Goal: Transaction & Acquisition: Purchase product/service

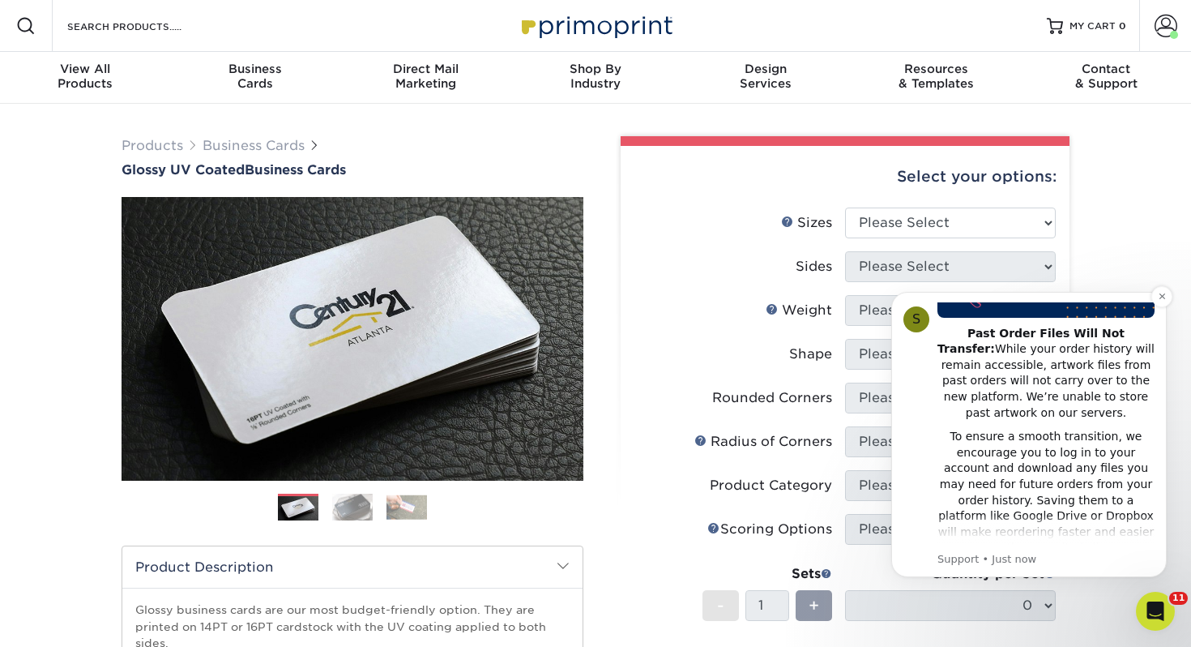
scroll to position [271, 0]
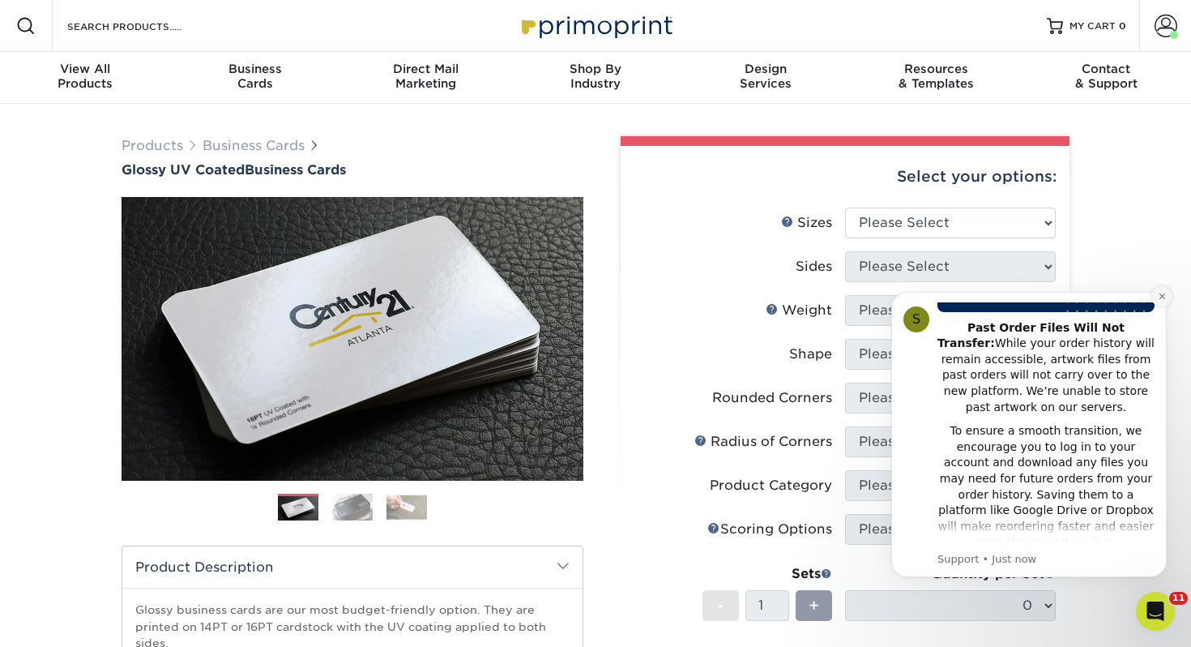
click at [1158, 295] on icon "Dismiss notification" at bounding box center [1162, 296] width 9 height 9
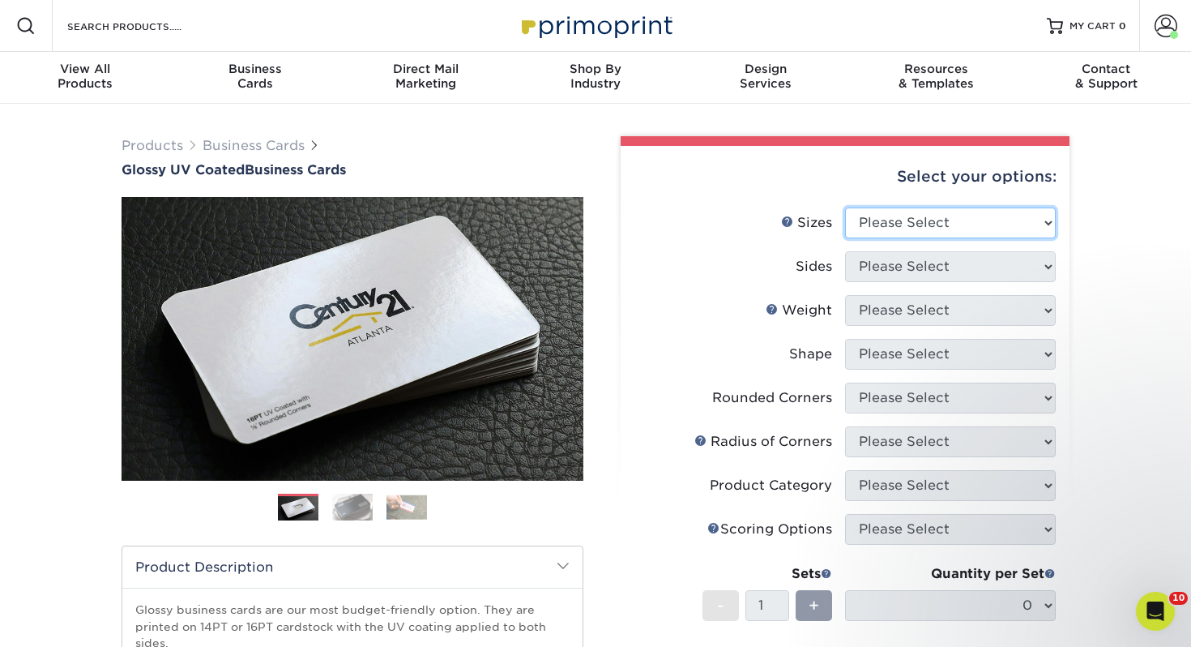
click at [935, 214] on select "Please Select 1.5" x 3.5" - Mini 1.75" x 3.5" - Mini 2" x 2" - Square 2" x 3" -…" at bounding box center [950, 222] width 211 height 31
select select "2.00x3.50"
click at [845, 207] on select "Please Select 1.5" x 3.5" - Mini 1.75" x 3.5" - Mini 2" x 2" - Square 2" x 3" -…" at bounding box center [950, 222] width 211 height 31
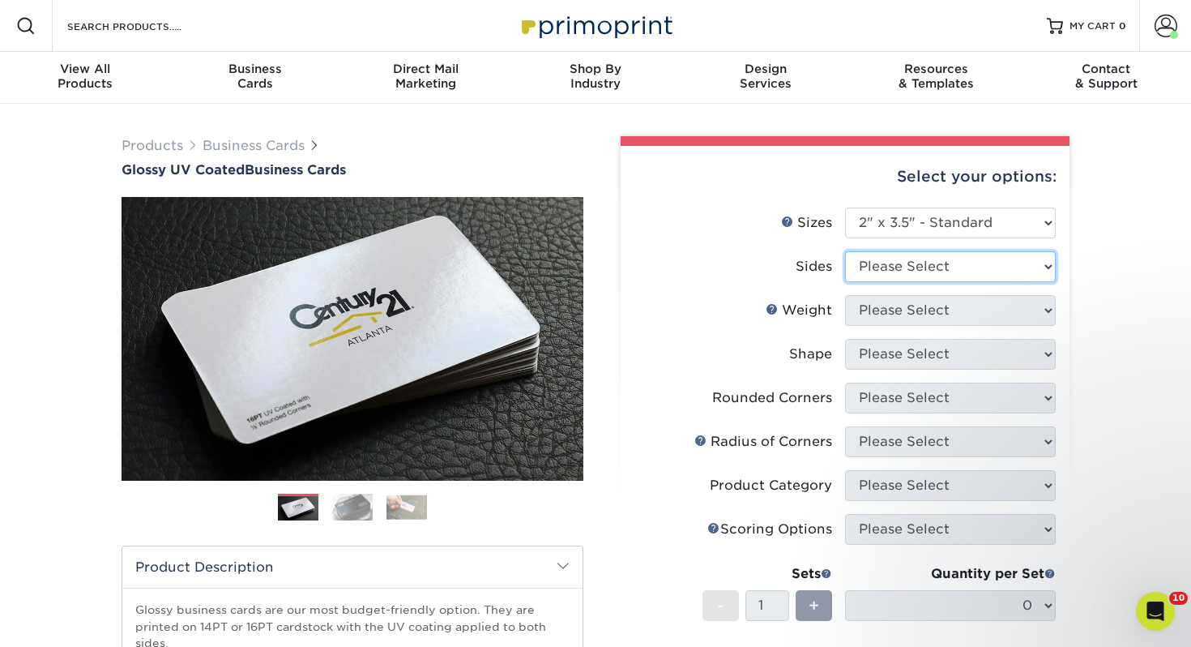
click at [874, 272] on select "Please Select Print Both Sides Print Front Only" at bounding box center [950, 266] width 211 height 31
click at [896, 276] on select "Please Select Print Both Sides Print Front Only" at bounding box center [950, 266] width 211 height 31
select select "13abbda7-1d64-4f25-8bb2-c179b224825d"
click at [845, 251] on select "Please Select Print Both Sides Print Front Only" at bounding box center [950, 266] width 211 height 31
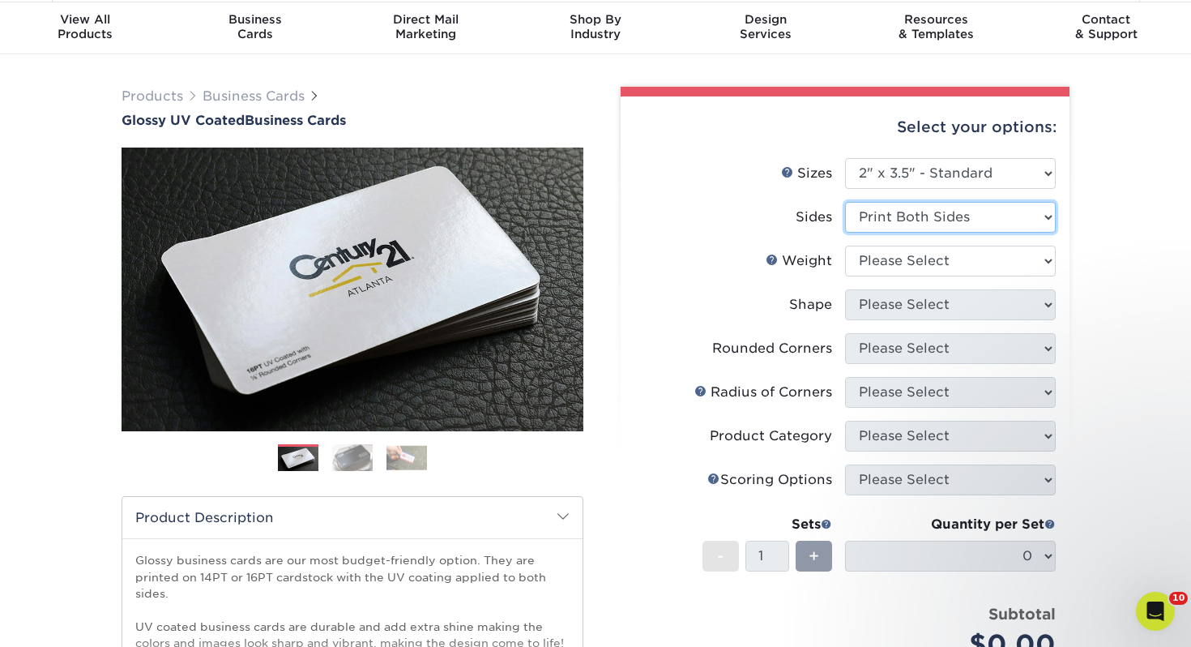
scroll to position [52, 0]
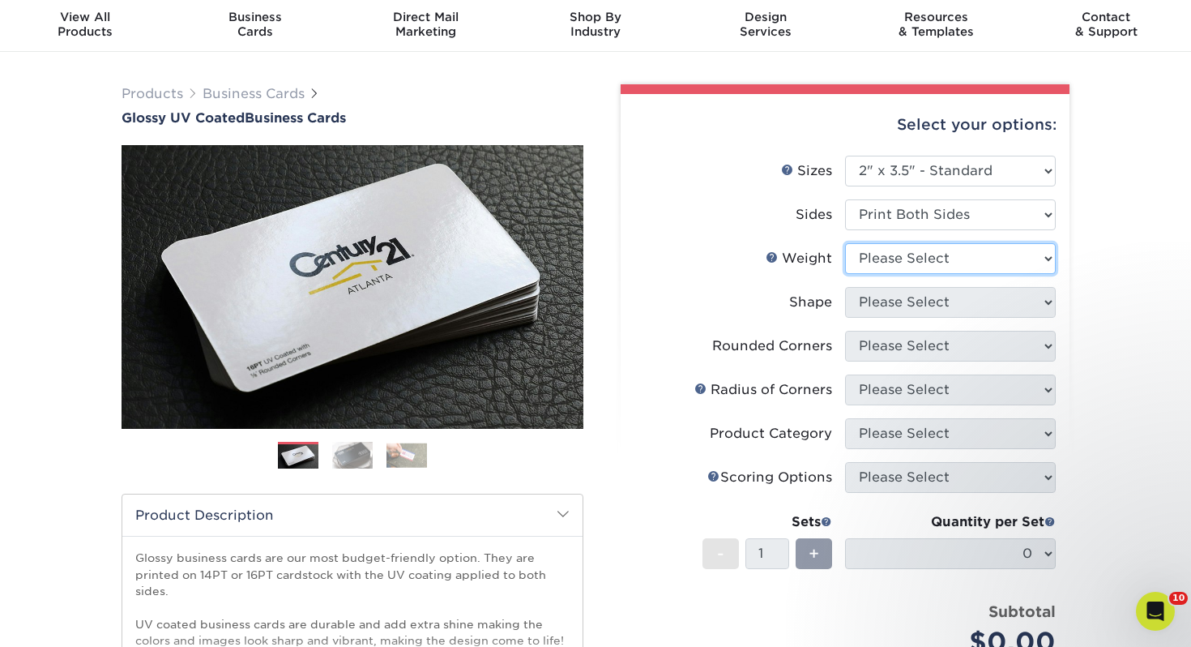
click at [896, 248] on select "Please Select 16PT 14PT" at bounding box center [950, 258] width 211 height 31
select select "14PT"
click at [845, 243] on select "Please Select 16PT 14PT" at bounding box center [950, 258] width 211 height 31
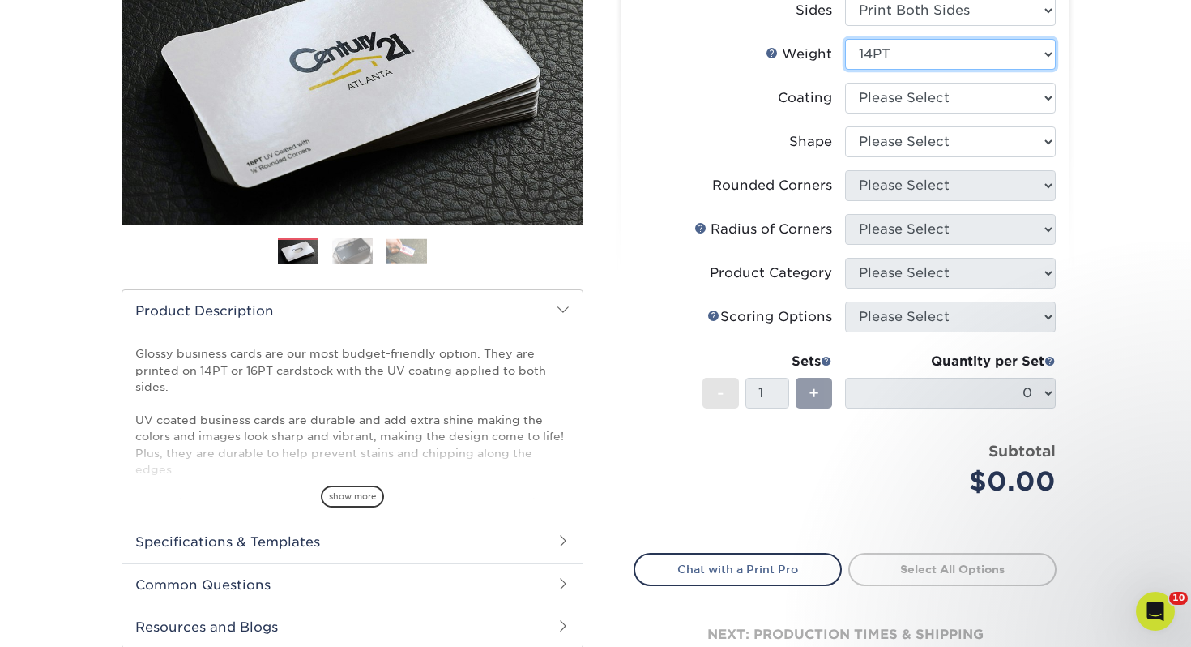
scroll to position [257, 0]
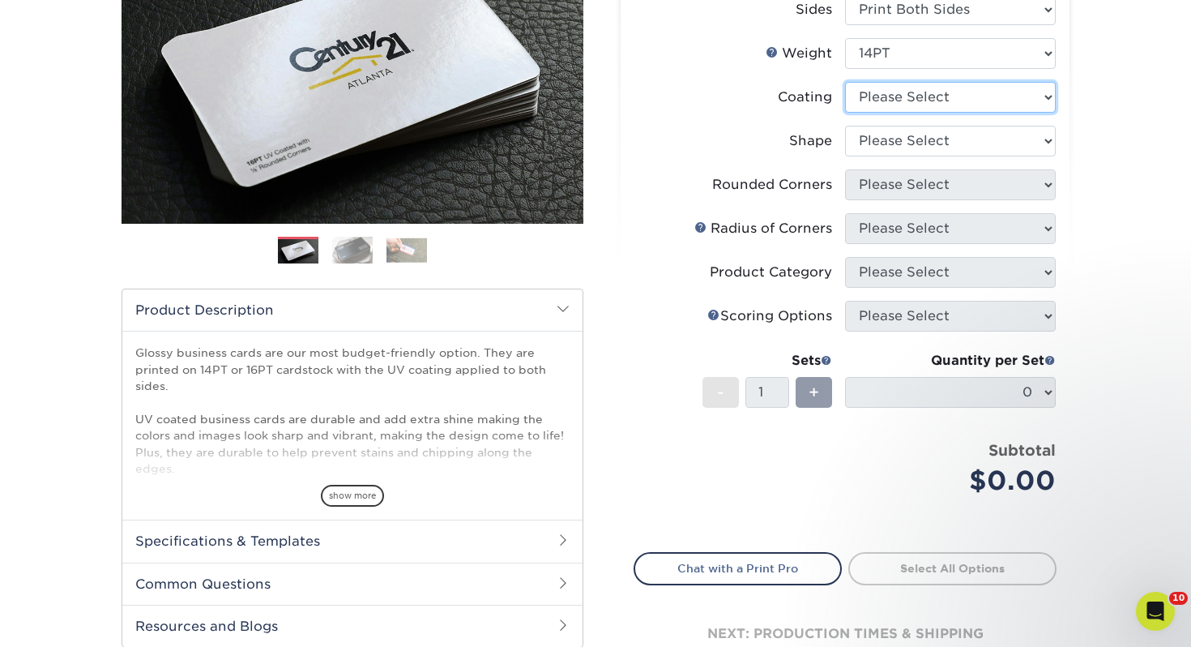
click at [966, 102] on select at bounding box center [950, 97] width 211 height 31
select select "ae367451-b2b8-45df-a344-0f05b6a12993"
click at [845, 82] on select at bounding box center [950, 97] width 211 height 31
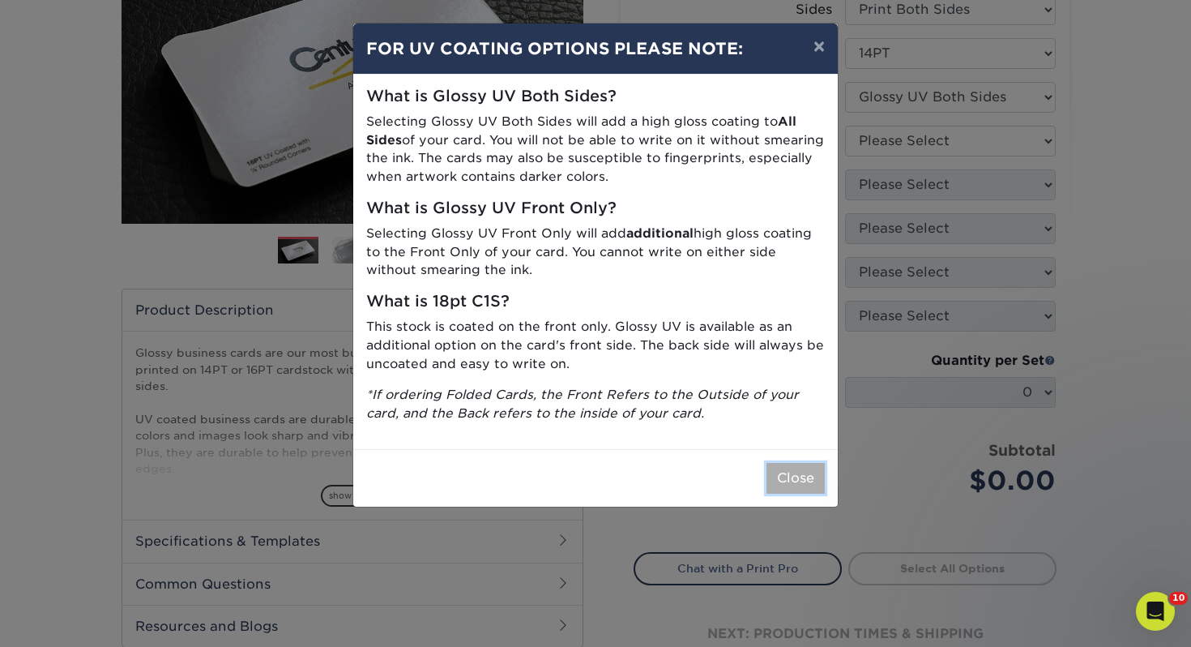
click at [798, 489] on button "Close" at bounding box center [795, 478] width 58 height 31
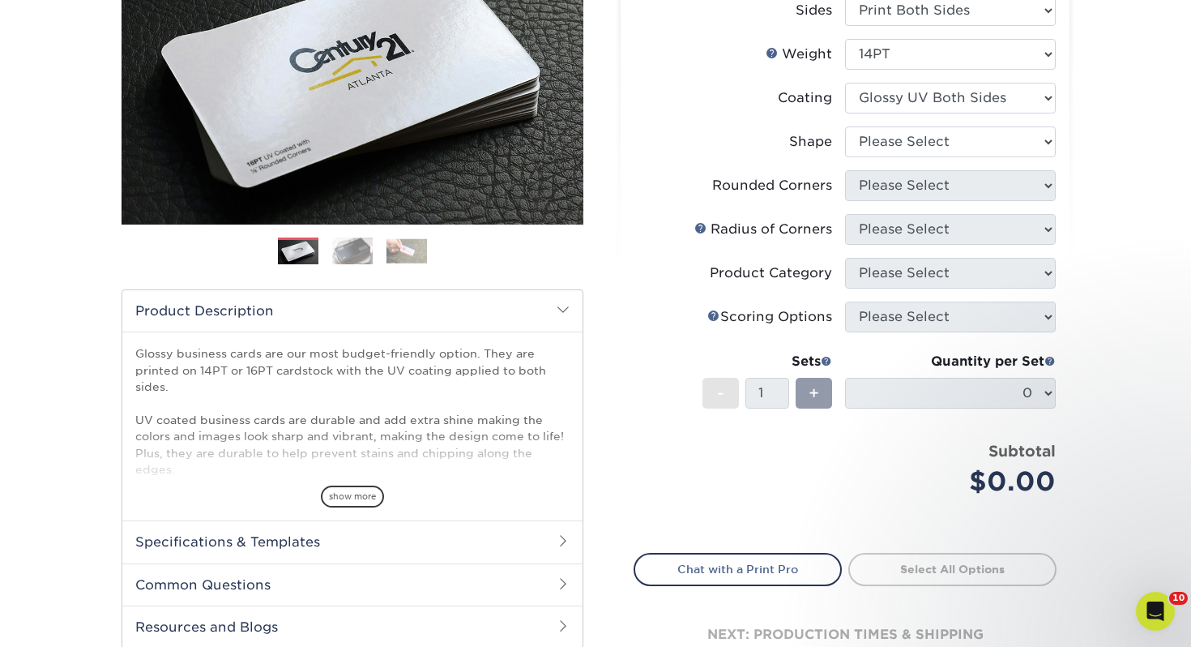
scroll to position [131, 0]
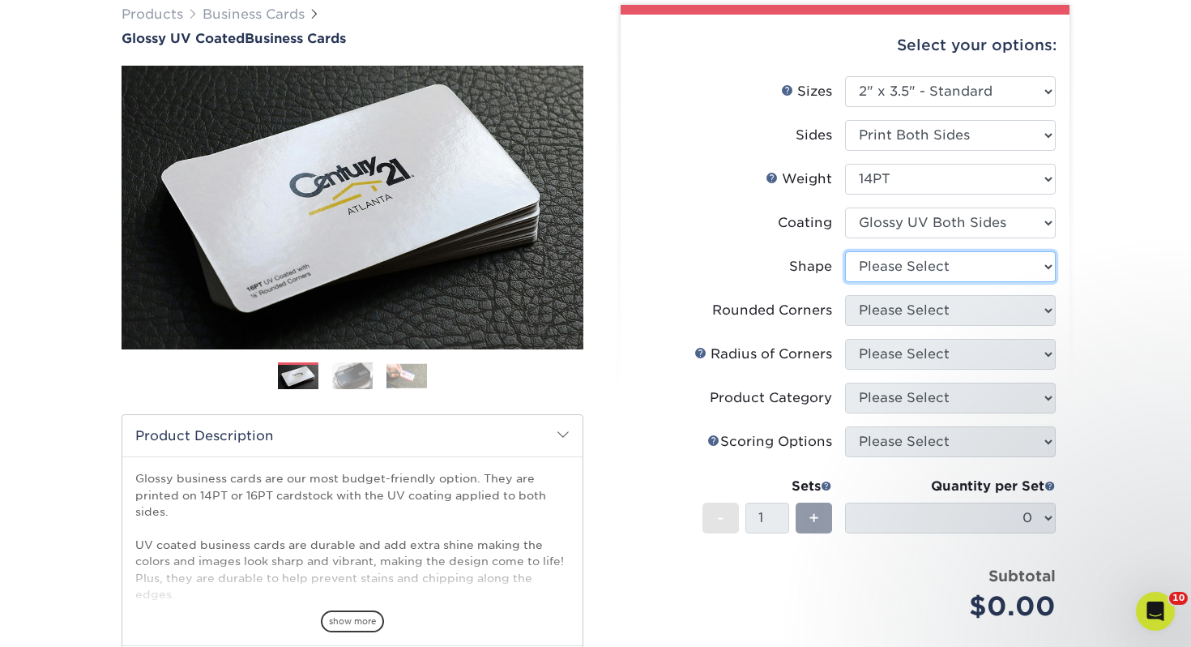
click at [949, 264] on select "Please Select Standard" at bounding box center [950, 266] width 211 height 31
select select "standard"
click at [845, 251] on select "Please Select Standard" at bounding box center [950, 266] width 211 height 31
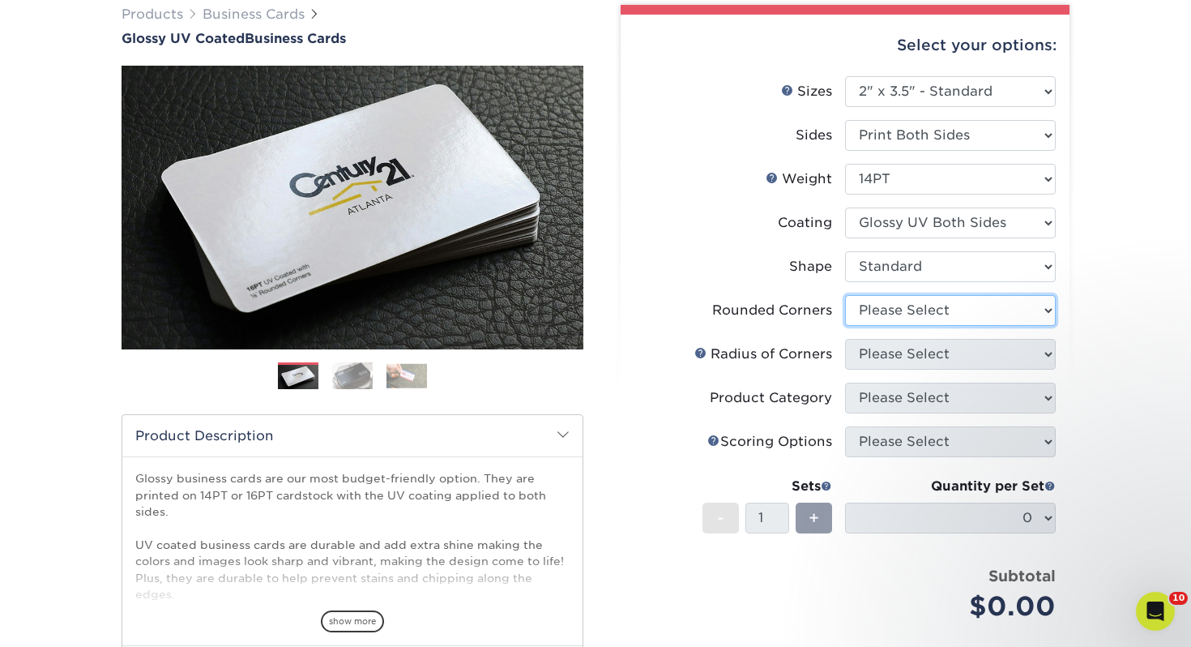
click at [922, 307] on select "Please Select Yes - Round 2 Corners Yes - Round 4 Corners No" at bounding box center [950, 310] width 211 height 31
select select "0"
click at [845, 295] on select "Please Select Yes - Round 2 Corners Yes - Round 4 Corners No" at bounding box center [950, 310] width 211 height 31
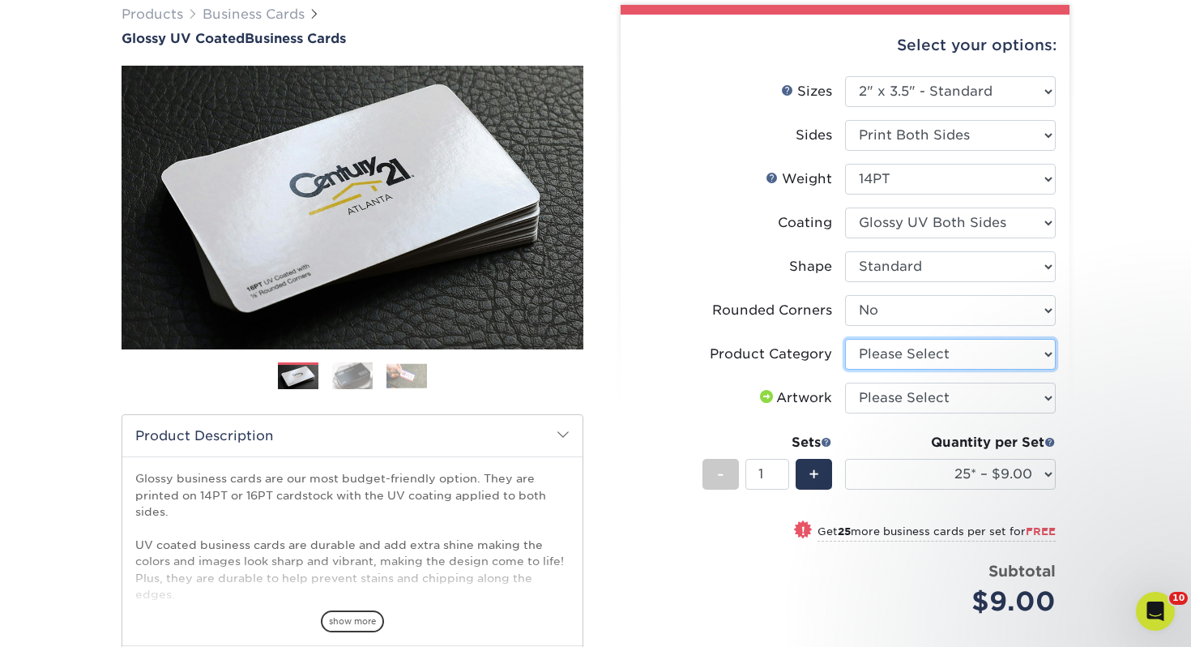
click at [915, 353] on select "Please Select Business Cards" at bounding box center [950, 354] width 211 height 31
select select "3b5148f1-0588-4f88-a218-97bcfdce65c1"
click at [845, 339] on select "Please Select Business Cards" at bounding box center [950, 354] width 211 height 31
click at [901, 391] on select "Please Select I will upload files I need a design - $100" at bounding box center [950, 397] width 211 height 31
select select "upload"
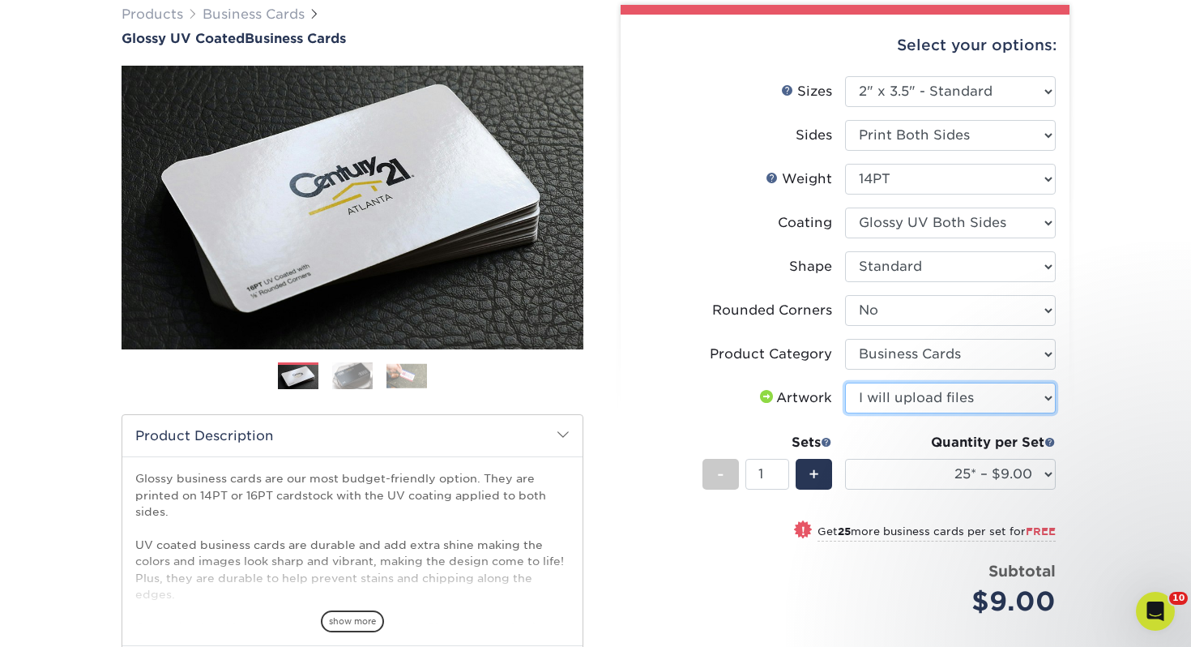
click at [845, 382] on select "Please Select I will upload files I need a design - $100" at bounding box center [950, 397] width 211 height 31
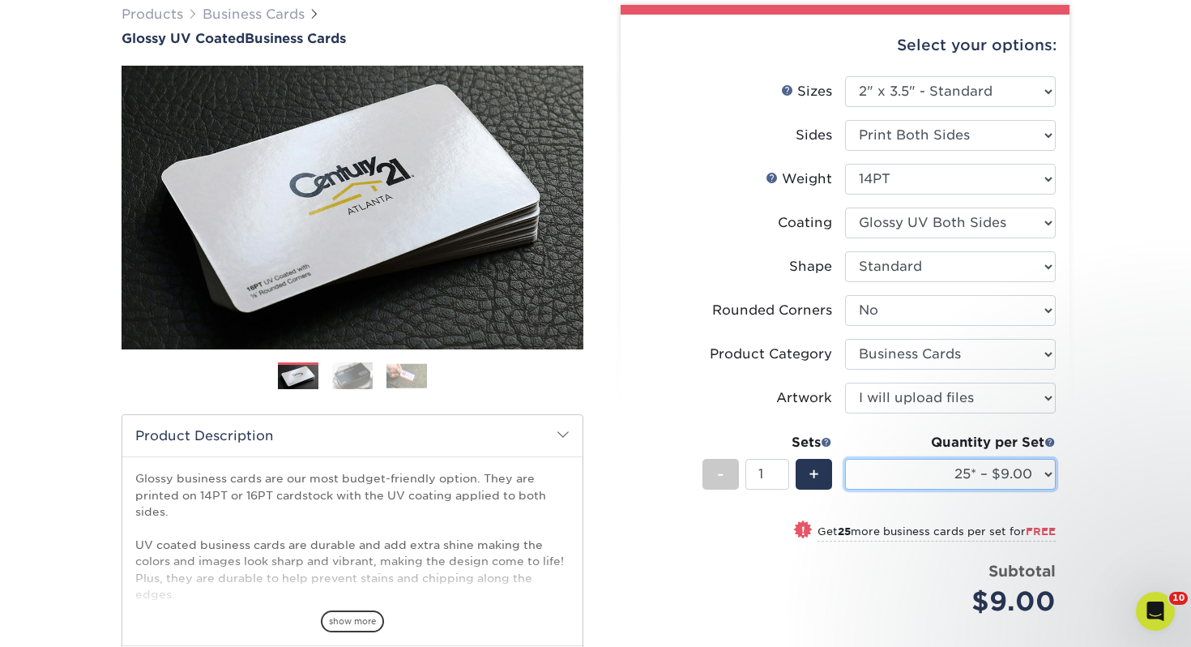
click at [892, 463] on select "25* – $9.00 50* – $9.00 100* – $9.00 250* – $17.00 500 – $33.00 1000 – $42.00 2…" at bounding box center [950, 474] width 211 height 31
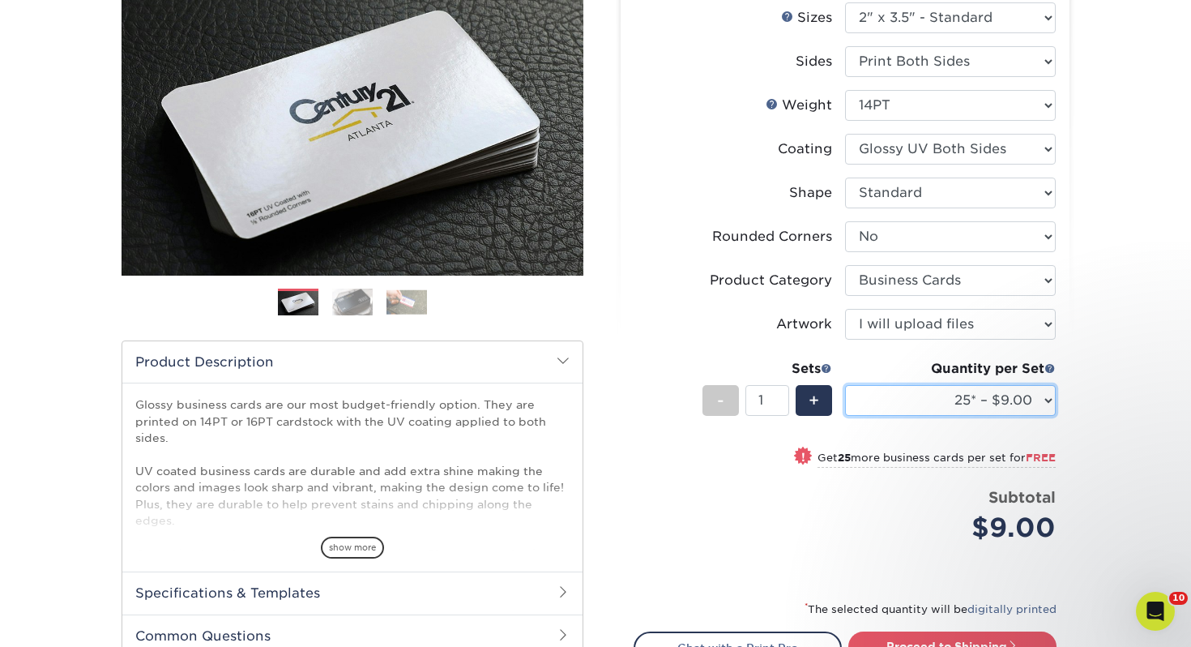
scroll to position [267, 0]
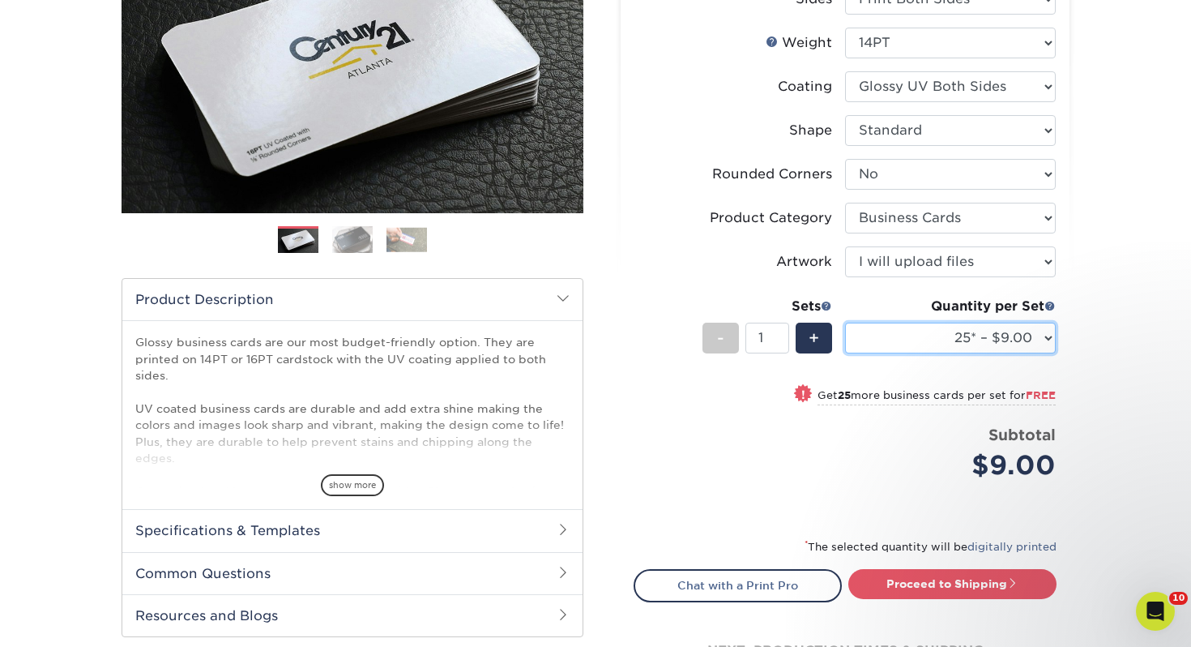
click at [924, 325] on select "25* – $9.00 50* – $9.00 100* – $9.00 250* – $17.00 500 – $33.00 1000 – $42.00 2…" at bounding box center [950, 337] width 211 height 31
select select "100* – $9.00"
click at [845, 322] on select "25* – $9.00 50* – $9.00 100* – $9.00 250* – $17.00 500 – $33.00 1000 – $42.00 2…" at bounding box center [950, 337] width 211 height 31
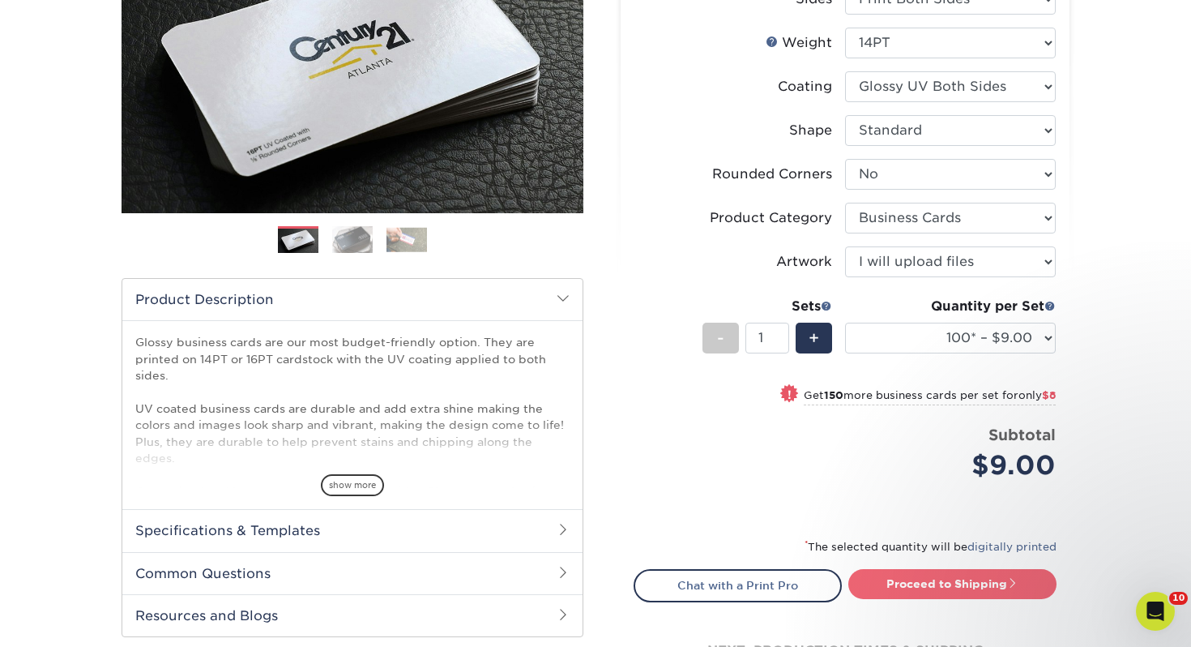
click at [941, 590] on link "Proceed to Shipping" at bounding box center [952, 583] width 208 height 29
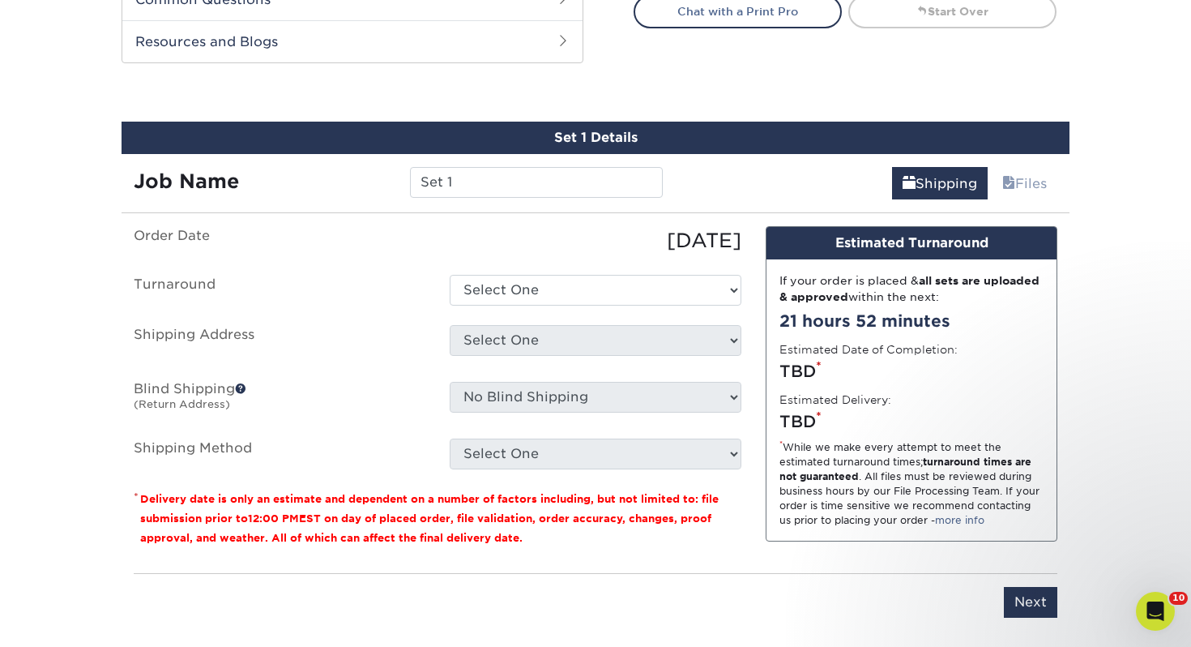
scroll to position [880, 0]
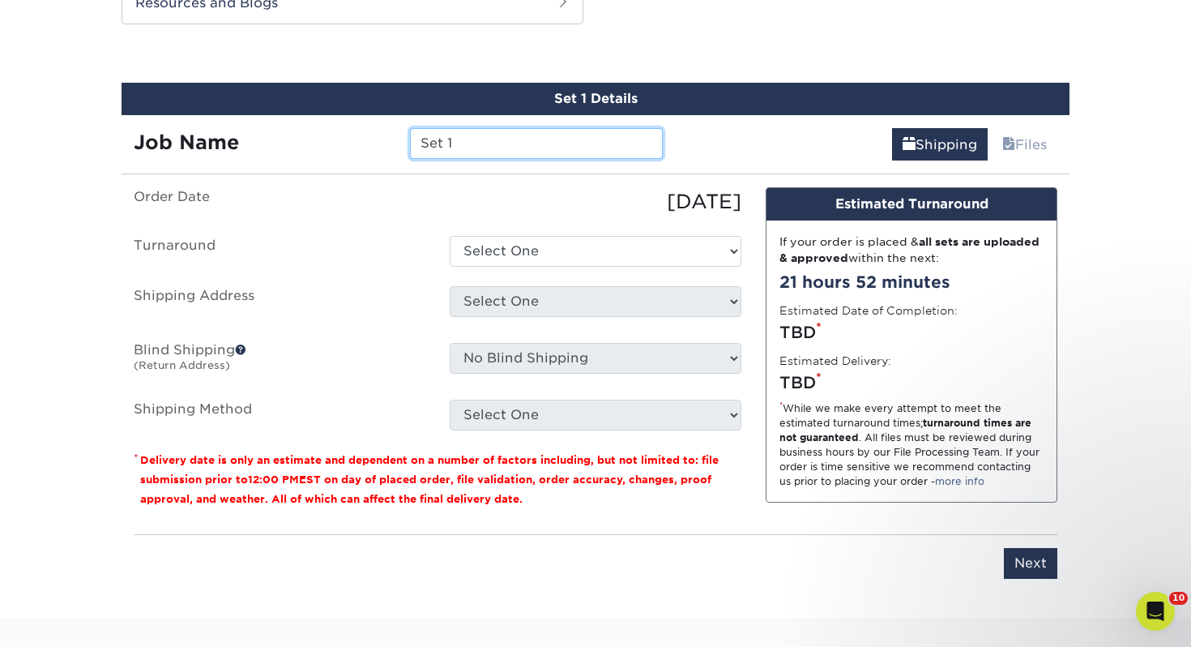
drag, startPoint x: 443, startPoint y: 141, endPoint x: 202, endPoint y: 130, distance: 241.7
click at [202, 130] on div "Job Name Set 1" at bounding box center [398, 143] width 553 height 31
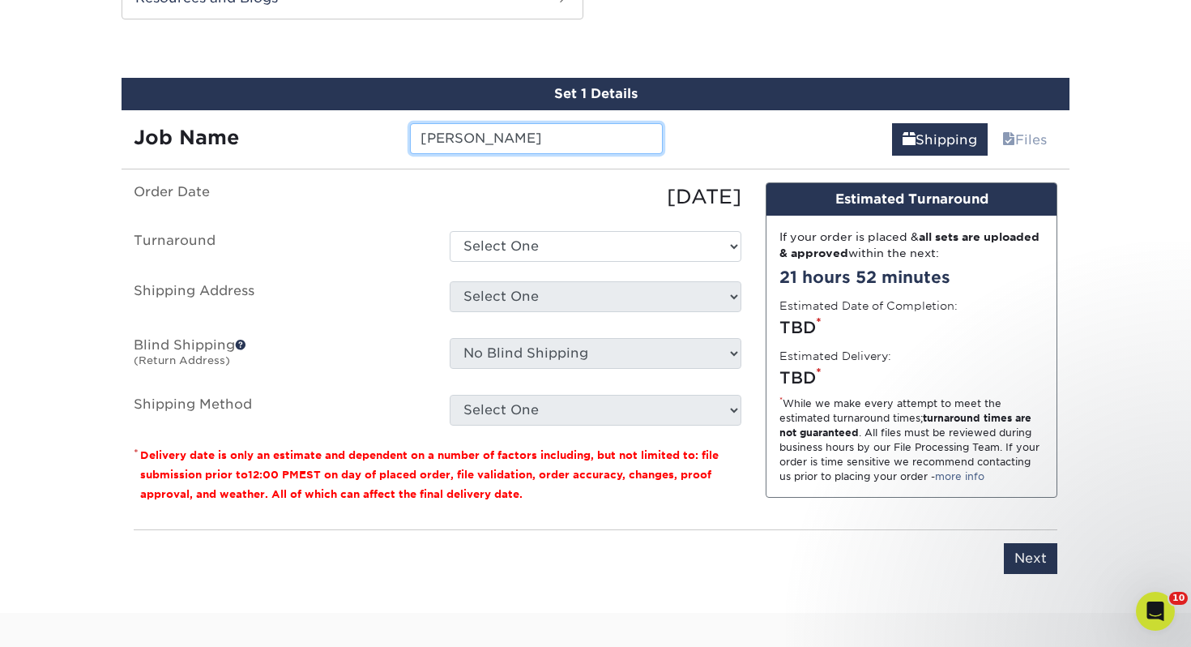
scroll to position [882, 0]
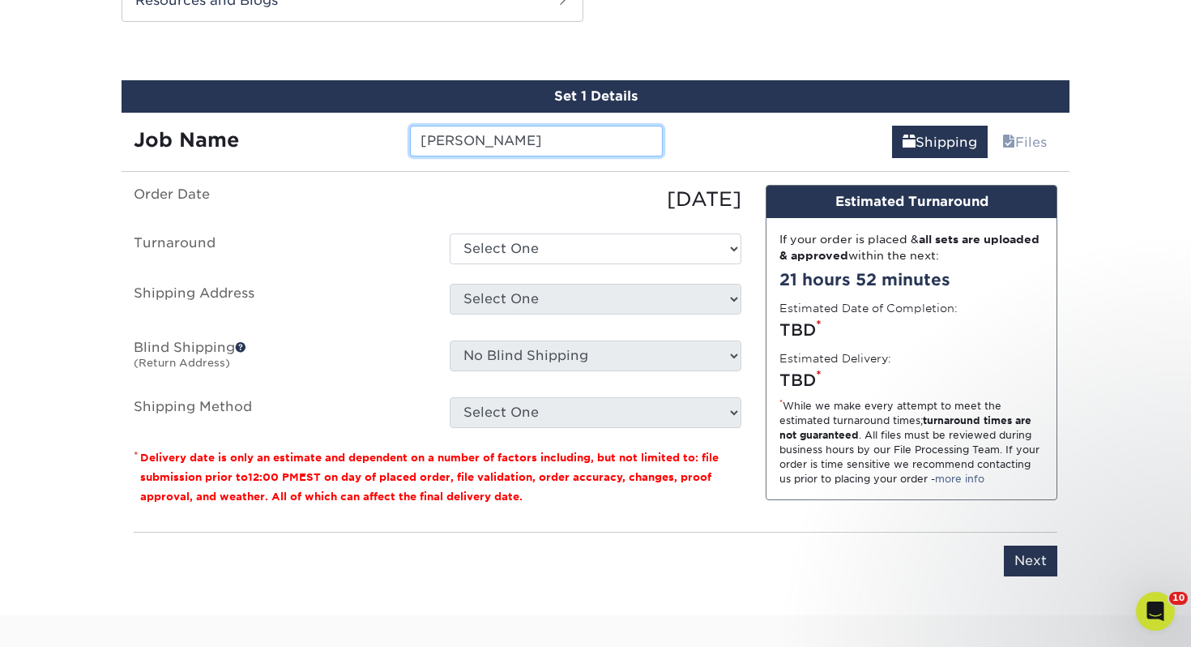
type input "Jessica Gunn"
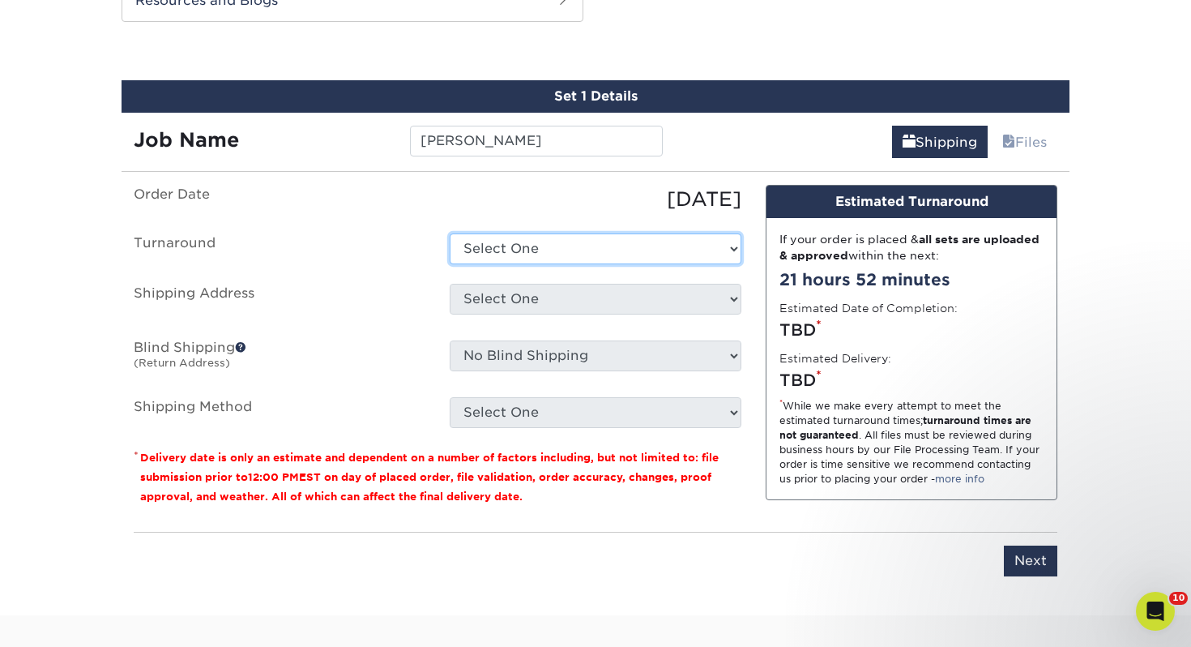
click at [536, 255] on select "Select One 2-4 Business Days 2 Day Next Business Day" at bounding box center [596, 248] width 292 height 31
select select "43800dee-37a1-44ea-97e0-42e3d5772687"
click at [450, 233] on select "Select One 2-4 Business Days 2 Day Next Business Day" at bounding box center [596, 248] width 292 height 31
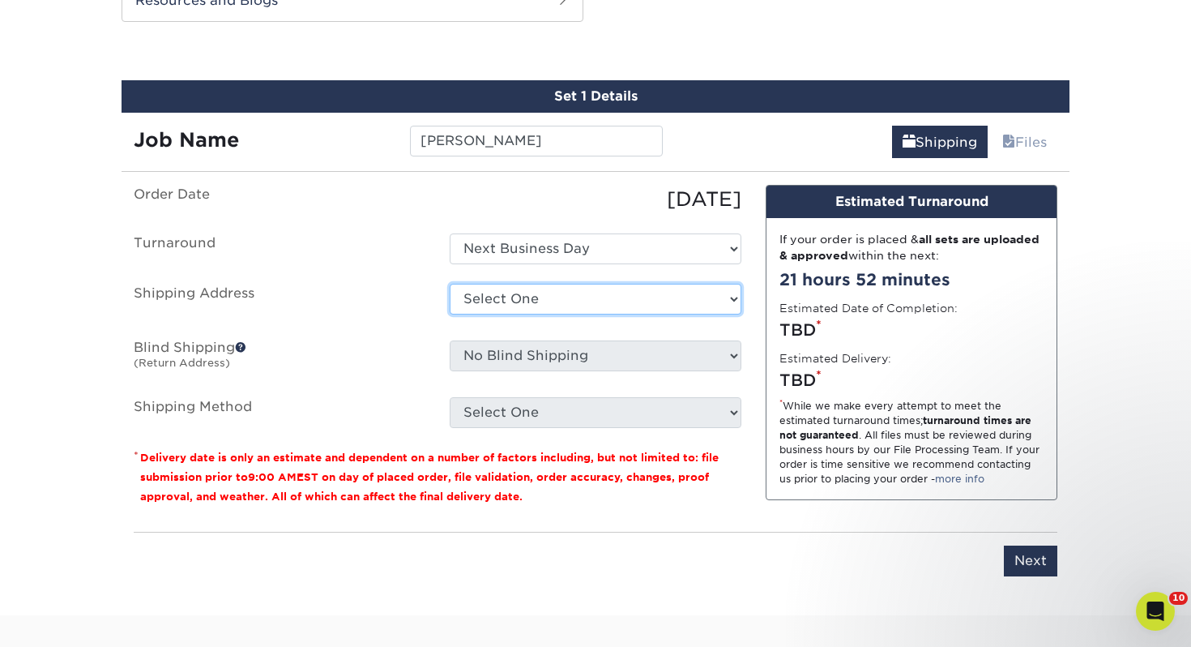
click at [530, 313] on select "Select One [PERSON_NAME], MI Akron, [GEOGRAPHIC_DATA]" at bounding box center [596, 299] width 292 height 31
select select "107711"
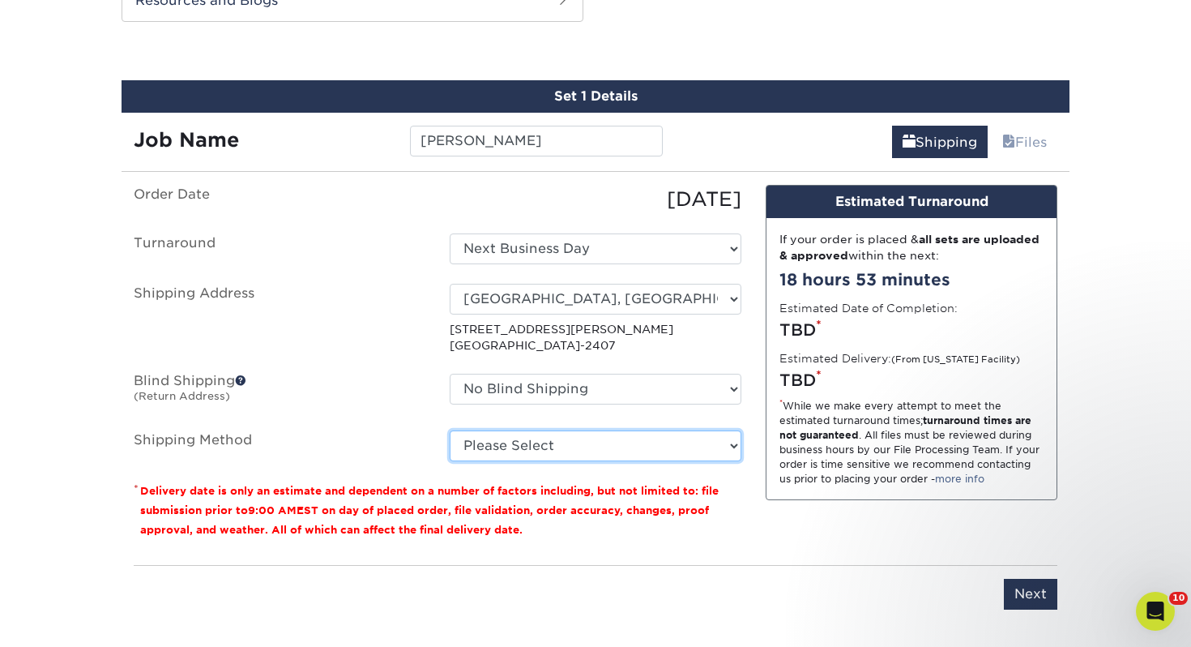
click at [533, 432] on select "Please Select Ground Shipping (+$7.84) 3 Day Shipping Service (+$15.36) 2 Day A…" at bounding box center [596, 445] width 292 height 31
select select "03"
click at [450, 430] on select "Please Select Ground Shipping (+$7.84) 3 Day Shipping Service (+$15.36) 2 Day A…" at bounding box center [596, 445] width 292 height 31
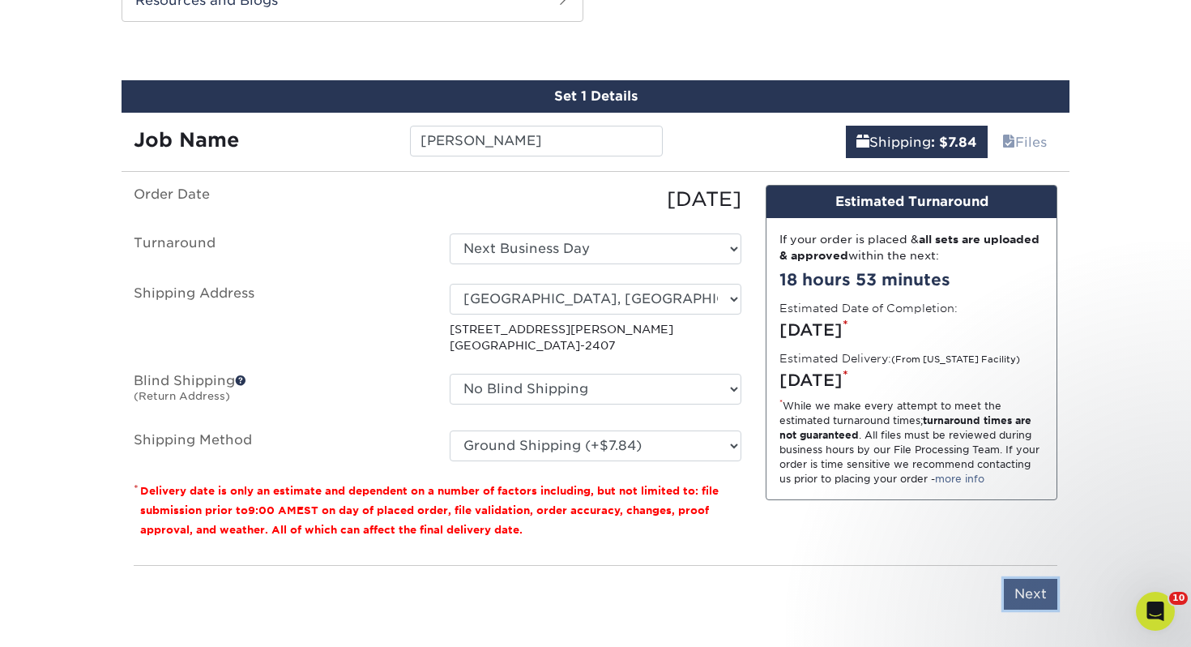
click at [1023, 591] on input "Next" at bounding box center [1030, 593] width 53 height 31
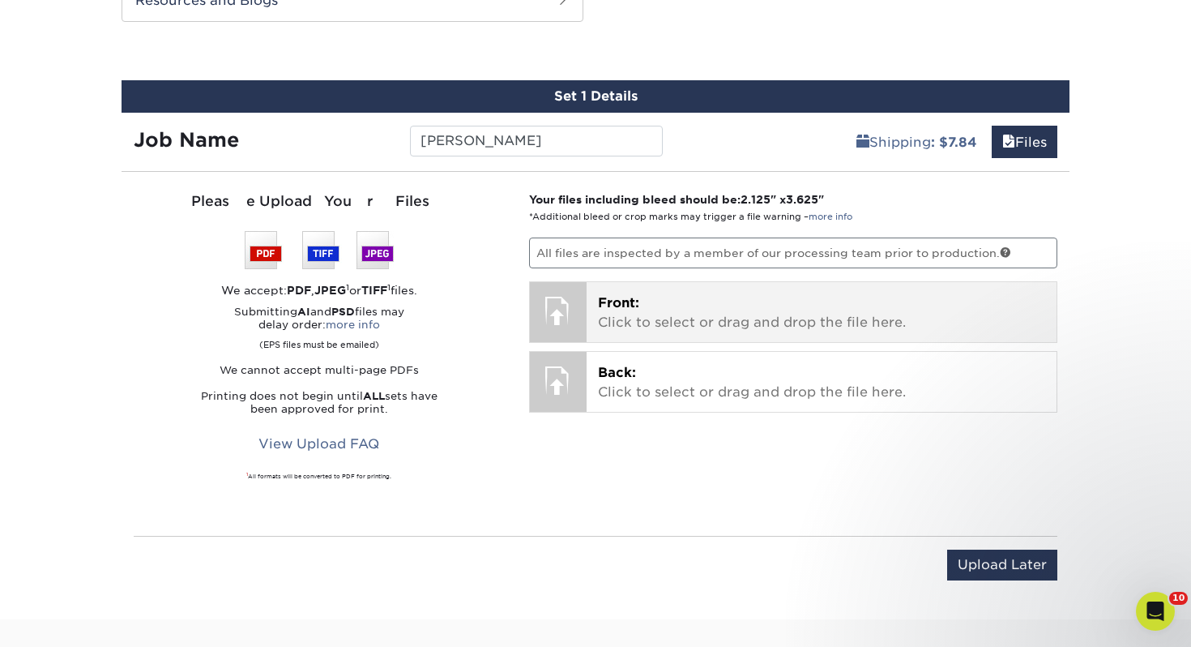
click at [655, 305] on p "Front: Click to select or drag and drop the file here." at bounding box center [822, 312] width 448 height 39
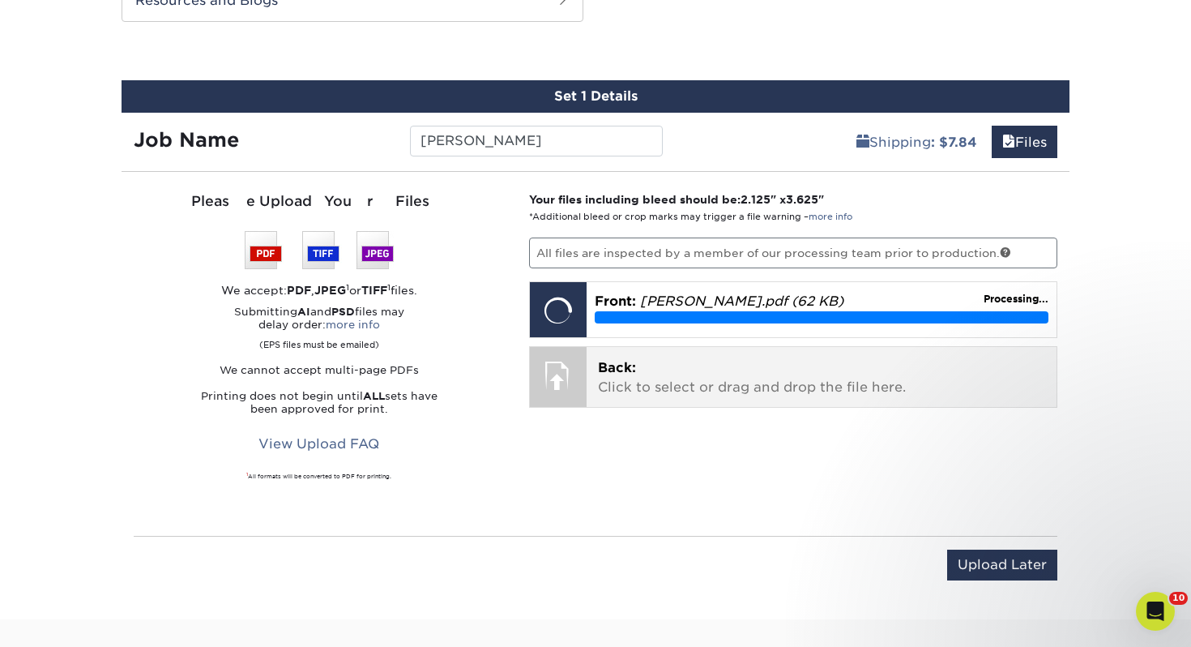
click at [806, 395] on p "Back: Click to select or drag and drop the file here." at bounding box center [822, 377] width 448 height 39
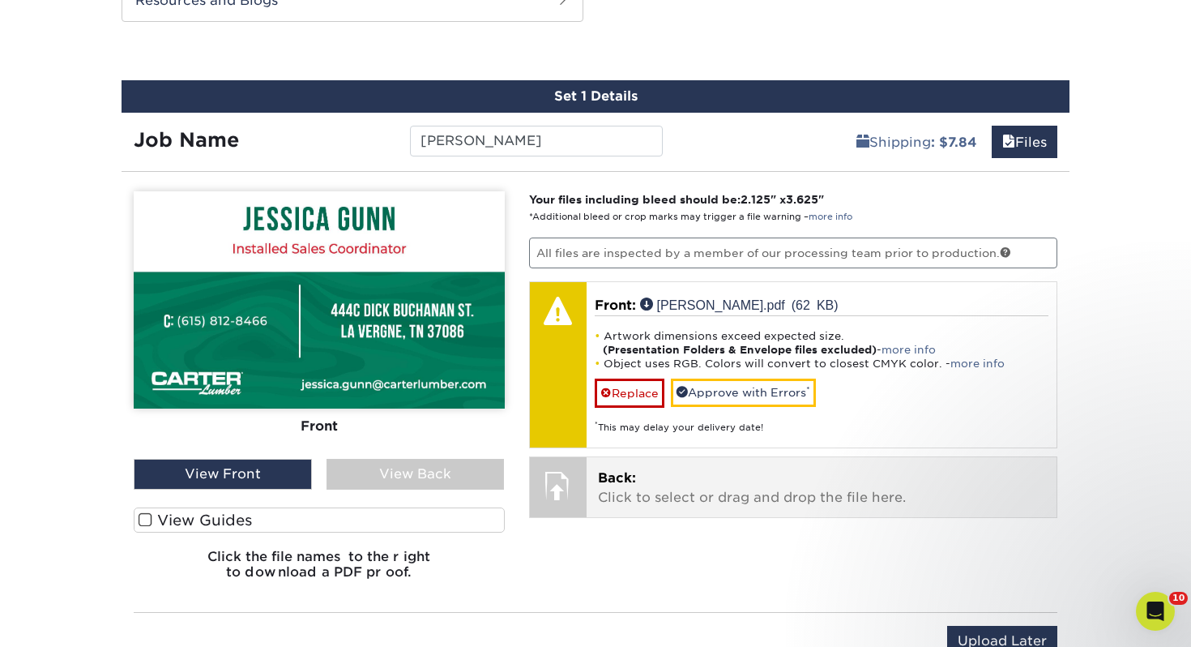
click at [772, 494] on p "Back: Click to select or drag and drop the file here." at bounding box center [822, 487] width 448 height 39
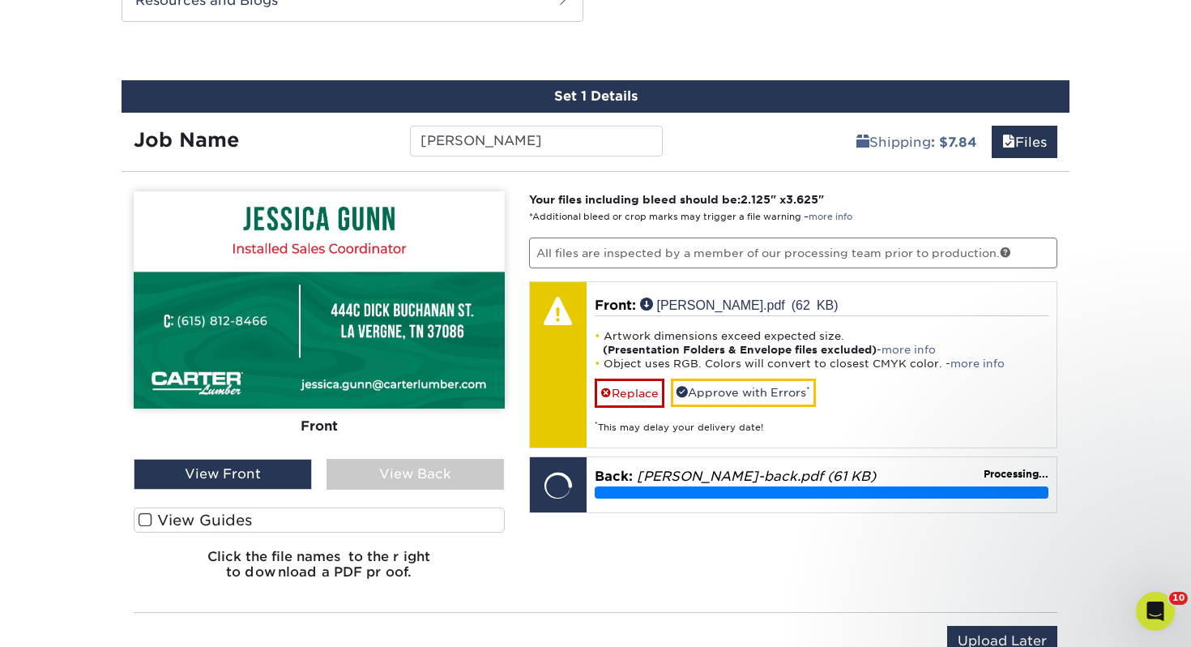
drag, startPoint x: 298, startPoint y: 516, endPoint x: 323, endPoint y: 510, distance: 25.9
click at [297, 516] on label "View Guides" at bounding box center [319, 519] width 371 height 25
click at [0, 0] on input "View Guides" at bounding box center [0, 0] width 0 height 0
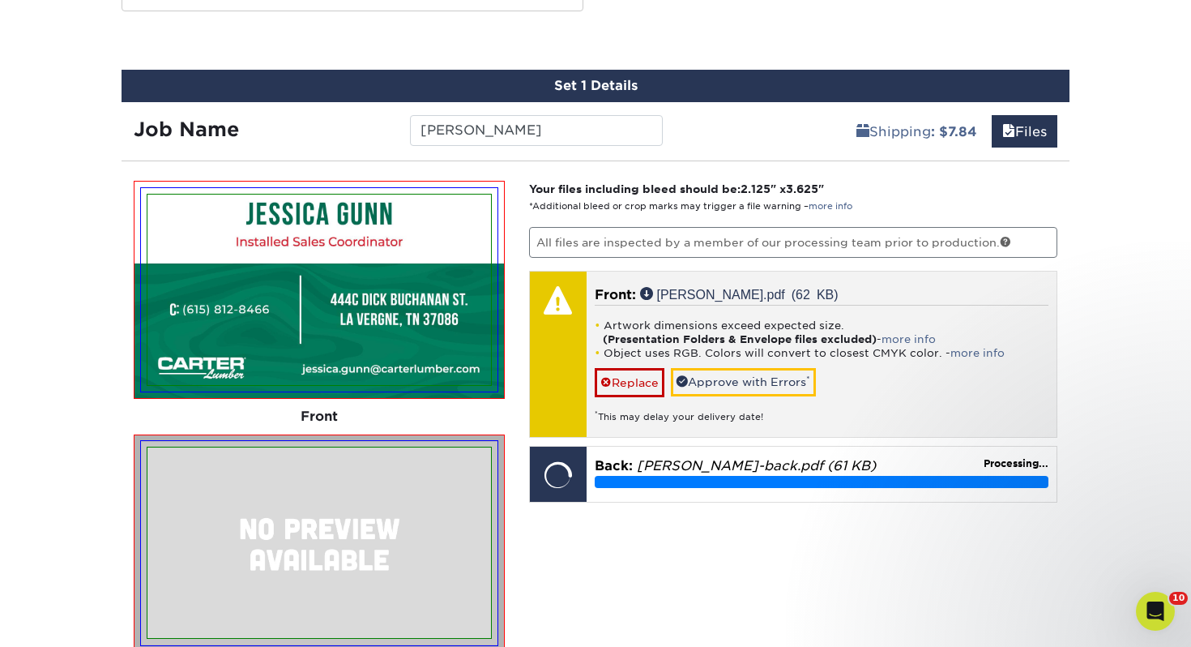
scroll to position [954, 0]
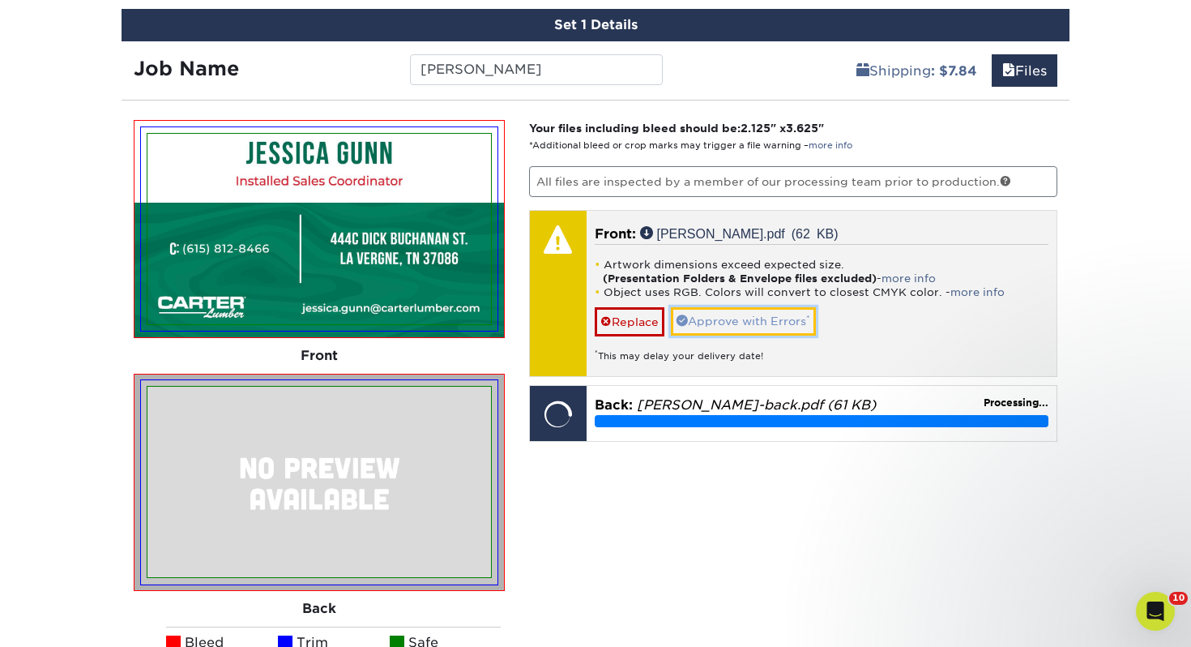
click at [680, 328] on link "Approve with Errors *" at bounding box center [743, 321] width 145 height 28
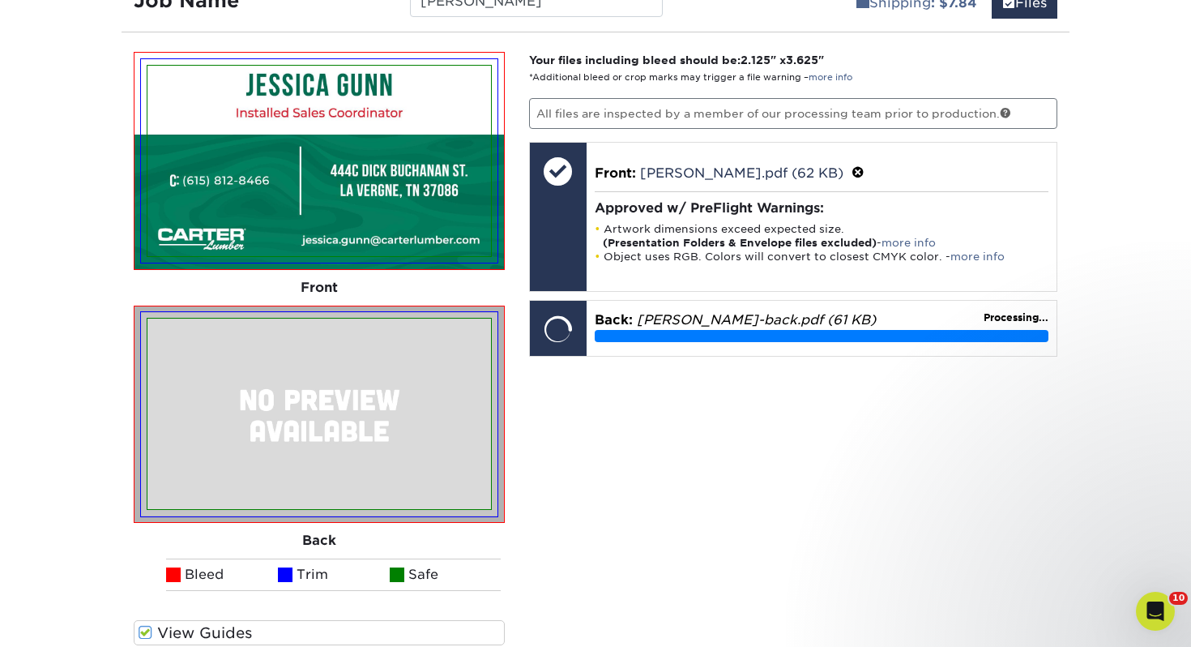
scroll to position [1035, 0]
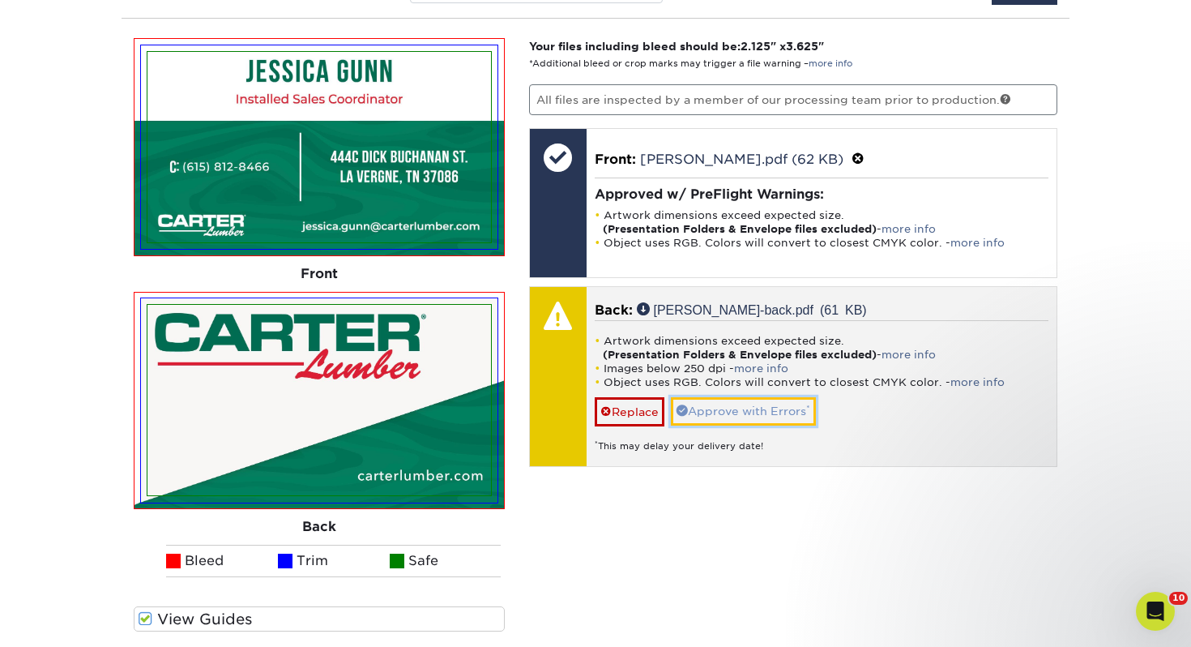
click at [788, 408] on link "Approve with Errors *" at bounding box center [743, 411] width 145 height 28
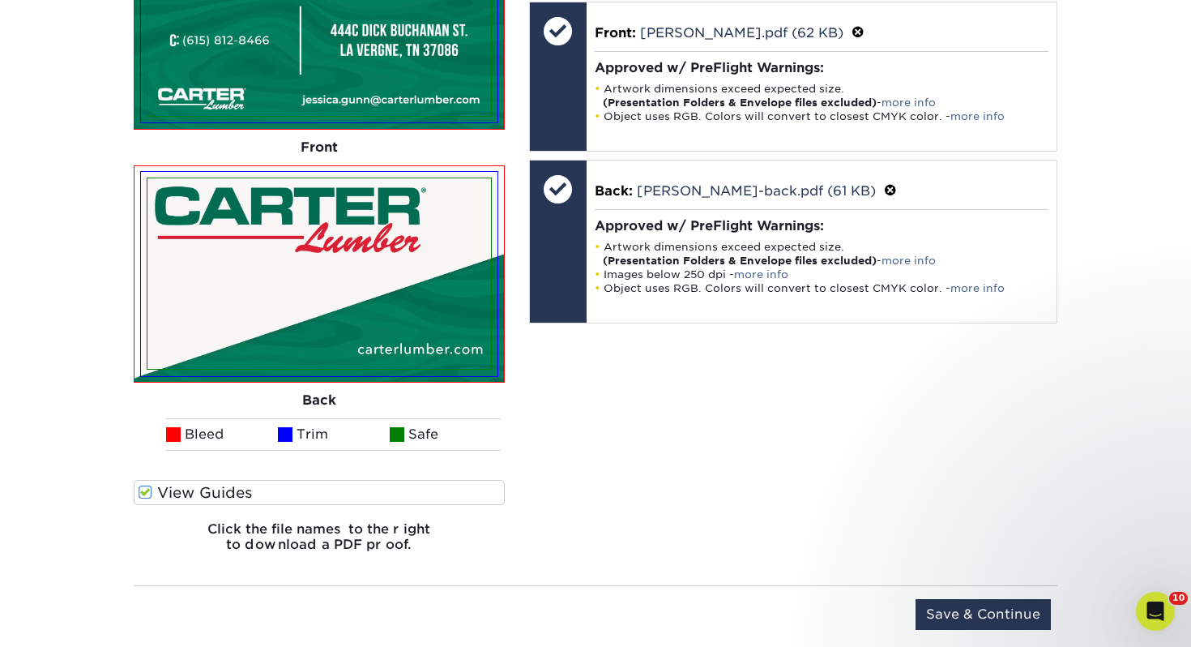
scroll to position [1320, 0]
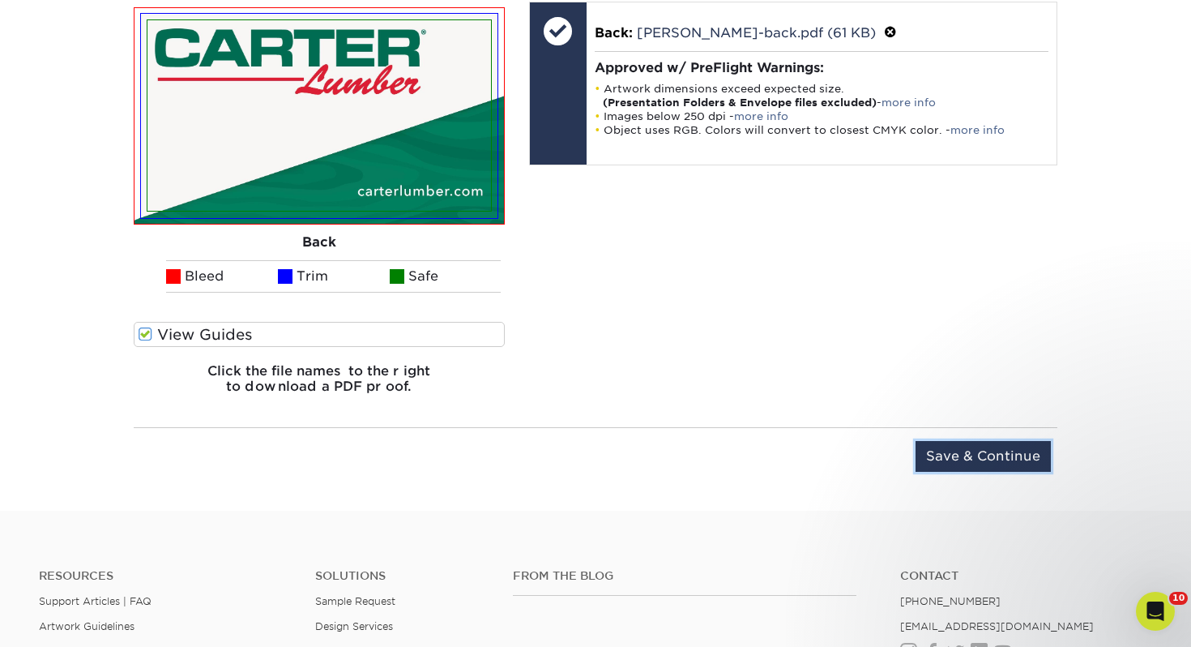
click at [1007, 450] on input "Save & Continue" at bounding box center [983, 456] width 135 height 31
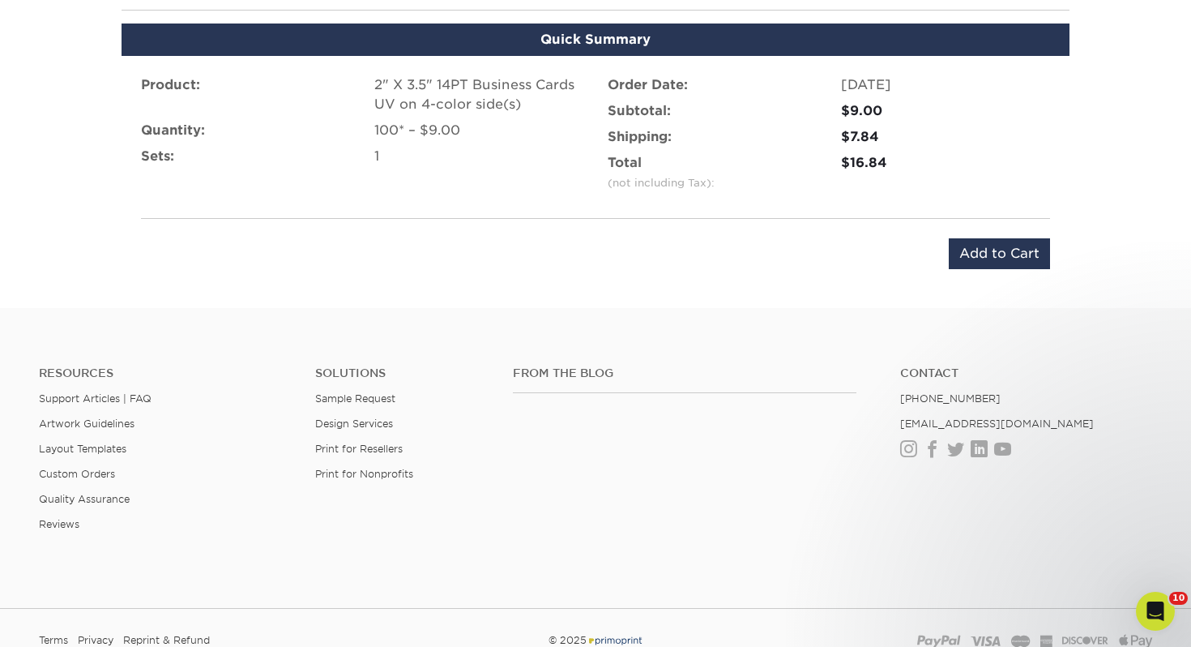
scroll to position [873, 0]
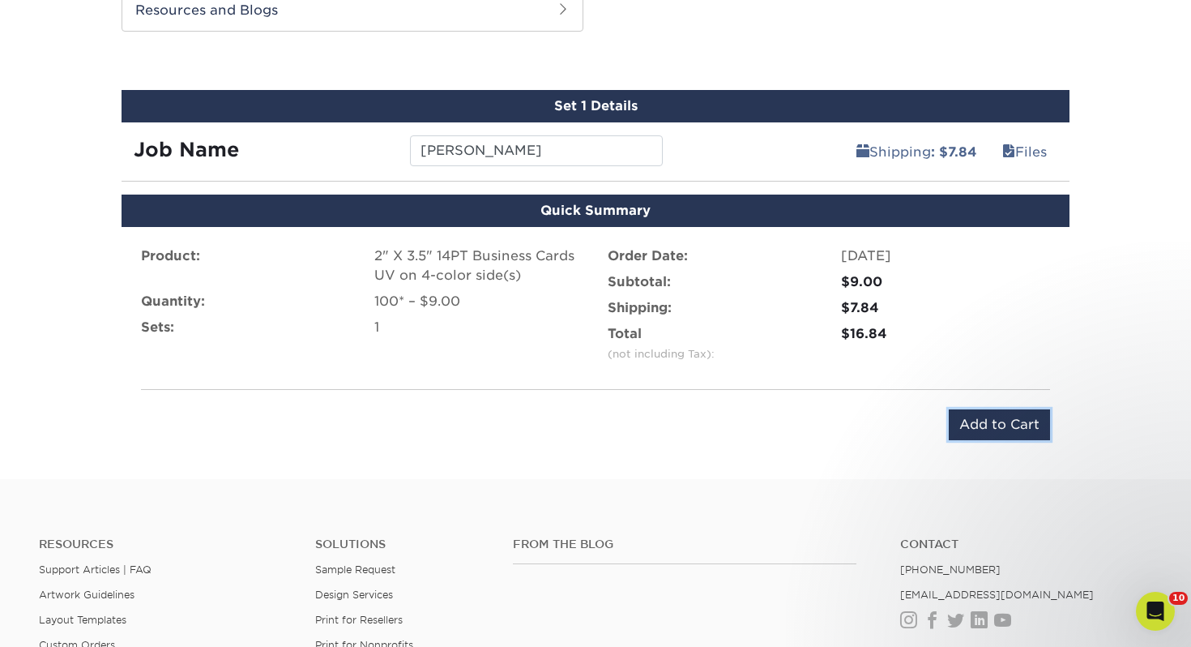
click at [992, 430] on input "Add to Cart" at bounding box center [999, 424] width 101 height 31
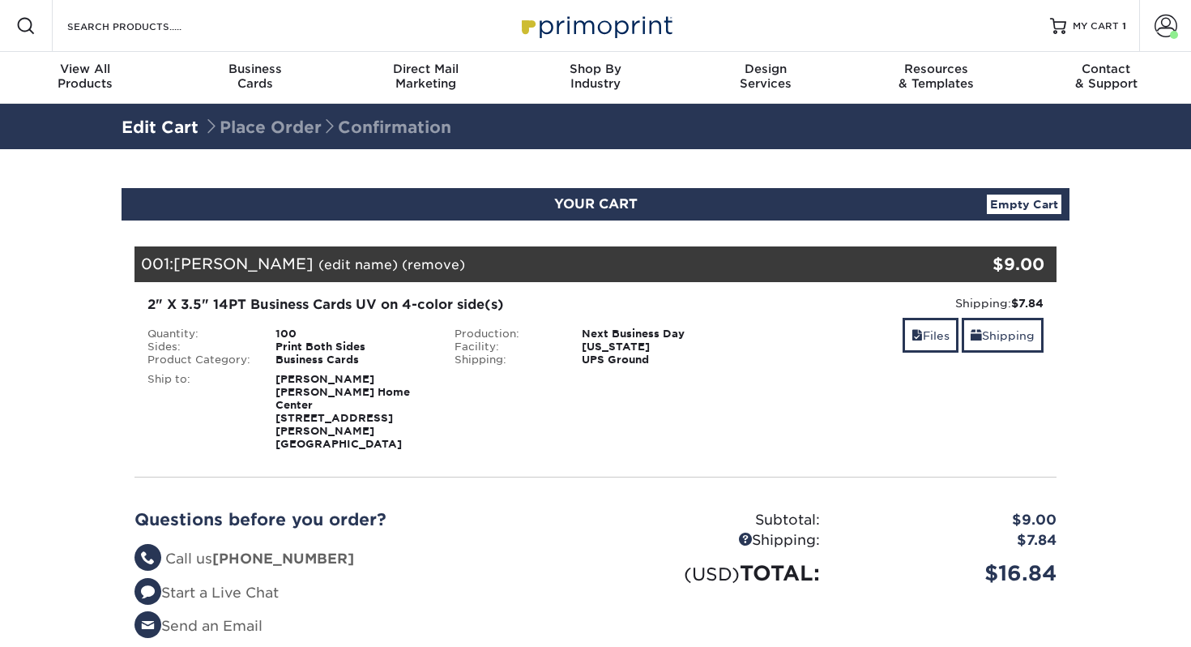
select select "107711"
click at [1005, 345] on link "Shipping" at bounding box center [1003, 335] width 82 height 35
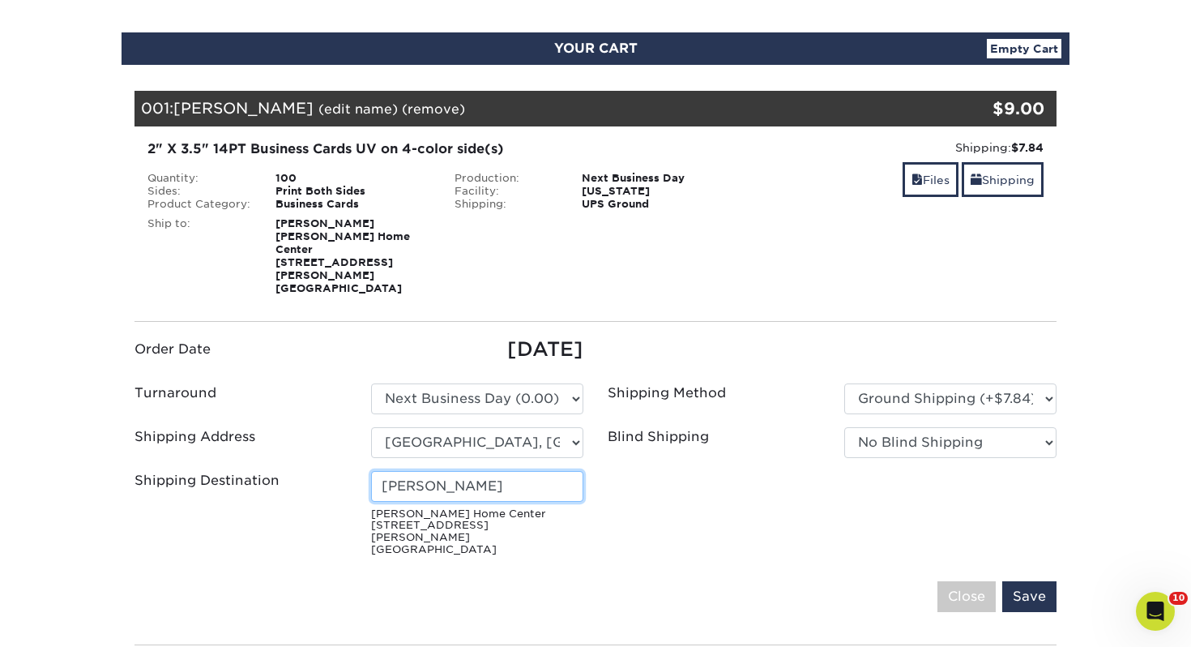
drag, startPoint x: 537, startPoint y: 454, endPoint x: 186, endPoint y: 440, distance: 351.9
click at [186, 440] on ul "Order Date 08/14/2025 Turnaround Please Select Select One" at bounding box center [595, 449] width 946 height 228
type input "Jessica Gunn"
click at [1033, 581] on input "Save" at bounding box center [1029, 596] width 54 height 31
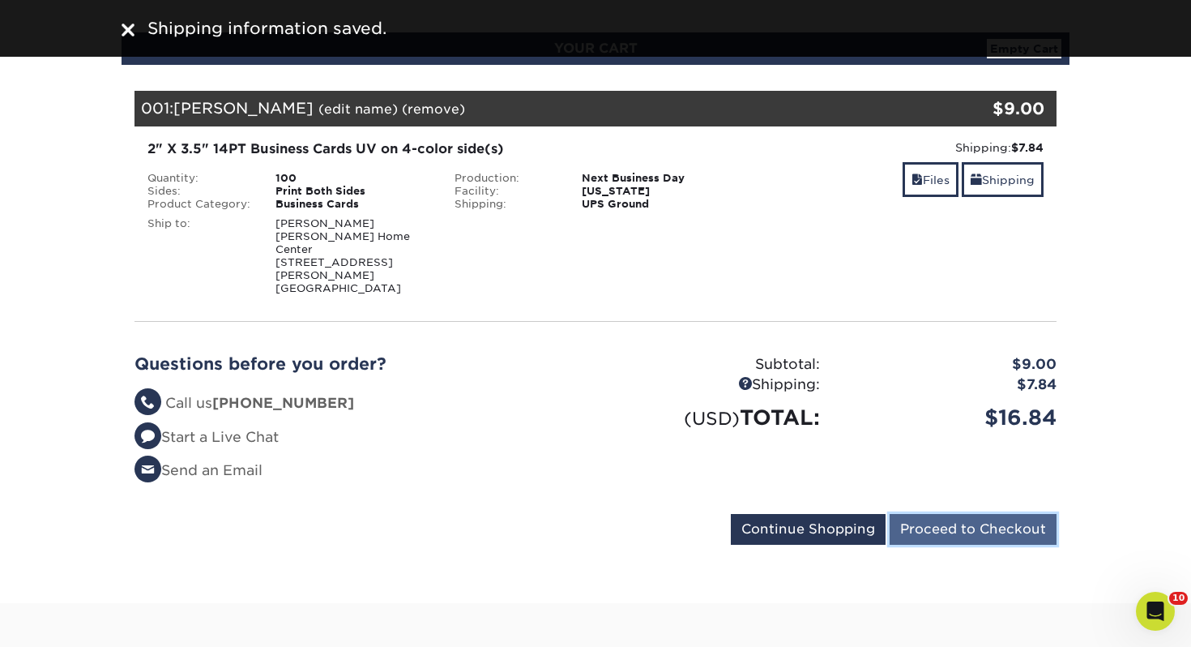
click at [938, 514] on input "Proceed to Checkout" at bounding box center [973, 529] width 167 height 31
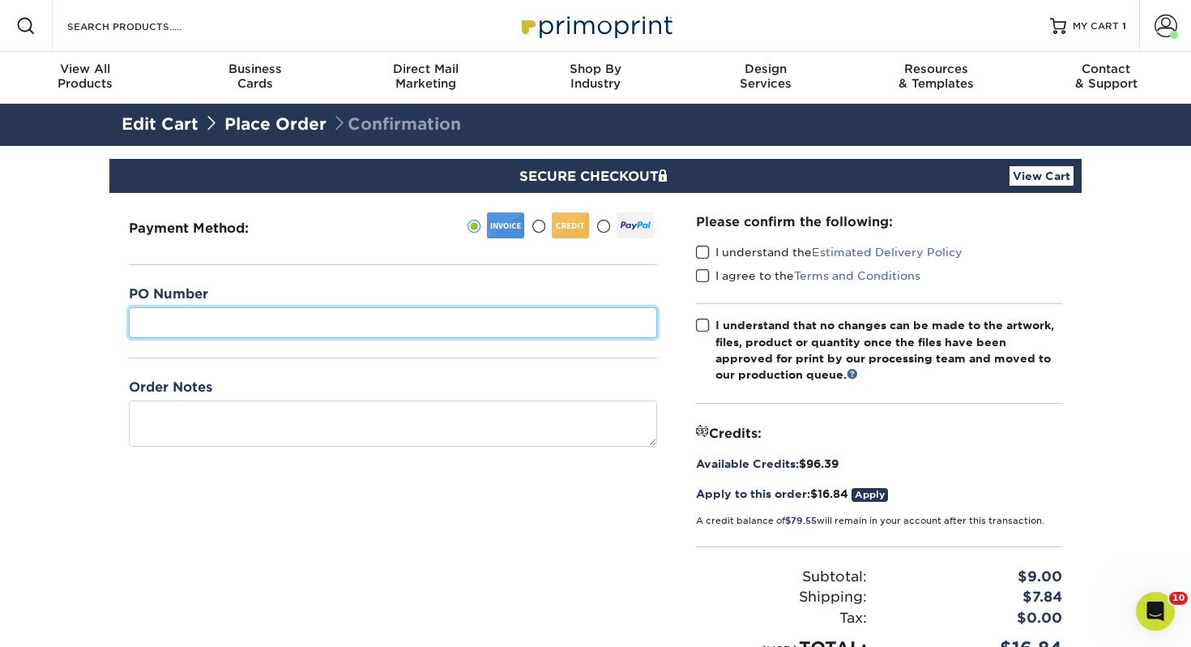
click at [322, 318] on input "text" at bounding box center [393, 322] width 528 height 31
type input "445"
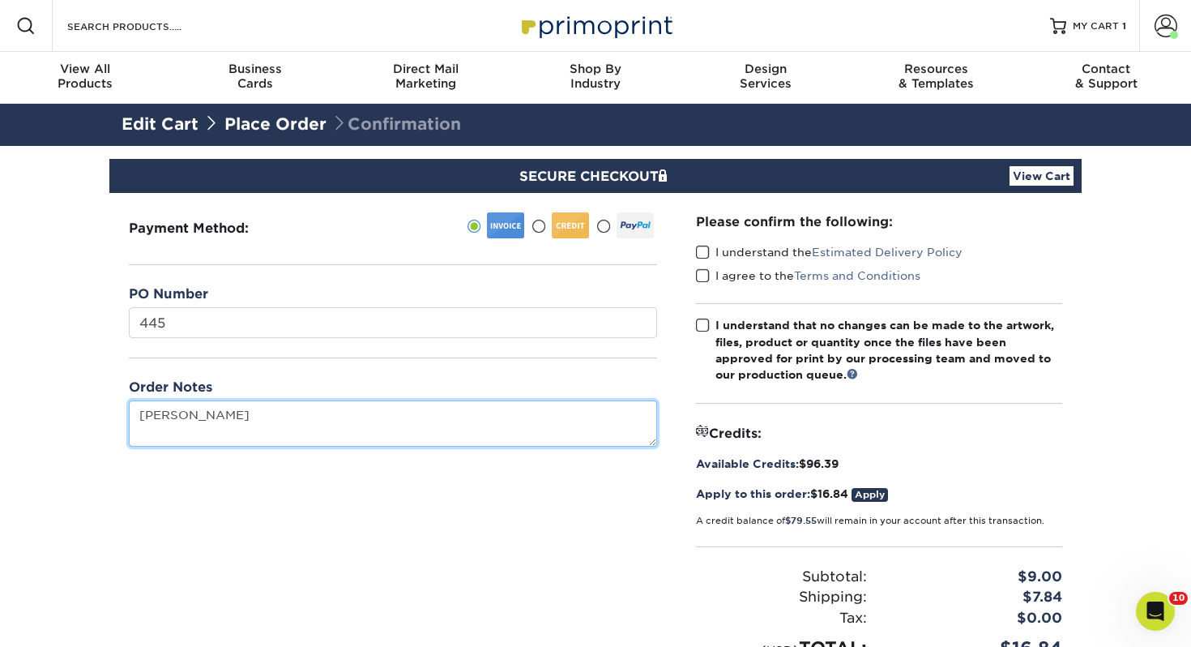
type textarea "[PERSON_NAME]"
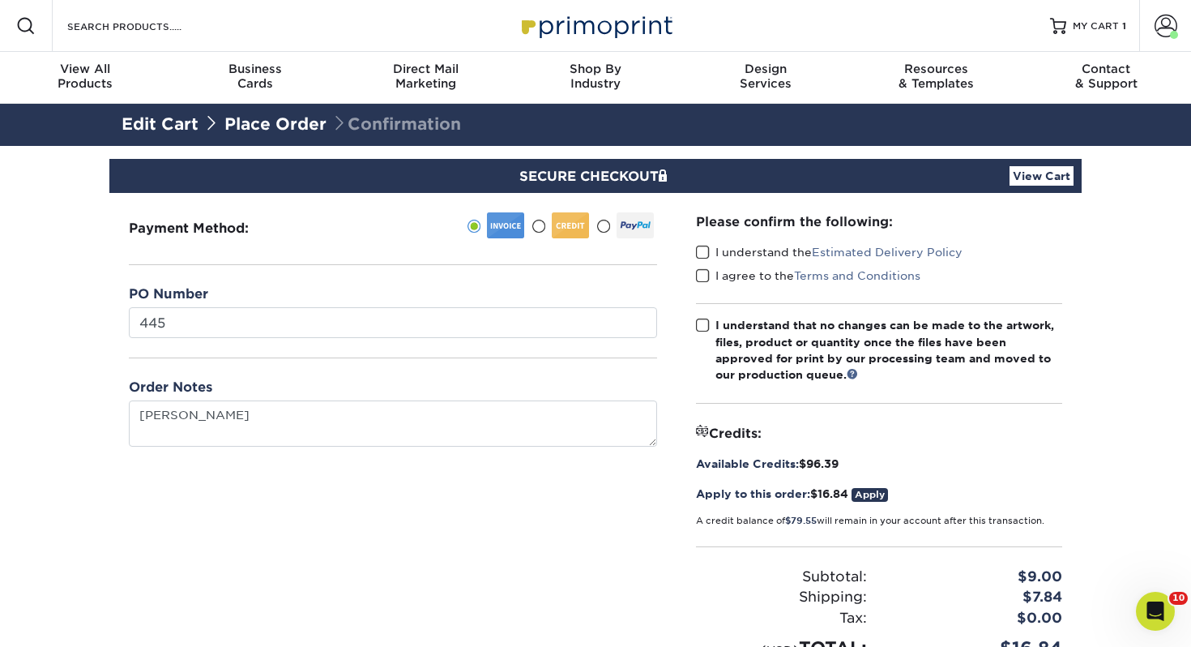
click at [702, 251] on span at bounding box center [703, 252] width 14 height 15
click at [0, 0] on input "I understand the Estimated Delivery Policy" at bounding box center [0, 0] width 0 height 0
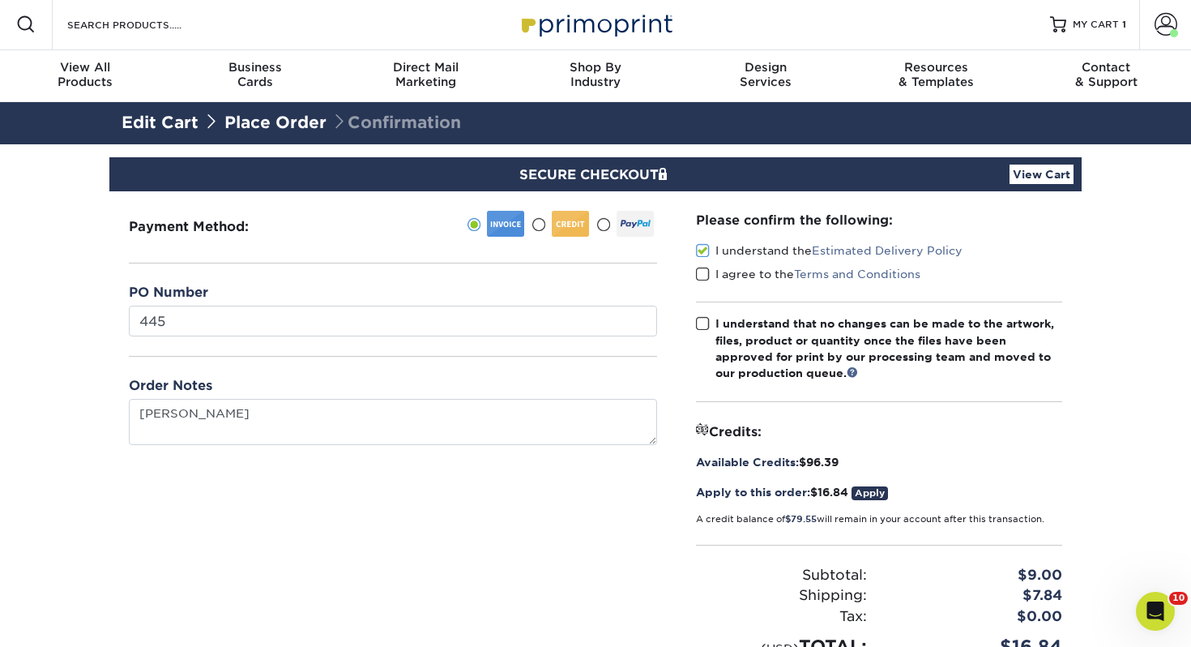
drag, startPoint x: 703, startPoint y: 272, endPoint x: 700, endPoint y: 300, distance: 27.7
click at [702, 272] on span at bounding box center [703, 274] width 14 height 15
click at [0, 0] on input "I agree to the Terms and Conditions" at bounding box center [0, 0] width 0 height 0
click at [700, 326] on span at bounding box center [703, 323] width 14 height 15
click at [0, 0] on input "I understand that no changes can be made to the artwork, files, product or quan…" at bounding box center [0, 0] width 0 height 0
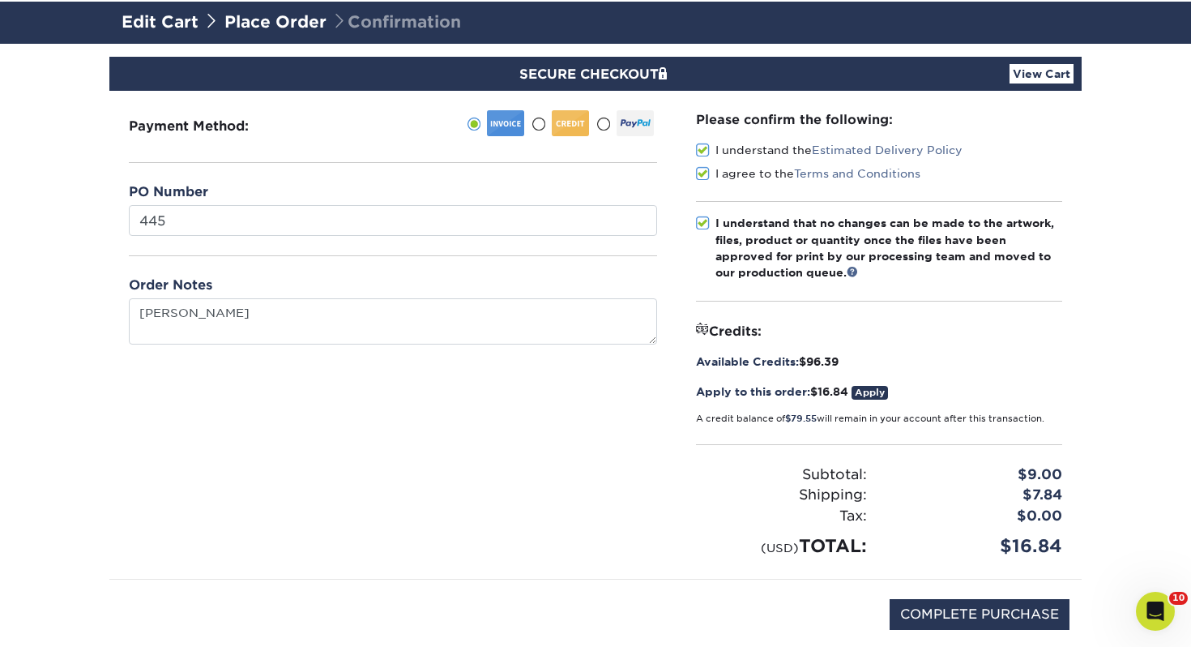
scroll to position [195, 0]
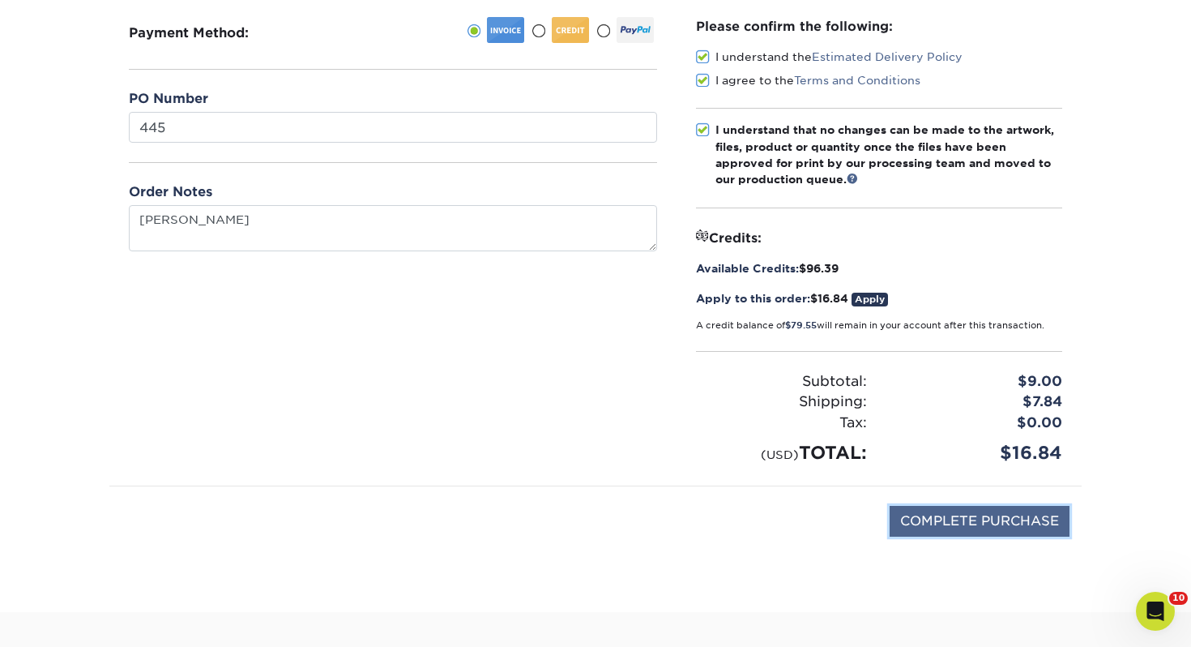
click at [1001, 519] on input "COMPLETE PURCHASE" at bounding box center [980, 521] width 180 height 31
type input "PROCESSING, PLEASE WAIT..."
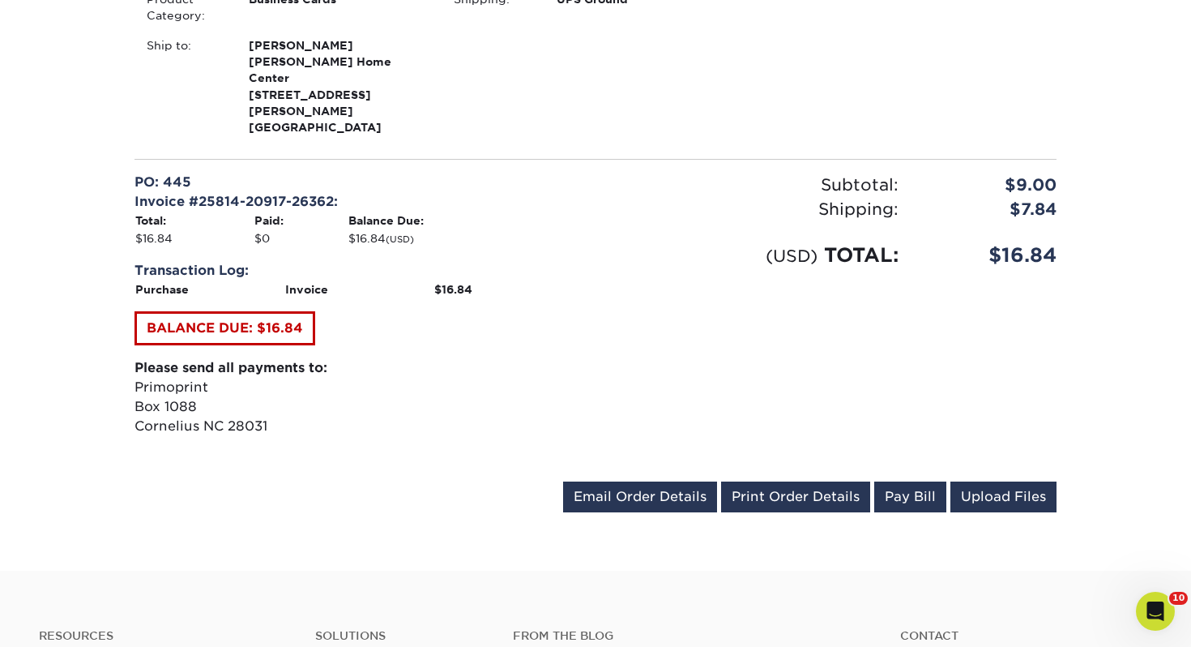
scroll to position [584, 0]
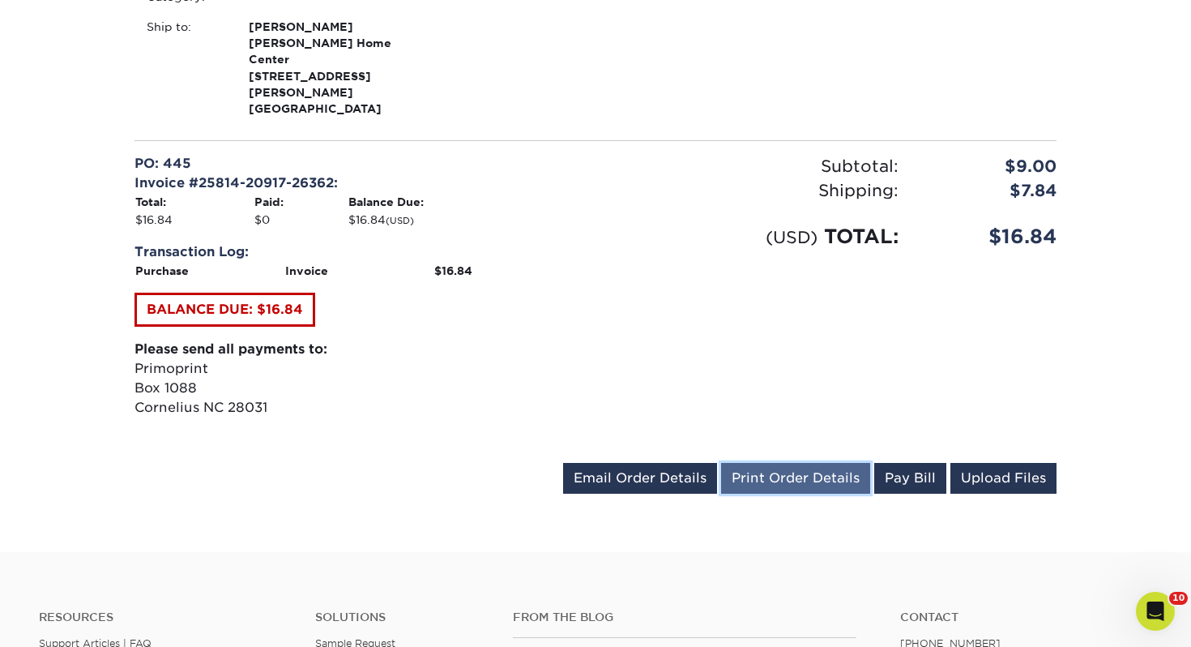
click at [796, 463] on link "Print Order Details" at bounding box center [795, 478] width 149 height 31
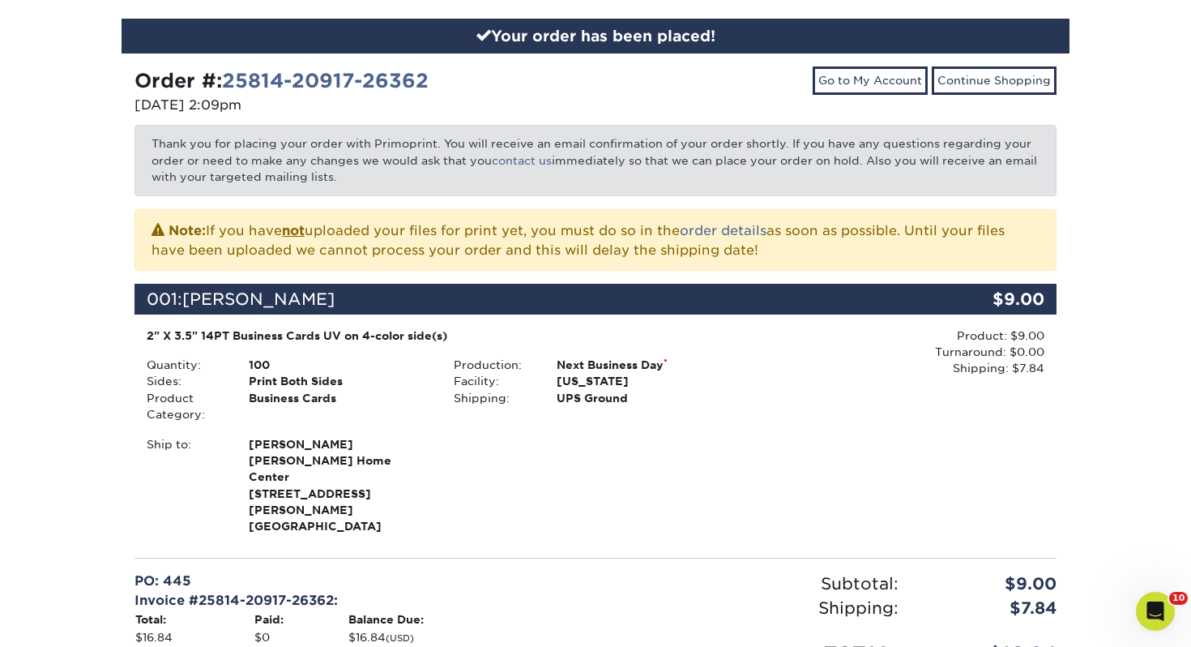
scroll to position [45, 0]
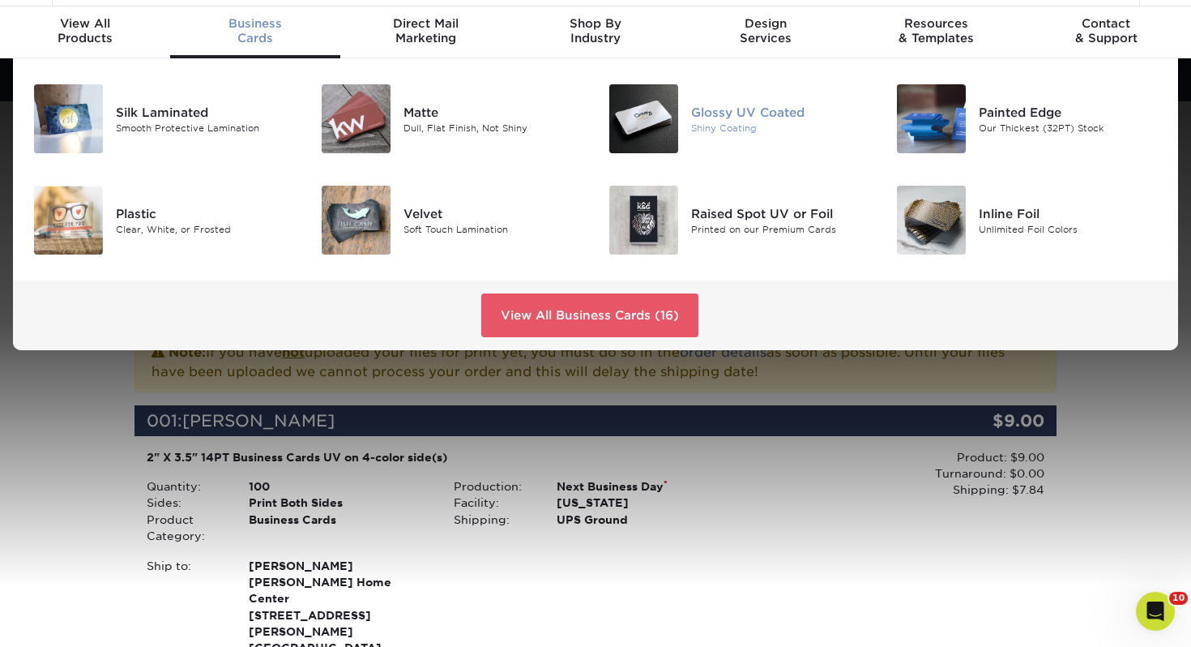
click at [731, 114] on div "Glossy UV Coated" at bounding box center [781, 112] width 180 height 18
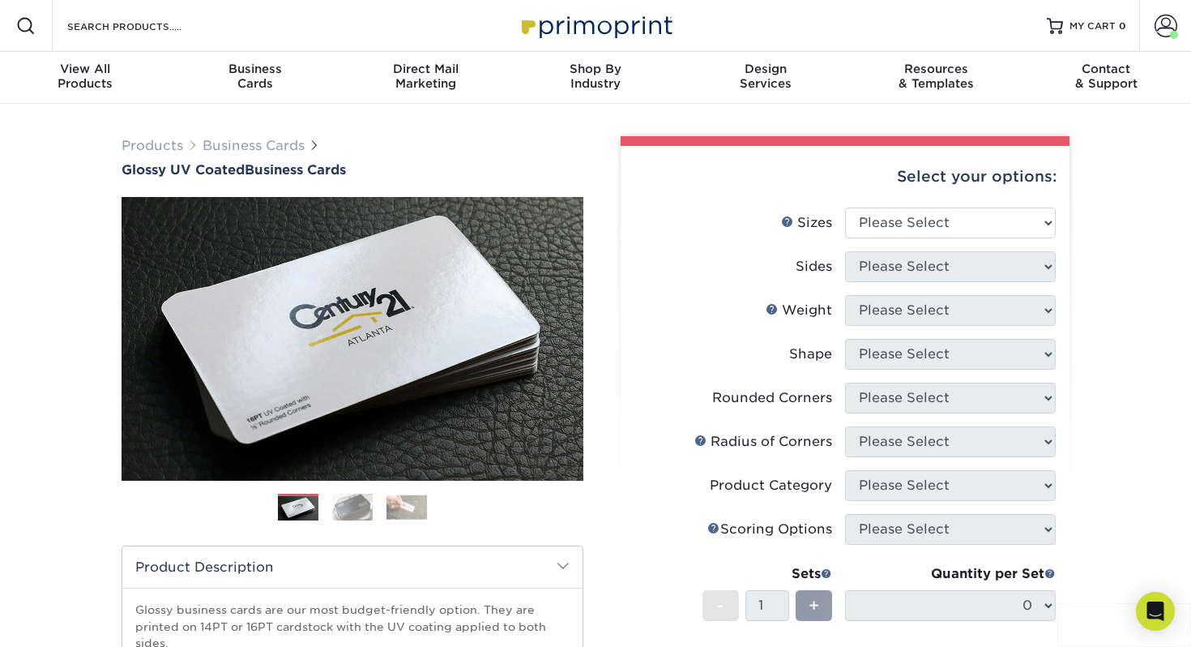
click at [903, 238] on li "Sizes Help Sizes Please Select 1.5" x 3.5" - Mini 1.75" x 3.5" - Mini 2" x 2" -…" at bounding box center [844, 229] width 421 height 44
click at [905, 233] on select "Please Select 1.5" x 3.5" - Mini 1.75" x 3.5" - Mini 2" x 2" - Square 2" x 3" -…" at bounding box center [950, 222] width 211 height 31
select select "2.00x3.50"
click at [845, 207] on select "Please Select 1.5" x 3.5" - Mini 1.75" x 3.5" - Mini 2" x 2" - Square 2" x 3" -…" at bounding box center [950, 222] width 211 height 31
click at [900, 271] on select "Please Select Print Both Sides Print Front Only" at bounding box center [950, 266] width 211 height 31
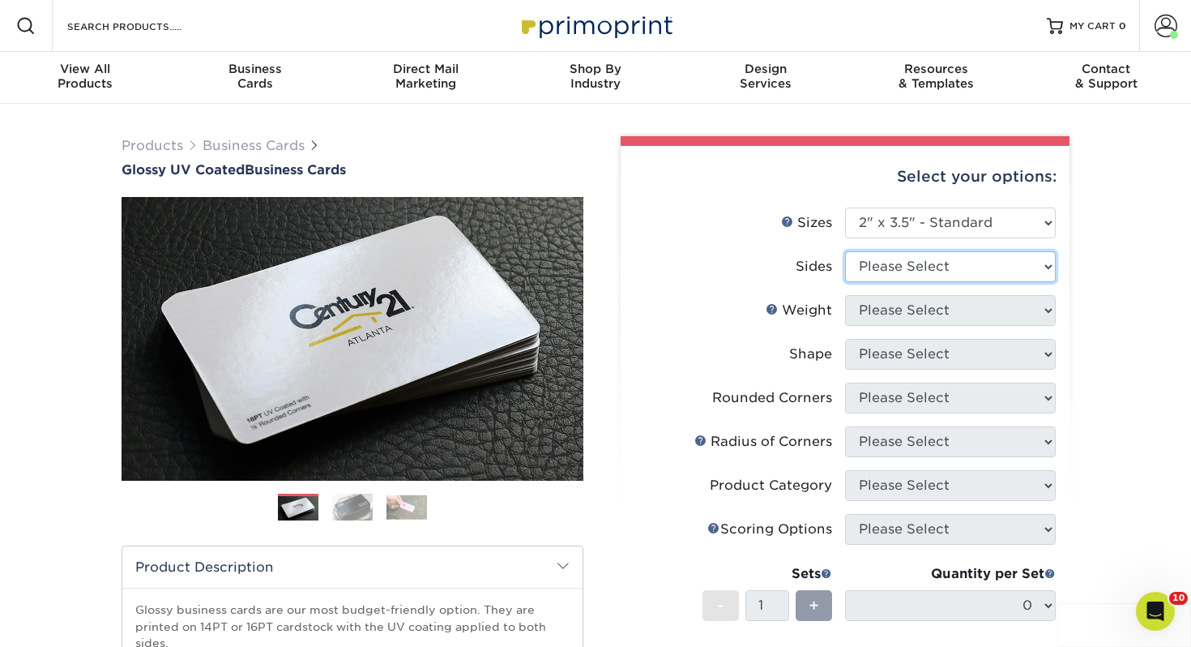
select select "13abbda7-1d64-4f25-8bb2-c179b224825d"
click at [845, 251] on select "Please Select Print Both Sides Print Front Only" at bounding box center [950, 266] width 211 height 31
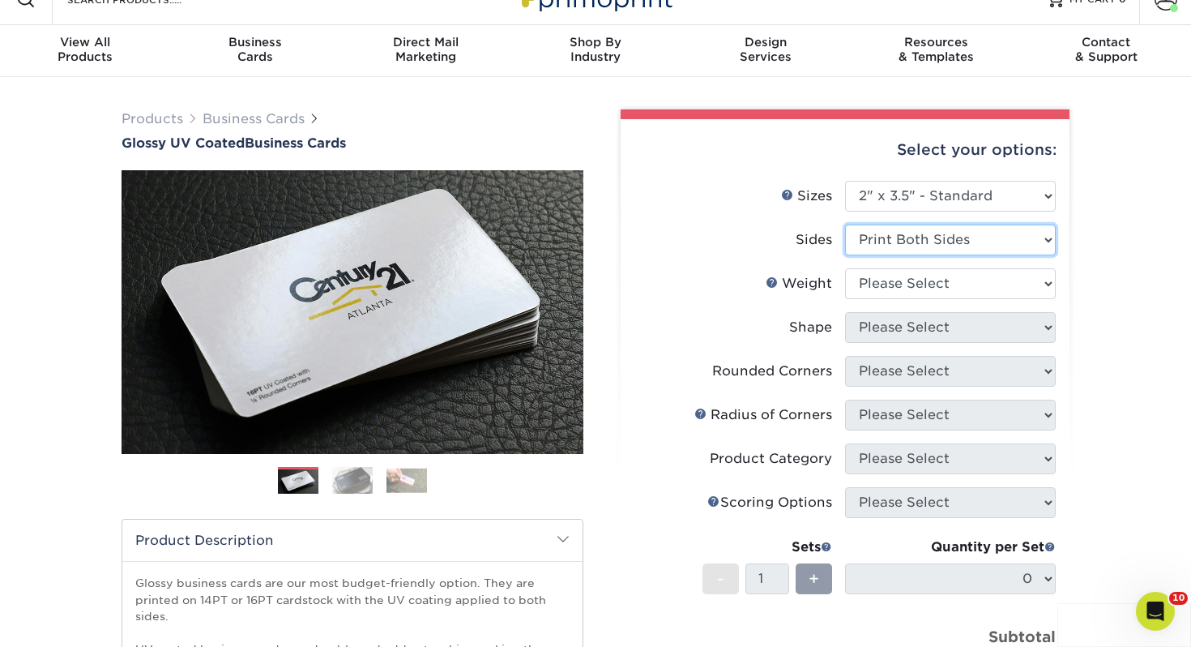
scroll to position [31, 0]
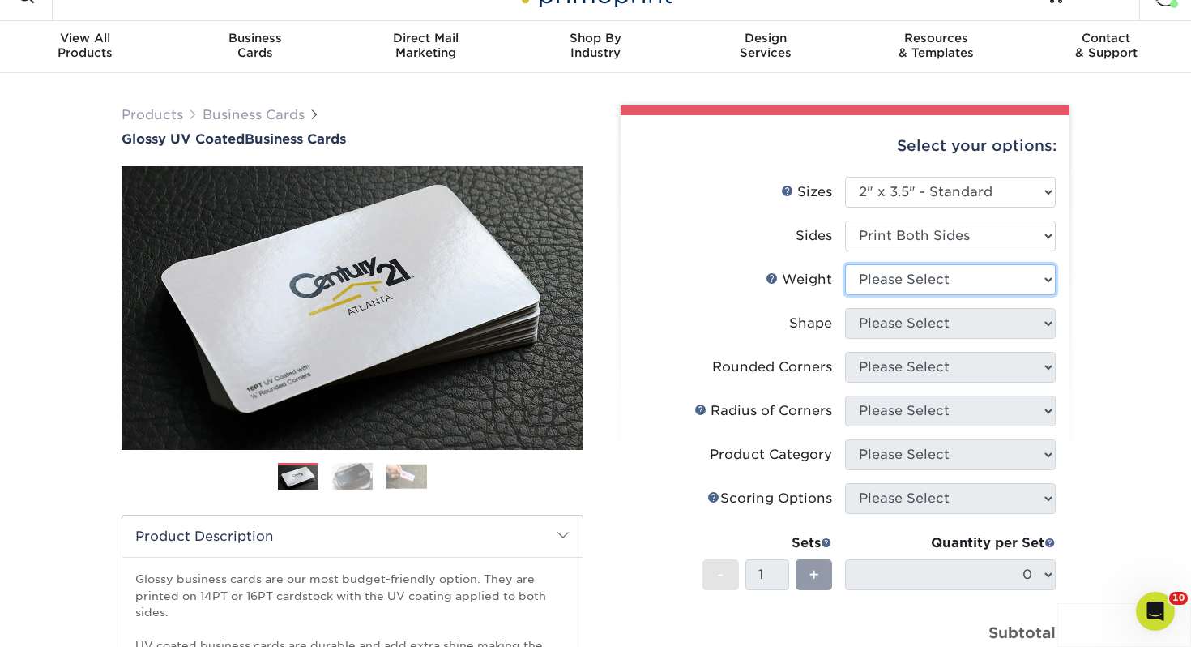
click at [894, 282] on select "Please Select 16PT 14PT" at bounding box center [950, 279] width 211 height 31
select select "14PT"
click at [845, 264] on select "Please Select 16PT 14PT" at bounding box center [950, 279] width 211 height 31
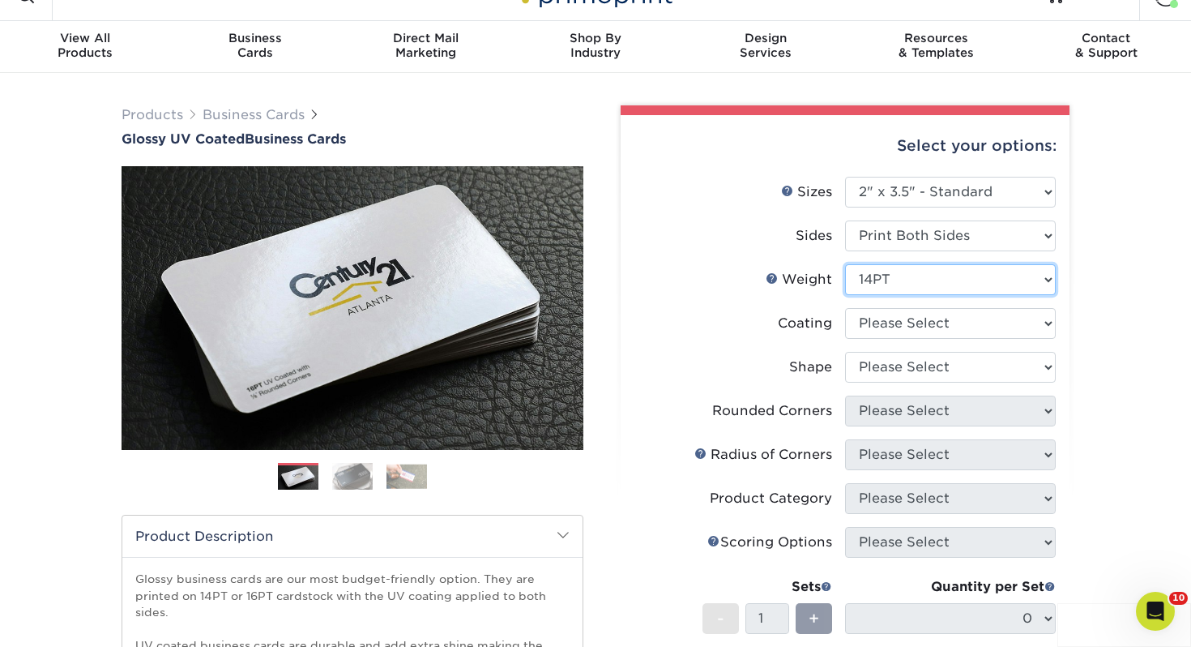
scroll to position [60, 0]
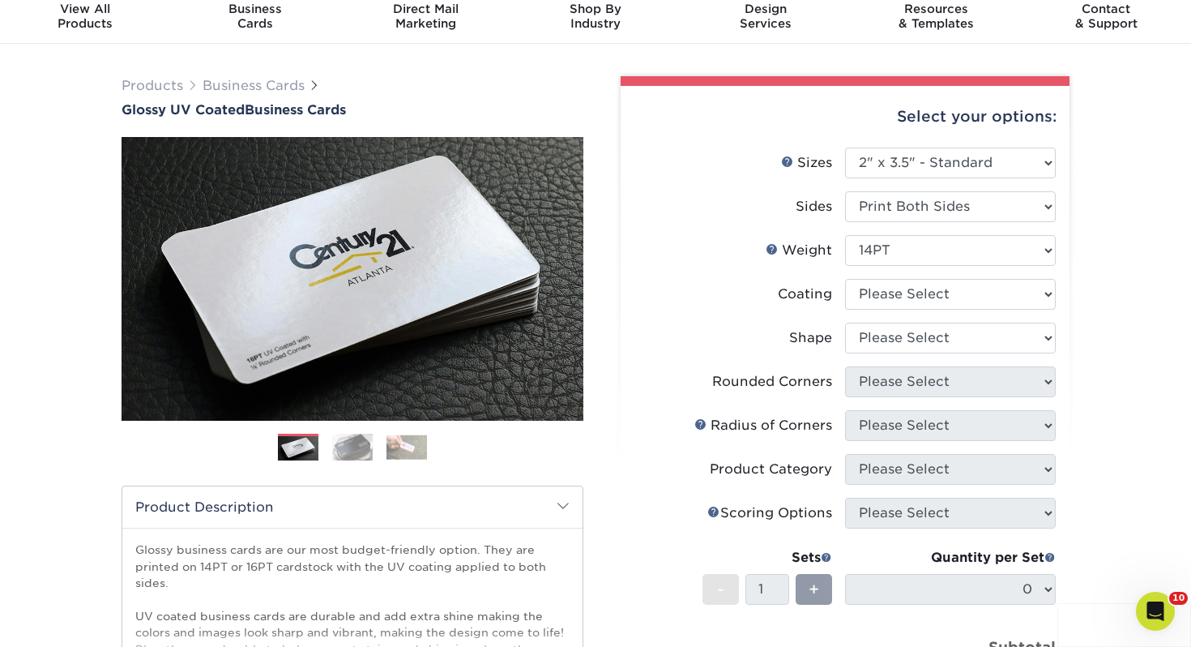
click at [929, 310] on li "Coating" at bounding box center [844, 301] width 421 height 44
click at [928, 294] on select at bounding box center [950, 294] width 211 height 31
select select "ae367451-b2b8-45df-a344-0f05b6a12993"
click at [845, 279] on select at bounding box center [950, 294] width 211 height 31
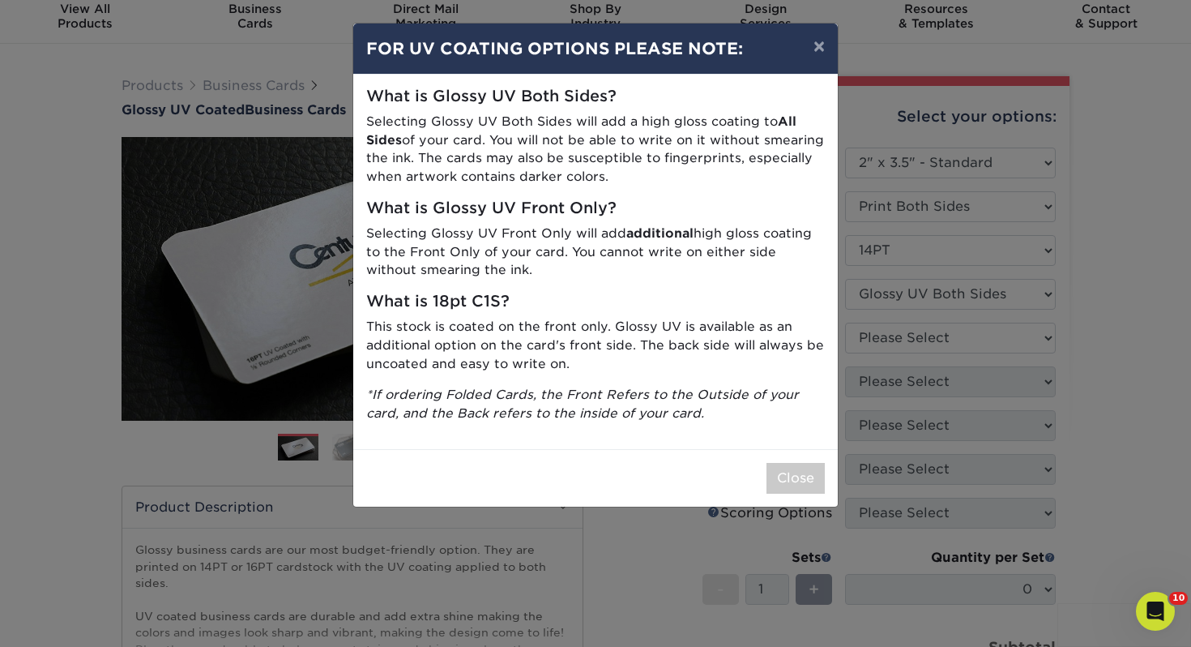
click at [802, 459] on div "Close" at bounding box center [595, 478] width 485 height 58
drag, startPoint x: 802, startPoint y: 474, endPoint x: 796, endPoint y: 463, distance: 12.0
click at [802, 474] on button "Close" at bounding box center [795, 478] width 58 height 31
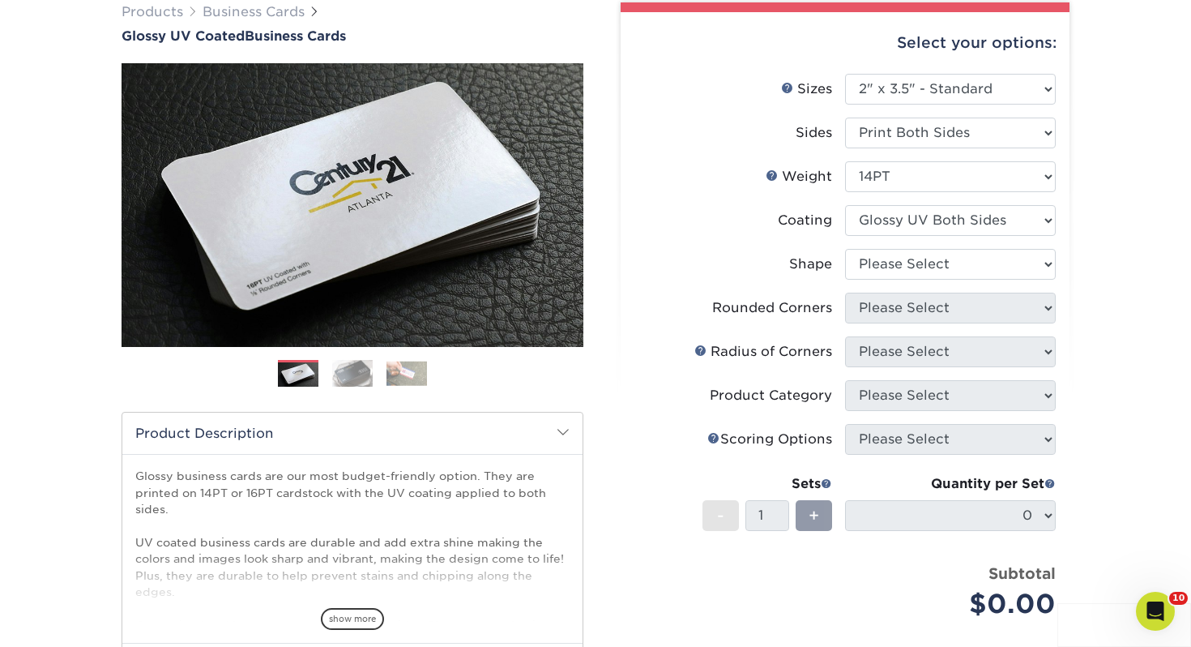
scroll to position [141, 0]
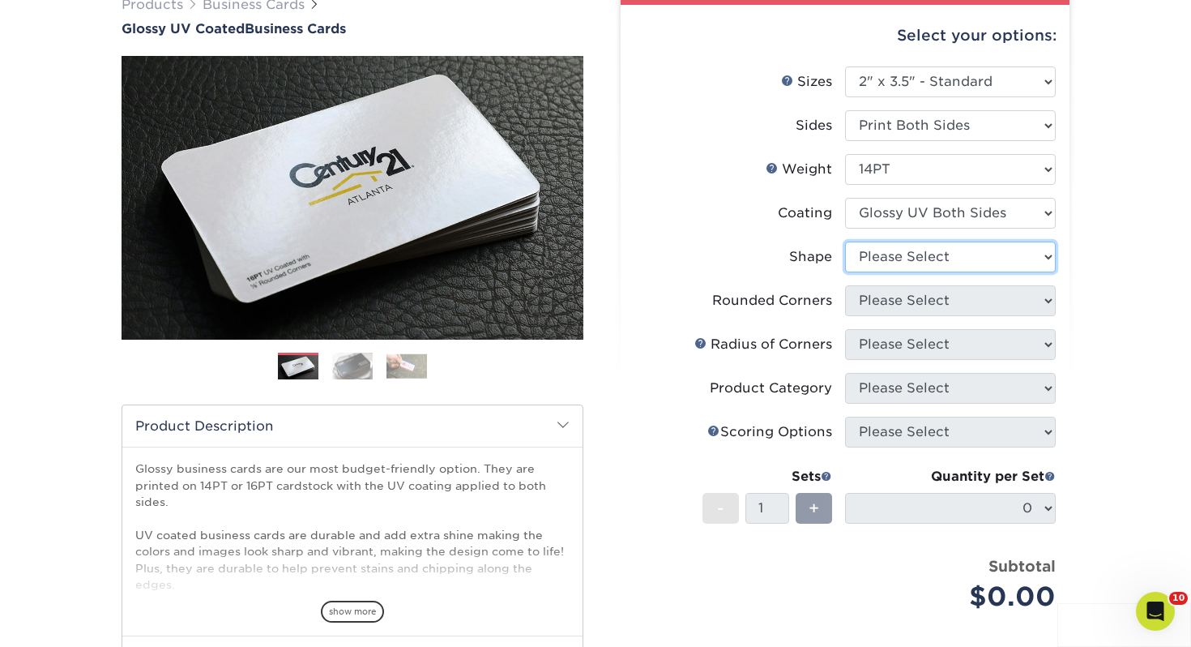
click at [908, 260] on select "Please Select Standard" at bounding box center [950, 256] width 211 height 31
select select "standard"
click at [845, 241] on select "Please Select Standard" at bounding box center [950, 256] width 211 height 31
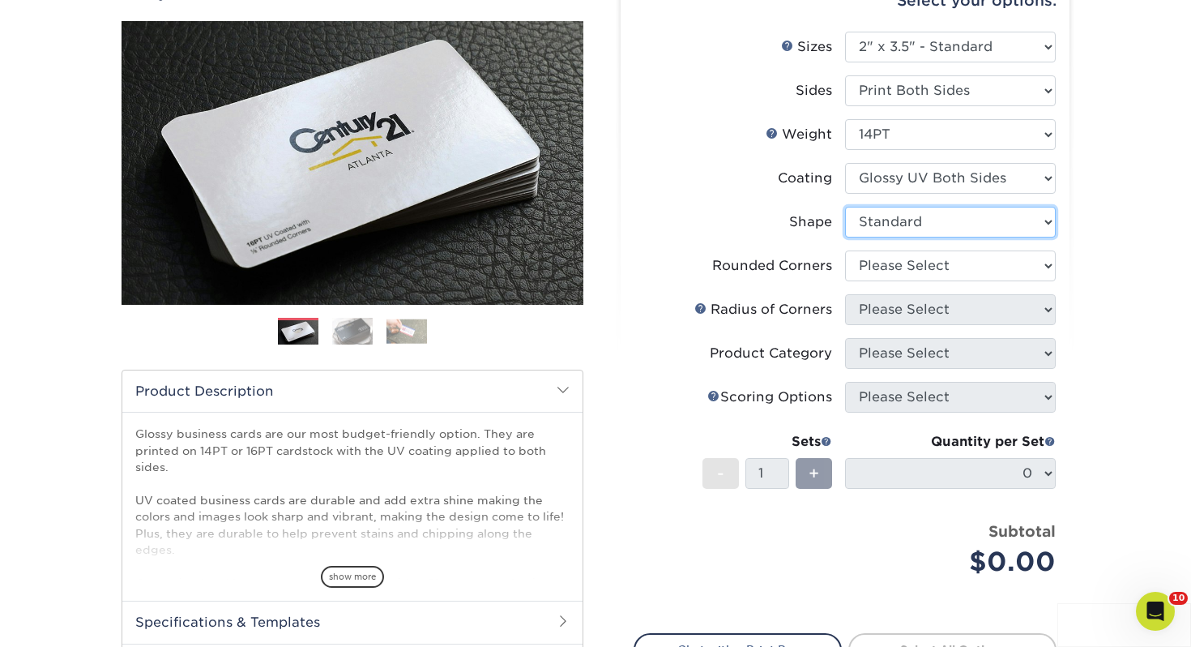
scroll to position [182, 0]
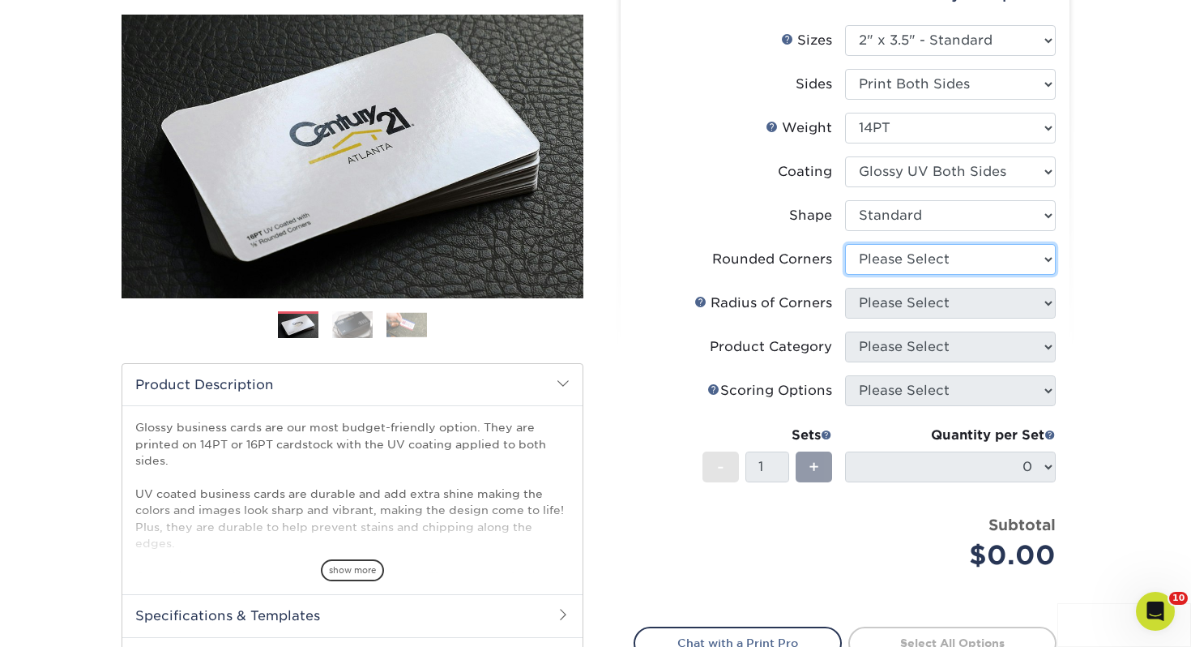
click at [935, 266] on select "Please Select Yes - Round 2 Corners Yes - Round 4 Corners No" at bounding box center [950, 259] width 211 height 31
select select "0"
click at [845, 244] on select "Please Select Yes - Round 2 Corners Yes - Round 4 Corners No" at bounding box center [950, 259] width 211 height 31
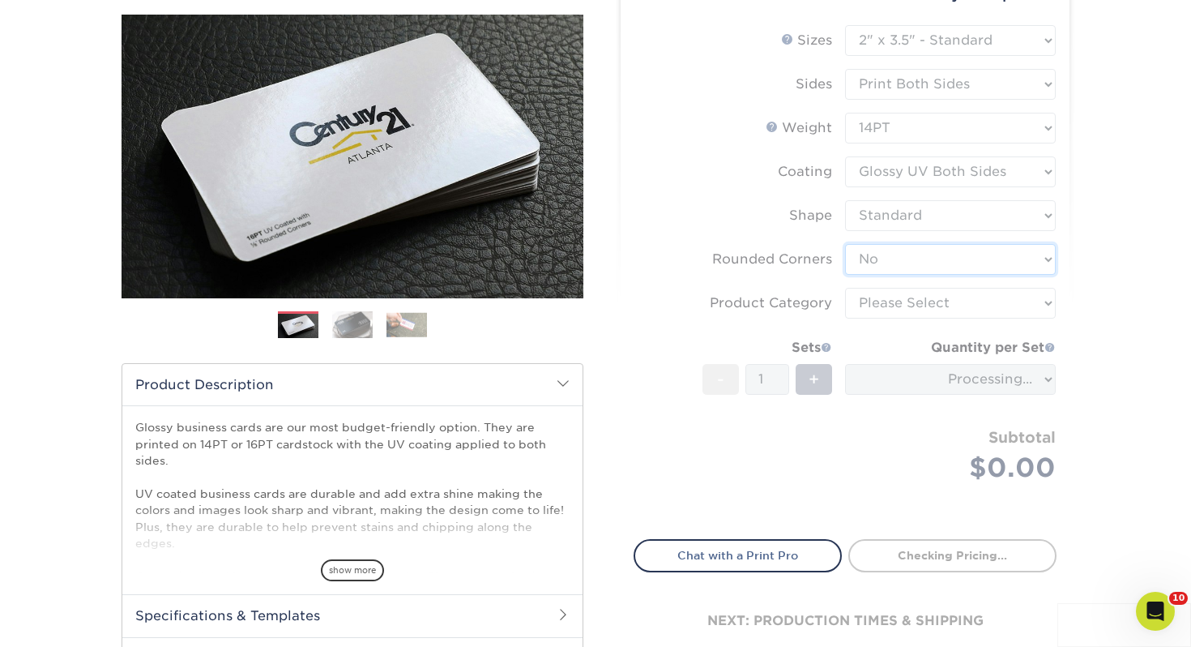
scroll to position [183, 0]
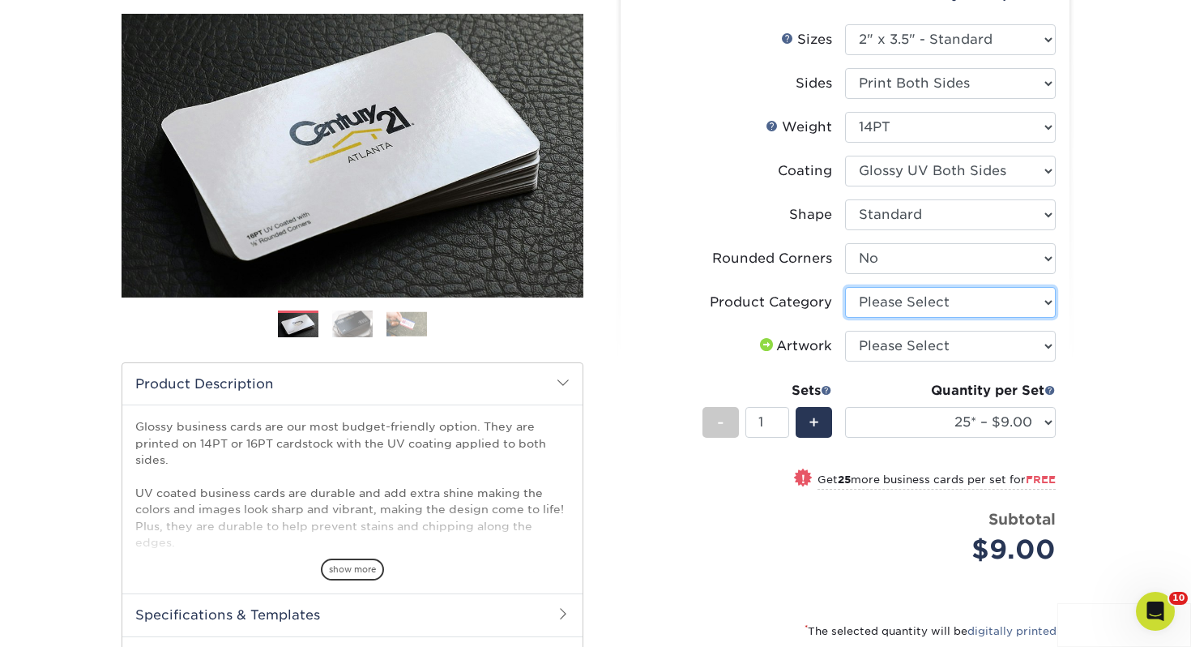
click at [892, 306] on select "Please Select Business Cards" at bounding box center [950, 302] width 211 height 31
select select "3b5148f1-0588-4f88-a218-97bcfdce65c1"
click at [845, 287] on select "Please Select Business Cards" at bounding box center [950, 302] width 211 height 31
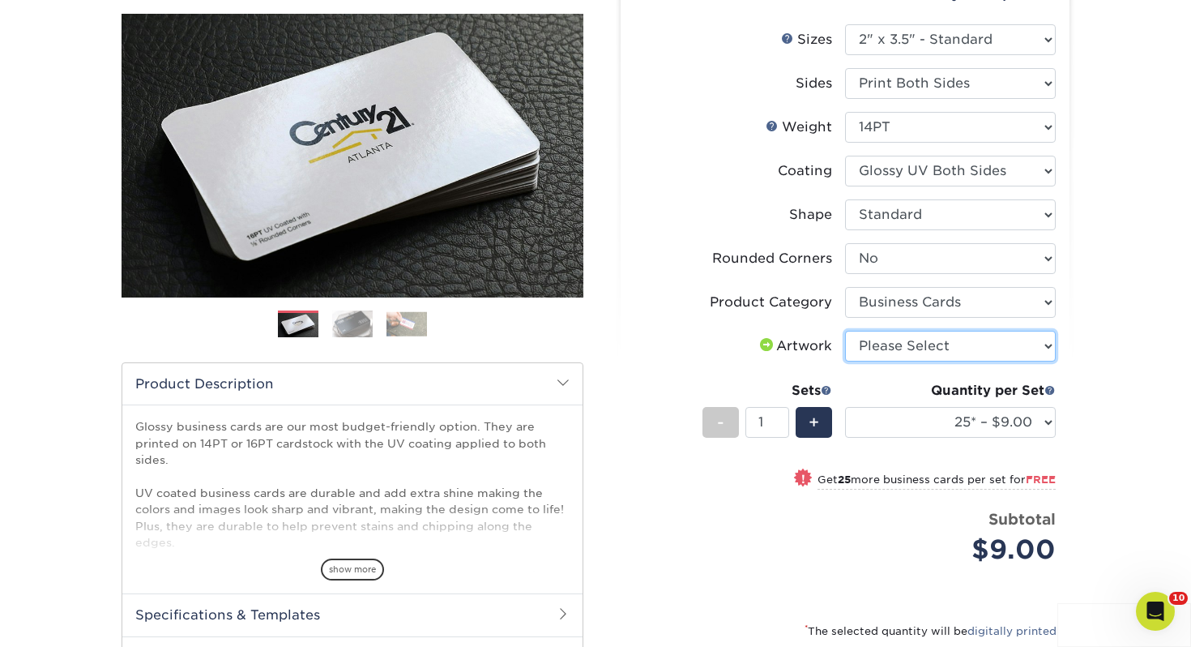
click at [923, 347] on select "Please Select I will upload files I need a design - $100" at bounding box center [950, 346] width 211 height 31
select select "upload"
click at [845, 331] on select "Please Select I will upload files I need a design - $100" at bounding box center [950, 346] width 211 height 31
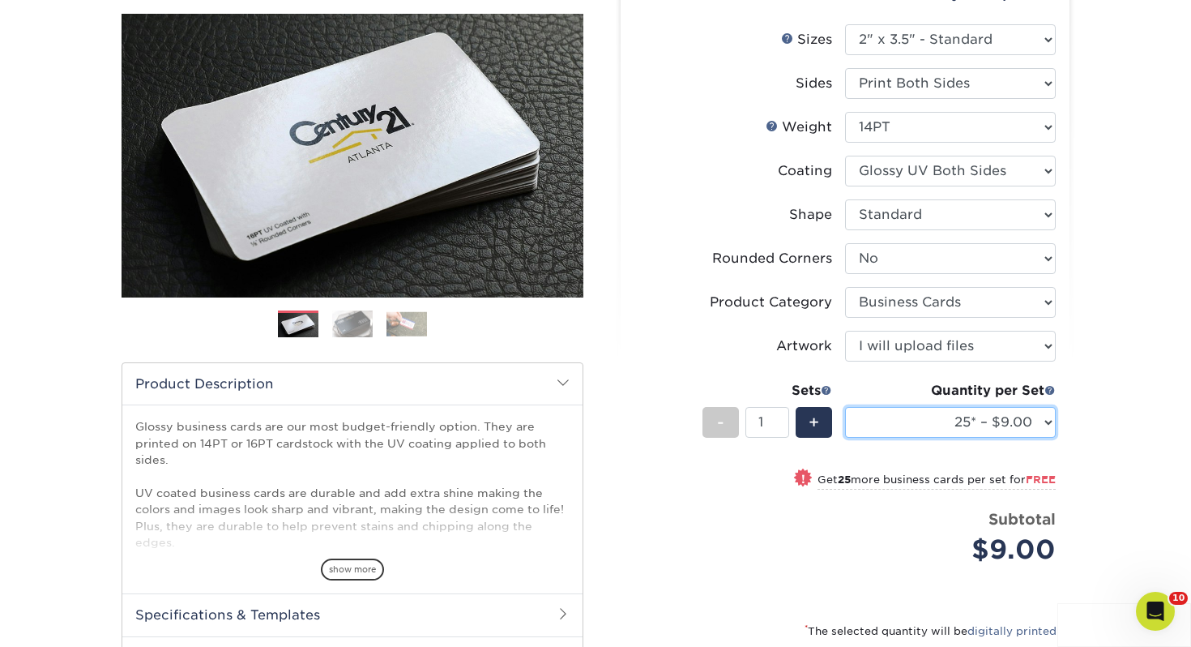
click at [917, 432] on select "25* – $9.00 50* – $9.00 100* – $9.00 250* – $17.00 500 – $33.00 1000 – $42.00 2…" at bounding box center [950, 422] width 211 height 31
select select "250* – $17.00"
click at [845, 407] on select "25* – $9.00 50* – $9.00 100* – $9.00 250* – $17.00 500 – $33.00 1000 – $42.00 2…" at bounding box center [950, 422] width 211 height 31
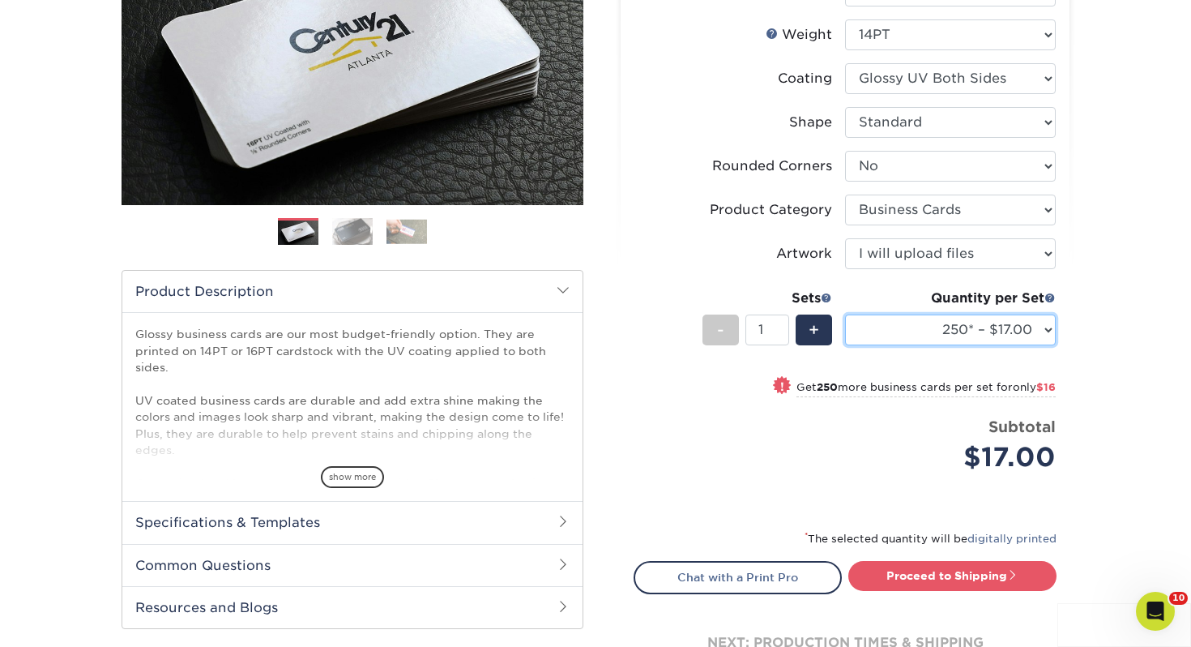
scroll to position [276, 0]
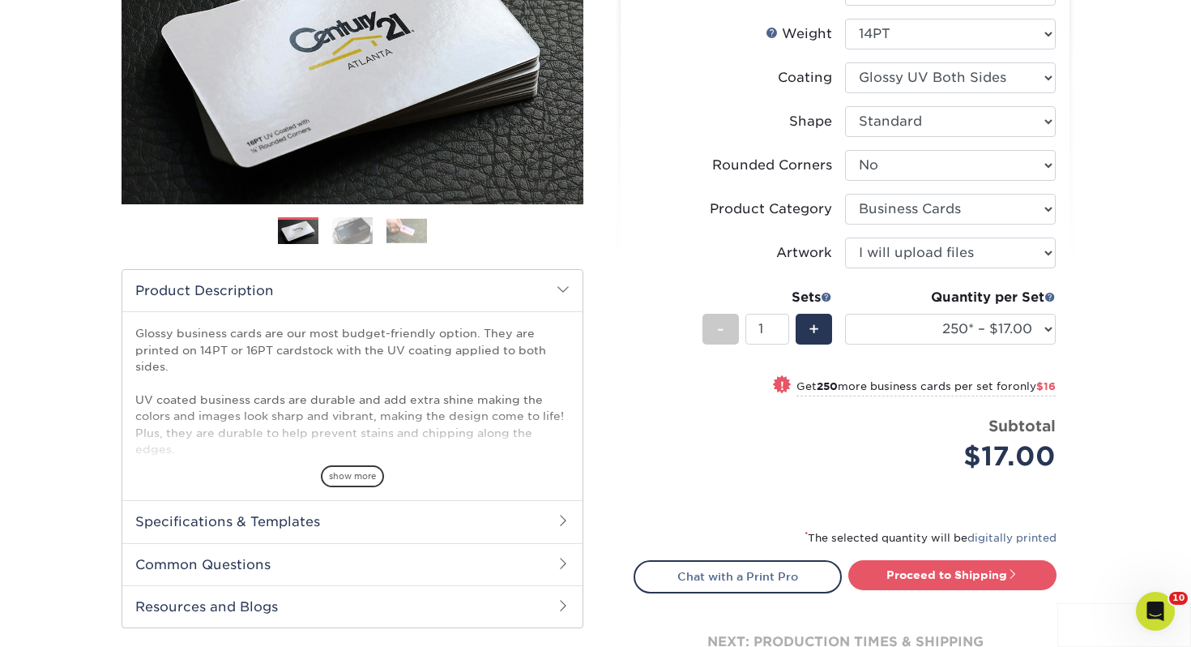
click at [919, 590] on div "Proceed to Shipping" at bounding box center [957, 576] width 224 height 32
click at [920, 578] on link "Proceed to Shipping" at bounding box center [952, 574] width 208 height 29
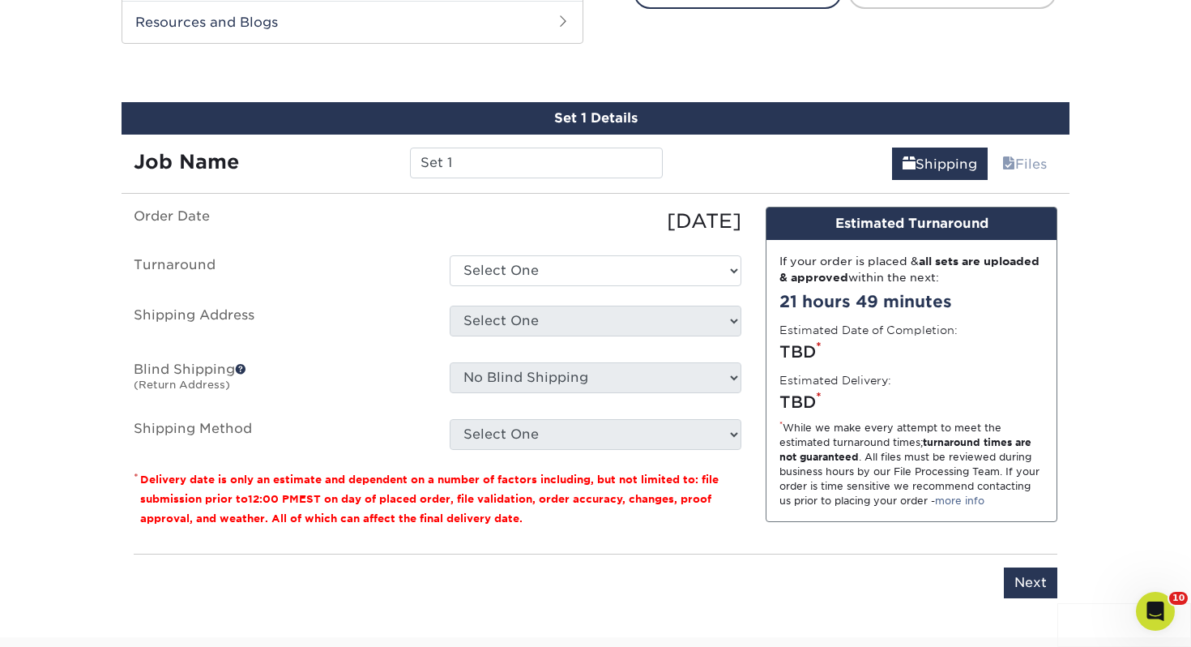
scroll to position [880, 0]
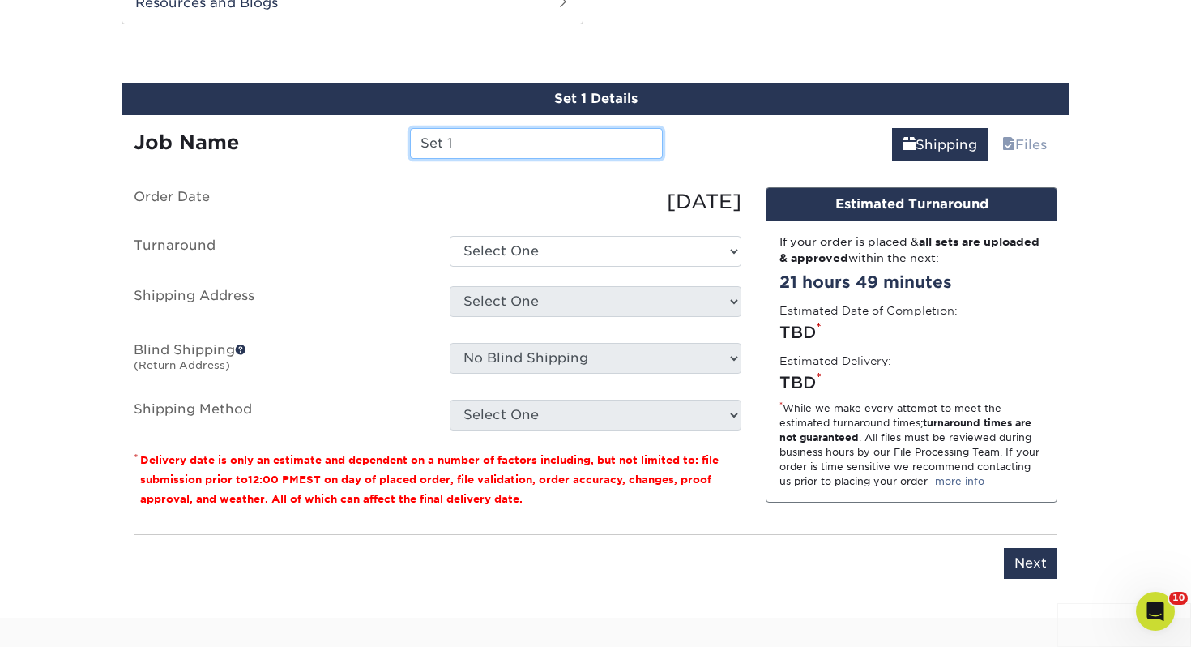
drag, startPoint x: 561, startPoint y: 143, endPoint x: 296, endPoint y: 134, distance: 265.1
click at [296, 134] on div "Job Name Set 1" at bounding box center [398, 143] width 553 height 31
type input "Marc Huther"
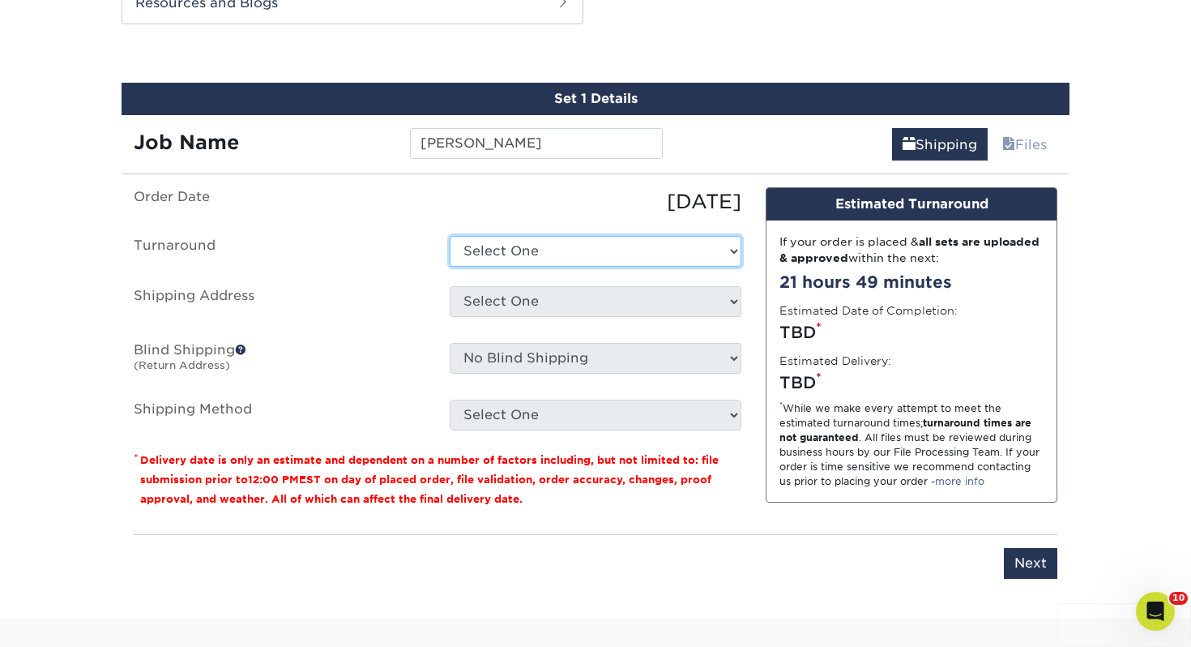
click at [570, 254] on select "Select One 2-4 Business Days 2 Day Next Business Day" at bounding box center [596, 251] width 292 height 31
select select "0d2015eb-ac6c-4252-b2f1-1c5560e96a65"
click at [450, 236] on select "Select One 2-4 Business Days 2 Day Next Business Day" at bounding box center [596, 251] width 292 height 31
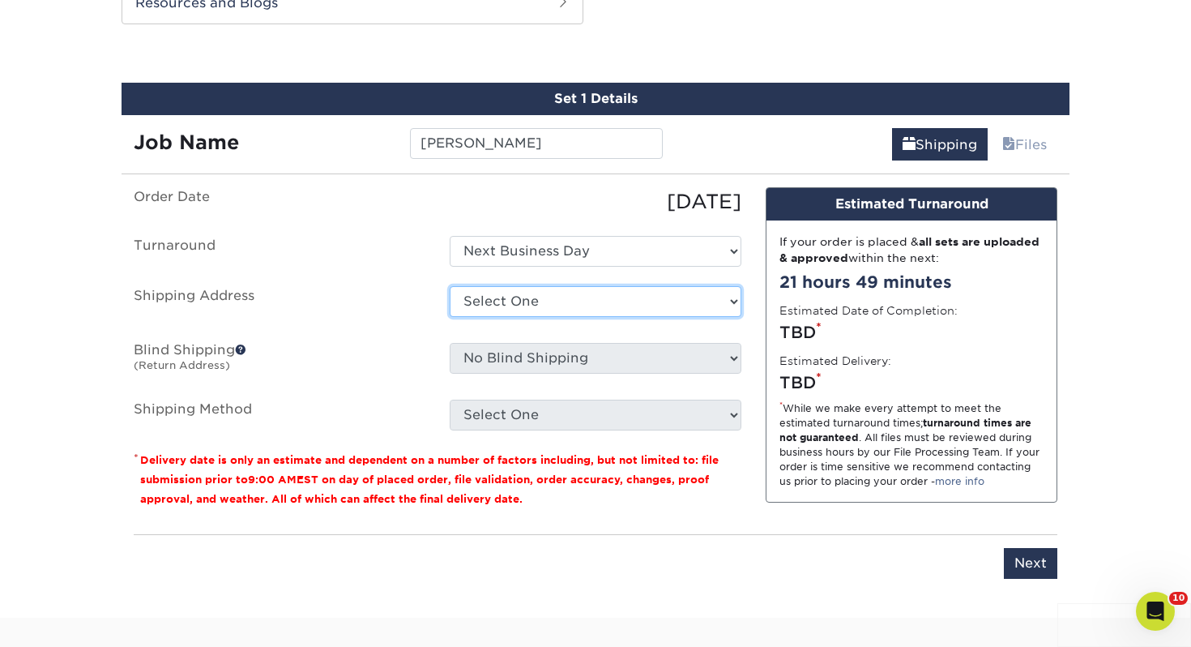
click at [531, 296] on select "Select One Adrian, MI Akron, OH" at bounding box center [596, 301] width 292 height 31
select select "243972"
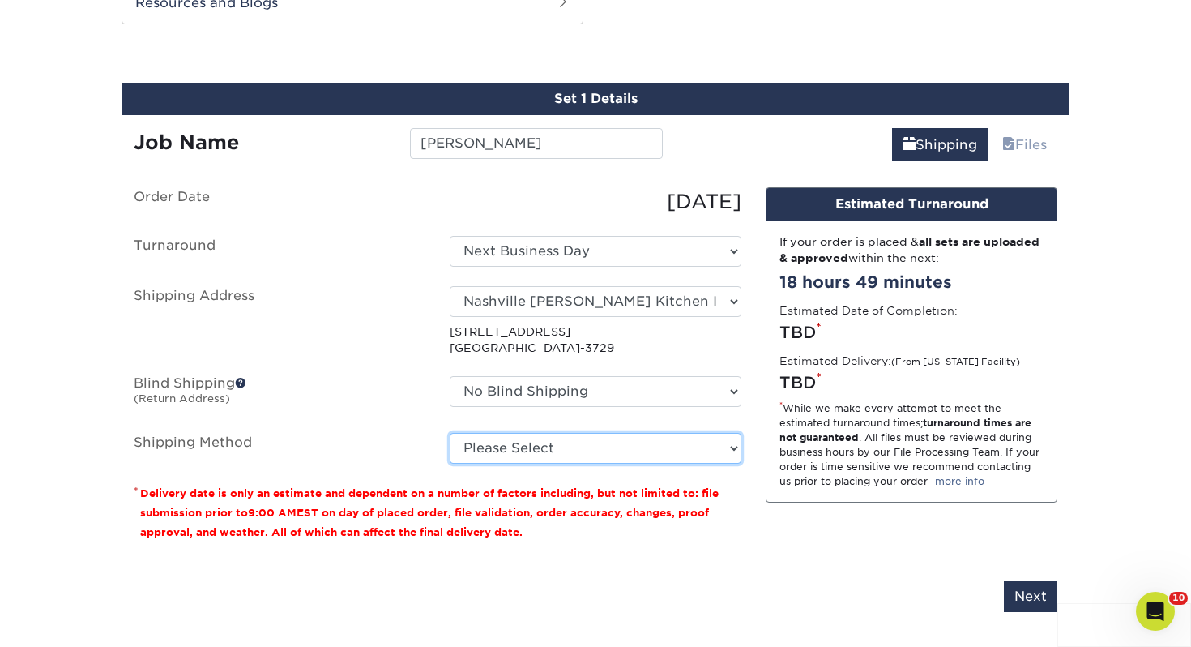
click at [563, 448] on select "Please Select Ground Shipping (+$7.84) 3 Day Shipping Service (+$15.38) 2 Day A…" at bounding box center [596, 448] width 292 height 31
select select "03"
click at [450, 433] on select "Please Select Ground Shipping (+$7.84) 3 Day Shipping Service (+$15.38) 2 Day A…" at bounding box center [596, 448] width 292 height 31
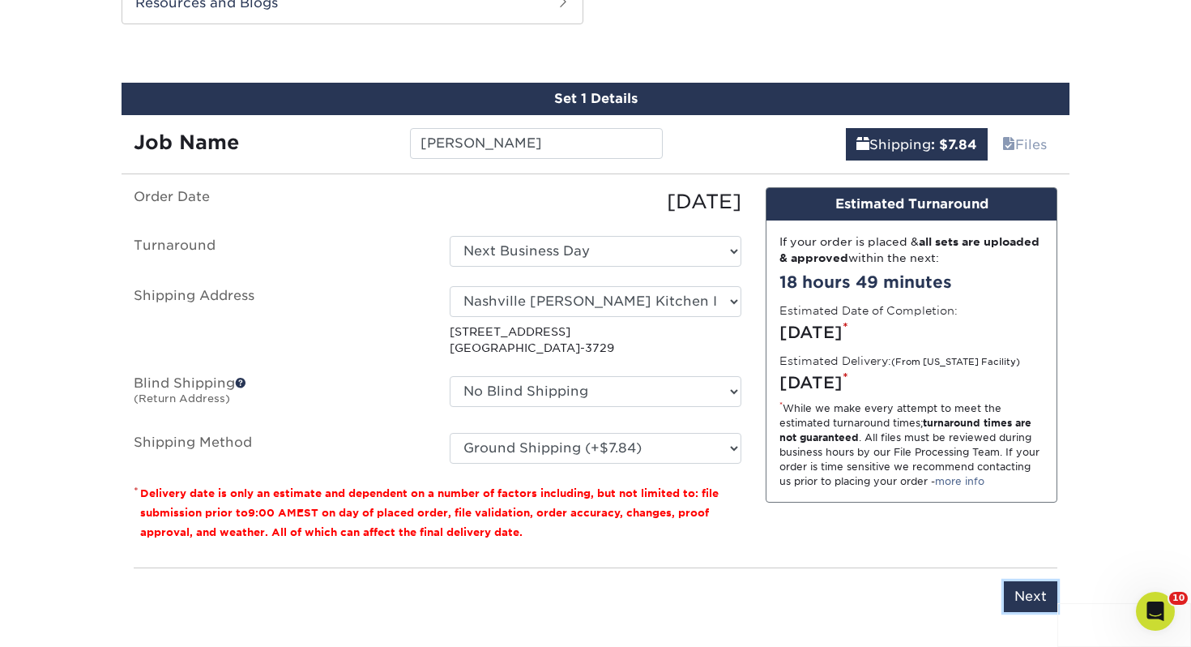
click at [1036, 594] on input "Next" at bounding box center [1030, 596] width 53 height 31
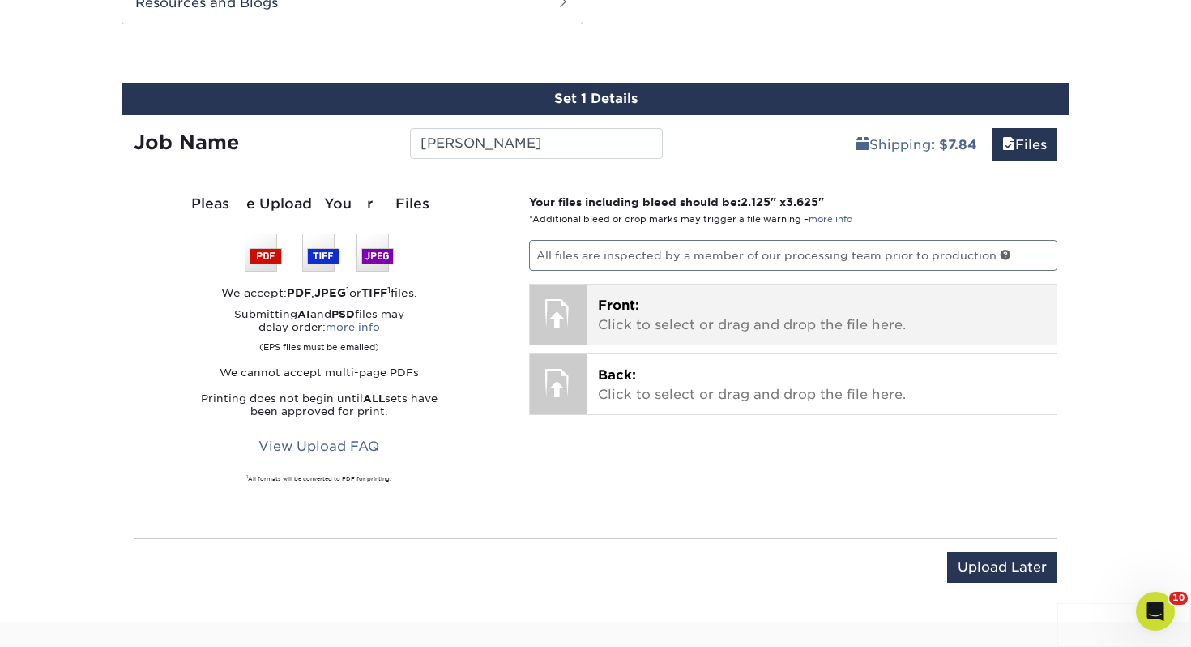
click at [761, 327] on p "Front: Click to select or drag and drop the file here." at bounding box center [822, 315] width 448 height 39
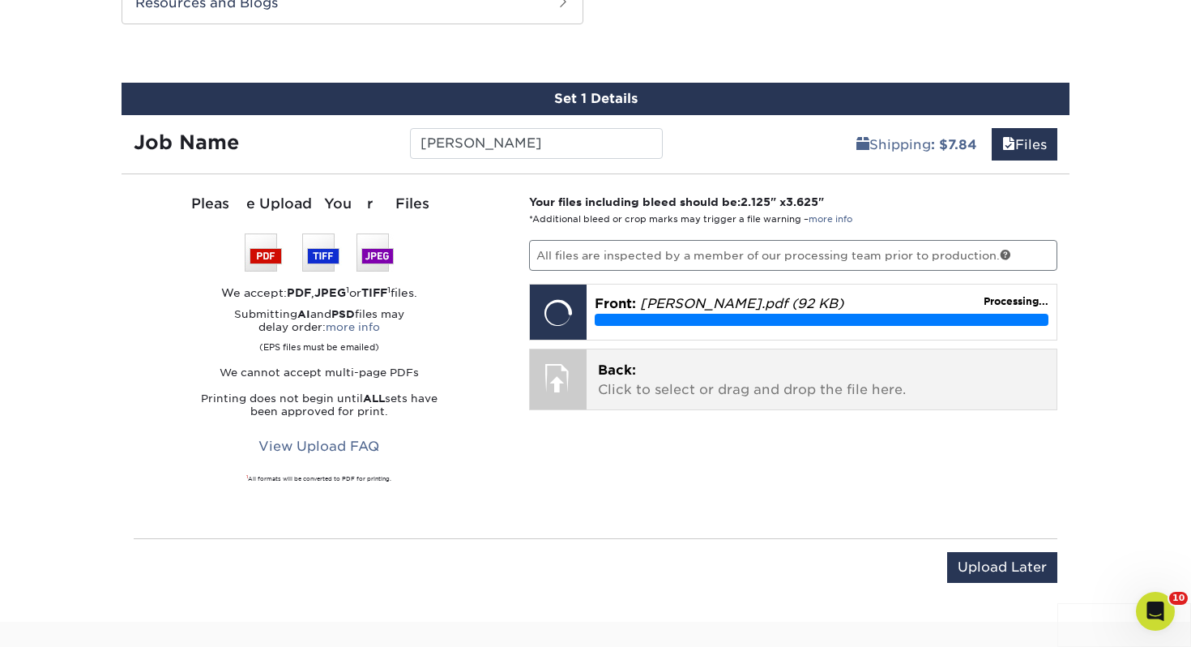
click at [708, 374] on p "Back: Click to select or drag and drop the file here." at bounding box center [822, 380] width 448 height 39
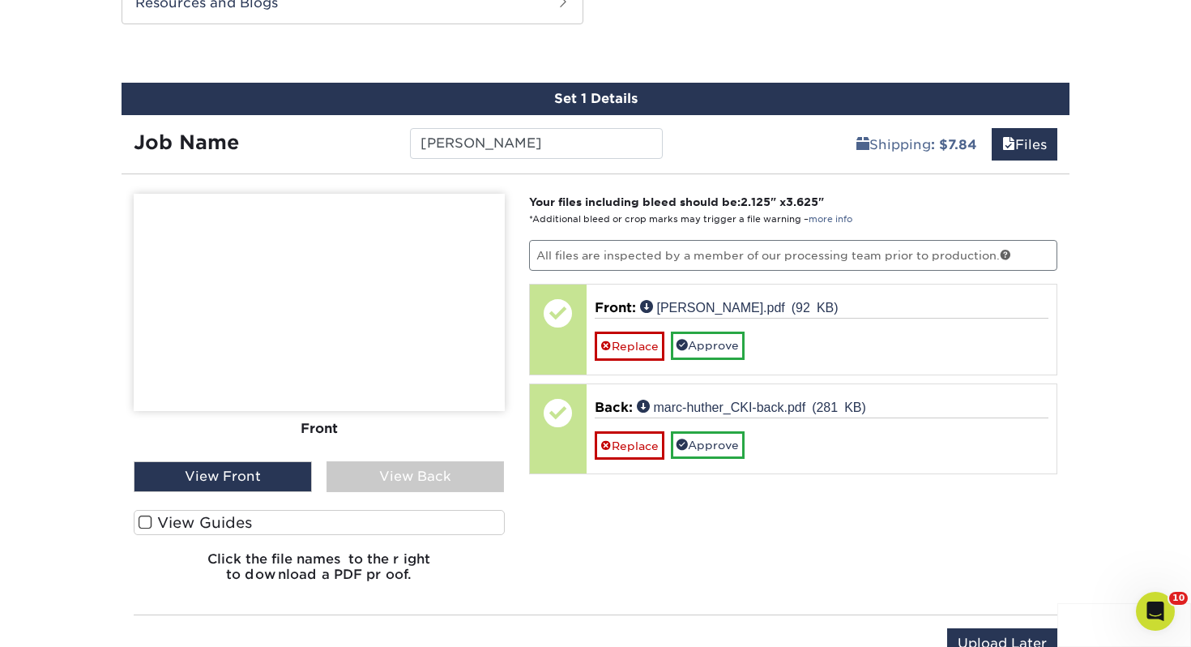
drag, startPoint x: 402, startPoint y: 510, endPoint x: 383, endPoint y: 514, distance: 18.9
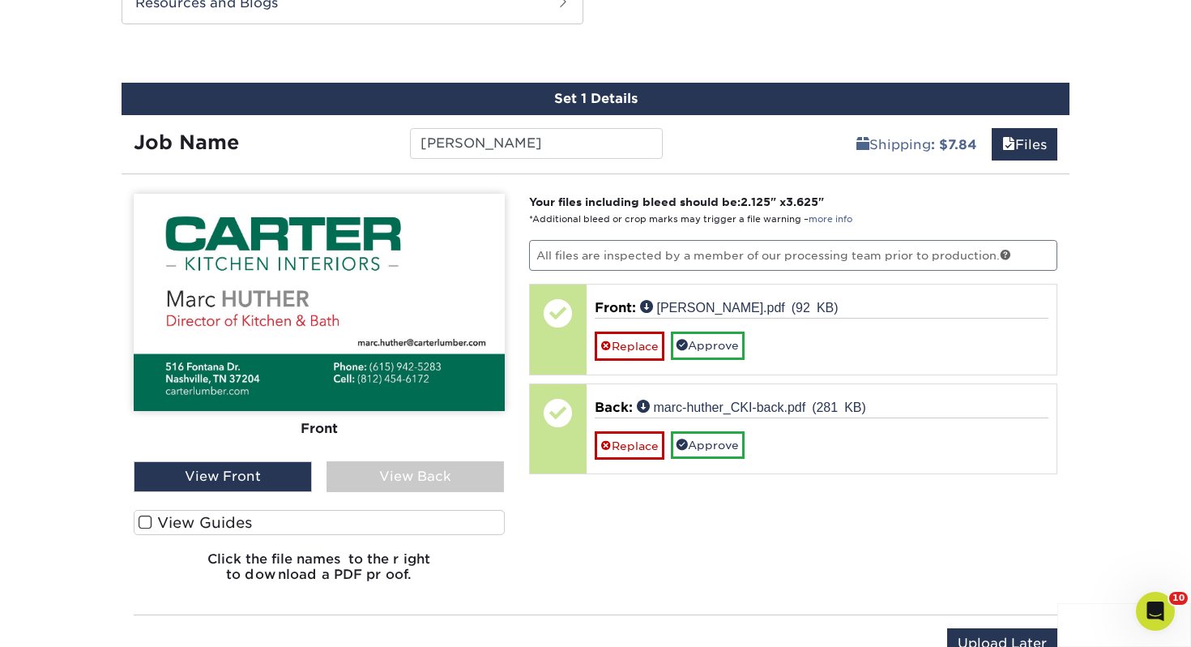
click at [401, 510] on label "View Guides" at bounding box center [319, 522] width 371 height 25
click at [0, 0] on input "View Guides" at bounding box center [0, 0] width 0 height 0
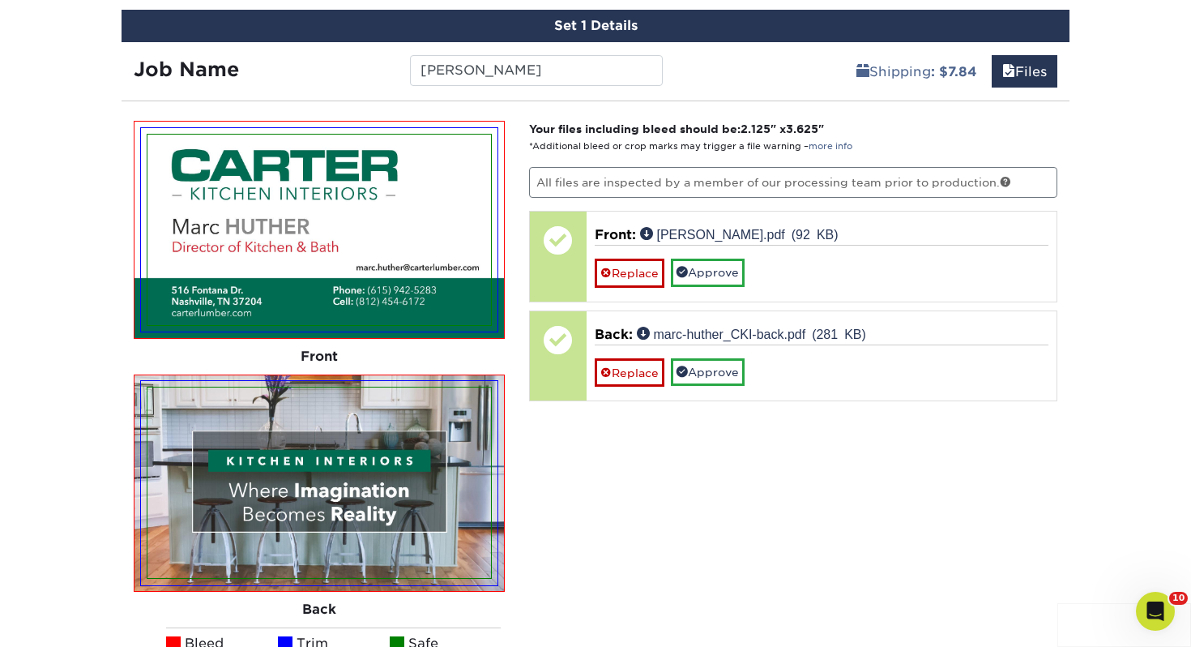
scroll to position [955, 0]
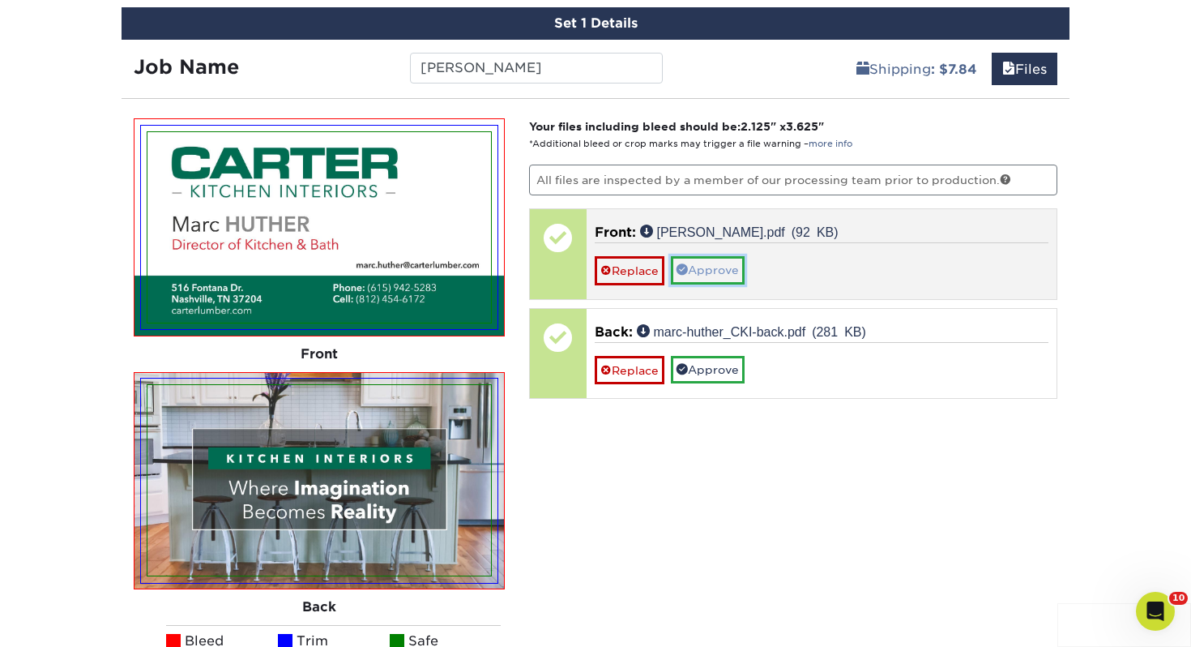
click at [733, 267] on link "Approve" at bounding box center [708, 270] width 74 height 28
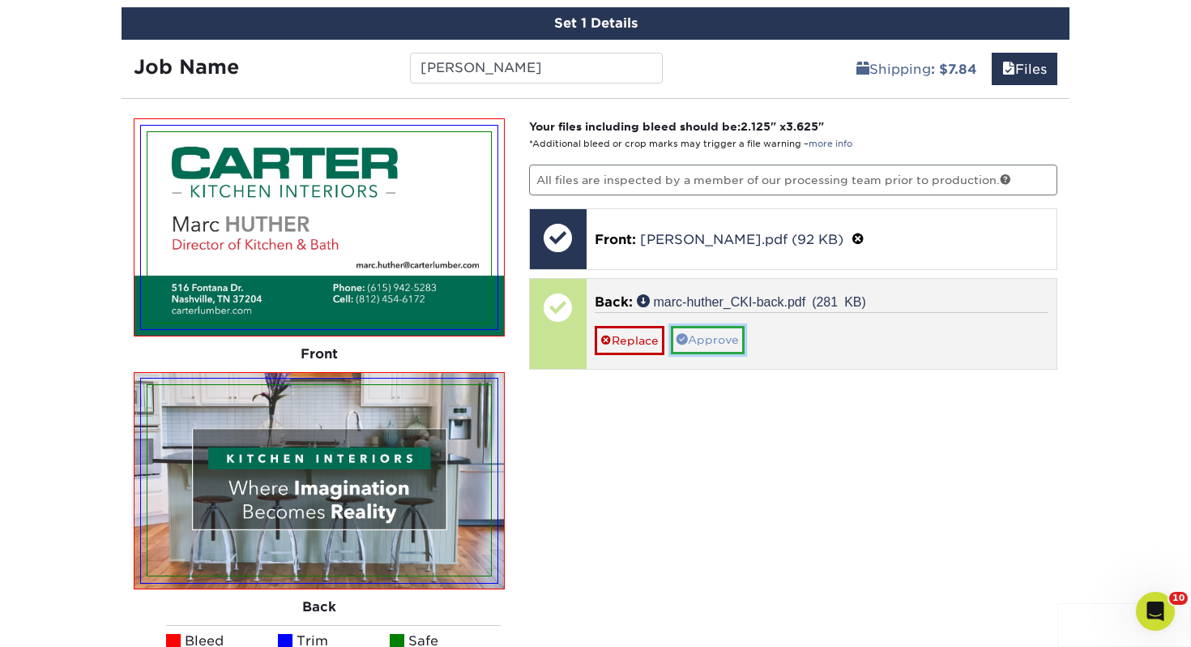
click at [714, 326] on link "Approve" at bounding box center [708, 340] width 74 height 28
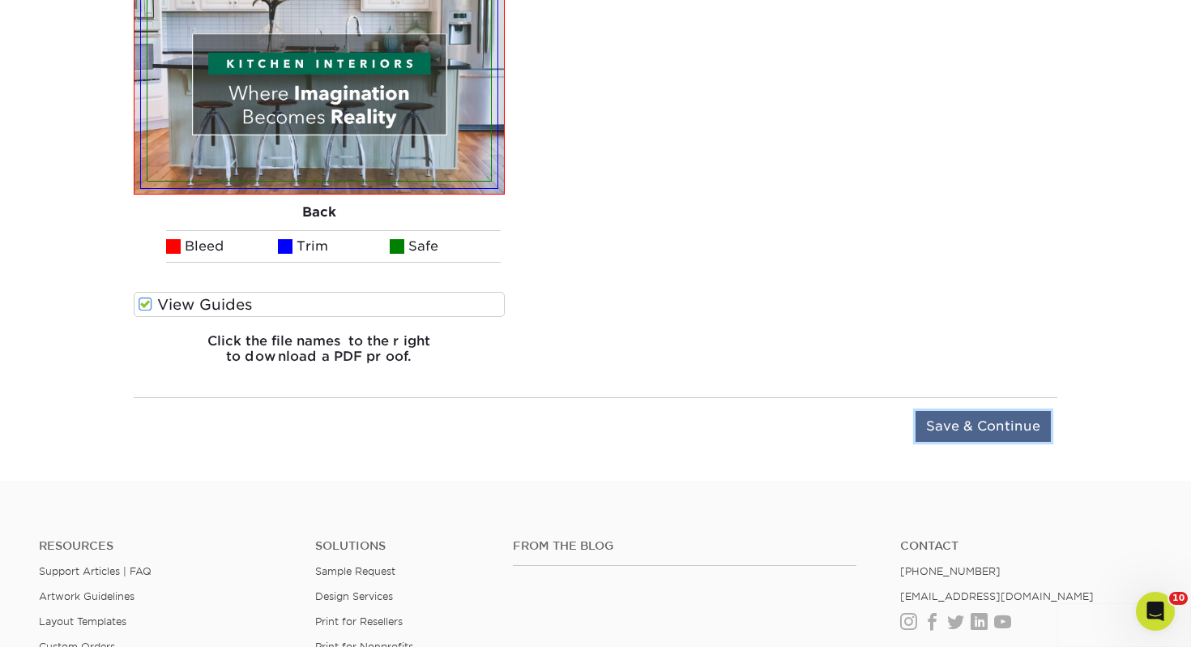
click at [971, 423] on input "Save & Continue" at bounding box center [983, 426] width 135 height 31
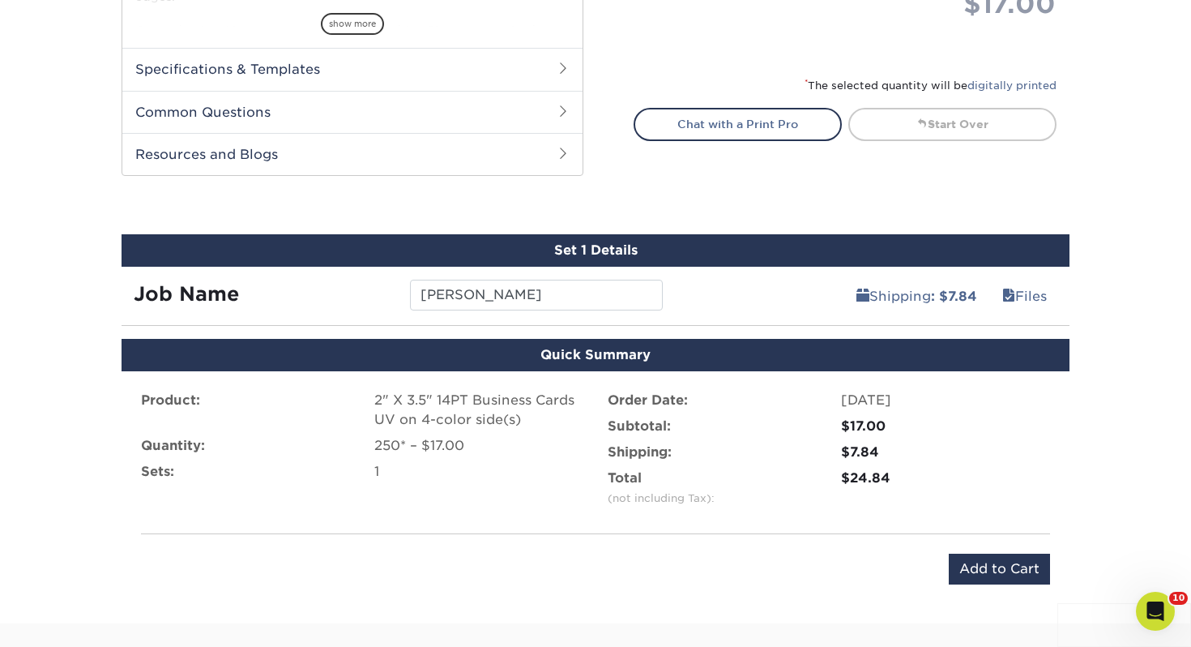
scroll to position [834, 0]
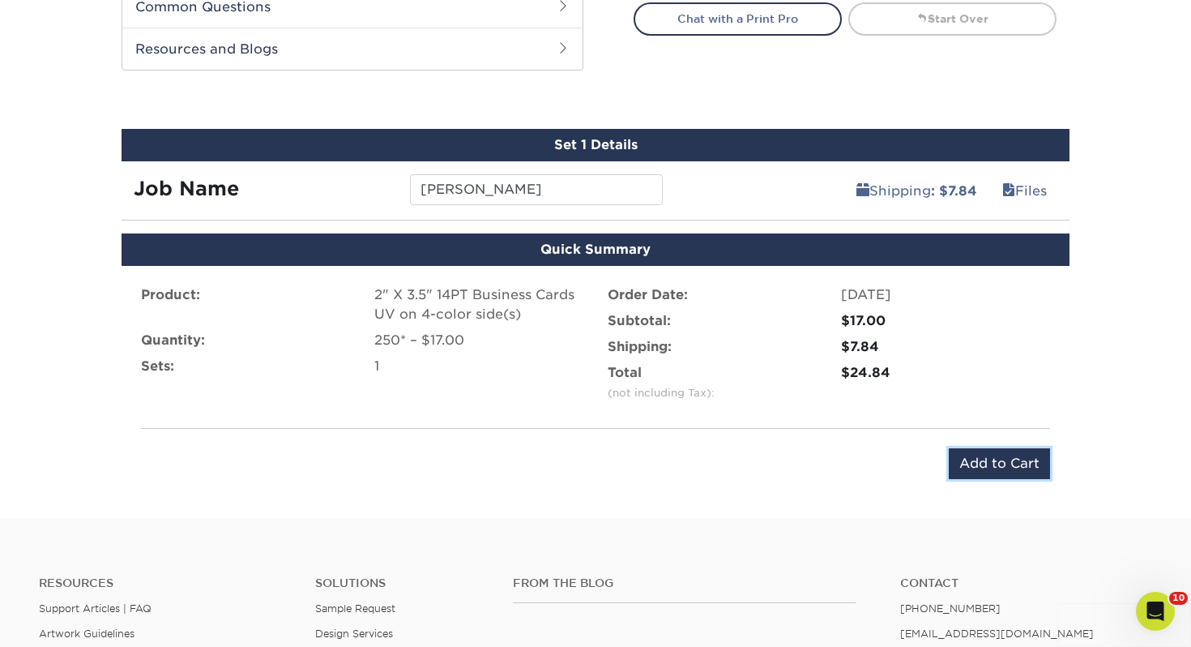
click at [997, 455] on input "Add to Cart" at bounding box center [999, 463] width 101 height 31
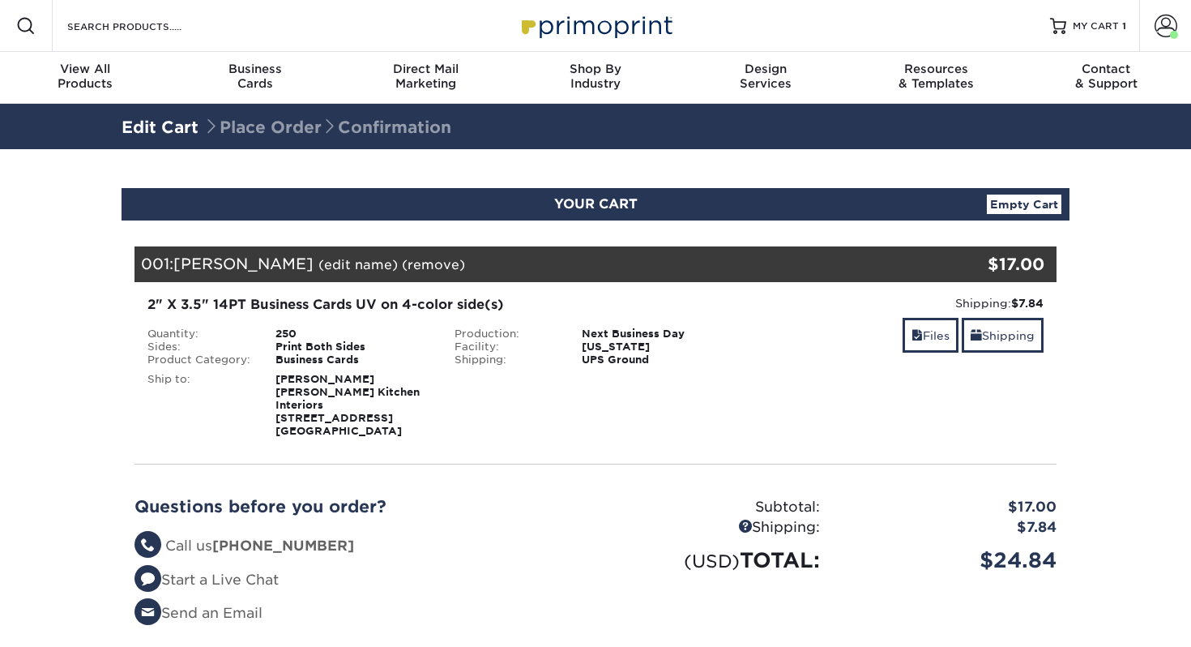
select select "243972"
click at [1026, 344] on link "Shipping" at bounding box center [1003, 335] width 82 height 35
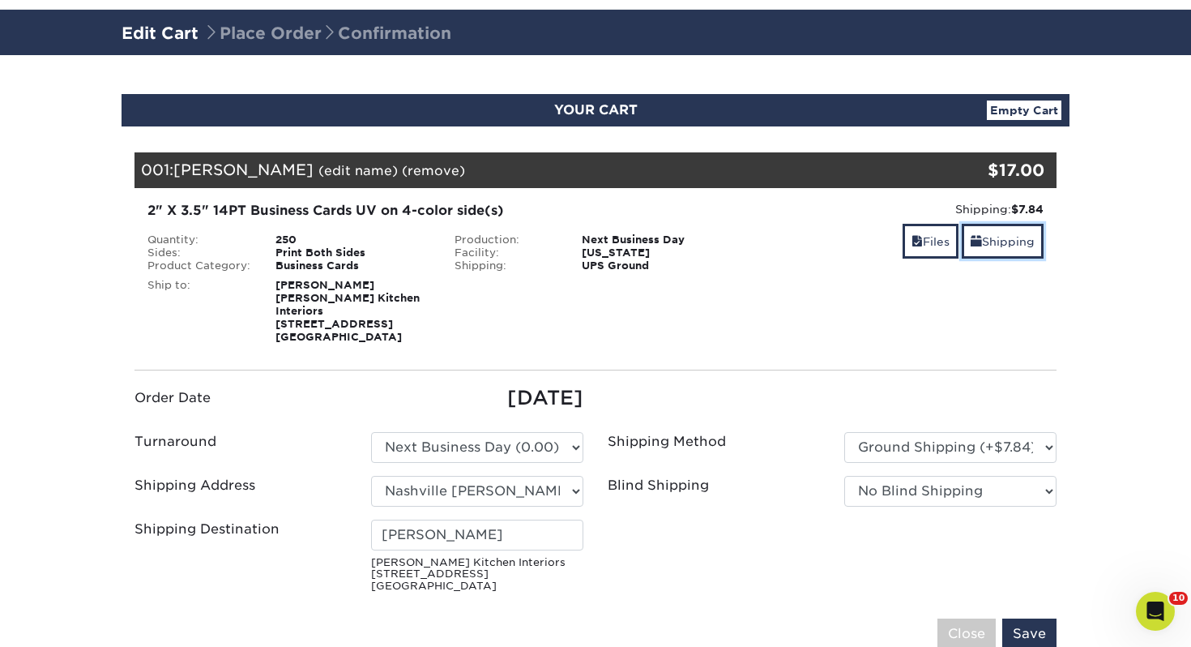
scroll to position [144, 0]
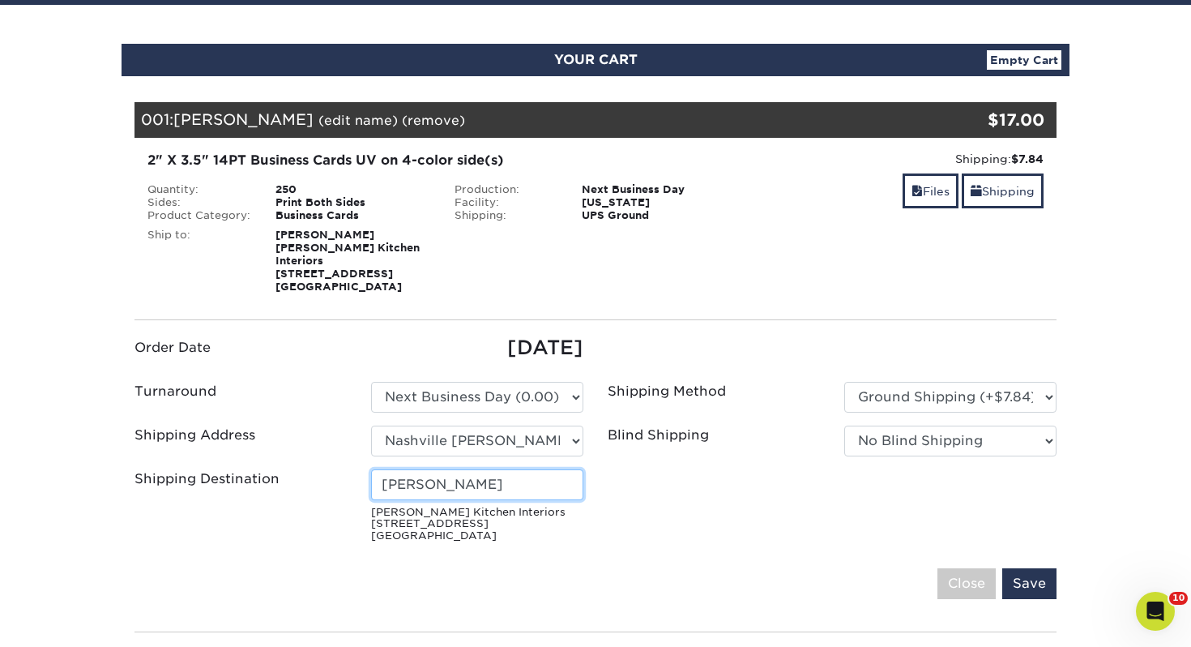
drag, startPoint x: 469, startPoint y: 473, endPoint x: 109, endPoint y: 457, distance: 360.9
click at [109, 457] on section "YOUR CART Empty Cart Your Cart is Empty View Account Active Orders Order Histor…" at bounding box center [595, 459] width 1191 height 908
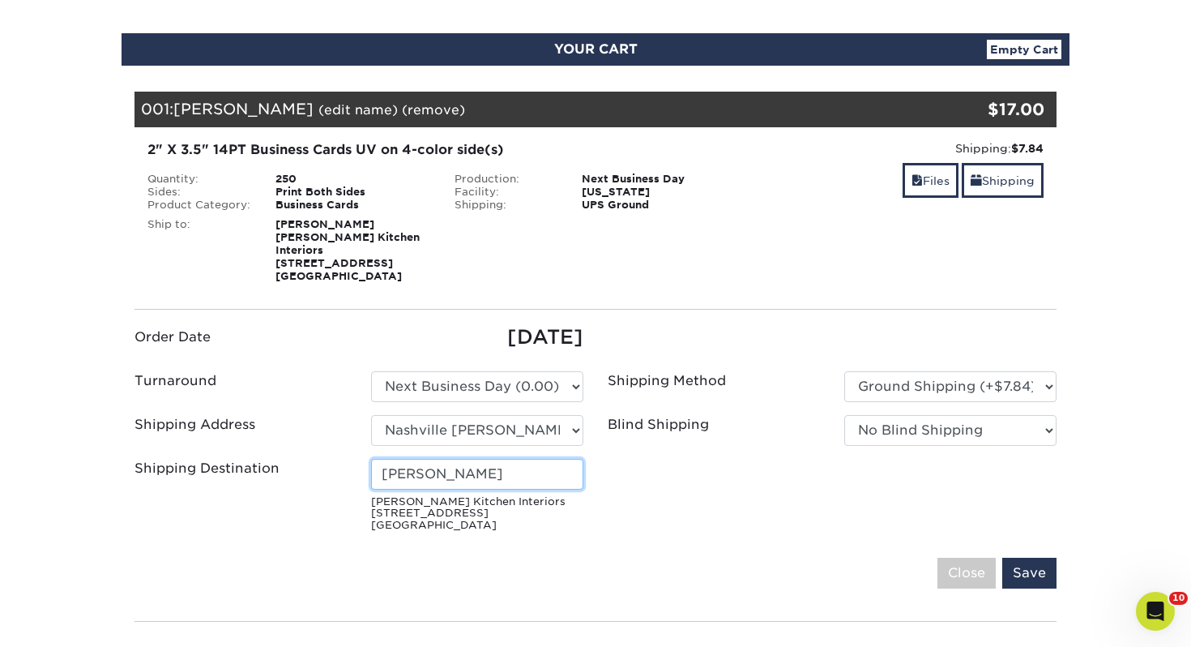
scroll to position [267, 0]
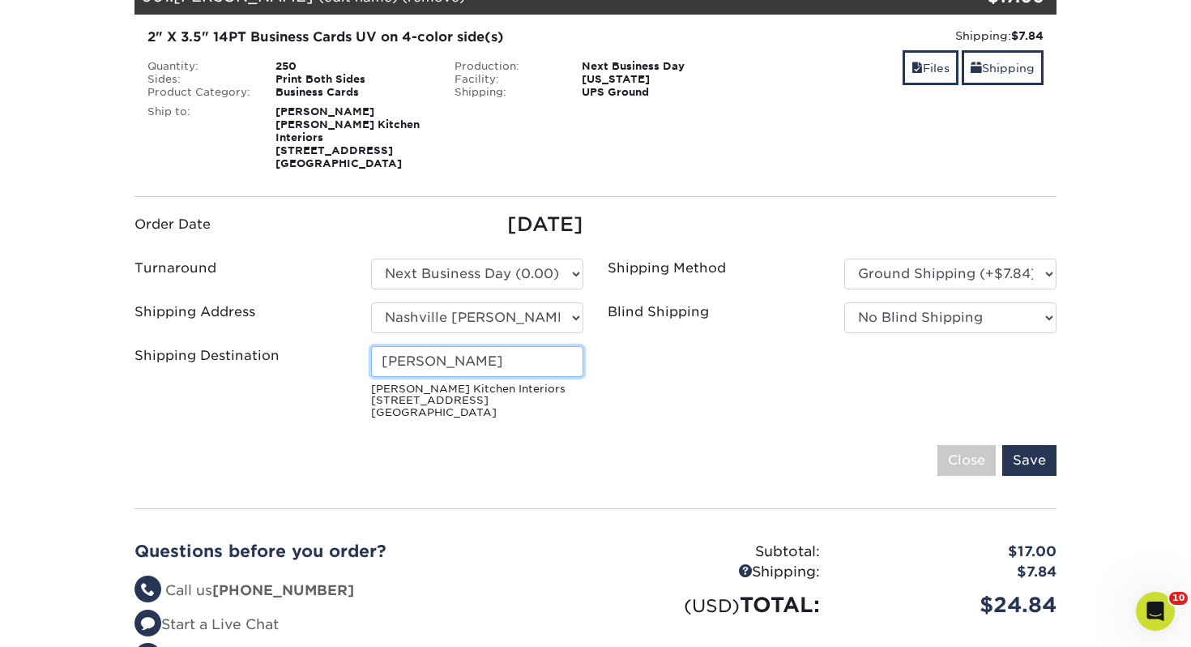
type input "[PERSON_NAME]"
click at [1038, 419] on fieldset "Order Date 08/14/2025 Turnaround Please Select 2 Business Days (0.00) chuck" at bounding box center [595, 352] width 922 height 285
click at [1031, 446] on input "Save" at bounding box center [1029, 460] width 54 height 31
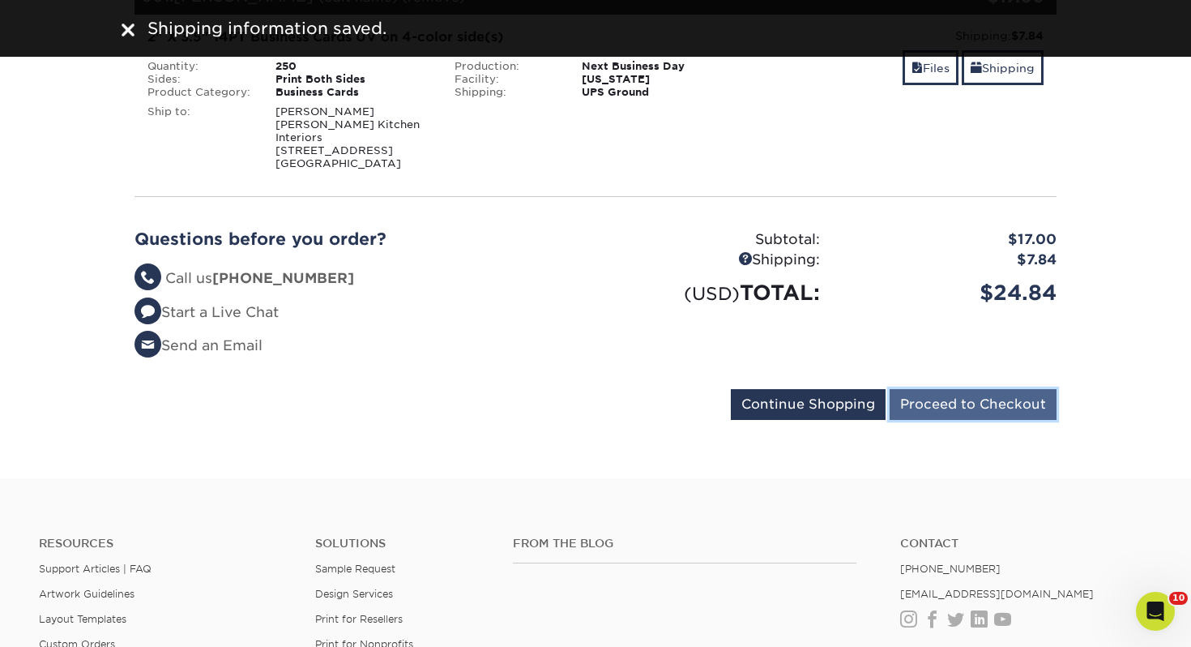
click at [942, 404] on input "Proceed to Checkout" at bounding box center [973, 404] width 167 height 31
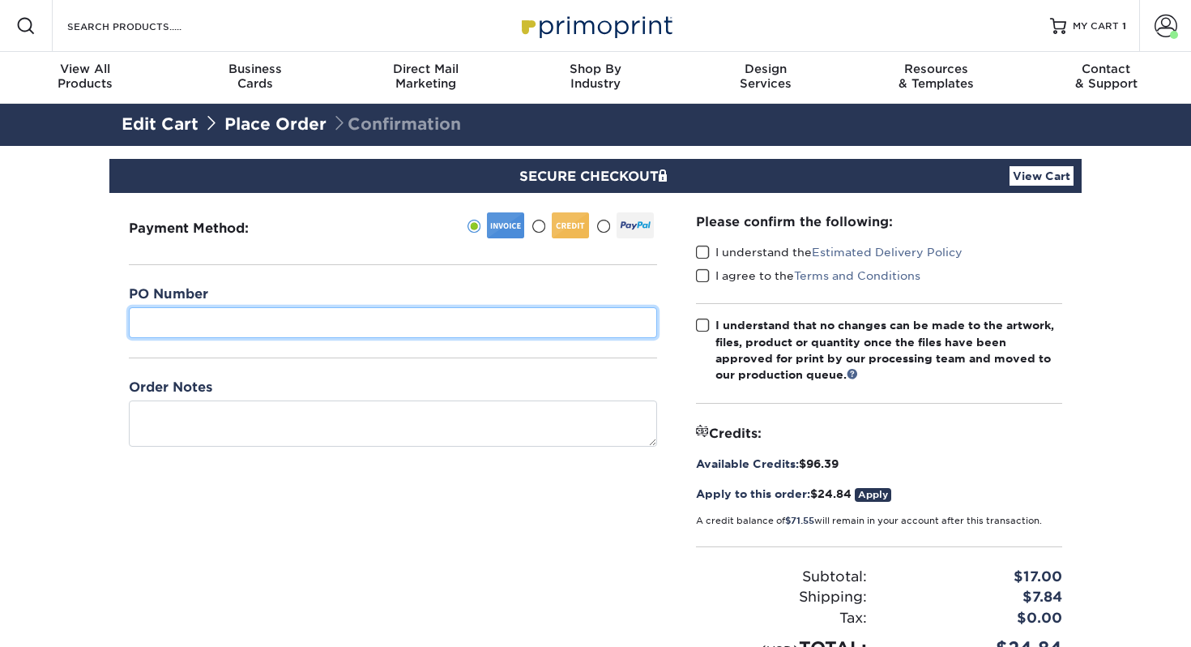
click at [354, 318] on input "text" at bounding box center [393, 322] width 528 height 31
type input "444"
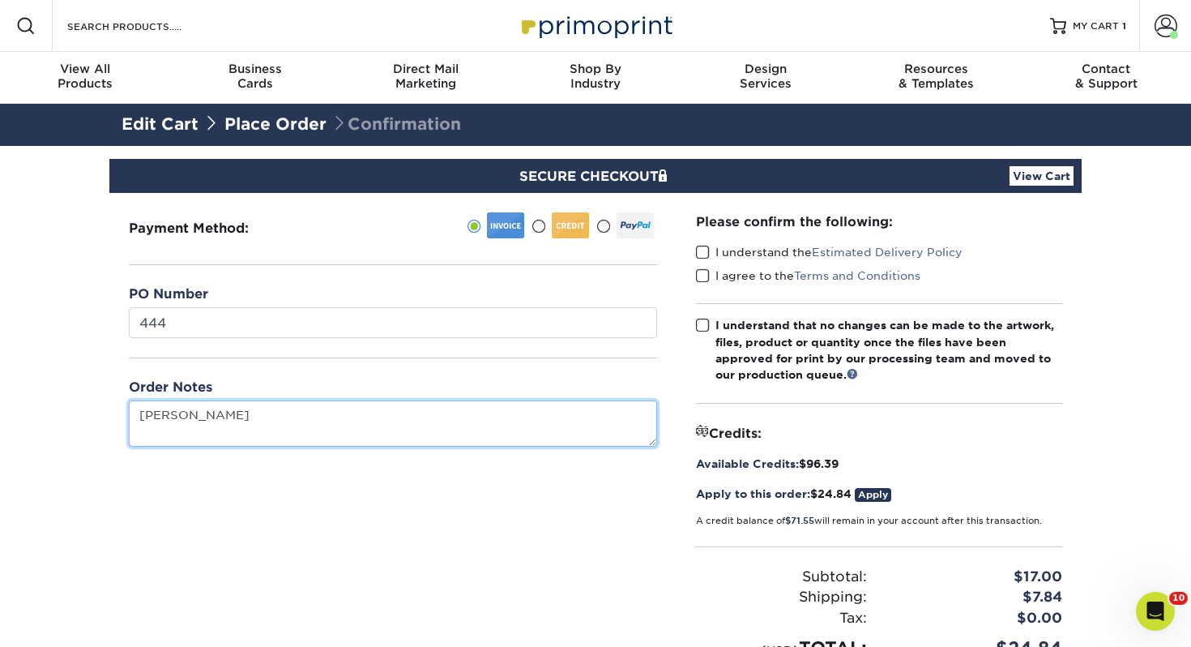
type textarea "[PERSON_NAME]"
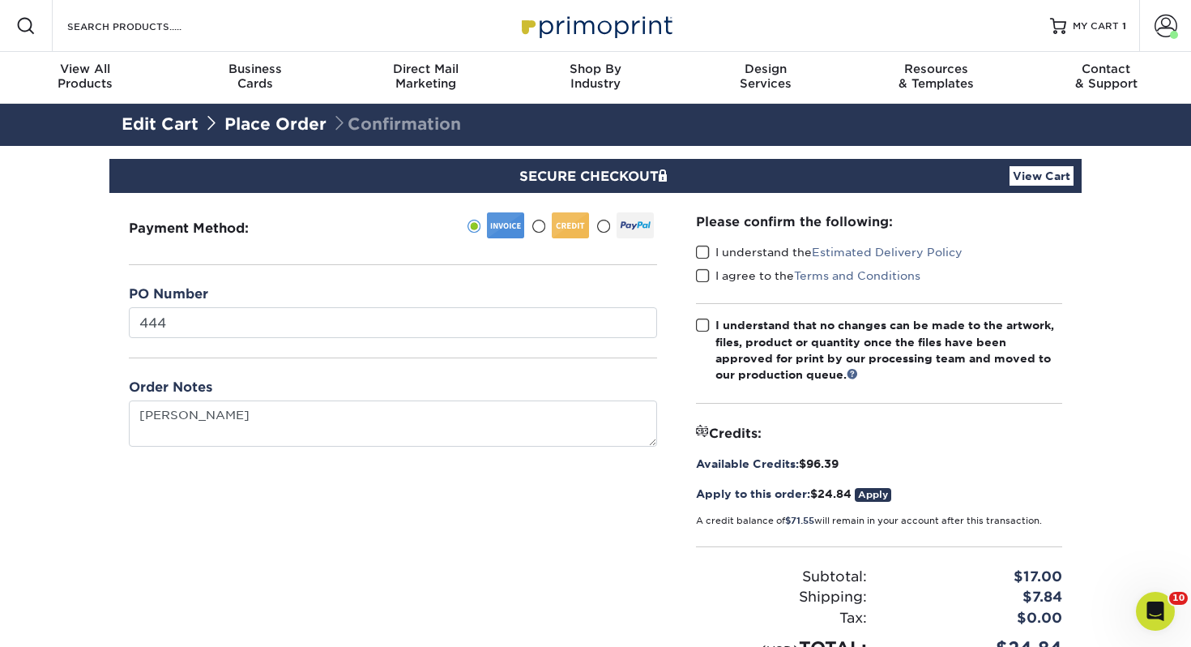
drag, startPoint x: 702, startPoint y: 245, endPoint x: 701, endPoint y: 263, distance: 17.9
click at [702, 245] on span at bounding box center [703, 252] width 14 height 15
click at [0, 0] on input "I understand the Estimated Delivery Policy" at bounding box center [0, 0] width 0 height 0
click at [701, 264] on div "I understand the Estimated Delivery Policy" at bounding box center [879, 255] width 366 height 23
click at [707, 274] on span at bounding box center [703, 275] width 14 height 15
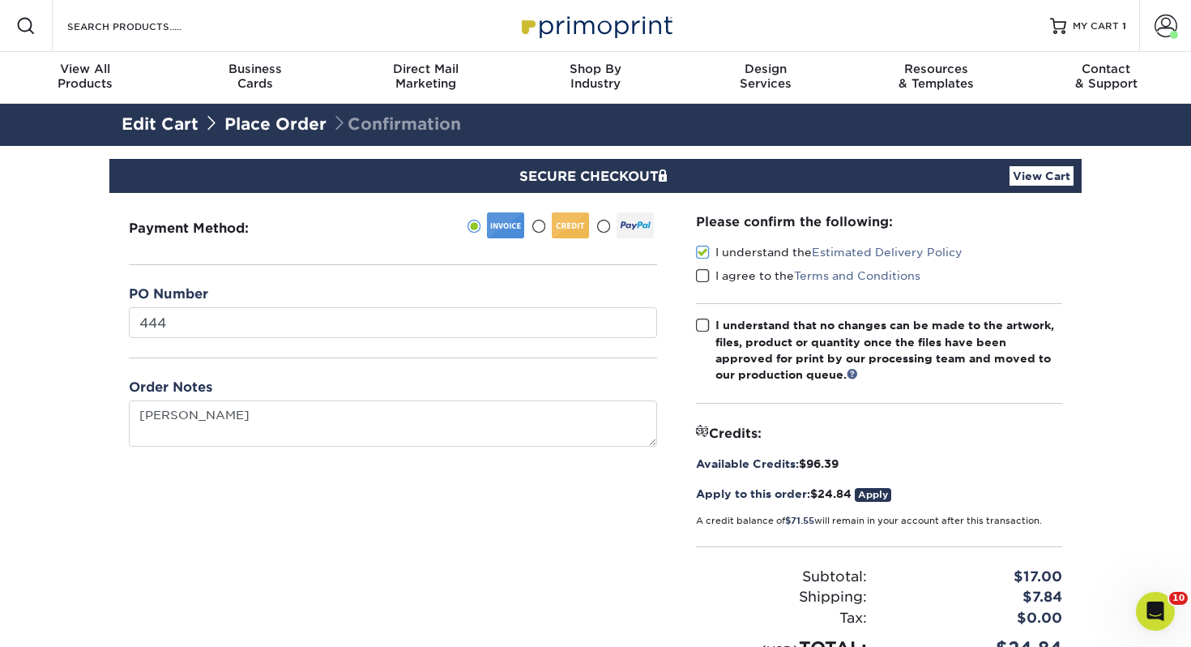
click at [0, 0] on input "I agree to the Terms and Conditions" at bounding box center [0, 0] width 0 height 0
click at [706, 320] on span at bounding box center [703, 325] width 14 height 15
click at [0, 0] on input "I understand that no changes can be made to the artwork, files, product or quan…" at bounding box center [0, 0] width 0 height 0
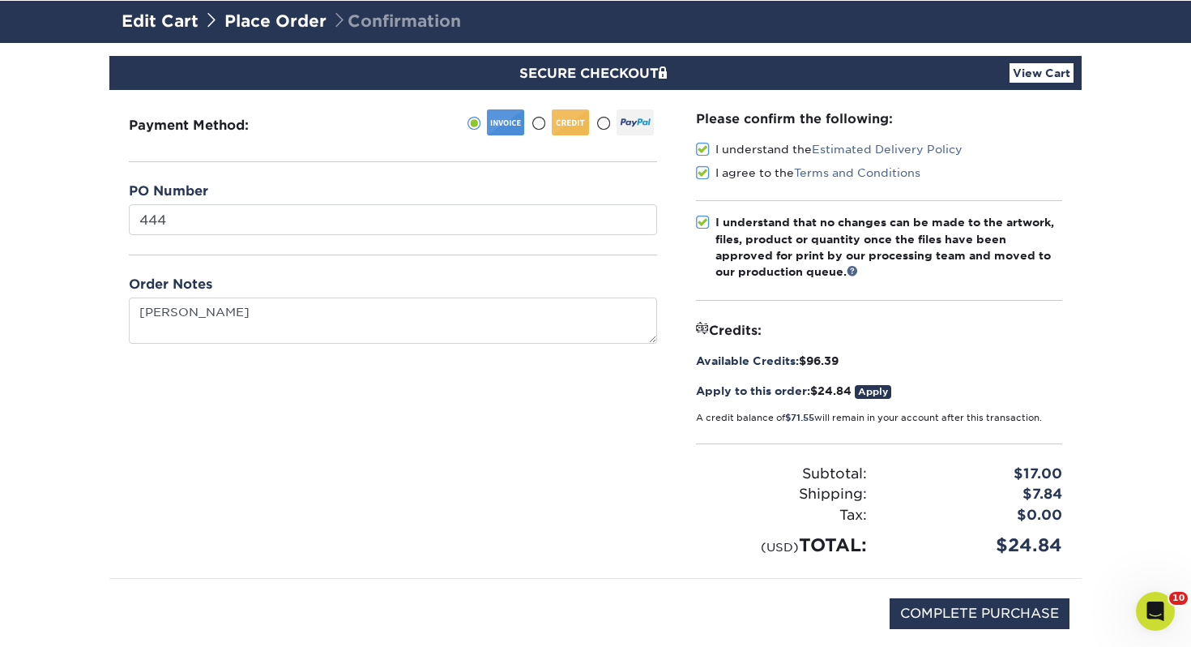
scroll to position [181, 0]
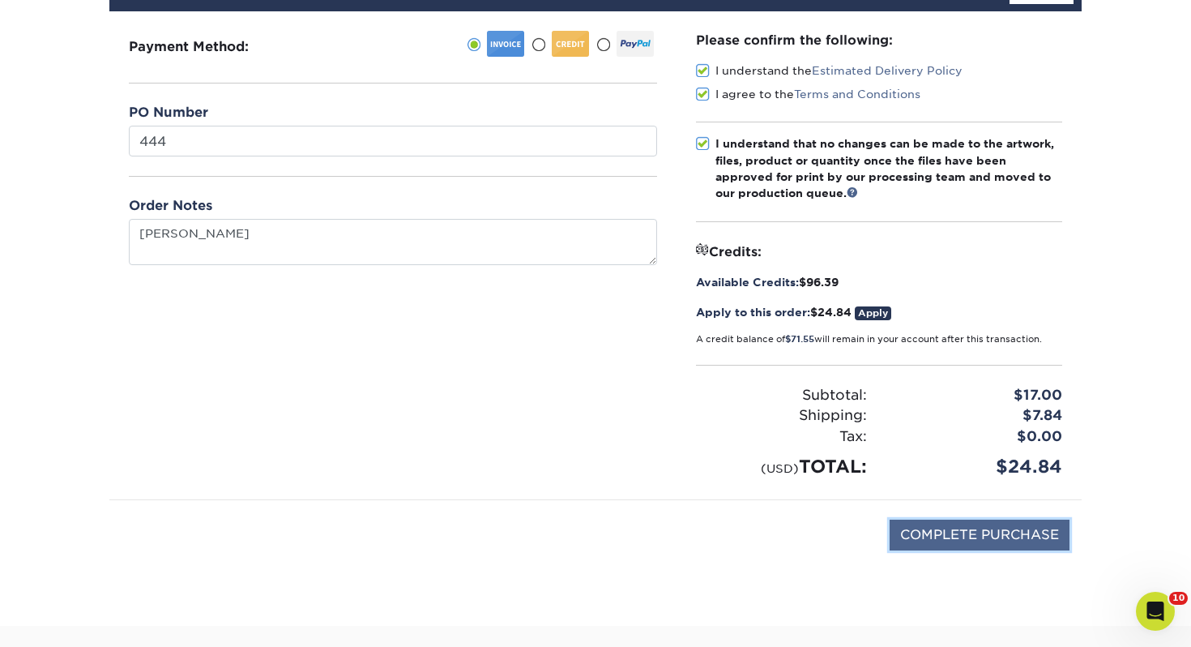
click at [956, 534] on input "COMPLETE PURCHASE" at bounding box center [980, 534] width 180 height 31
type input "PROCESSING, PLEASE WAIT..."
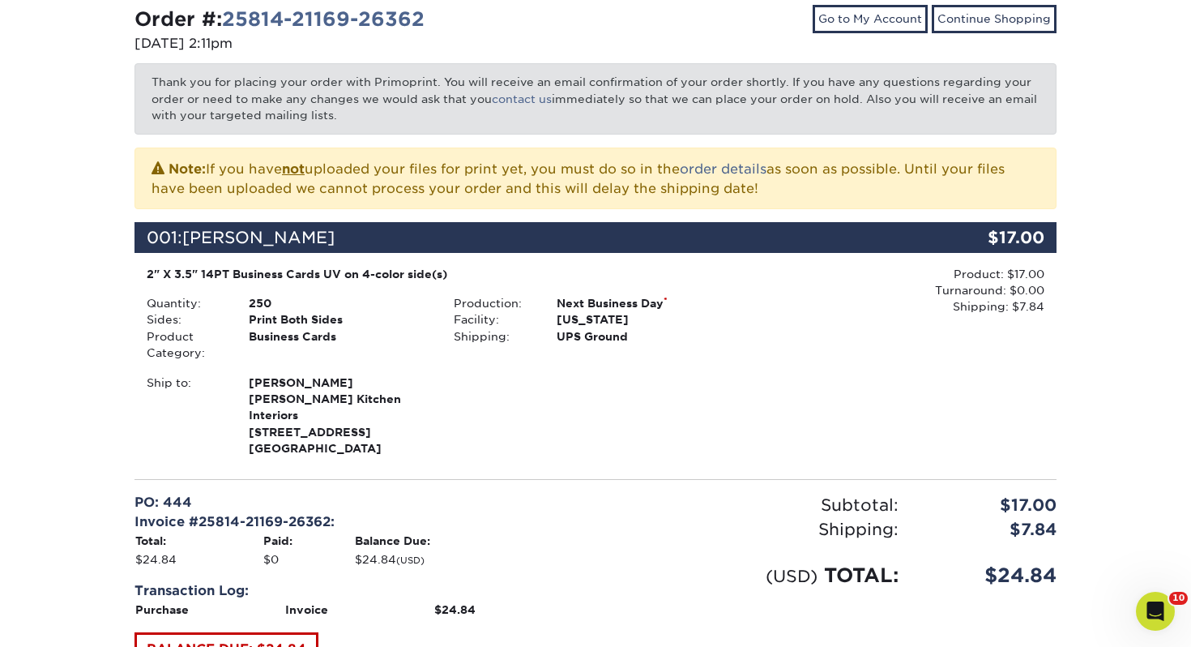
scroll to position [635, 0]
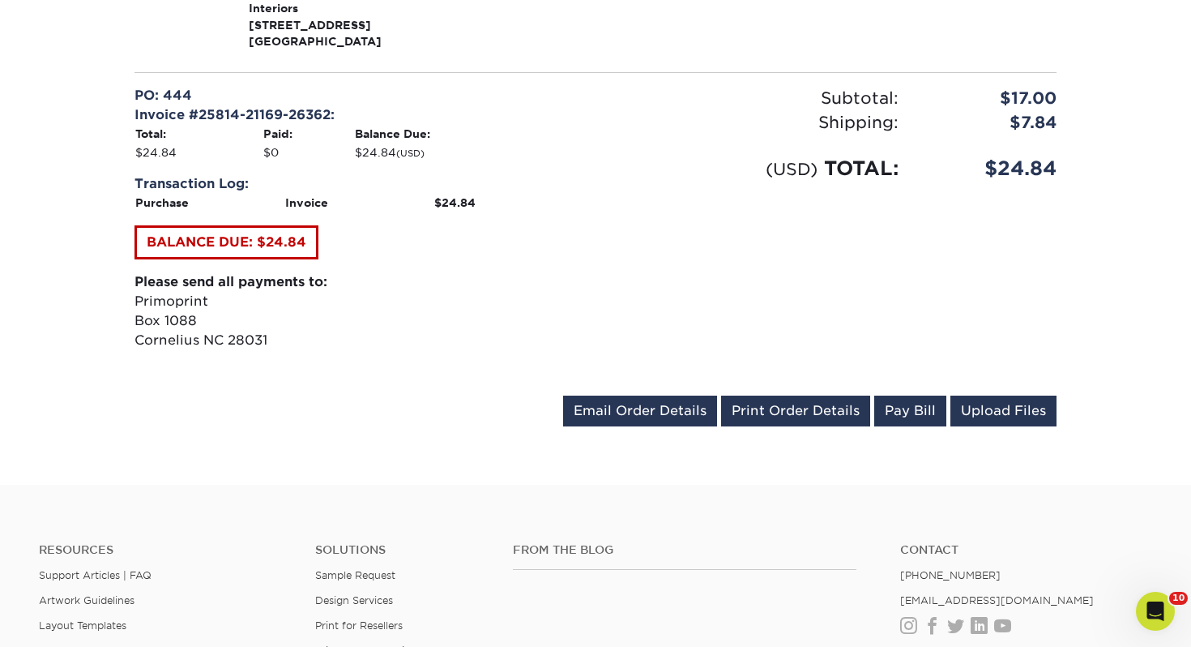
click at [765, 374] on div "Order #: 25814-21169-26362 [DATE] 2:11pm Go to My Account Continue Shopping Tha…" at bounding box center [595, 15] width 922 height 834
click at [764, 395] on link "Print Order Details" at bounding box center [795, 410] width 149 height 31
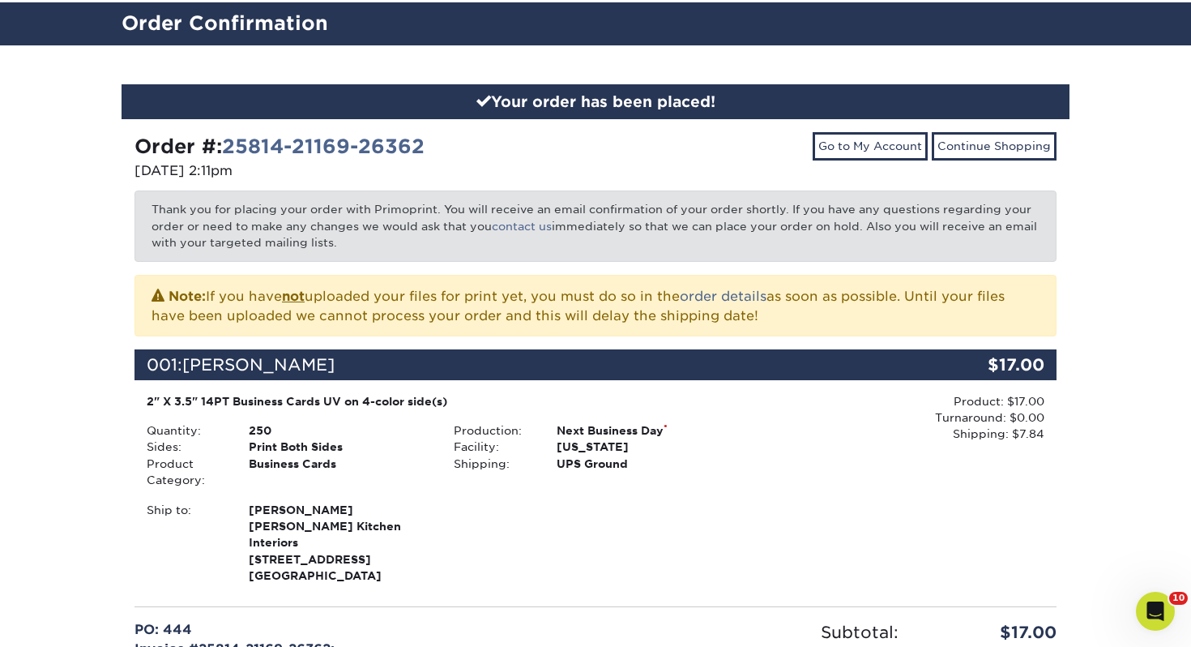
scroll to position [0, 0]
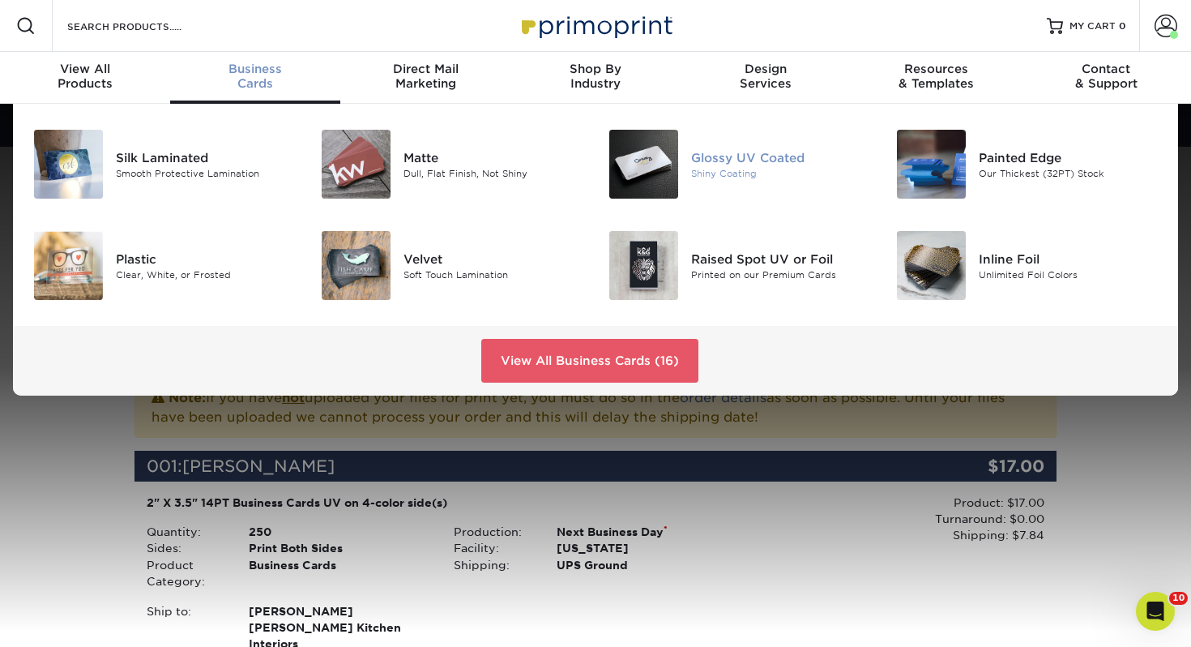
click at [786, 151] on div "Glossy UV Coated" at bounding box center [781, 157] width 180 height 18
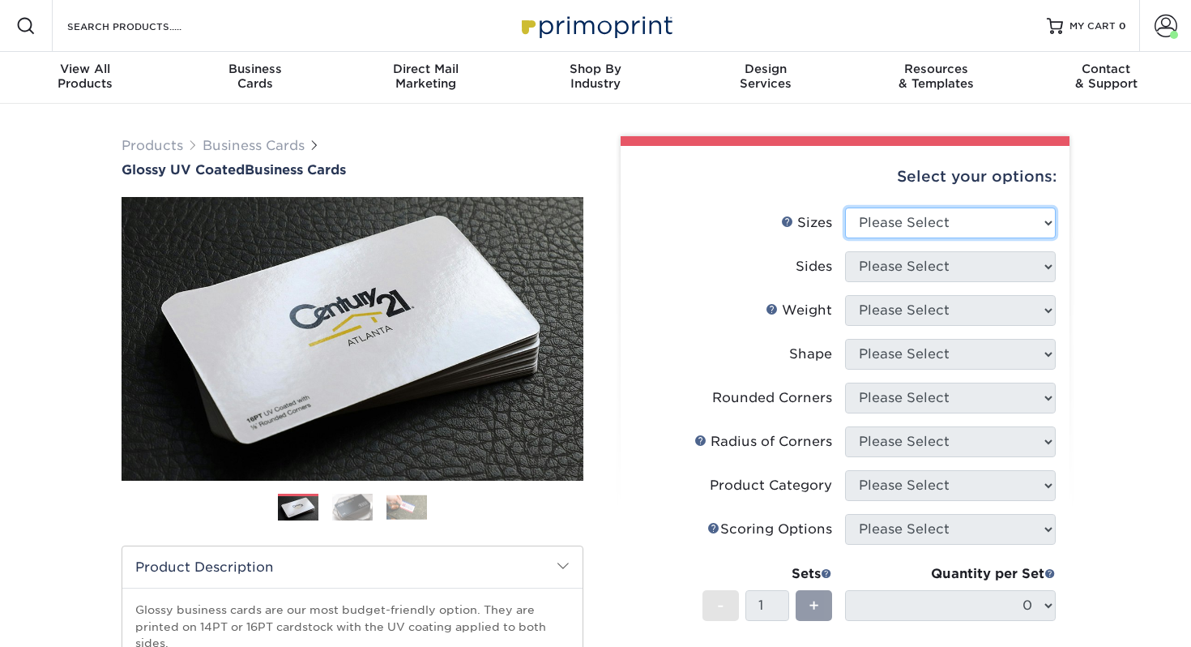
click at [919, 225] on select "Please Select 1.5" x 3.5" - Mini 1.75" x 3.5" - Mini 2" x 2" - Square 2" x 3" -…" at bounding box center [950, 222] width 211 height 31
select select "2.00x3.50"
click at [845, 207] on select "Please Select 1.5" x 3.5" - Mini 1.75" x 3.5" - Mini 2" x 2" - Square 2" x 3" -…" at bounding box center [950, 222] width 211 height 31
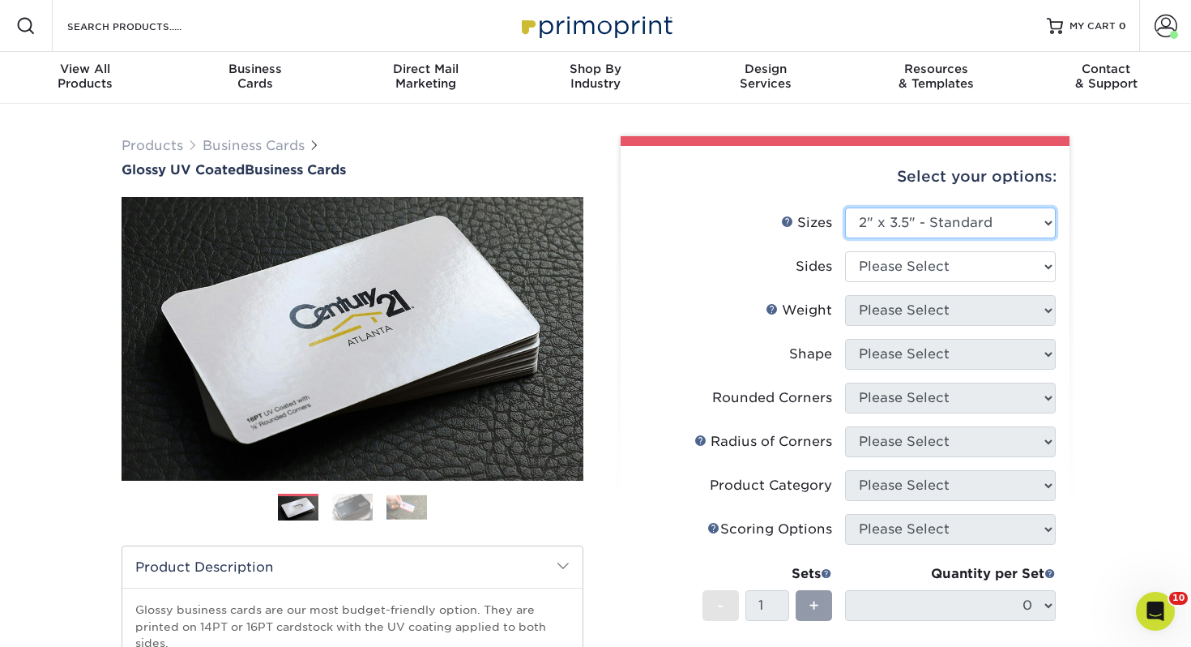
scroll to position [36, 0]
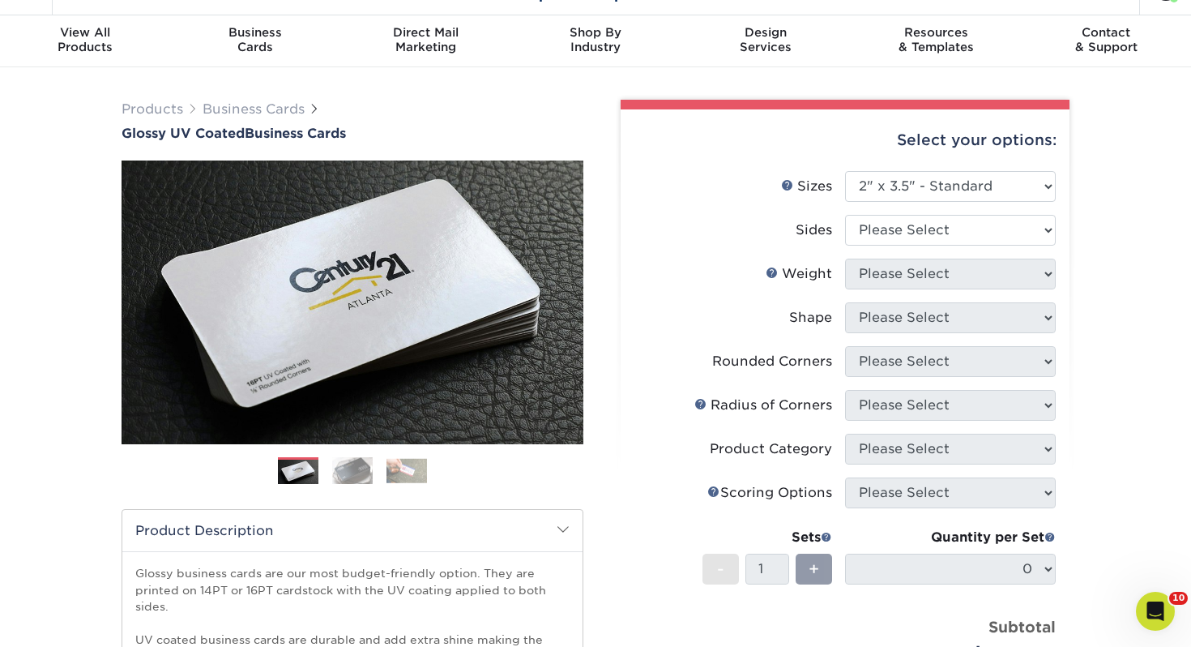
click at [899, 210] on li "Sizes Help Sizes Please Select 1.5" x 3.5" - Mini 1.75" x 3.5" - Mini 2" x 2" -…" at bounding box center [844, 193] width 421 height 44
click at [895, 221] on select "Please Select Print Both Sides Print Front Only" at bounding box center [950, 230] width 211 height 31
select select "13abbda7-1d64-4f25-8bb2-c179b224825d"
click at [845, 215] on select "Please Select Print Both Sides Print Front Only" at bounding box center [950, 230] width 211 height 31
click at [908, 280] on select "Please Select 16PT 14PT" at bounding box center [950, 273] width 211 height 31
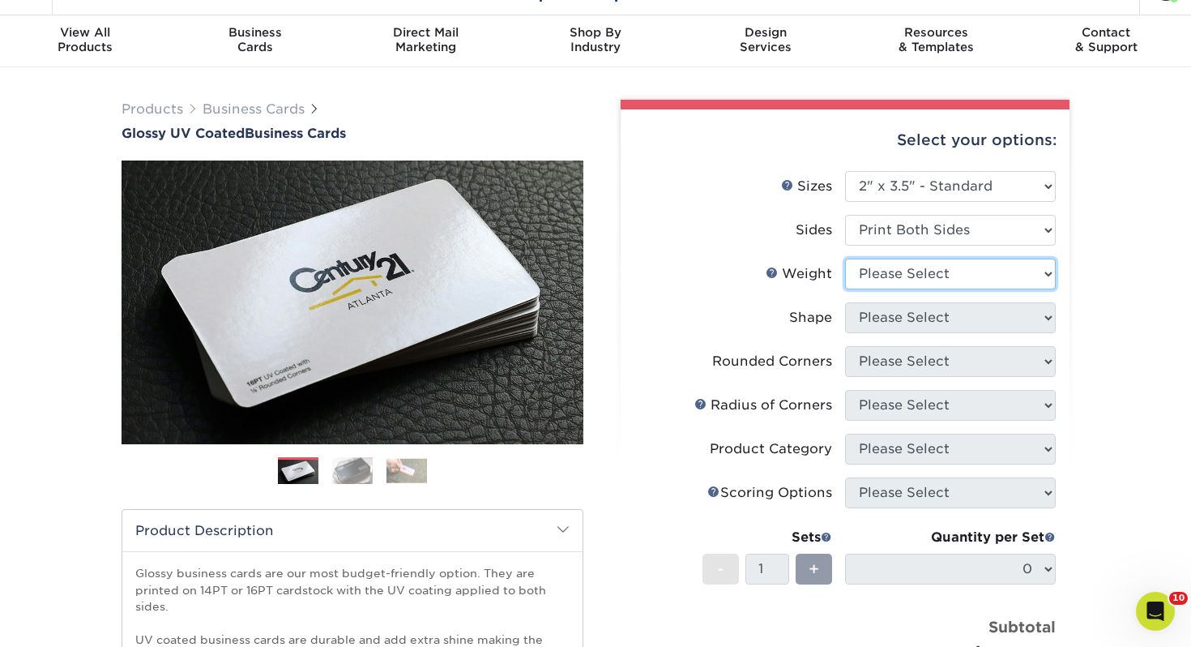
select select "14PT"
click at [845, 258] on select "Please Select 16PT 14PT" at bounding box center [950, 273] width 211 height 31
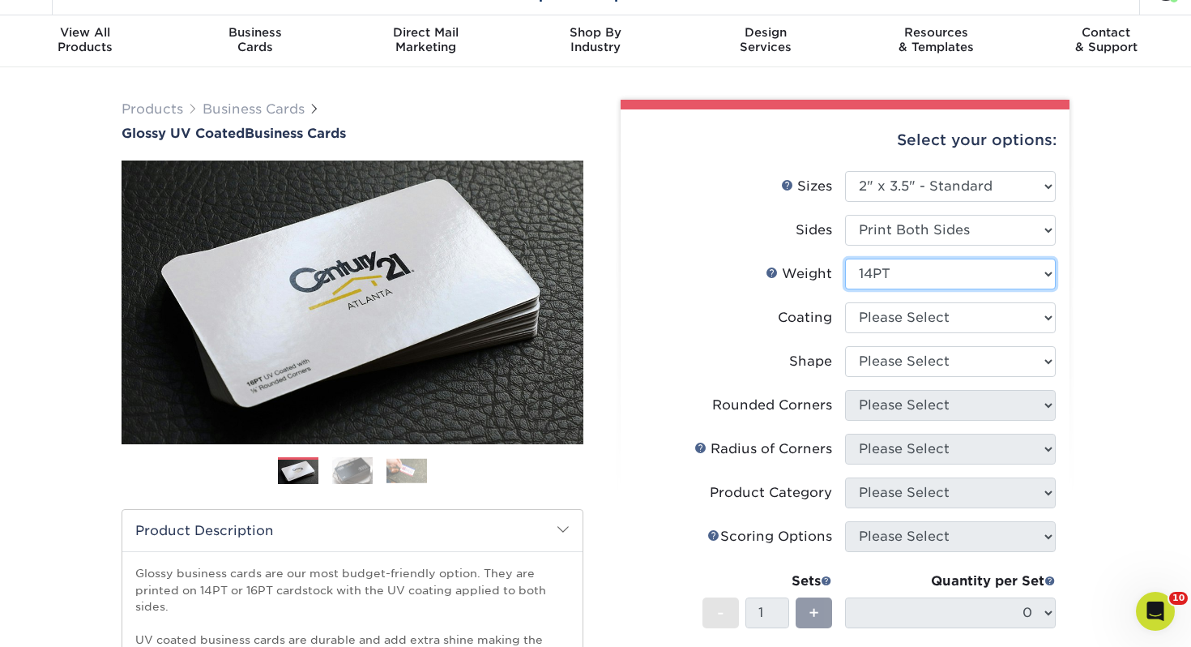
scroll to position [87, 0]
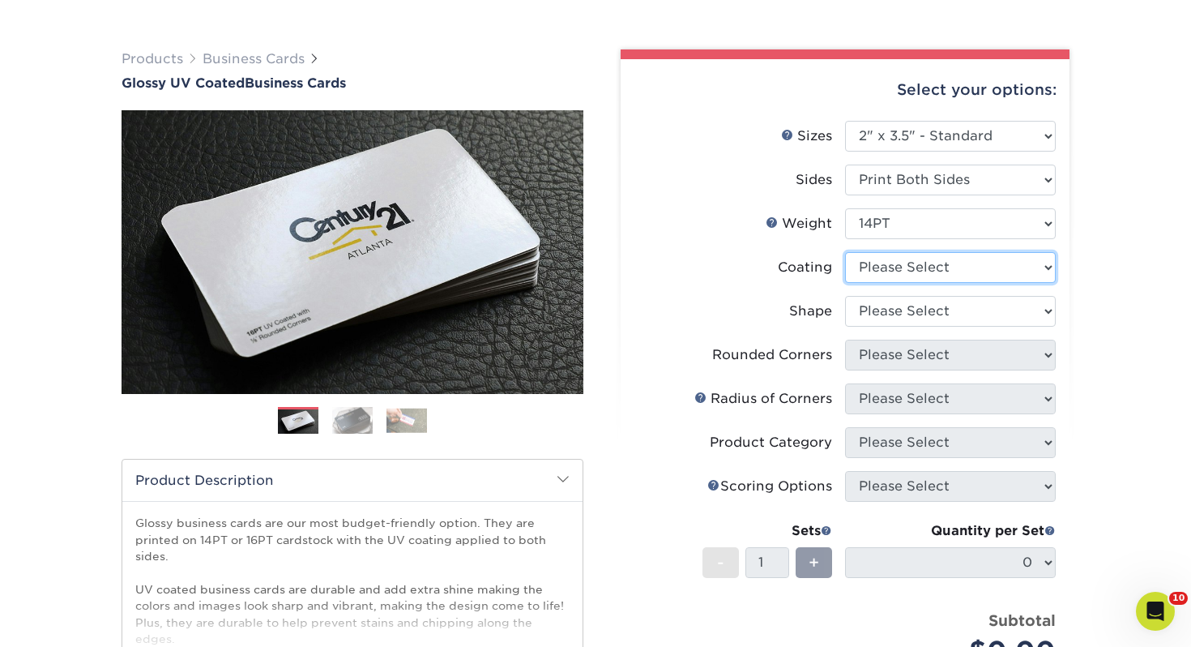
click at [900, 270] on select at bounding box center [950, 267] width 211 height 31
select select "ae367451-b2b8-45df-a344-0f05b6a12993"
click at [845, 252] on select at bounding box center [950, 267] width 211 height 31
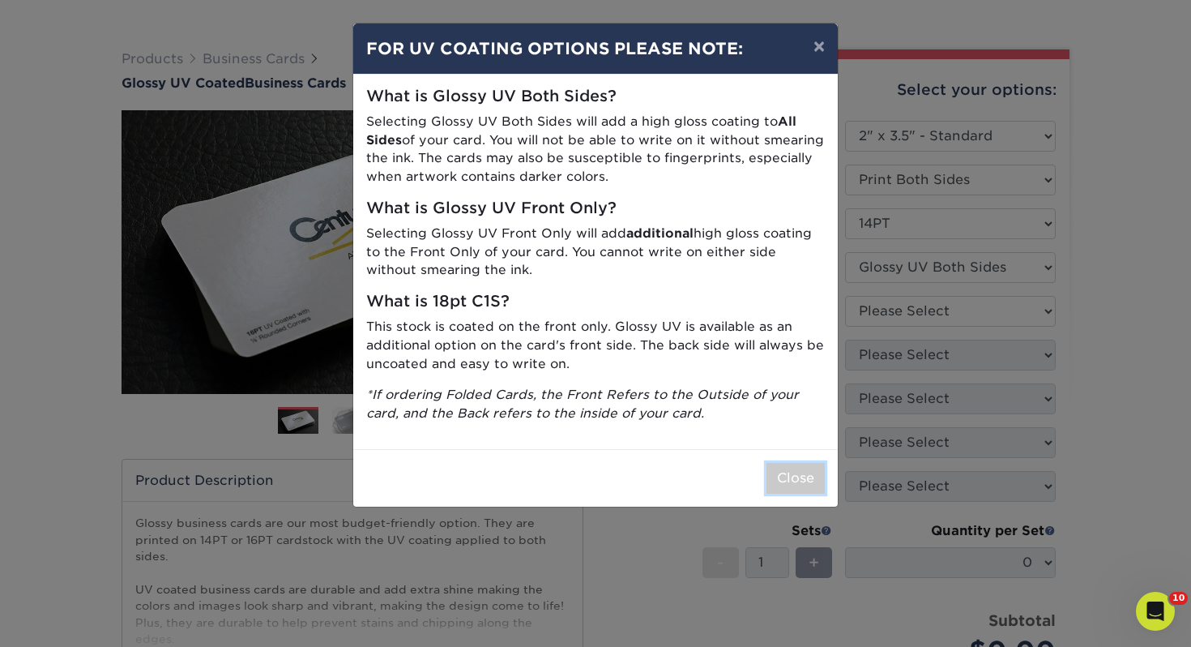
click at [806, 485] on button "Close" at bounding box center [795, 478] width 58 height 31
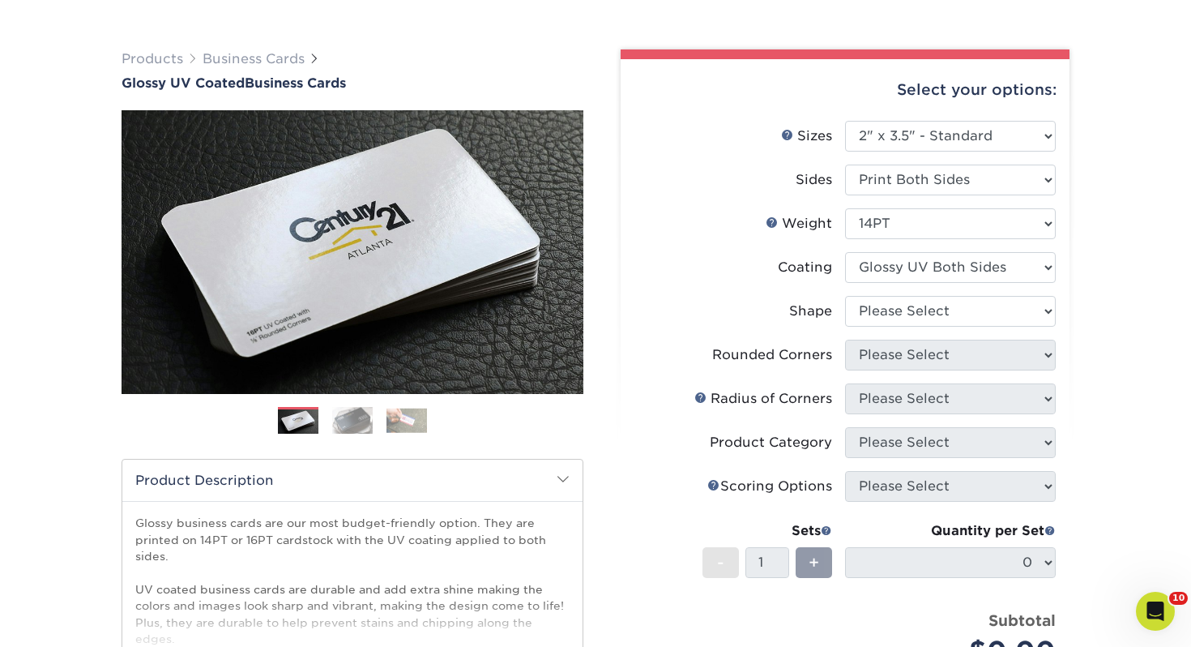
scroll to position [97, 0]
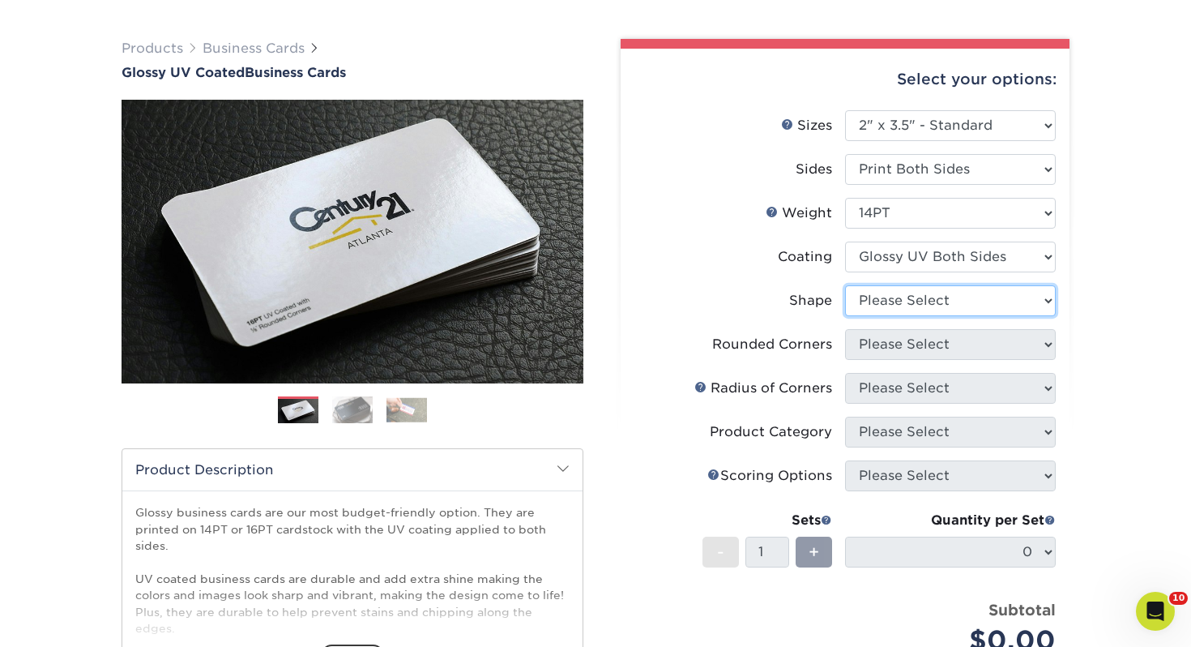
click at [931, 298] on select "Please Select Standard" at bounding box center [950, 300] width 211 height 31
select select "standard"
click at [845, 285] on select "Please Select Standard" at bounding box center [950, 300] width 211 height 31
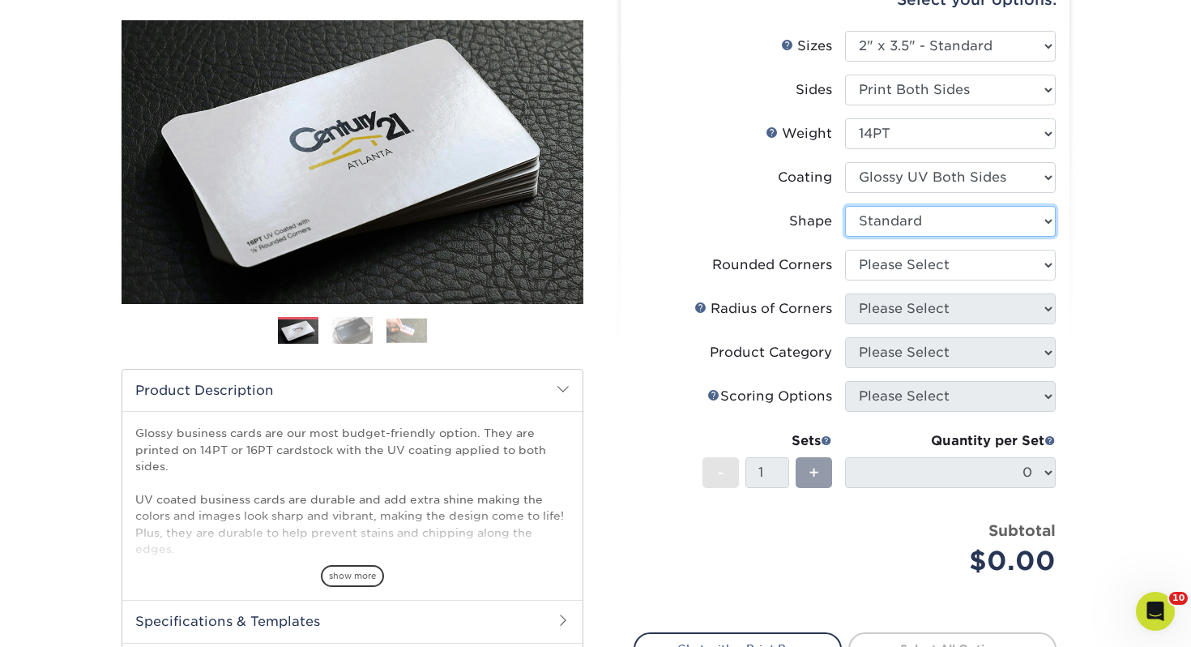
scroll to position [198, 0]
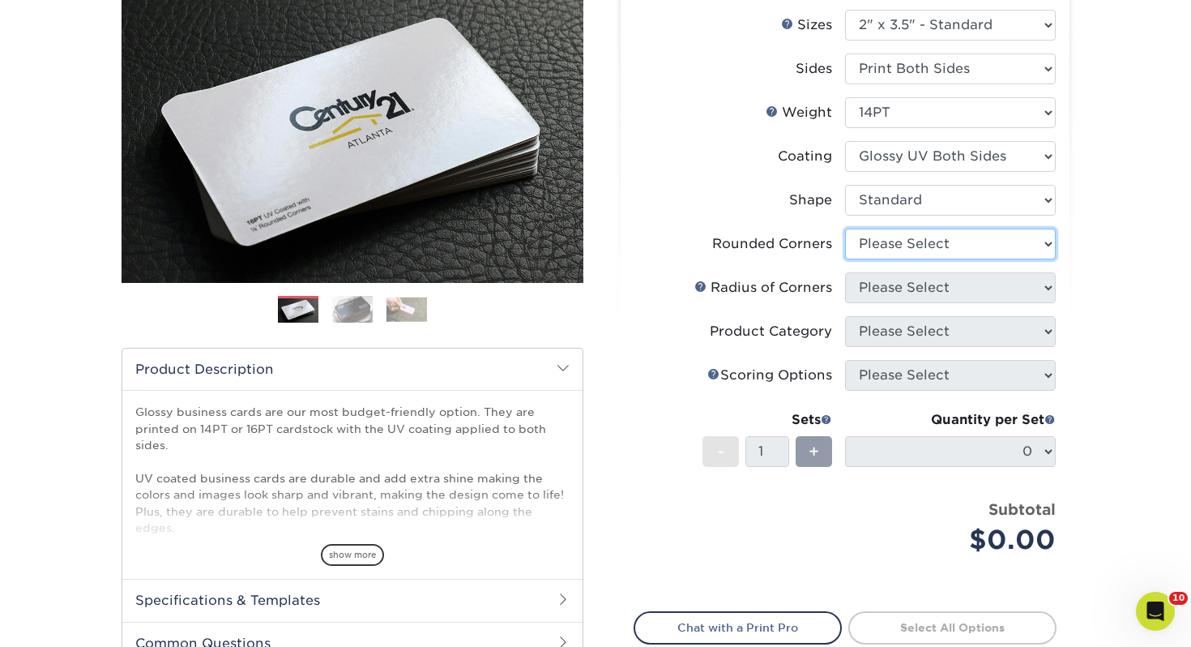
click at [878, 246] on select "Please Select Yes - Round 2 Corners Yes - Round 4 Corners No" at bounding box center [950, 243] width 211 height 31
select select "0"
click at [845, 228] on select "Please Select Yes - Round 2 Corners Yes - Round 4 Corners No" at bounding box center [950, 243] width 211 height 31
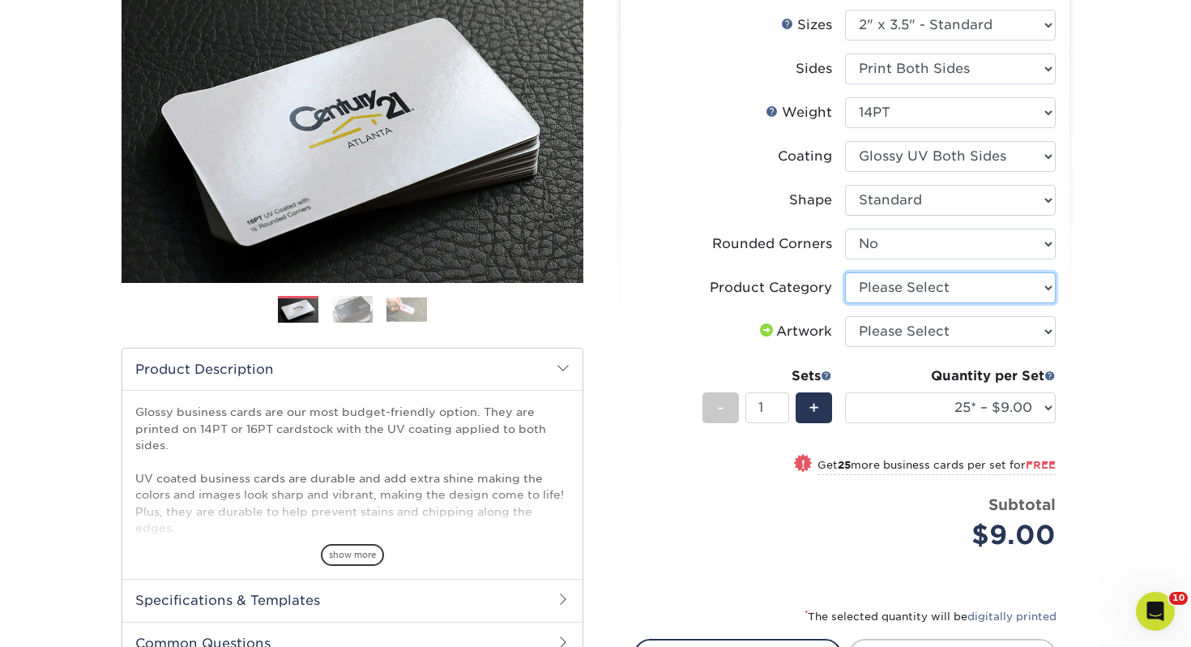
click at [908, 290] on select "Please Select Business Cards" at bounding box center [950, 287] width 211 height 31
select select "3b5148f1-0588-4f88-a218-97bcfdce65c1"
click at [845, 272] on select "Please Select Business Cards" at bounding box center [950, 287] width 211 height 31
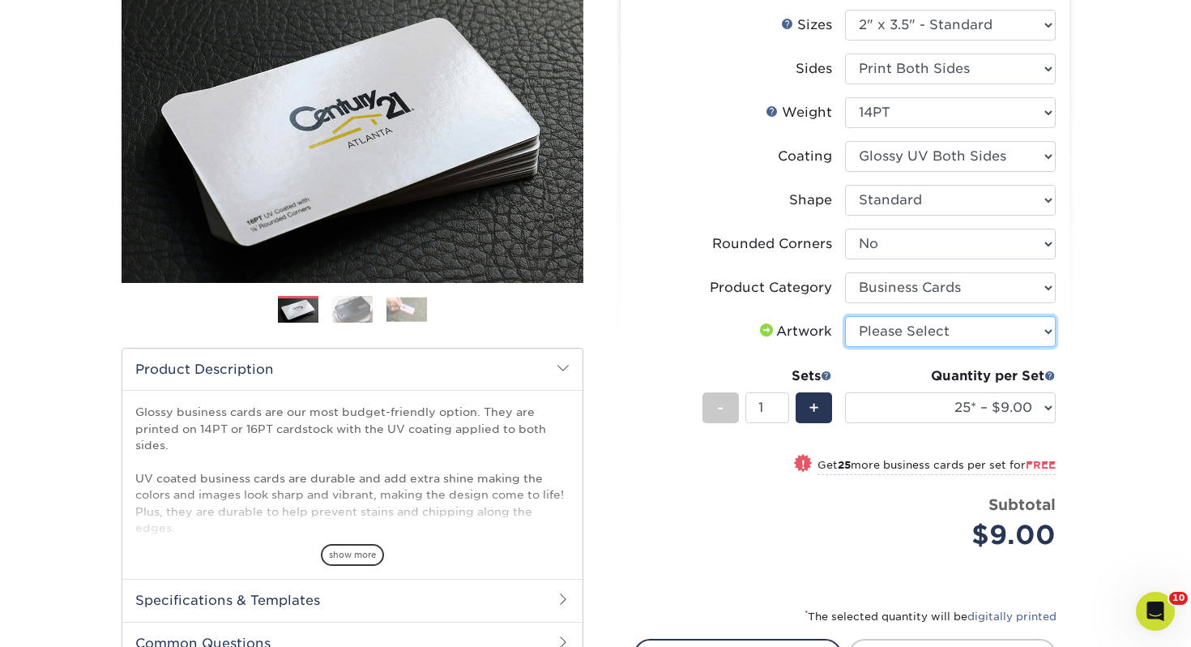
click at [903, 333] on select "Please Select I will upload files I need a design - $100" at bounding box center [950, 331] width 211 height 31
select select "upload"
click at [845, 316] on select "Please Select I will upload files I need a design - $100" at bounding box center [950, 331] width 211 height 31
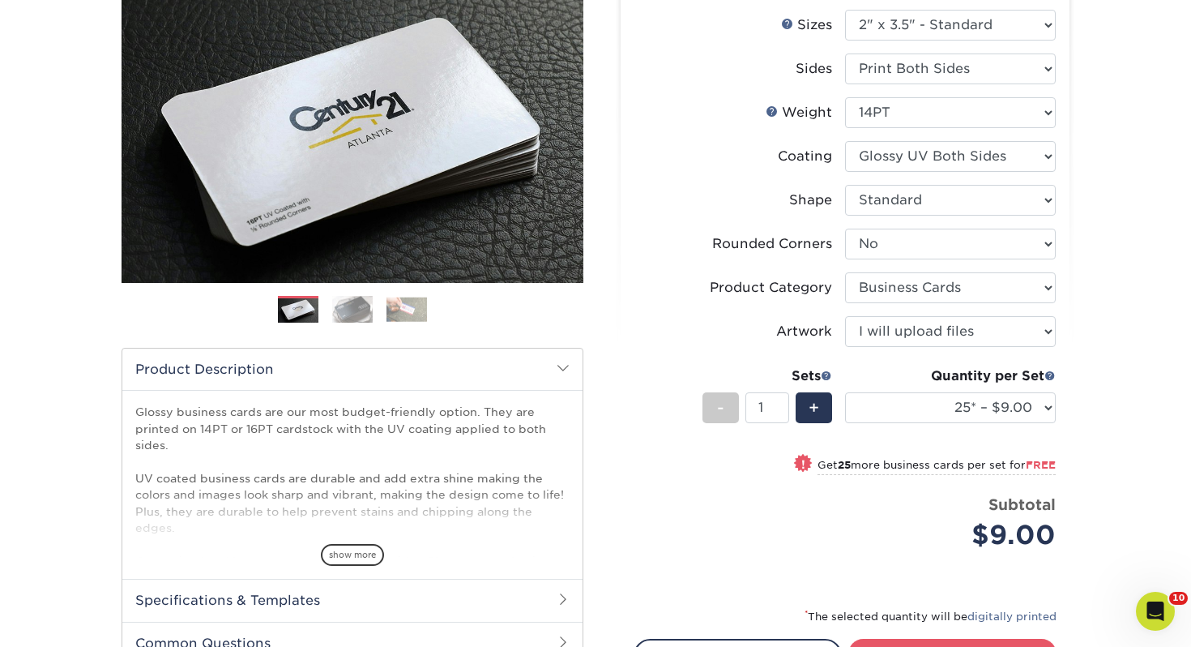
drag, startPoint x: 941, startPoint y: 442, endPoint x: 936, endPoint y: 425, distance: 17.7
click at [941, 441] on li "Sets - 1 + Quantity per Set 25* – $9.00 50* – $9.00 100* – $9.00 250* – $17.00 …" at bounding box center [844, 407] width 421 height 95
click at [936, 425] on div "Quantity per Set 25* – $9.00 50* – $9.00 100* – $9.00 250* – $17.00 500 – $33.0…" at bounding box center [950, 403] width 211 height 75
click at [930, 410] on select "25* – $9.00 50* – $9.00 100* – $9.00 250* – $17.00 500 – $33.00 1000 – $42.00 2…" at bounding box center [950, 407] width 211 height 31
select select "100* – $9.00"
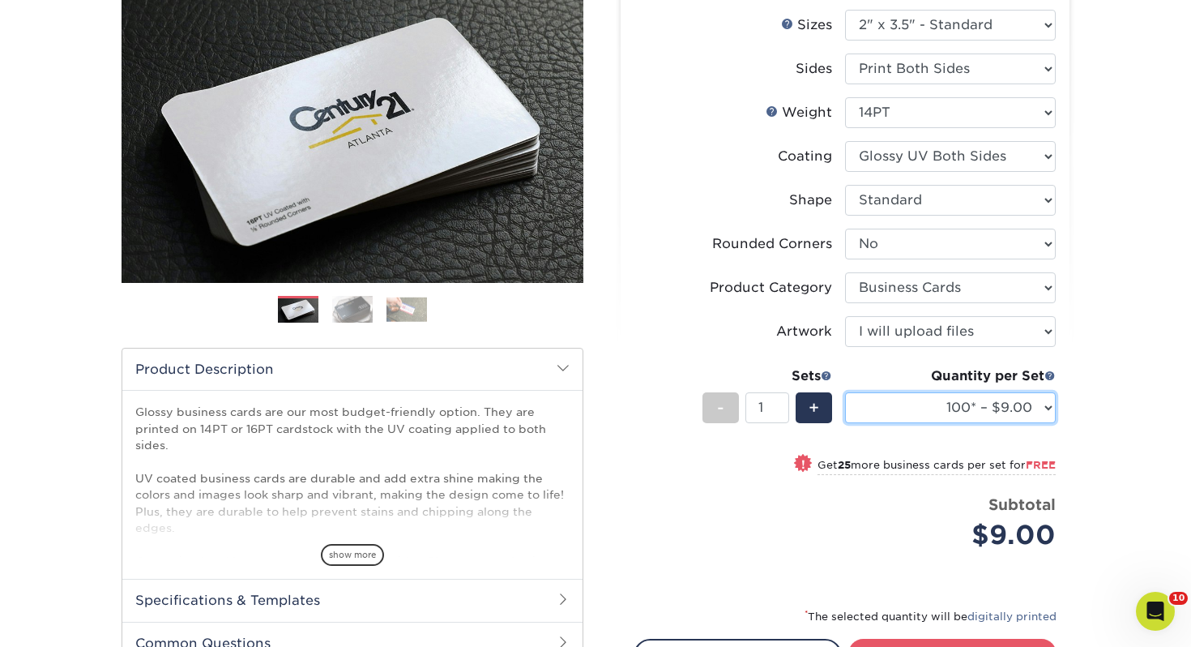
click at [845, 392] on select "25* – $9.00 50* – $9.00 100* – $9.00 250* – $17.00 500 – $33.00 1000 – $42.00 2…" at bounding box center [950, 407] width 211 height 31
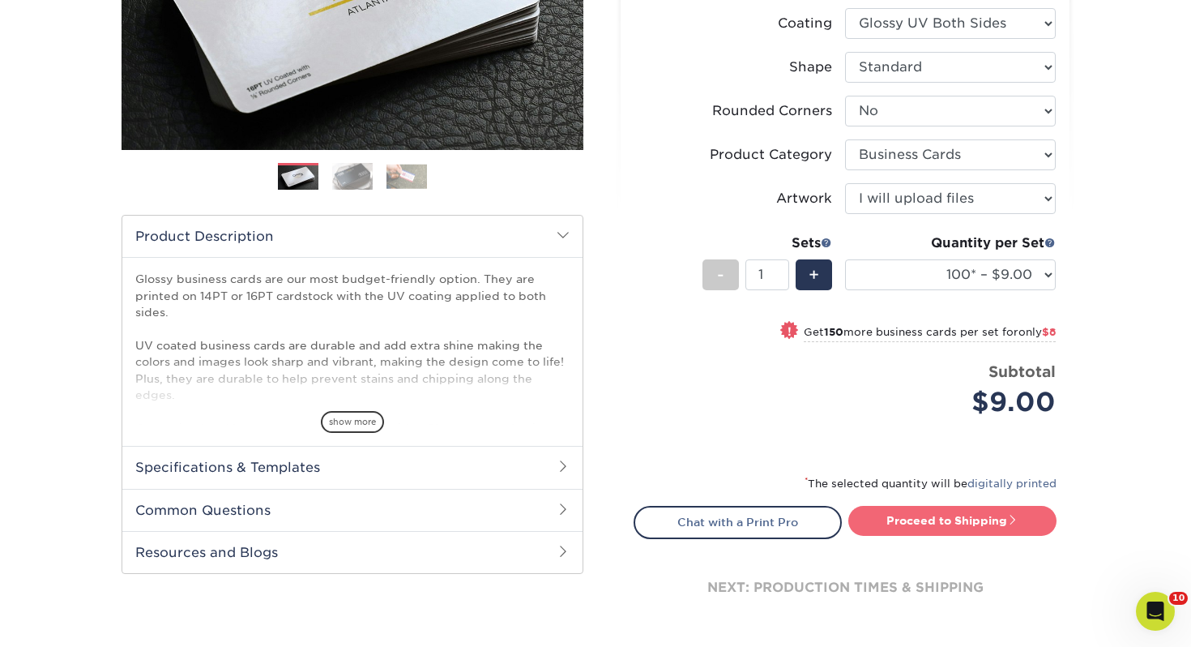
click at [926, 515] on link "Proceed to Shipping" at bounding box center [952, 520] width 208 height 29
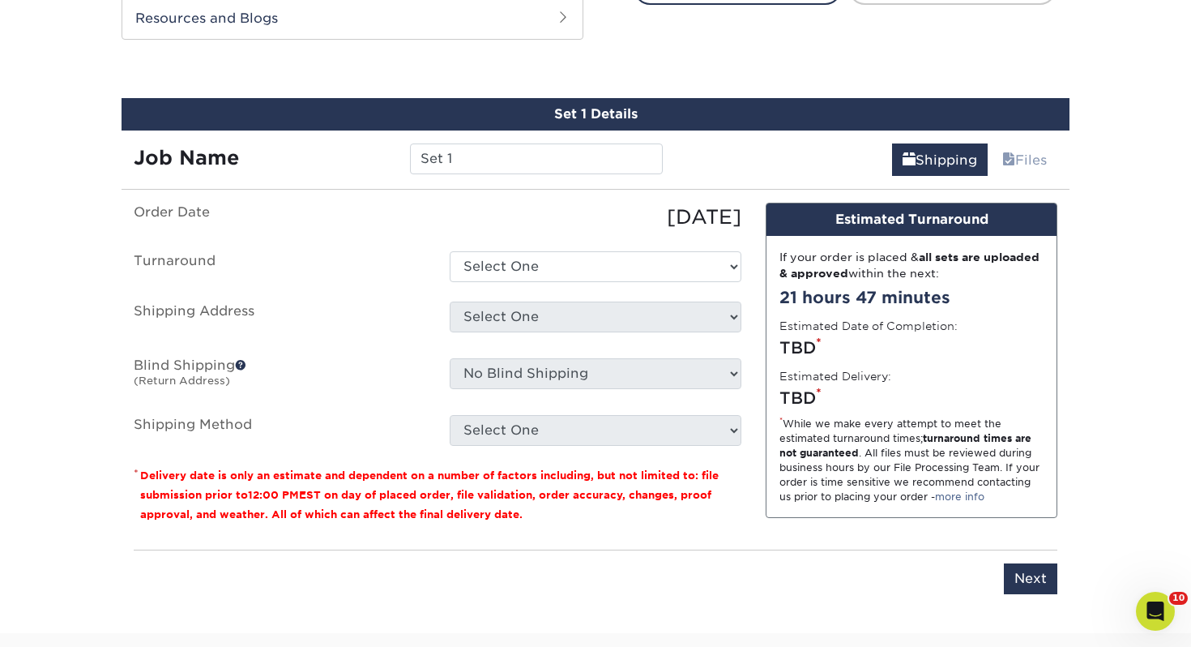
scroll to position [880, 0]
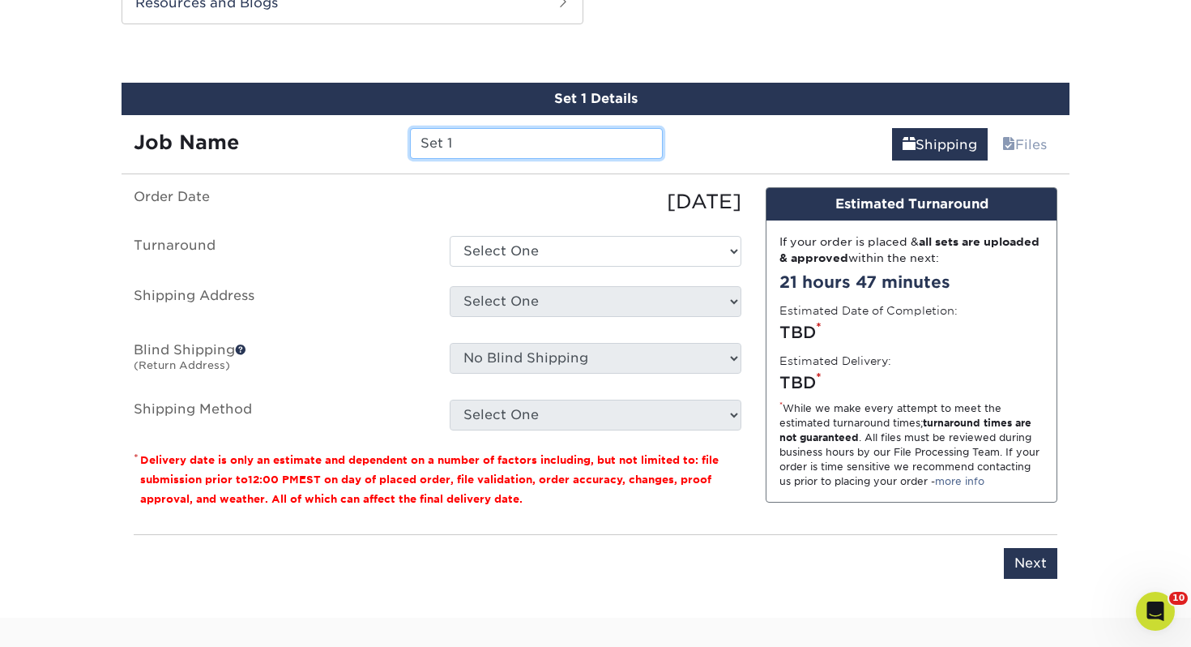
drag, startPoint x: 414, startPoint y: 136, endPoint x: 253, endPoint y: 130, distance: 161.4
click at [253, 130] on div "Job Name Set 1" at bounding box center [398, 143] width 553 height 31
type input "Lee Huther"
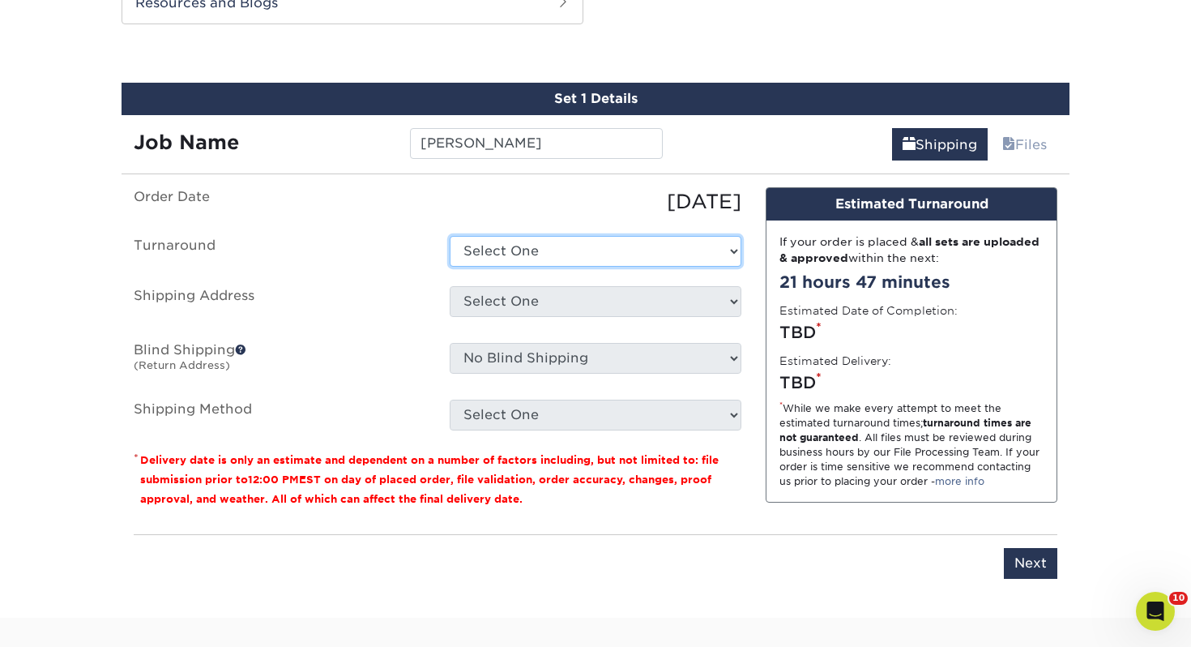
click at [549, 255] on select "Select One 2-4 Business Days 2 Day Next Business Day" at bounding box center [596, 251] width 292 height 31
select select "43800dee-37a1-44ea-97e0-42e3d5772687"
click at [450, 236] on select "Select One 2-4 Business Days 2 Day Next Business Day" at bounding box center [596, 251] width 292 height 31
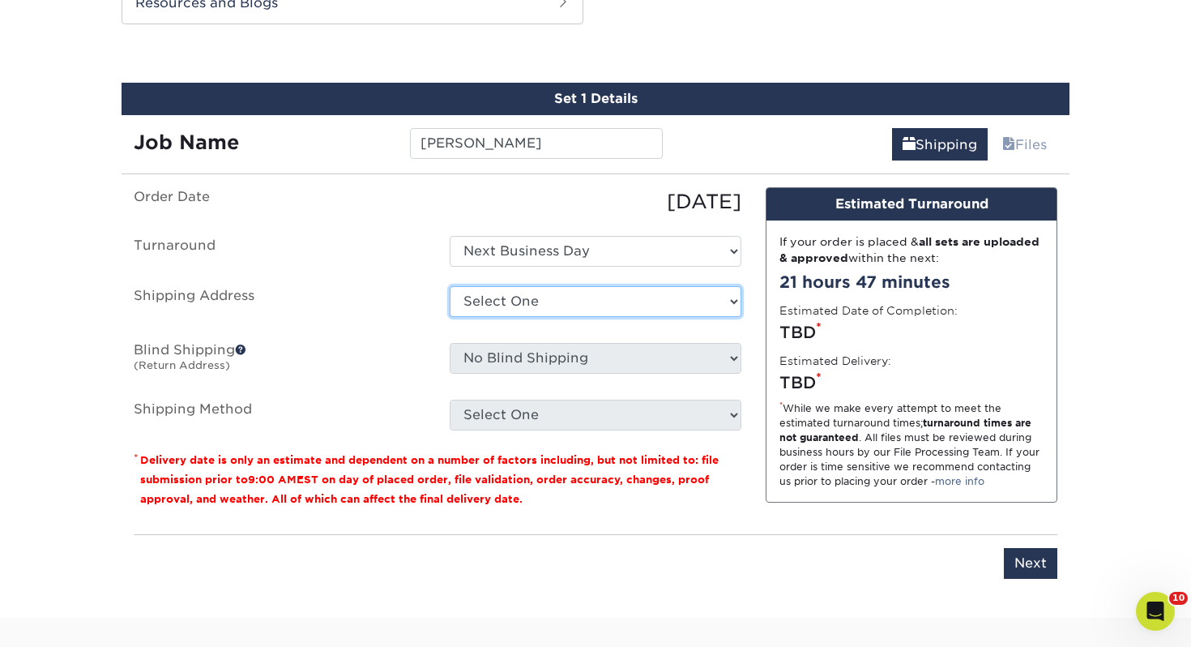
click at [600, 288] on select "Select One Adrian, MI Akron, OH" at bounding box center [596, 301] width 292 height 31
select select "243972"
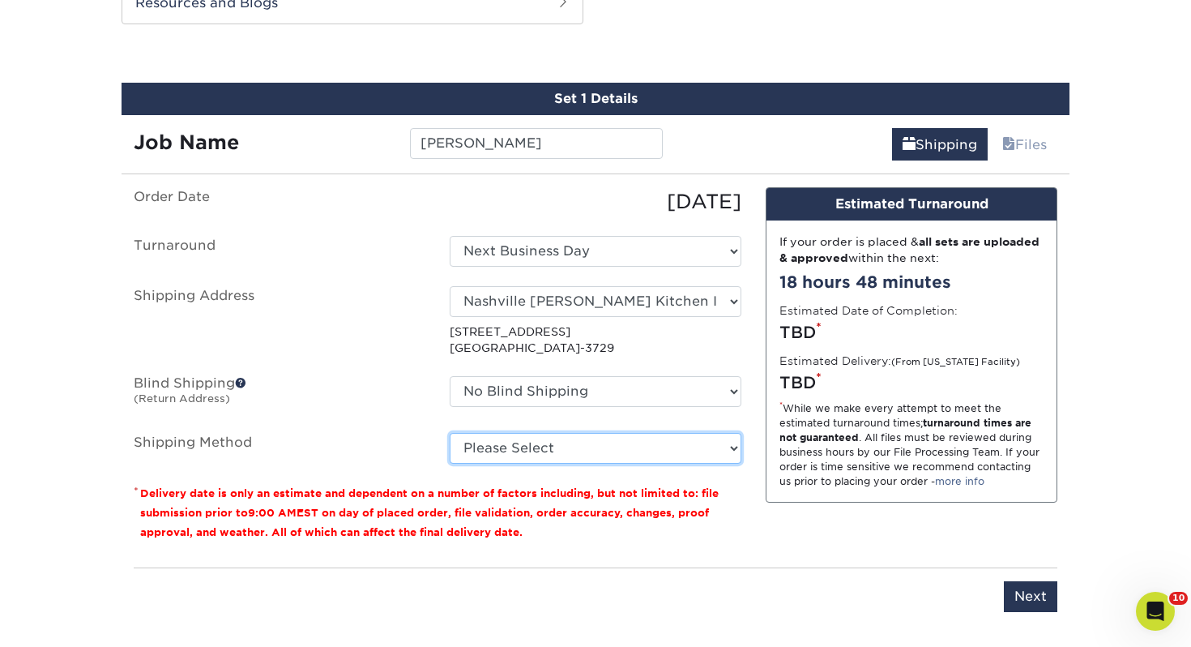
click at [591, 442] on select "Please Select Ground Shipping (+$7.84) 3 Day Shipping Service (+$15.38) 2 Day A…" at bounding box center [596, 448] width 292 height 31
select select "03"
click at [450, 433] on select "Please Select Ground Shipping (+$7.84) 3 Day Shipping Service (+$15.38) 2 Day A…" at bounding box center [596, 448] width 292 height 31
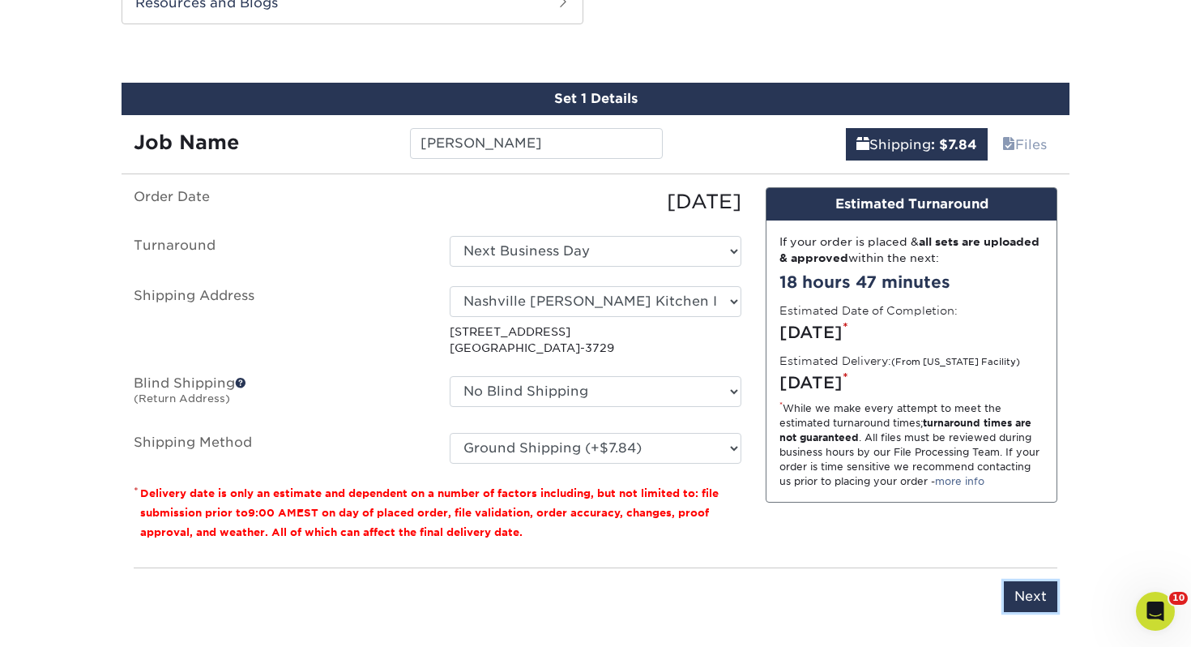
click at [1023, 604] on input "Next" at bounding box center [1030, 596] width 53 height 31
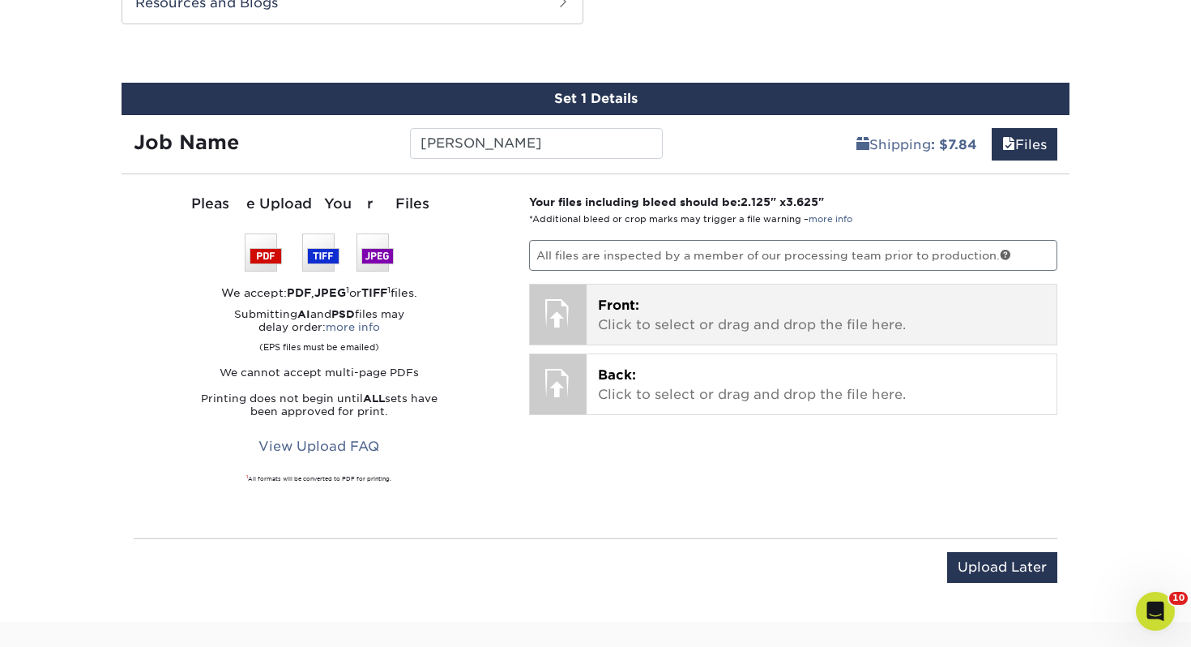
click at [771, 333] on p "Front: Click to select or drag and drop the file here." at bounding box center [822, 315] width 448 height 39
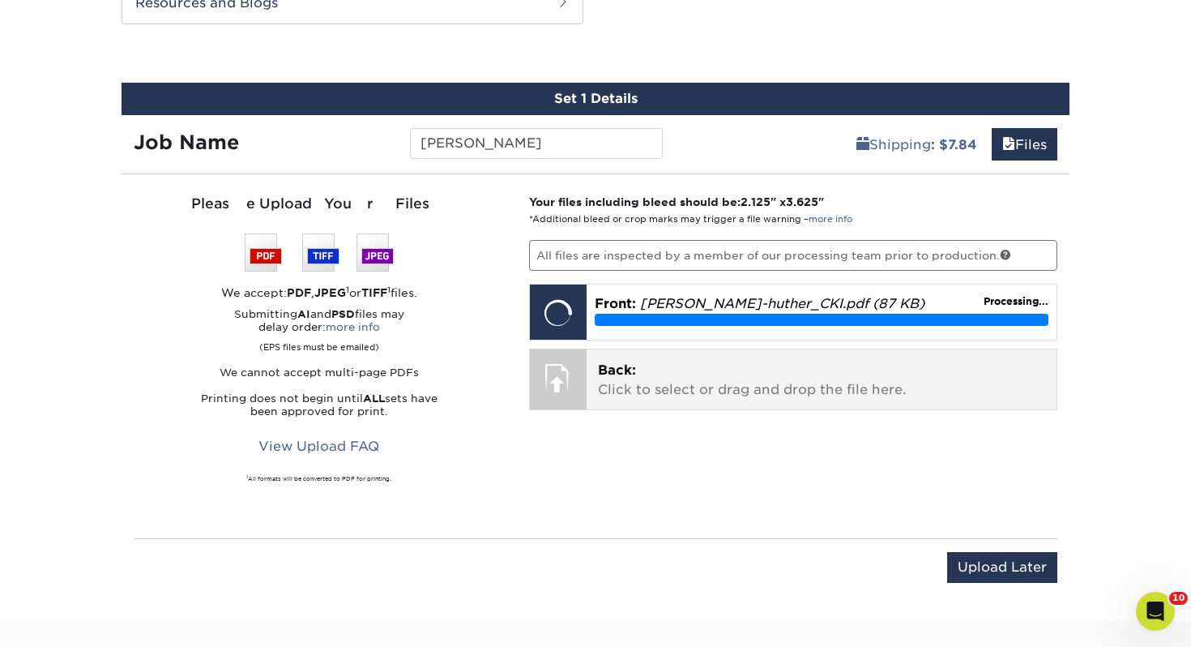
click at [671, 394] on p "Back: Click to select or drag and drop the file here." at bounding box center [822, 380] width 448 height 39
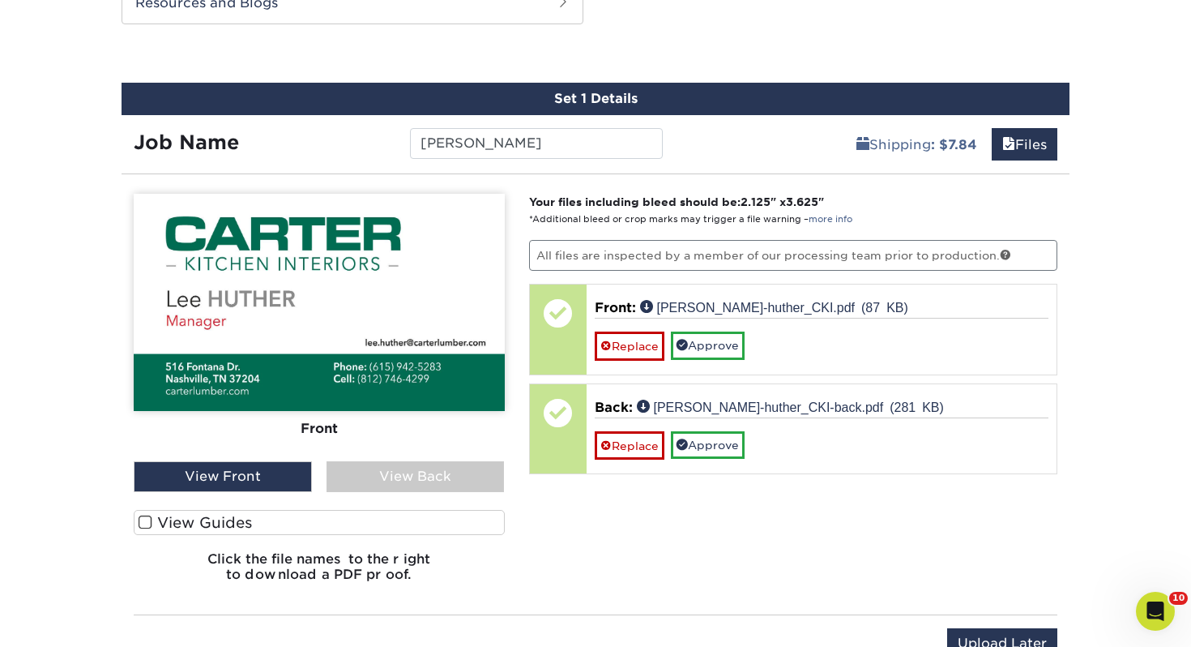
click at [353, 521] on label "View Guides" at bounding box center [319, 522] width 371 height 25
click at [0, 0] on input "View Guides" at bounding box center [0, 0] width 0 height 0
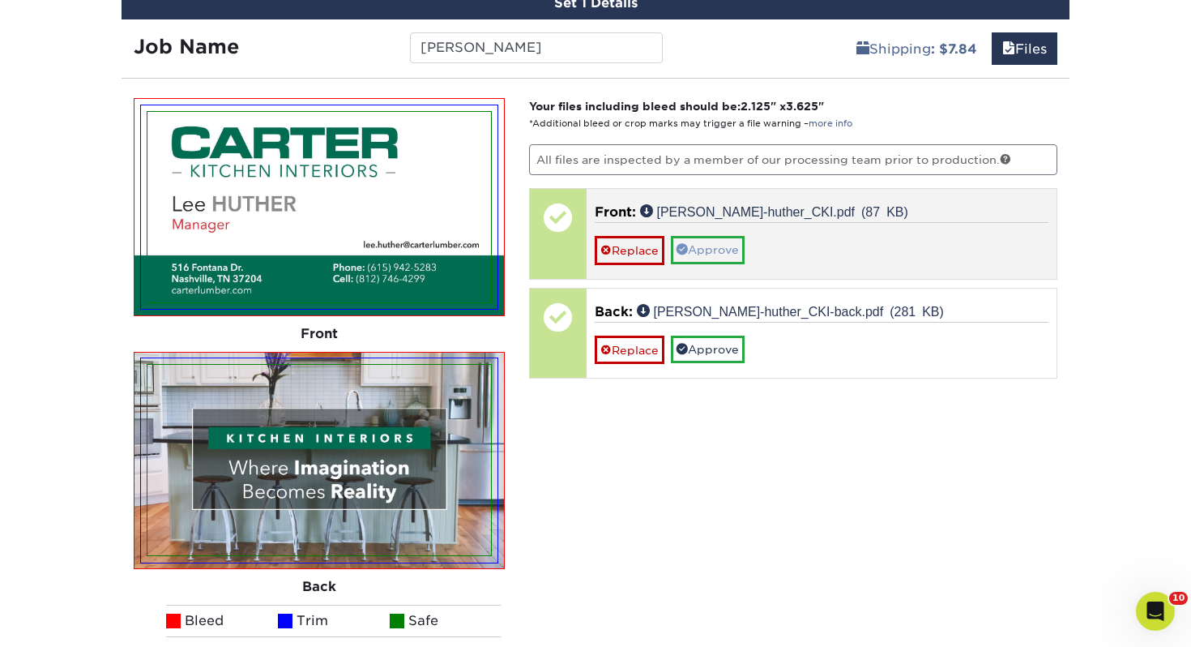
scroll to position [980, 0]
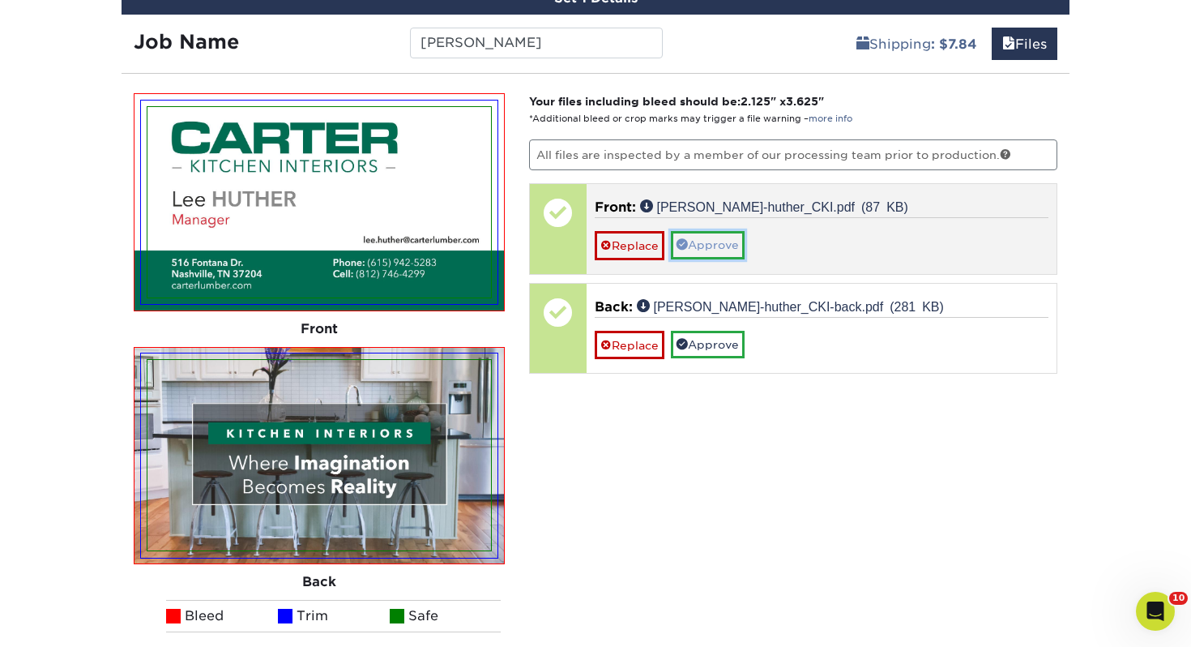
click at [734, 231] on link "Approve" at bounding box center [708, 245] width 74 height 28
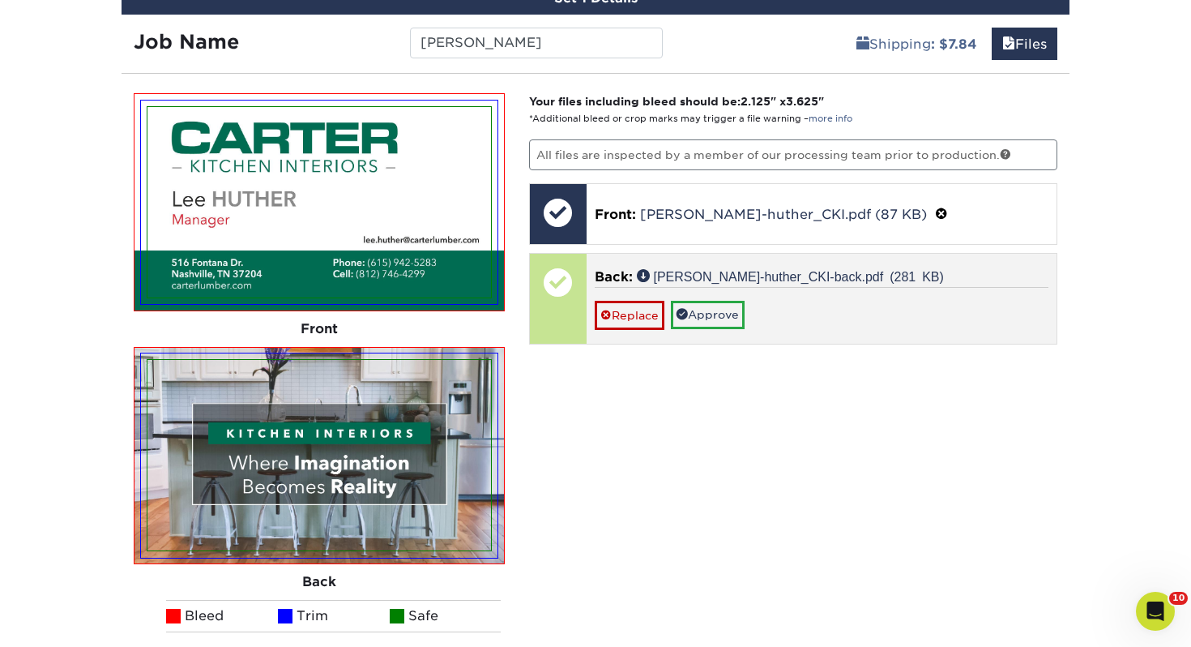
click at [714, 296] on div "Replace Approve" at bounding box center [822, 308] width 455 height 42
click at [707, 308] on link "Approve" at bounding box center [708, 315] width 74 height 28
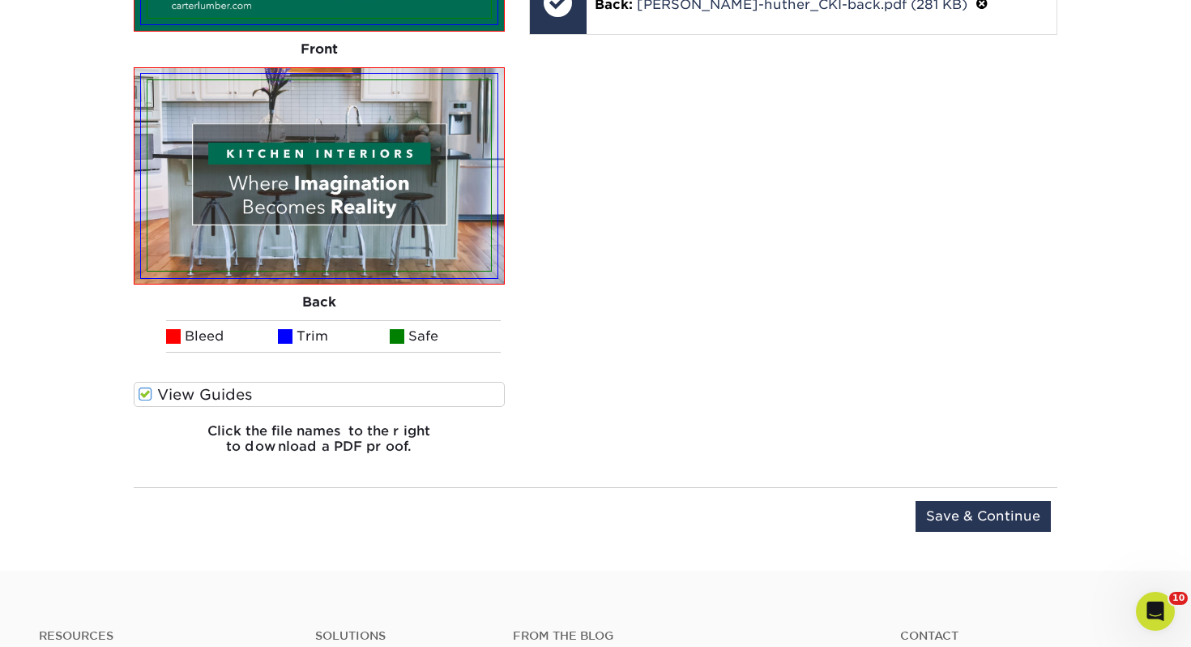
scroll to position [1288, 0]
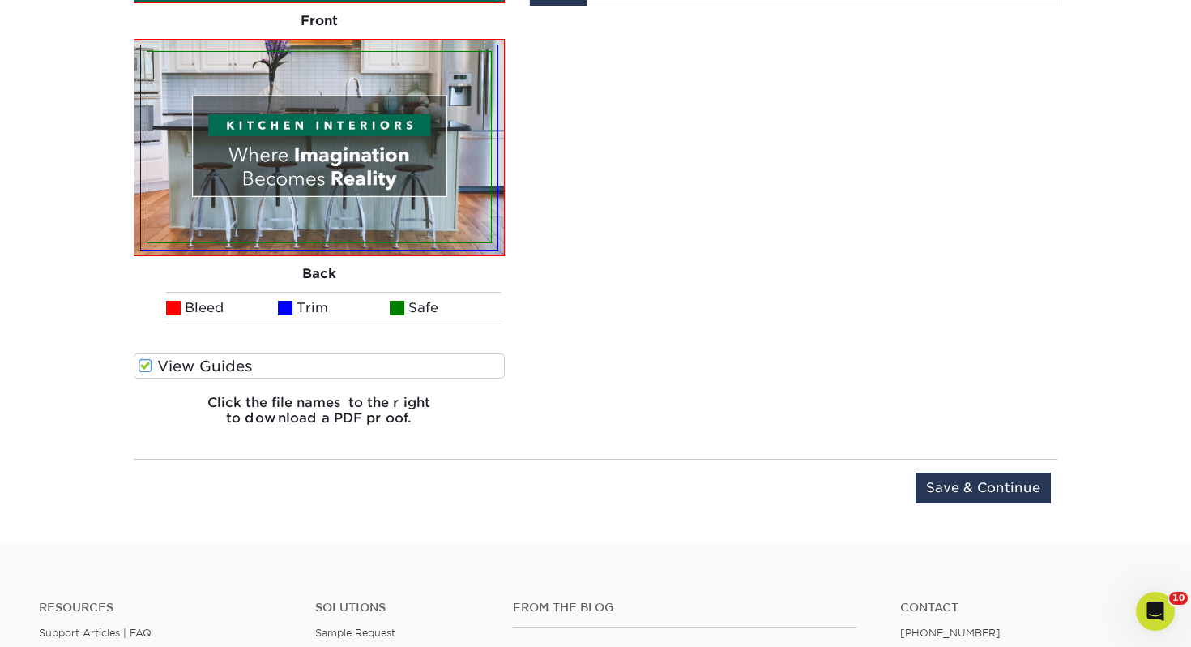
click at [978, 460] on div "Upload Later Save & Continue Continue" at bounding box center [596, 491] width 924 height 64
click at [967, 489] on input "Save & Continue" at bounding box center [983, 487] width 135 height 31
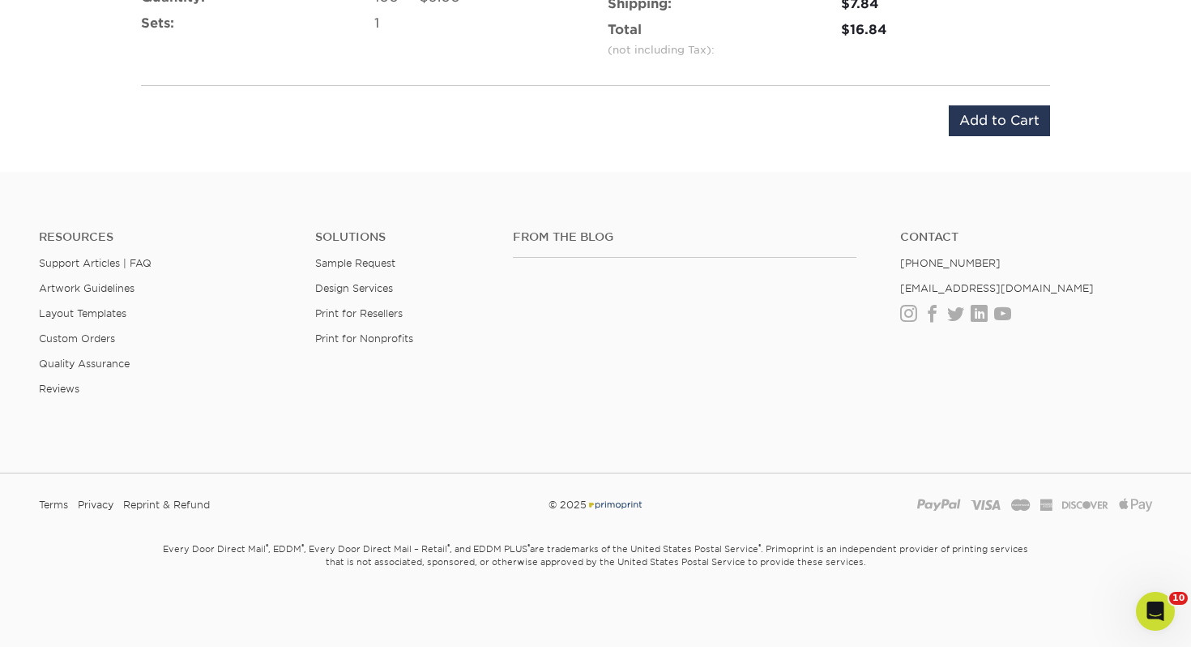
scroll to position [1178, 0]
click at [973, 117] on input "Add to Cart" at bounding box center [999, 119] width 101 height 31
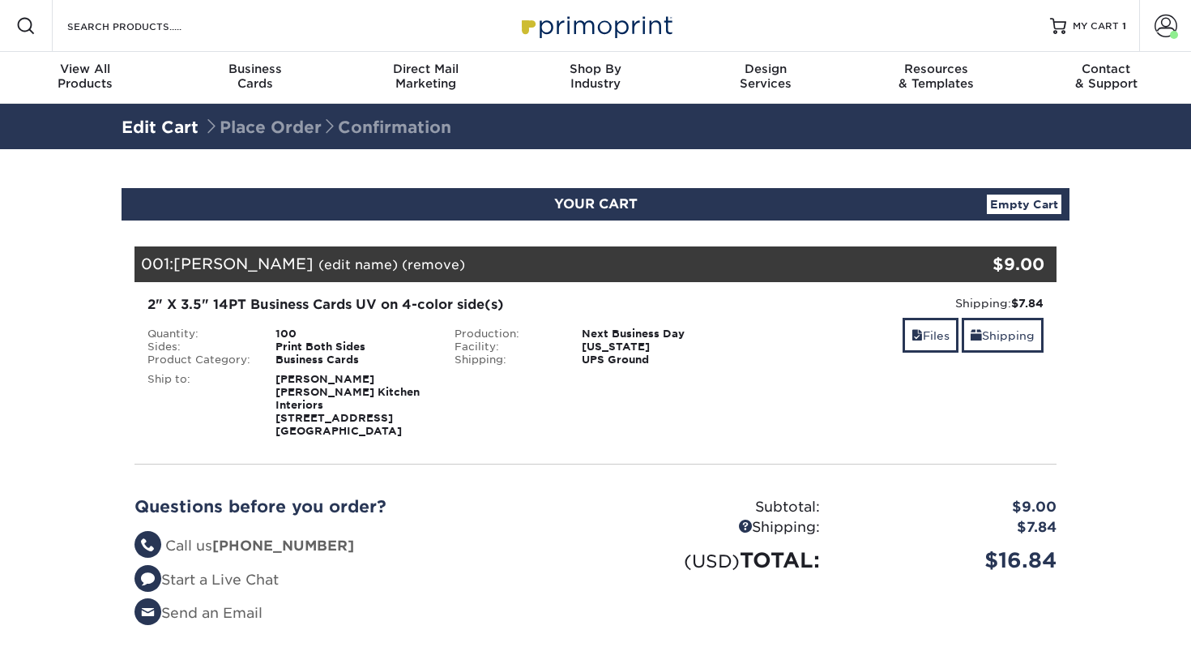
select select "243972"
click at [1037, 323] on link "Shipping" at bounding box center [1003, 335] width 82 height 35
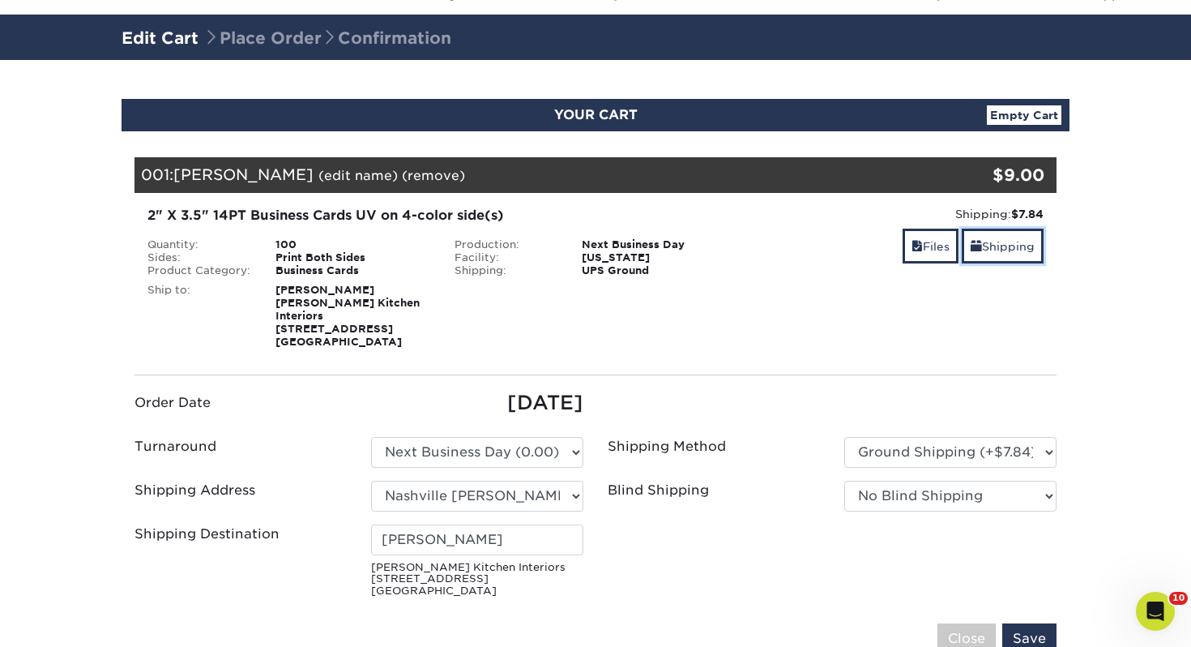
scroll to position [194, 0]
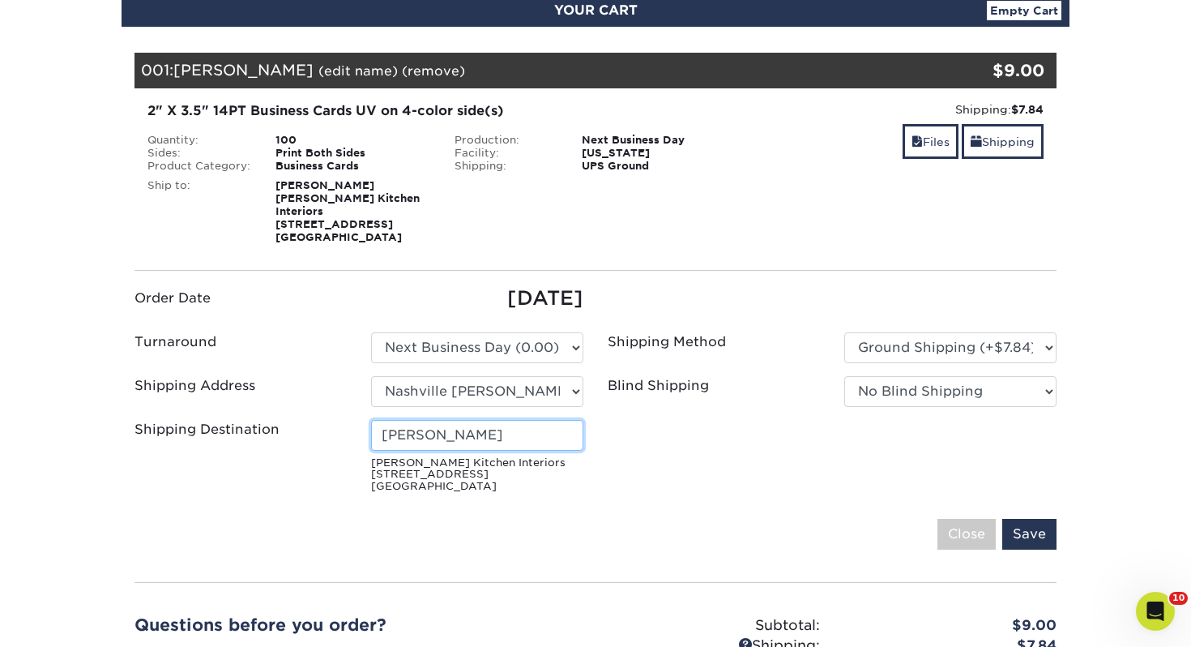
drag, startPoint x: 422, startPoint y: 421, endPoint x: 156, endPoint y: 388, distance: 268.5
click at [156, 388] on ul "Order Date [DATE] Turnaround Please Select Select One" at bounding box center [595, 392] width 946 height 216
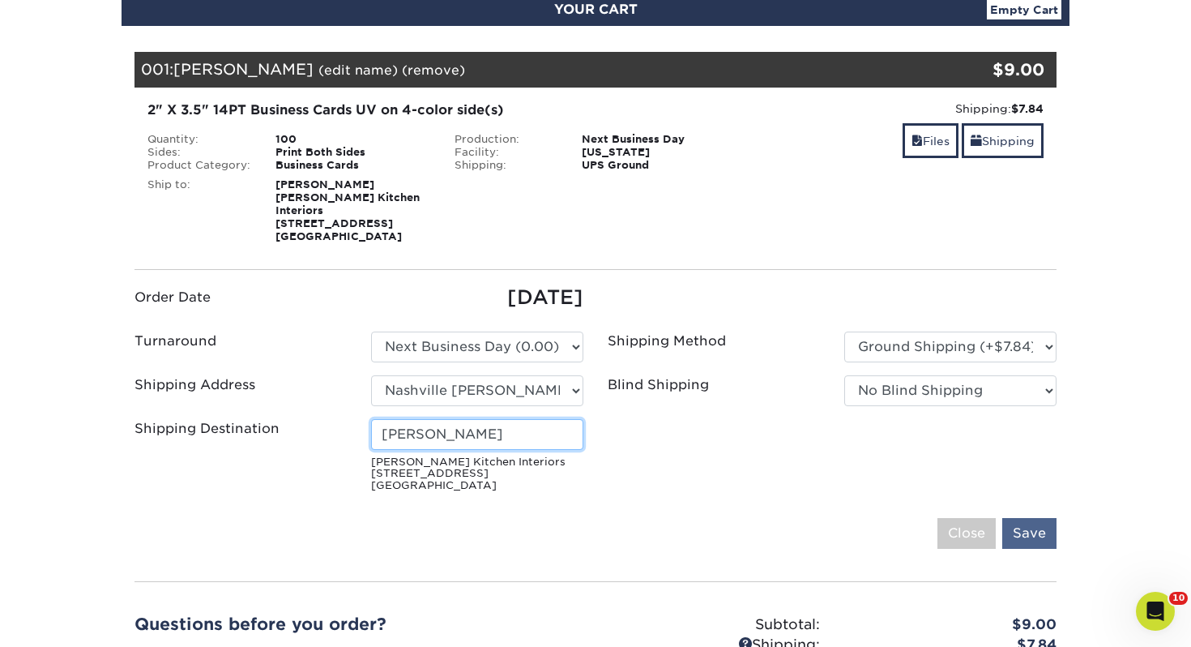
type input "[PERSON_NAME]"
click at [1048, 521] on input "Save" at bounding box center [1029, 533] width 54 height 31
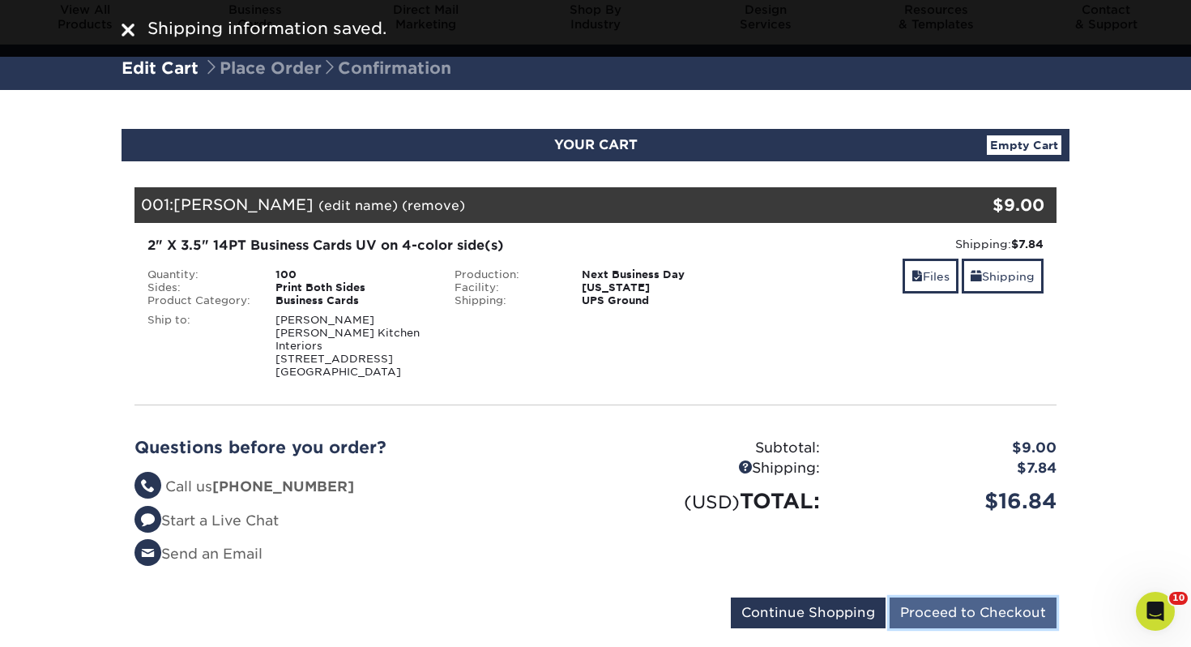
scroll to position [63, 0]
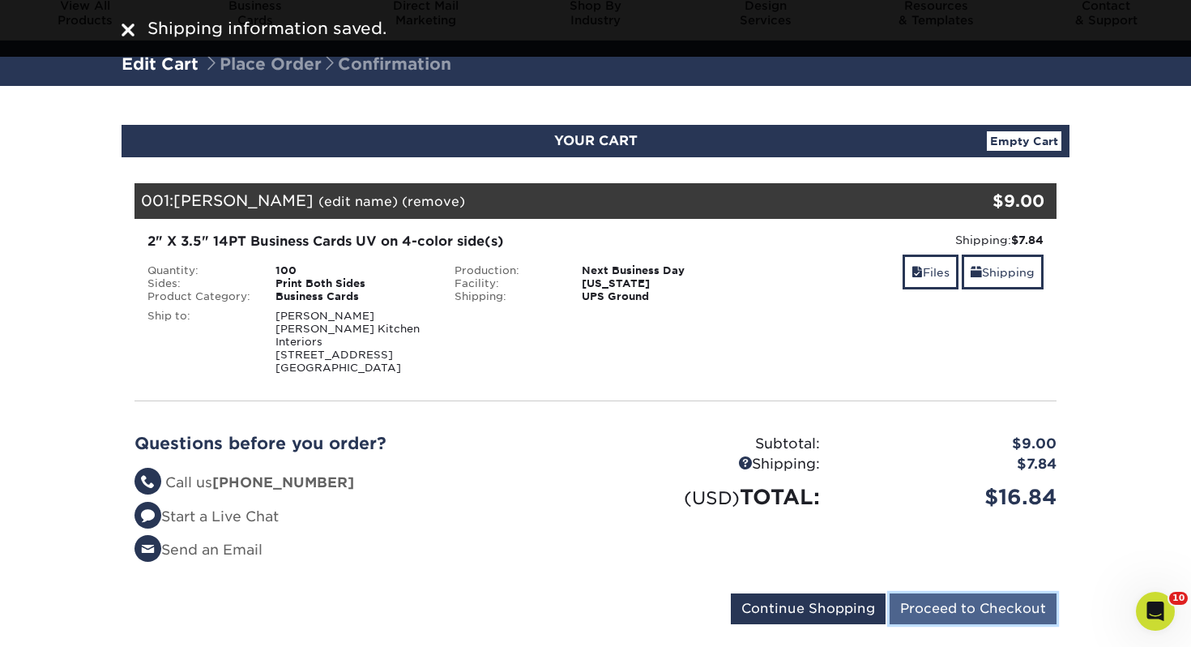
click at [994, 600] on input "Proceed to Checkout" at bounding box center [973, 608] width 167 height 31
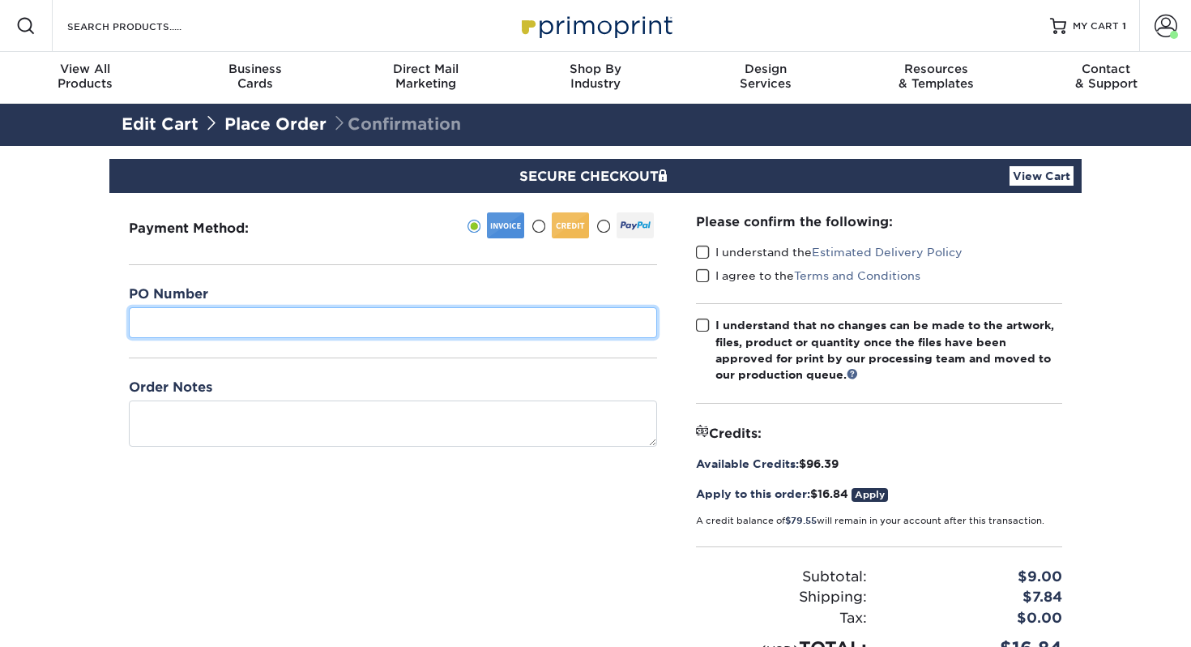
click at [532, 326] on input "text" at bounding box center [393, 322] width 528 height 31
type input "444"
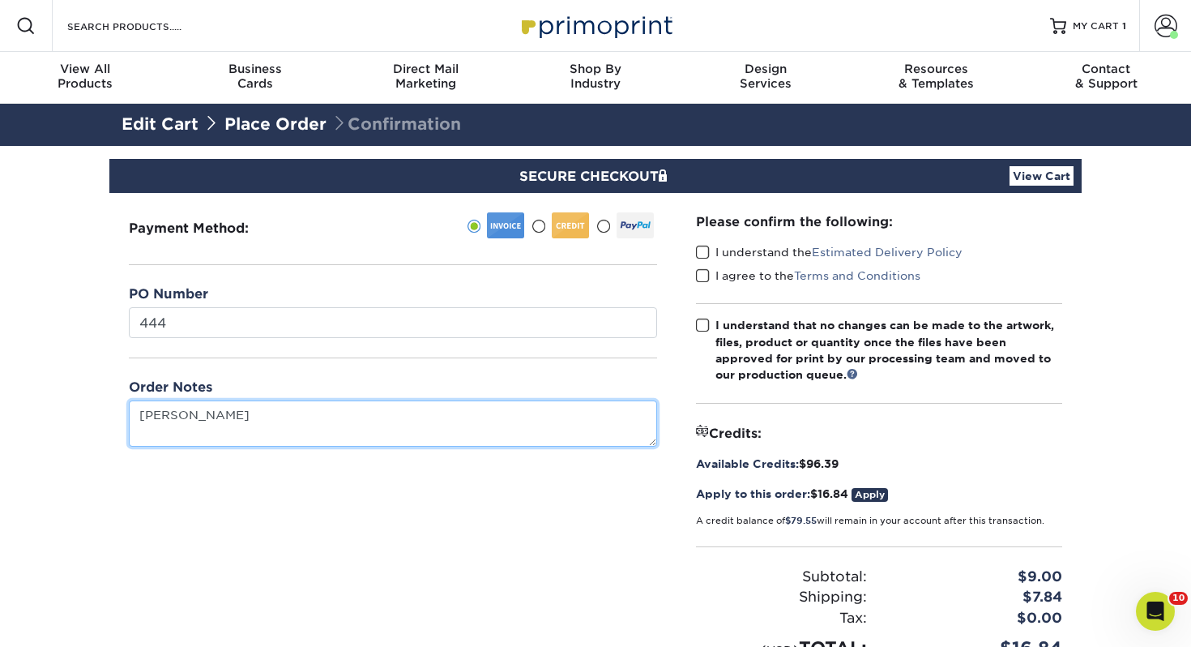
type textarea "[PERSON_NAME]"
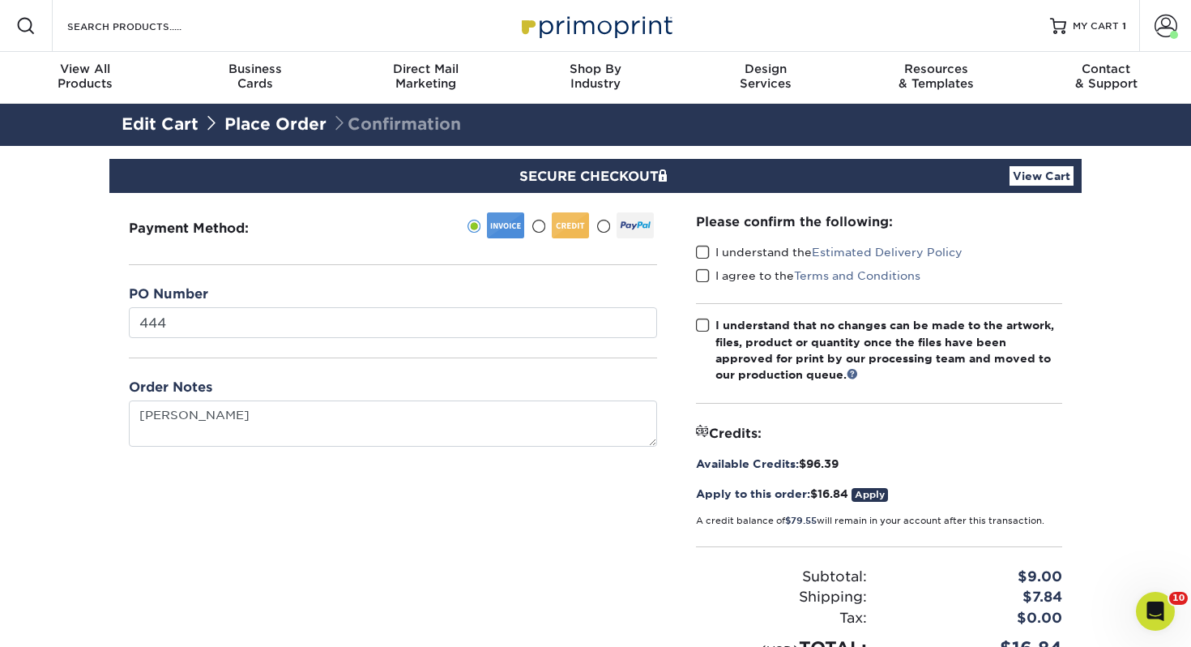
click at [705, 248] on span at bounding box center [703, 252] width 14 height 15
click at [0, 0] on input "I understand the Estimated Delivery Policy" at bounding box center [0, 0] width 0 height 0
click at [700, 265] on div "I understand the Estimated Delivery Policy" at bounding box center [879, 255] width 366 height 23
click at [701, 271] on span at bounding box center [703, 275] width 14 height 15
click at [0, 0] on input "I agree to the Terms and Conditions" at bounding box center [0, 0] width 0 height 0
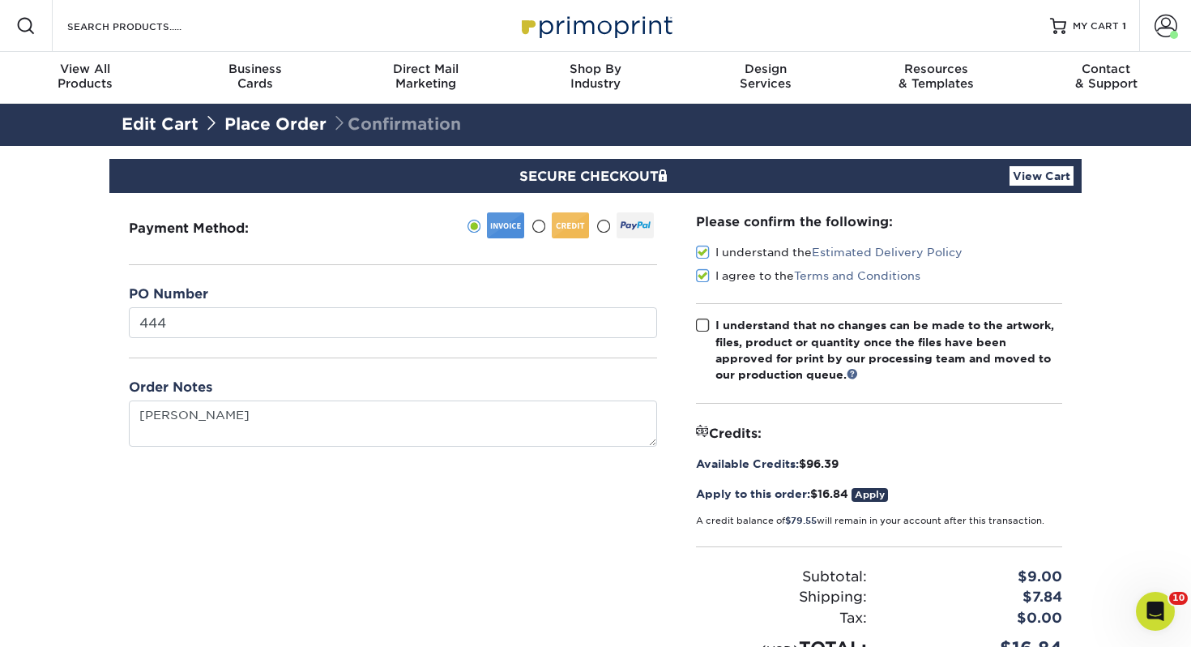
click at [711, 327] on label "I understand that no changes can be made to the artwork, files, product or quan…" at bounding box center [879, 350] width 366 height 66
click at [0, 0] on input "I understand that no changes can be made to the artwork, files, product or quan…" at bounding box center [0, 0] width 0 height 0
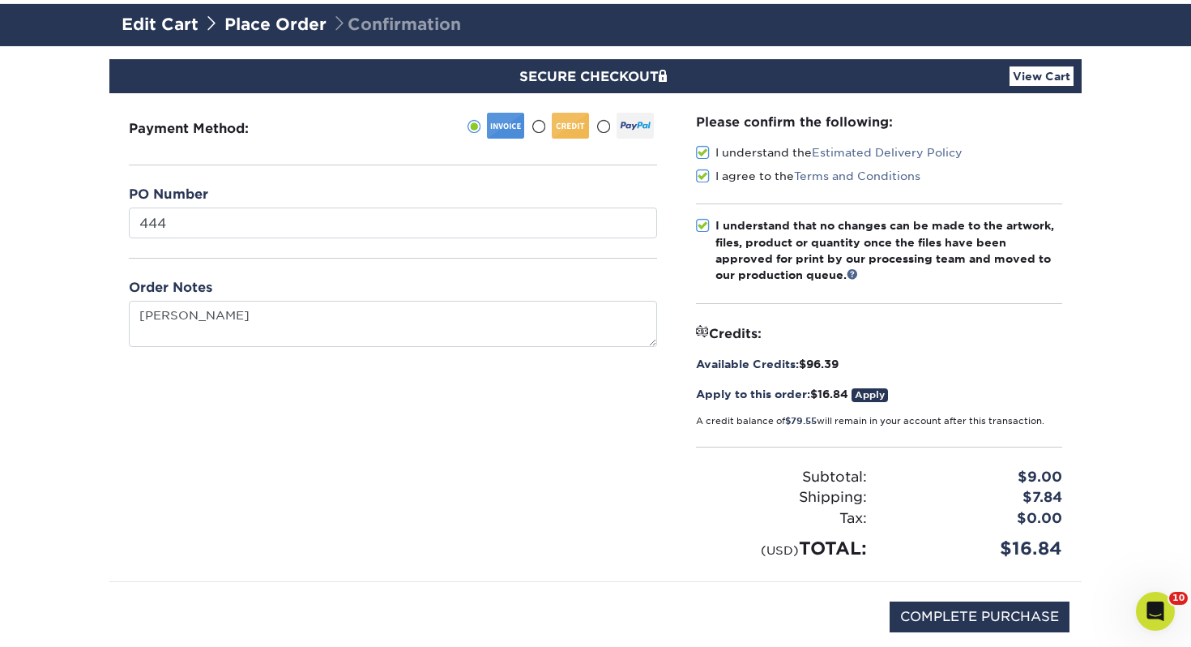
scroll to position [158, 0]
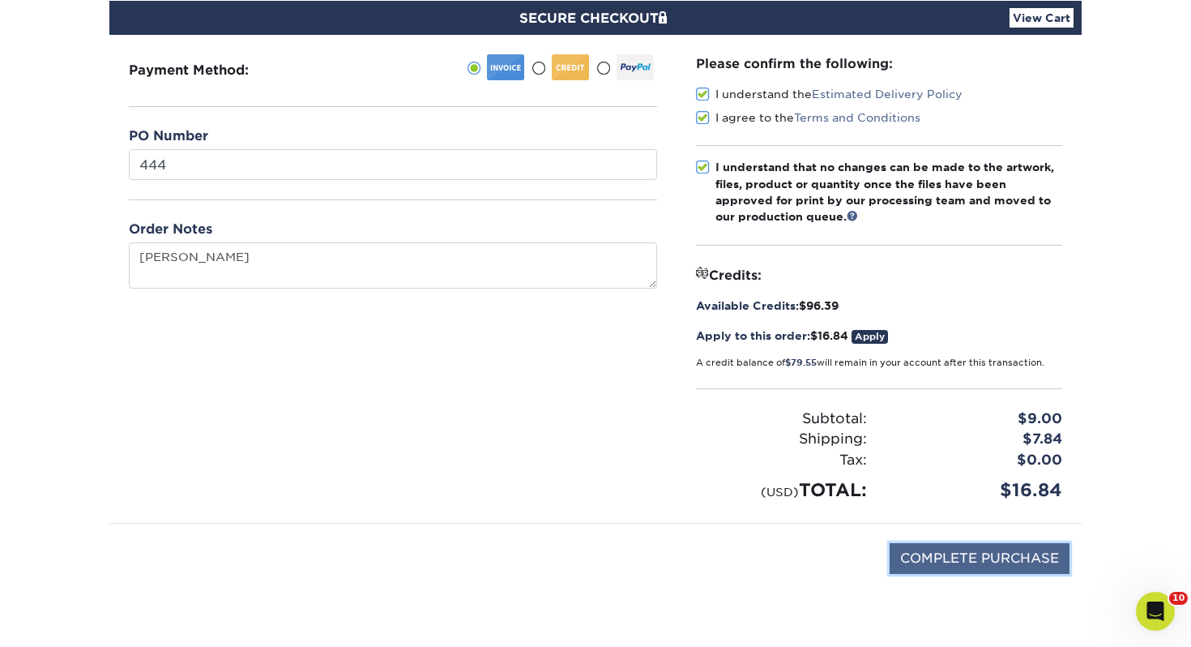
click at [941, 560] on input "COMPLETE PURCHASE" at bounding box center [980, 558] width 180 height 31
type input "PROCESSING, PLEASE WAIT..."
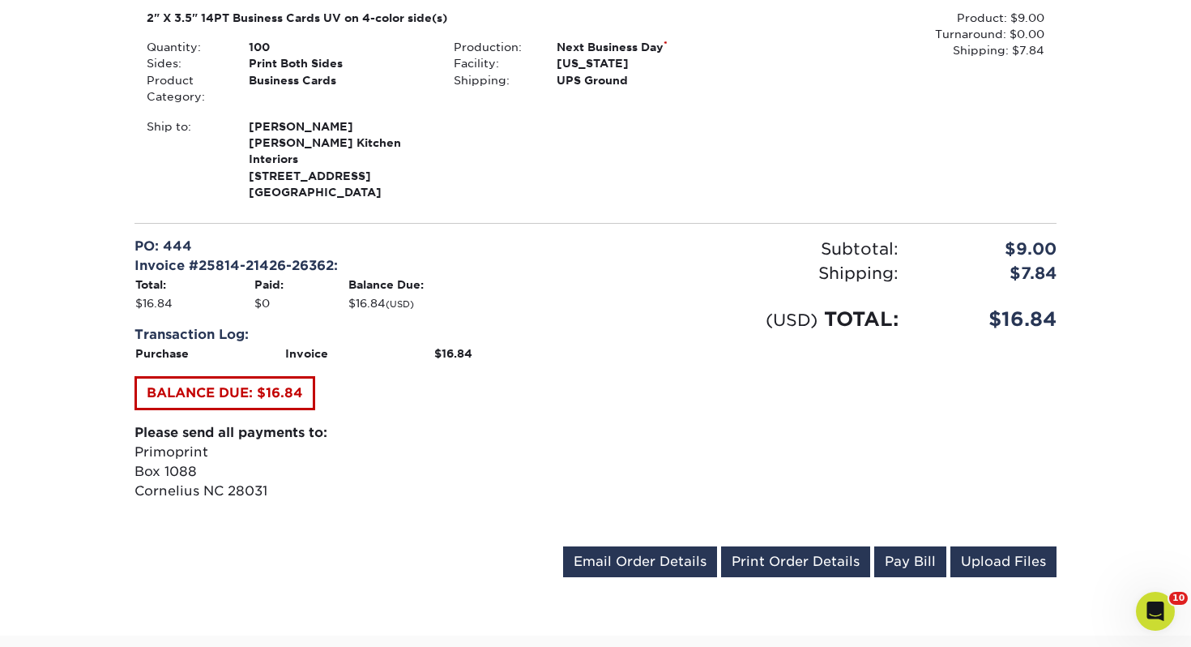
scroll to position [743, 0]
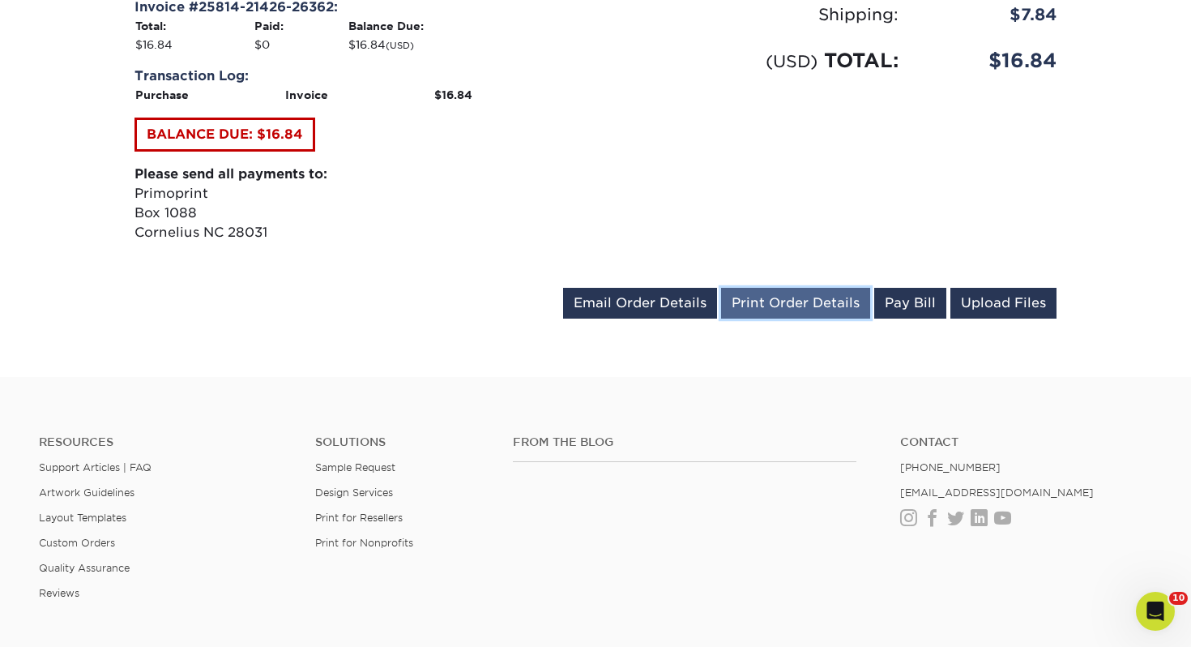
click at [785, 288] on link "Print Order Details" at bounding box center [795, 303] width 149 height 31
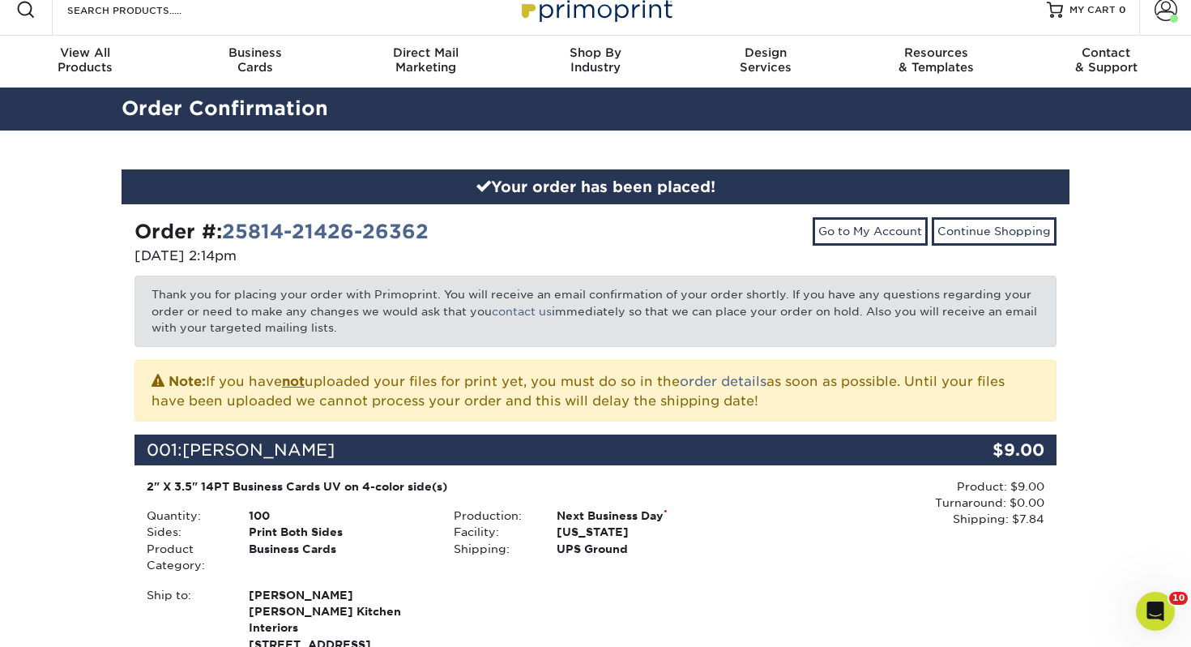
scroll to position [0, 0]
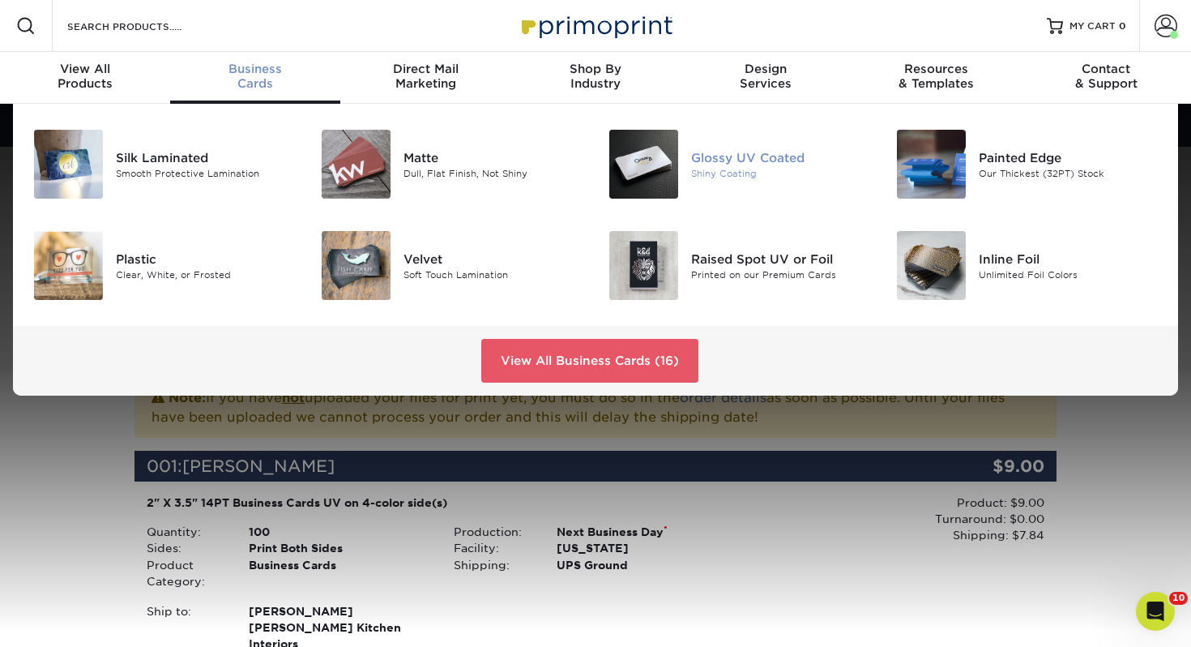
click at [673, 148] on img at bounding box center [643, 164] width 69 height 69
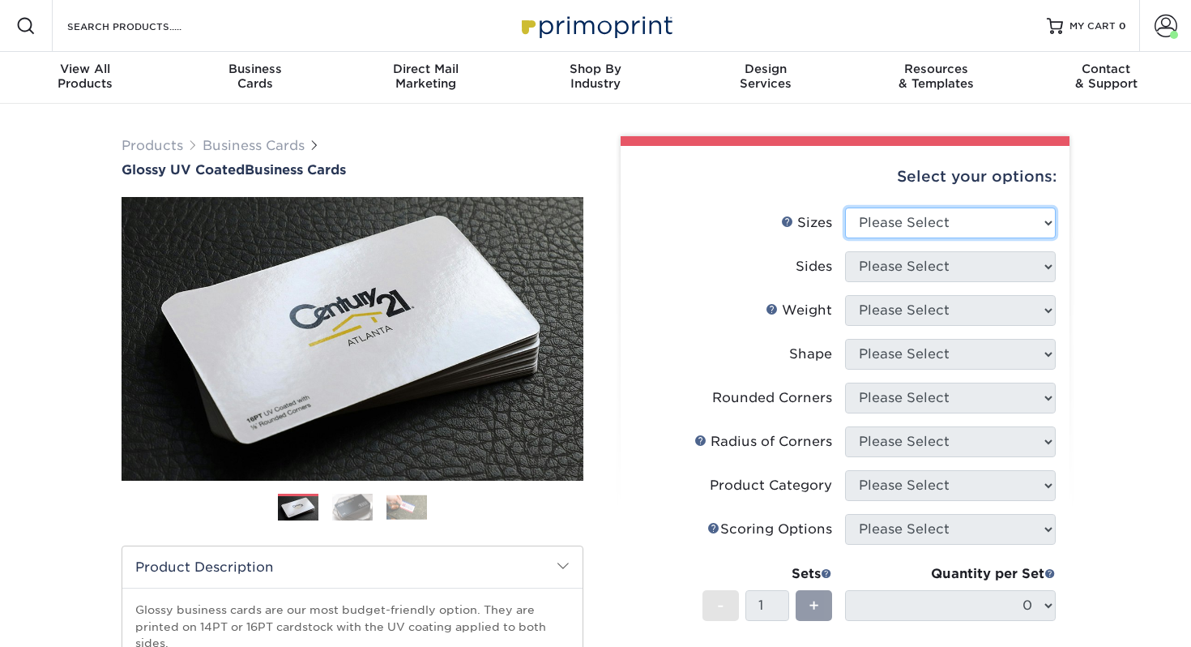
click at [941, 225] on select "Please Select 1.5" x 3.5" - Mini 1.75" x 3.5" - Mini 2" x 2" - Square 2" x 3" -…" at bounding box center [950, 222] width 211 height 31
select select "2.00x3.50"
click at [845, 207] on select "Please Select 1.5" x 3.5" - Mini 1.75" x 3.5" - Mini 2" x 2" - Square 2" x 3" -…" at bounding box center [950, 222] width 211 height 31
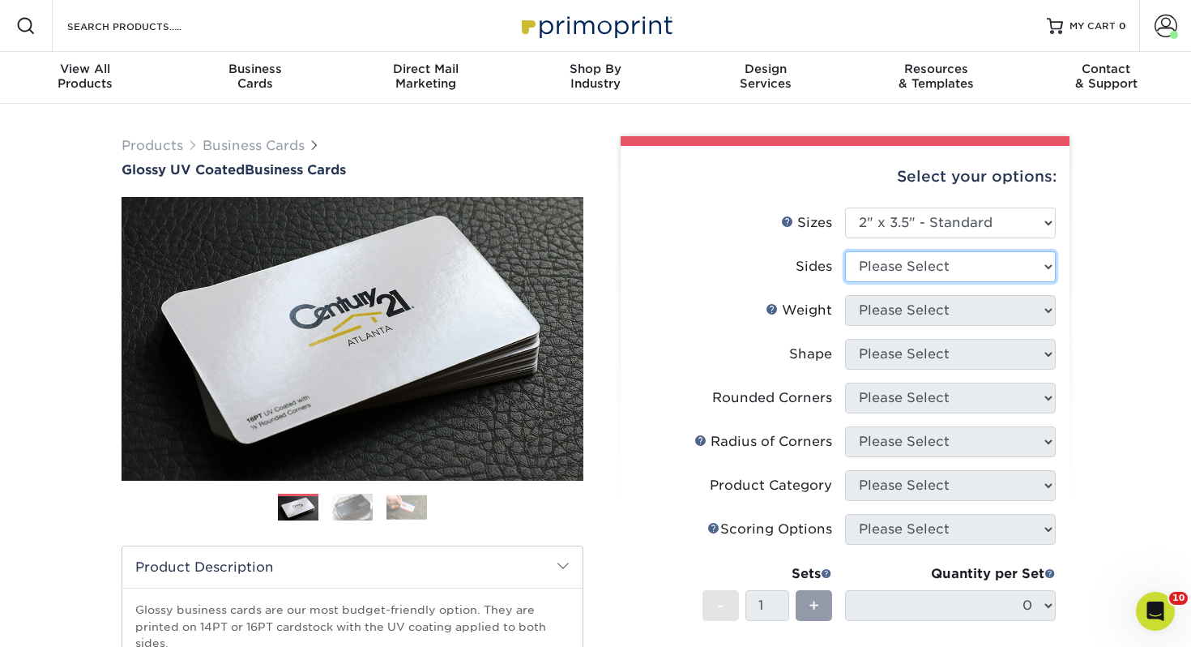
click at [870, 266] on select "Please Select Print Both Sides Print Front Only" at bounding box center [950, 266] width 211 height 31
select select "13abbda7-1d64-4f25-8bb2-c179b224825d"
click at [845, 251] on select "Please Select Print Both Sides Print Front Only" at bounding box center [950, 266] width 211 height 31
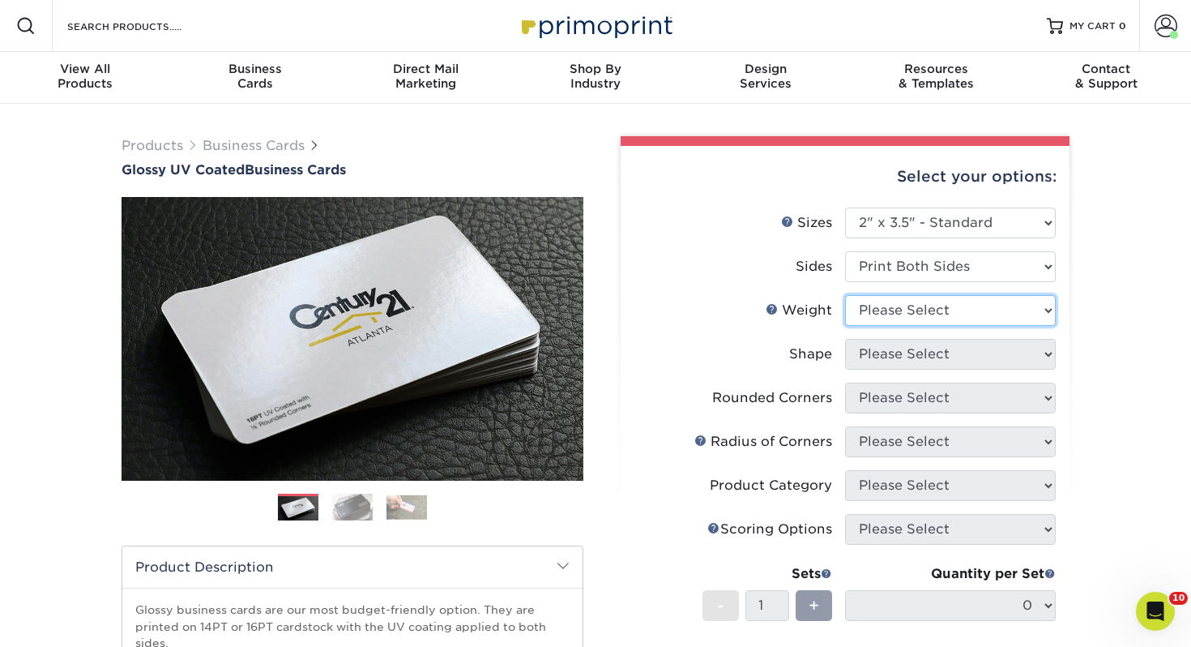
click at [895, 316] on select "Please Select 16PT 14PT" at bounding box center [950, 310] width 211 height 31
select select "14PT"
click at [845, 295] on select "Please Select 16PT 14PT" at bounding box center [950, 310] width 211 height 31
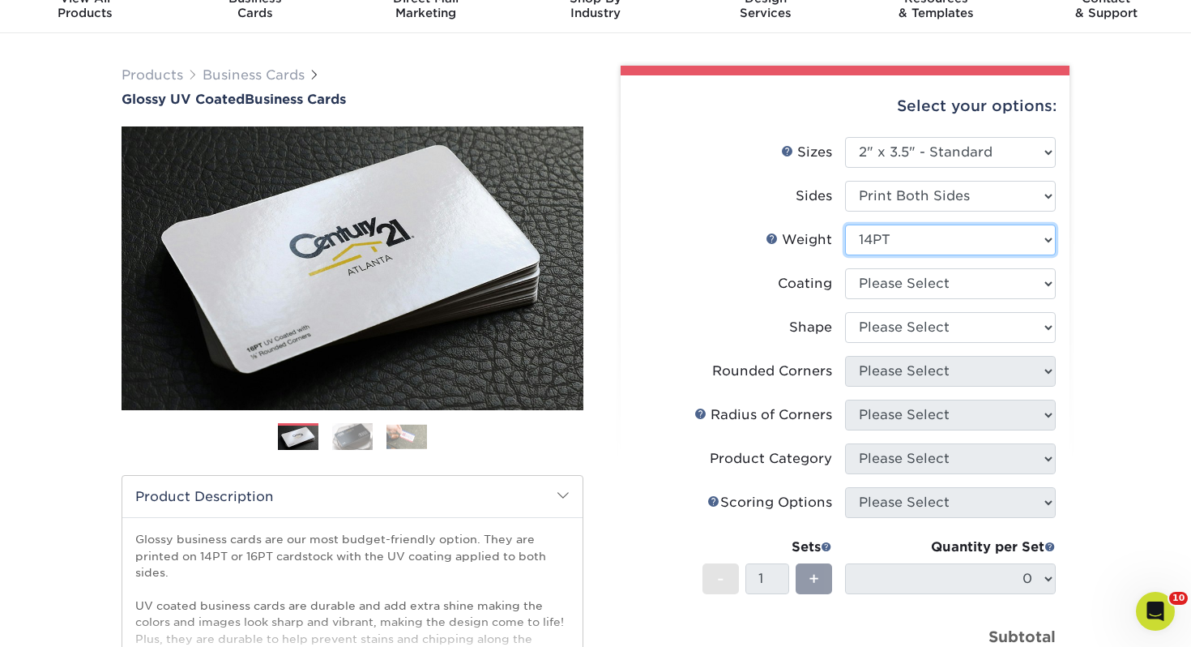
scroll to position [77, 0]
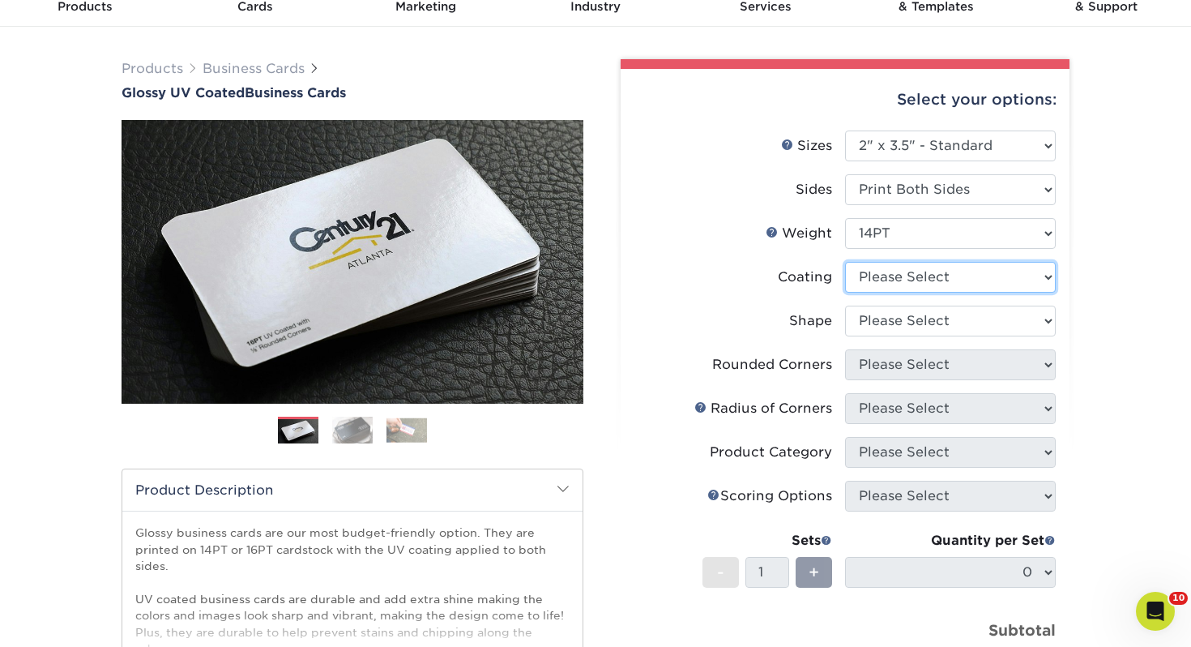
click at [899, 284] on select at bounding box center [950, 277] width 211 height 31
select select "ae367451-b2b8-45df-a344-0f05b6a12993"
click at [845, 262] on select at bounding box center [950, 277] width 211 height 31
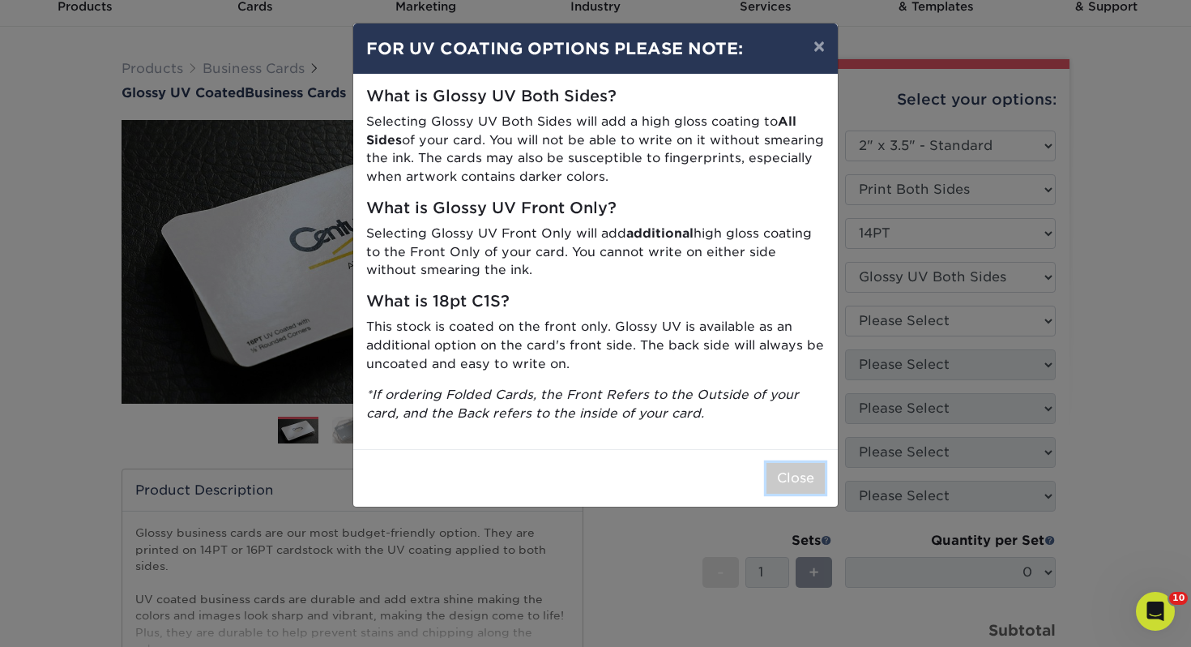
click at [788, 470] on button "Close" at bounding box center [795, 478] width 58 height 31
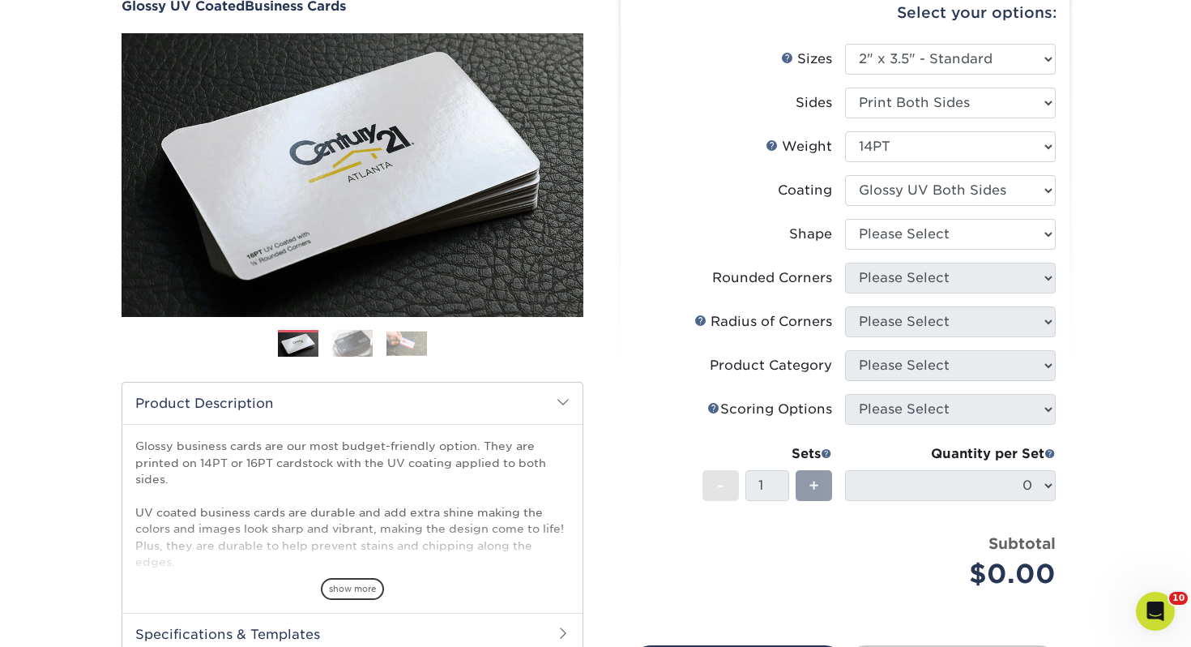
scroll to position [167, 0]
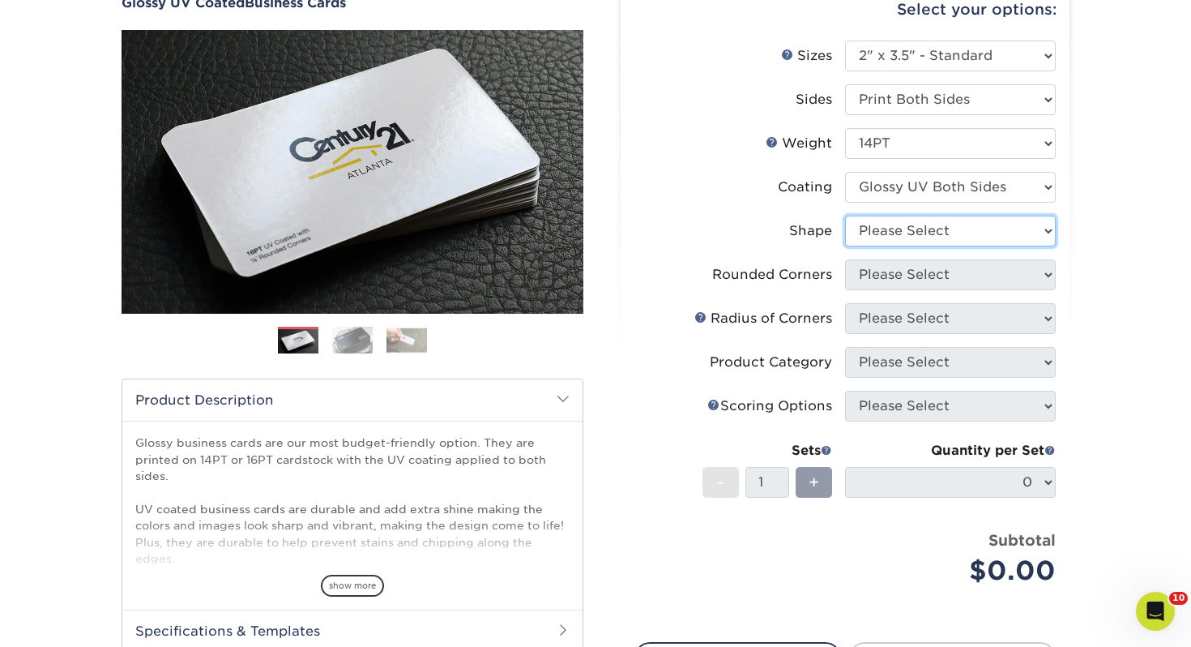
click at [929, 226] on select "Please Select Standard" at bounding box center [950, 231] width 211 height 31
select select "standard"
click at [845, 216] on select "Please Select Standard" at bounding box center [950, 231] width 211 height 31
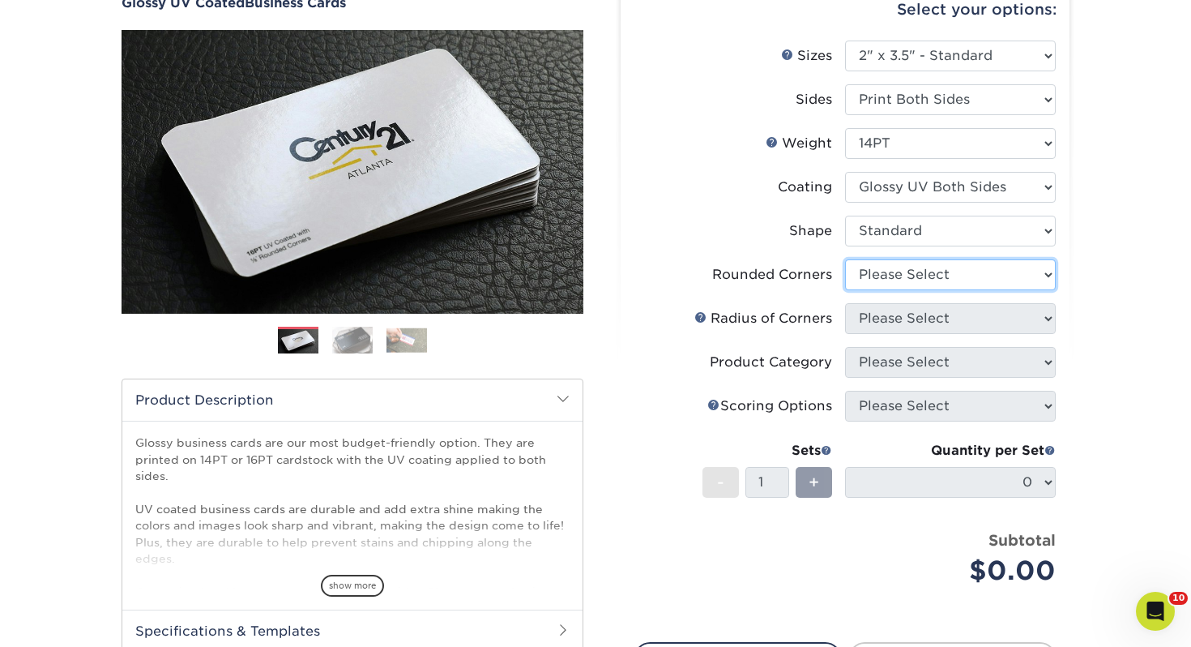
click at [907, 274] on select "Please Select Yes - Round 2 Corners Yes - Round 4 Corners No" at bounding box center [950, 274] width 211 height 31
select select "0"
click at [845, 259] on select "Please Select Yes - Round 2 Corners Yes - Round 4 Corners No" at bounding box center [950, 274] width 211 height 31
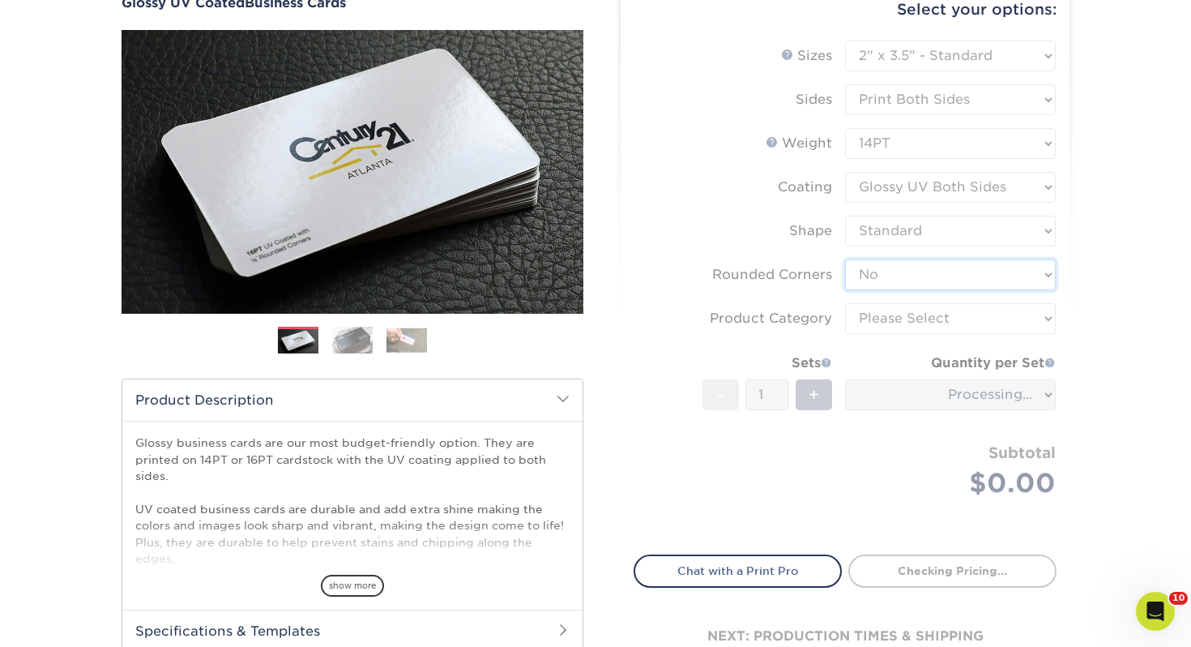
scroll to position [210, 0]
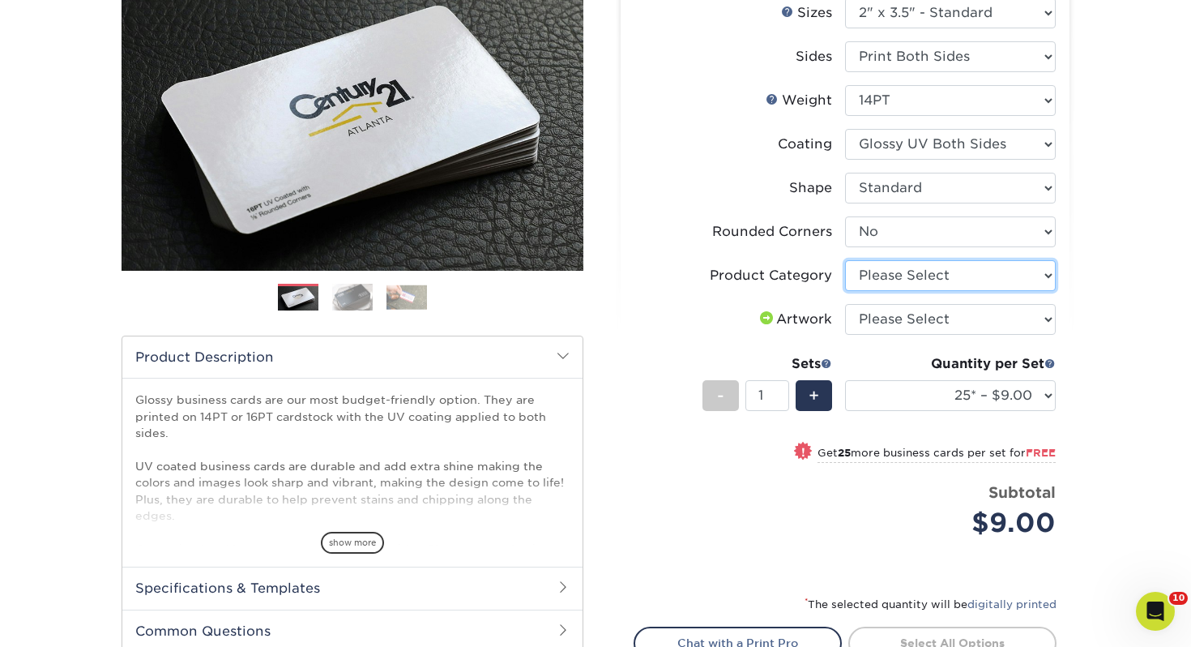
click at [899, 275] on select "Please Select Business Cards" at bounding box center [950, 275] width 211 height 31
select select "3b5148f1-0588-4f88-a218-97bcfdce65c1"
click at [845, 260] on select "Please Select Business Cards" at bounding box center [950, 275] width 211 height 31
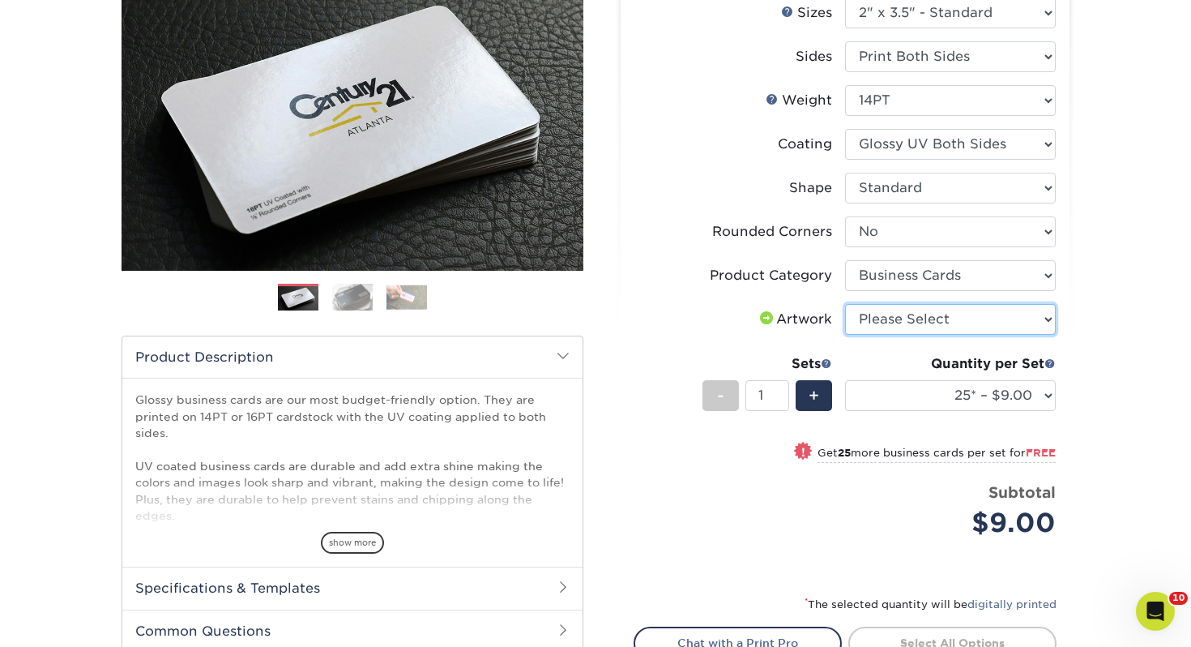
click at [896, 316] on select "Please Select I will upload files I need a design - $100" at bounding box center [950, 319] width 211 height 31
select select "upload"
click at [845, 304] on select "Please Select I will upload files I need a design - $100" at bounding box center [950, 319] width 211 height 31
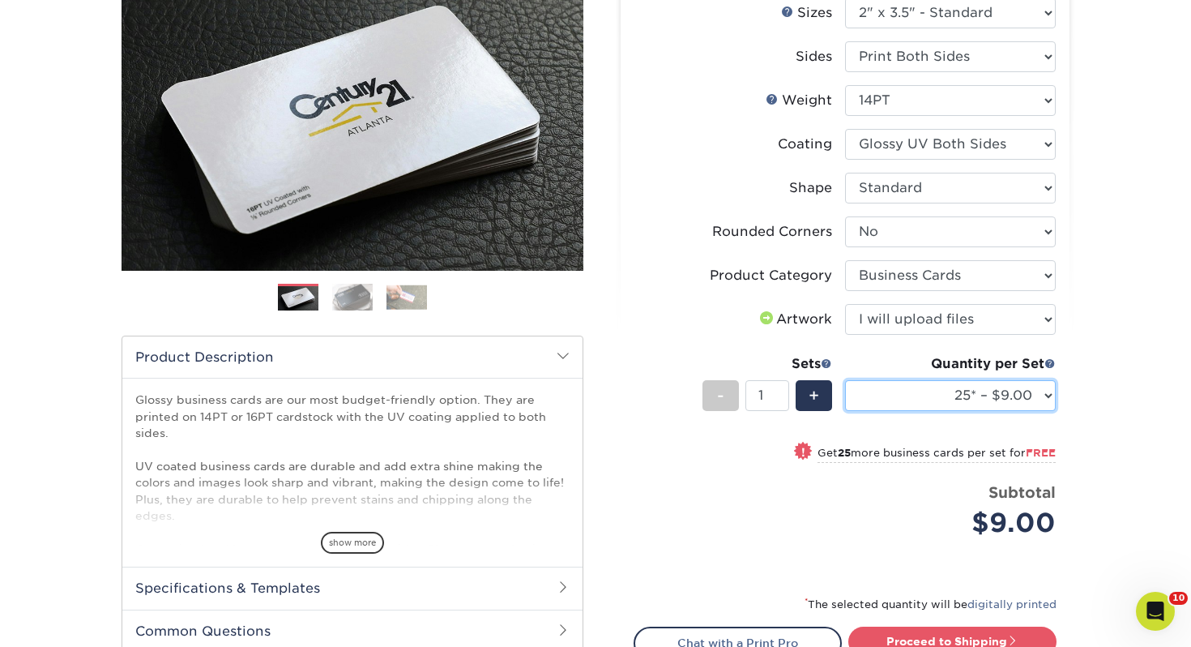
click at [908, 396] on select "25* – $9.00 50* – $9.00 100* – $9.00 250* – $17.00 500 – $33.00 1000 – $42.00 2…" at bounding box center [950, 395] width 211 height 31
select select "100* – $9.00"
click at [845, 380] on select "25* – $9.00 50* – $9.00 100* – $9.00 250* – $17.00 500 – $33.00 1000 – $42.00 2…" at bounding box center [950, 395] width 211 height 31
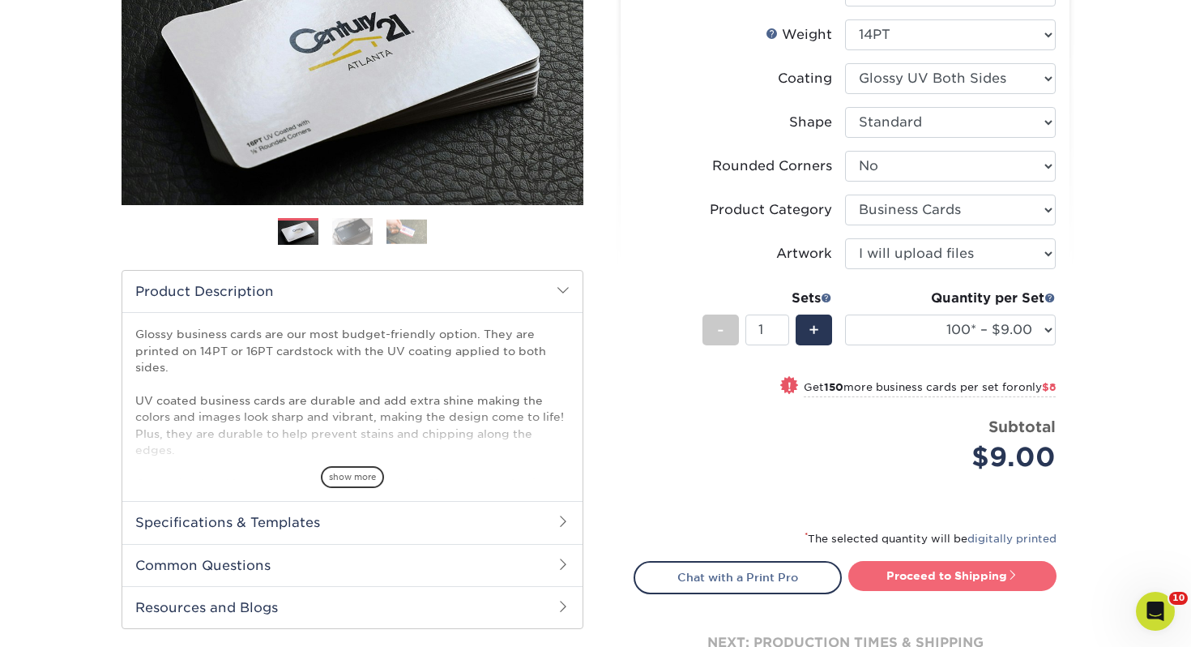
click at [950, 565] on link "Proceed to Shipping" at bounding box center [952, 575] width 208 height 29
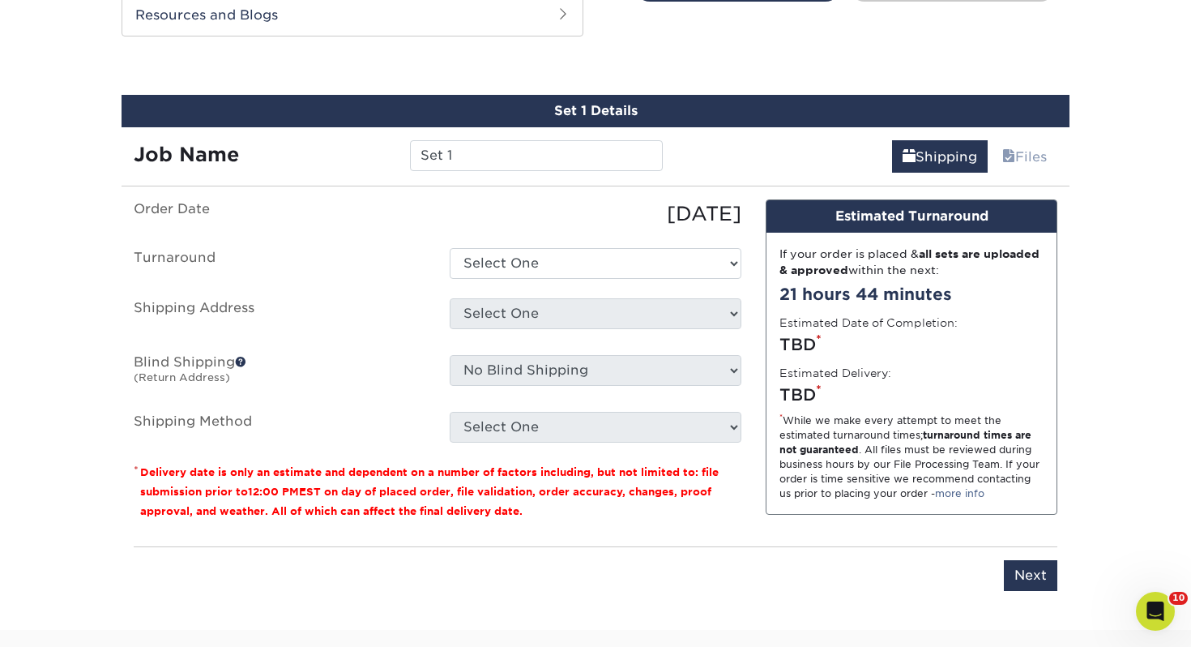
scroll to position [880, 0]
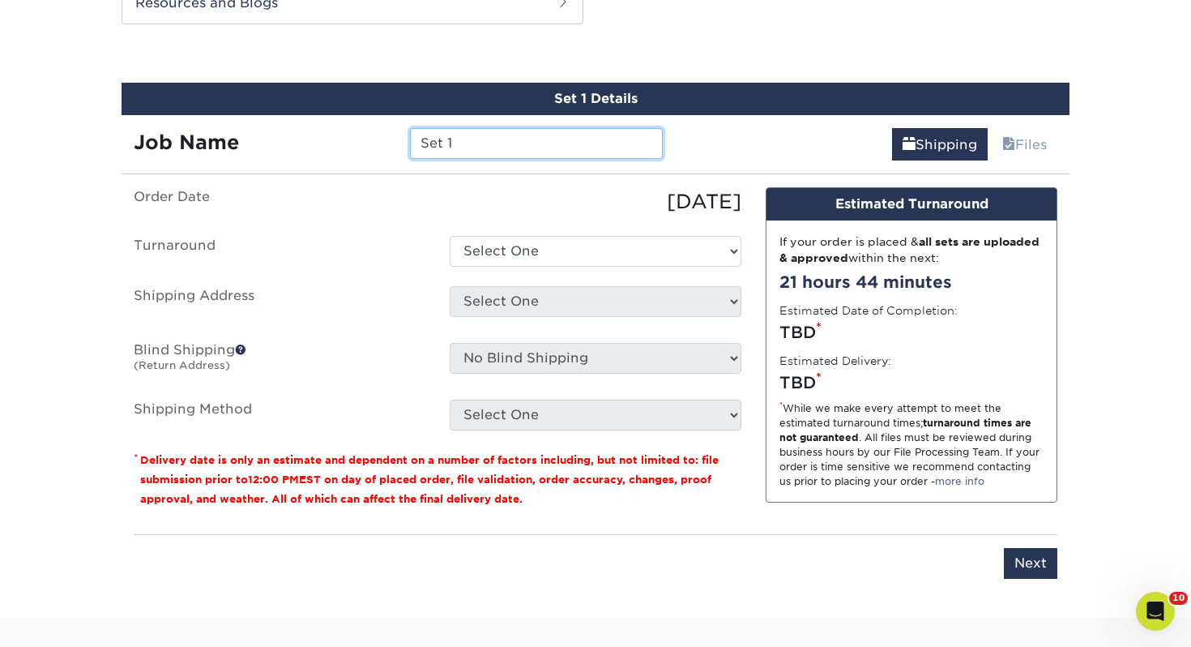
drag, startPoint x: 569, startPoint y: 155, endPoint x: 310, endPoint y: 136, distance: 259.1
click at [310, 136] on div "Job Name Set 1" at bounding box center [398, 143] width 553 height 31
type input "[PERSON_NAME]"
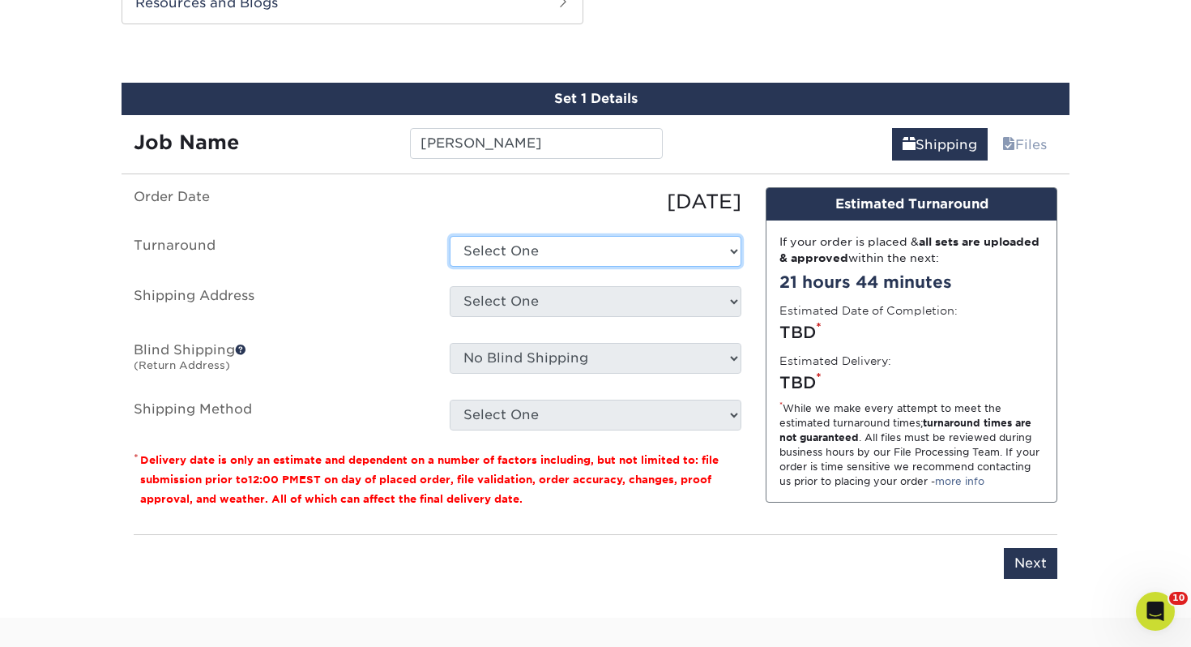
click at [564, 236] on select "Select One 2-4 Business Days 2 Day Next Business Day" at bounding box center [596, 251] width 292 height 31
select select "43800dee-37a1-44ea-97e0-42e3d5772687"
click at [450, 236] on select "Select One 2-4 Business Days 2 Day Next Business Day" at bounding box center [596, 251] width 292 height 31
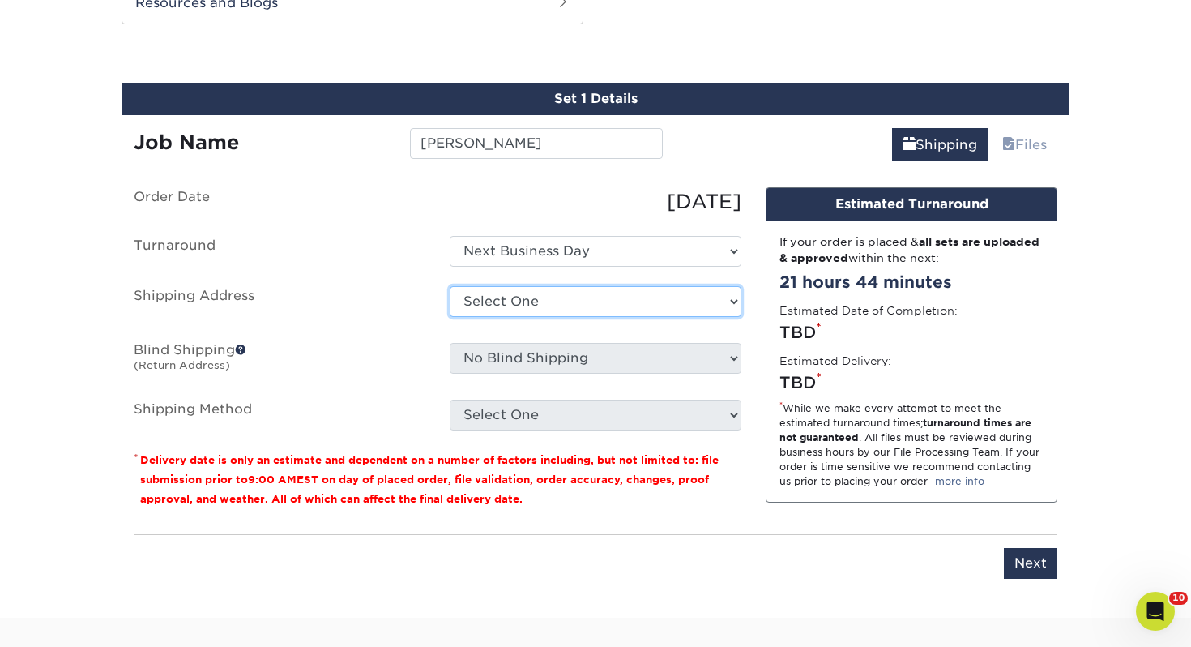
click at [547, 301] on select "Select One [PERSON_NAME], MI Akron, [GEOGRAPHIC_DATA]" at bounding box center [596, 301] width 292 height 31
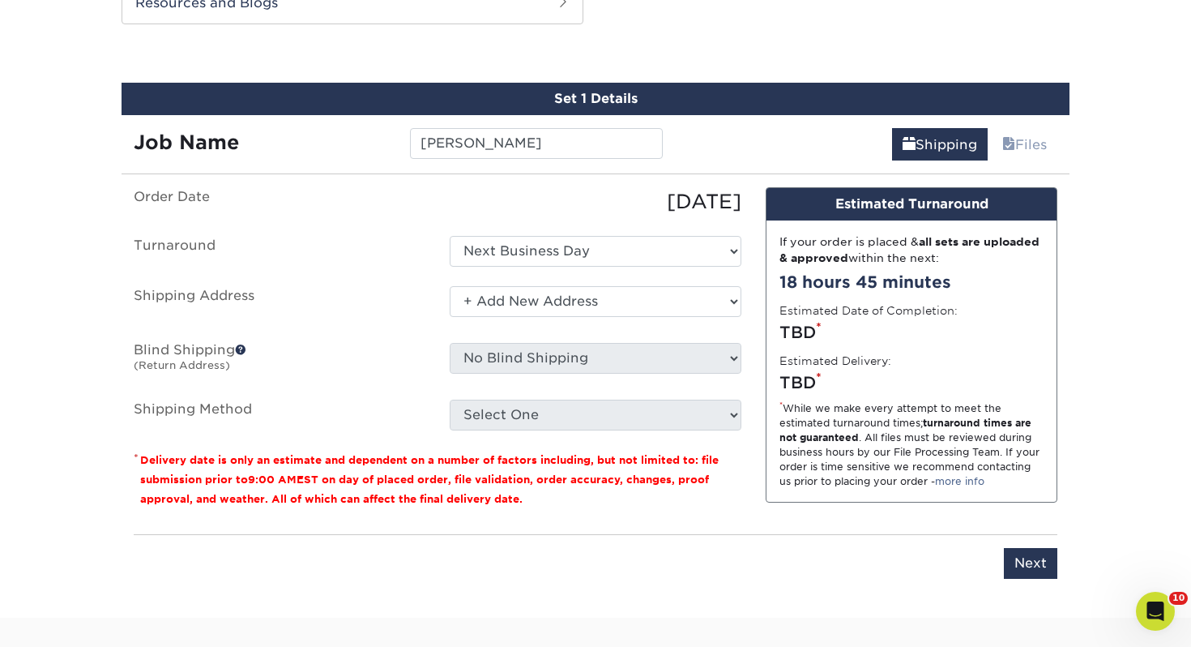
click at [450, 286] on select "Select One [PERSON_NAME], MI Akron, [GEOGRAPHIC_DATA]" at bounding box center [596, 301] width 292 height 31
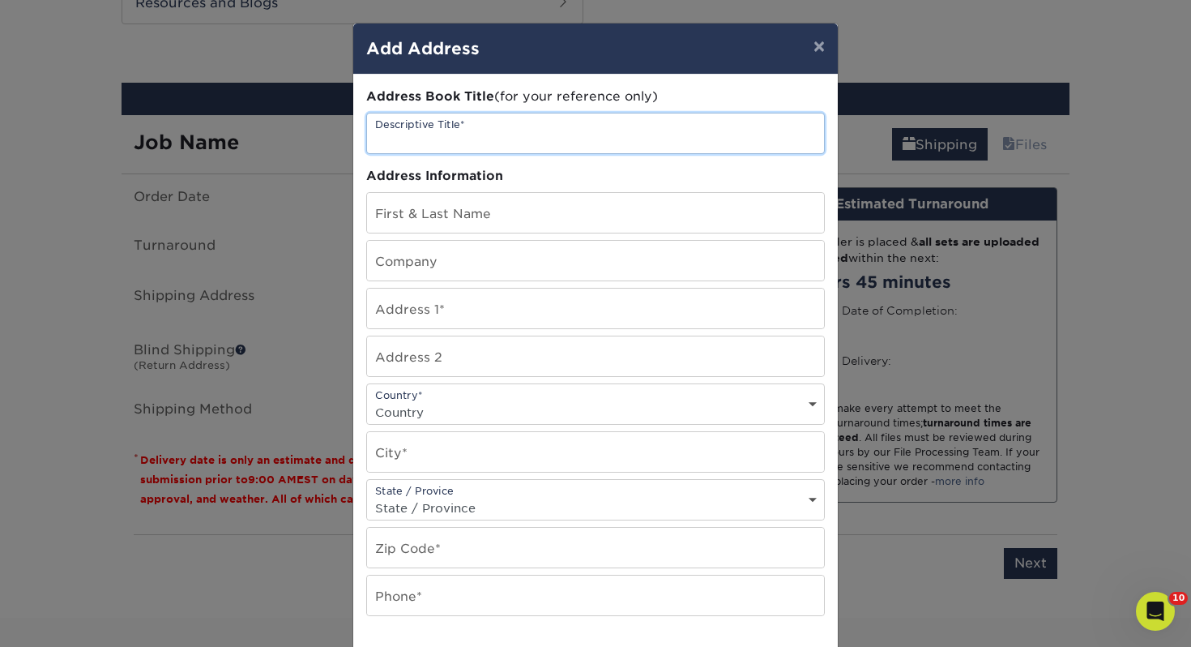
drag, startPoint x: 245, startPoint y: 117, endPoint x: 95, endPoint y: 103, distance: 151.4
click at [95, 103] on div "× Add Address Address Book Title (for your reference only) Descriptive Title* A…" at bounding box center [595, 323] width 1191 height 647
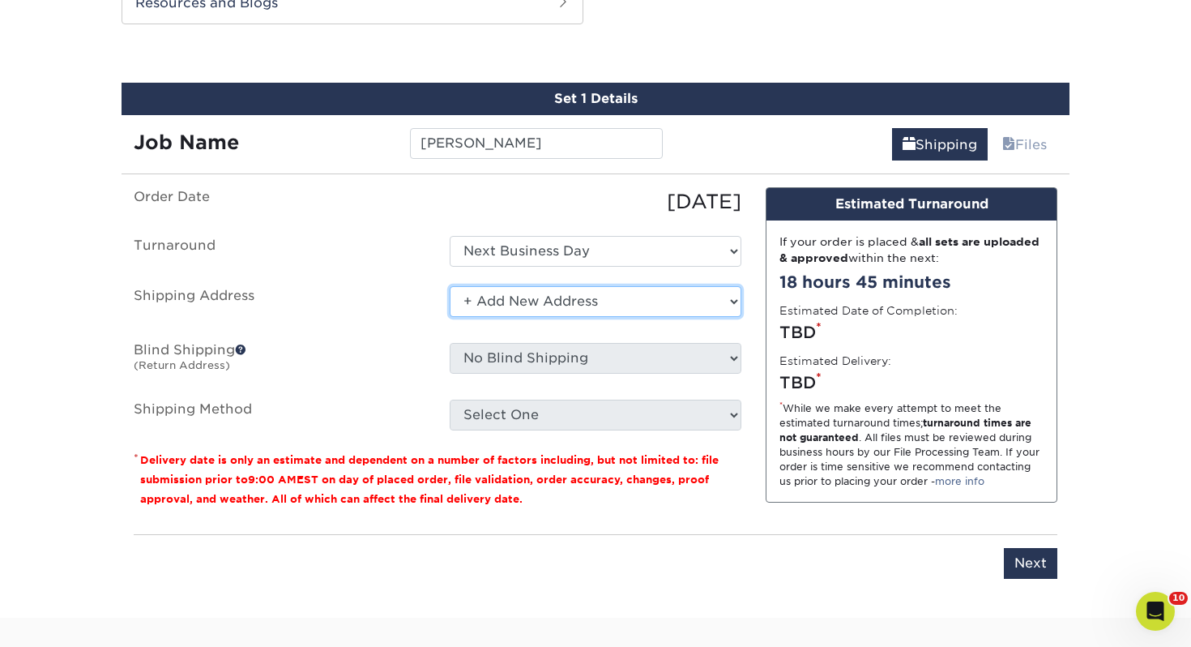
click at [593, 293] on select "Select One [PERSON_NAME], MI Akron, [GEOGRAPHIC_DATA]" at bounding box center [596, 301] width 292 height 31
click at [450, 286] on select "Select One [PERSON_NAME], MI Akron, [GEOGRAPHIC_DATA]" at bounding box center [596, 301] width 292 height 31
click at [587, 304] on select "Select One [PERSON_NAME], MI Akron, [GEOGRAPHIC_DATA]" at bounding box center [596, 301] width 292 height 31
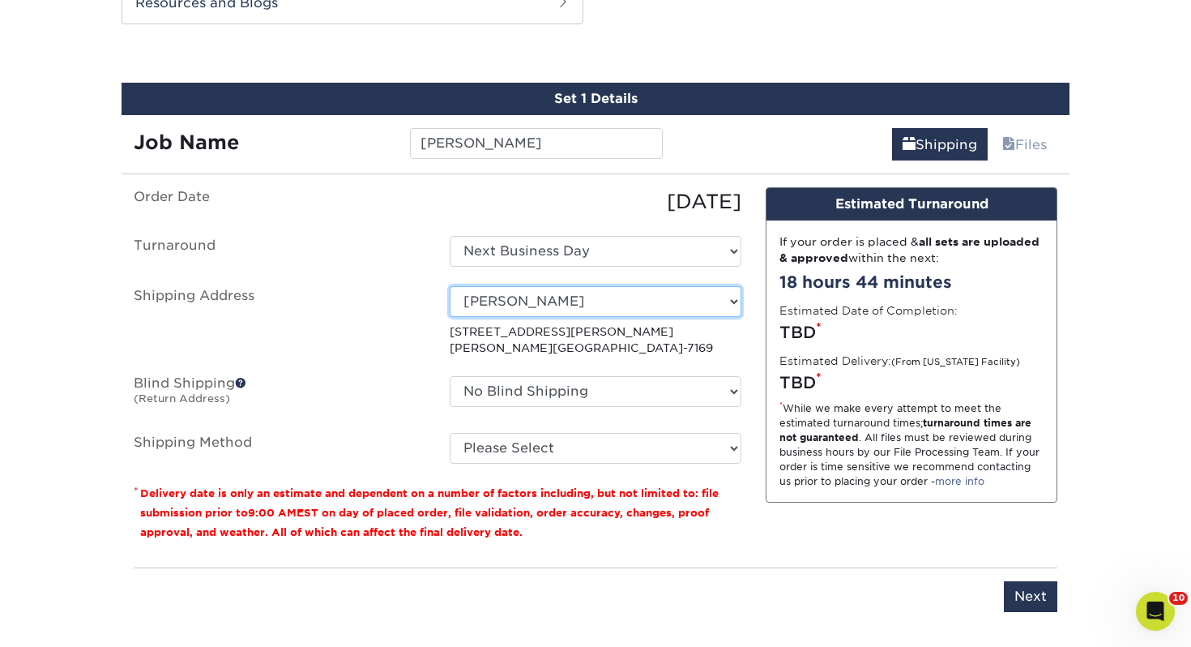
click at [584, 302] on select "Select One [PERSON_NAME], MI Akron, [GEOGRAPHIC_DATA]" at bounding box center [596, 301] width 292 height 31
select select "newaddress"
click at [450, 286] on select "Select One [PERSON_NAME], MI Akron, [GEOGRAPHIC_DATA]" at bounding box center [596, 301] width 292 height 31
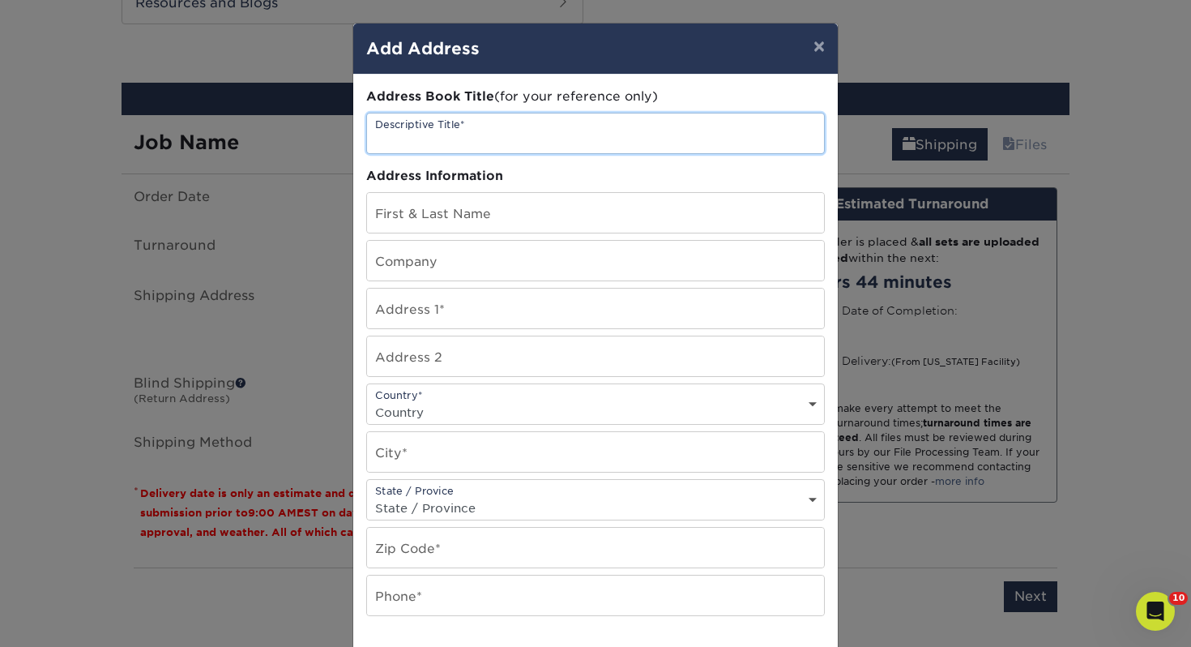
click at [541, 145] on input "text" at bounding box center [595, 133] width 457 height 40
type input "[PERSON_NAME]"
click at [825, 49] on button "×" at bounding box center [819, 45] width 37 height 45
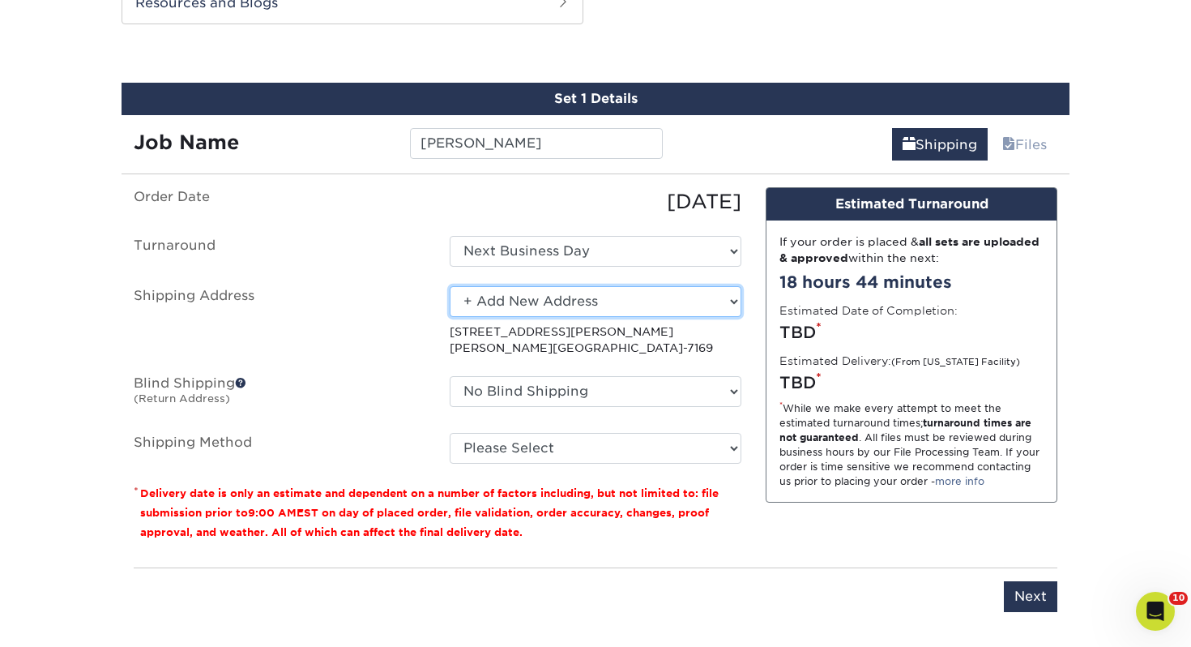
click at [617, 298] on select "Select One Adrian, MI Akron, OH" at bounding box center [596, 301] width 292 height 31
select select "107086"
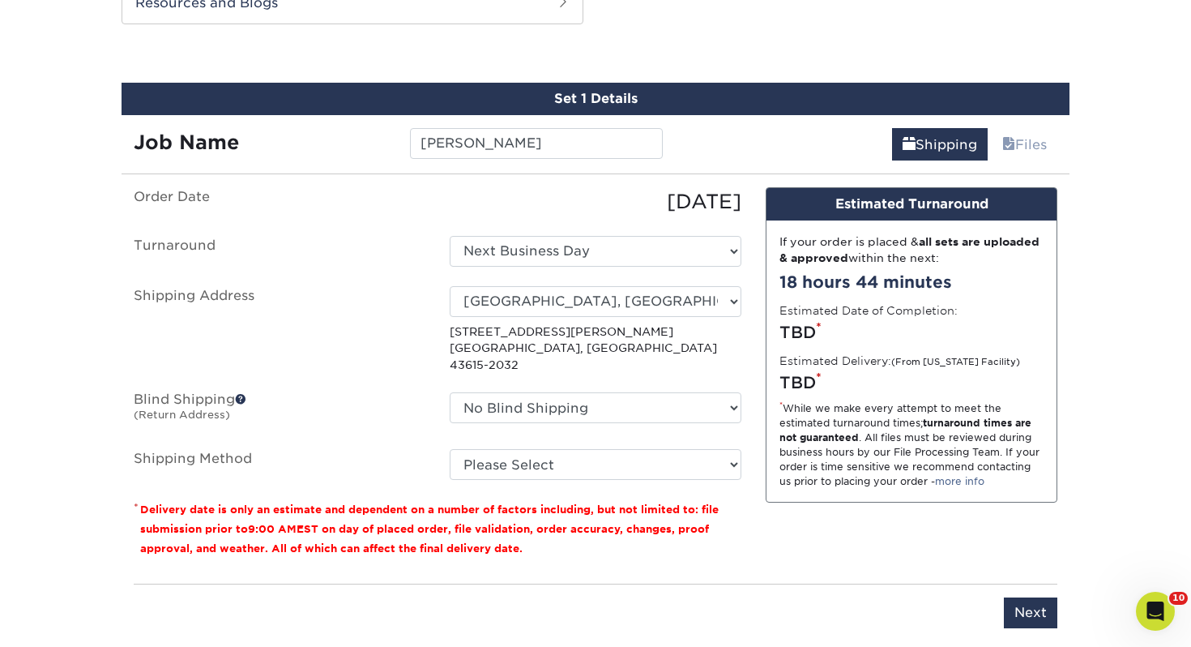
click at [569, 467] on fieldset "Order Date 08/14/2025 Turnaround Select One 2-4 Business Days 2 Day Next Busine…" at bounding box center [438, 343] width 608 height 312
click at [578, 455] on select "Please Select Ground Shipping (+$7.84) 3 Day Shipping Service (+$15.36) 2 Day A…" at bounding box center [596, 464] width 292 height 31
select select "03"
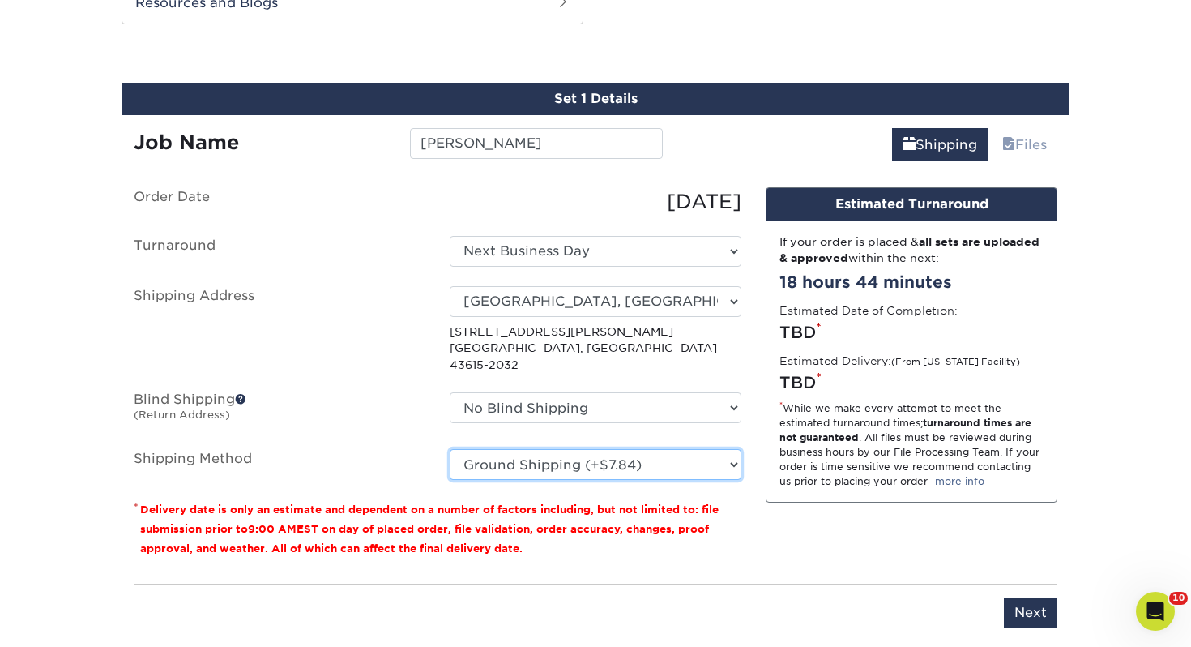
click at [450, 449] on select "Please Select Ground Shipping (+$7.84) 3 Day Shipping Service (+$15.36) 2 Day A…" at bounding box center [596, 464] width 292 height 31
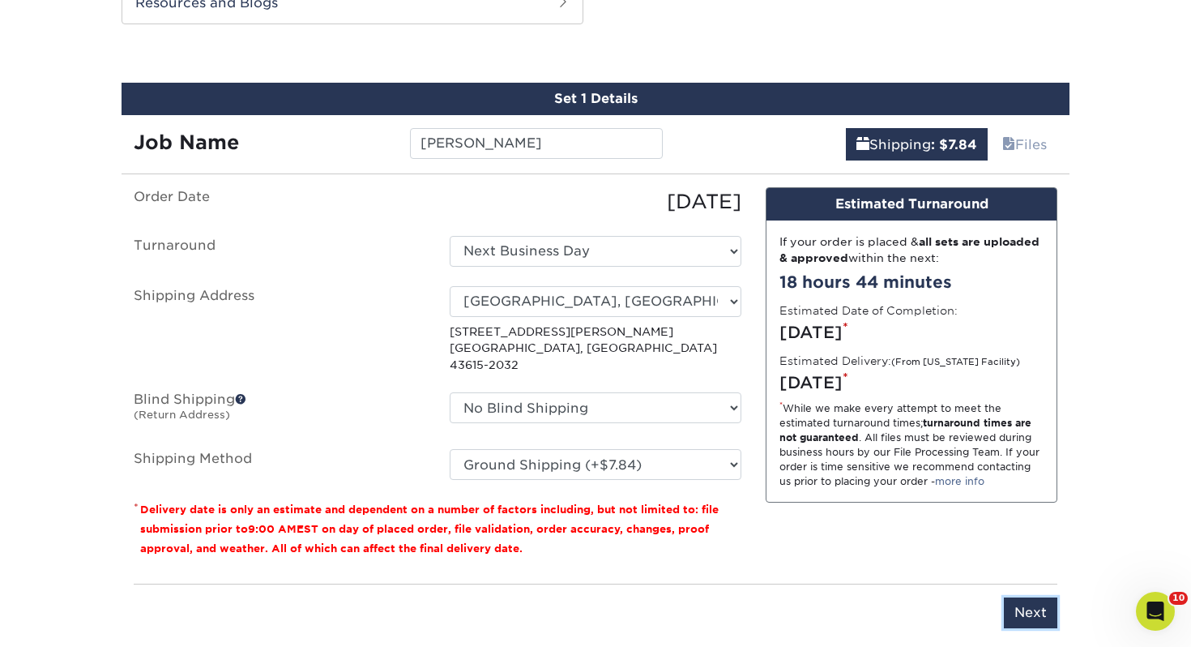
drag, startPoint x: 1032, startPoint y: 579, endPoint x: 1029, endPoint y: 594, distance: 14.9
click at [1032, 597] on input "Next" at bounding box center [1030, 612] width 53 height 31
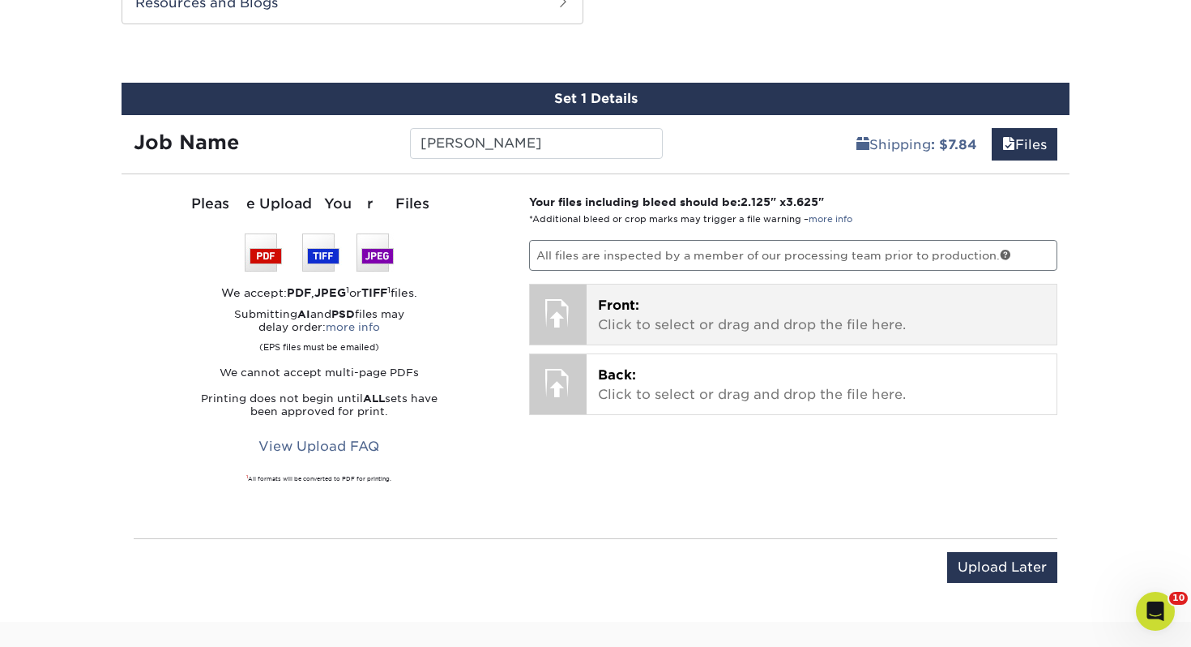
click at [658, 327] on p "Front: Click to select or drag and drop the file here." at bounding box center [822, 315] width 448 height 39
click at [680, 331] on p "Front: Click to select or drag and drop the file here." at bounding box center [822, 315] width 448 height 39
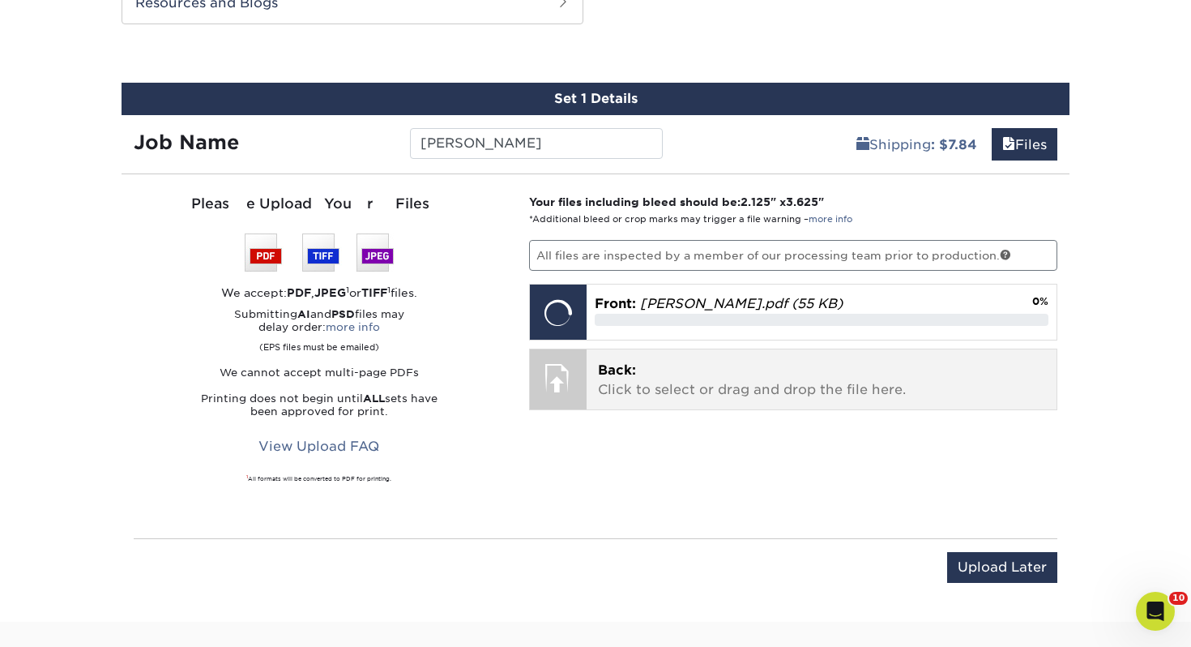
click at [732, 392] on p "Back: Click to select or drag and drop the file here." at bounding box center [822, 380] width 448 height 39
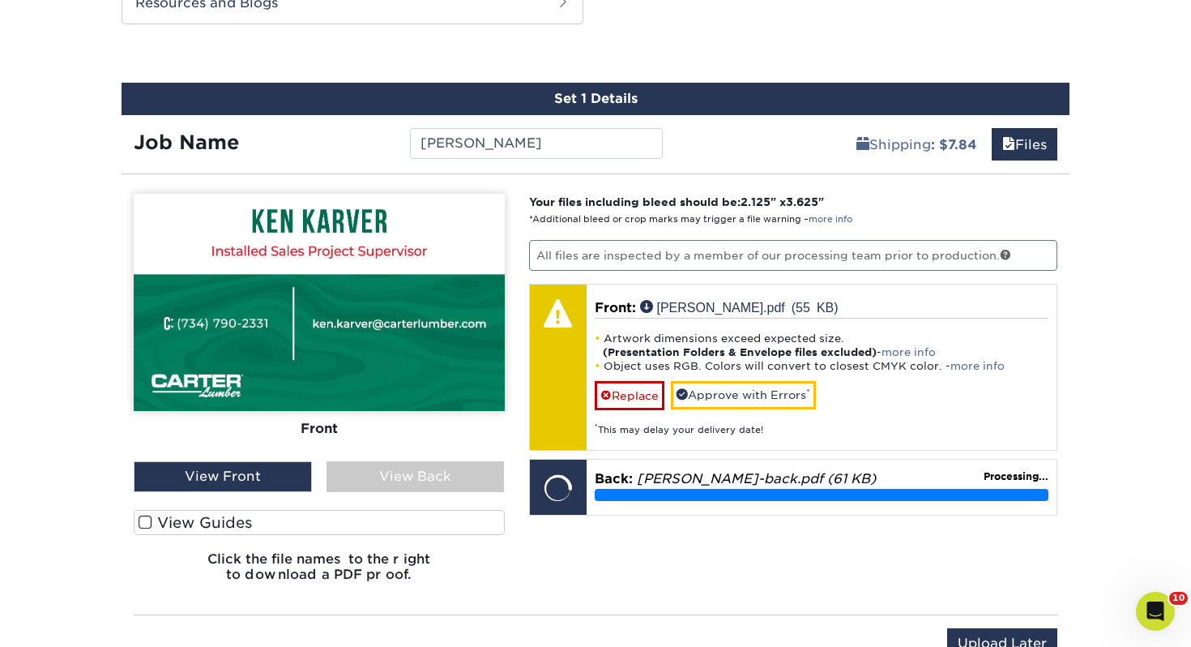
click at [353, 514] on label "View Guides" at bounding box center [319, 522] width 371 height 25
click at [0, 0] on input "View Guides" at bounding box center [0, 0] width 0 height 0
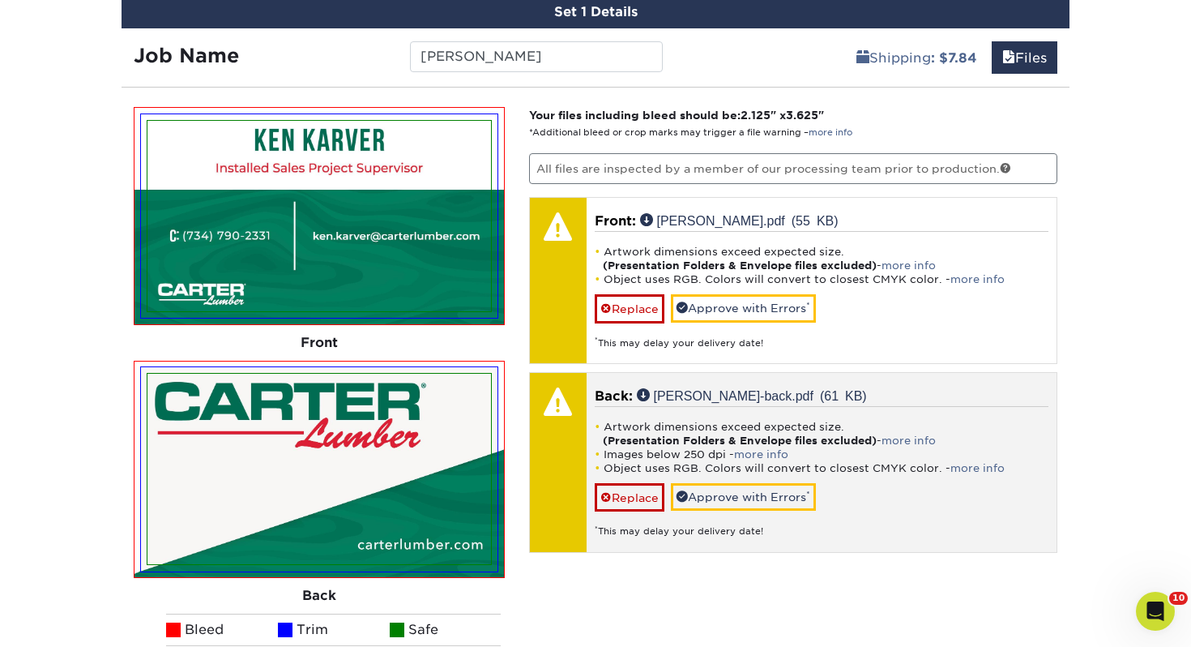
scroll to position [974, 0]
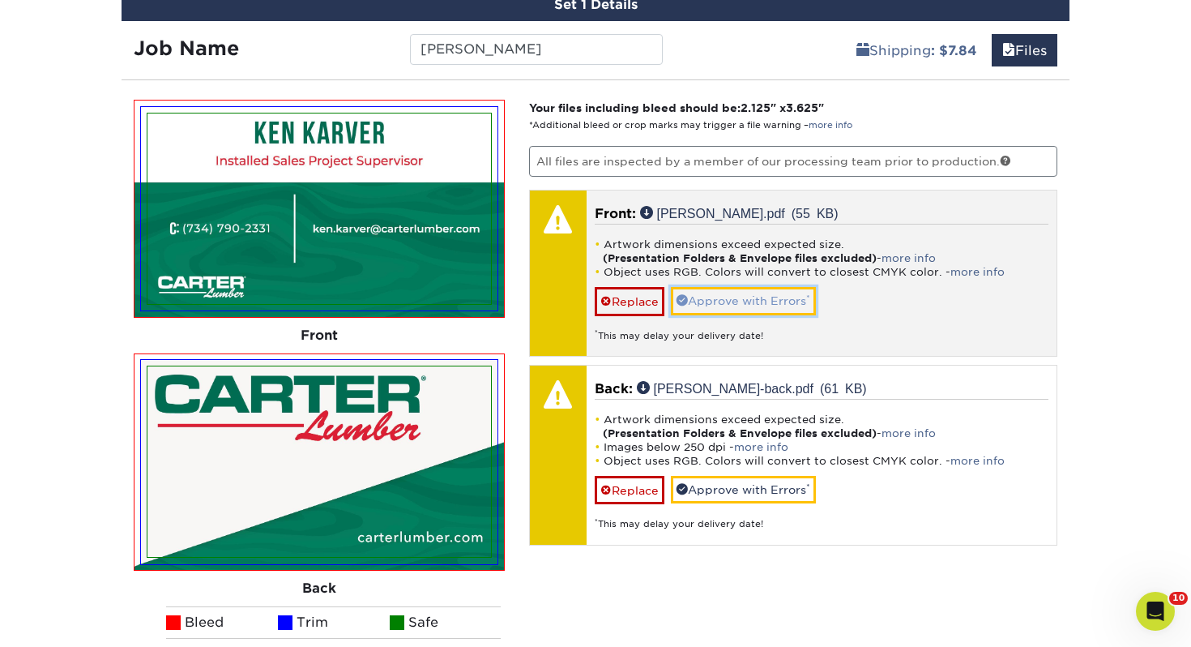
click at [766, 297] on link "Approve with Errors *" at bounding box center [743, 301] width 145 height 28
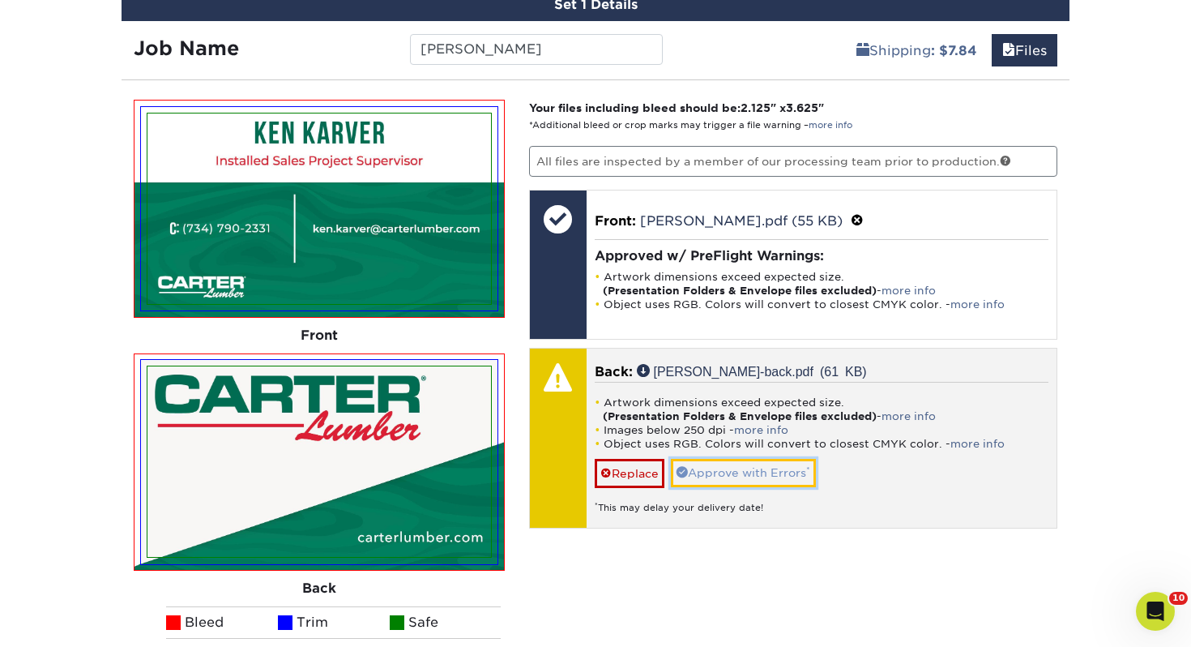
click at [757, 466] on link "Approve with Errors *" at bounding box center [743, 473] width 145 height 28
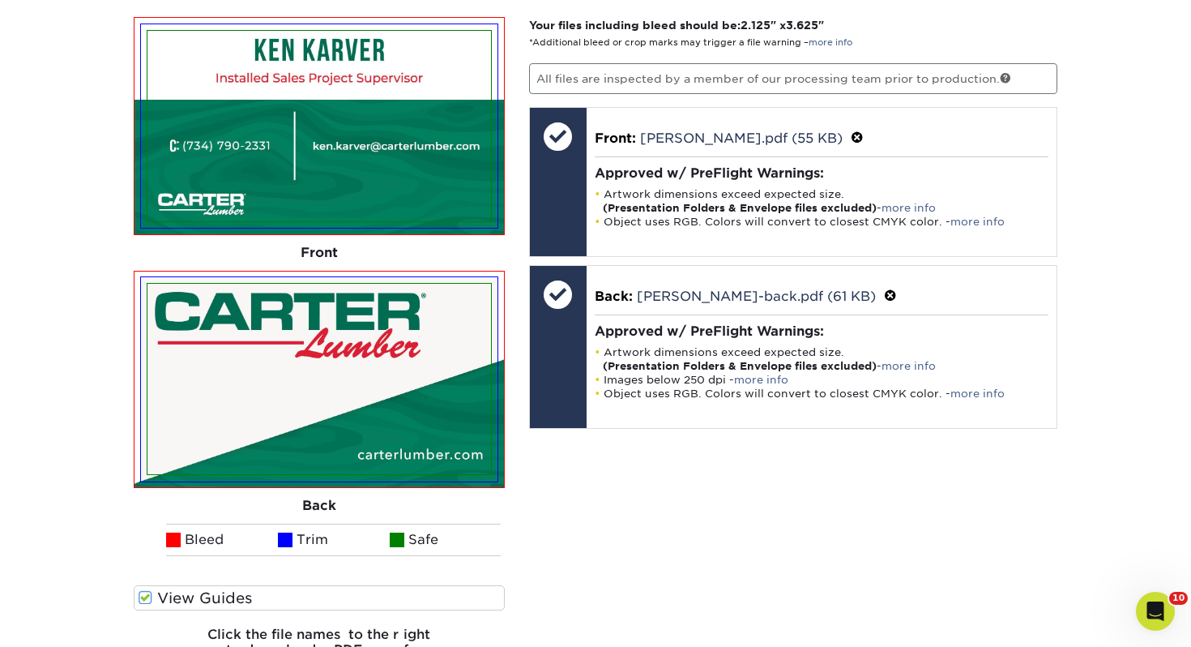
scroll to position [1237, 0]
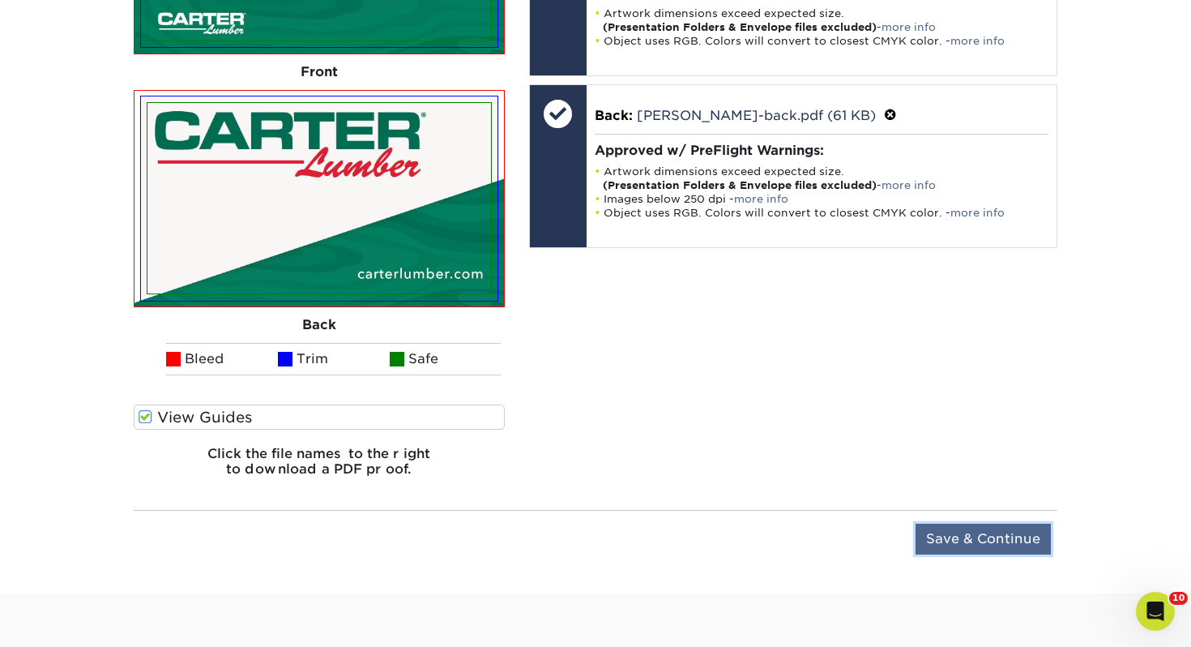
click at [934, 530] on input "Save & Continue" at bounding box center [983, 538] width 135 height 31
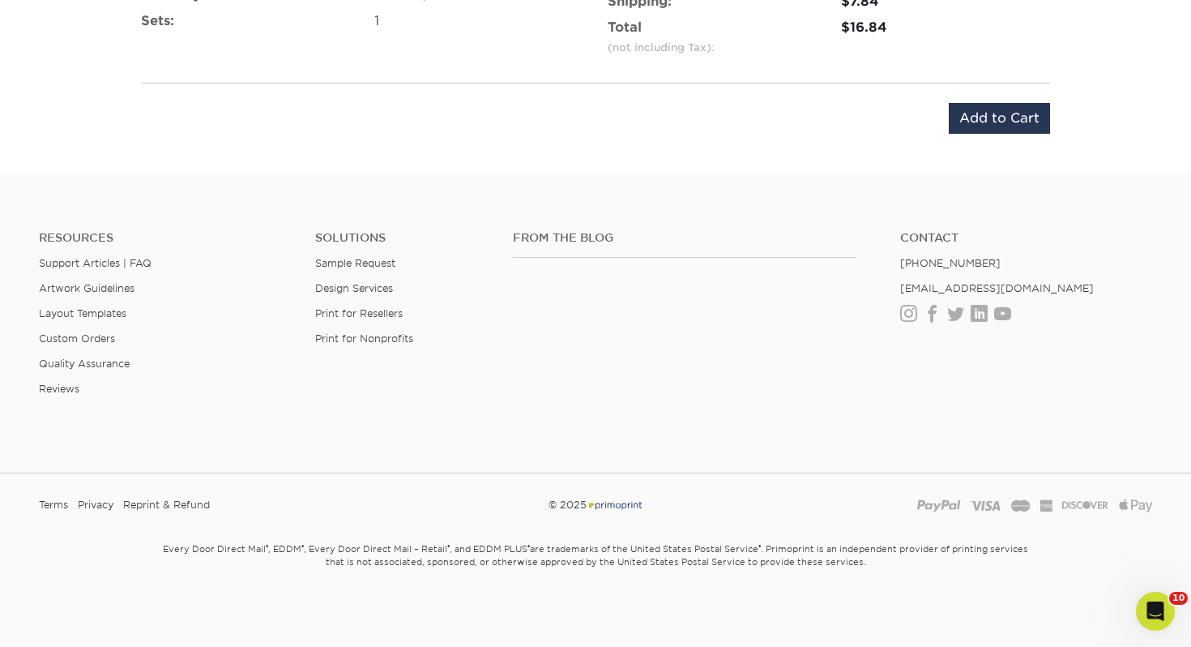
scroll to position [1178, 0]
click at [1033, 127] on input "Add to Cart" at bounding box center [999, 119] width 101 height 31
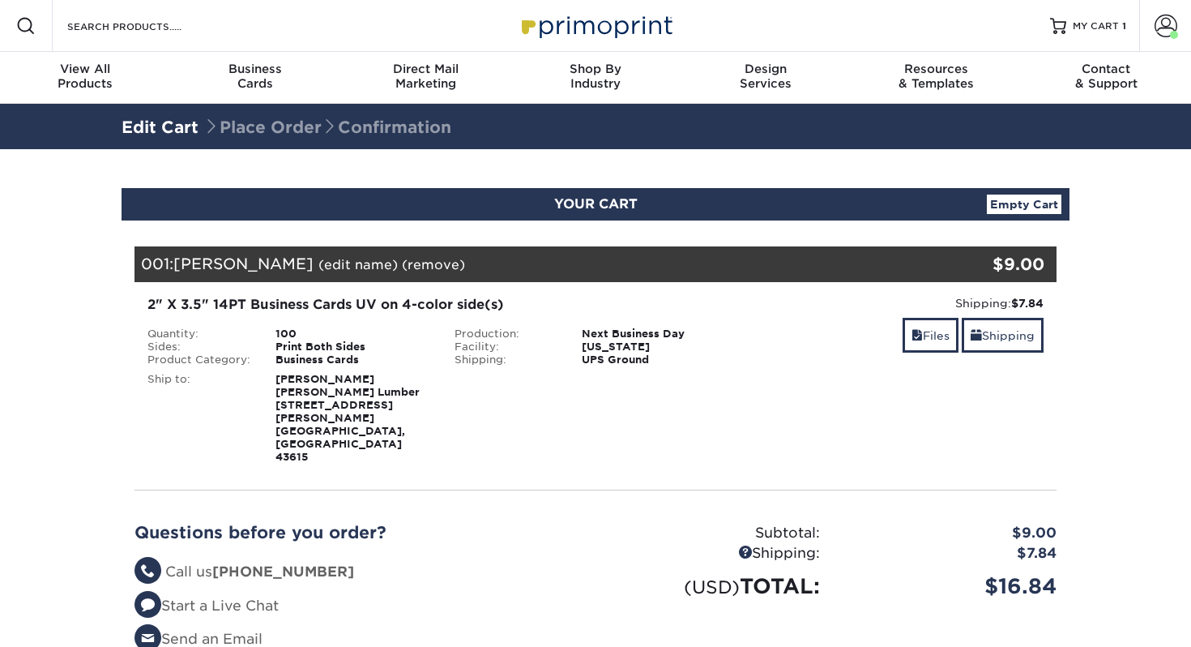
select select "107086"
click at [994, 339] on link "Shipping" at bounding box center [1003, 335] width 82 height 35
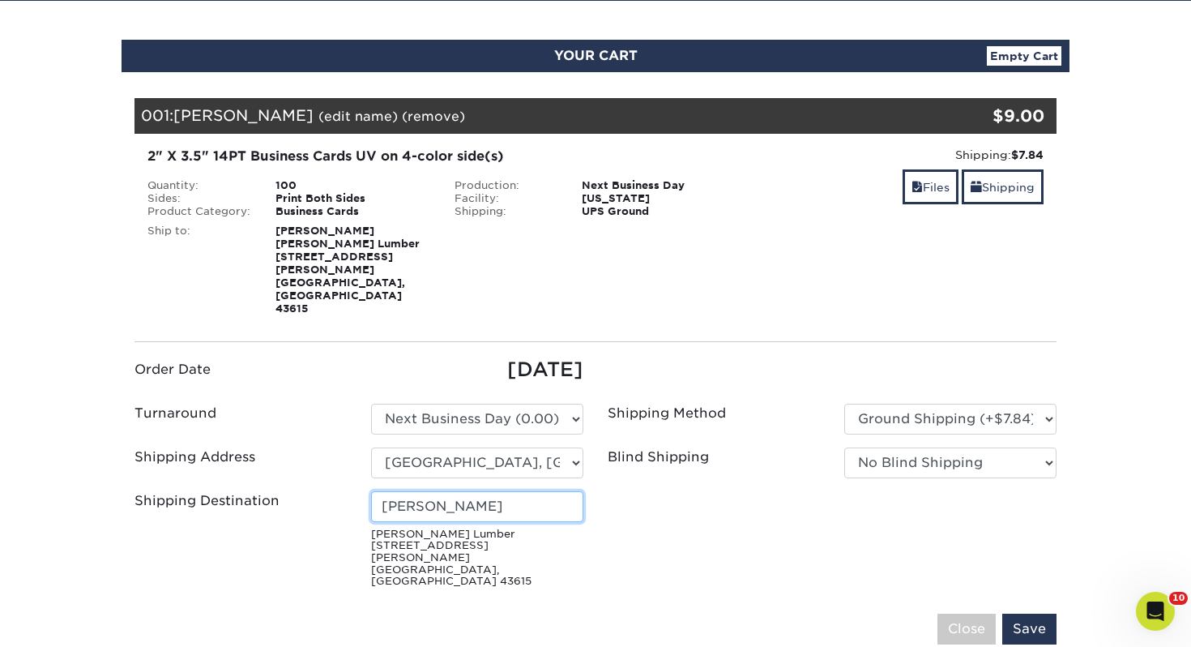
drag, startPoint x: 189, startPoint y: 448, endPoint x: 150, endPoint y: 443, distance: 39.2
click at [150, 443] on ul "Order Date [DATE] Turnaround Please Select Select One" at bounding box center [595, 475] width 946 height 240
type input "[PERSON_NAME]"
click at [1036, 613] on input "Save" at bounding box center [1029, 628] width 54 height 31
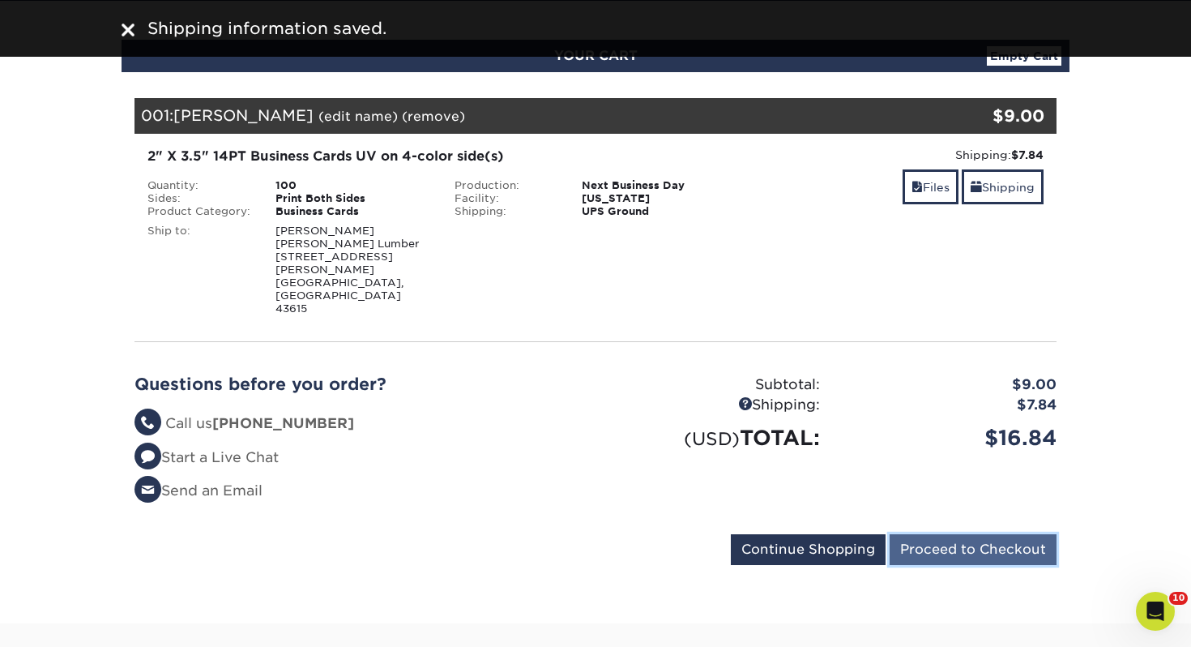
click at [1014, 534] on input "Proceed to Checkout" at bounding box center [973, 549] width 167 height 31
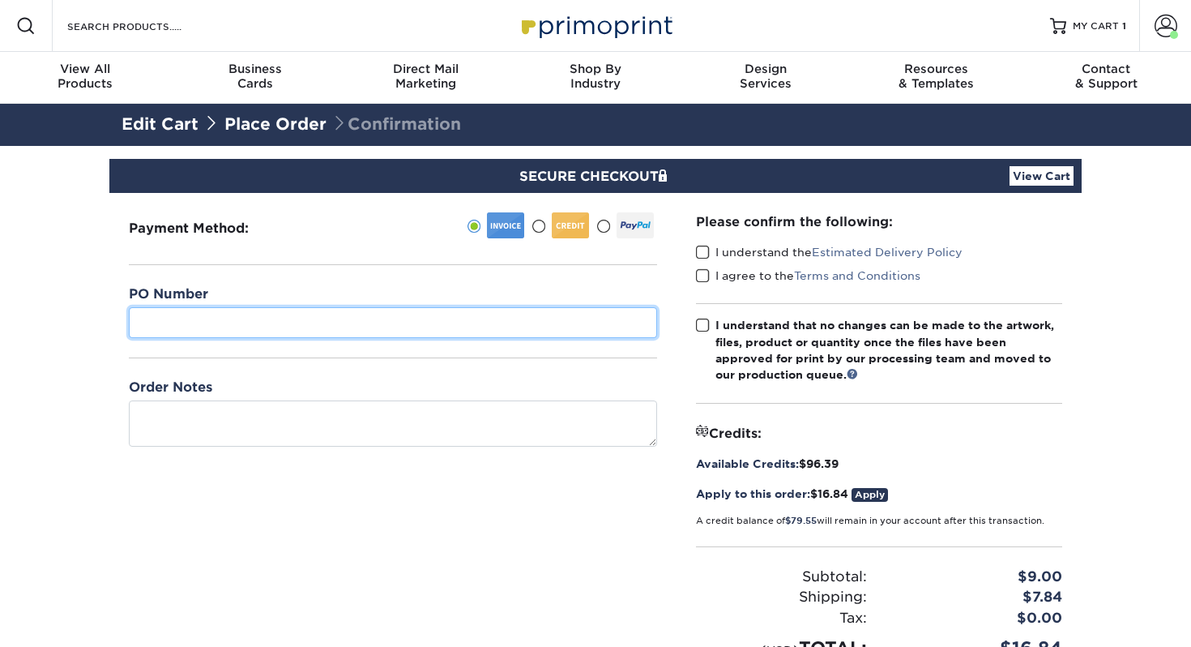
click at [350, 314] on input "text" at bounding box center [393, 322] width 528 height 31
type input "1940"
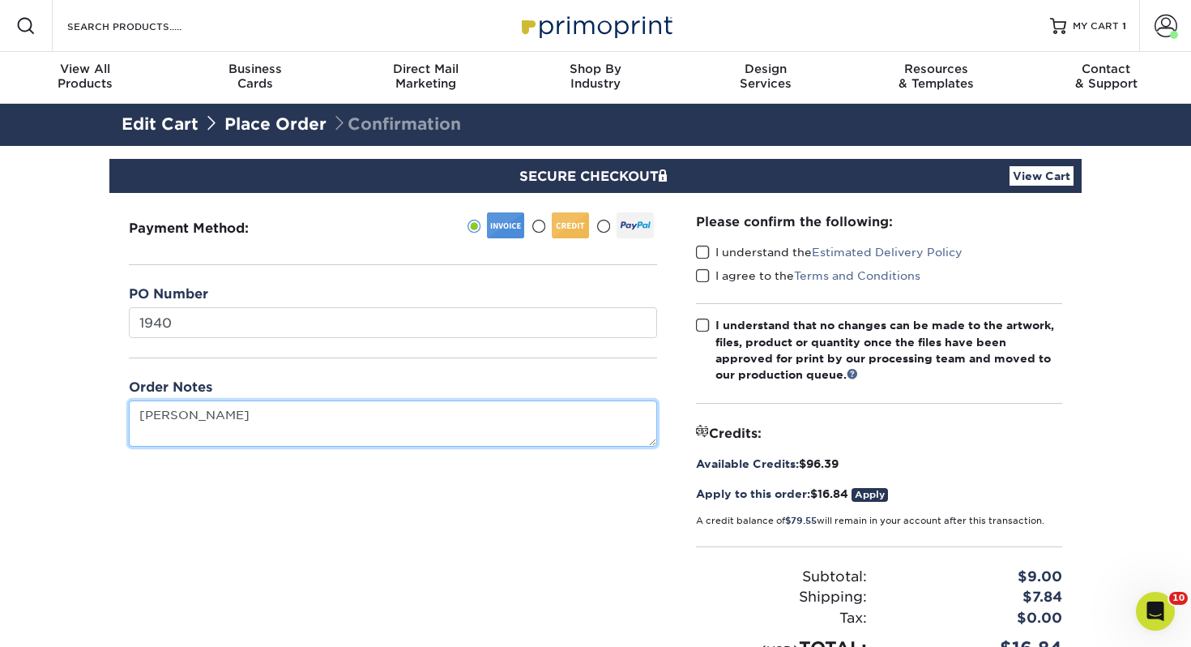
type textarea "Ken Karver"
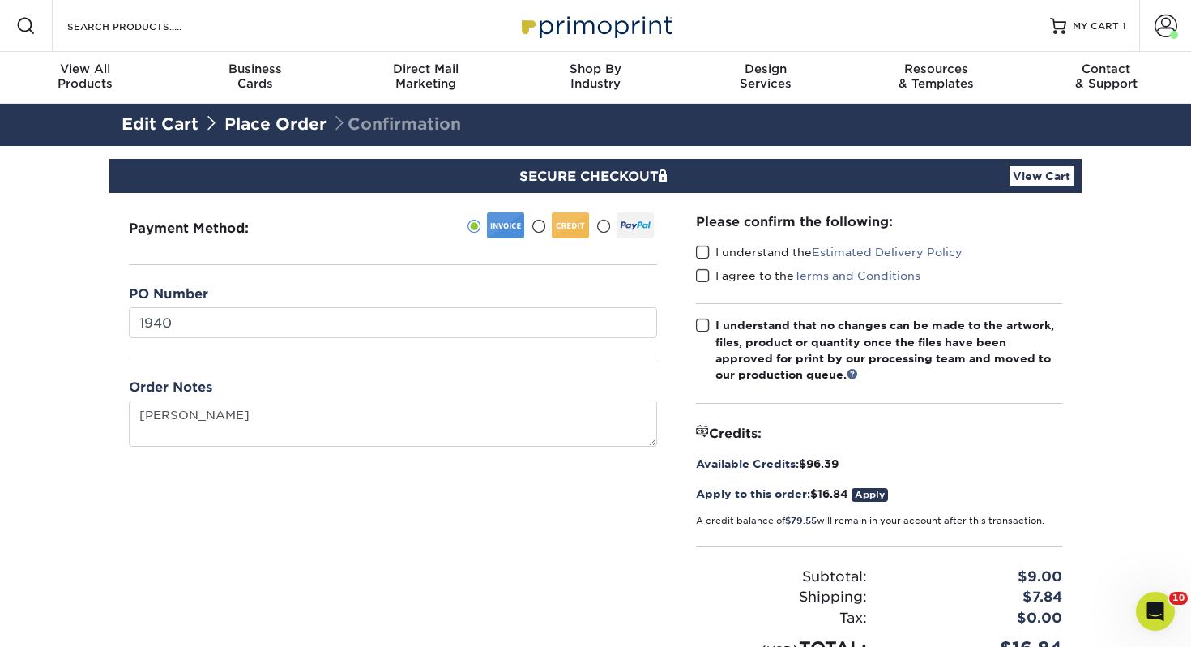
click at [707, 257] on span at bounding box center [703, 252] width 14 height 15
click at [0, 0] on input "I understand the Estimated Delivery Policy" at bounding box center [0, 0] width 0 height 0
click at [704, 277] on span at bounding box center [703, 275] width 14 height 15
click at [0, 0] on input "I agree to the Terms and Conditions" at bounding box center [0, 0] width 0 height 0
click at [705, 325] on label "I understand that no changes can be made to the artwork, files, product or quan…" at bounding box center [879, 350] width 366 height 66
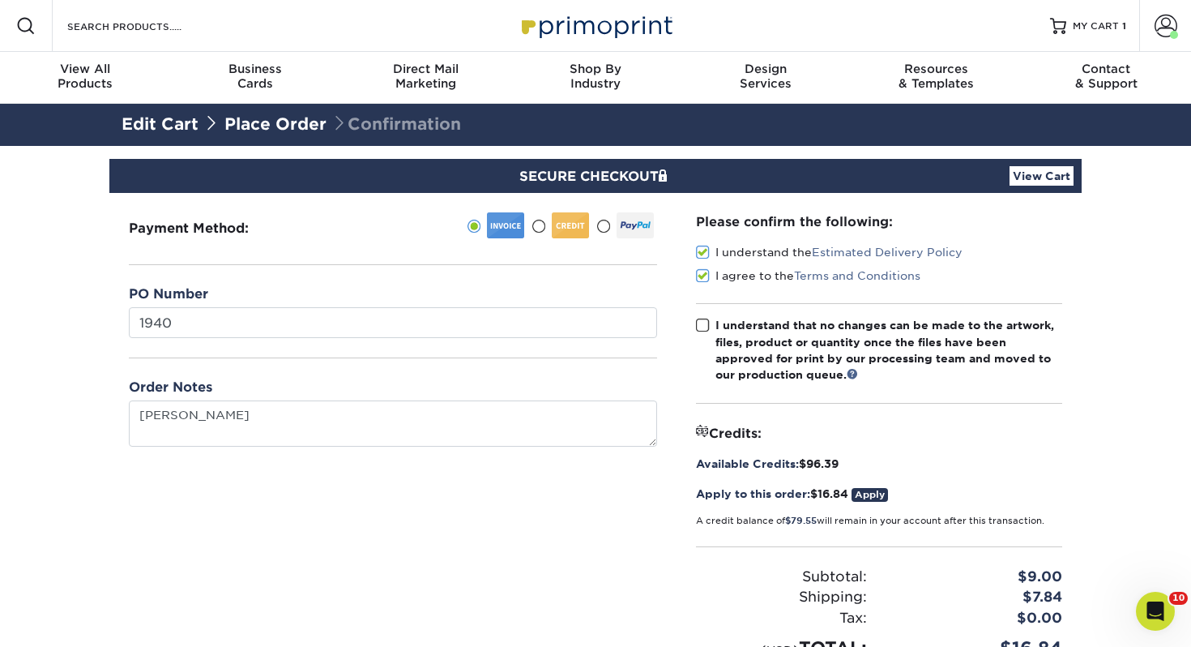
click at [0, 0] on input "I understand that no changes can be made to the artwork, files, product or quan…" at bounding box center [0, 0] width 0 height 0
click at [704, 324] on span at bounding box center [703, 325] width 14 height 15
click at [0, 0] on input "I understand that no changes can be made to the artwork, files, product or quan…" at bounding box center [0, 0] width 0 height 0
drag, startPoint x: 704, startPoint y: 323, endPoint x: 811, endPoint y: 356, distance: 112.0
click at [704, 323] on span at bounding box center [703, 325] width 14 height 15
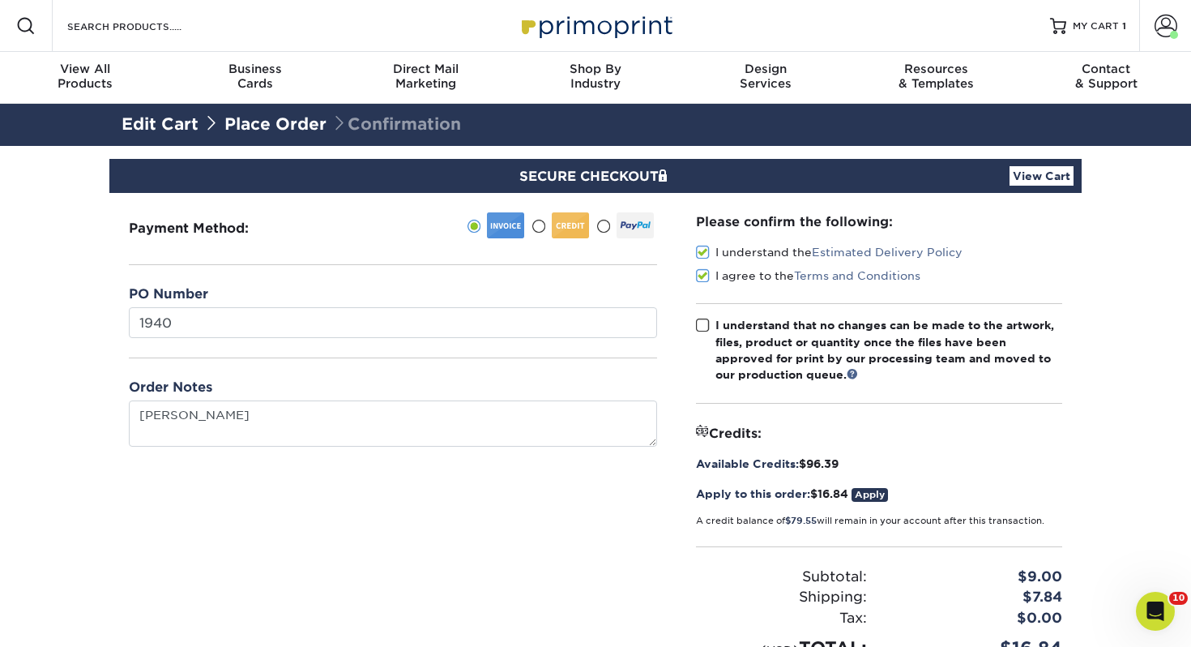
click at [0, 0] on input "I understand that no changes can be made to the artwork, files, product or quan…" at bounding box center [0, 0] width 0 height 0
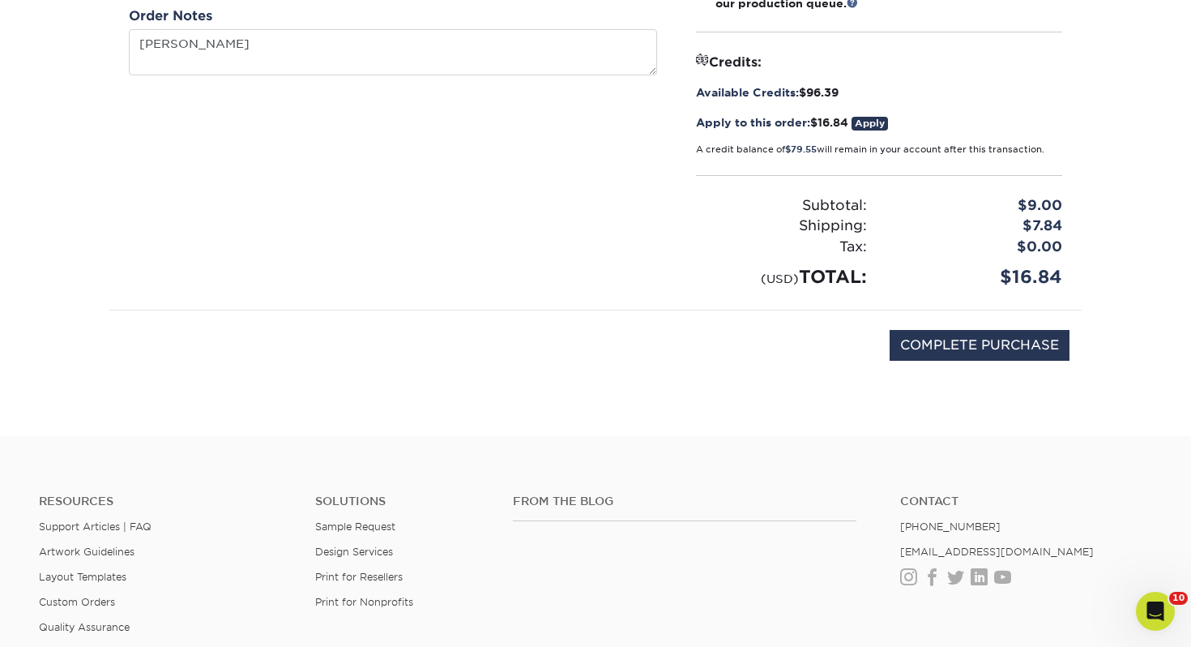
scroll to position [392, 0]
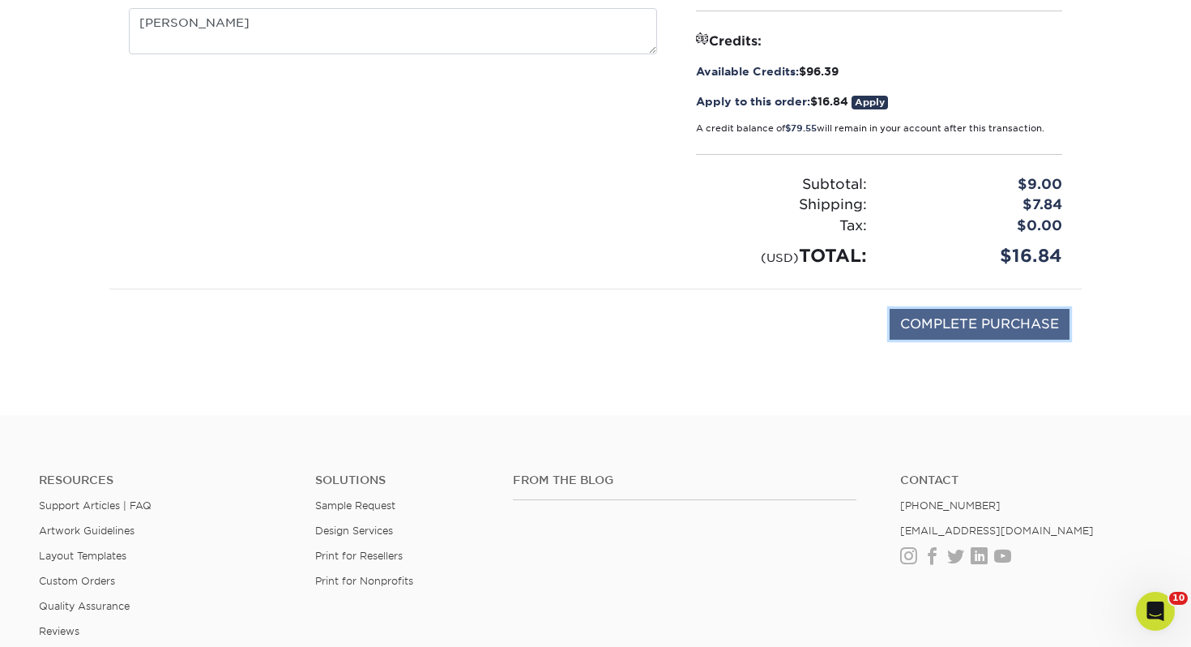
click at [976, 309] on input "COMPLETE PURCHASE" at bounding box center [980, 324] width 180 height 31
type input "PROCESSING, PLEASE WAIT..."
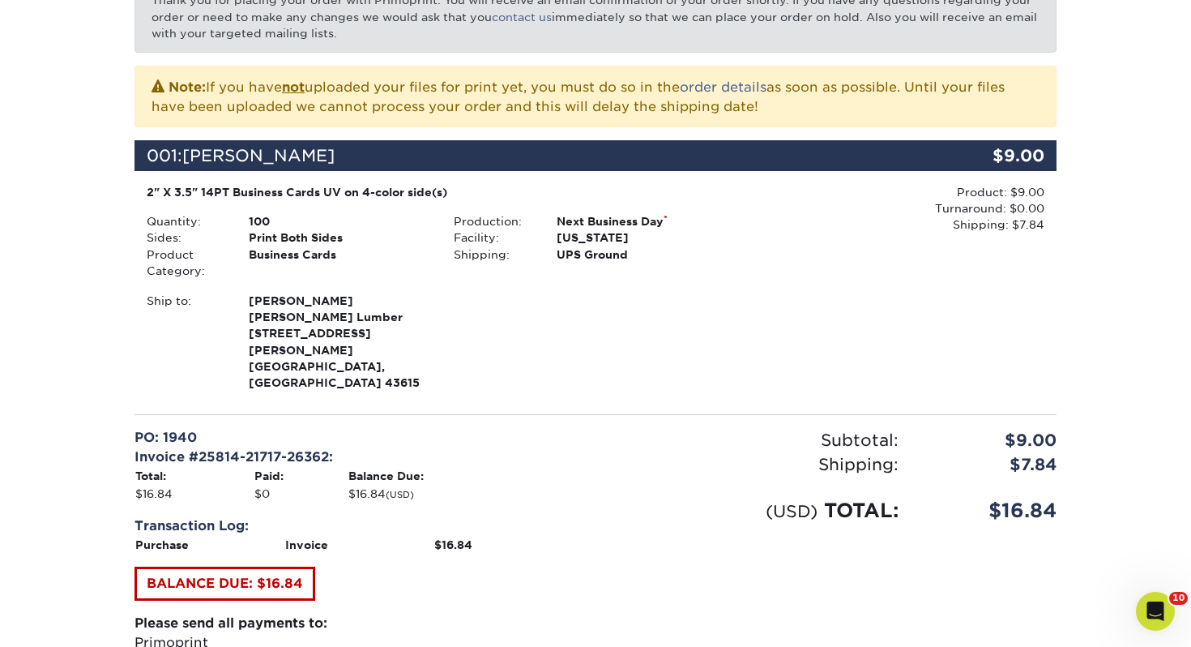
scroll to position [749, 0]
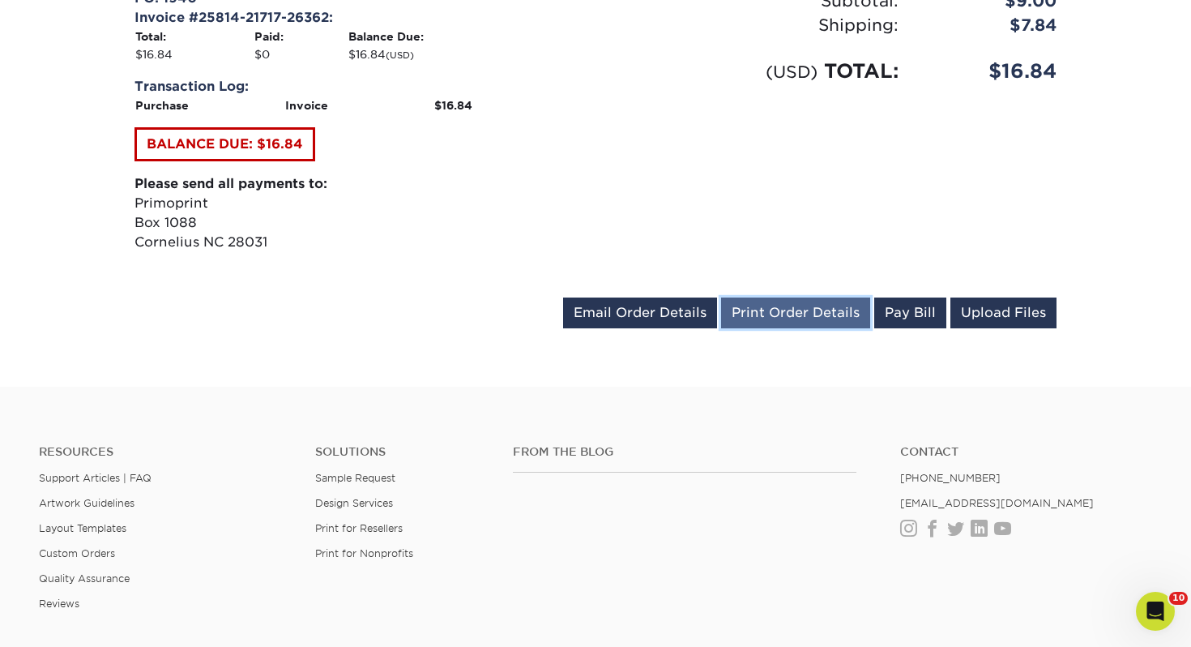
click at [771, 297] on link "Print Order Details" at bounding box center [795, 312] width 149 height 31
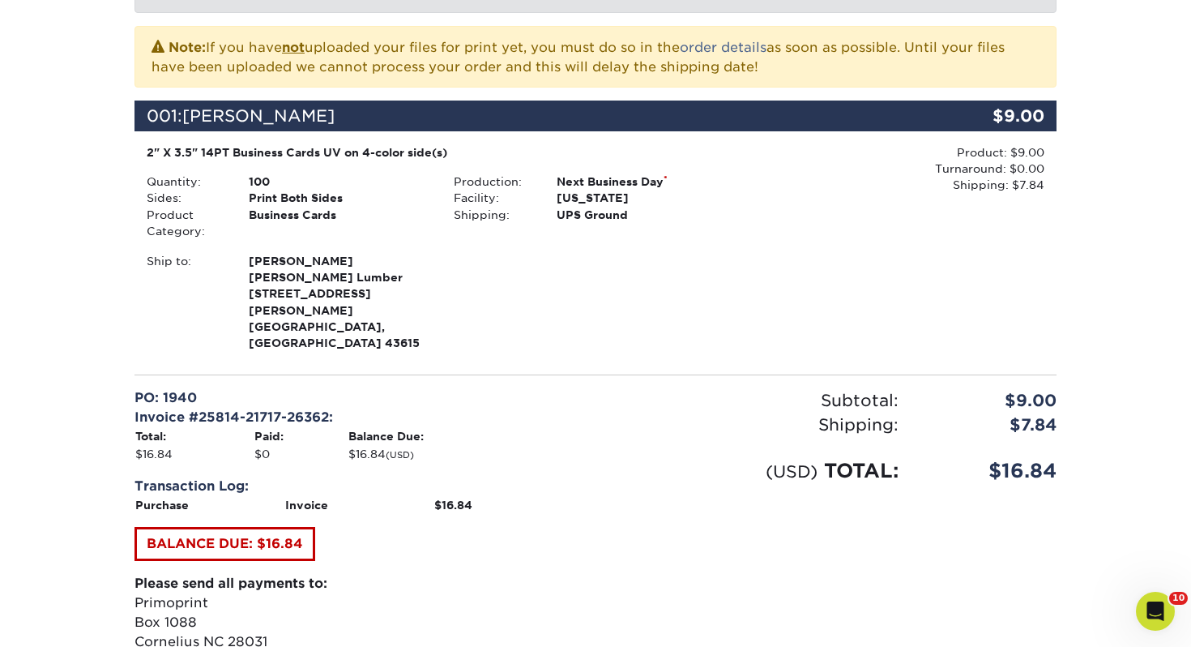
scroll to position [0, 0]
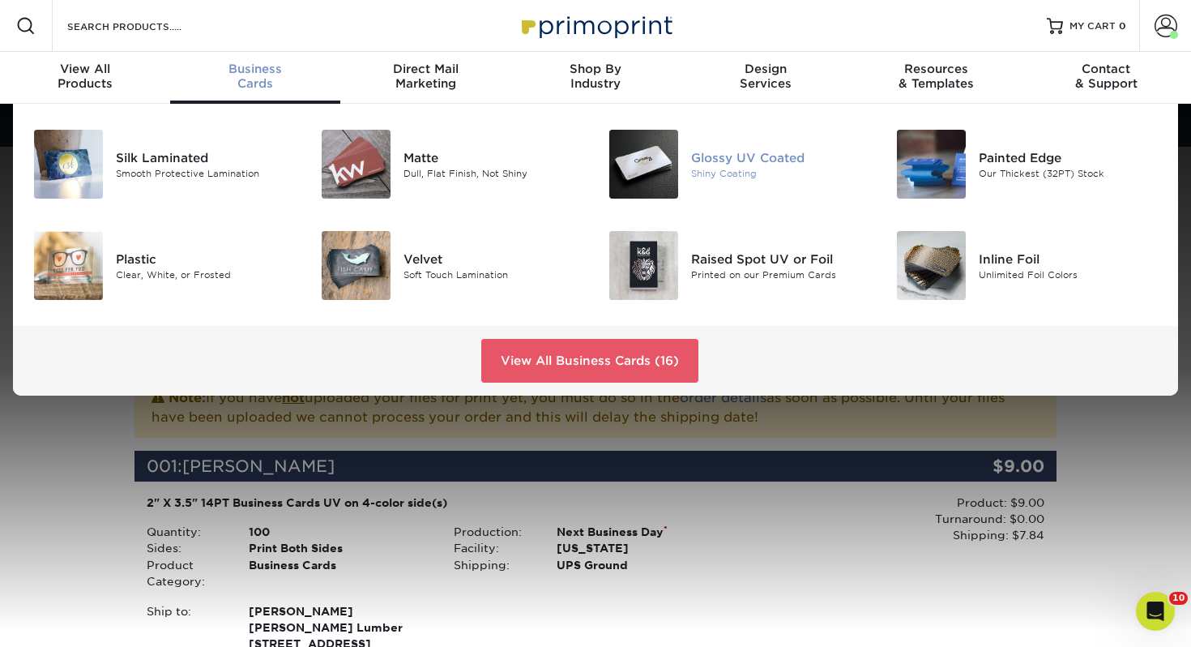
click at [667, 152] on img at bounding box center [643, 164] width 69 height 69
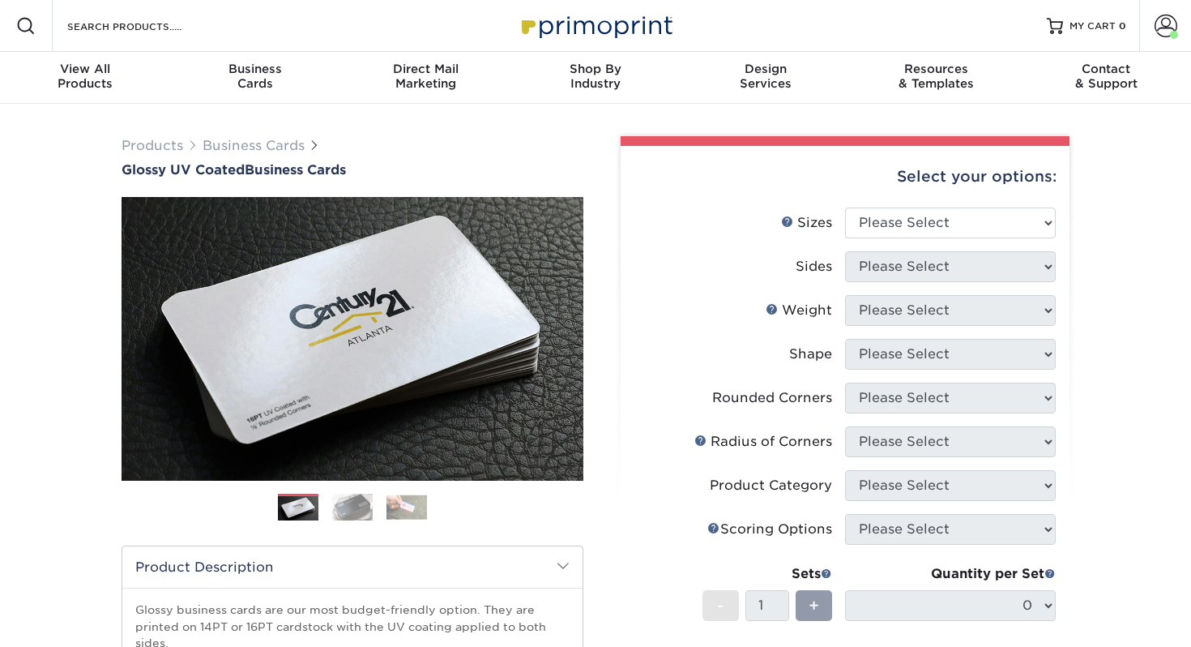
click at [875, 196] on div "Select your options:" at bounding box center [845, 177] width 423 height 62
click at [874, 216] on select "Please Select 1.5" x 3.5" - Mini 1.75" x 3.5" - Mini 2" x 2" - Square 2" x 3" -…" at bounding box center [950, 222] width 211 height 31
select select "2.00x3.50"
click at [845, 207] on select "Please Select 1.5" x 3.5" - Mini 1.75" x 3.5" - Mini 2" x 2" - Square 2" x 3" -…" at bounding box center [950, 222] width 211 height 31
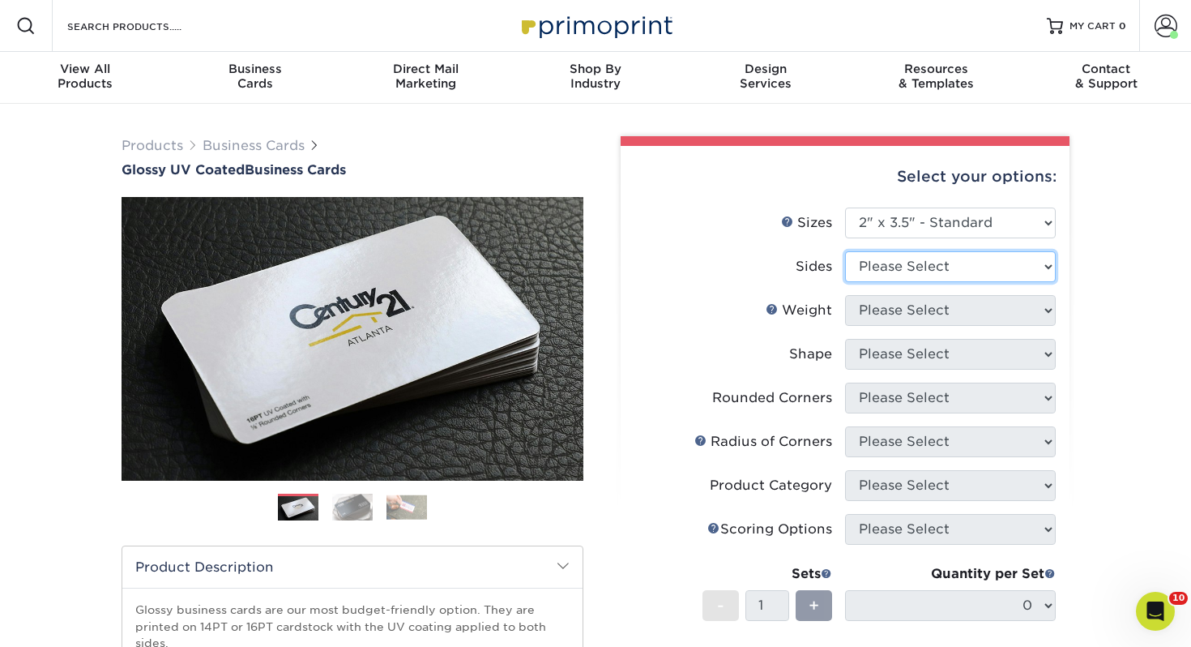
click at [936, 261] on select "Please Select Print Both Sides Print Front Only" at bounding box center [950, 266] width 211 height 31
select select "13abbda7-1d64-4f25-8bb2-c179b224825d"
click at [845, 251] on select "Please Select Print Both Sides Print Front Only" at bounding box center [950, 266] width 211 height 31
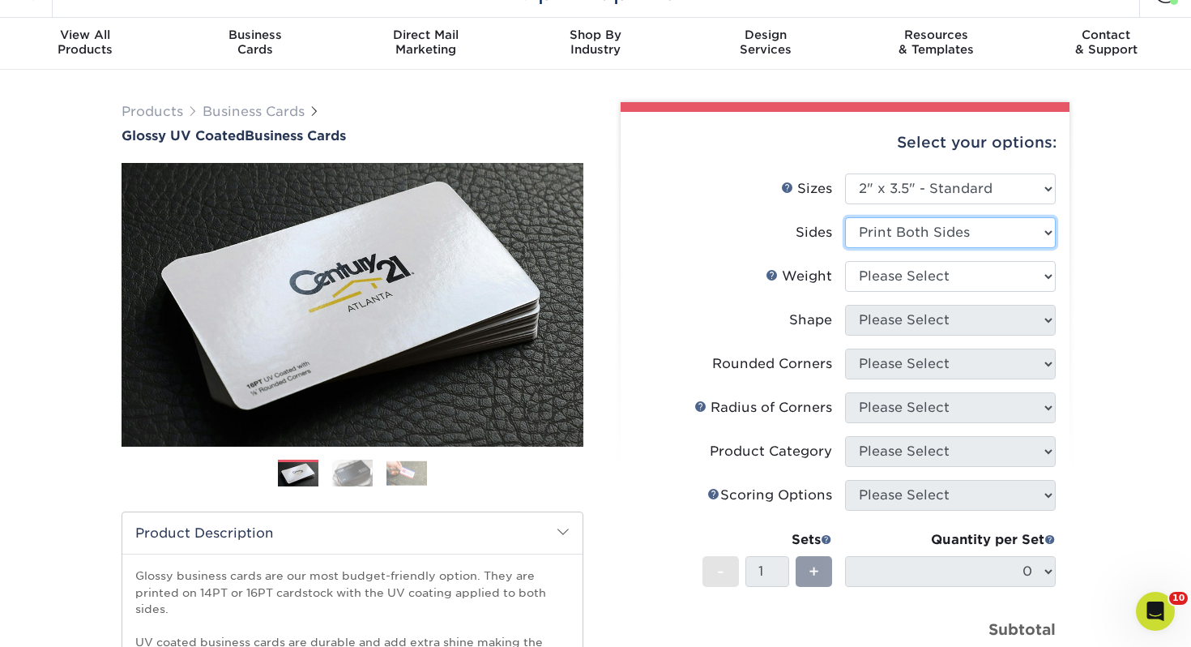
scroll to position [45, 0]
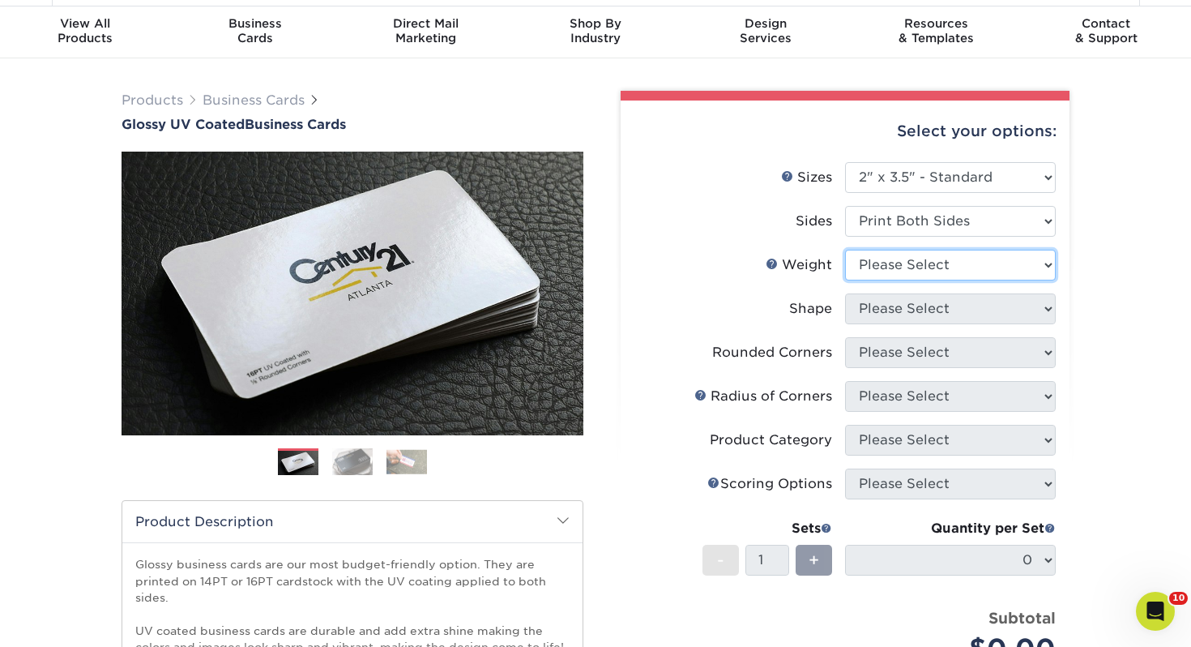
click at [894, 269] on select "Please Select 16PT 14PT" at bounding box center [950, 265] width 211 height 31
select select "14PT"
click at [845, 250] on select "Please Select 16PT 14PT" at bounding box center [950, 265] width 211 height 31
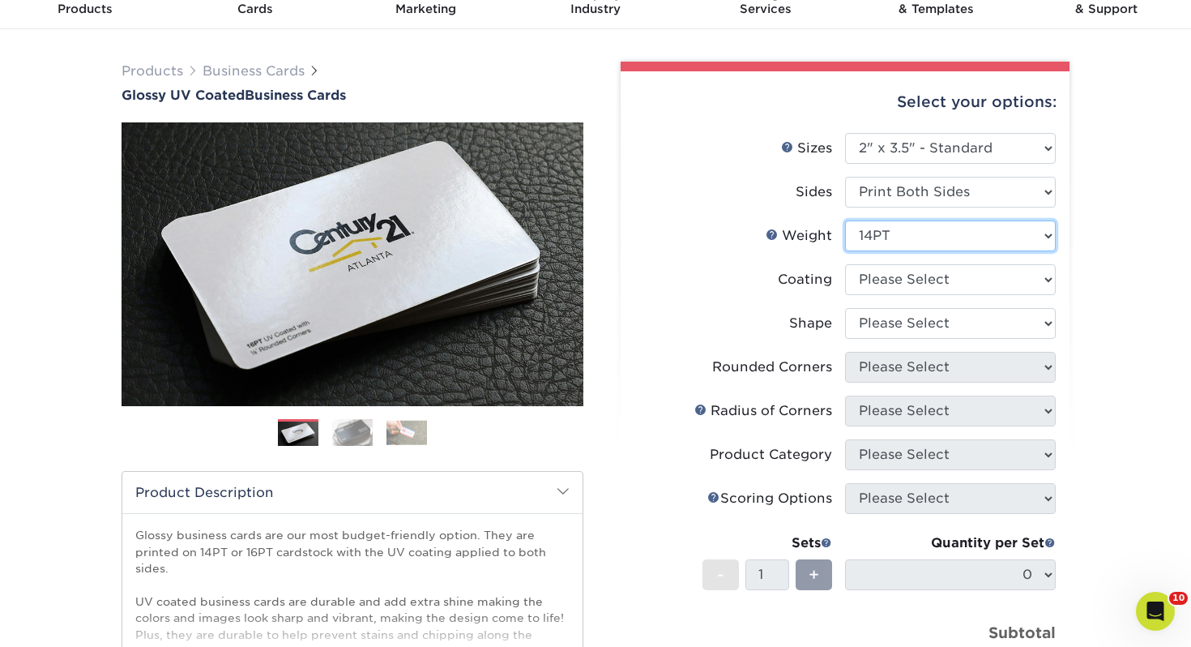
scroll to position [80, 0]
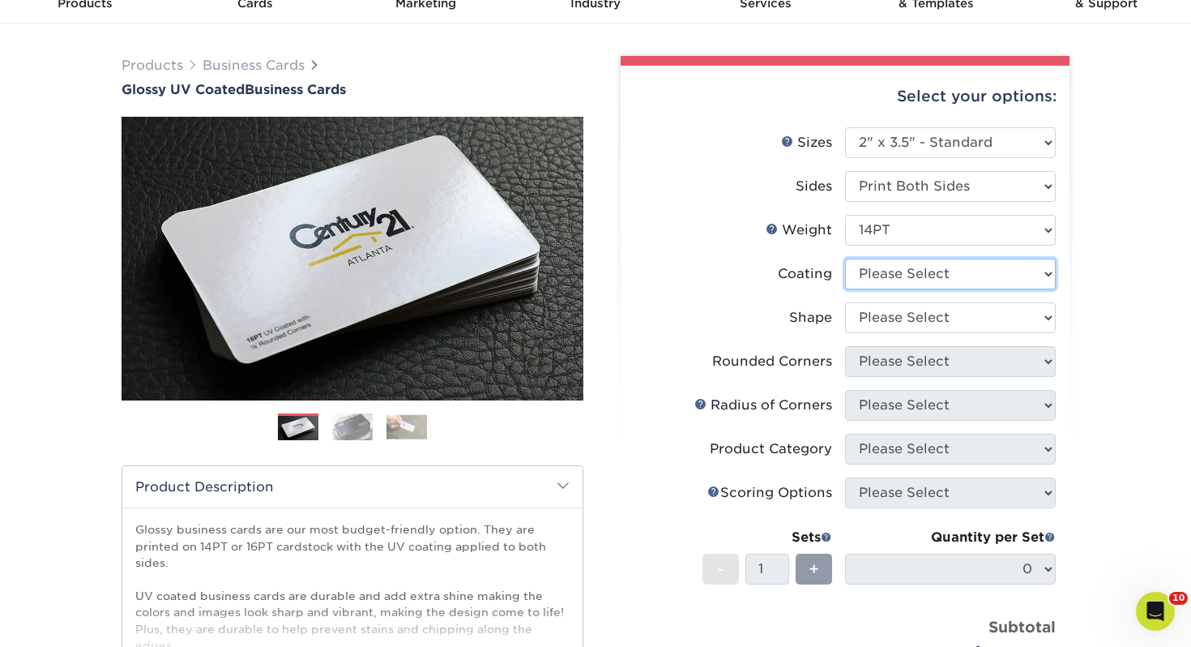
click at [955, 259] on select at bounding box center [950, 273] width 211 height 31
select select "ae367451-b2b8-45df-a344-0f05b6a12993"
click at [845, 258] on select at bounding box center [950, 273] width 211 height 31
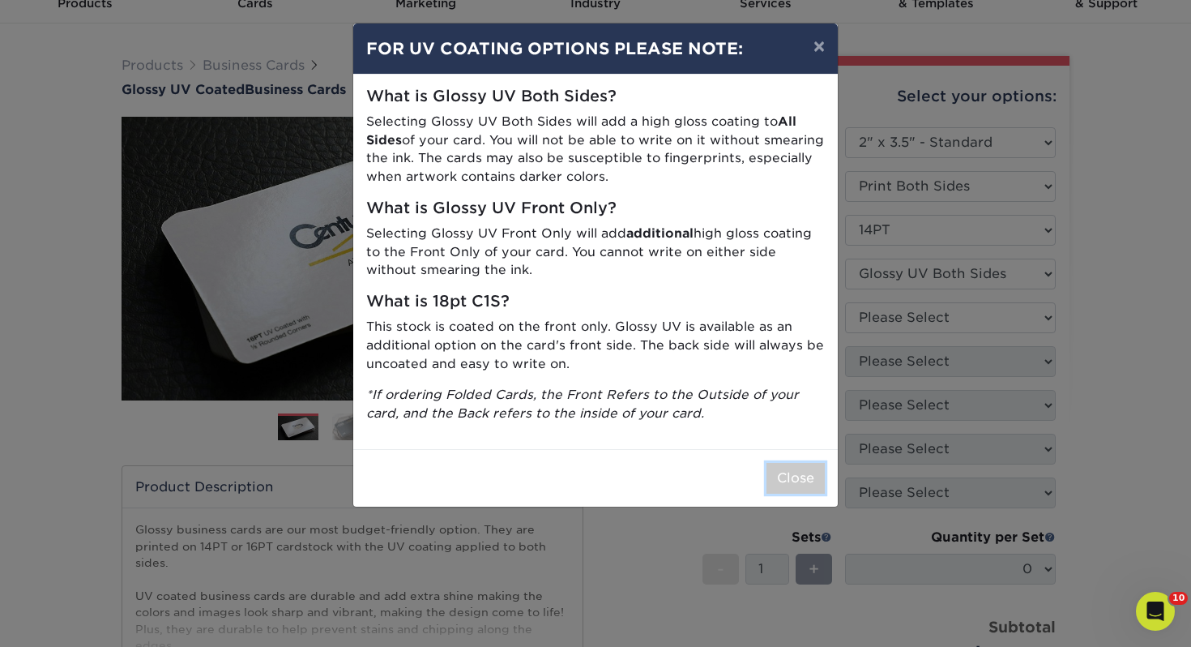
click at [794, 476] on button "Close" at bounding box center [795, 478] width 58 height 31
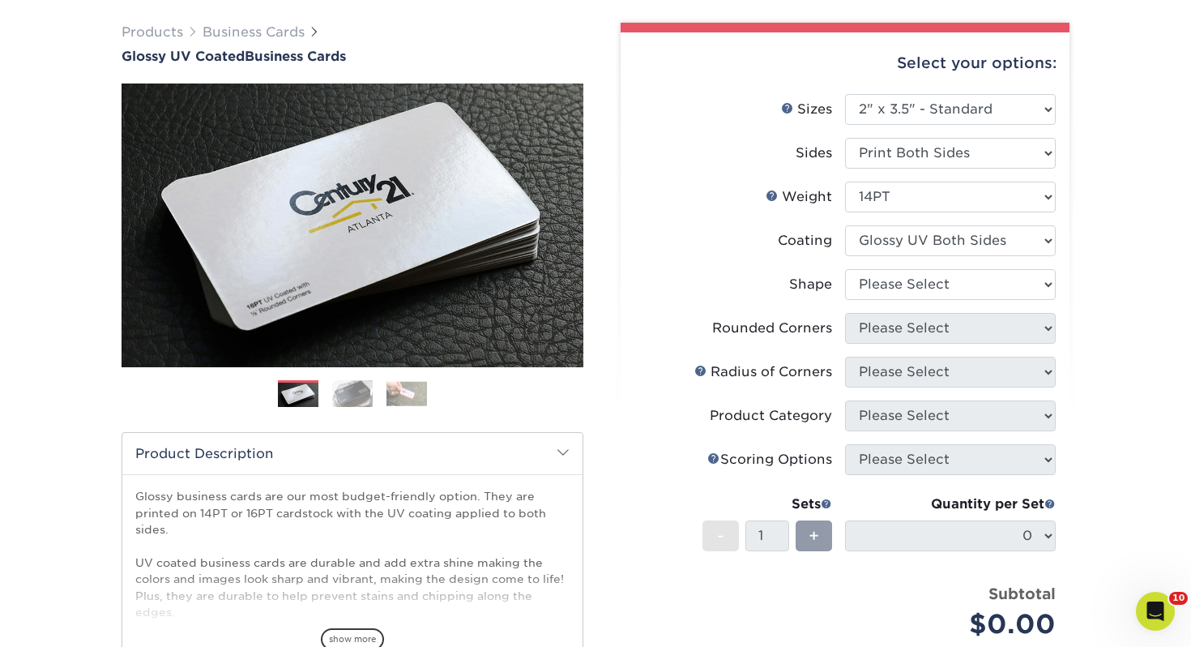
scroll to position [117, 0]
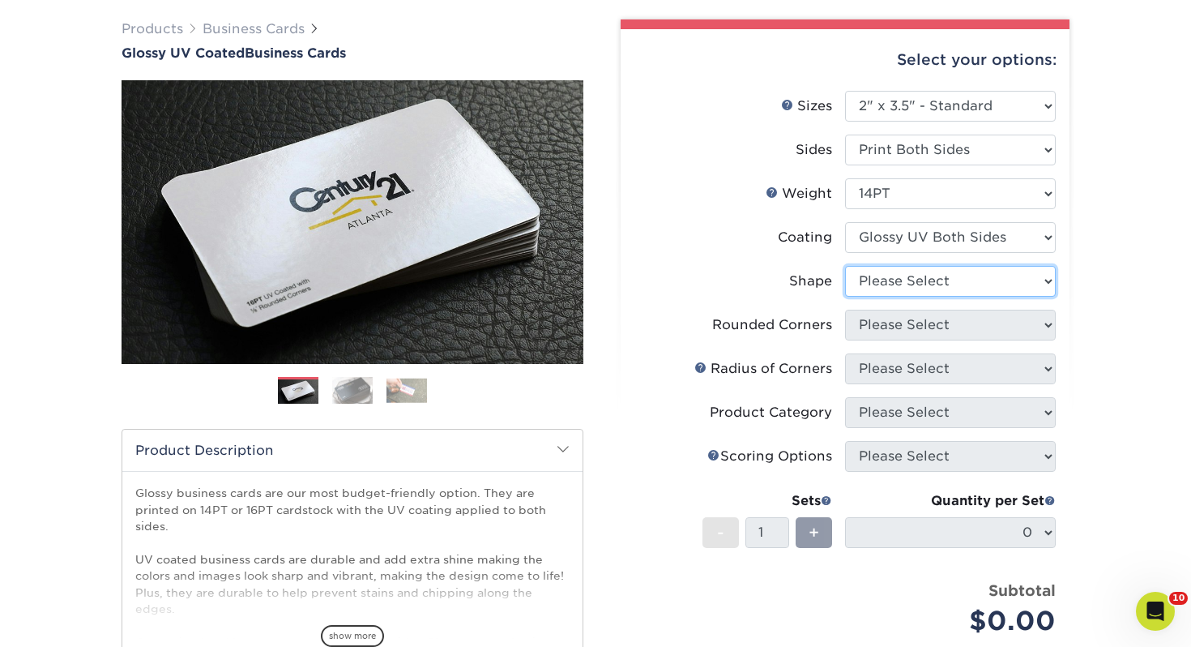
click at [919, 290] on select "Please Select Standard" at bounding box center [950, 281] width 211 height 31
select select "standard"
click at [845, 266] on select "Please Select Standard" at bounding box center [950, 281] width 211 height 31
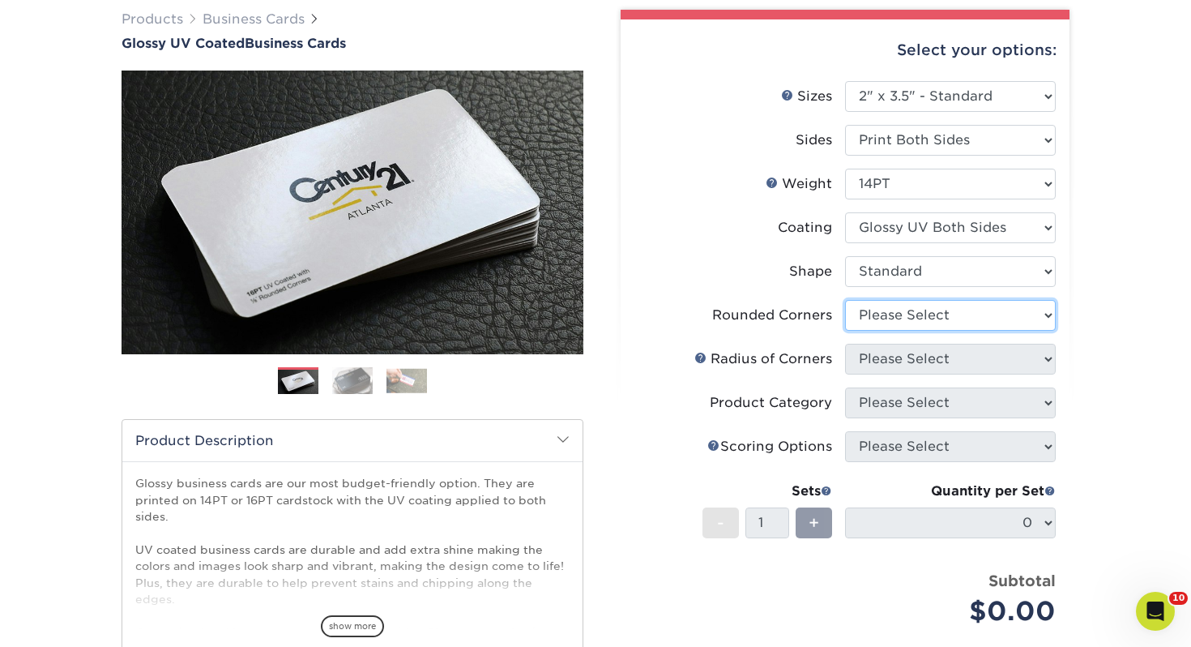
click at [932, 317] on select "Please Select Yes - Round 2 Corners Yes - Round 4 Corners No" at bounding box center [950, 315] width 211 height 31
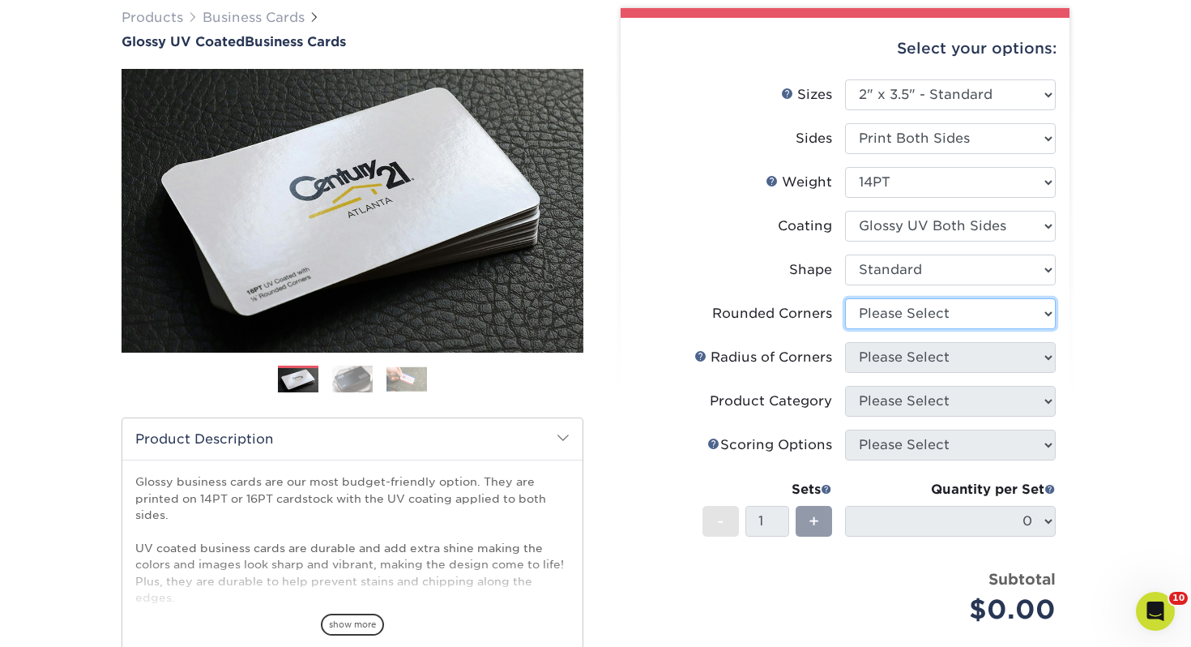
select select "0"
click at [845, 298] on select "Please Select Yes - Round 2 Corners Yes - Round 4 Corners No" at bounding box center [950, 313] width 211 height 31
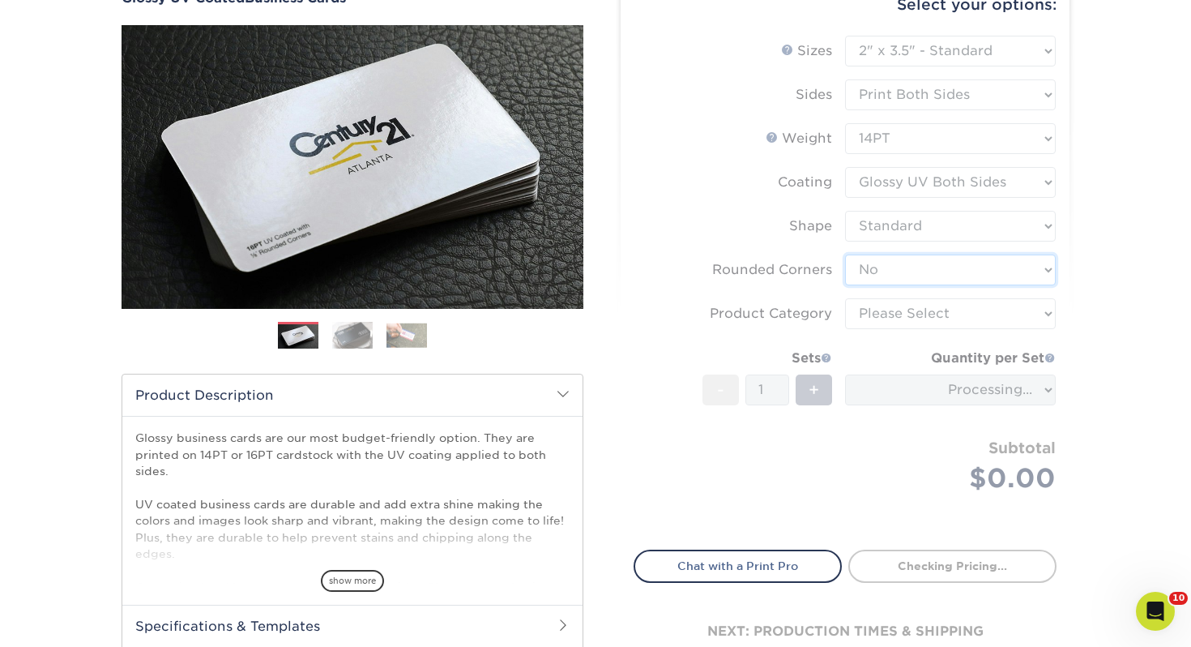
scroll to position [179, 0]
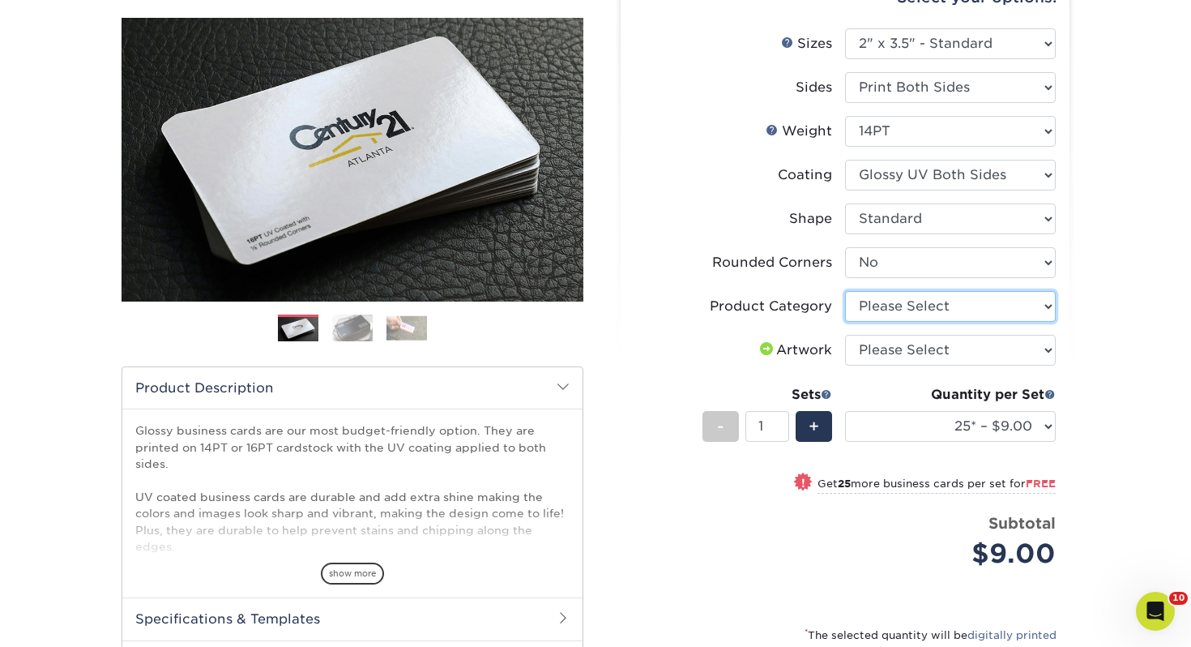
click at [920, 310] on select "Please Select Business Cards" at bounding box center [950, 306] width 211 height 31
select select "3b5148f1-0588-4f88-a218-97bcfdce65c1"
click at [845, 291] on select "Please Select Business Cards" at bounding box center [950, 306] width 211 height 31
click at [911, 348] on select "Please Select I will upload files I need a design - $100" at bounding box center [950, 350] width 211 height 31
select select "upload"
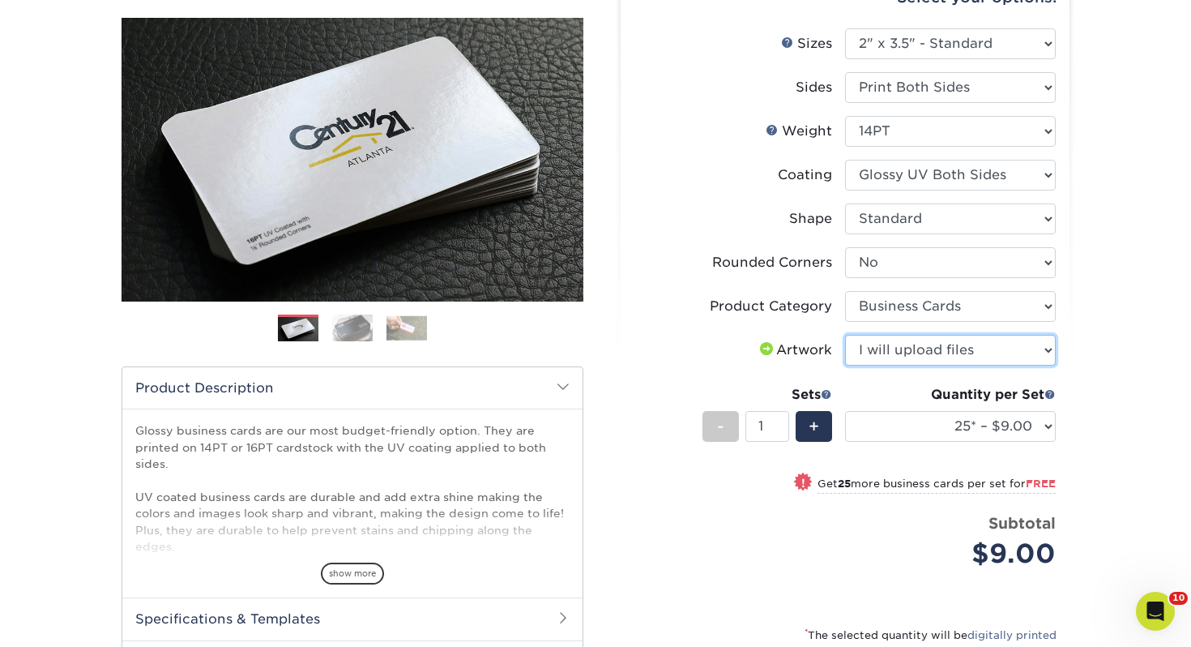
click at [845, 335] on select "Please Select I will upload files I need a design - $100" at bounding box center [950, 350] width 211 height 31
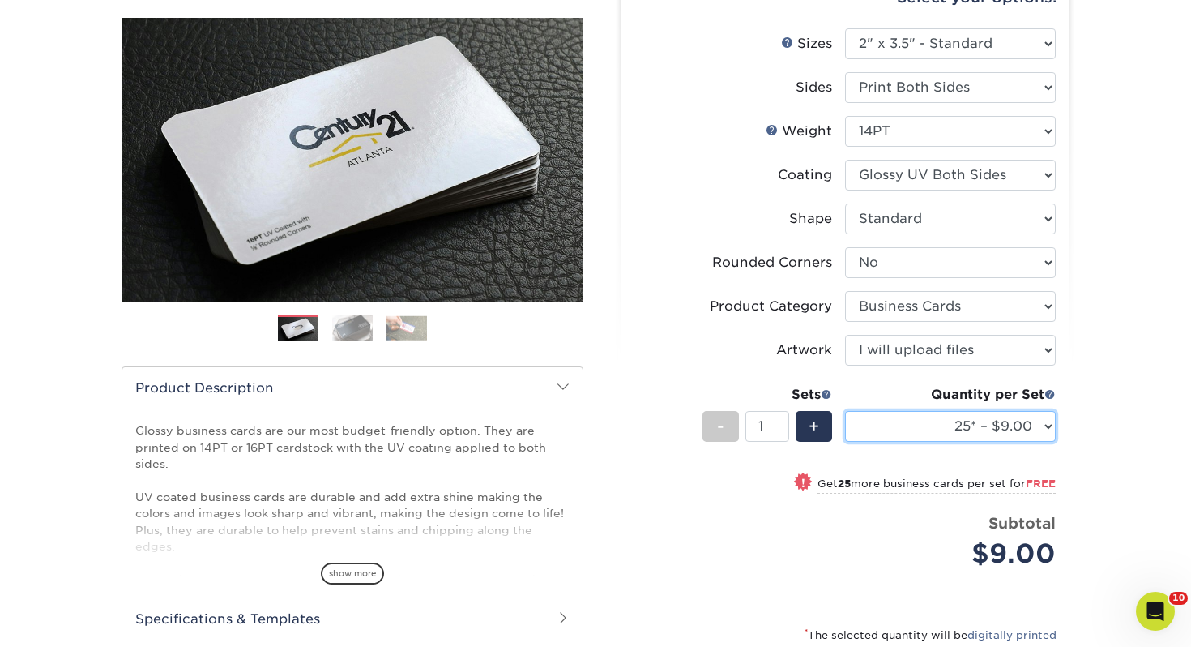
click at [888, 419] on select "25* – $9.00 50* – $9.00 100* – $9.00 250* – $17.00 500 – $33.00 1000 – $42.00 2…" at bounding box center [950, 426] width 211 height 31
select select "100* – $9.00"
click at [845, 411] on select "25* – $9.00 50* – $9.00 100* – $9.00 250* – $17.00 500 – $33.00 1000 – $42.00 2…" at bounding box center [950, 426] width 211 height 31
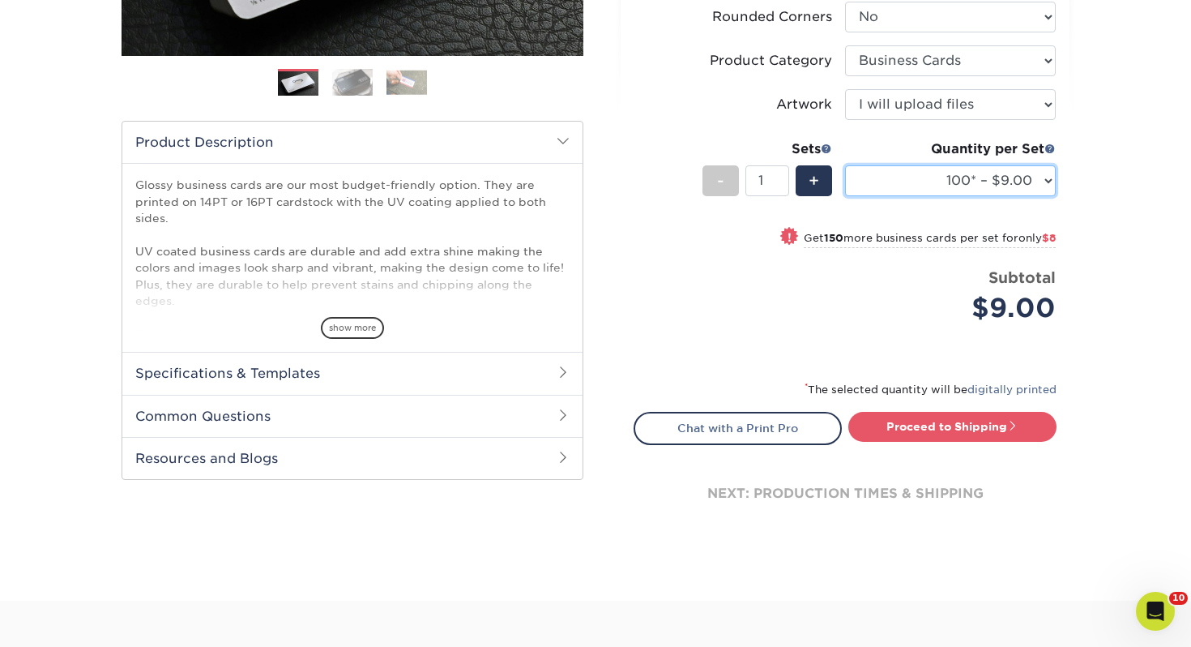
scroll to position [454, 0]
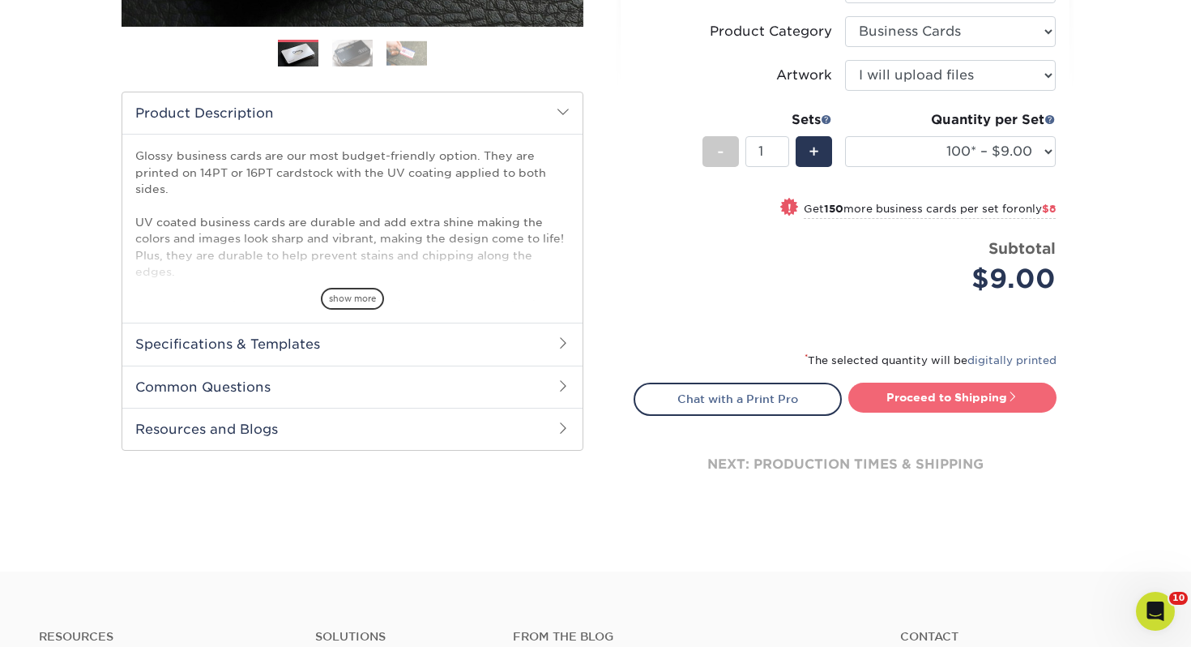
click at [911, 400] on link "Proceed to Shipping" at bounding box center [952, 396] width 208 height 29
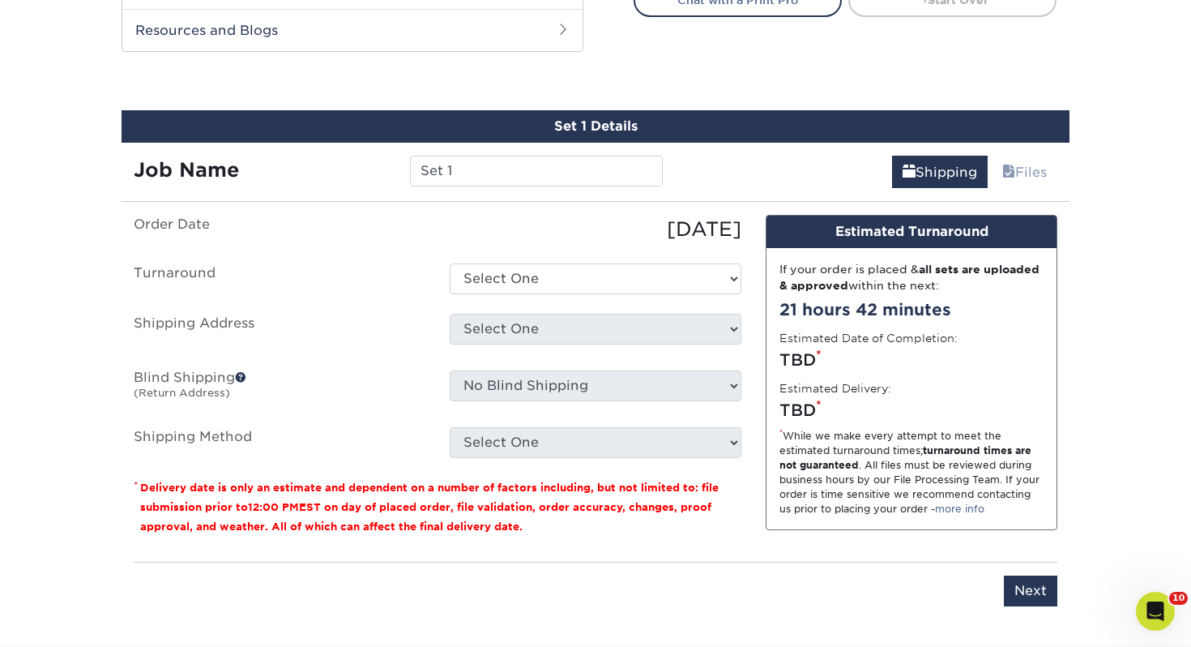
scroll to position [880, 0]
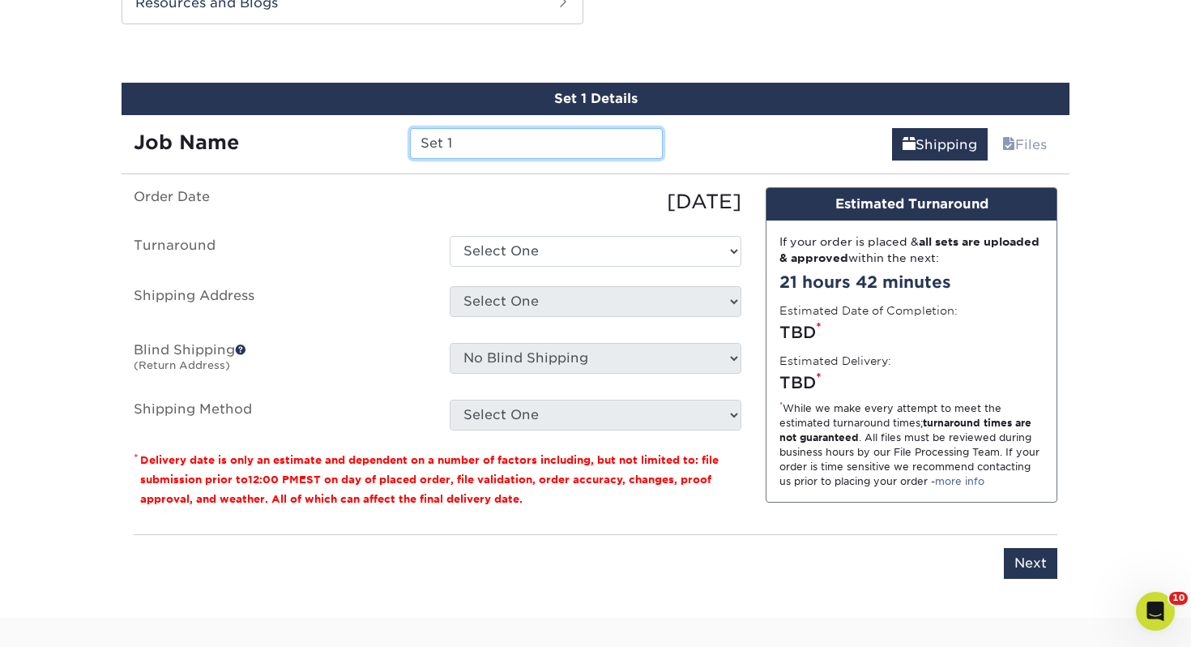
drag, startPoint x: 548, startPoint y: 148, endPoint x: 331, endPoint y: 126, distance: 217.5
click at [331, 126] on div "Job Name Set 1" at bounding box center [398, 137] width 553 height 45
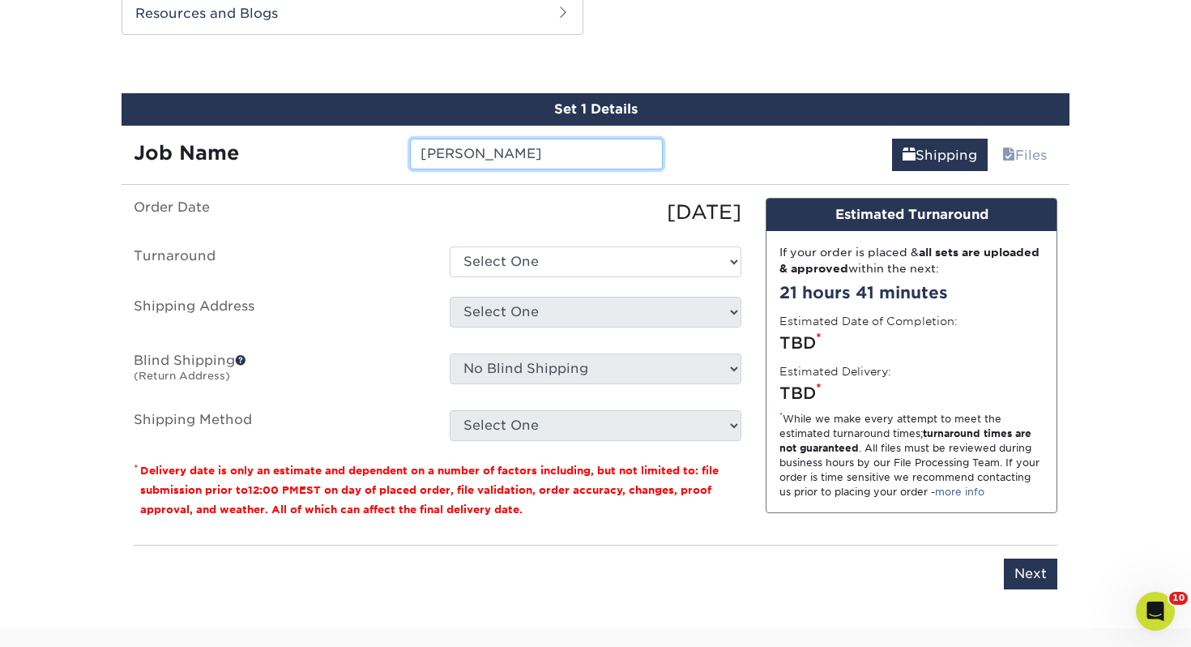
type input "[PERSON_NAME]"
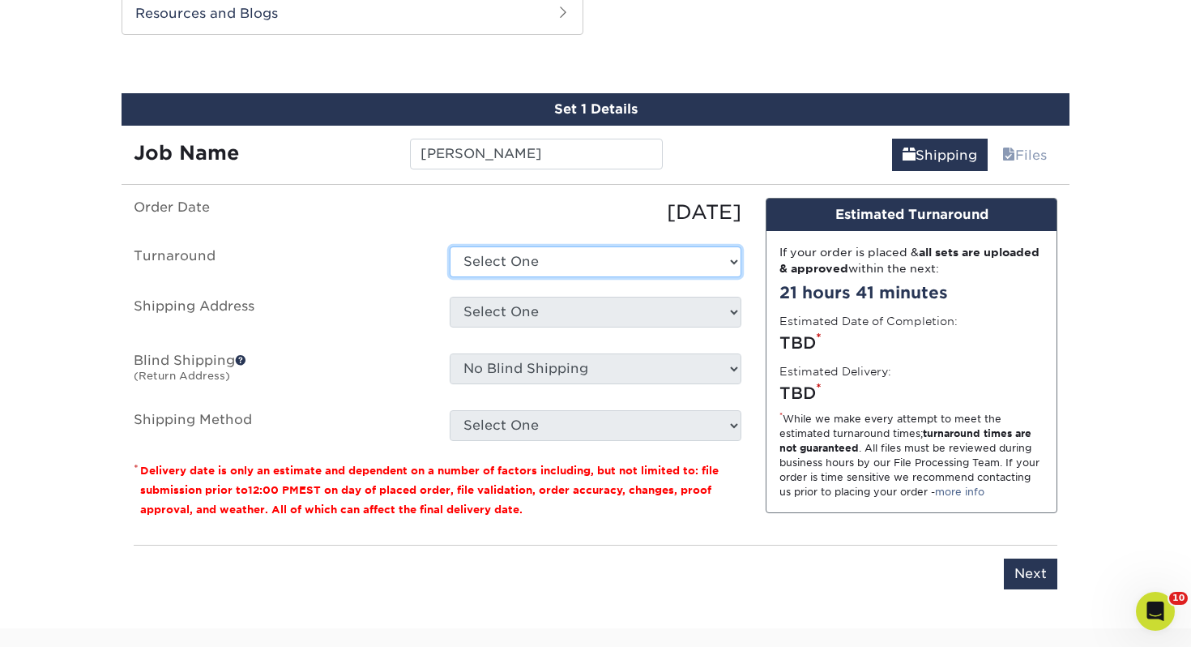
click at [556, 250] on select "Select One 2-4 Business Days 2 Day Next Business Day" at bounding box center [596, 261] width 292 height 31
select select "43800dee-37a1-44ea-97e0-42e3d5772687"
click at [450, 246] on select "Select One 2-4 Business Days 2 Day Next Business Day" at bounding box center [596, 261] width 292 height 31
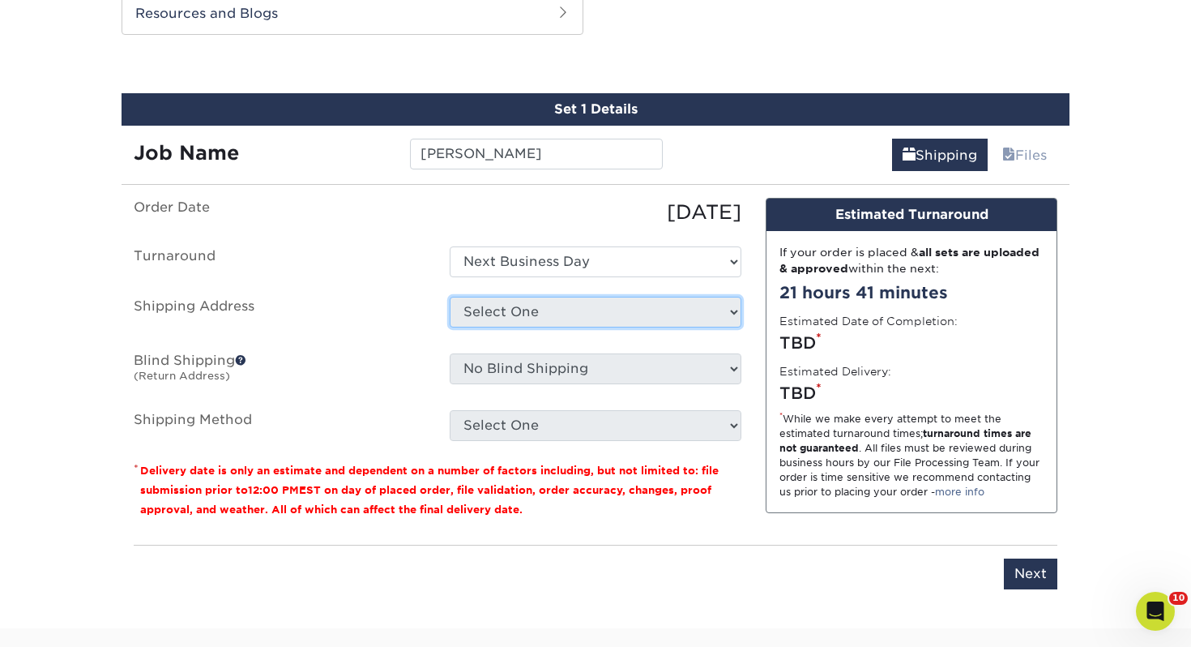
click at [549, 322] on select "Select One Adrian, MI Akron, OH" at bounding box center [596, 312] width 292 height 31
select select "105188"
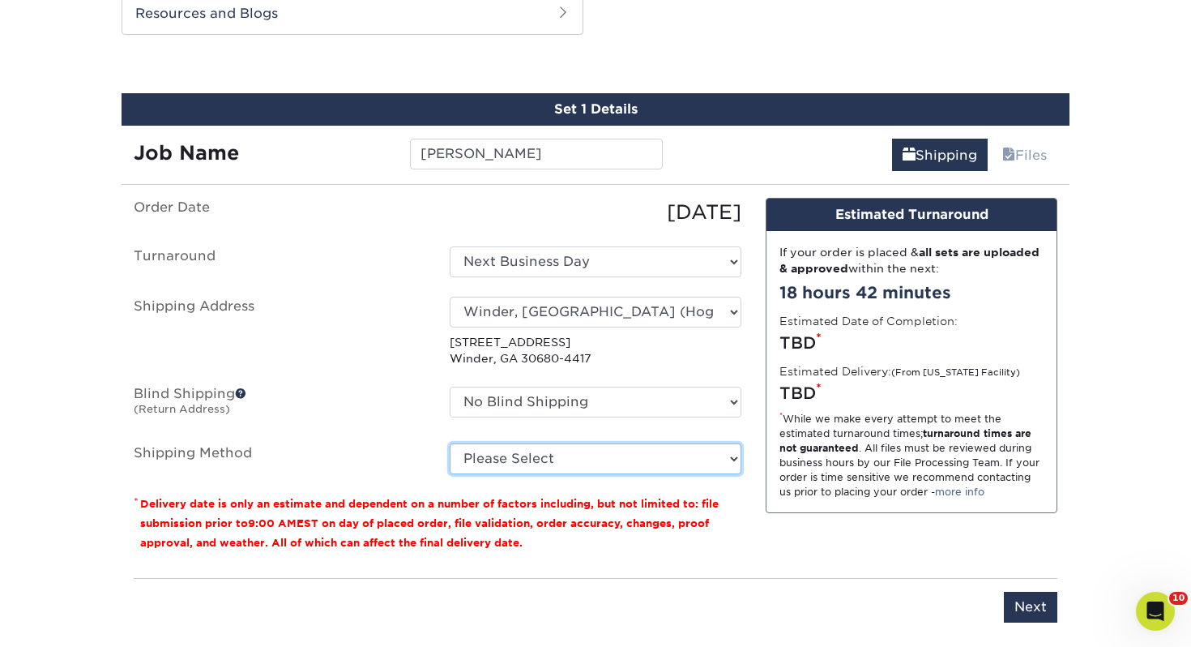
click at [536, 459] on select "Please Select Ground Shipping (+$7.84) 3 Day Shipping Service (+$15.36) 2 Day A…" at bounding box center [596, 458] width 292 height 31
select select "03"
click at [450, 443] on select "Please Select Ground Shipping (+$7.84) 3 Day Shipping Service (+$15.36) 2 Day A…" at bounding box center [596, 458] width 292 height 31
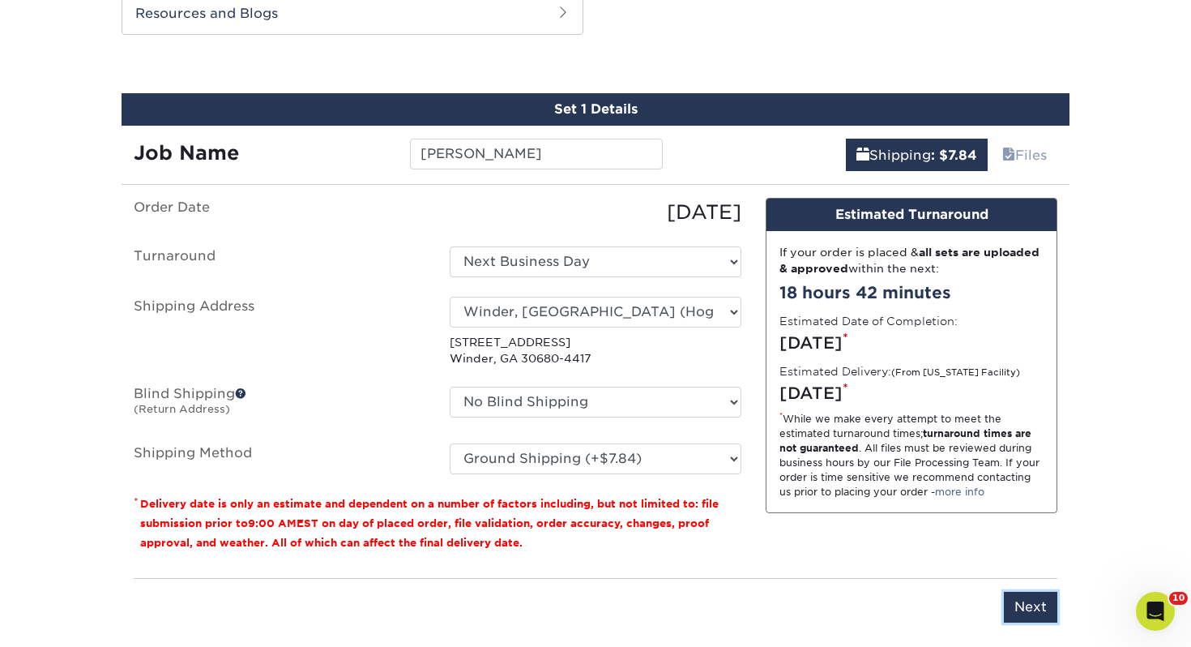
click at [1024, 610] on input "Next" at bounding box center [1030, 606] width 53 height 31
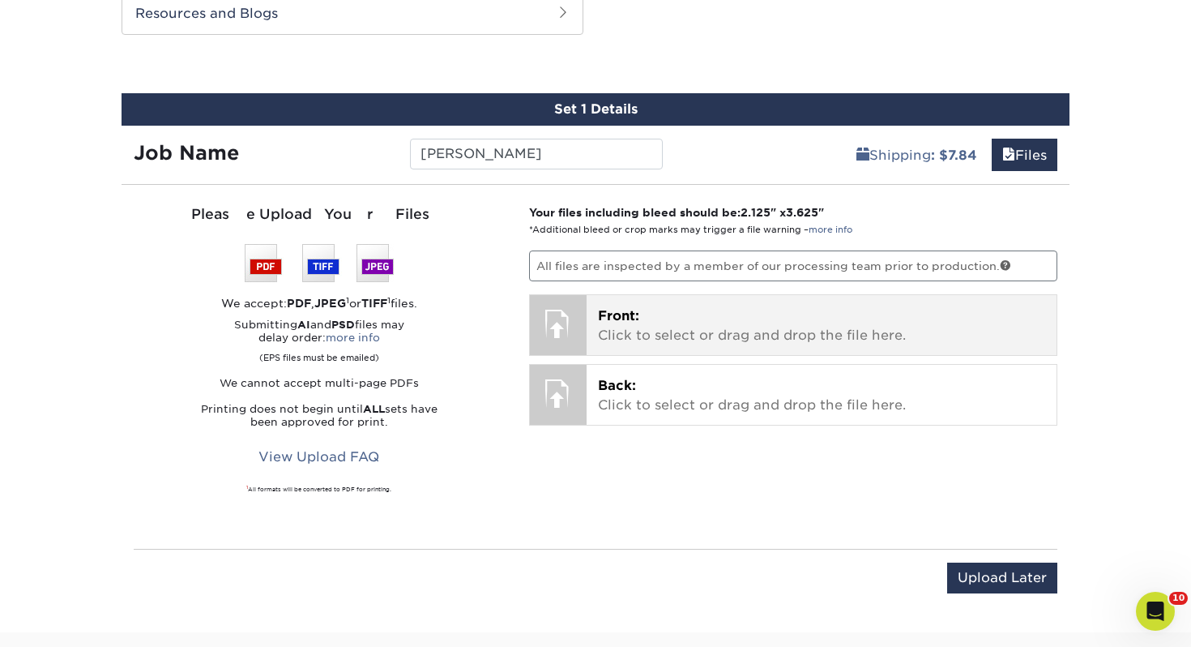
click at [655, 310] on p "Front: Click to select or drag and drop the file here." at bounding box center [822, 325] width 448 height 39
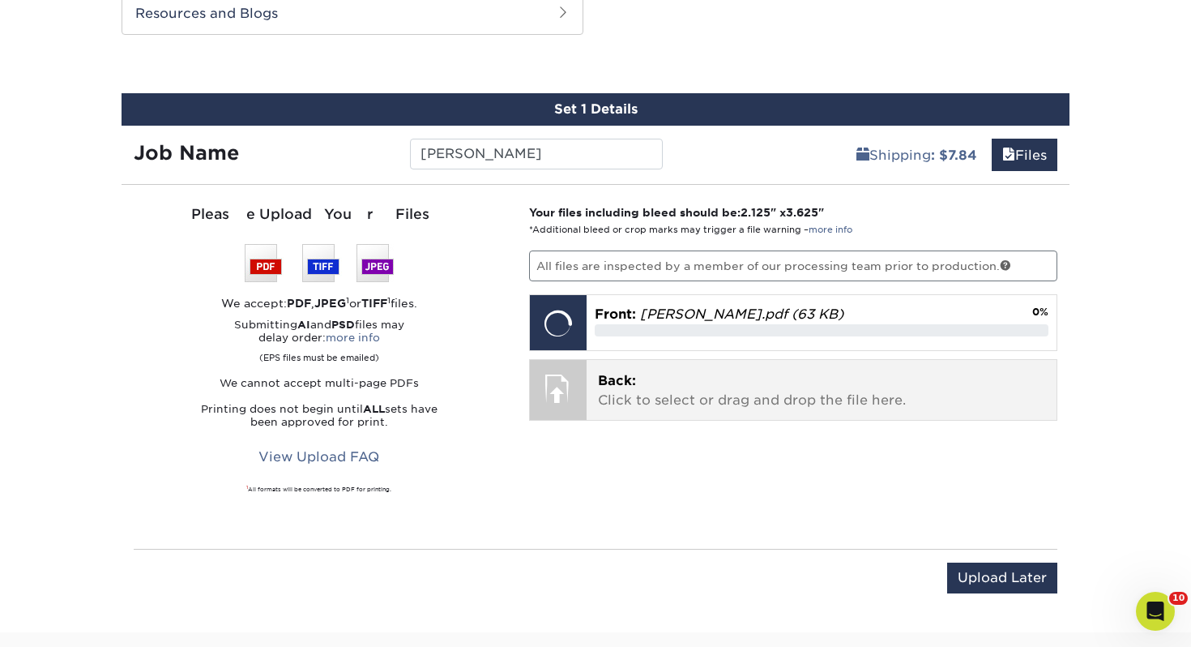
click at [737, 391] on p "Back: Click to select or drag and drop the file here." at bounding box center [822, 390] width 448 height 39
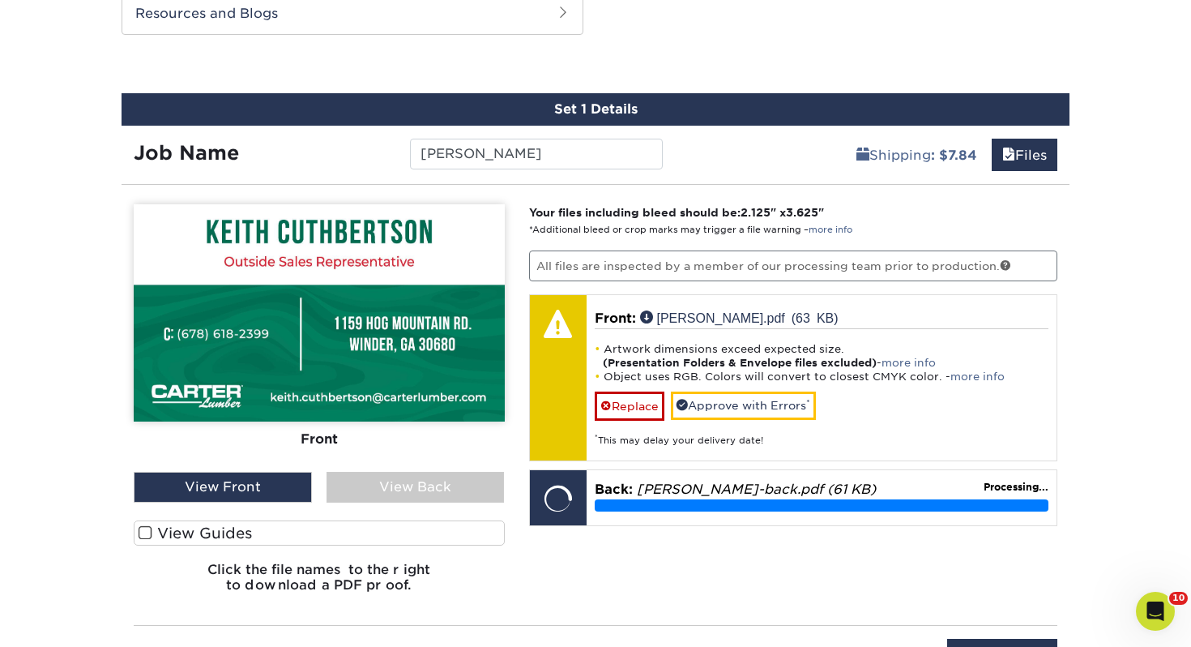
click at [395, 523] on label "View Guides" at bounding box center [319, 532] width 371 height 25
click at [0, 0] on input "View Guides" at bounding box center [0, 0] width 0 height 0
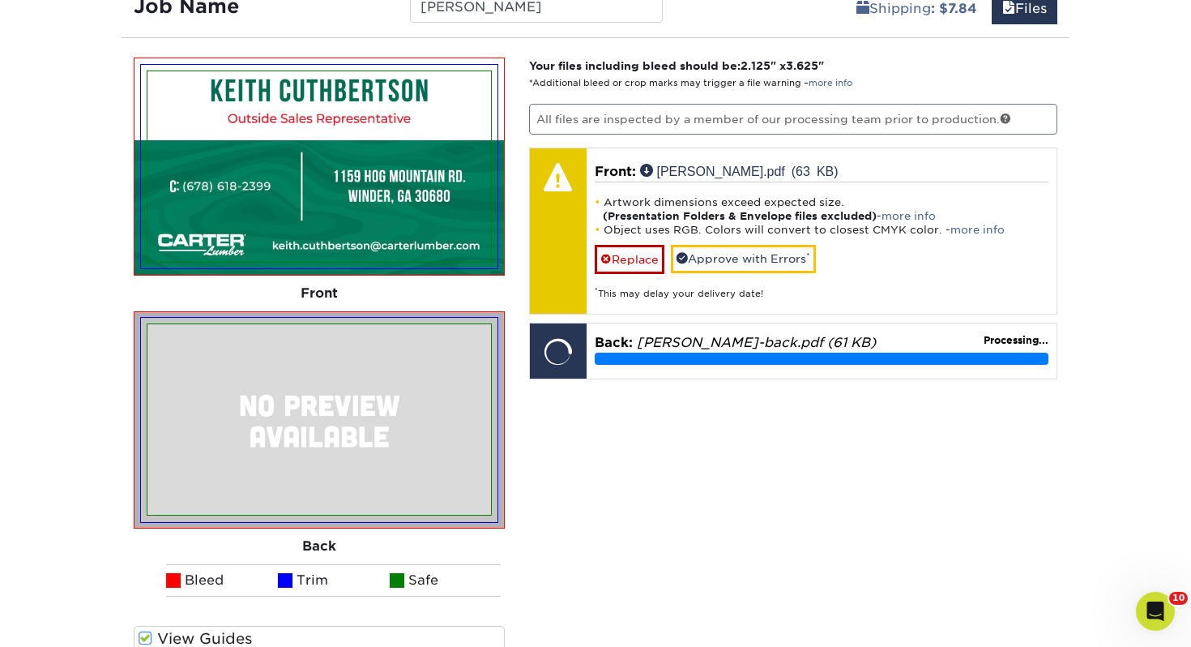
scroll to position [1023, 0]
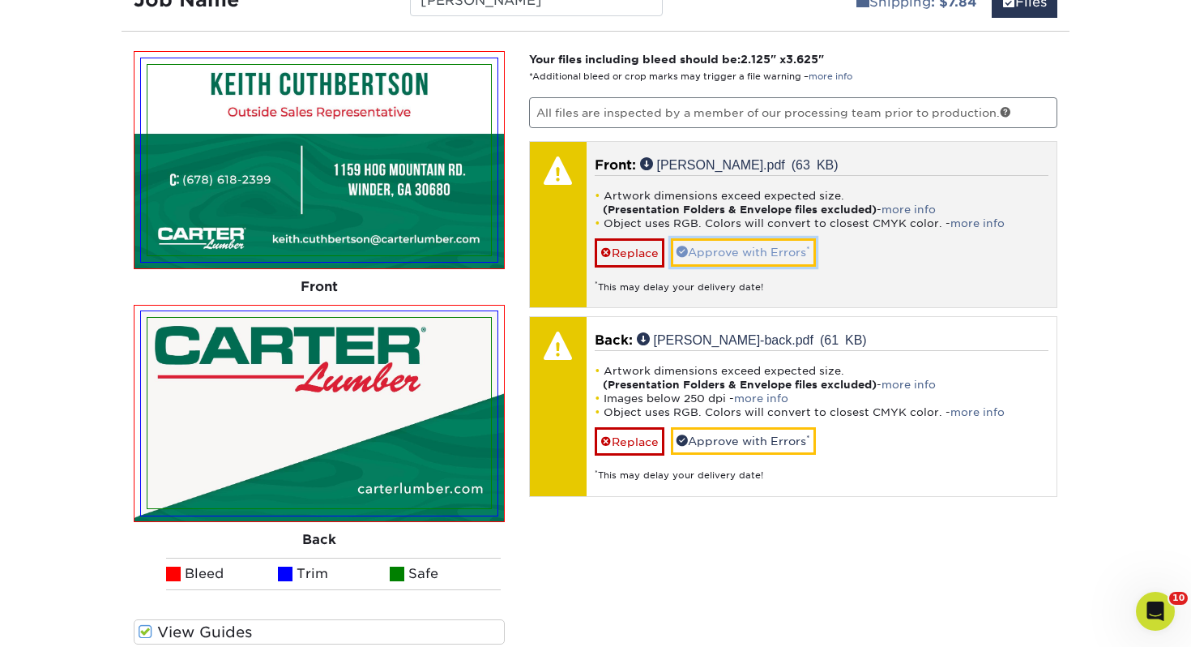
click at [719, 252] on link "Approve with Errors *" at bounding box center [743, 252] width 145 height 28
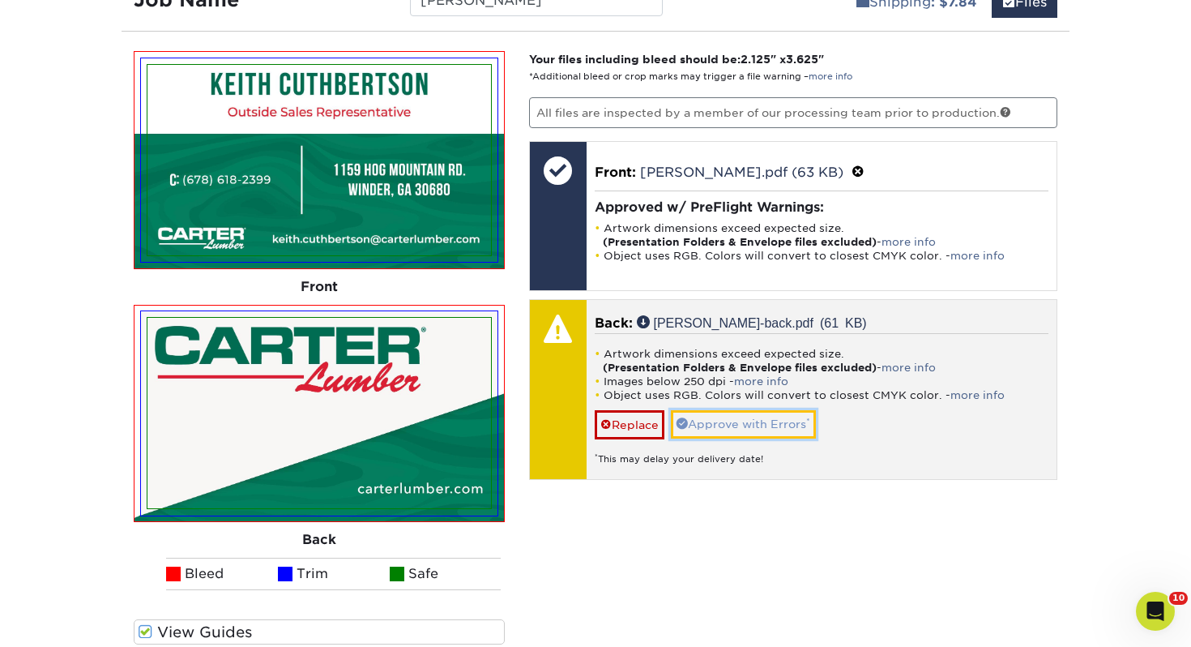
click at [738, 418] on link "Approve with Errors *" at bounding box center [743, 424] width 145 height 28
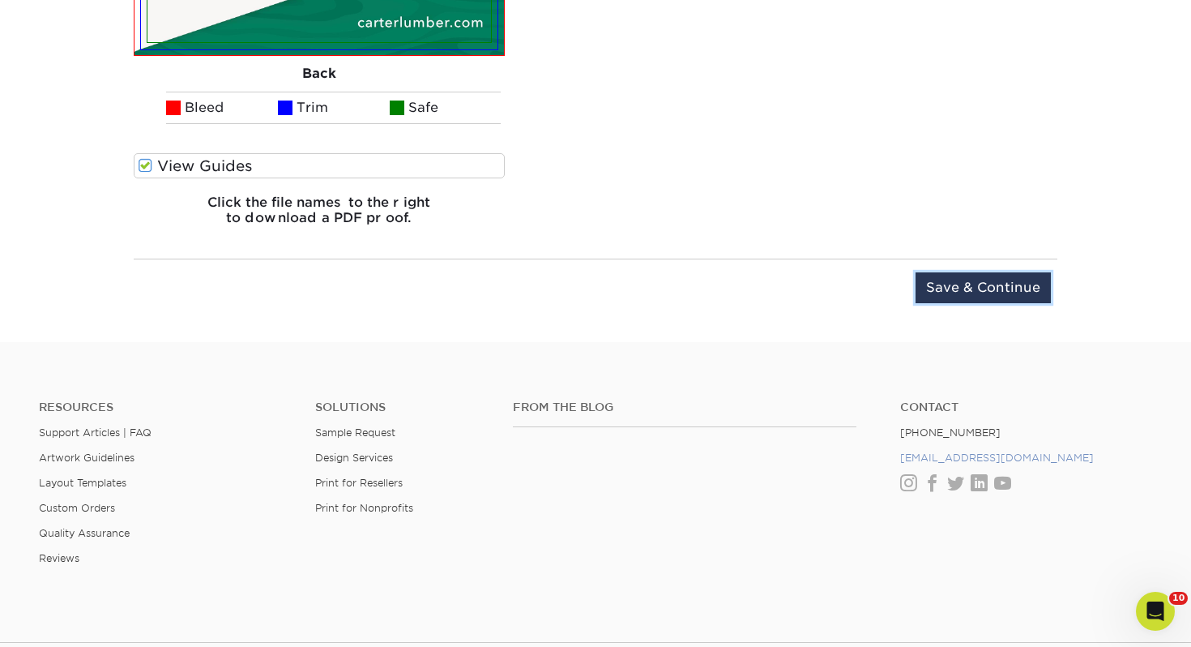
click at [985, 284] on input "Save & Continue" at bounding box center [983, 287] width 135 height 31
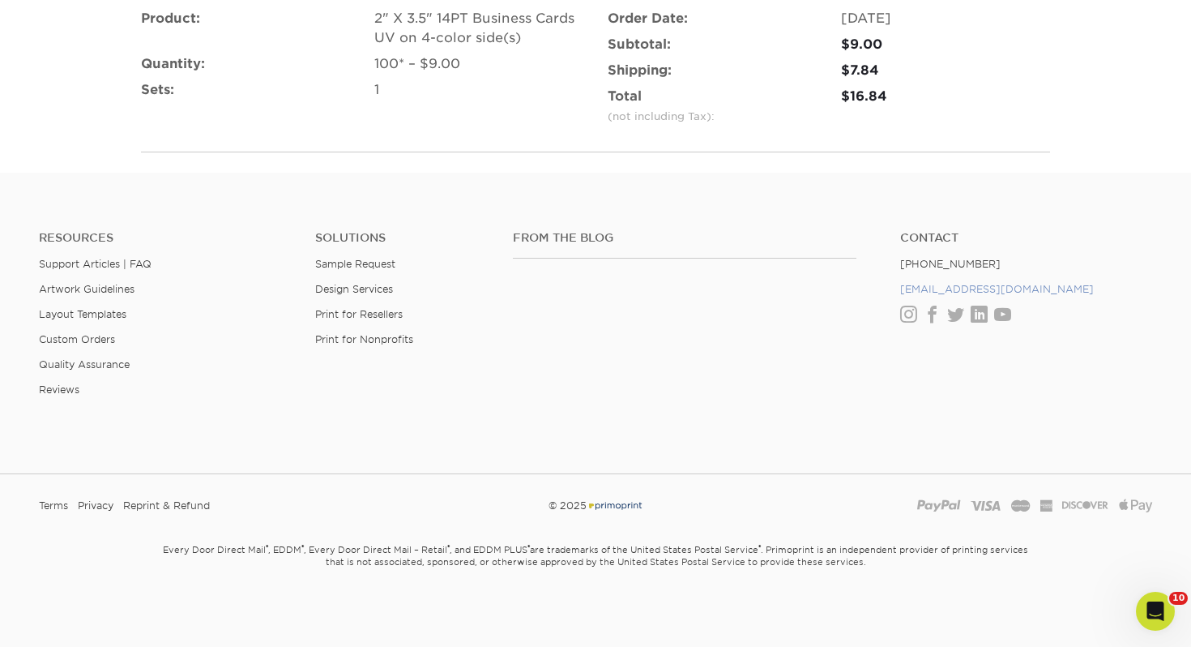
scroll to position [1178, 0]
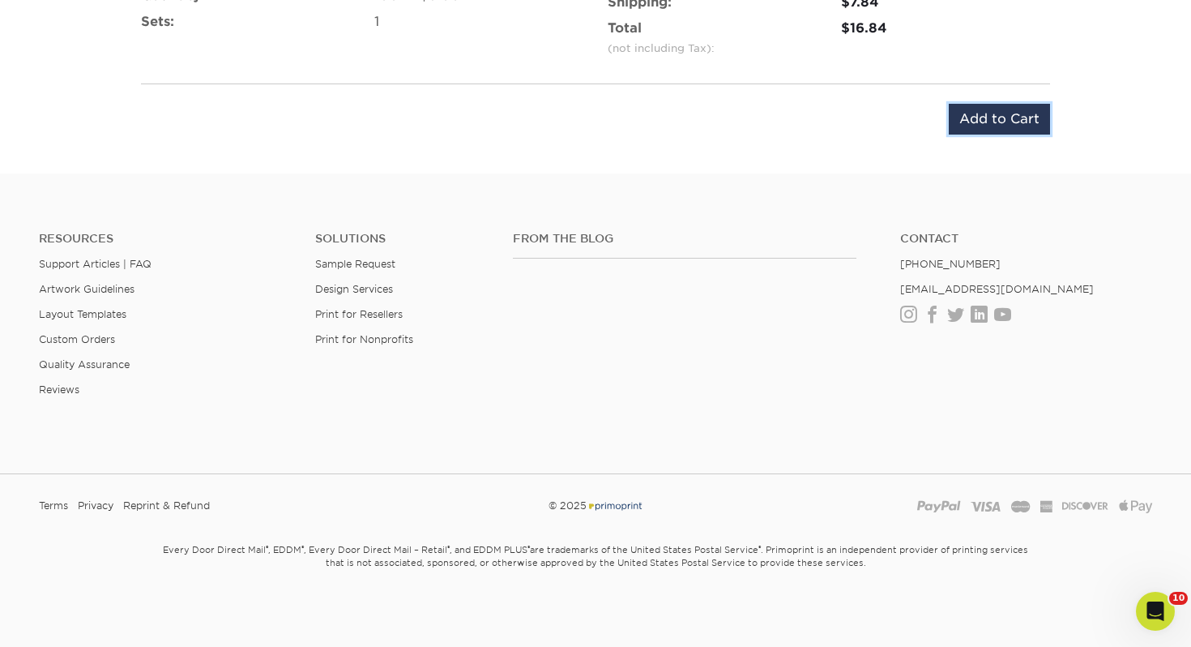
click at [987, 109] on input "Add to Cart" at bounding box center [999, 119] width 101 height 31
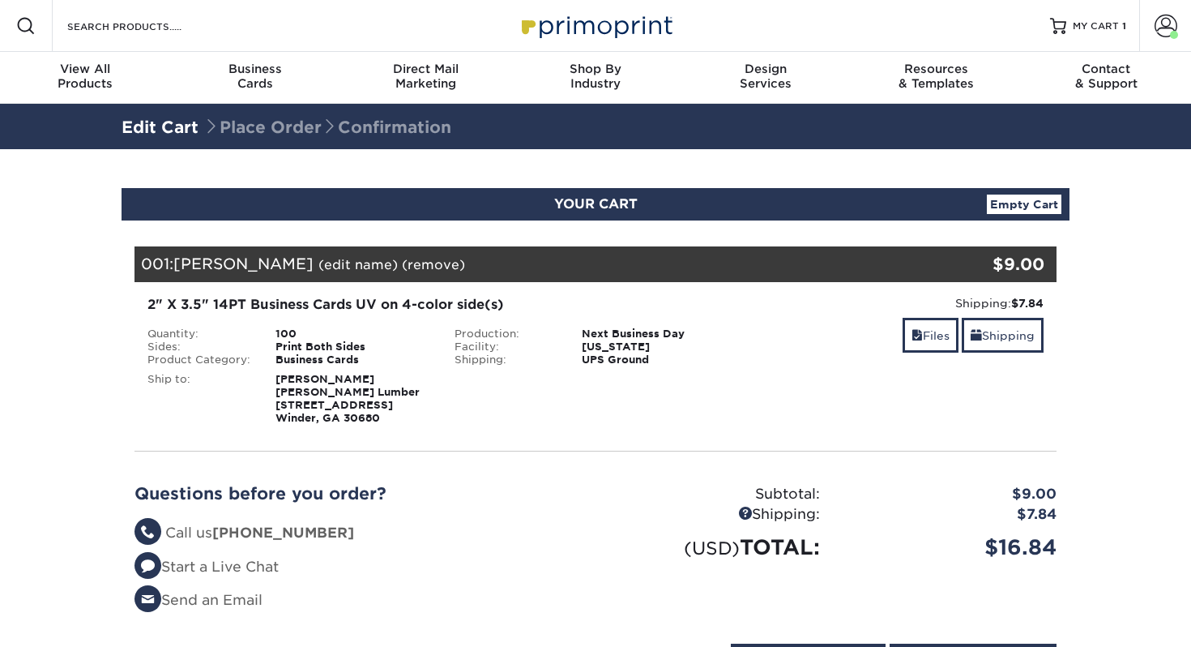
select select "105188"
drag, startPoint x: 1008, startPoint y: 340, endPoint x: 877, endPoint y: 343, distance: 131.3
click at [1008, 340] on link "Shipping" at bounding box center [1003, 335] width 82 height 35
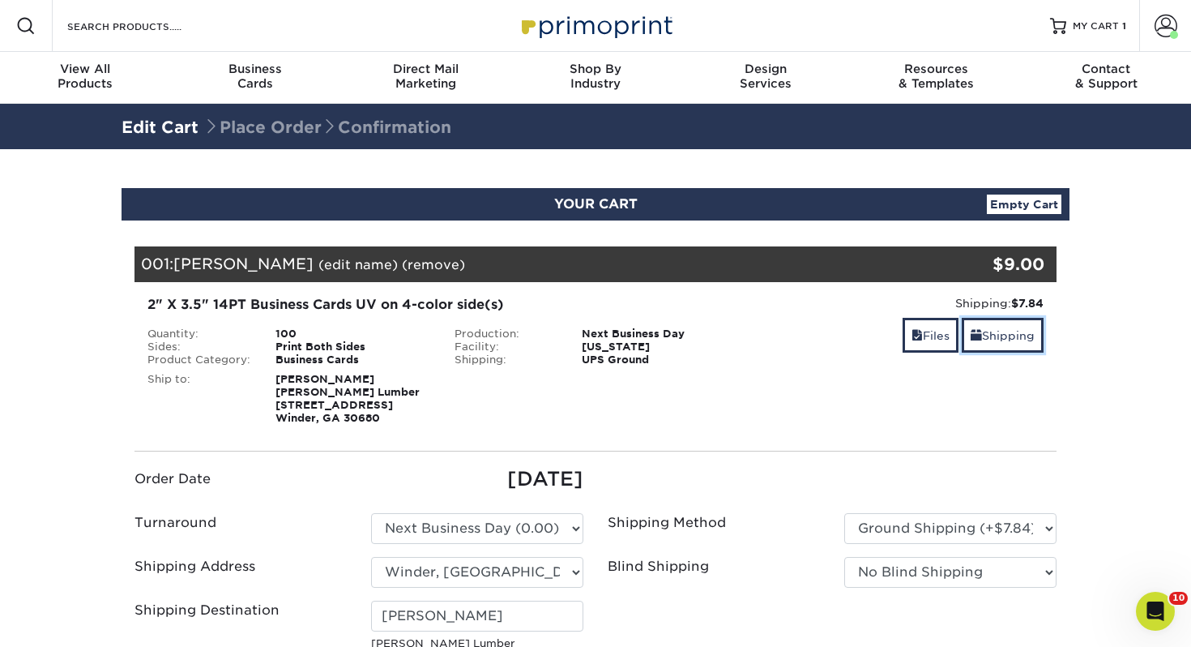
scroll to position [157, 0]
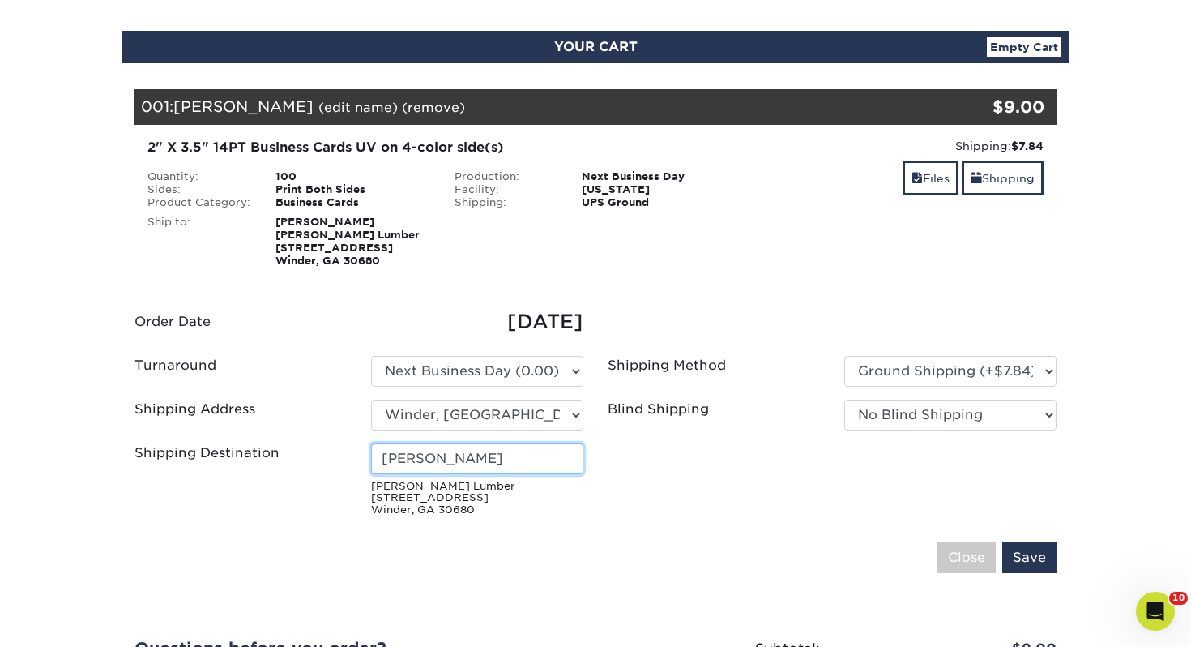
drag, startPoint x: 506, startPoint y: 460, endPoint x: 57, endPoint y: 461, distance: 448.9
click at [57, 461] on section "YOUR CART Empty Cart Your Cart is Empty View Account Active Orders Order Histor…" at bounding box center [595, 439] width 1191 height 895
type input "Keith Cuthberston"
click at [1022, 560] on input "Save" at bounding box center [1029, 557] width 54 height 31
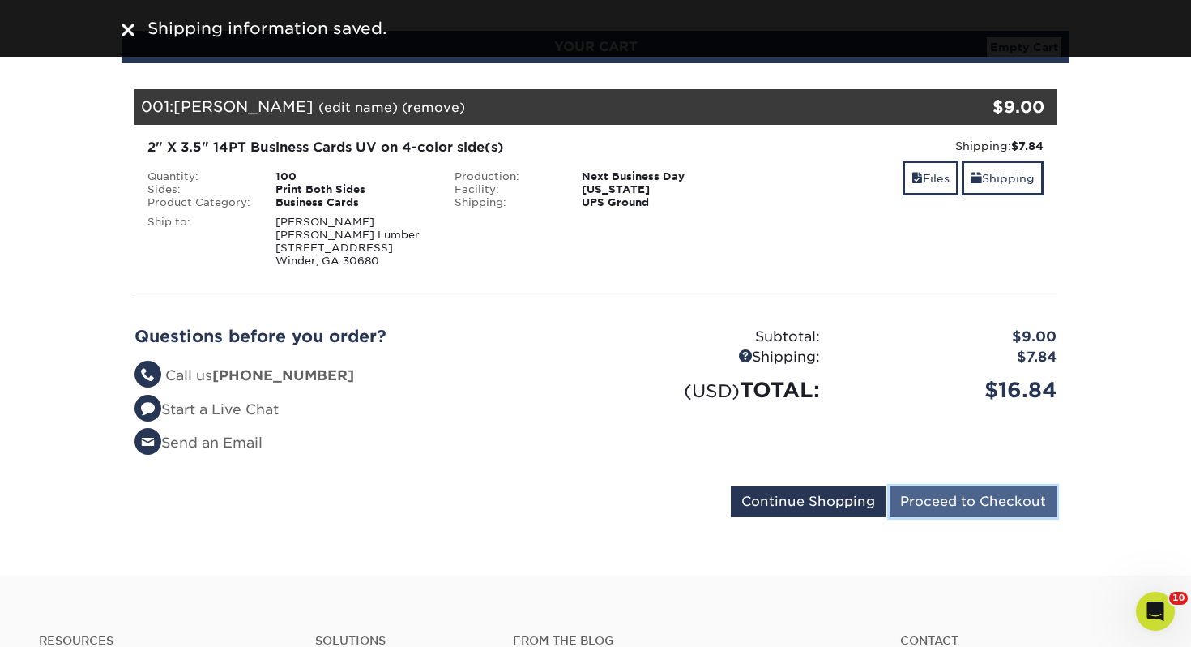
click at [964, 496] on input "Proceed to Checkout" at bounding box center [973, 501] width 167 height 31
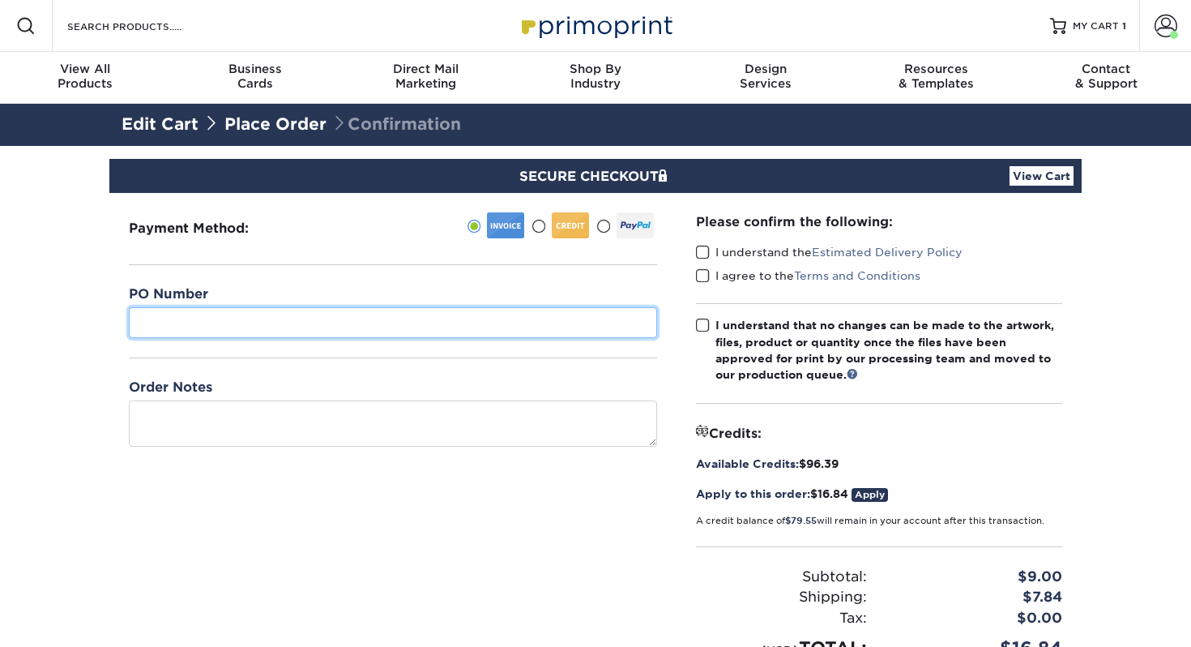
click at [241, 325] on input "text" at bounding box center [393, 322] width 528 height 31
type input "1697"
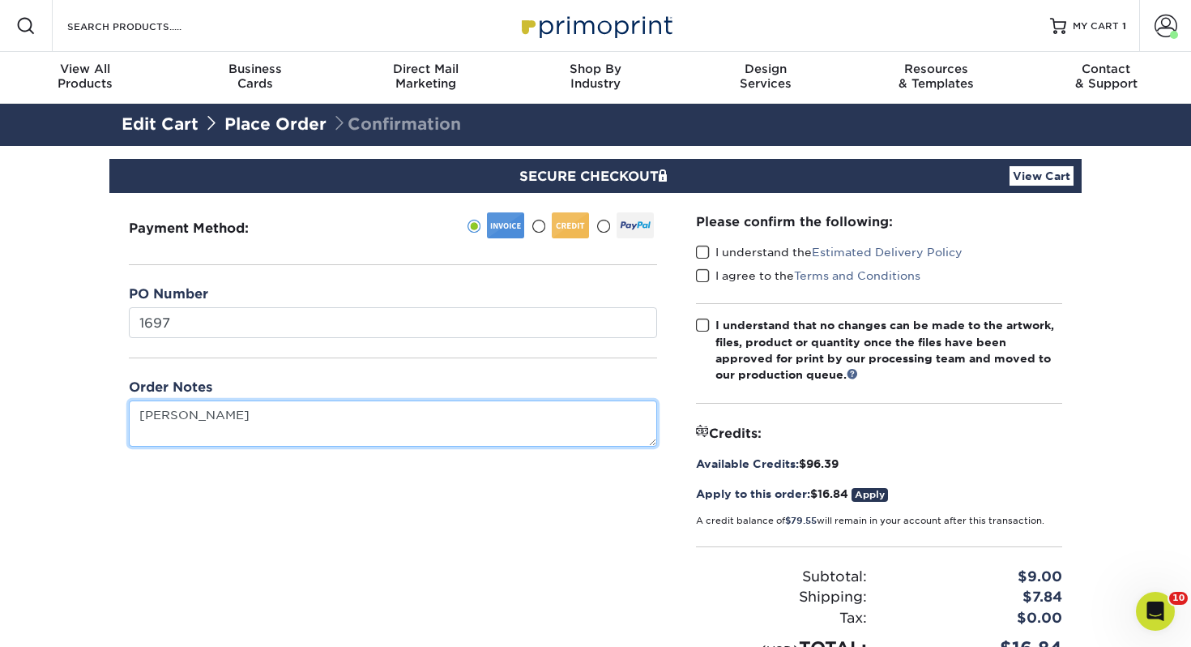
scroll to position [5, 0]
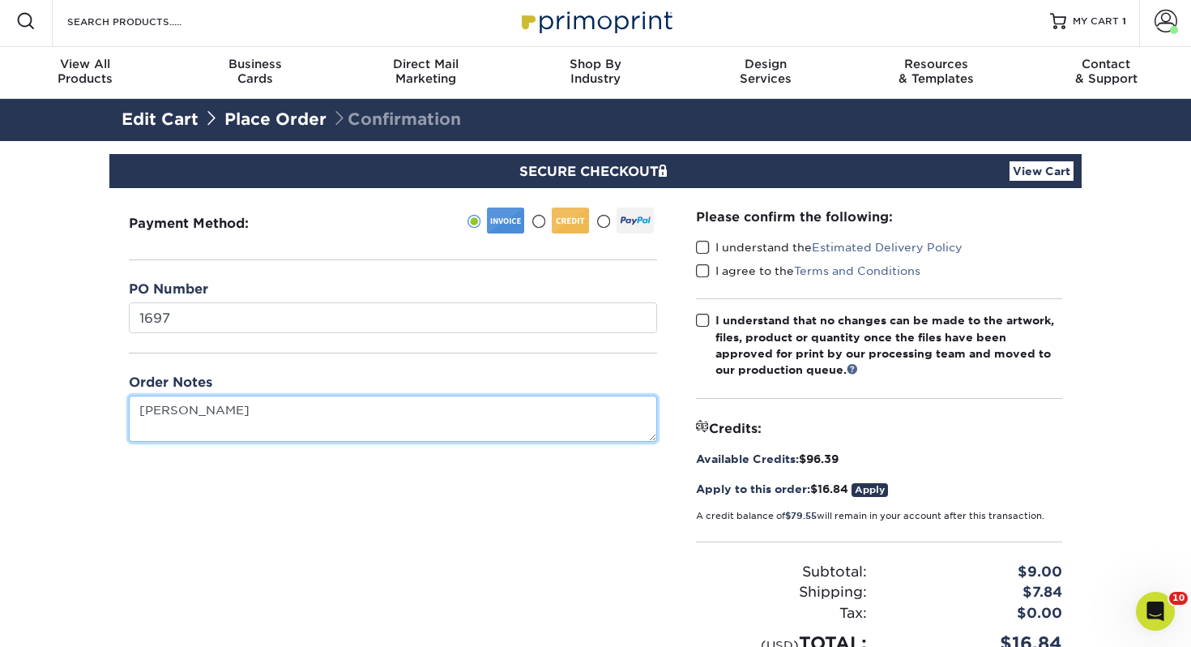
type textarea "[PERSON_NAME]"
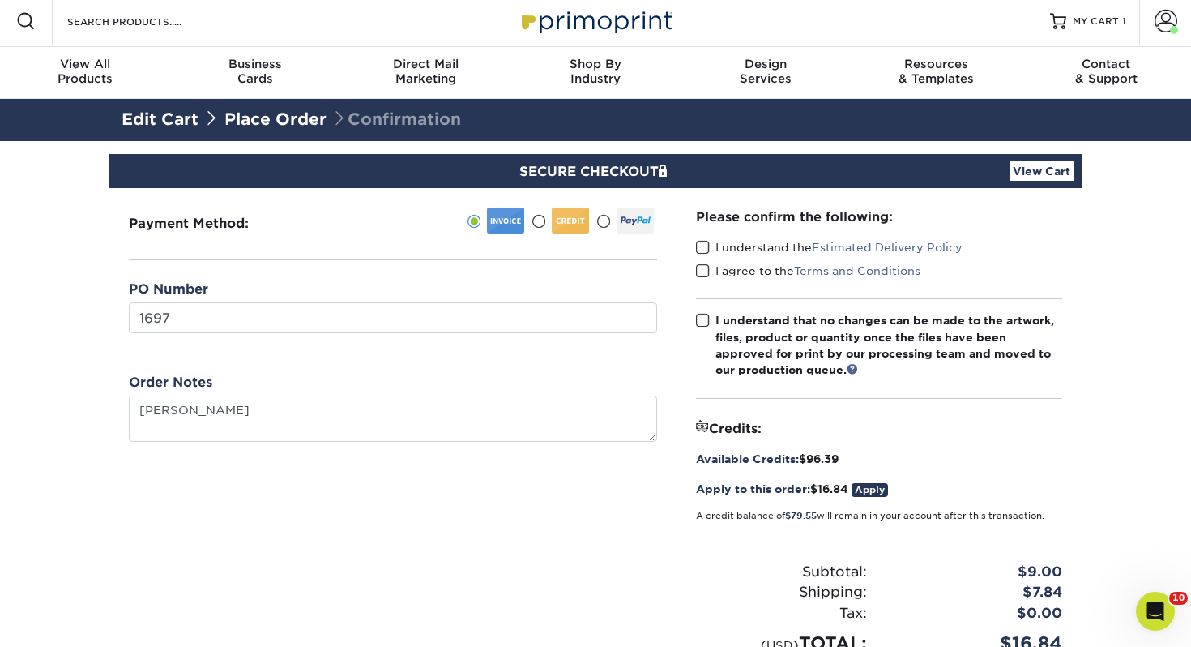
click at [708, 244] on span at bounding box center [703, 247] width 14 height 15
click at [0, 0] on input "I understand the Estimated Delivery Policy" at bounding box center [0, 0] width 0 height 0
click at [700, 271] on span at bounding box center [703, 270] width 14 height 15
click at [0, 0] on input "I agree to the Terms and Conditions" at bounding box center [0, 0] width 0 height 0
click at [707, 322] on span at bounding box center [703, 320] width 14 height 15
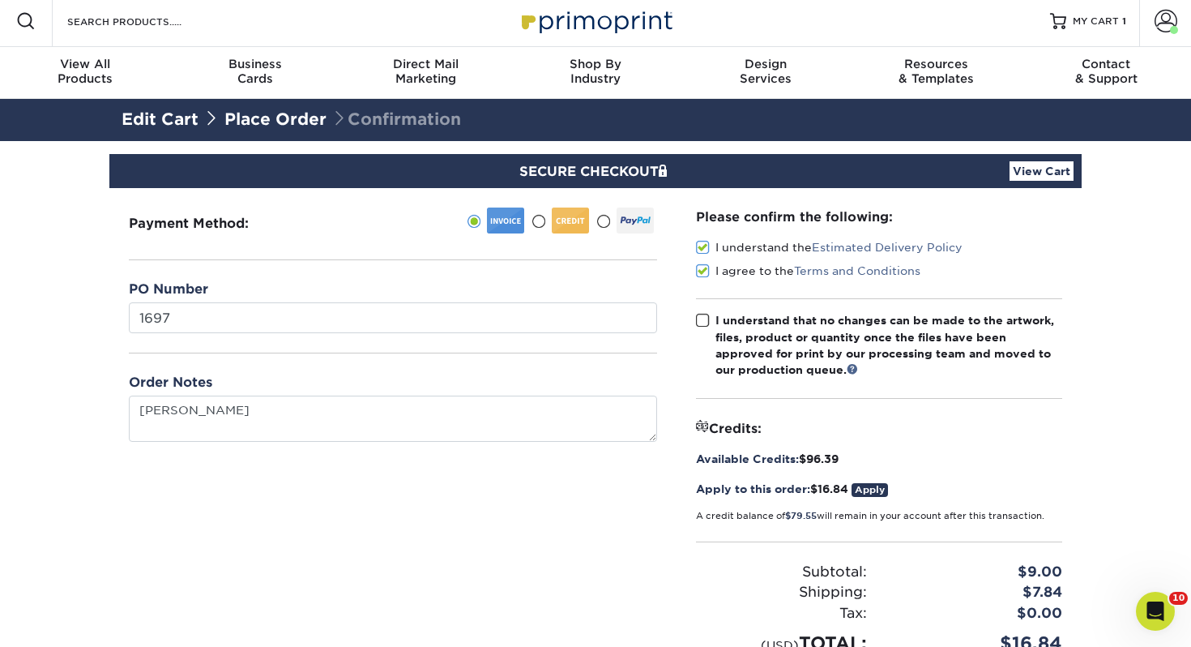
click at [0, 0] on input "I understand that no changes can be made to the artwork, files, product or quan…" at bounding box center [0, 0] width 0 height 0
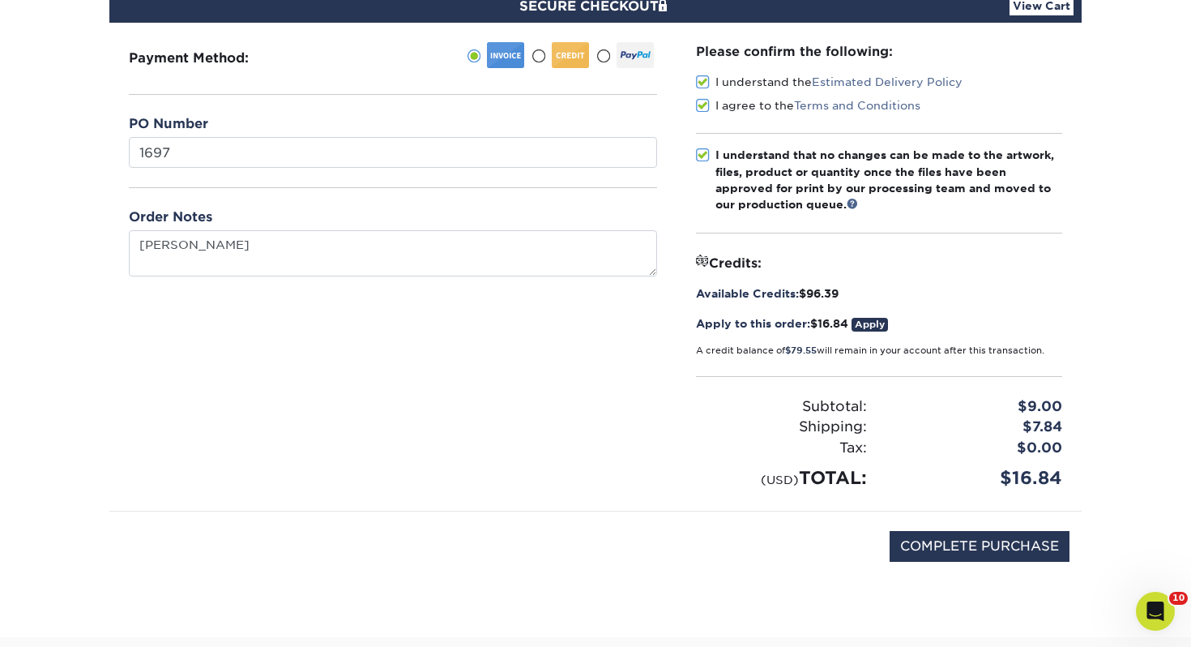
scroll to position [295, 0]
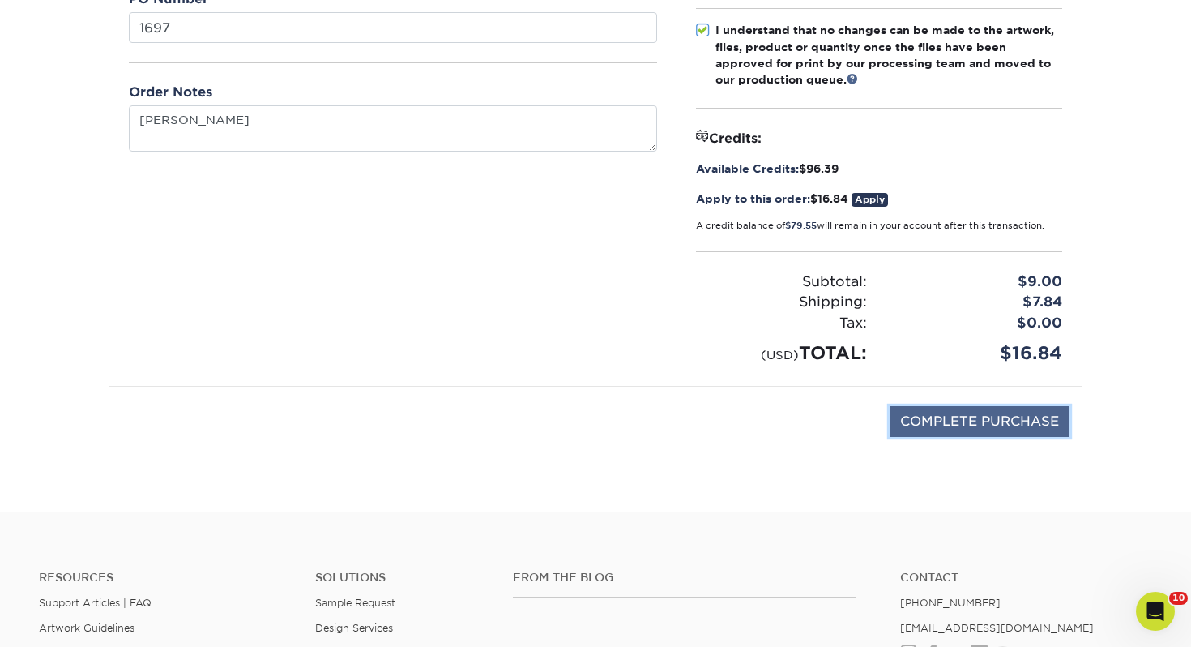
click at [938, 423] on input "COMPLETE PURCHASE" at bounding box center [980, 421] width 180 height 31
type input "PROCESSING, PLEASE WAIT..."
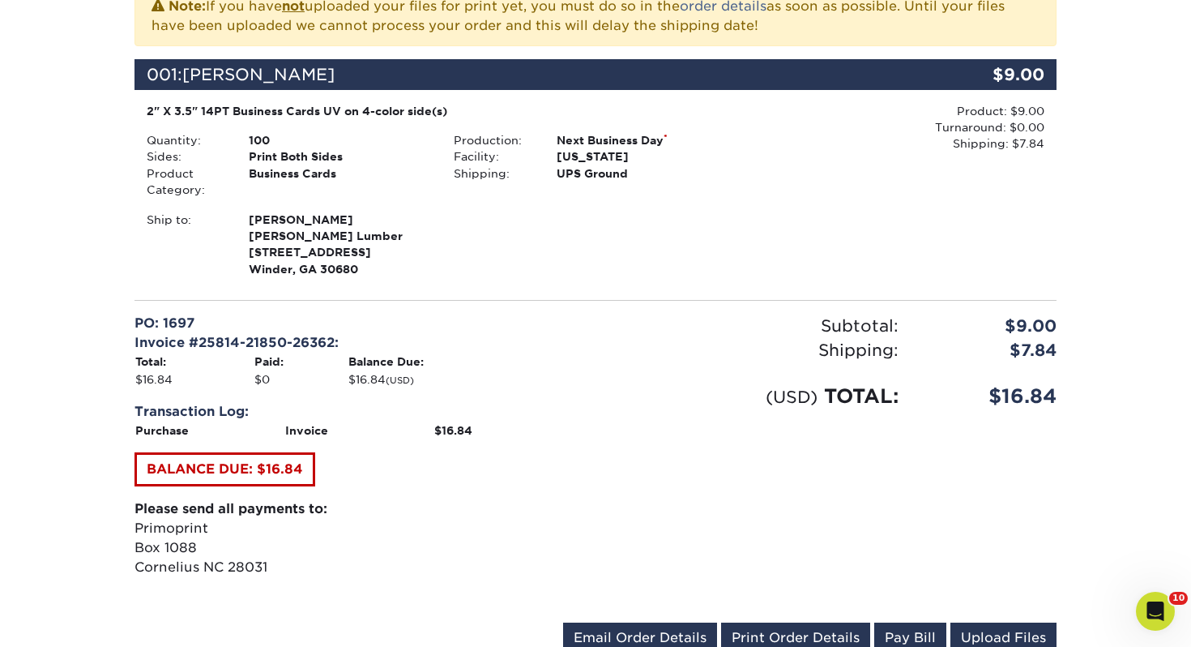
scroll to position [510, 0]
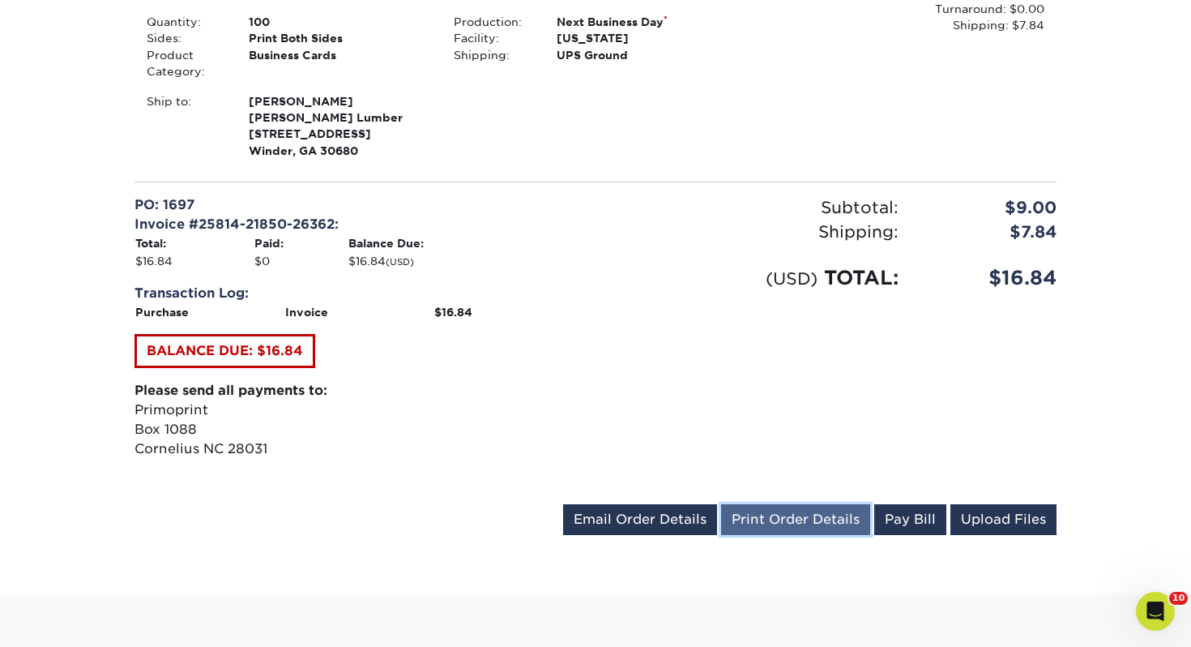
click at [826, 514] on link "Print Order Details" at bounding box center [795, 519] width 149 height 31
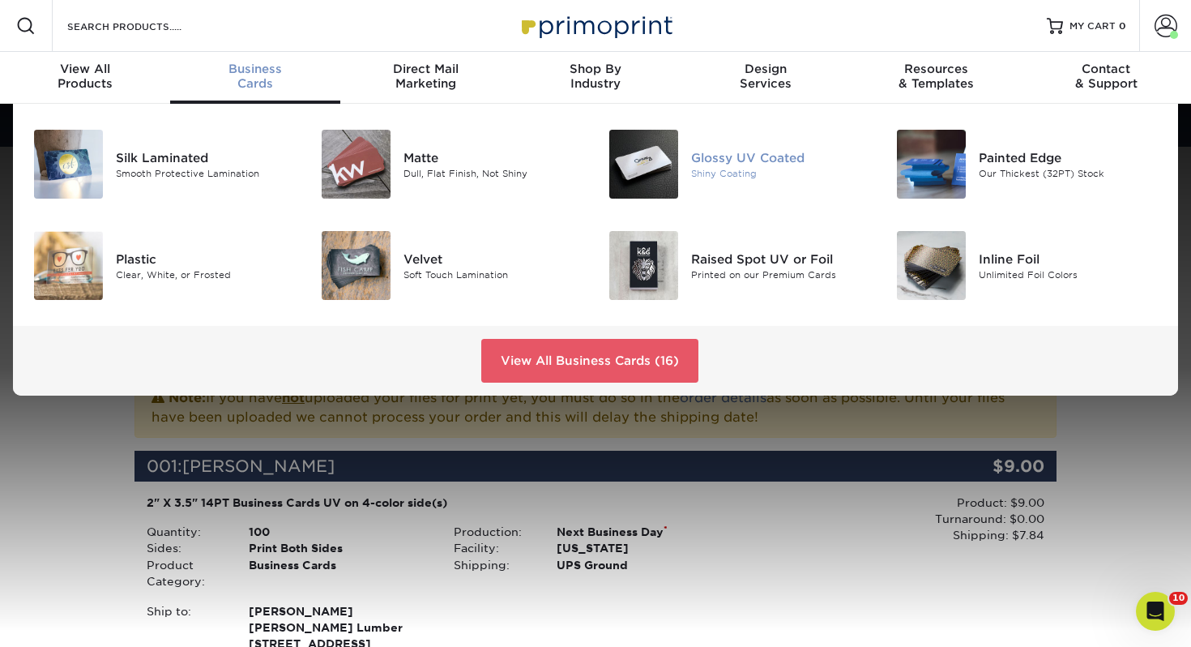
click at [721, 144] on div "Glossy UV Coated Shiny Coating" at bounding box center [787, 164] width 192 height 69
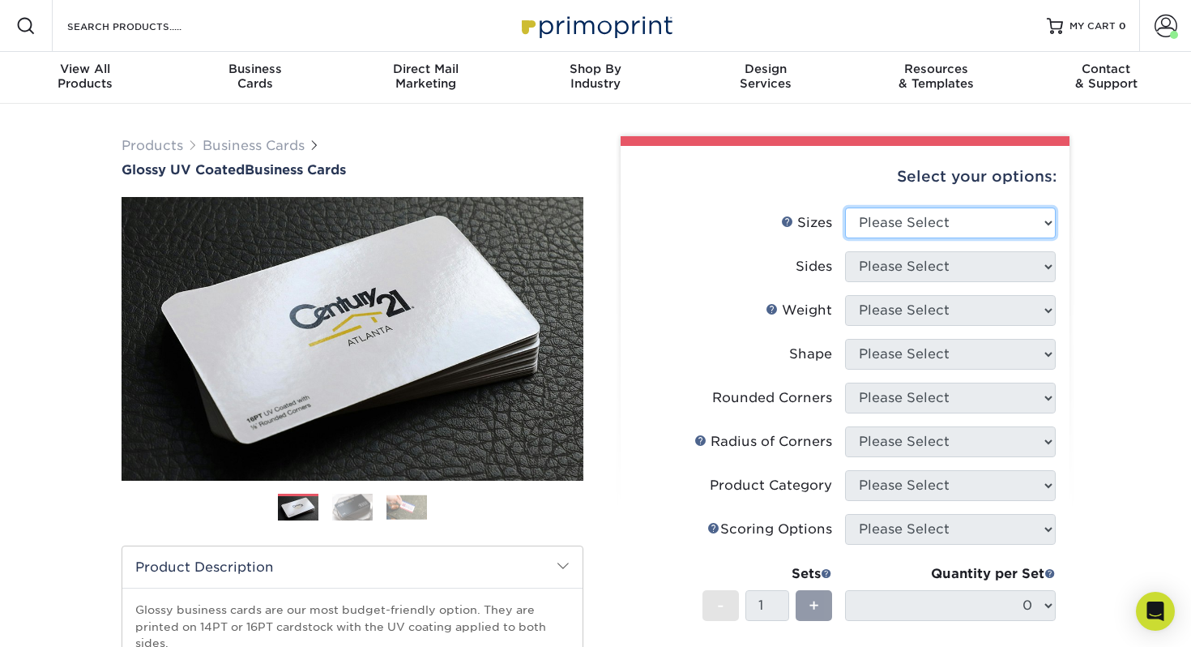
click at [967, 228] on select "Please Select 1.5" x 3.5" - Mini 1.75" x 3.5" - Mini 2" x 2" - Square 2" x 3" -…" at bounding box center [950, 222] width 211 height 31
select select "2.00x3.50"
click at [845, 207] on select "Please Select 1.5" x 3.5" - Mini 1.75" x 3.5" - Mini 2" x 2" - Square 2" x 3" -…" at bounding box center [950, 222] width 211 height 31
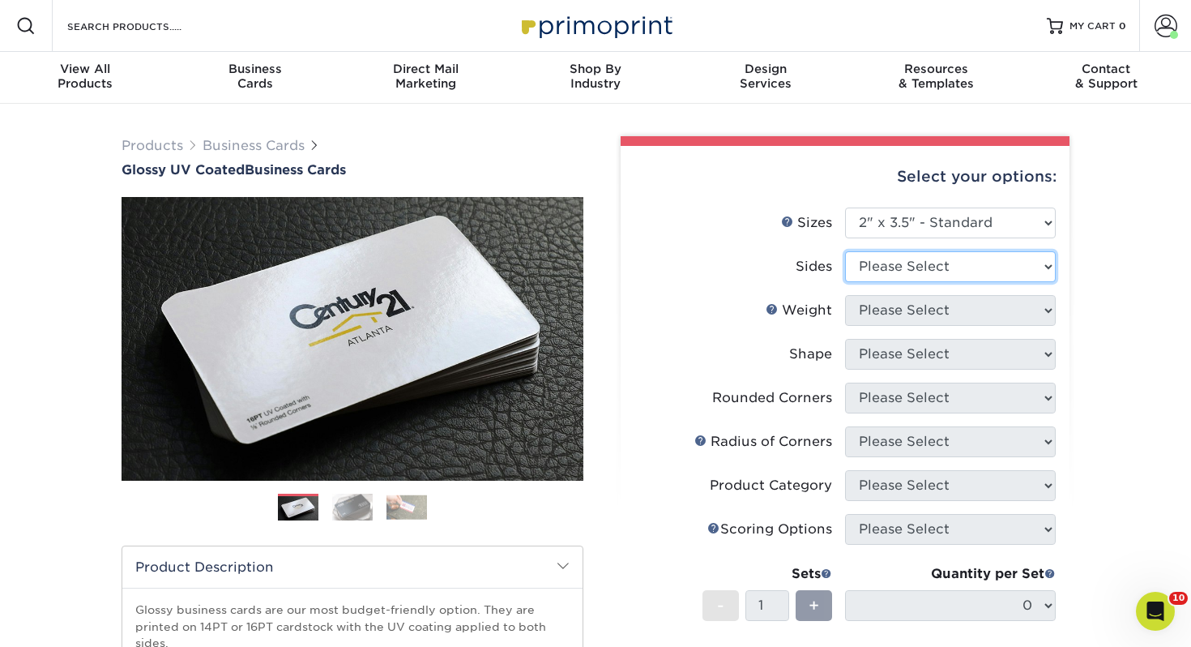
click at [945, 260] on select "Please Select Print Both Sides Print Front Only" at bounding box center [950, 266] width 211 height 31
select select "13abbda7-1d64-4f25-8bb2-c179b224825d"
click at [845, 251] on select "Please Select Print Both Sides Print Front Only" at bounding box center [950, 266] width 211 height 31
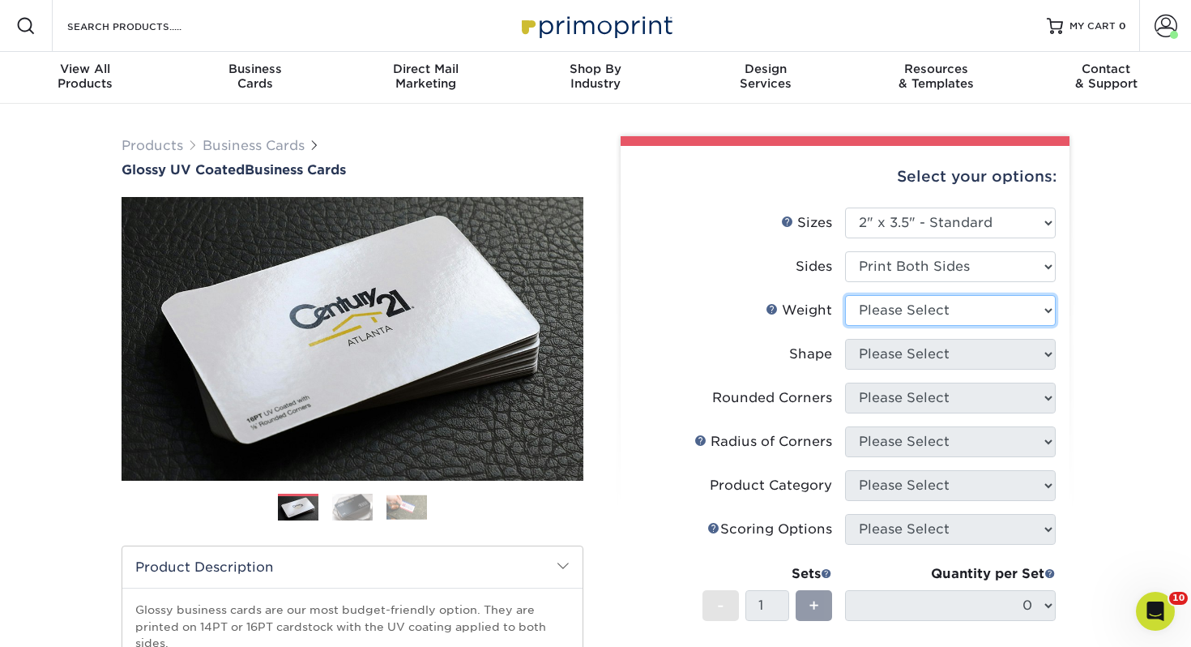
click at [932, 312] on select "Please Select 16PT 14PT" at bounding box center [950, 310] width 211 height 31
select select "14PT"
click at [845, 295] on select "Please Select 16PT 14PT" at bounding box center [950, 310] width 211 height 31
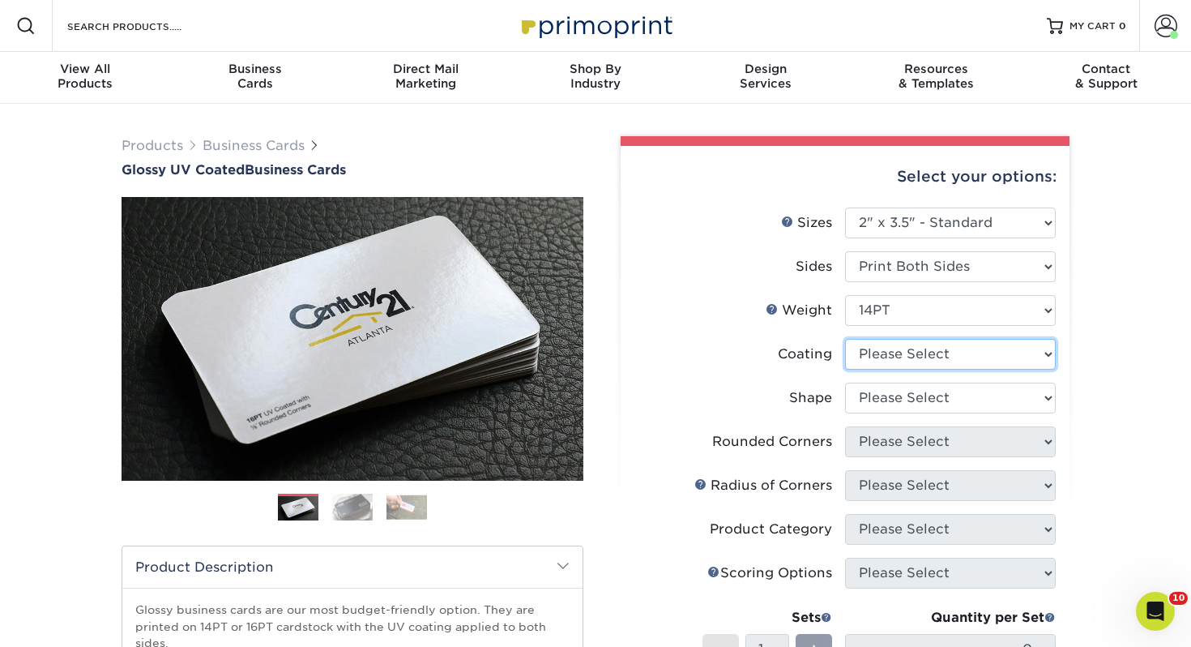
click at [910, 365] on select at bounding box center [950, 354] width 211 height 31
select select "ae367451-b2b8-45df-a344-0f05b6a12993"
click at [845, 339] on select at bounding box center [950, 354] width 211 height 31
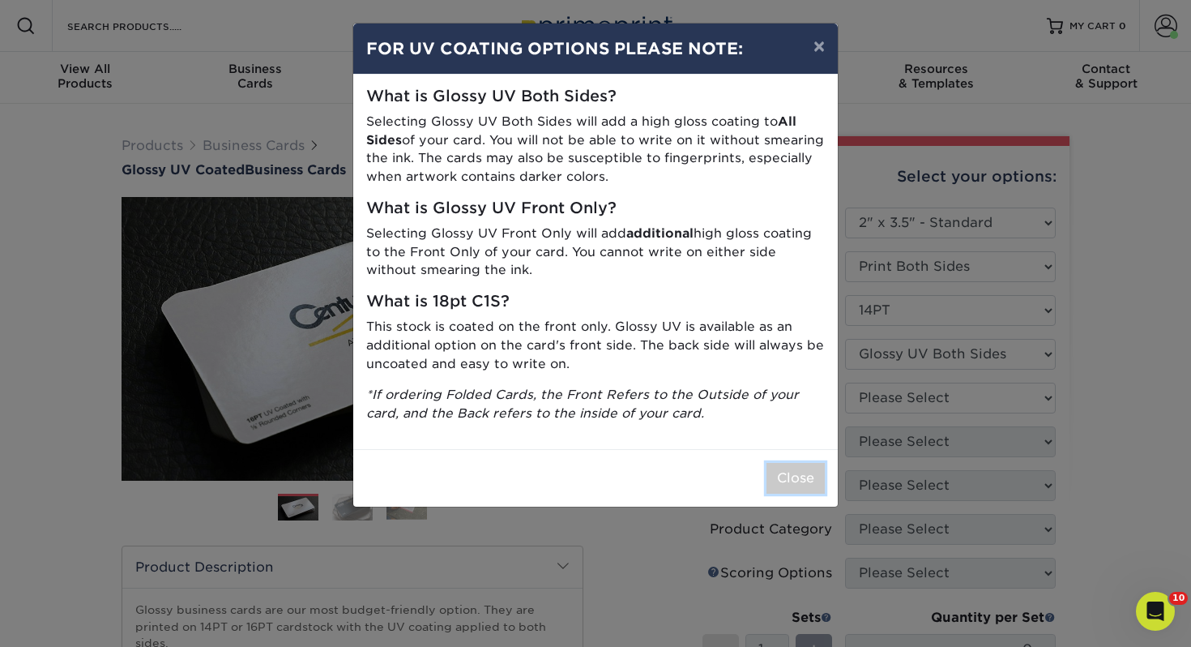
click at [793, 476] on button "Close" at bounding box center [795, 478] width 58 height 31
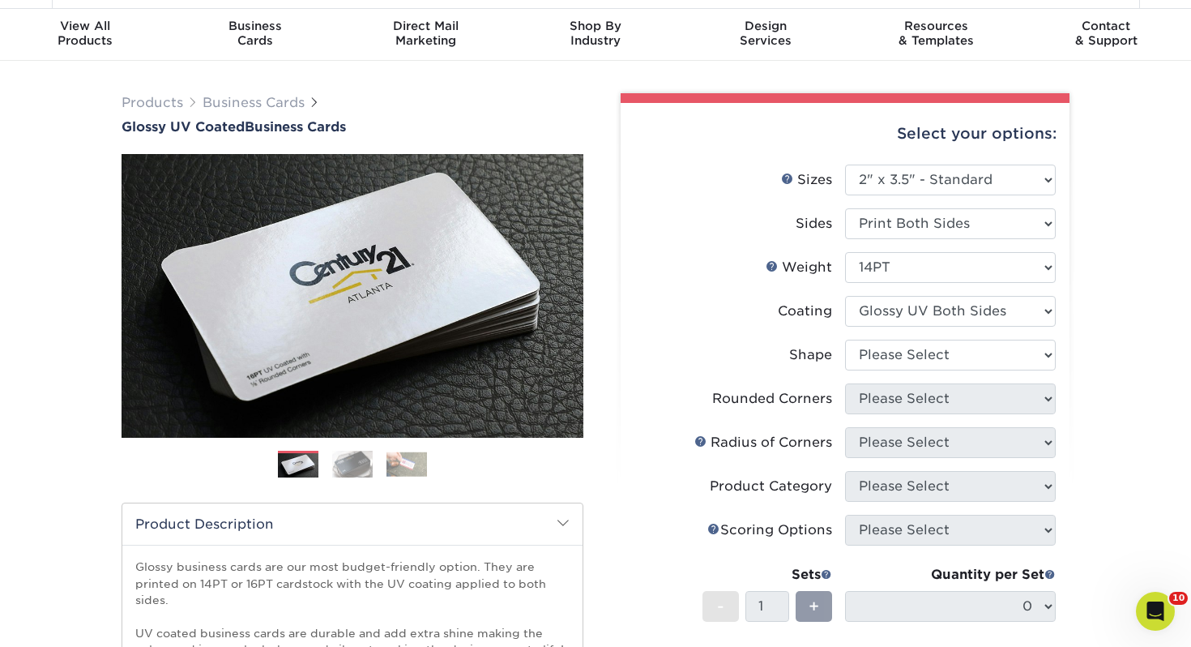
scroll to position [52, 0]
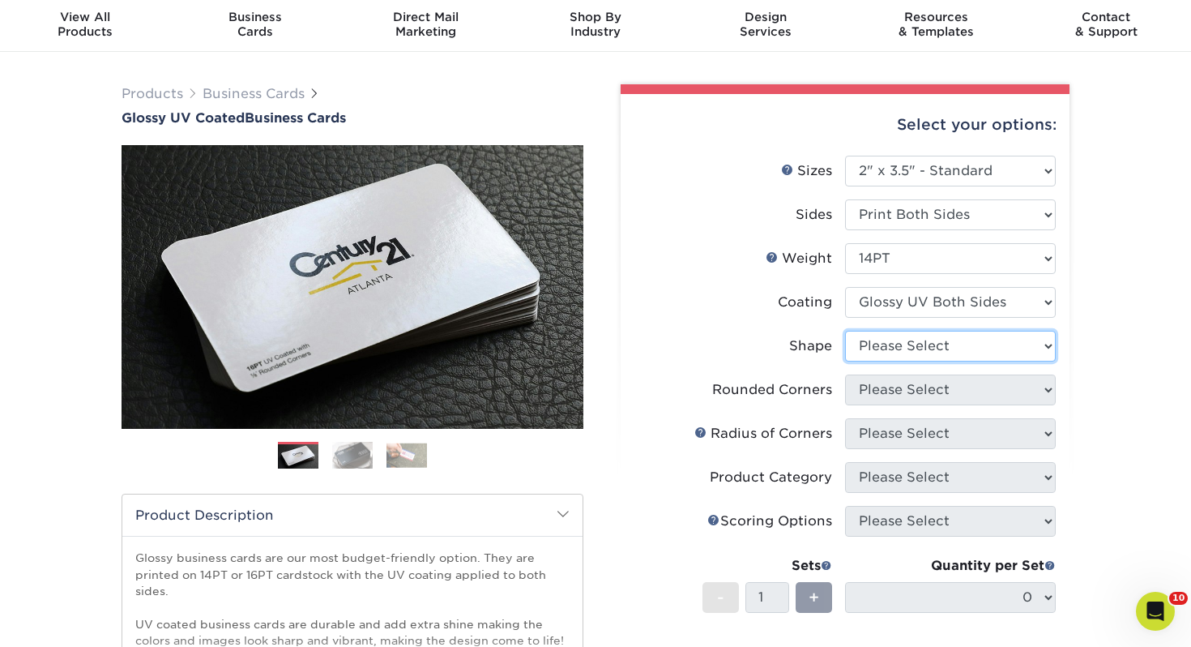
click at [911, 353] on select "Please Select Standard" at bounding box center [950, 346] width 211 height 31
select select "standard"
click at [845, 331] on select "Please Select Standard" at bounding box center [950, 346] width 211 height 31
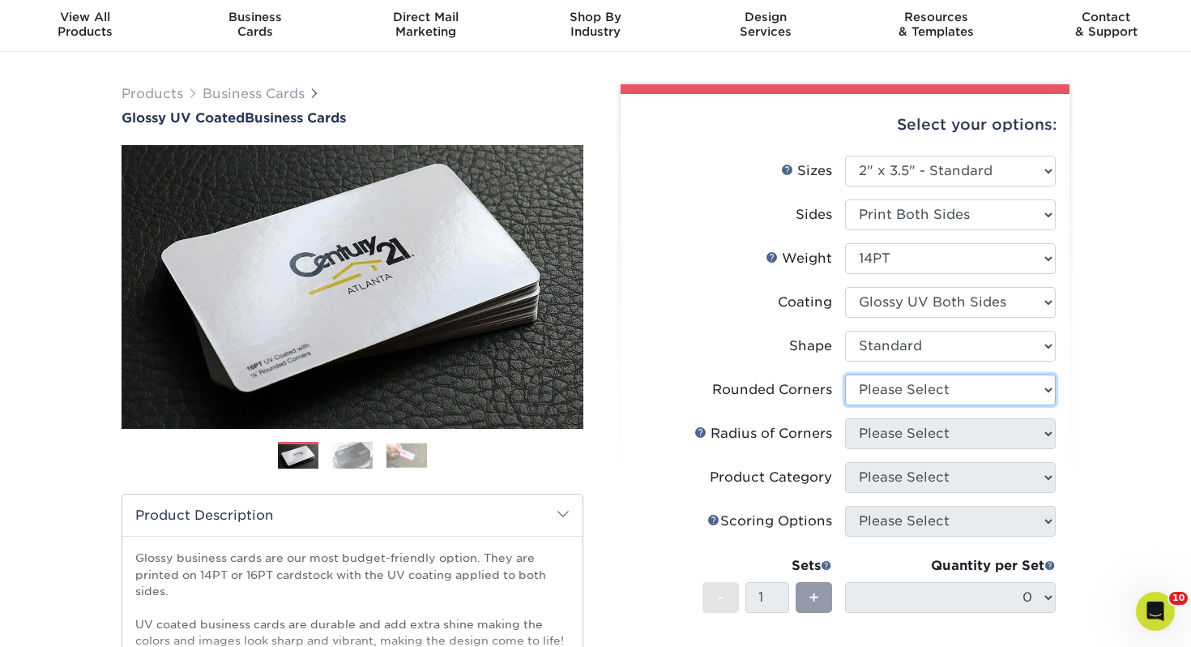
click at [933, 378] on select "Please Select Yes - Round 2 Corners Yes - Round 4 Corners No" at bounding box center [950, 389] width 211 height 31
select select "0"
click at [845, 374] on select "Please Select Yes - Round 2 Corners Yes - Round 4 Corners No" at bounding box center [950, 389] width 211 height 31
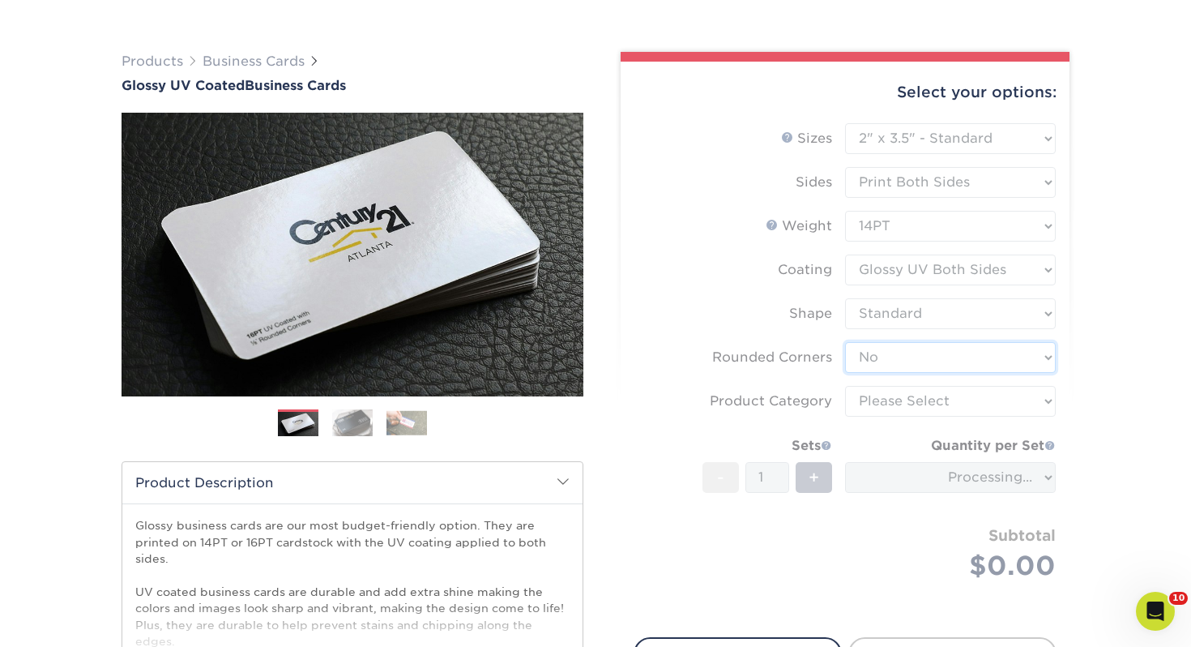
scroll to position [85, 0]
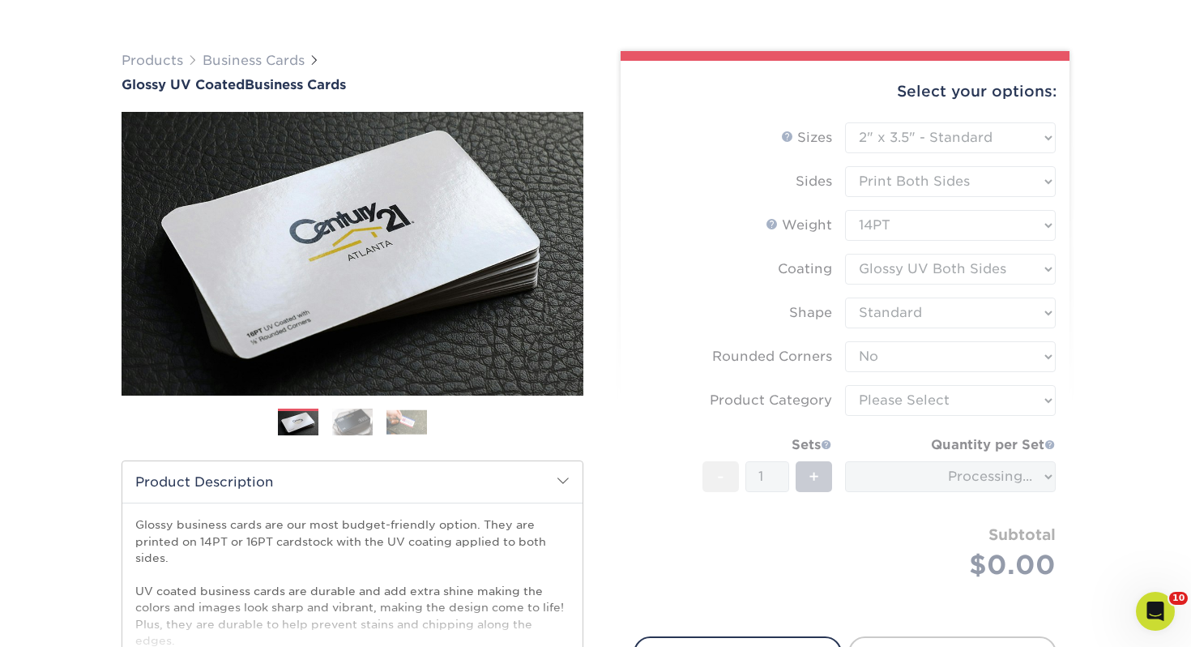
click at [920, 408] on form "Sizes Help Sizes Please Select 1.5" x 3.5" - Mini 1.75" x 3.5" - Mini 2" x 2" -…" at bounding box center [845, 369] width 423 height 495
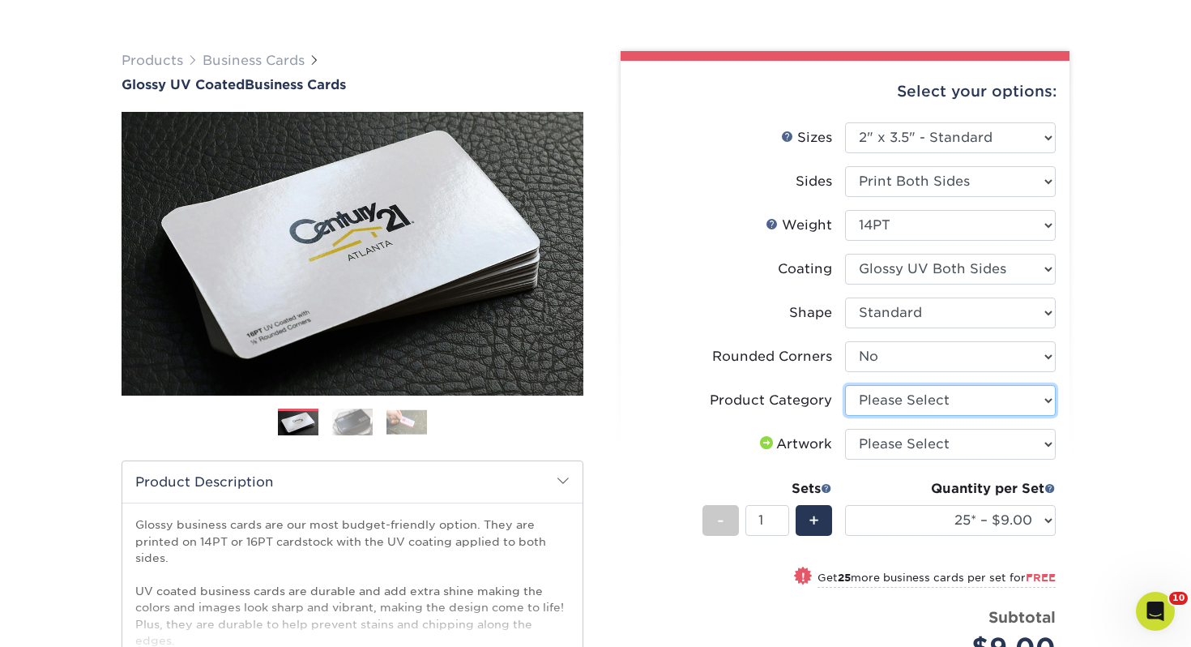
click at [921, 400] on select "Please Select Business Cards" at bounding box center [950, 400] width 211 height 31
select select "3b5148f1-0588-4f88-a218-97bcfdce65c1"
click at [845, 385] on select "Please Select Business Cards" at bounding box center [950, 400] width 211 height 31
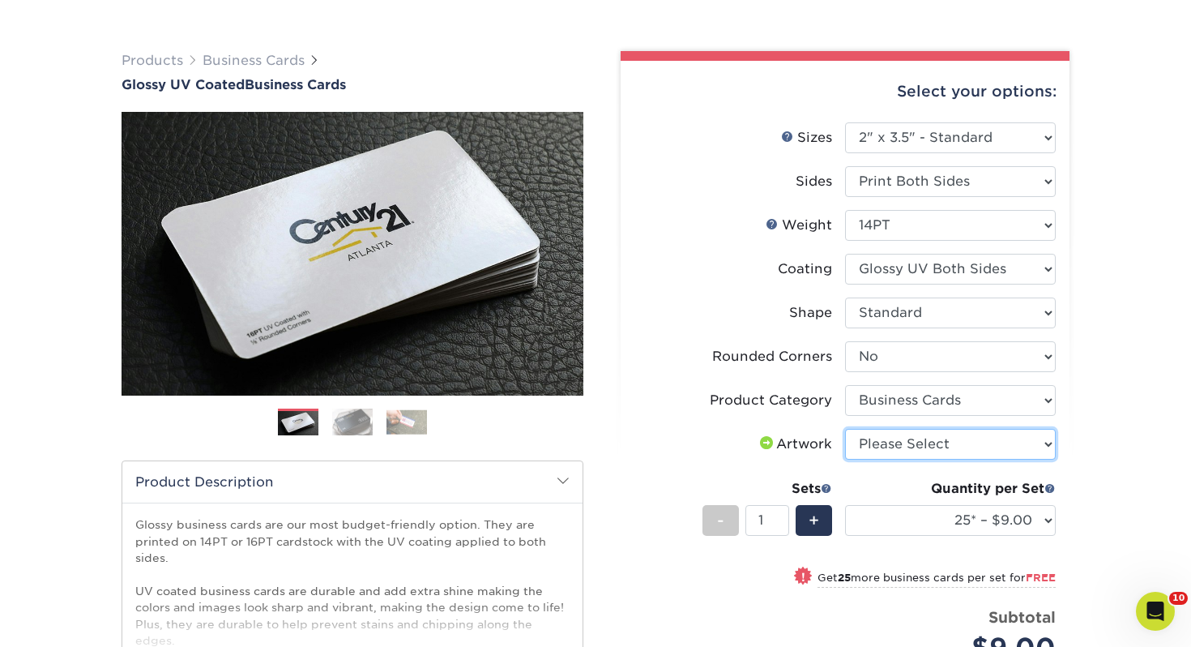
click at [911, 438] on select "Please Select I will upload files I need a design - $100" at bounding box center [950, 444] width 211 height 31
select select "upload"
click at [845, 429] on select "Please Select I will upload files I need a design - $100" at bounding box center [950, 444] width 211 height 31
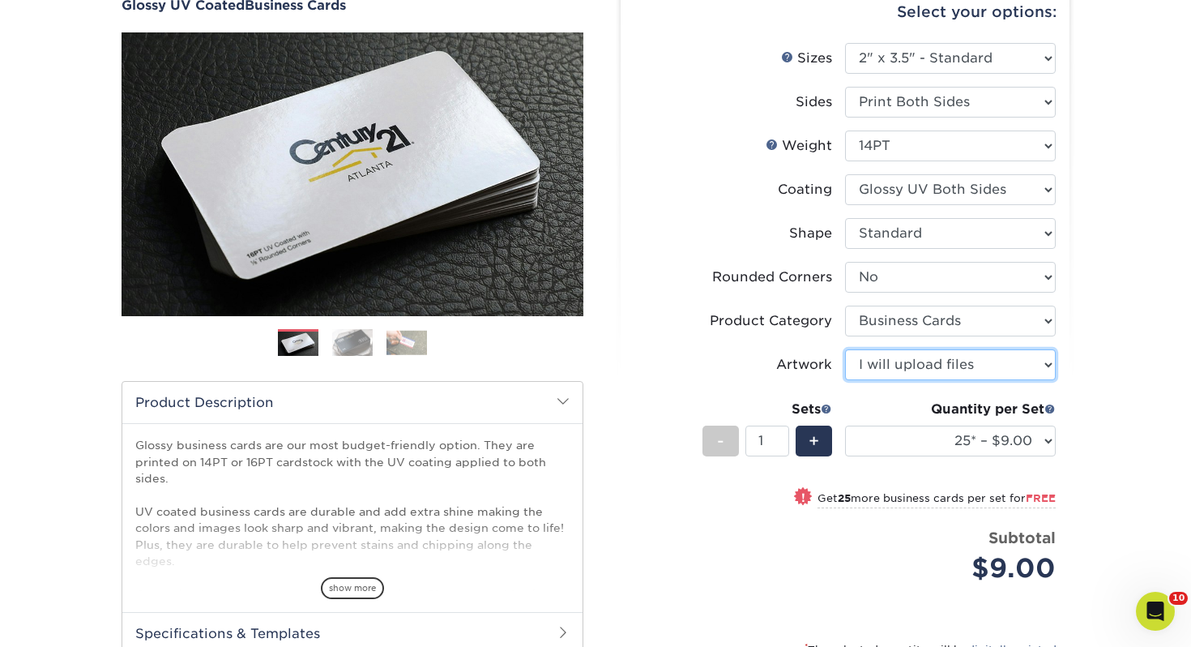
scroll to position [167, 0]
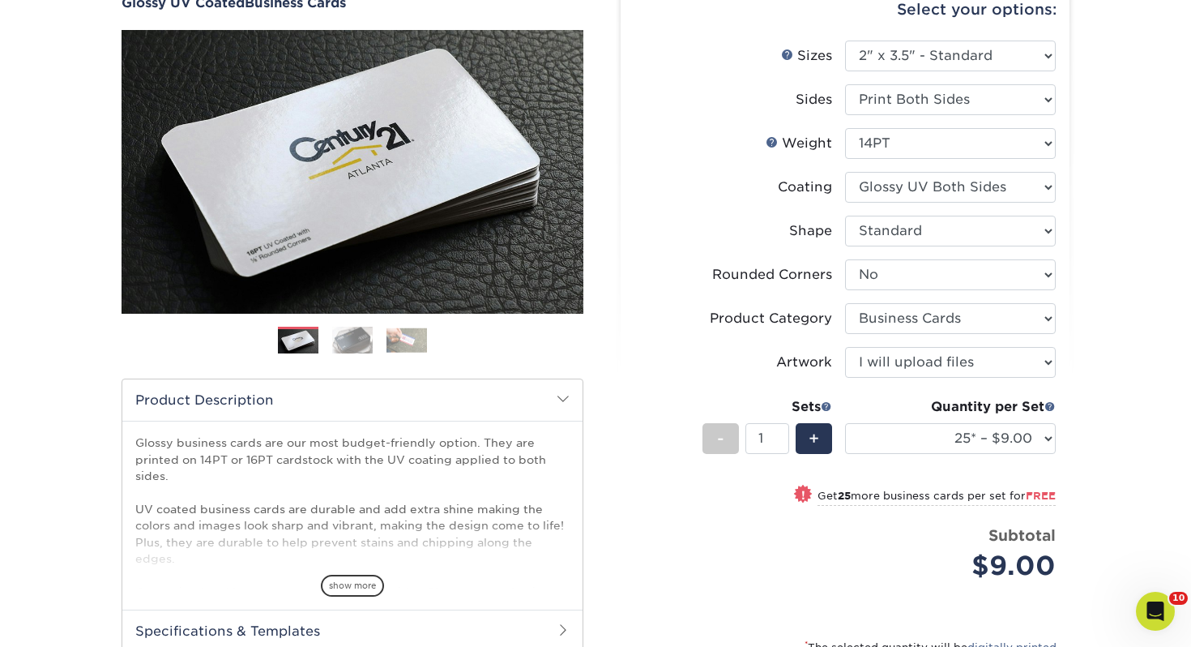
click at [916, 453] on div "Quantity per Set 25* – $9.00 50* – $9.00 100* – $9.00 250* – $17.00 500 – $33.0…" at bounding box center [950, 434] width 211 height 75
click at [917, 450] on select "25* – $9.00 50* – $9.00 100* – $9.00 250* – $17.00 500 – $33.00 1000 – $42.00 2…" at bounding box center [950, 438] width 211 height 31
select select "100* – $9.00"
click at [845, 423] on select "25* – $9.00 50* – $9.00 100* – $9.00 250* – $17.00 500 – $33.00 1000 – $42.00 2…" at bounding box center [950, 438] width 211 height 31
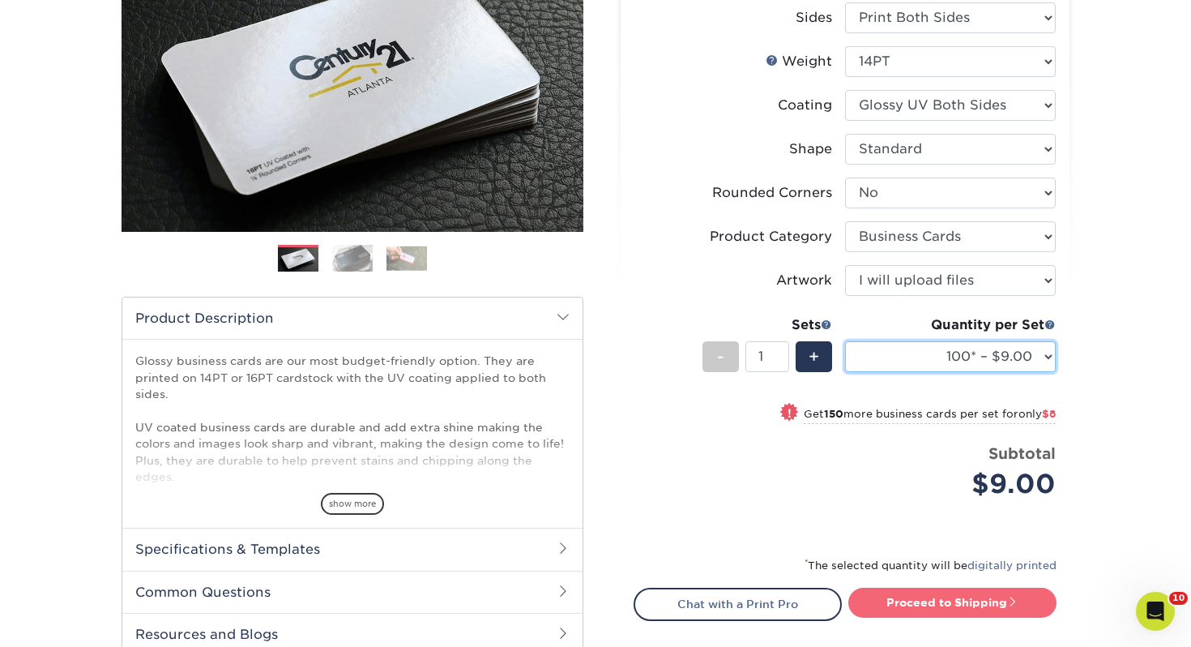
scroll to position [350, 0]
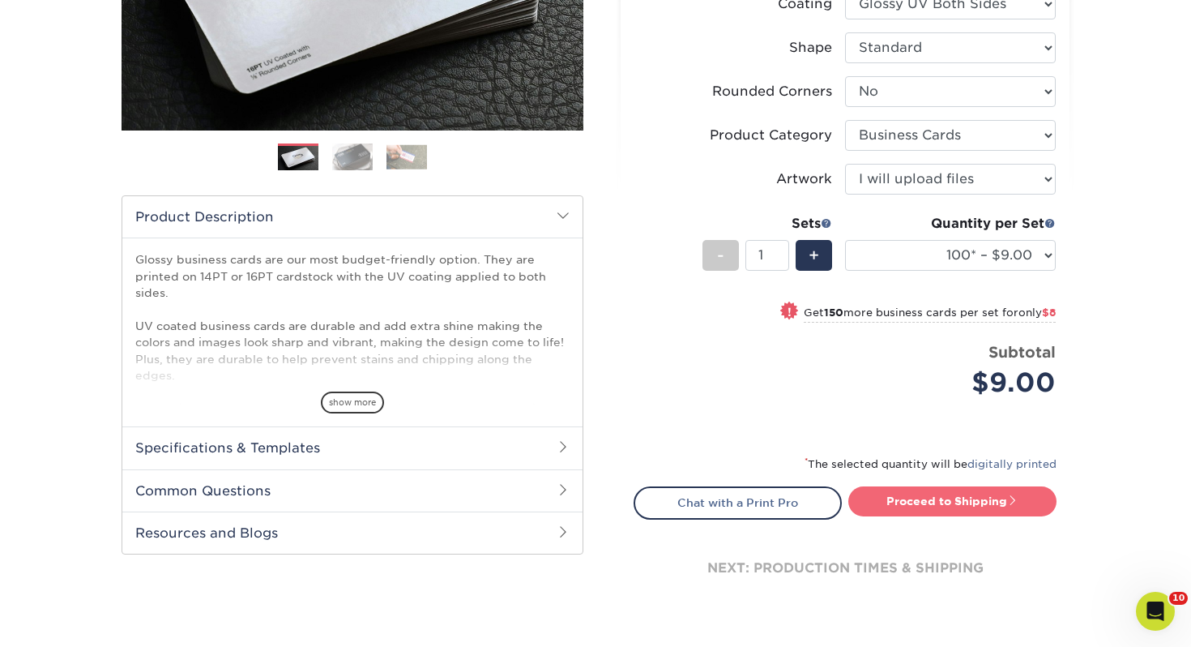
click at [943, 497] on link "Proceed to Shipping" at bounding box center [952, 500] width 208 height 29
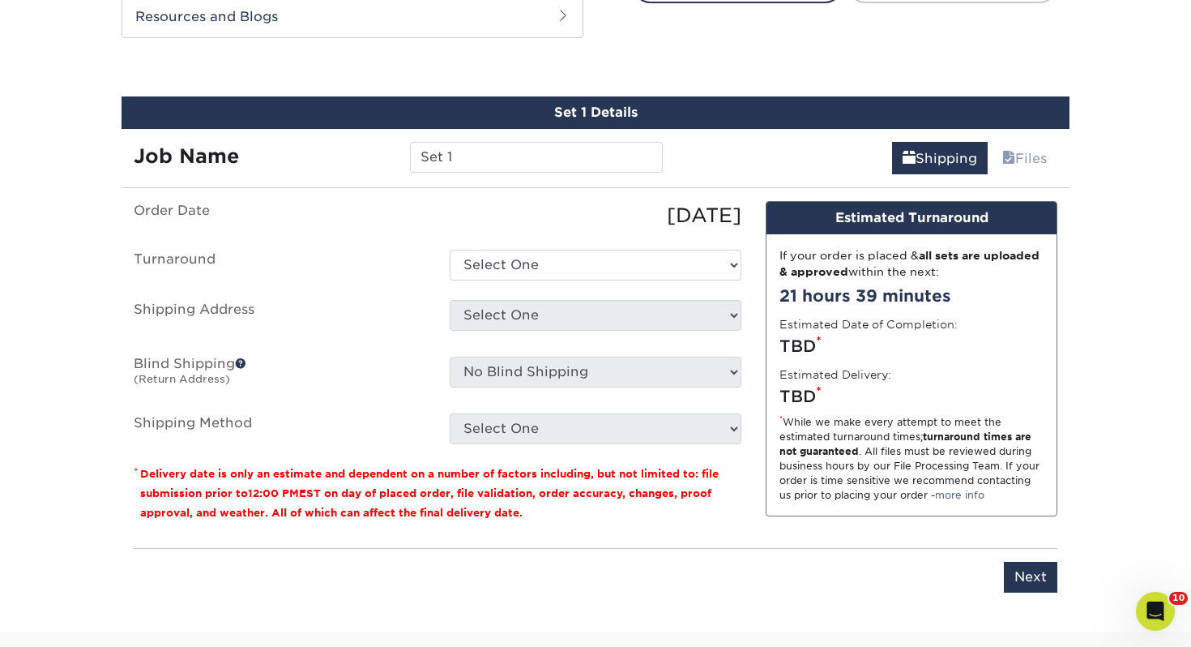
scroll to position [880, 0]
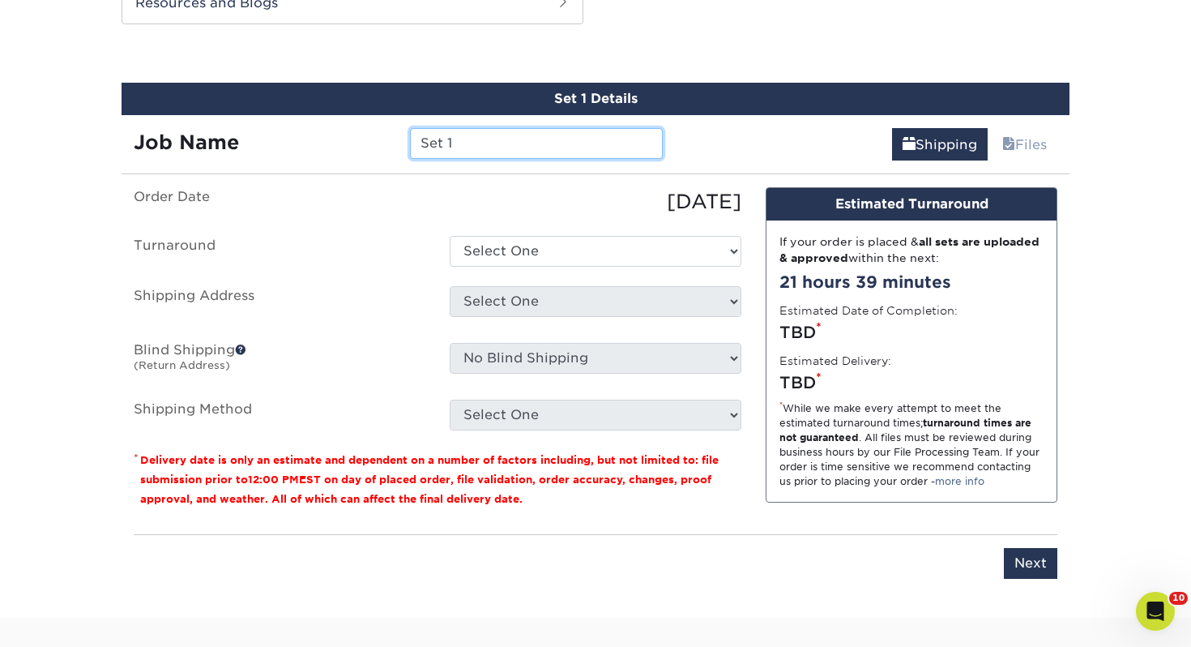
drag, startPoint x: 530, startPoint y: 147, endPoint x: 246, endPoint y: 130, distance: 284.0
click at [246, 130] on div "Job Name Set 1" at bounding box center [398, 143] width 553 height 31
type input "T"
type input "Tim Petty"
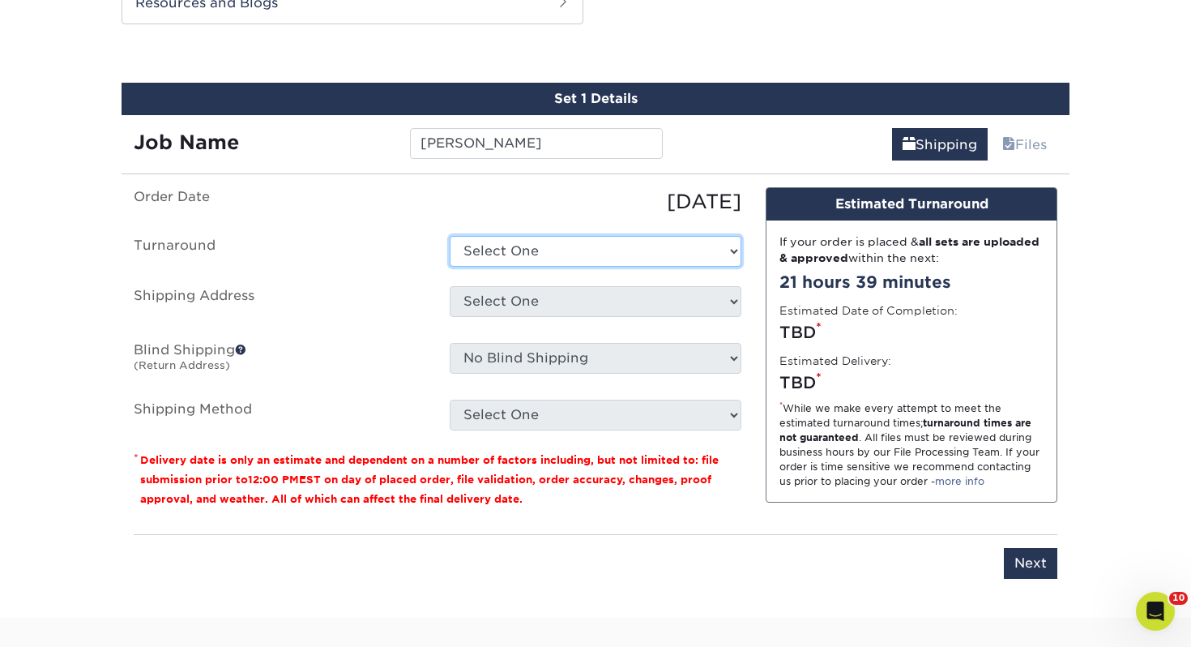
click at [625, 247] on select "Select One 2-4 Business Days 2 Day Next Business Day" at bounding box center [596, 251] width 292 height 31
select select "43800dee-37a1-44ea-97e0-42e3d5772687"
click at [450, 236] on select "Select One 2-4 Business Days 2 Day Next Business Day" at bounding box center [596, 251] width 292 height 31
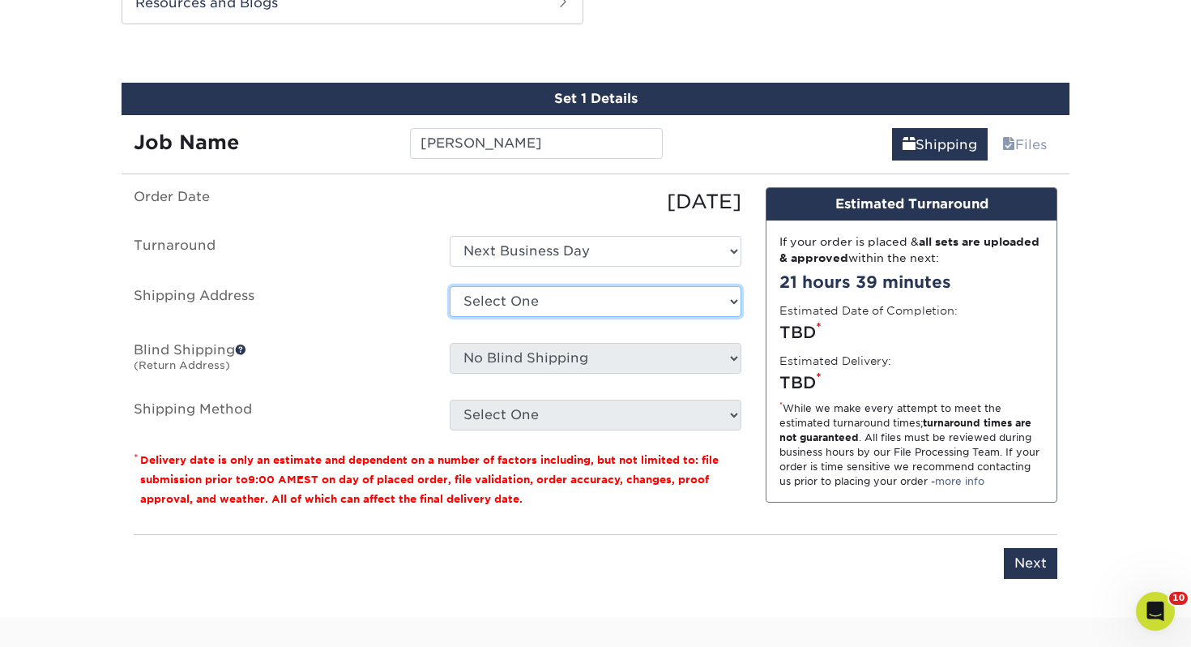
click at [586, 297] on select "Select One Adrian, MI Akron, OH" at bounding box center [596, 301] width 292 height 31
select select "120384"
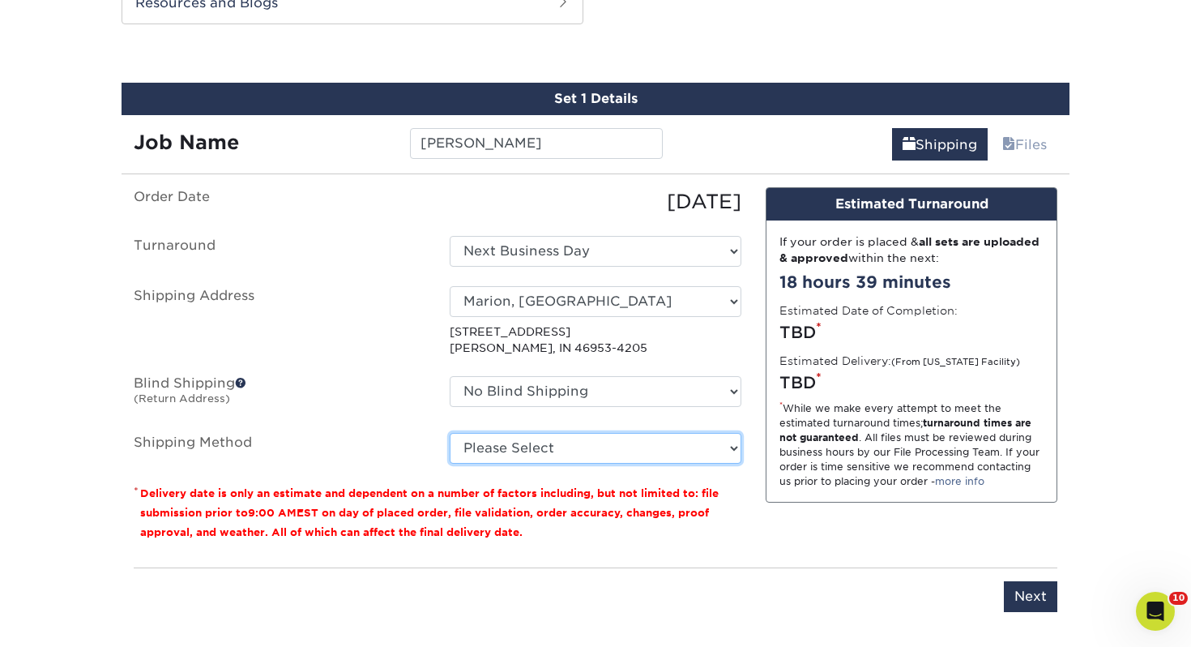
click at [538, 451] on select "Please Select Ground Shipping (+$7.84) 3 Day Shipping Service (+$15.36) 2 Day A…" at bounding box center [596, 448] width 292 height 31
select select "03"
click at [450, 433] on select "Please Select Ground Shipping (+$7.84) 3 Day Shipping Service (+$15.36) 2 Day A…" at bounding box center [596, 448] width 292 height 31
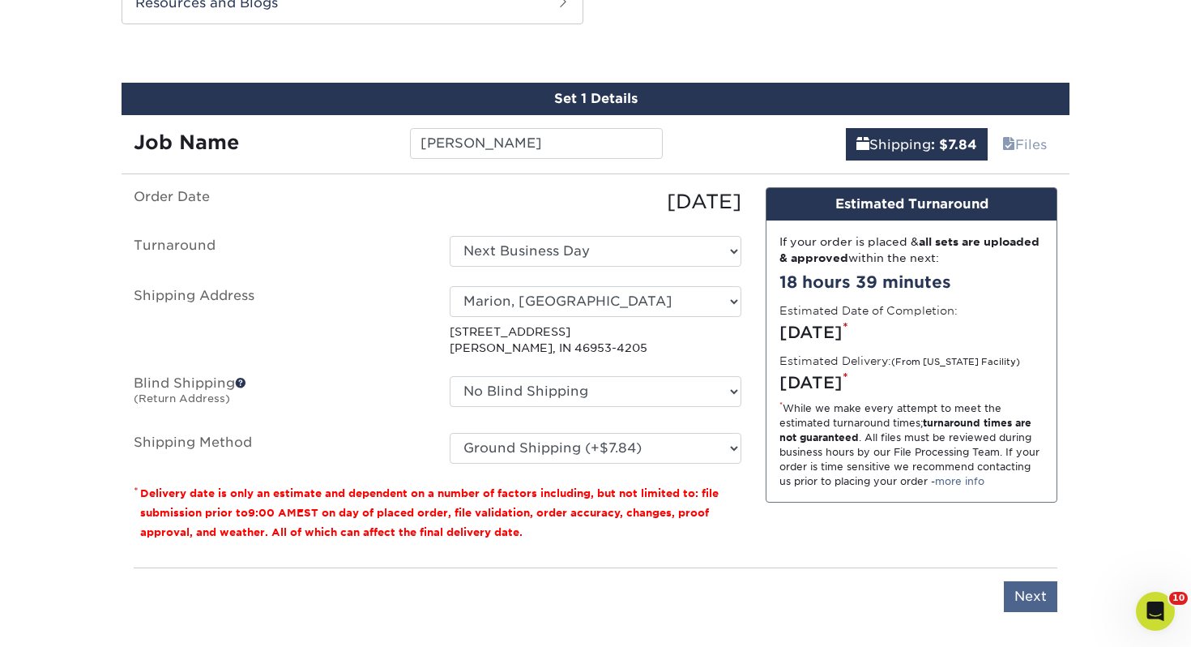
click at [1030, 600] on div "You've choosen mailing services! If you have a csv address list please upload i…" at bounding box center [596, 409] width 924 height 444
click at [1030, 598] on input "Next" at bounding box center [1030, 596] width 53 height 31
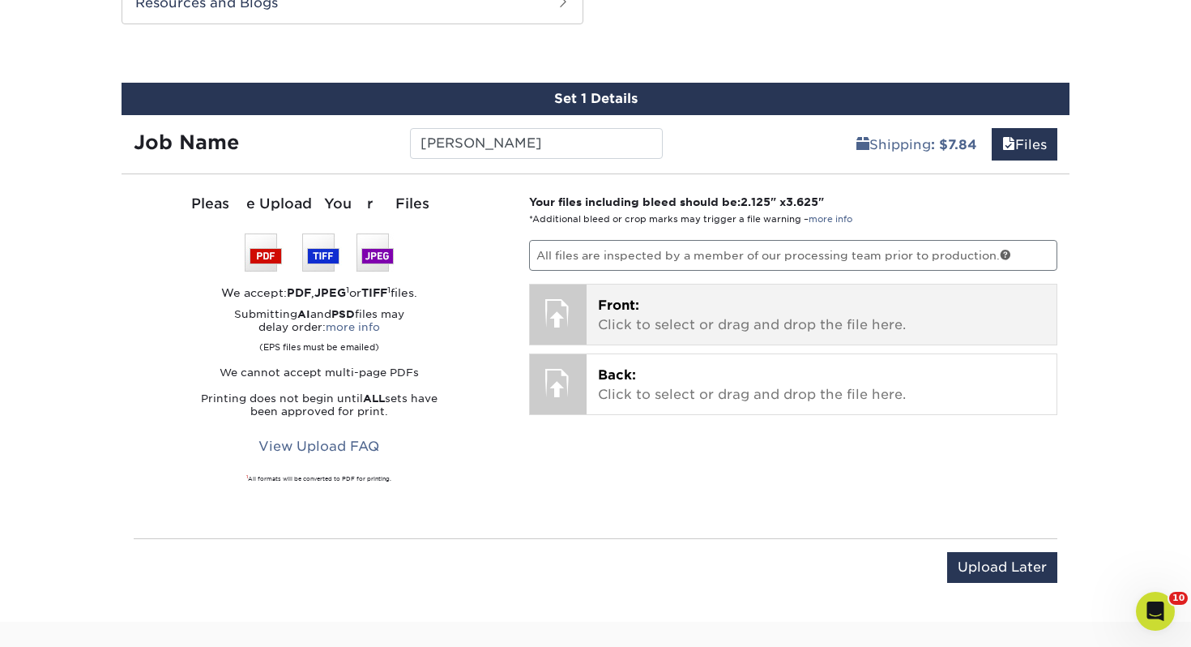
click at [723, 308] on p "Front: Click to select or drag and drop the file here." at bounding box center [822, 315] width 448 height 39
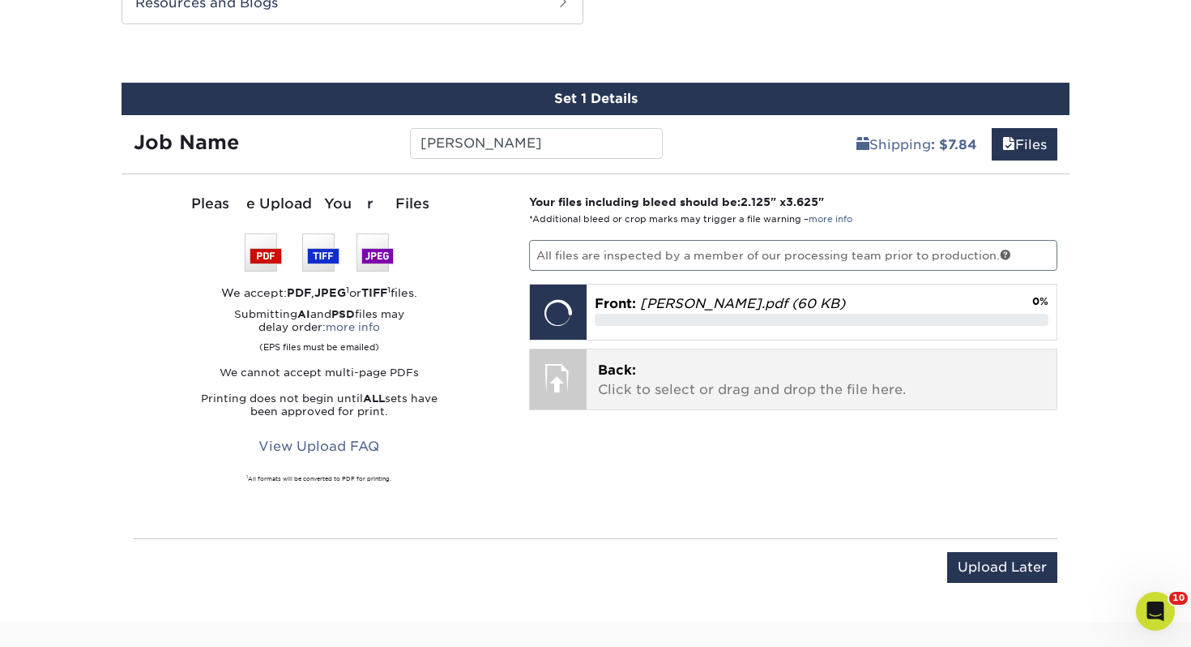
click at [654, 378] on p "Back: Click to select or drag and drop the file here." at bounding box center [822, 380] width 448 height 39
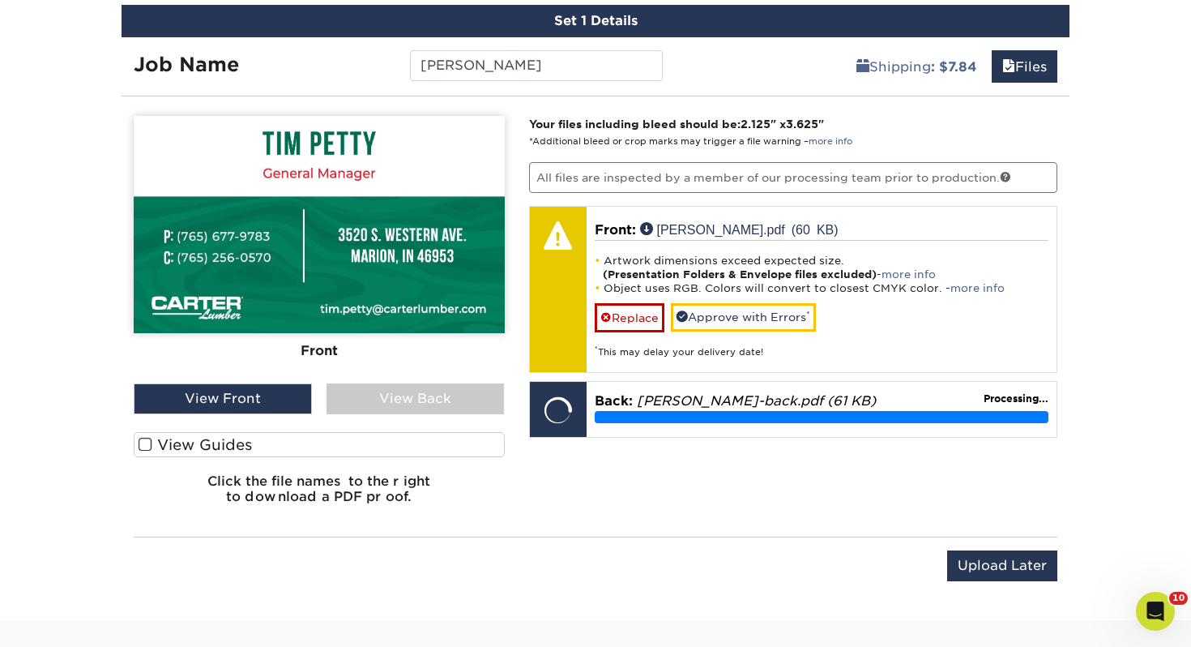
scroll to position [980, 0]
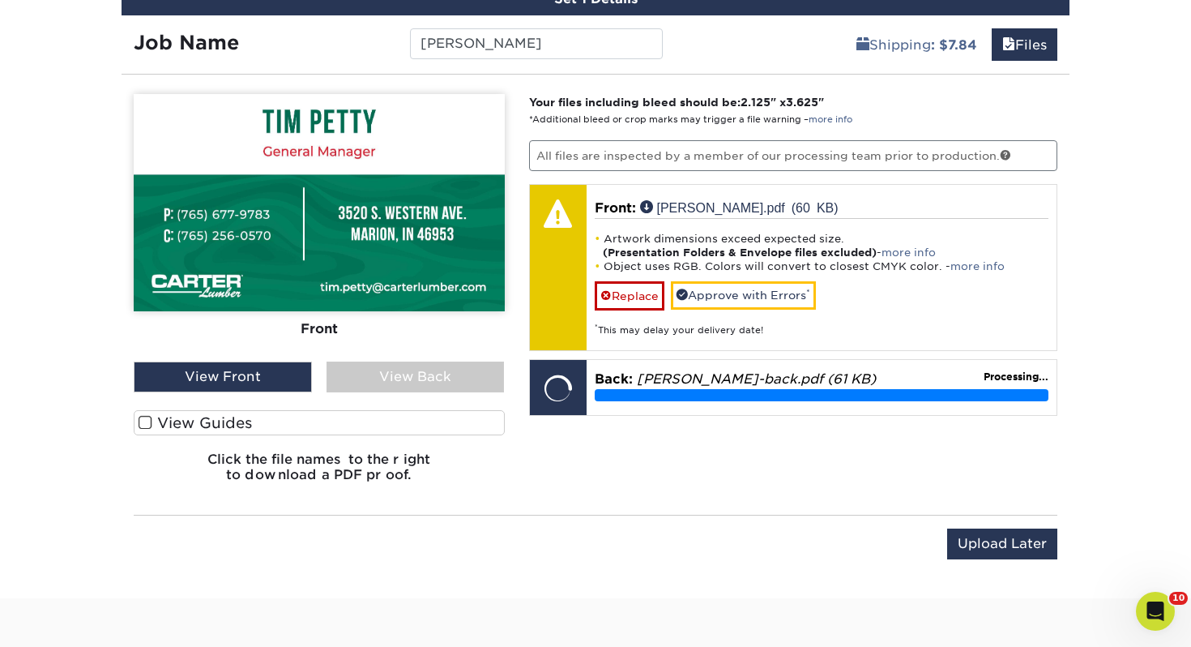
click at [372, 427] on label "View Guides" at bounding box center [319, 422] width 371 height 25
click at [0, 0] on input "View Guides" at bounding box center [0, 0] width 0 height 0
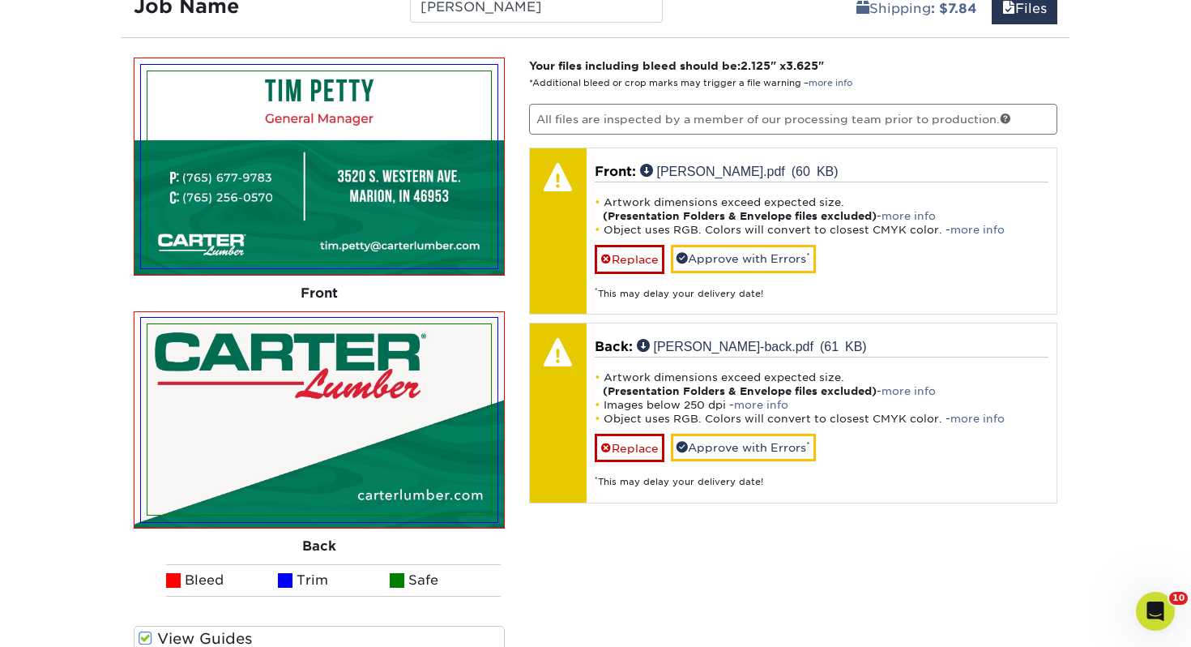
scroll to position [1015, 0]
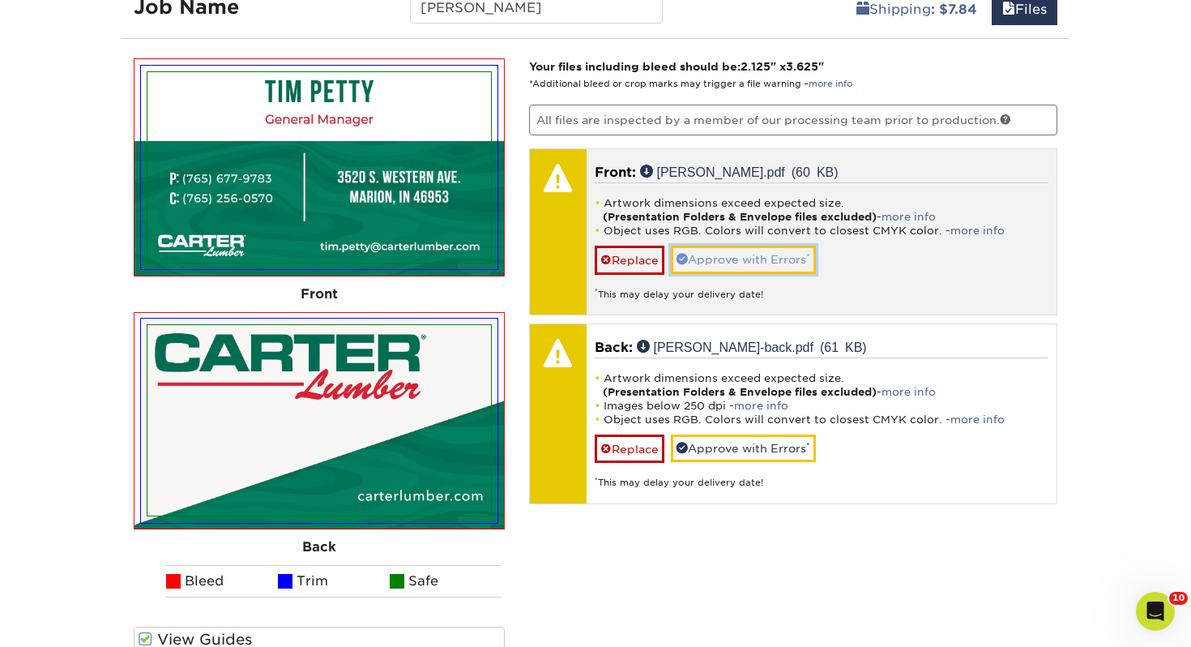
click at [739, 266] on link "Approve with Errors *" at bounding box center [743, 259] width 145 height 28
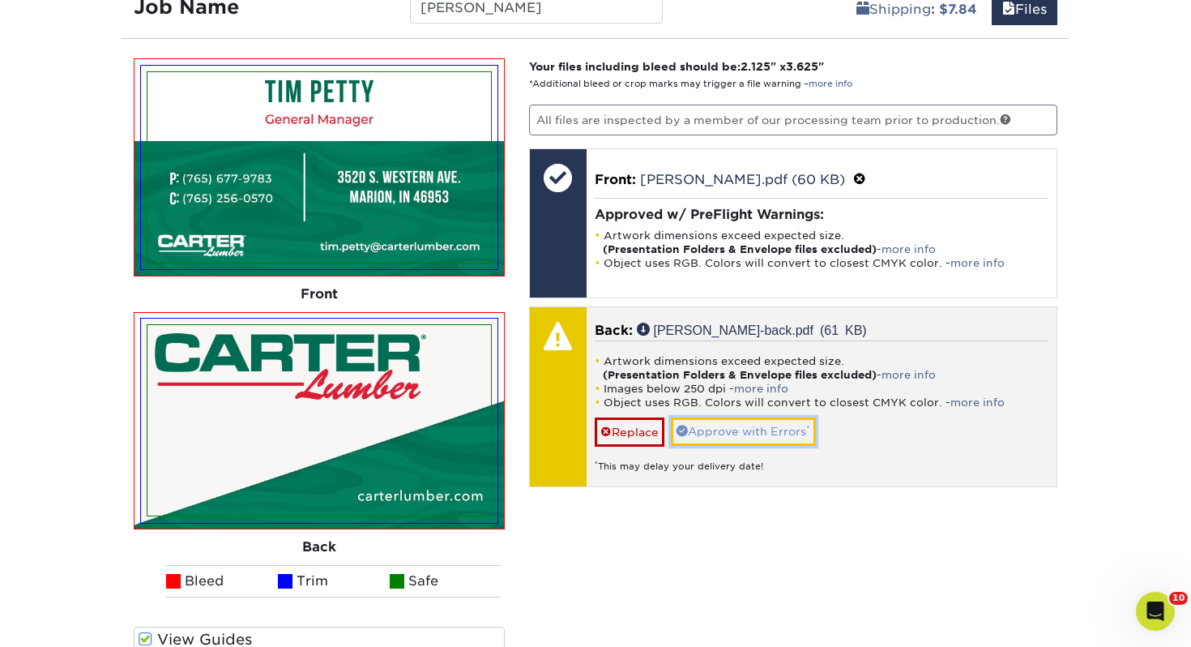
click at [766, 427] on link "Approve with Errors *" at bounding box center [743, 431] width 145 height 28
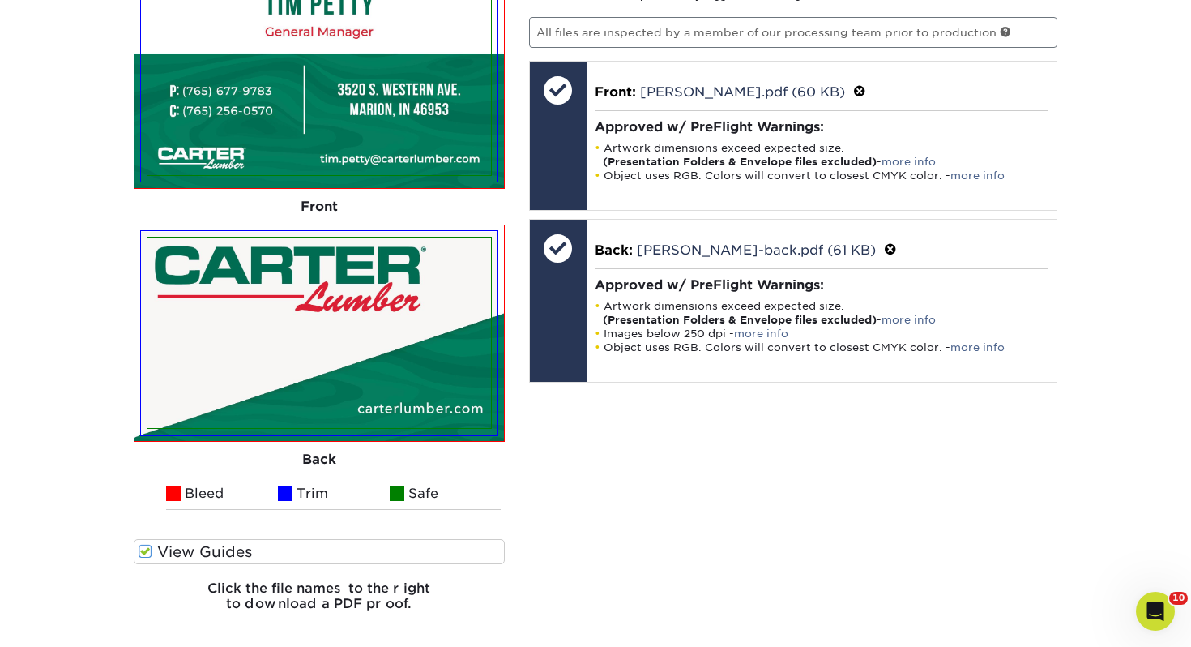
scroll to position [1151, 0]
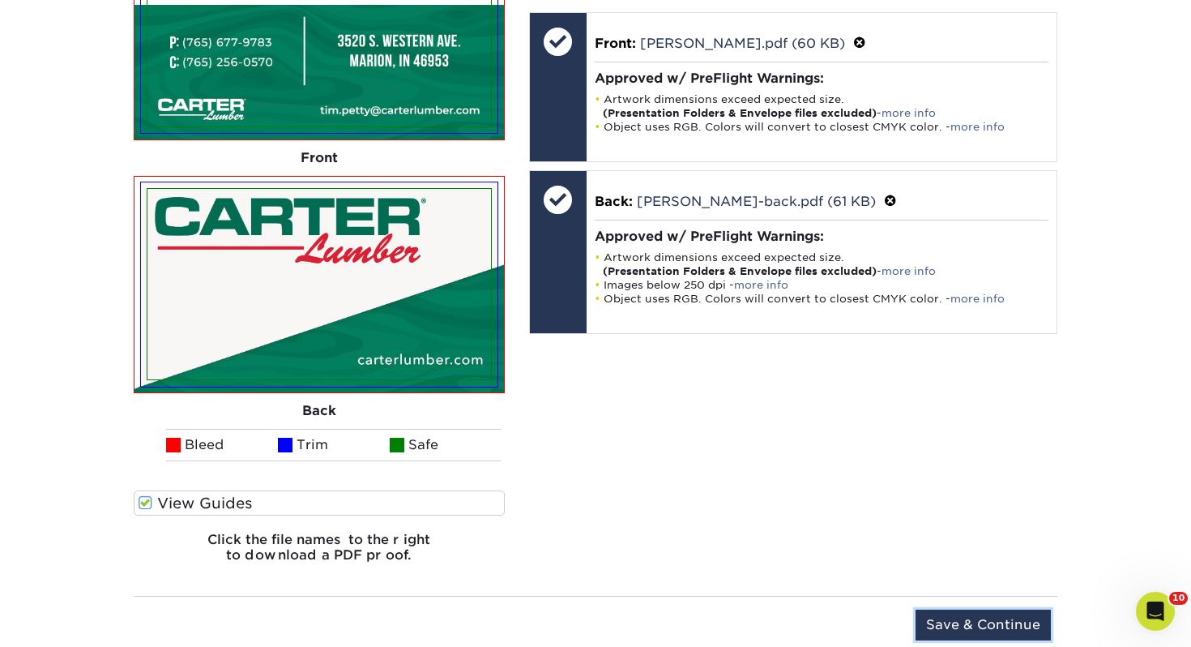
drag, startPoint x: 1010, startPoint y: 616, endPoint x: 389, endPoint y: 527, distance: 627.7
click at [1010, 616] on input "Save & Continue" at bounding box center [983, 624] width 135 height 31
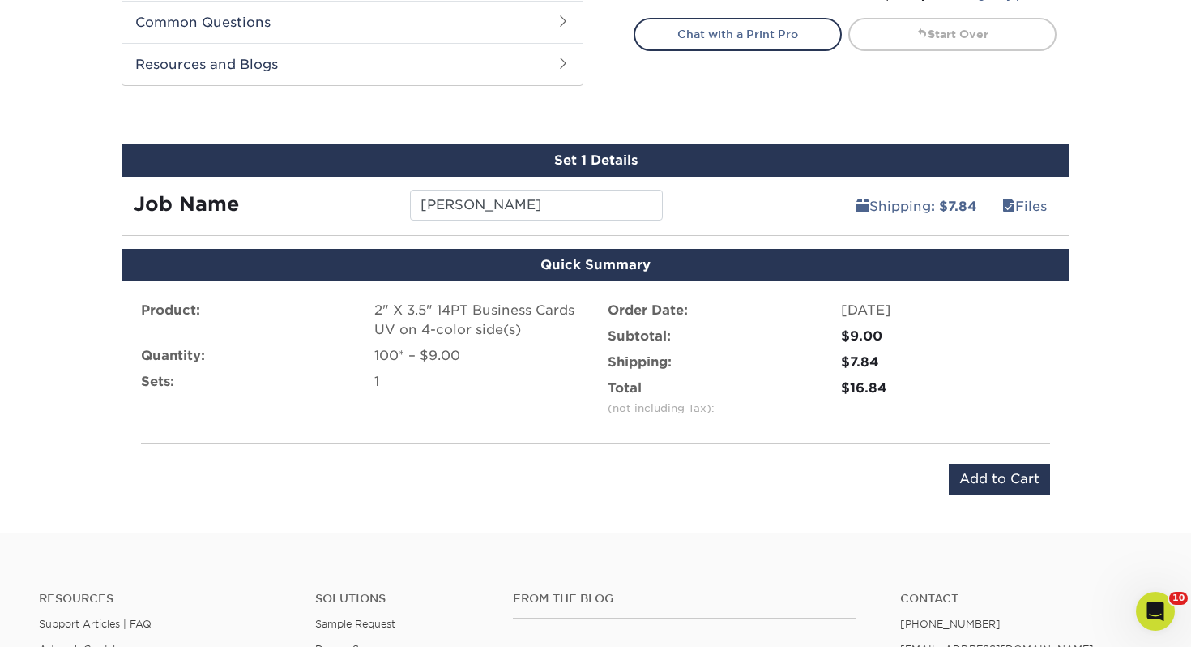
scroll to position [760, 0]
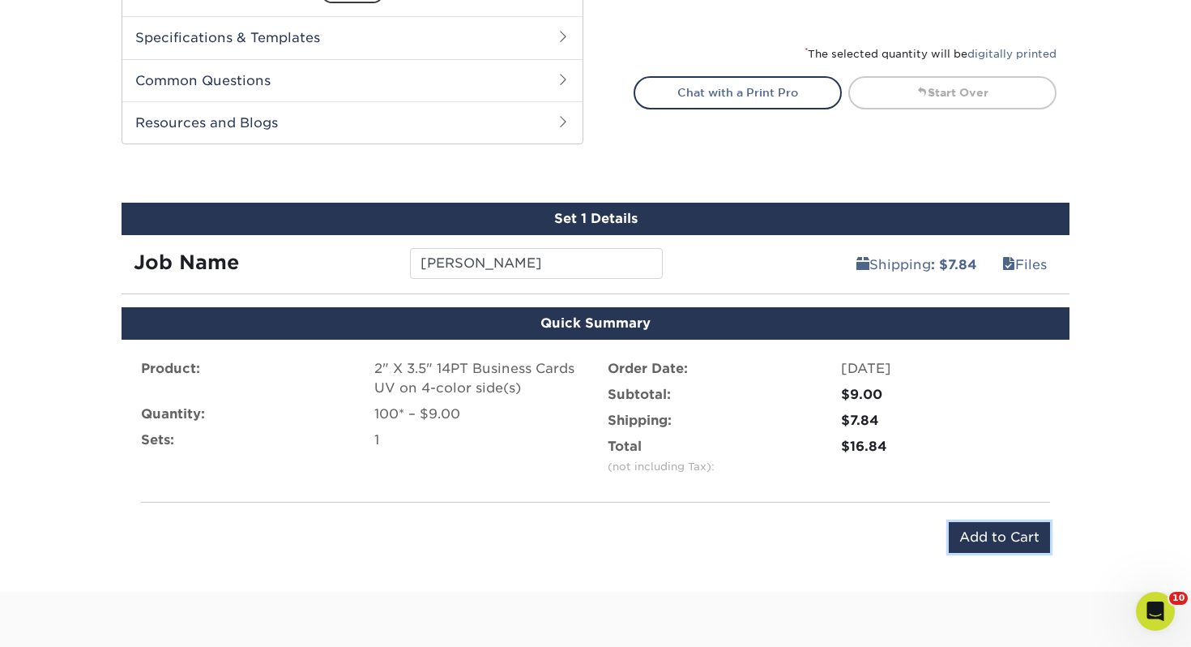
click at [979, 540] on input "Add to Cart" at bounding box center [999, 537] width 101 height 31
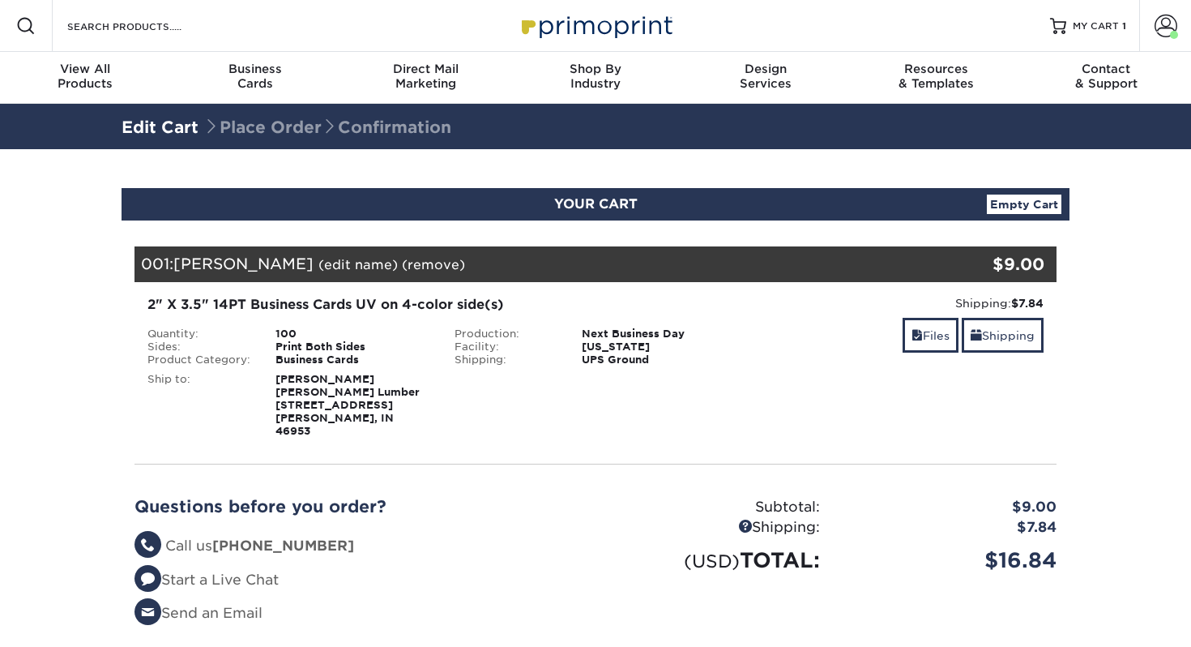
select select "120384"
click at [1025, 335] on link "Shipping" at bounding box center [1003, 335] width 82 height 35
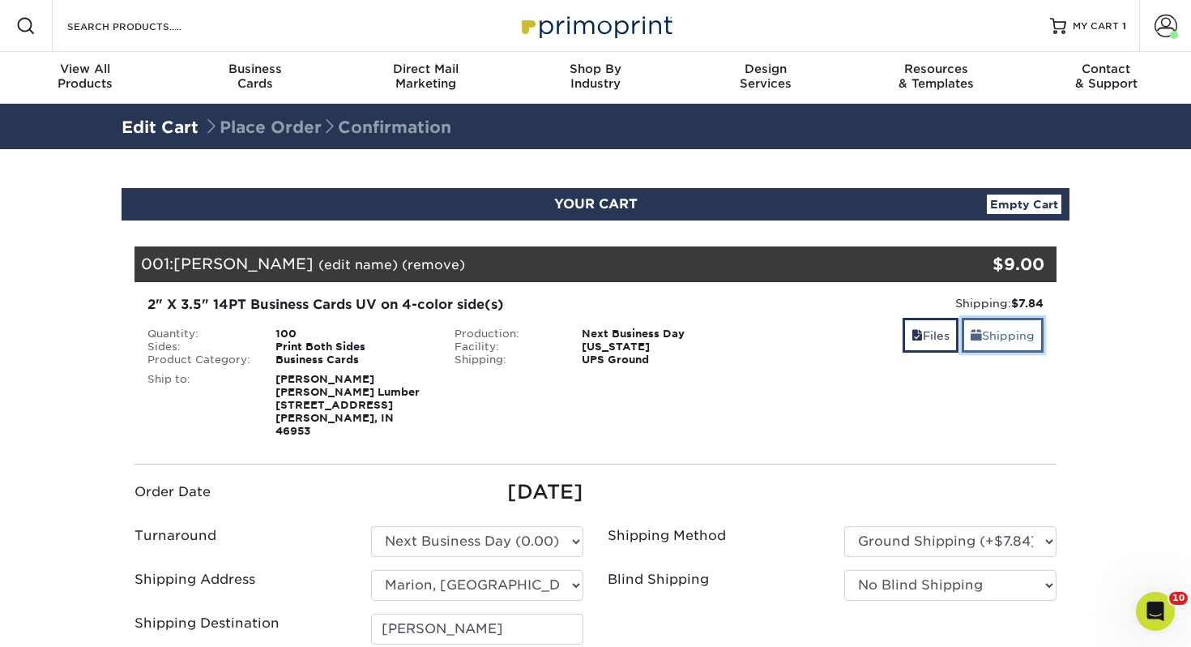
click at [1010, 344] on link "Shipping" at bounding box center [1003, 335] width 82 height 35
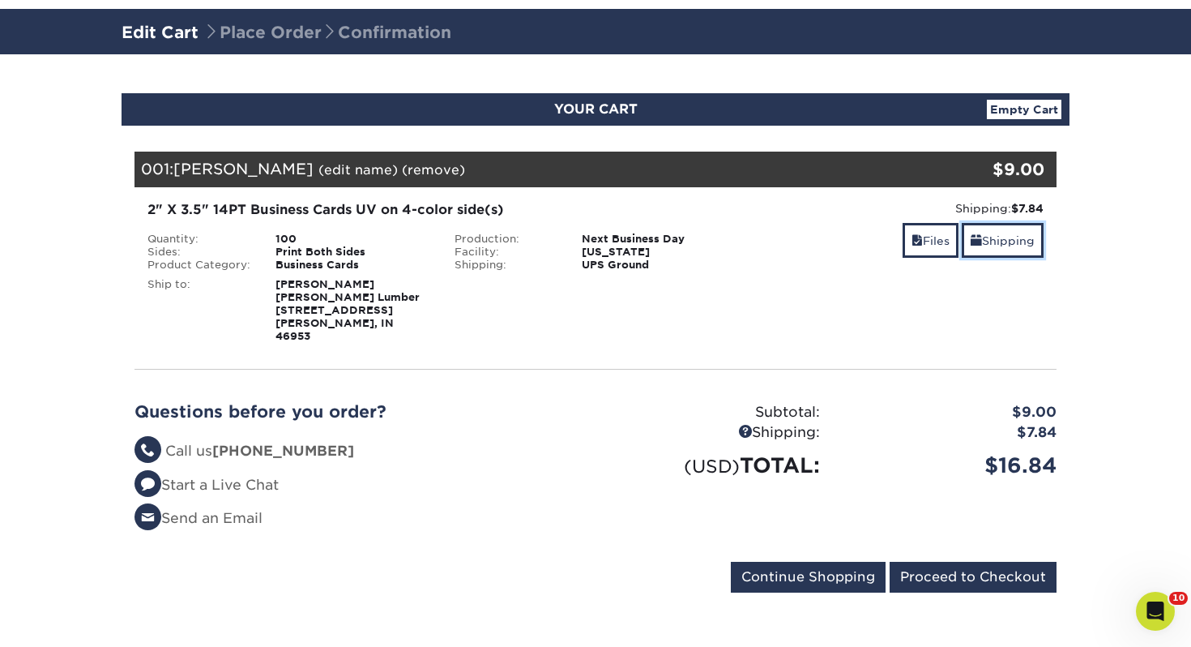
scroll to position [105, 0]
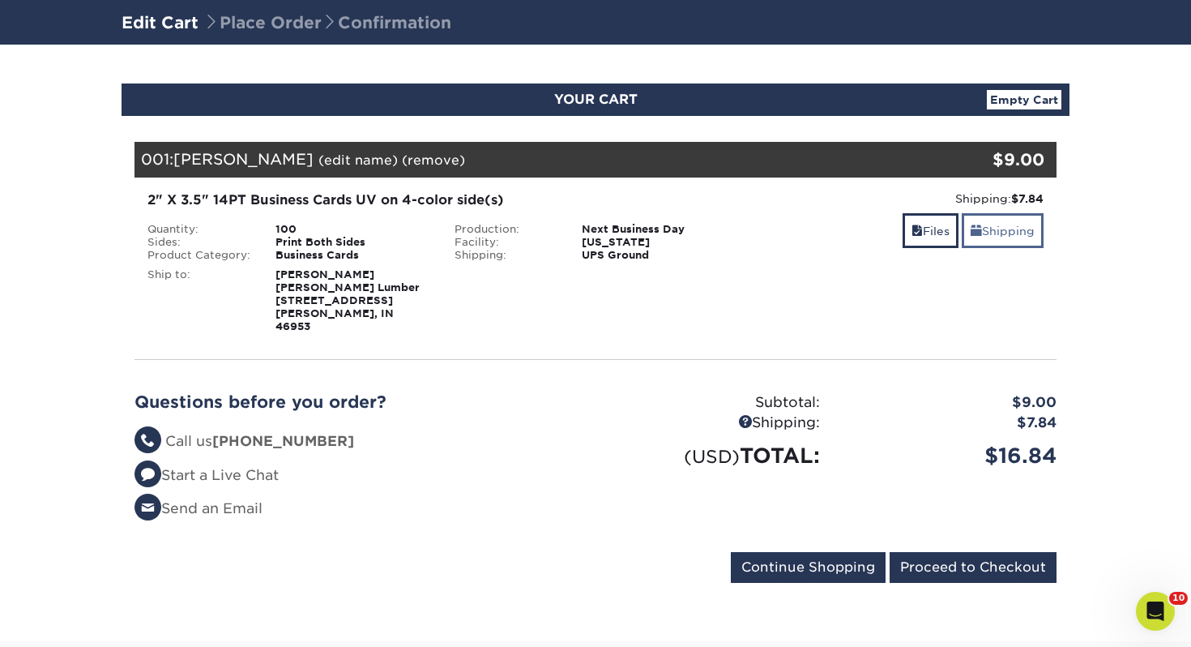
drag, startPoint x: 1001, startPoint y: 260, endPoint x: 1005, endPoint y: 244, distance: 16.7
click at [1004, 250] on div "Shipping: $7.84 Discount: - $0.00 Files Shipping" at bounding box center [902, 261] width 307 height 143
click at [1006, 240] on link "Shipping" at bounding box center [1003, 230] width 82 height 35
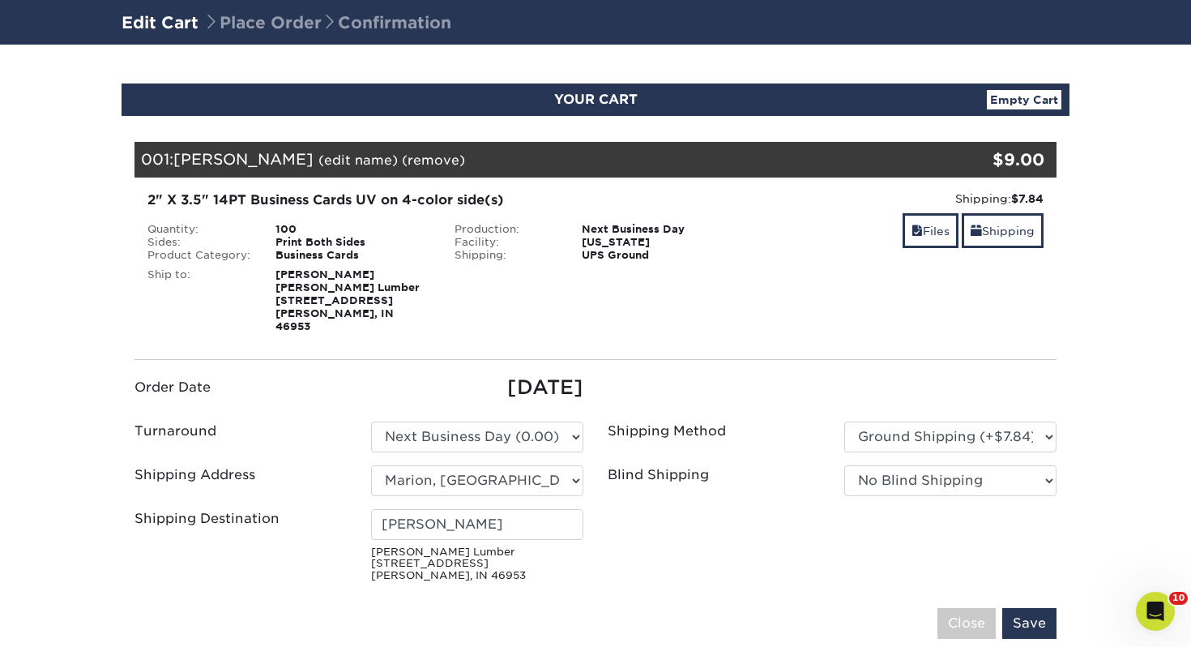
drag, startPoint x: 660, startPoint y: 556, endPoint x: 619, endPoint y: 553, distance: 41.4
click at [660, 556] on ul "Order Date 08/14/2025 Turnaround Please Select Select One" at bounding box center [595, 481] width 946 height 216
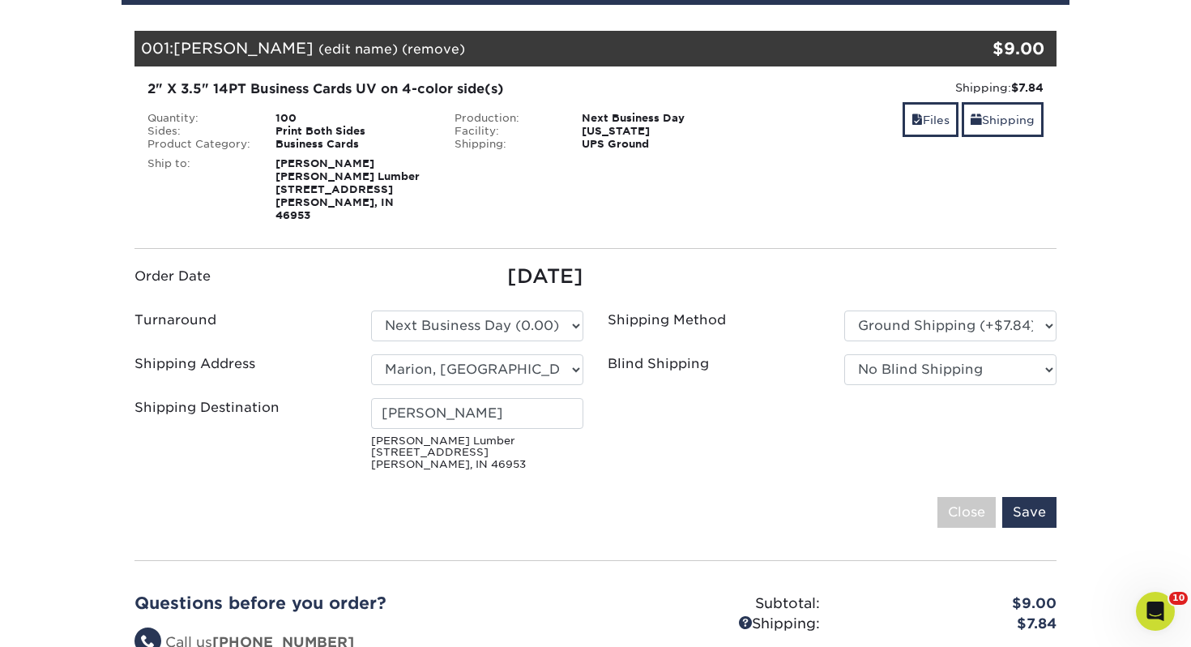
scroll to position [247, 0]
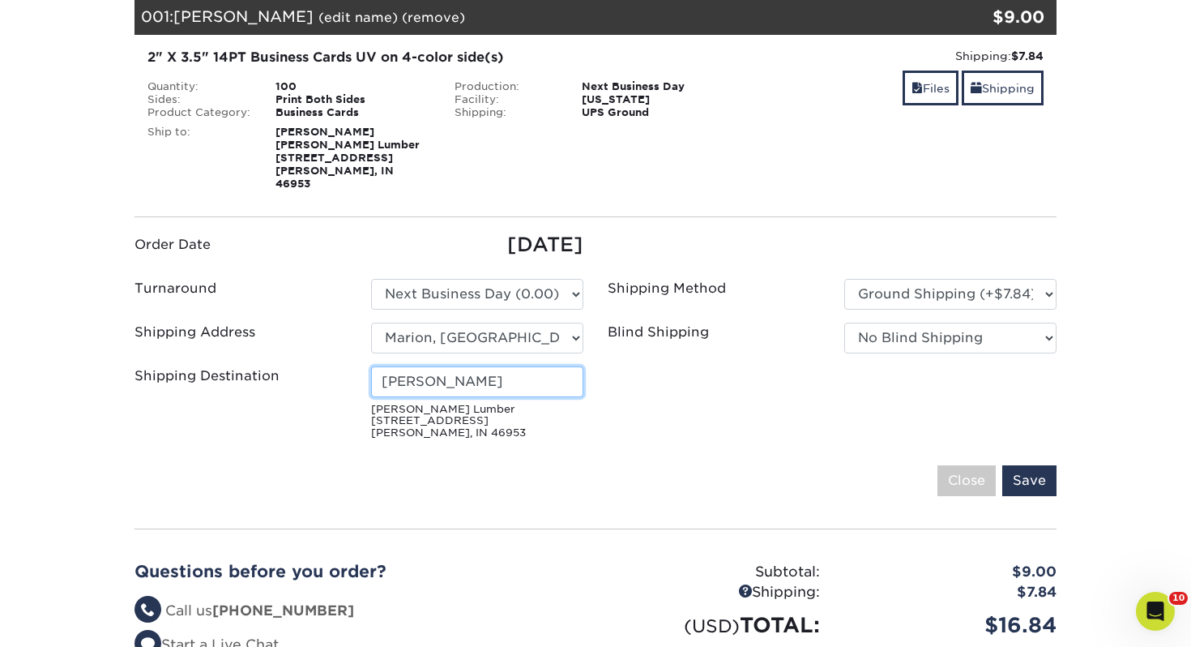
drag, startPoint x: 513, startPoint y: 377, endPoint x: 190, endPoint y: 358, distance: 323.0
click at [190, 366] on div "Shipping Destination Shelby McLain Carter Lumber 3520 S Western Ave Marion, IN …" at bounding box center [358, 405] width 473 height 79
type input "Tim Petty"
click at [1029, 467] on input "Save" at bounding box center [1029, 481] width 54 height 31
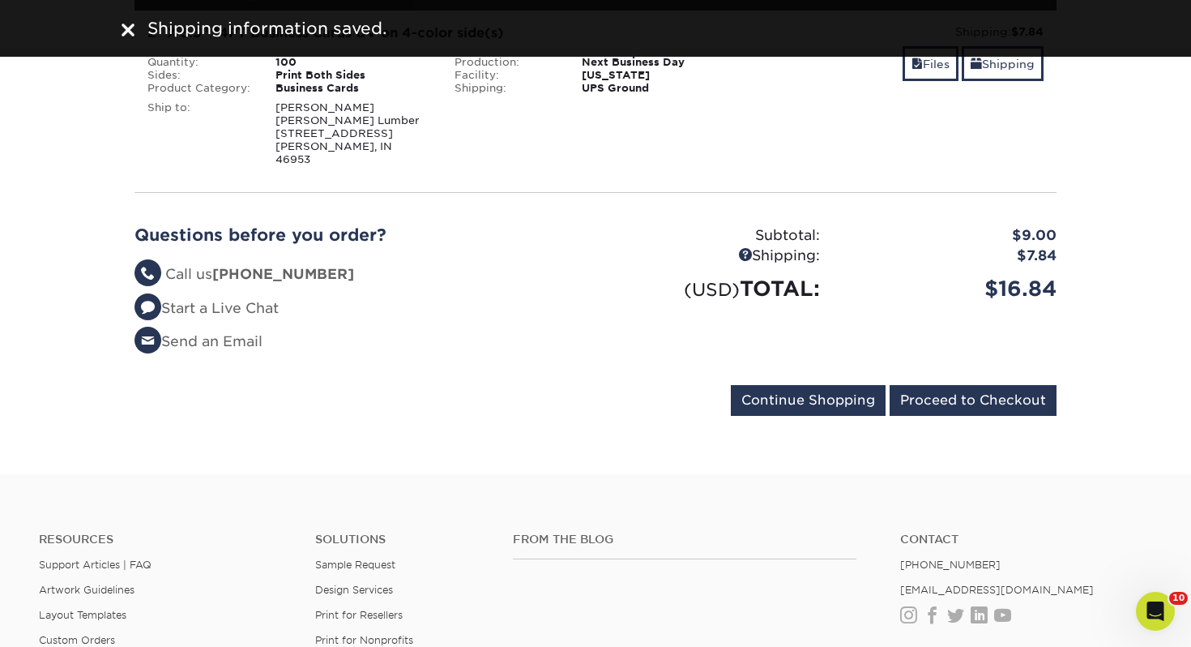
scroll to position [273, 0]
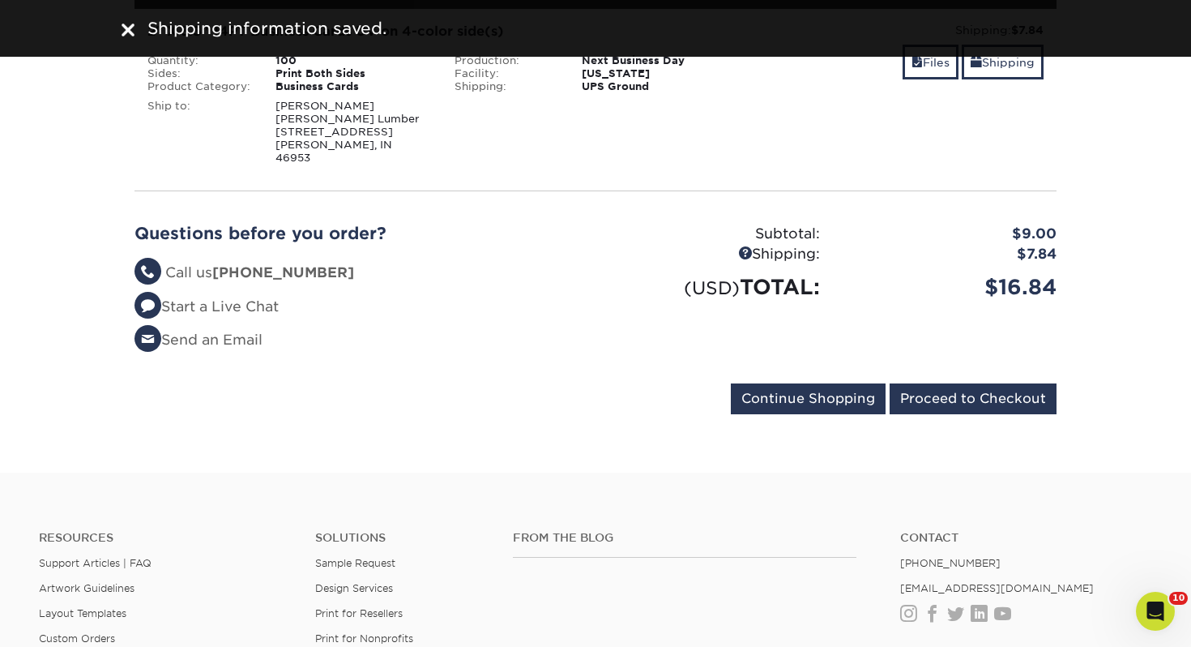
click at [1014, 366] on div "Questions before you order? Questions? Call us (888) 822-5815 Start a Live Chat…" at bounding box center [595, 293] width 946 height 179
click at [1000, 383] on input "Proceed to Checkout" at bounding box center [973, 398] width 167 height 31
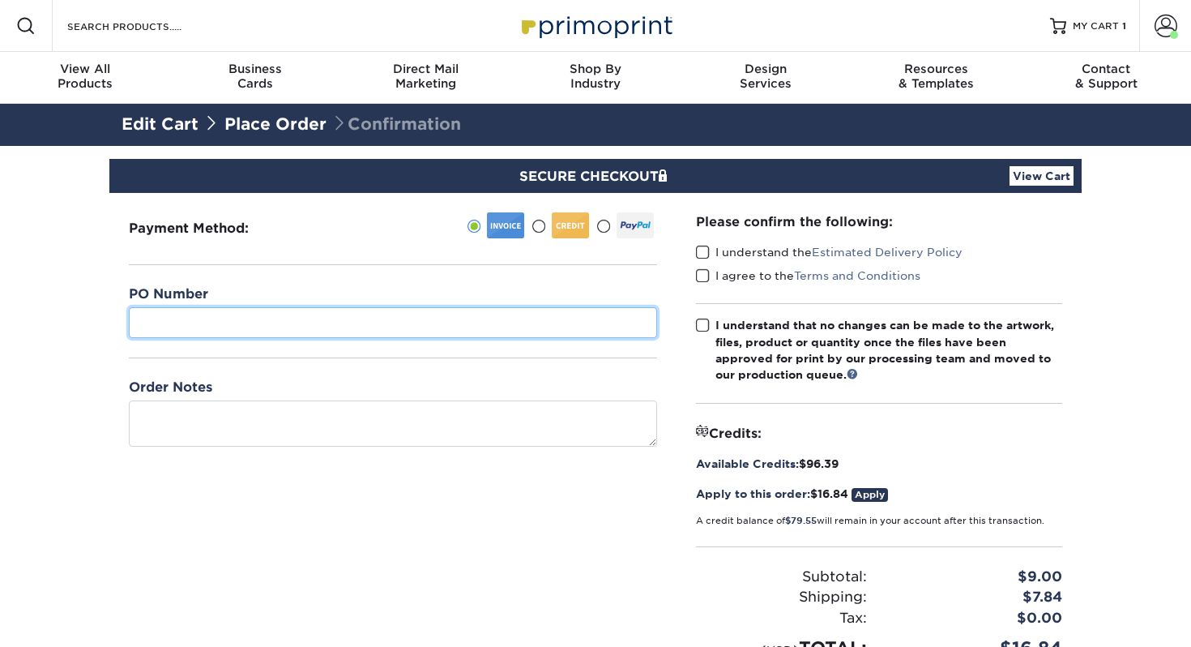
click at [367, 322] on input "text" at bounding box center [393, 322] width 528 height 31
type input "277"
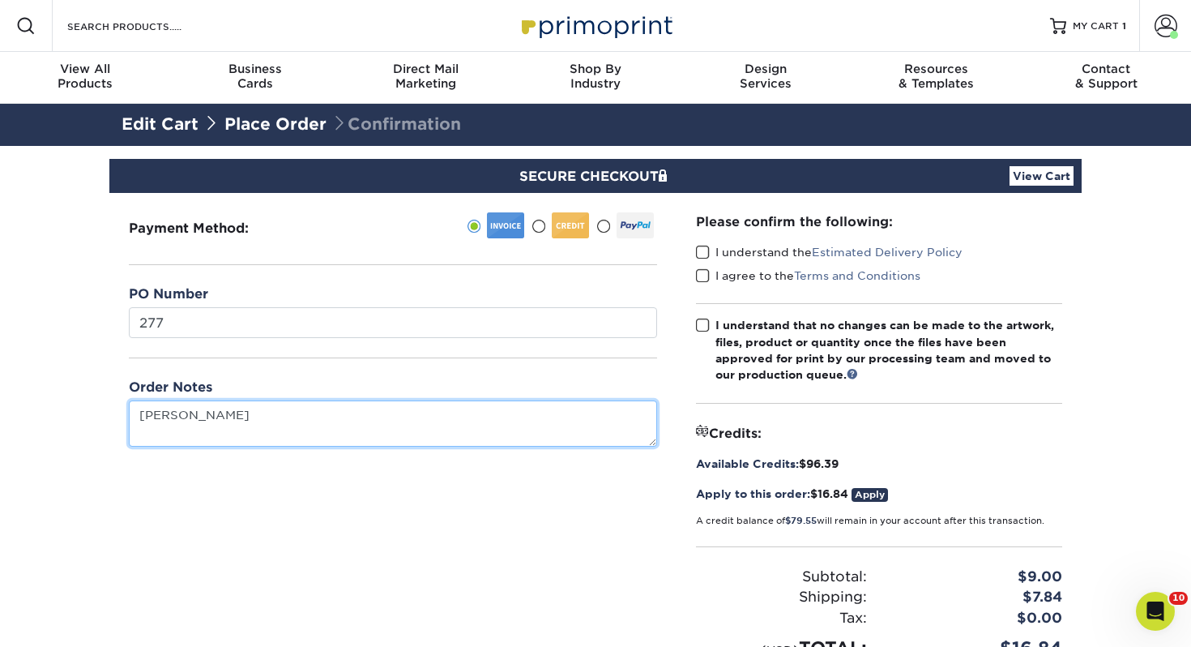
type textarea "[PERSON_NAME]"
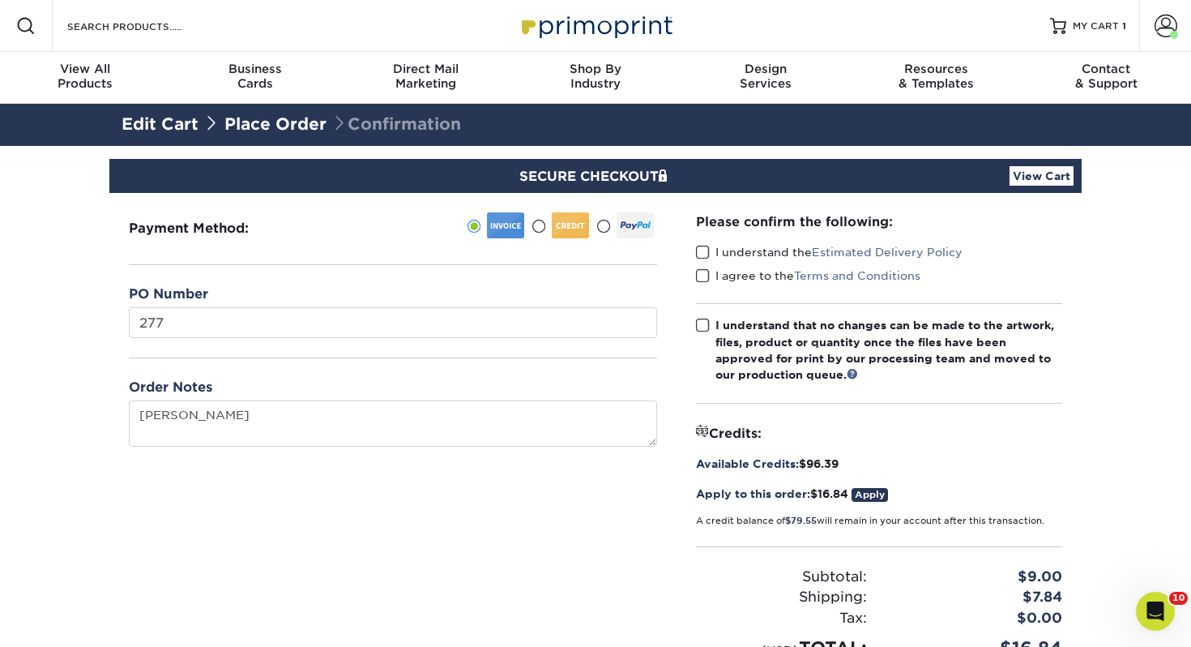
drag, startPoint x: 705, startPoint y: 253, endPoint x: 702, endPoint y: 276, distance: 23.7
click at [705, 253] on span at bounding box center [703, 252] width 14 height 15
click at [0, 0] on input "I understand the Estimated Delivery Policy" at bounding box center [0, 0] width 0 height 0
click at [700, 284] on div "I agree to the Terms and Conditions" at bounding box center [879, 278] width 366 height 23
click at [704, 266] on div "I understand the Estimated Delivery Policy" at bounding box center [879, 255] width 366 height 23
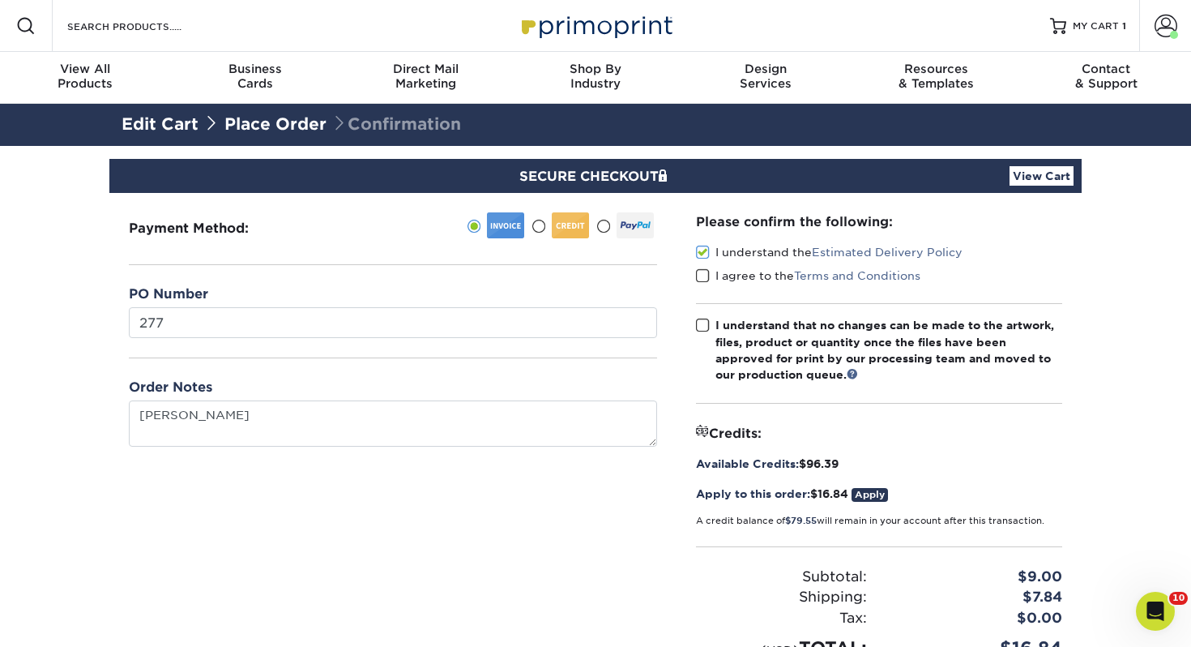
click at [704, 275] on span at bounding box center [703, 275] width 14 height 15
click at [0, 0] on input "I agree to the Terms and Conditions" at bounding box center [0, 0] width 0 height 0
click at [702, 322] on span at bounding box center [703, 325] width 14 height 15
click at [0, 0] on input "I understand that no changes can be made to the artwork, files, product or quan…" at bounding box center [0, 0] width 0 height 0
click at [1052, 170] on link "View Cart" at bounding box center [1042, 175] width 64 height 19
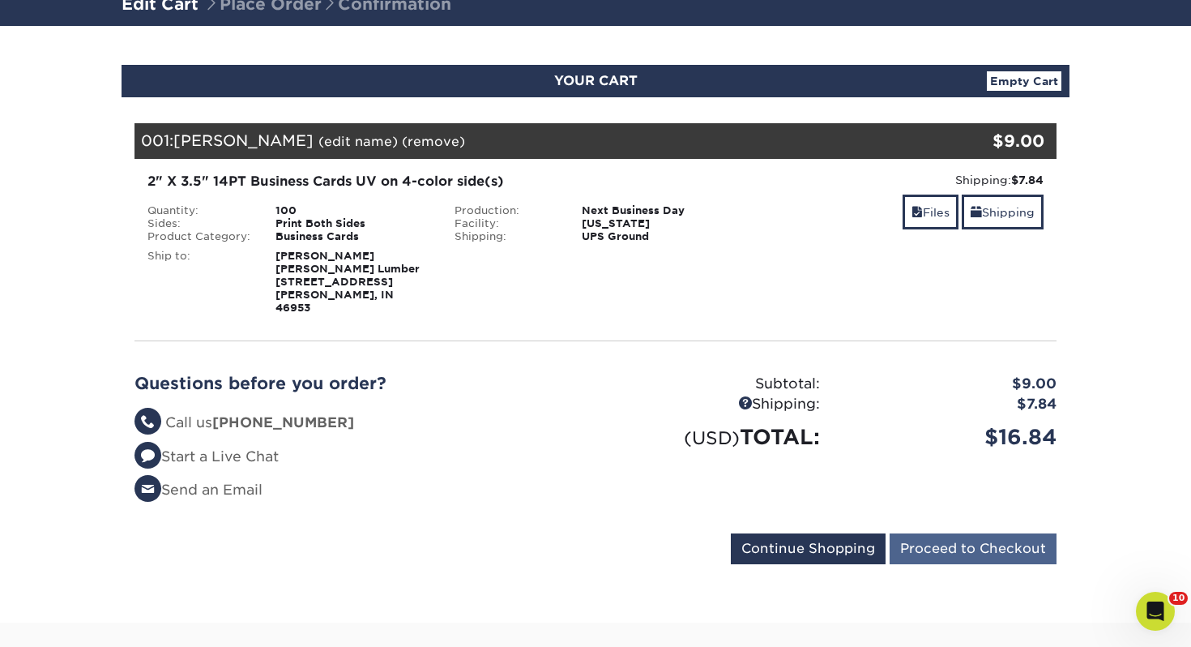
drag, startPoint x: 996, startPoint y: 517, endPoint x: 988, endPoint y: 529, distance: 14.2
click at [996, 517] on div "Questions before you order? Questions? Call us [PHONE_NUMBER] Start a Live Chat…" at bounding box center [595, 443] width 946 height 179
click at [988, 533] on input "Proceed to Checkout" at bounding box center [973, 548] width 167 height 31
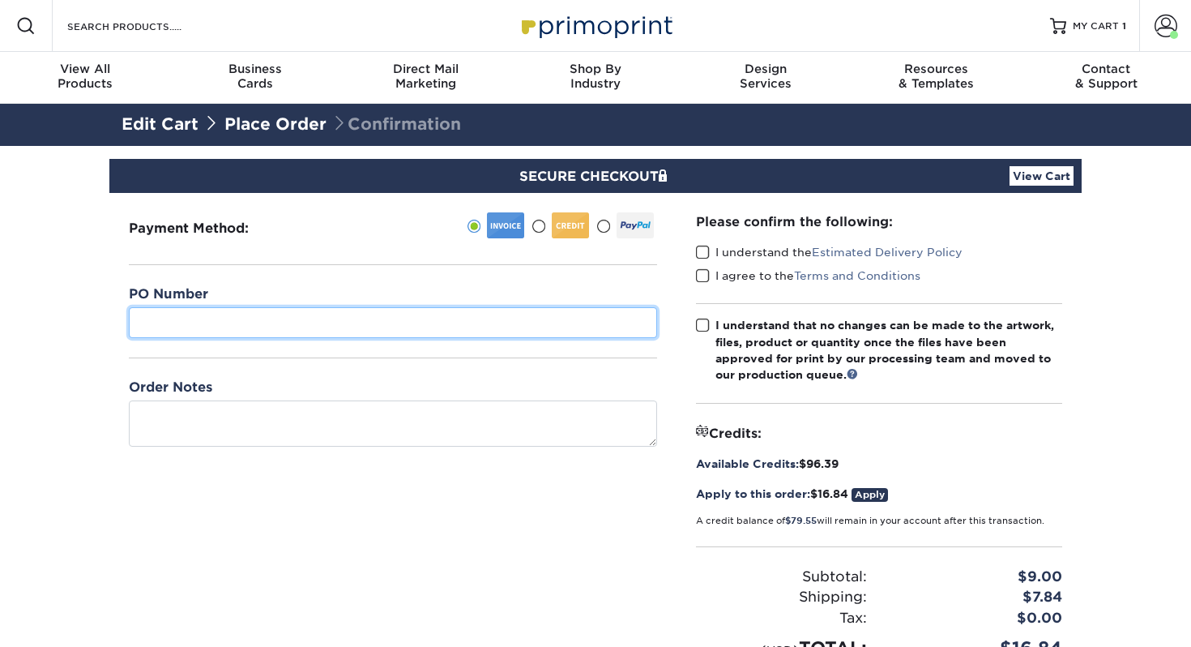
click at [513, 325] on input "text" at bounding box center [393, 322] width 528 height 31
type input "277"
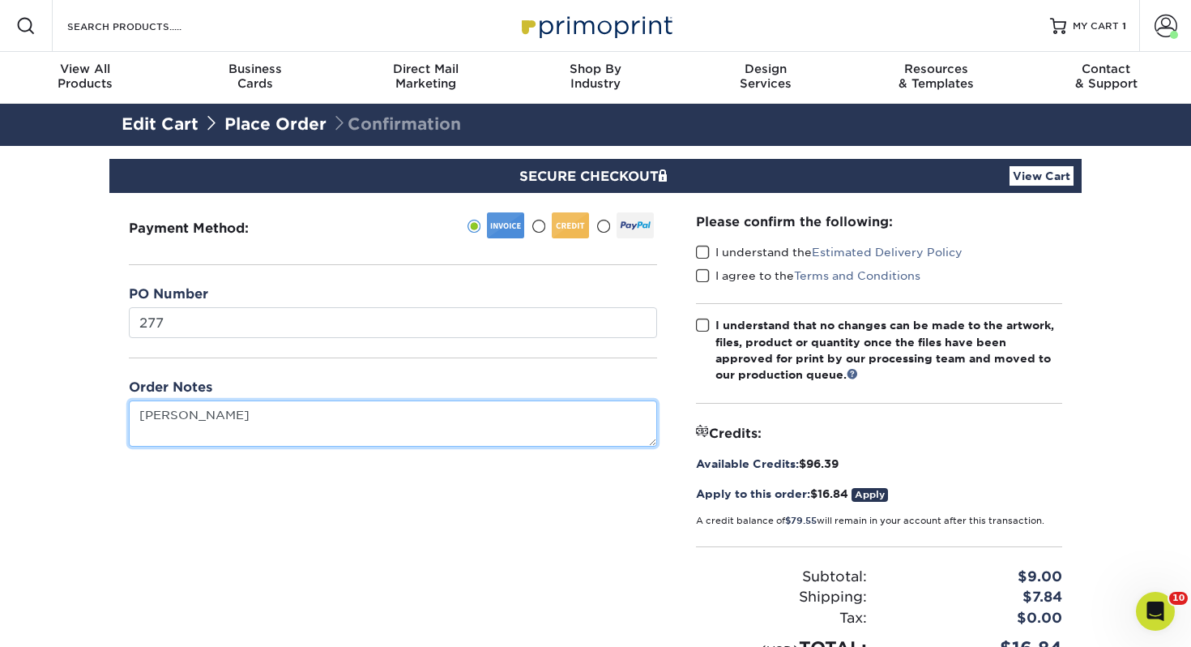
type textarea "[PERSON_NAME]"
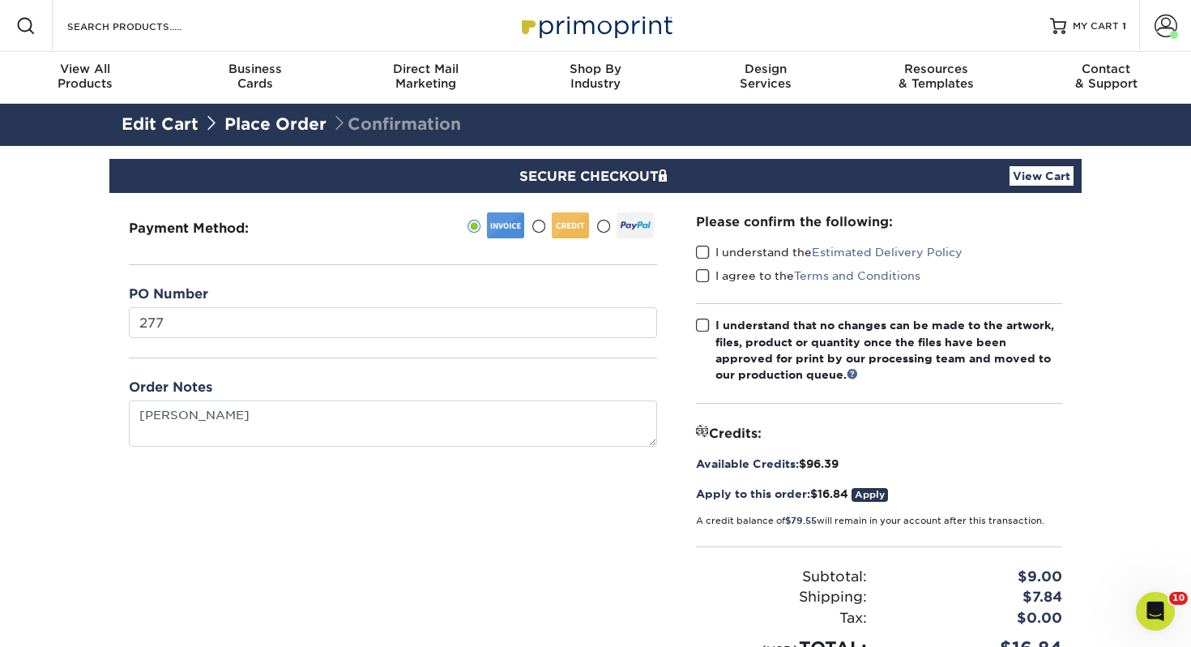
click at [700, 250] on span at bounding box center [703, 252] width 14 height 15
click at [0, 0] on input "I understand the Estimated Delivery Policy" at bounding box center [0, 0] width 0 height 0
click at [707, 270] on span at bounding box center [703, 275] width 14 height 15
click at [0, 0] on input "I agree to the Terms and Conditions" at bounding box center [0, 0] width 0 height 0
click at [704, 326] on span at bounding box center [703, 325] width 14 height 15
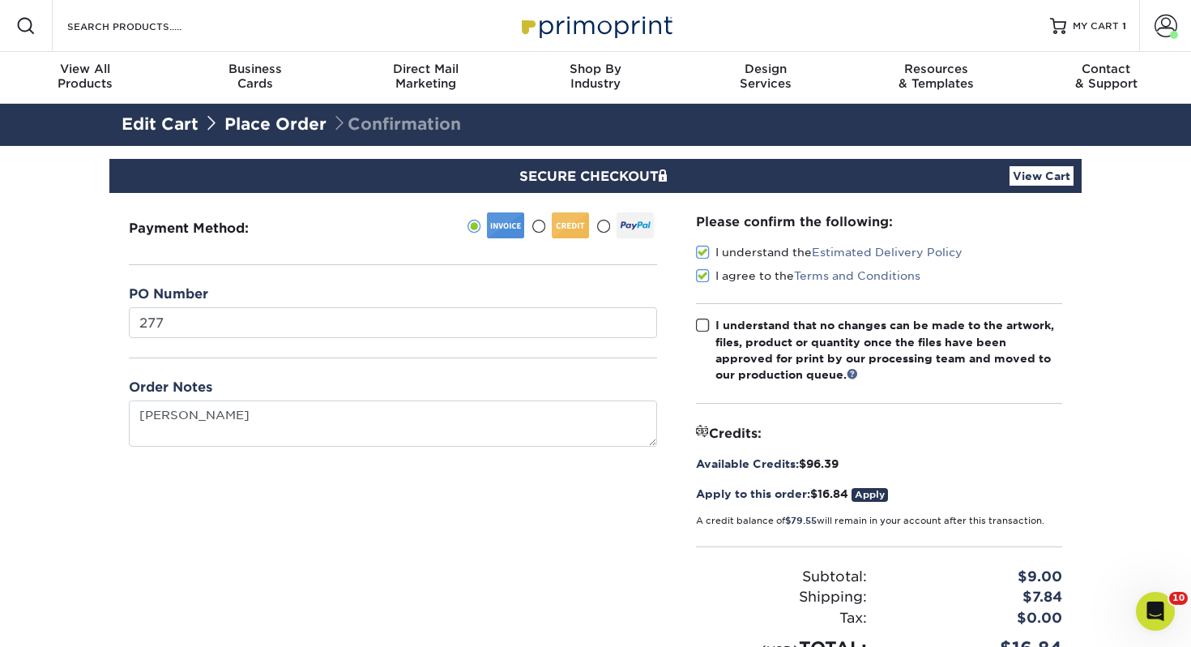
click at [0, 0] on input "I understand that no changes can be made to the artwork, files, product or quan…" at bounding box center [0, 0] width 0 height 0
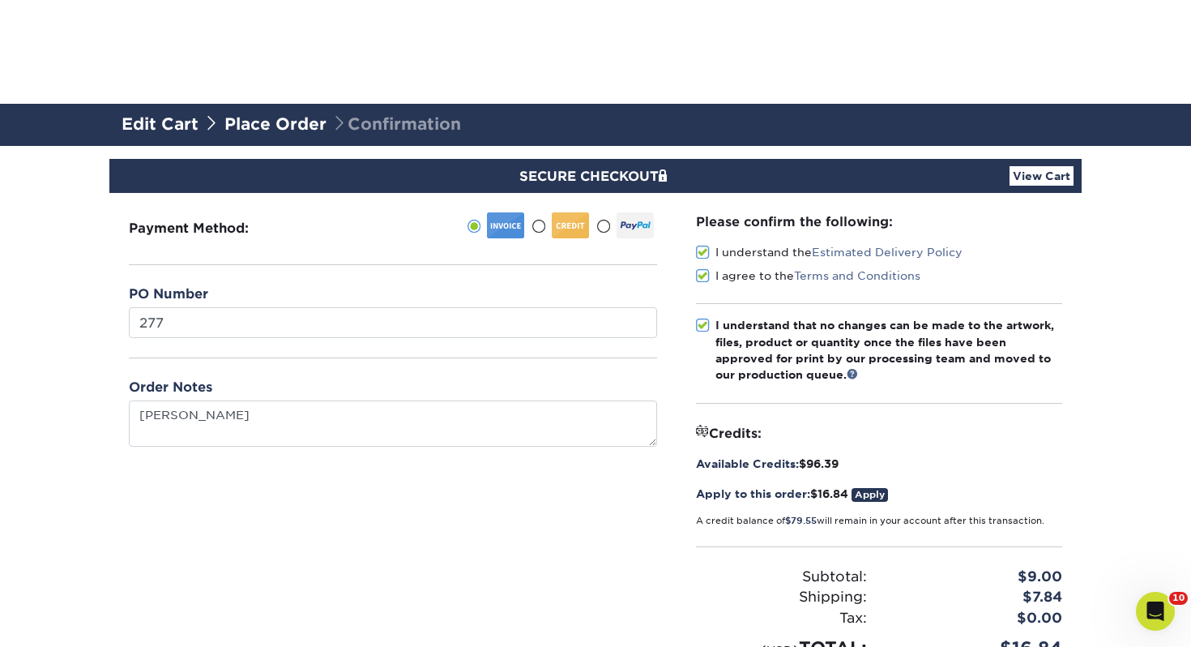
scroll to position [372, 0]
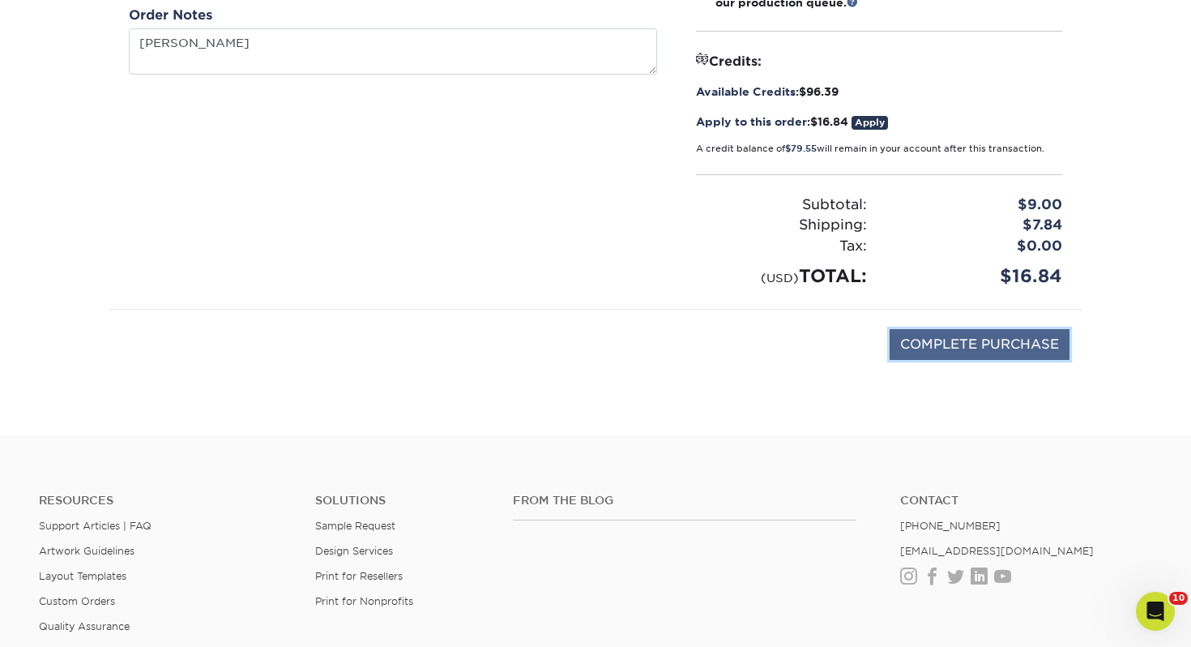
click at [939, 337] on input "COMPLETE PURCHASE" at bounding box center [980, 344] width 180 height 31
type input "PROCESSING, PLEASE WAIT..."
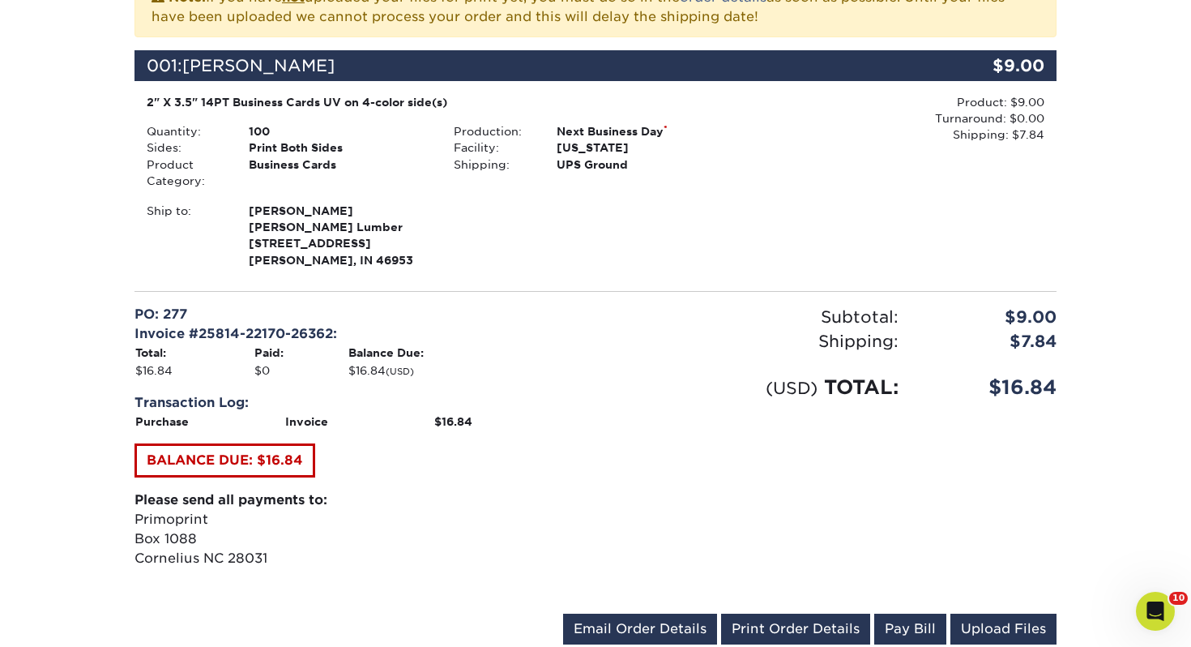
scroll to position [425, 0]
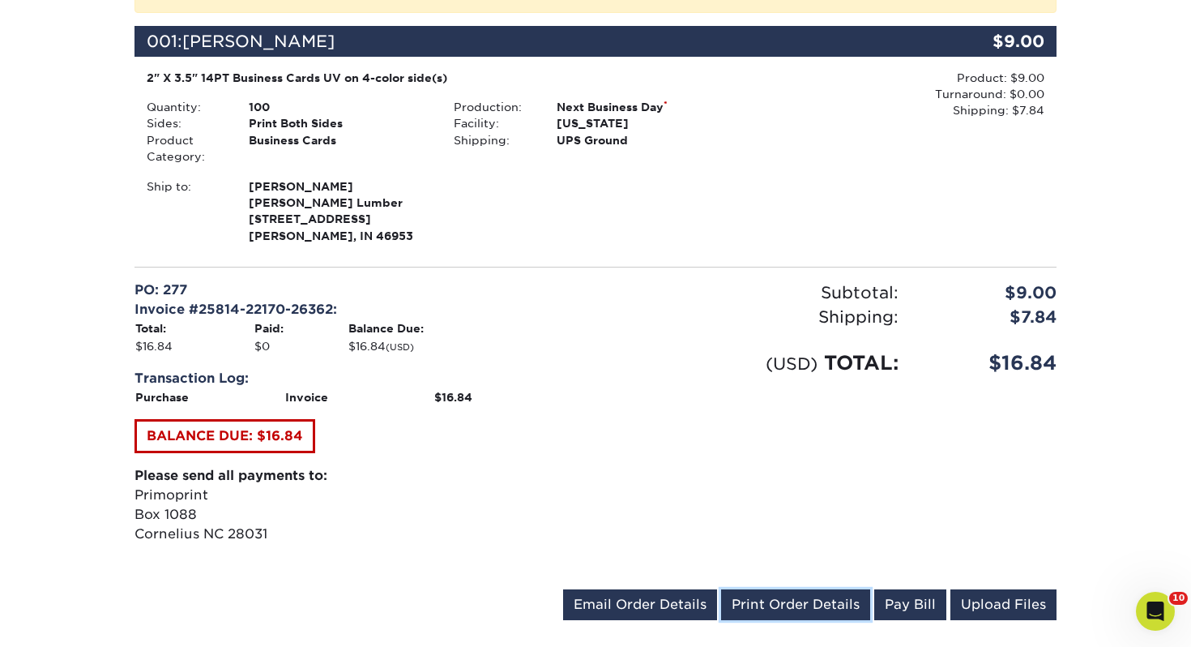
drag, startPoint x: 795, startPoint y: 596, endPoint x: 37, endPoint y: 445, distance: 772.4
click at [795, 596] on link "Print Order Details" at bounding box center [795, 604] width 149 height 31
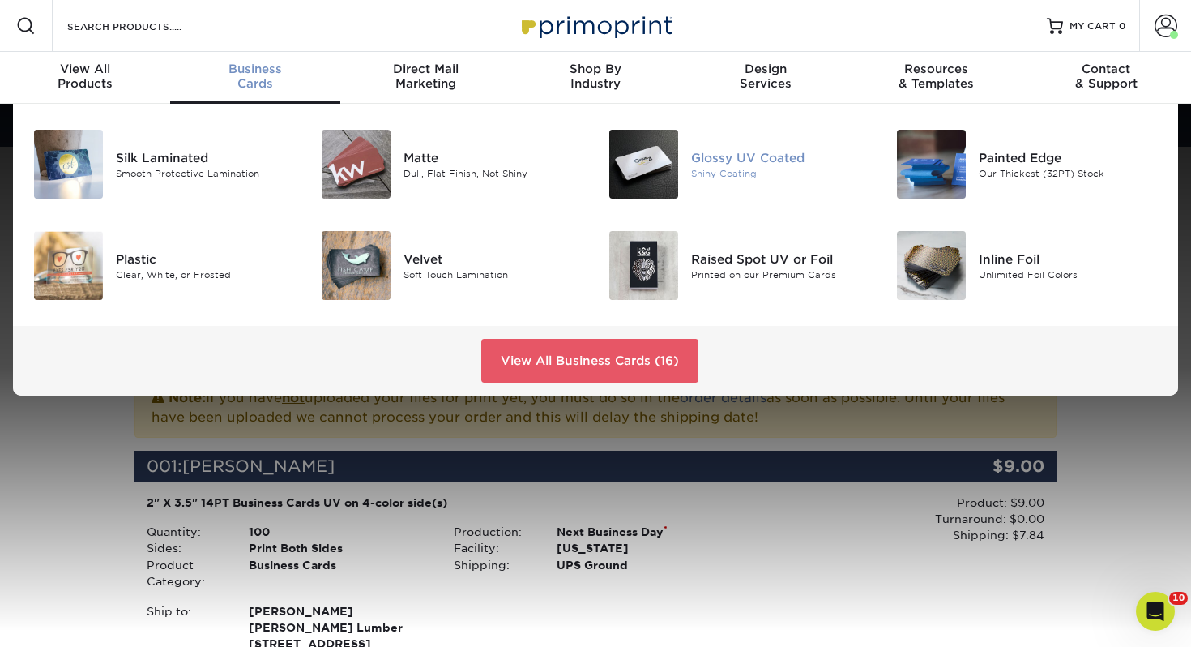
click at [652, 151] on img at bounding box center [643, 164] width 69 height 69
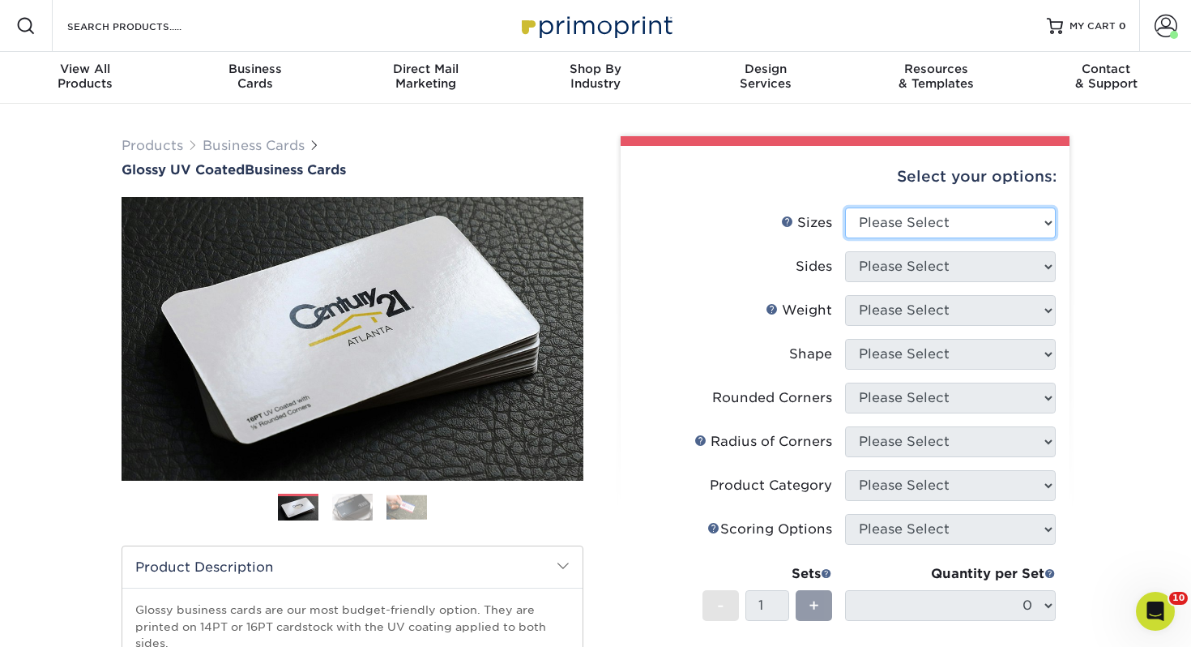
click at [910, 228] on select "Please Select 1.5" x 3.5" - Mini 1.75" x 3.5" - Mini 2" x 2" - Square 2" x 3" -…" at bounding box center [950, 222] width 211 height 31
select select "2.00x3.50"
click at [845, 207] on select "Please Select 1.5" x 3.5" - Mini 1.75" x 3.5" - Mini 2" x 2" - Square 2" x 3" -…" at bounding box center [950, 222] width 211 height 31
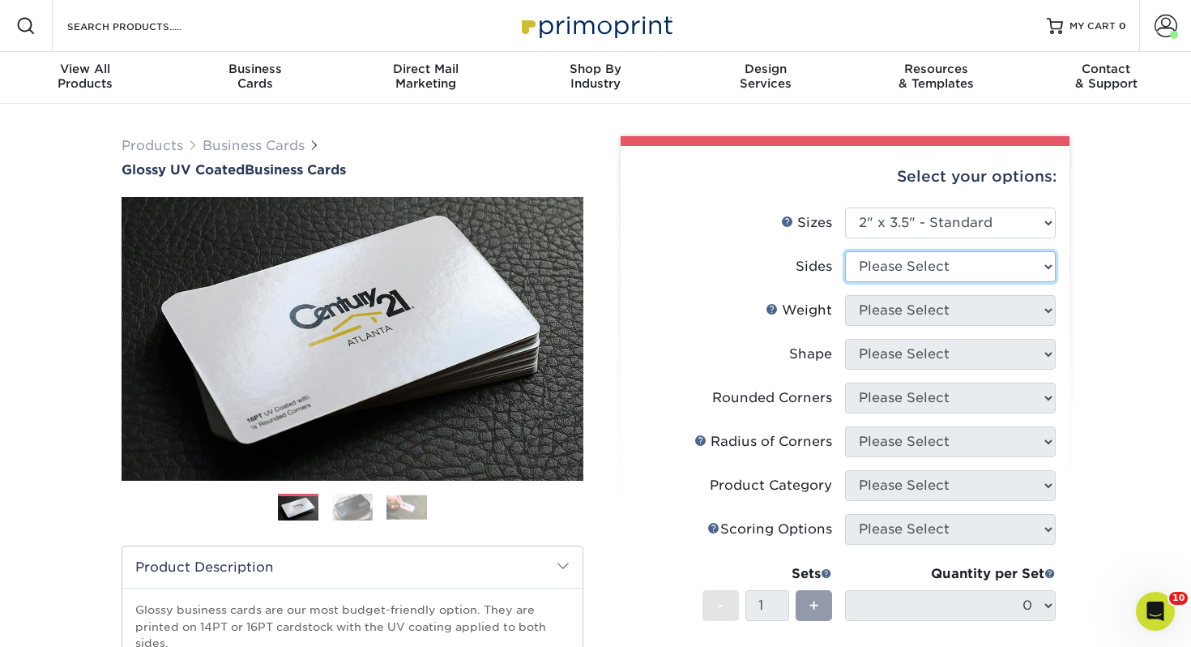
click at [906, 273] on select "Please Select Print Both Sides Print Front Only" at bounding box center [950, 266] width 211 height 31
select select "13abbda7-1d64-4f25-8bb2-c179b224825d"
click at [845, 251] on select "Please Select Print Both Sides Print Front Only" at bounding box center [950, 266] width 211 height 31
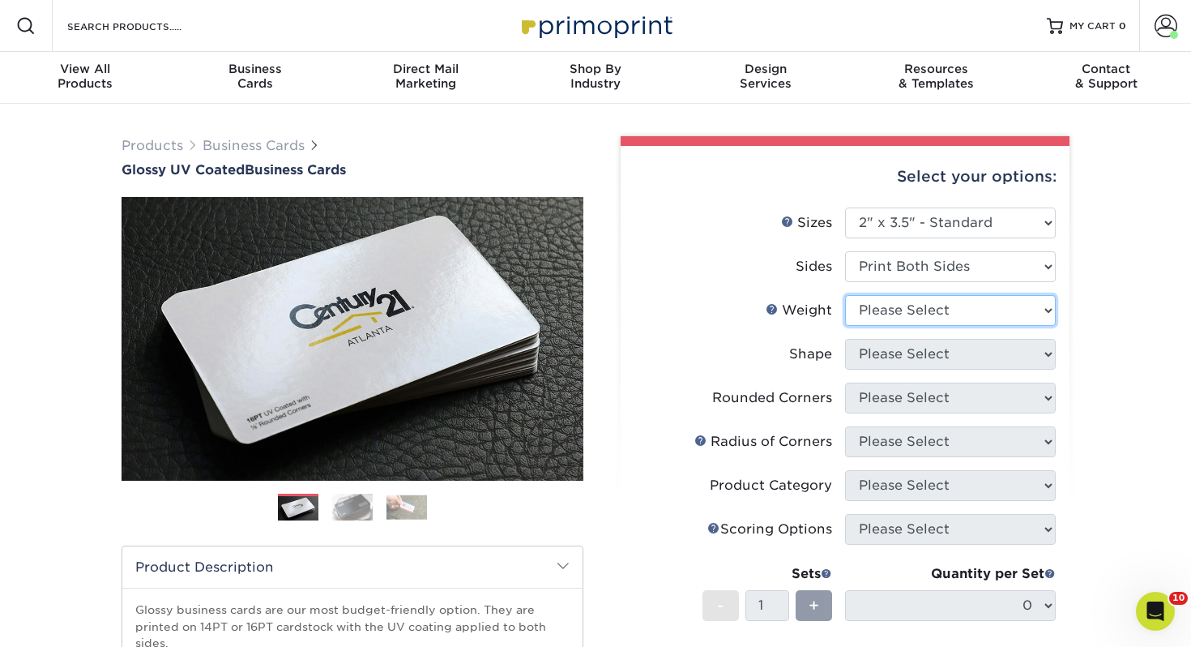
click at [893, 310] on select "Please Select 16PT 14PT" at bounding box center [950, 310] width 211 height 31
select select "14PT"
click at [845, 295] on select "Please Select 16PT 14PT" at bounding box center [950, 310] width 211 height 31
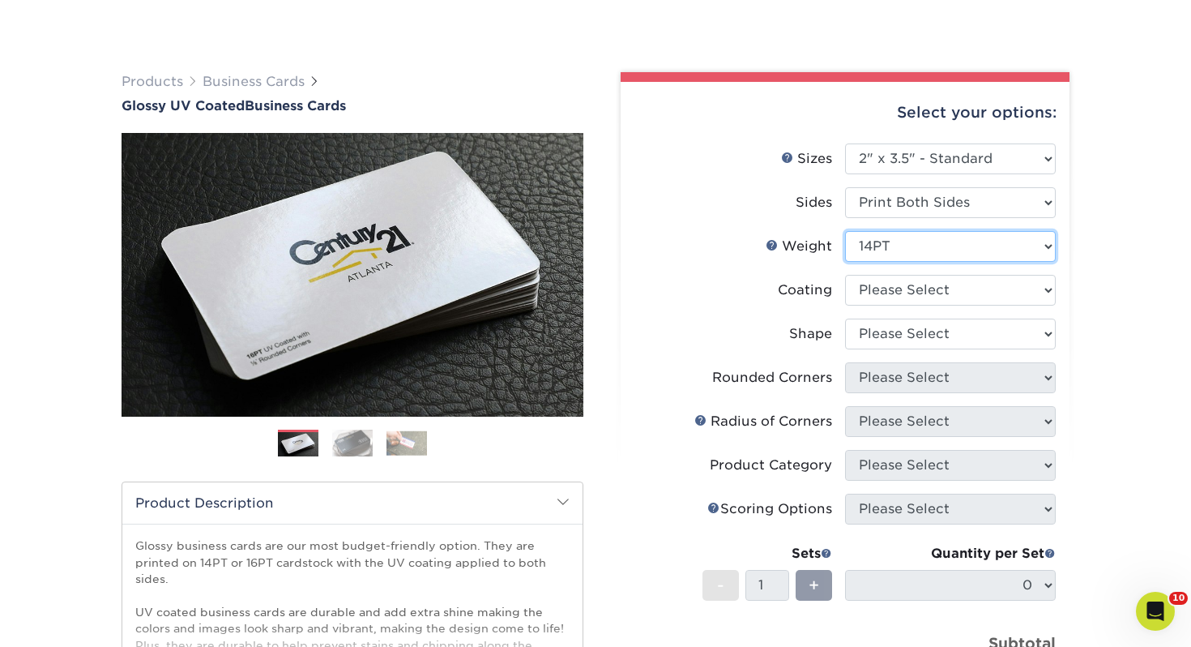
scroll to position [83, 0]
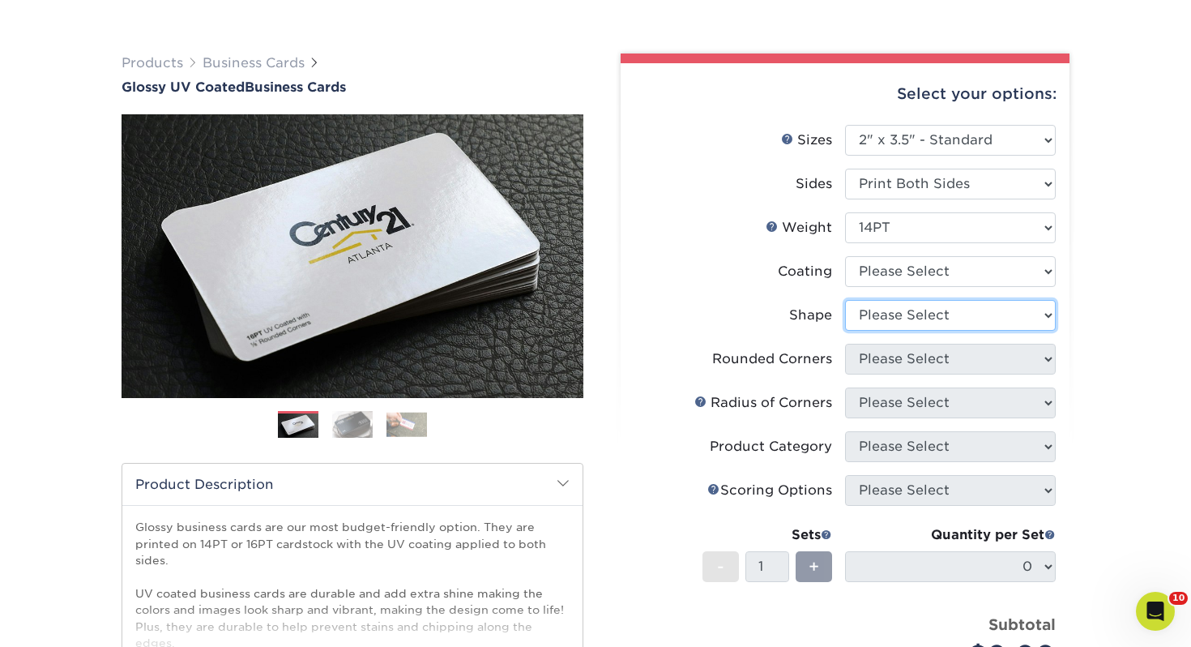
click at [882, 314] on select "Please Select Standard" at bounding box center [950, 315] width 211 height 31
click at [886, 276] on select at bounding box center [950, 271] width 211 height 31
select select "ae367451-b2b8-45df-a344-0f05b6a12993"
click at [845, 256] on select at bounding box center [950, 271] width 211 height 31
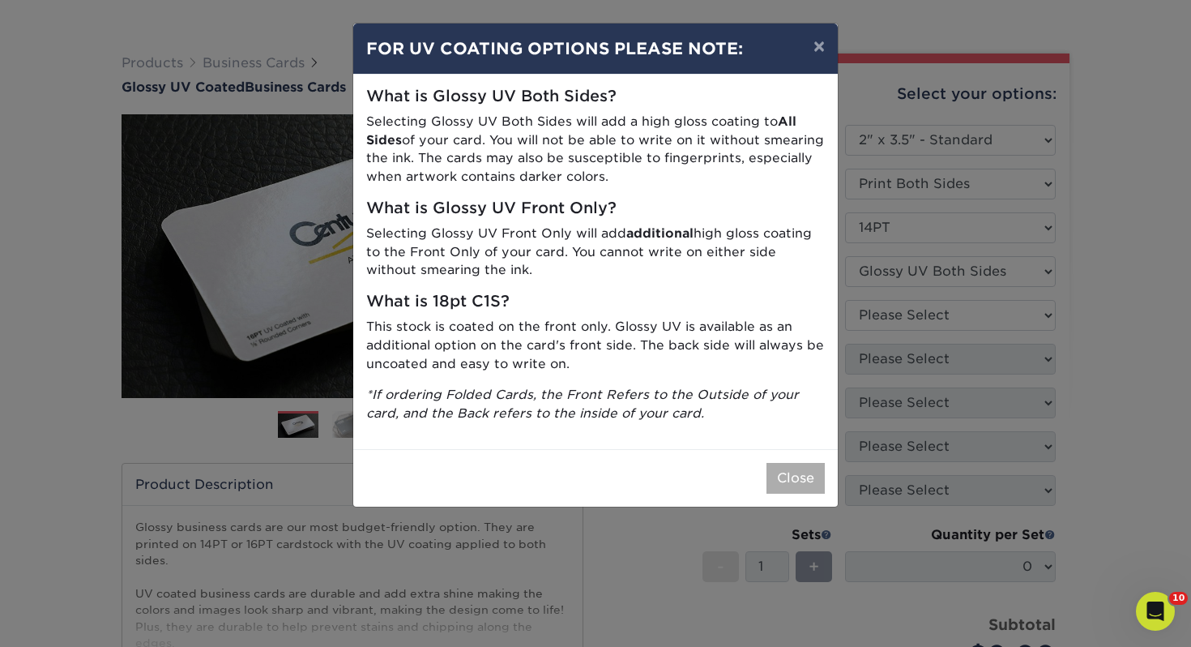
drag, startPoint x: 827, startPoint y: 467, endPoint x: 818, endPoint y: 463, distance: 10.5
click at [826, 467] on div "Close" at bounding box center [595, 478] width 485 height 58
click at [807, 468] on button "Close" at bounding box center [795, 478] width 58 height 31
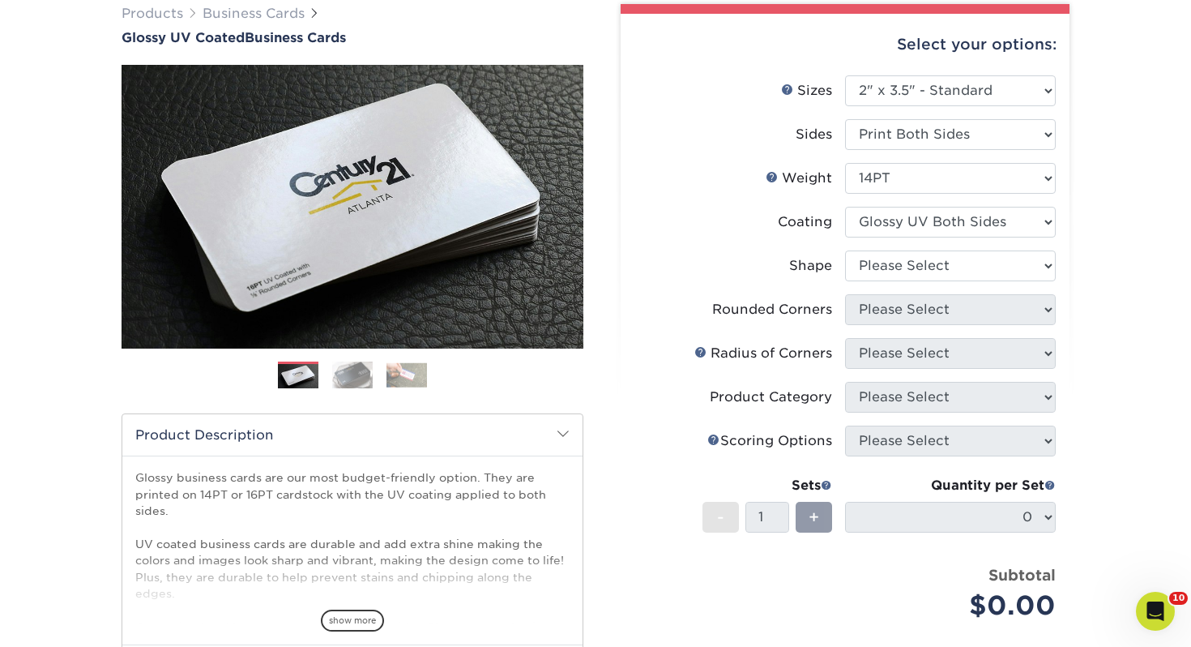
scroll to position [160, 0]
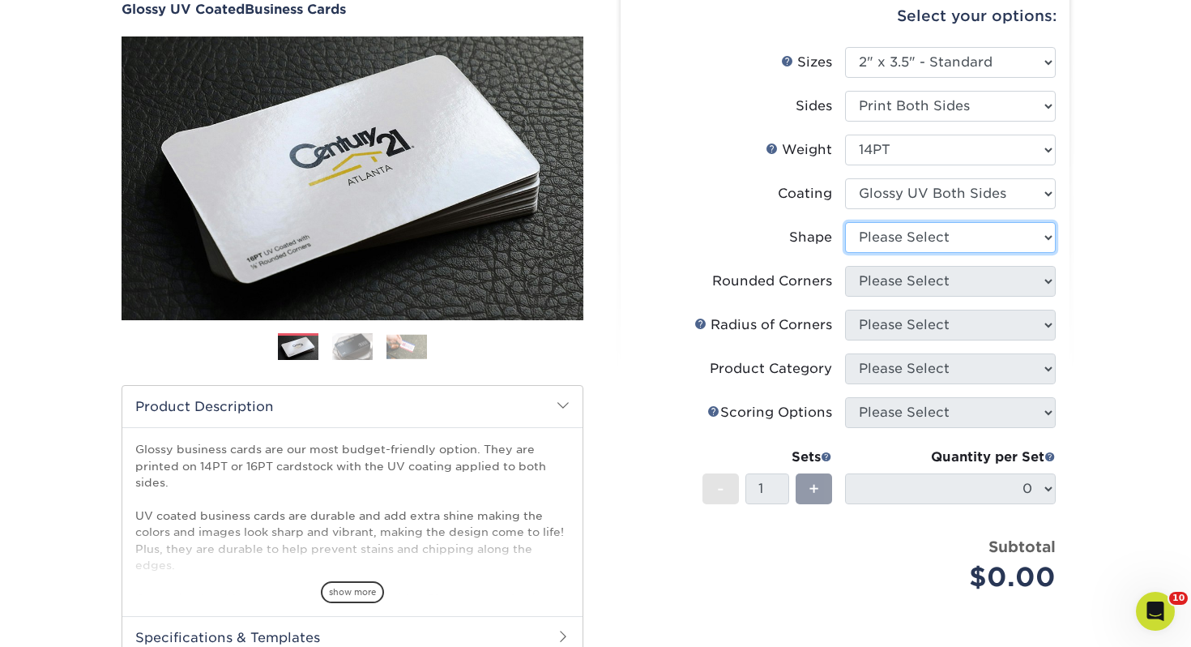
click at [880, 227] on select "Please Select Standard" at bounding box center [950, 237] width 211 height 31
select select "standard"
click at [845, 222] on select "Please Select Standard" at bounding box center [950, 237] width 211 height 31
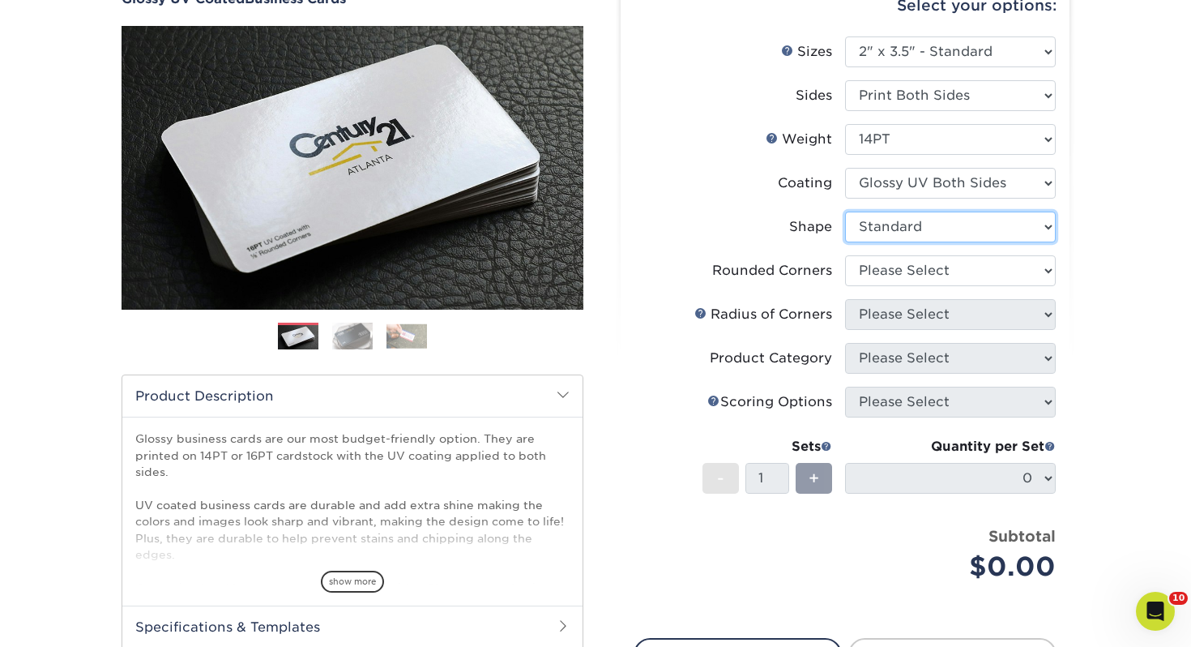
scroll to position [190, 0]
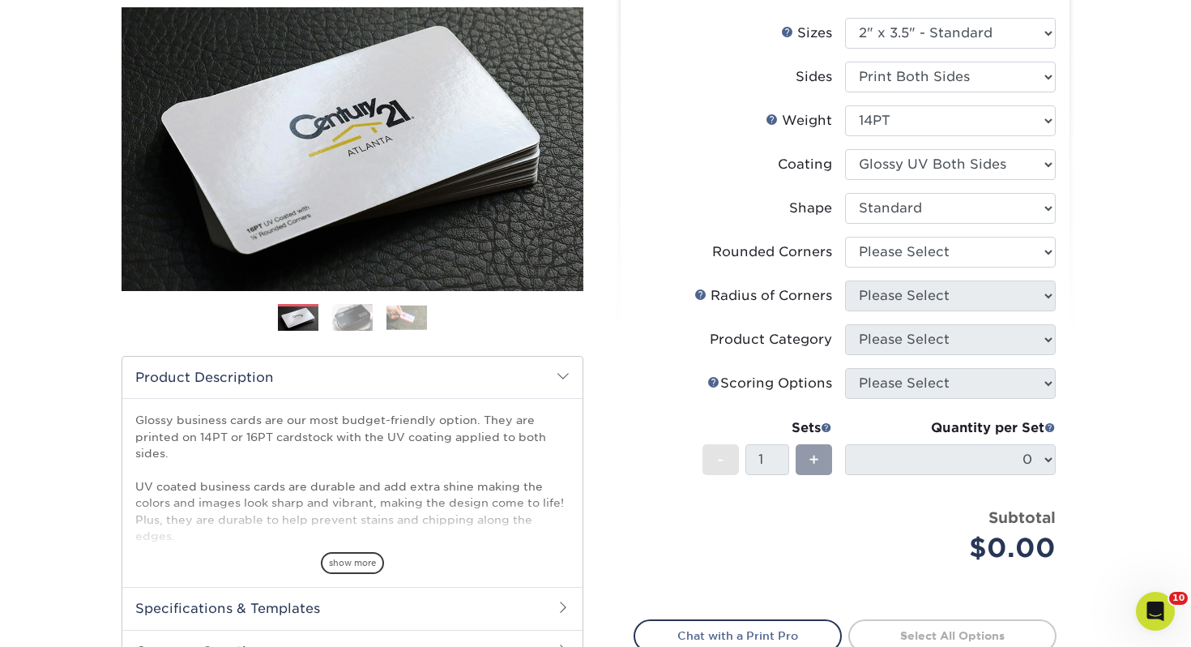
click at [840, 238] on label "Rounded Corners" at bounding box center [739, 252] width 211 height 31
click at [886, 254] on select "Please Select Yes - Round 2 Corners Yes - Round 4 Corners No" at bounding box center [950, 252] width 211 height 31
select select "0"
click at [845, 237] on select "Please Select Yes - Round 2 Corners Yes - Round 4 Corners No" at bounding box center [950, 252] width 211 height 31
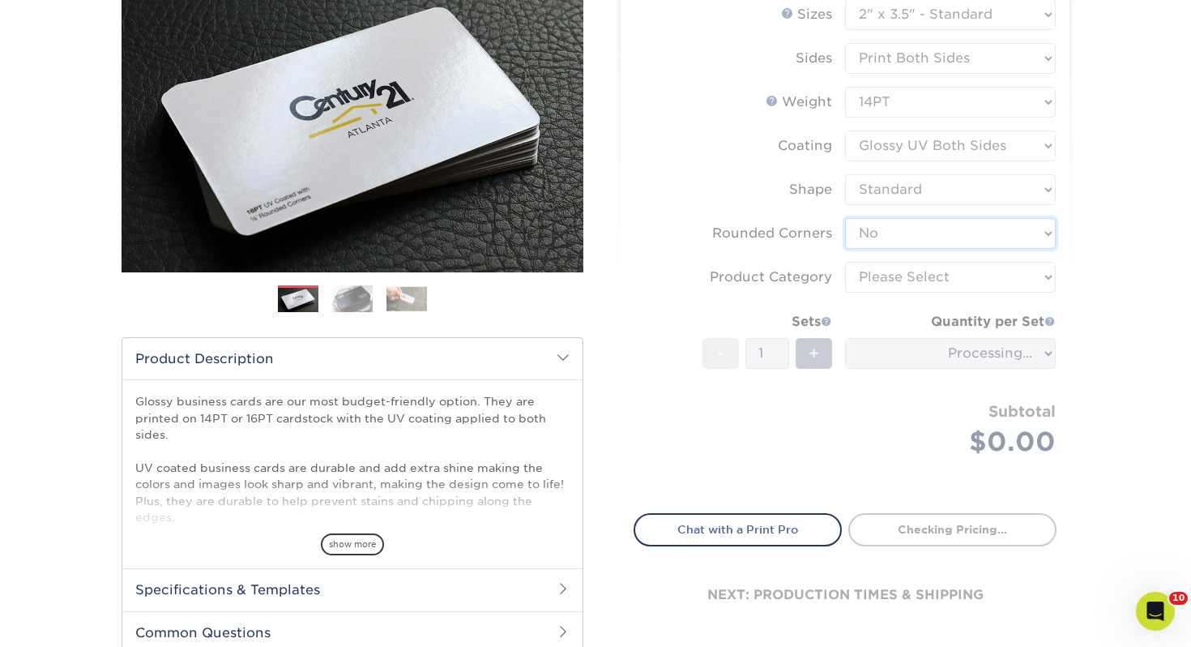
scroll to position [220, 0]
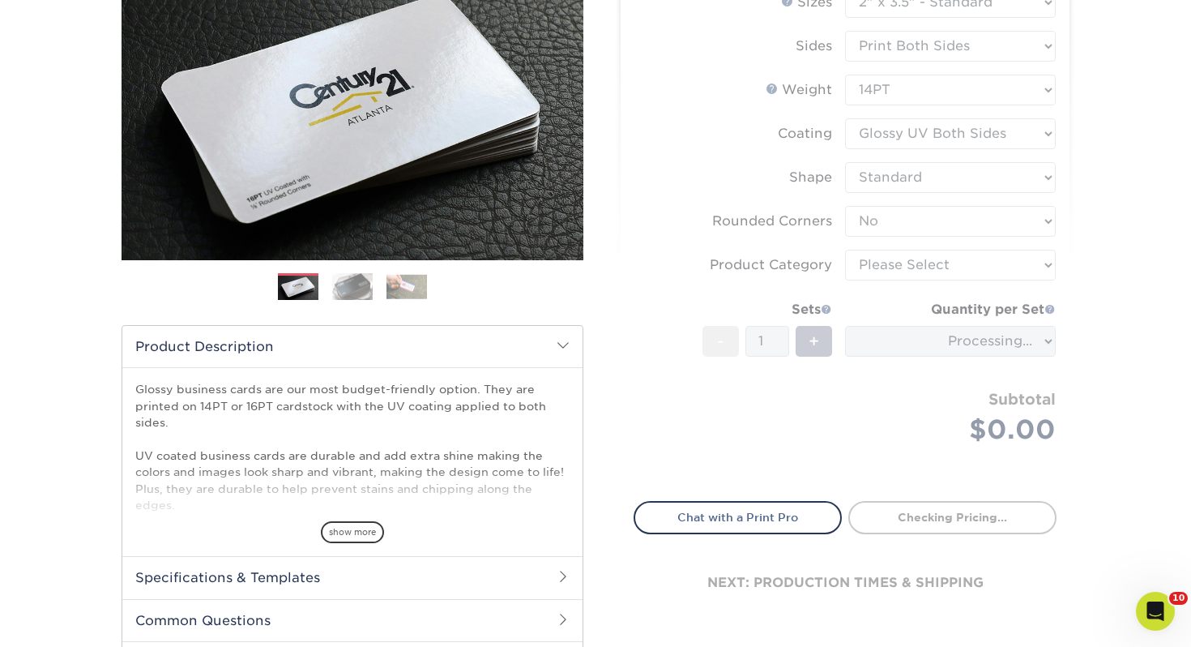
click at [949, 258] on form "Sizes Help Sizes Please Select 1.5" x 3.5" - Mini 1.75" x 3.5" - Mini 2" x 2" -…" at bounding box center [845, 234] width 423 height 495
click at [920, 259] on select "Please Select Business Cards" at bounding box center [950, 265] width 211 height 31
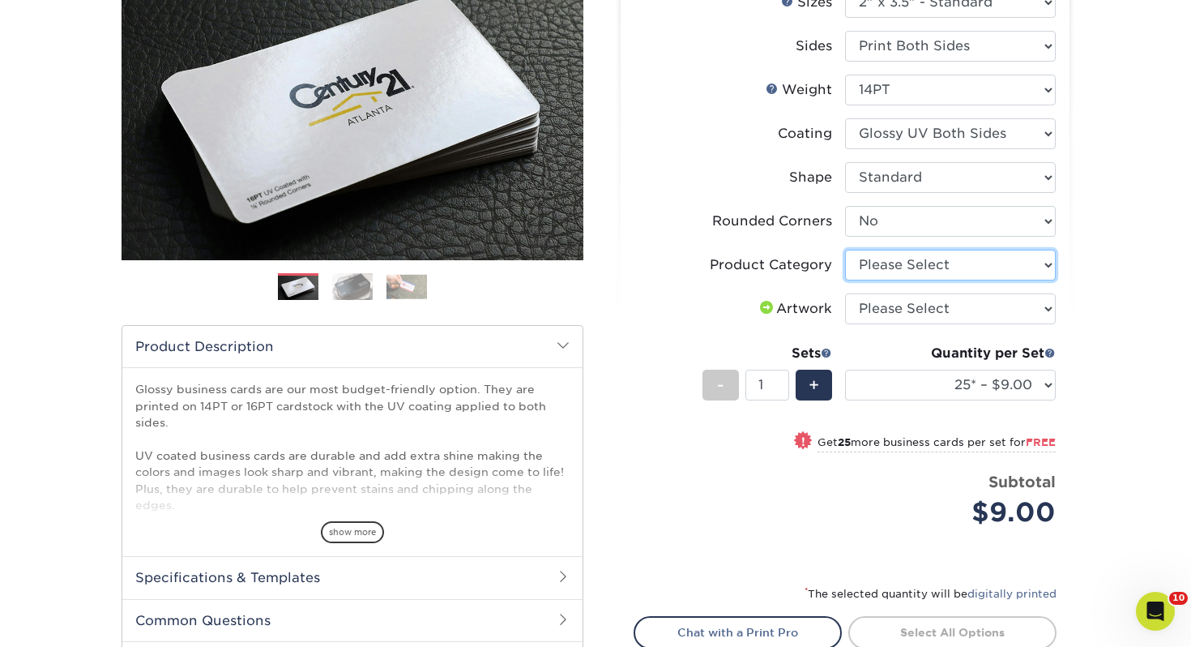
select select "3b5148f1-0588-4f88-a218-97bcfdce65c1"
click at [845, 250] on select "Please Select Business Cards" at bounding box center [950, 265] width 211 height 31
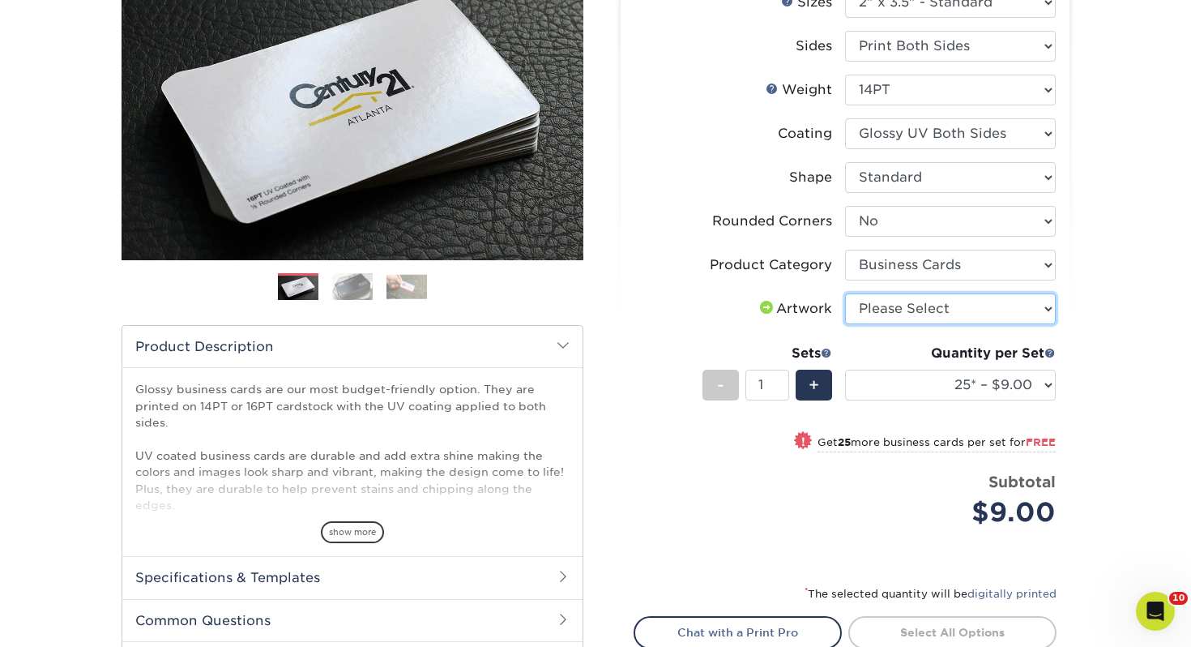
click at [911, 318] on select "Please Select I will upload files I need a design - $100" at bounding box center [950, 308] width 211 height 31
select select "upload"
click at [845, 293] on select "Please Select I will upload files I need a design - $100" at bounding box center [950, 308] width 211 height 31
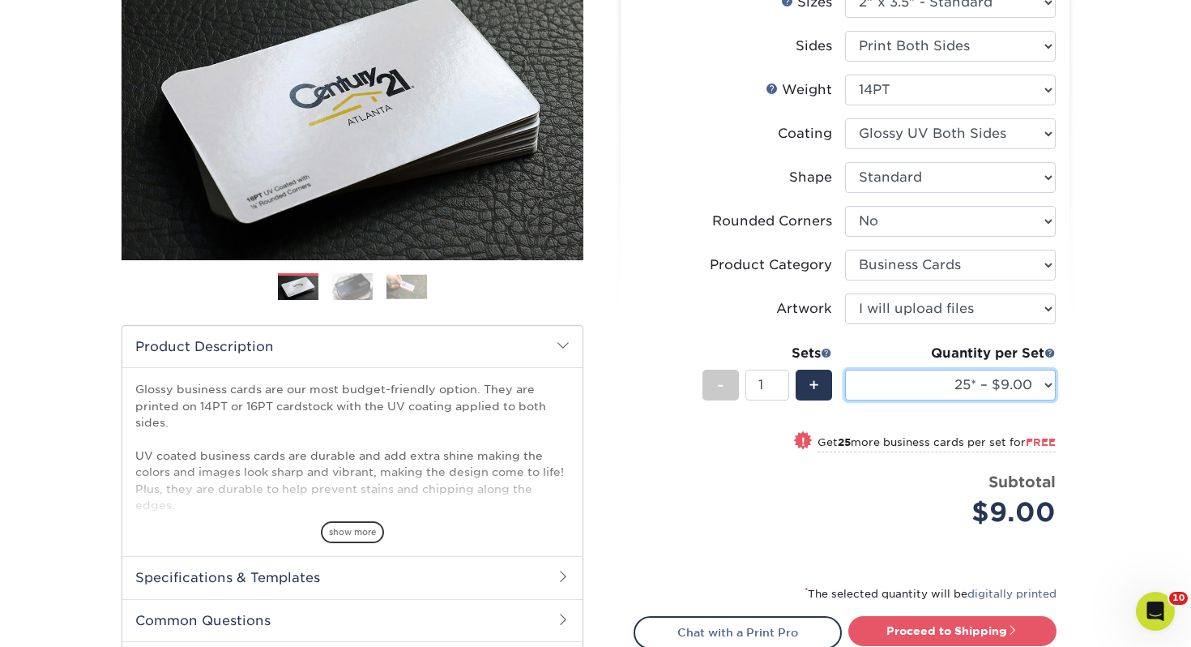
click at [967, 395] on select "25* – $9.00 50* – $9.00 100* – $9.00 250* – $17.00 500 – $33.00 1000 – $42.00 2…" at bounding box center [950, 384] width 211 height 31
select select "250* – $17.00"
click at [845, 369] on select "25* – $9.00 50* – $9.00 100* – $9.00 250* – $17.00 500 – $33.00 1000 – $42.00 2…" at bounding box center [950, 384] width 211 height 31
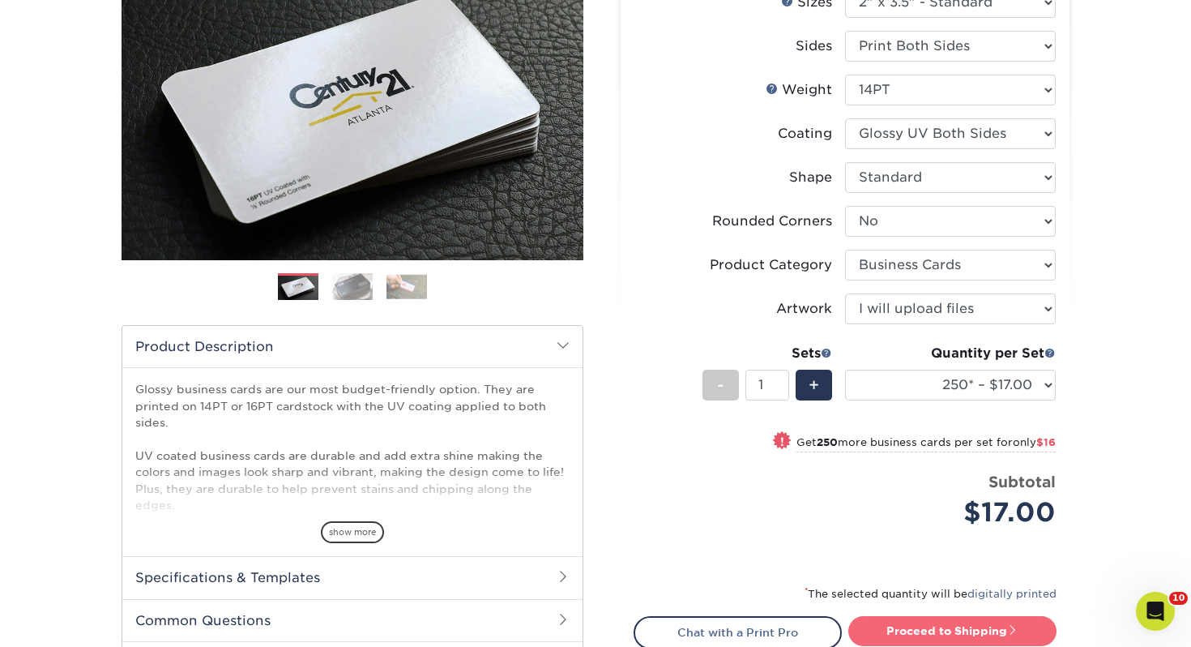
click at [953, 633] on link "Proceed to Shipping" at bounding box center [952, 630] width 208 height 29
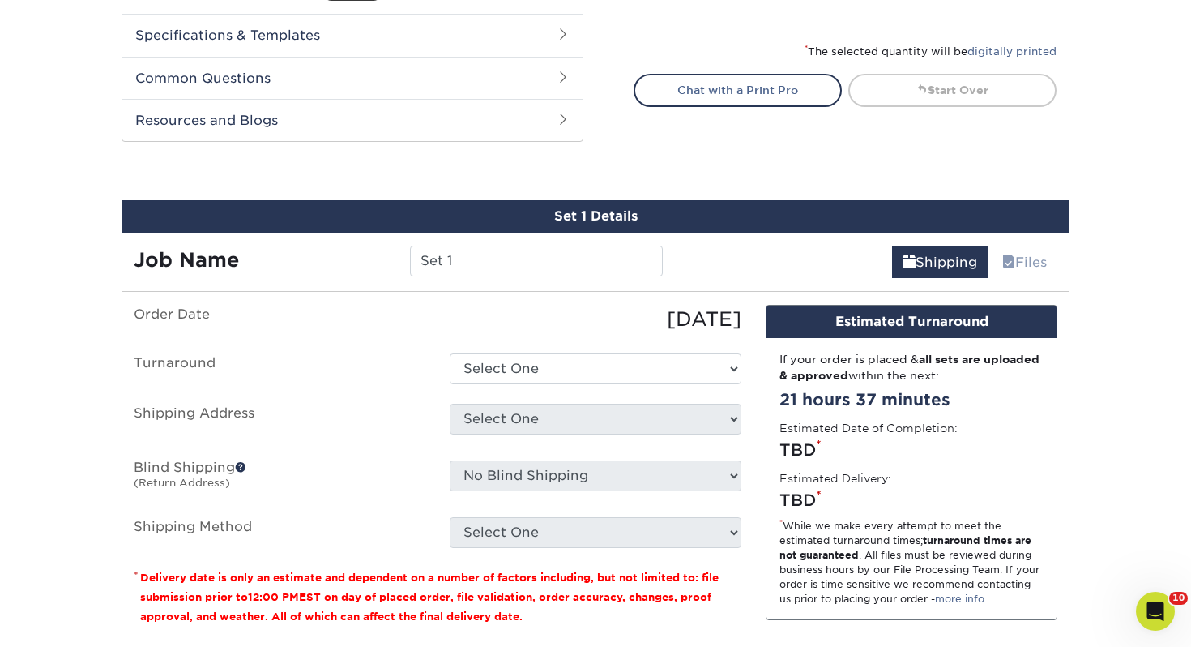
scroll to position [880, 0]
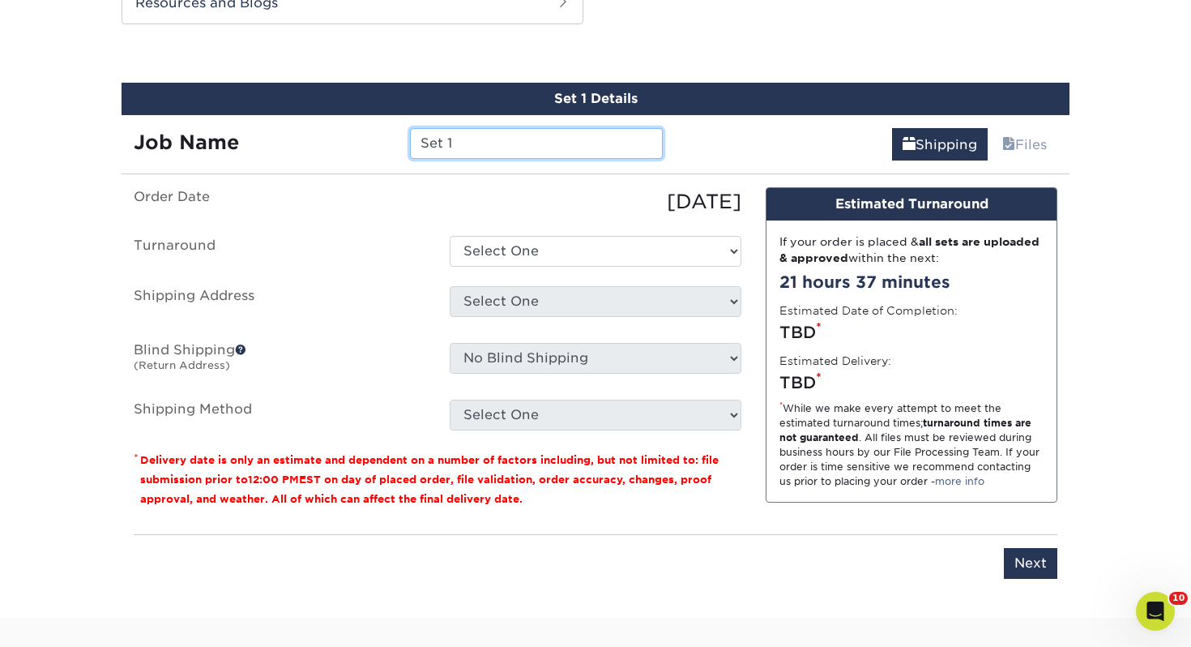
drag, startPoint x: 534, startPoint y: 142, endPoint x: 179, endPoint y: 126, distance: 355.2
click at [179, 126] on div "Job Name Set 1" at bounding box center [398, 137] width 553 height 45
type input "[PERSON_NAME]"
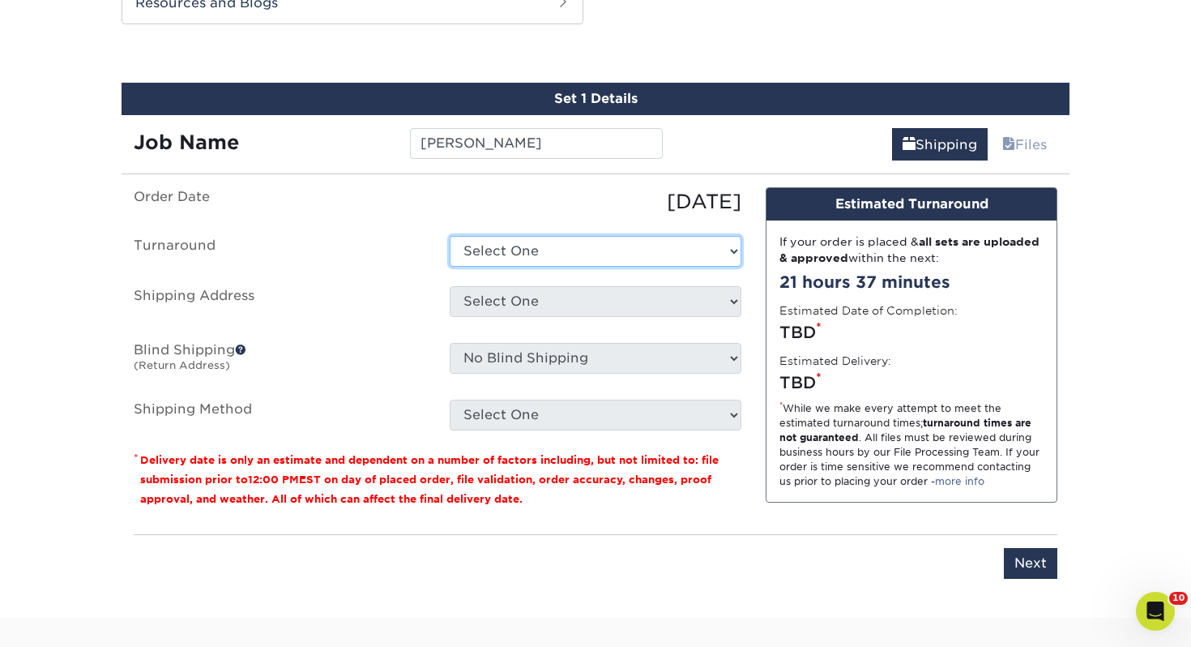
click at [525, 239] on select "Select One 2-4 Business Days 2 Day Next Business Day" at bounding box center [596, 251] width 292 height 31
select select "0d2015eb-ac6c-4252-b2f1-1c5560e96a65"
click at [450, 236] on select "Select One 2-4 Business Days 2 Day Next Business Day" at bounding box center [596, 251] width 292 height 31
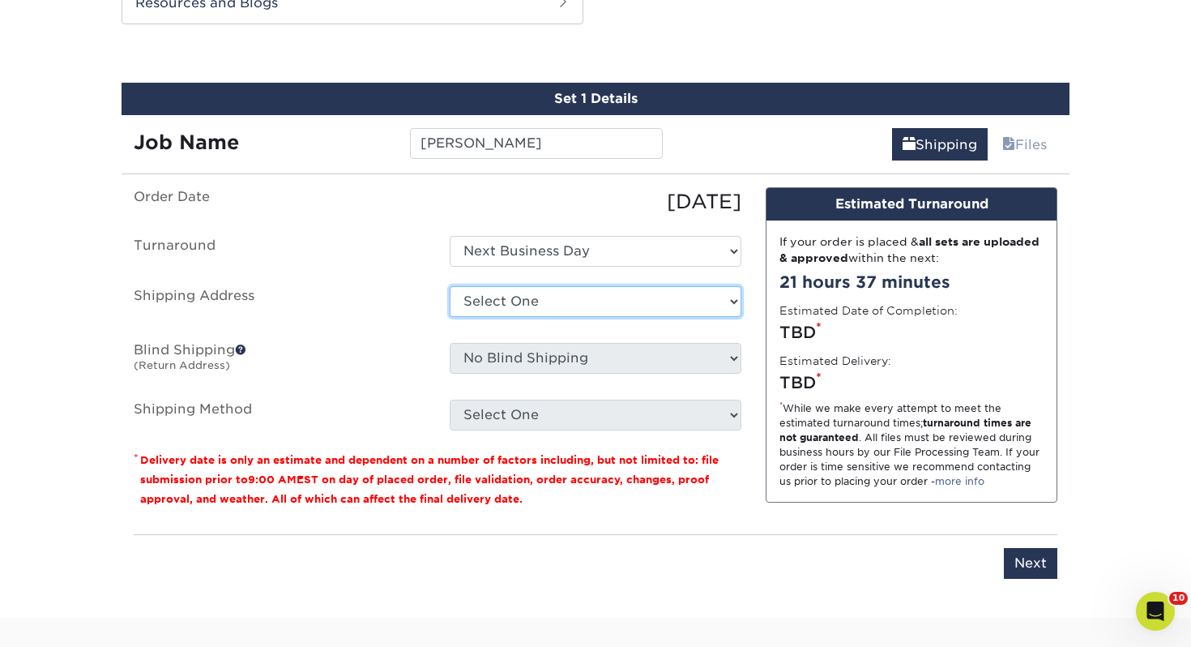
click at [536, 303] on select "Select One Adrian, MI Akron, OH" at bounding box center [596, 301] width 292 height 31
select select "107085"
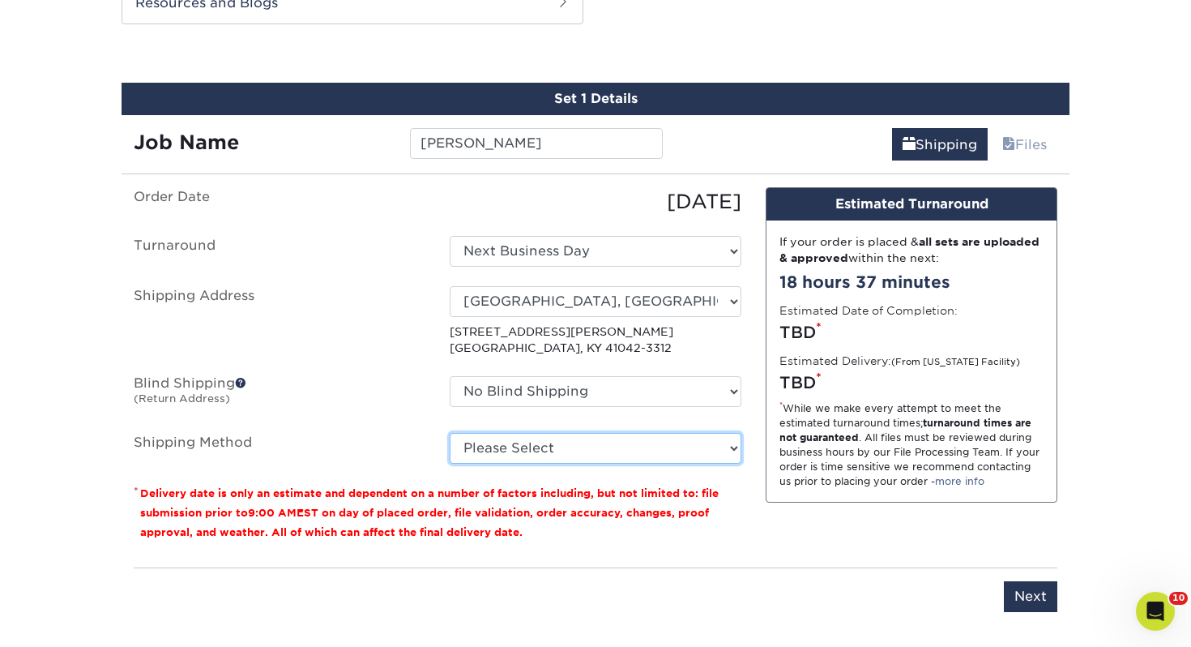
click at [589, 450] on select "Please Select Ground Shipping (+$7.84) 3 Day Shipping Service (+$15.36) 2 Day A…" at bounding box center [596, 448] width 292 height 31
select select "03"
click at [450, 433] on select "Please Select Ground Shipping (+$7.84) 3 Day Shipping Service (+$15.36) 2 Day A…" at bounding box center [596, 448] width 292 height 31
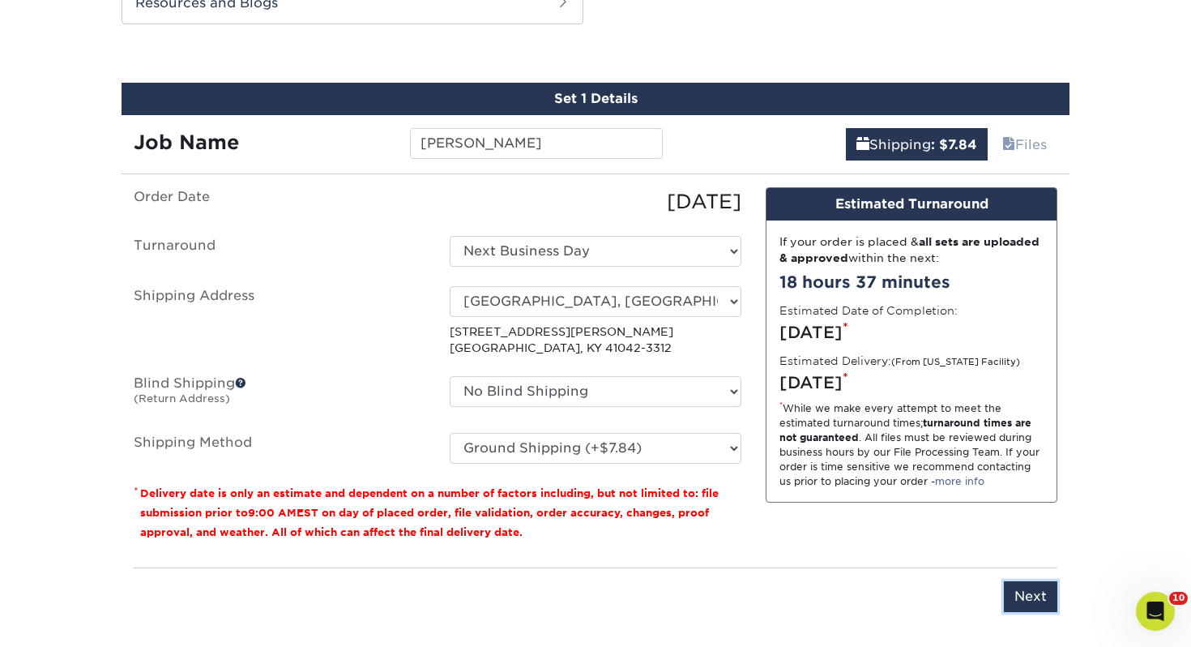
click at [1011, 599] on input "Next" at bounding box center [1030, 596] width 53 height 31
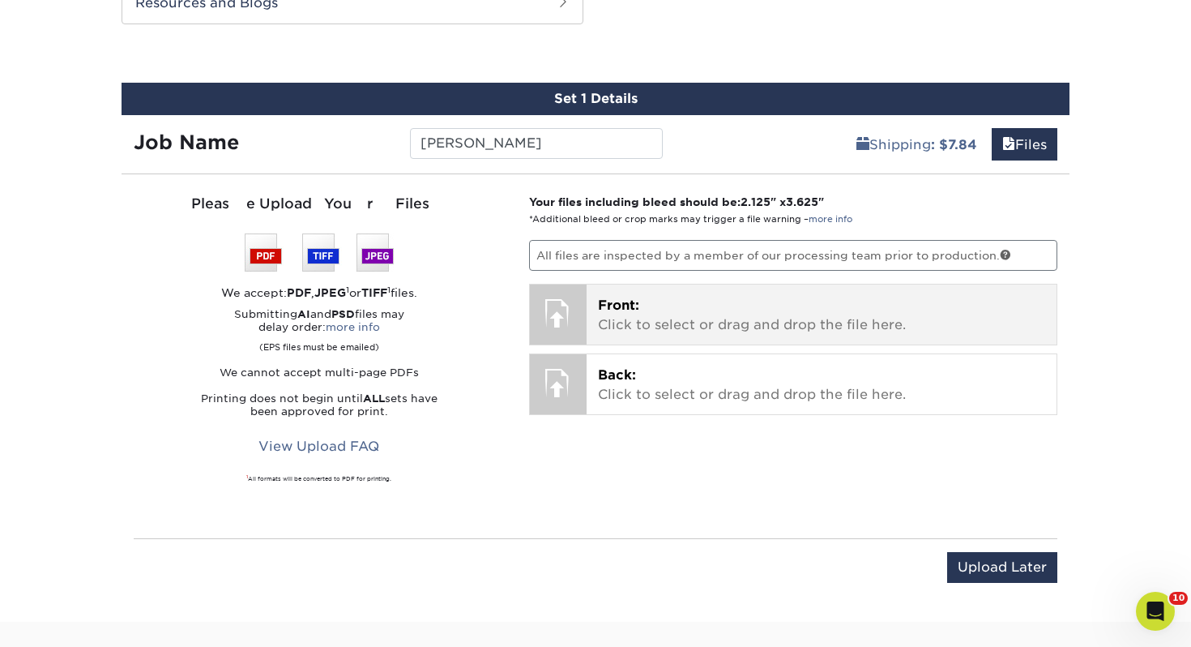
click at [635, 305] on span "Front:" at bounding box center [618, 304] width 41 height 15
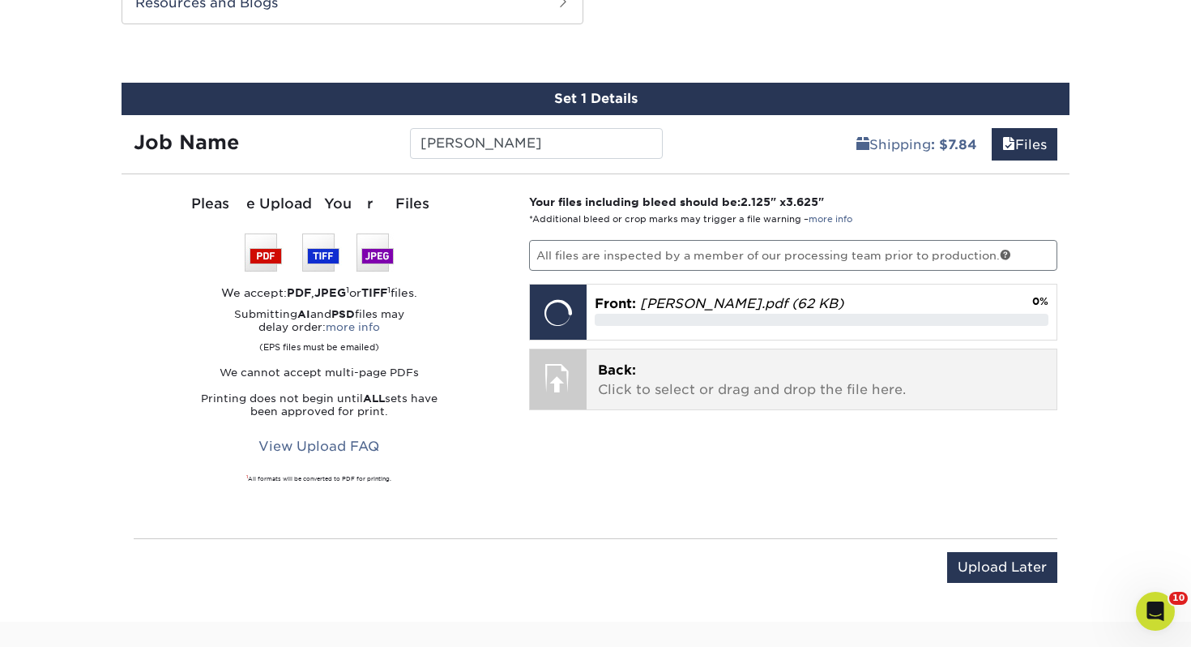
click at [741, 383] on p "Back: Click to select or drag and drop the file here." at bounding box center [822, 380] width 448 height 39
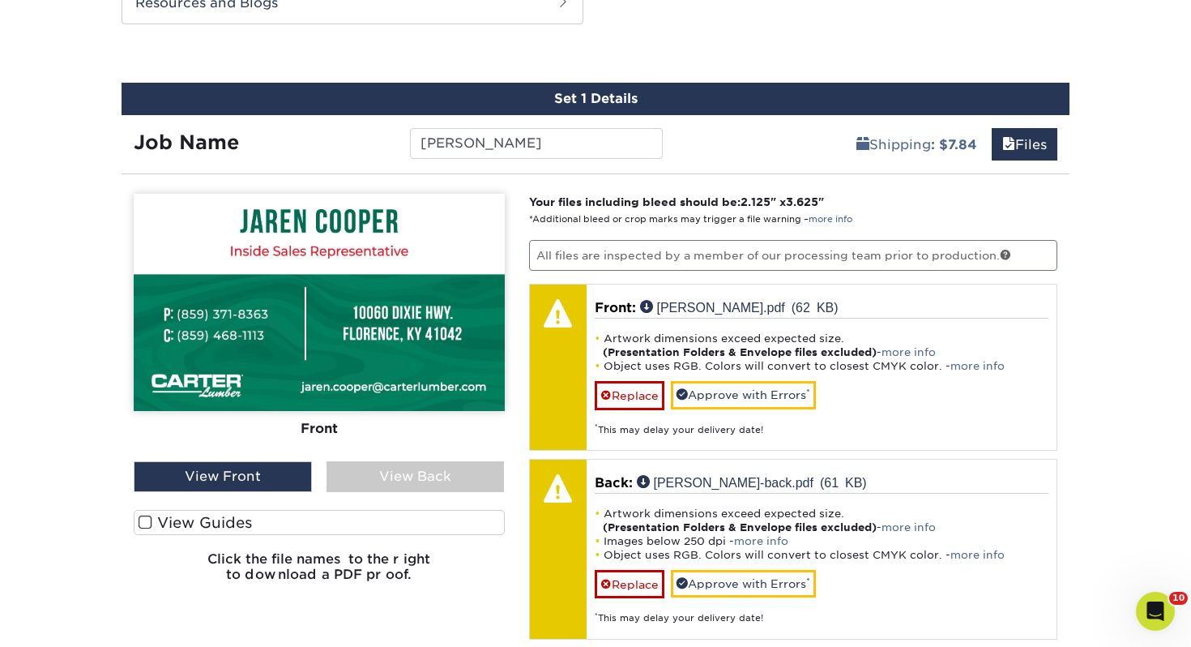
click at [175, 529] on label "View Guides" at bounding box center [319, 522] width 371 height 25
click at [0, 0] on input "View Guides" at bounding box center [0, 0] width 0 height 0
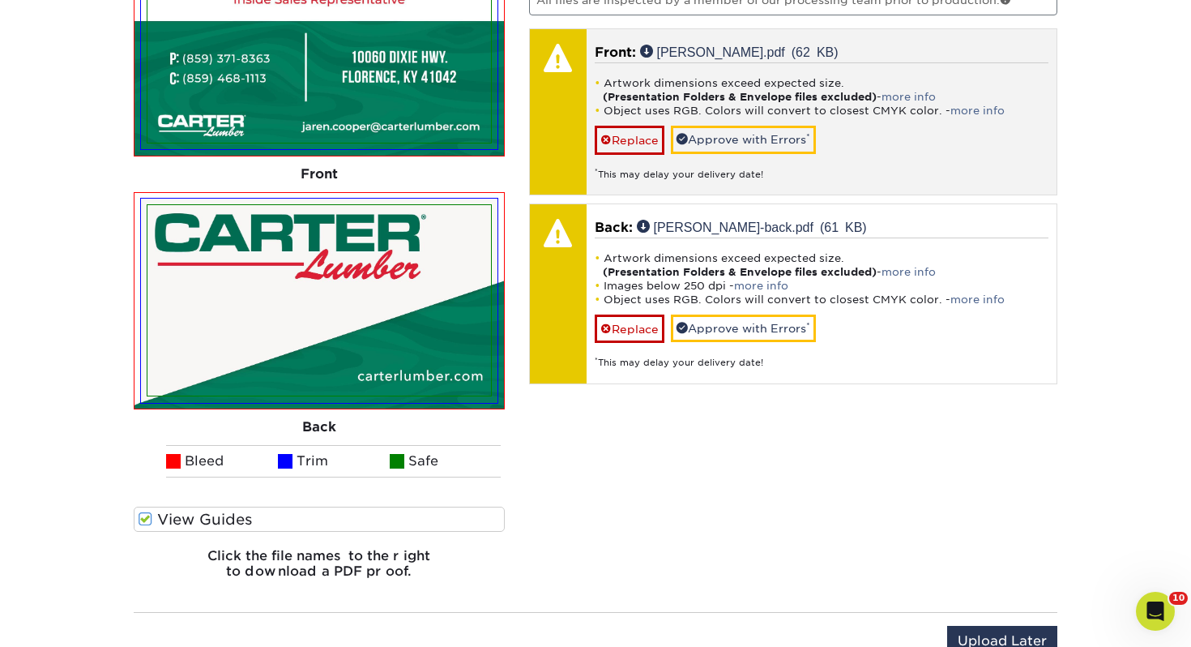
scroll to position [1138, 0]
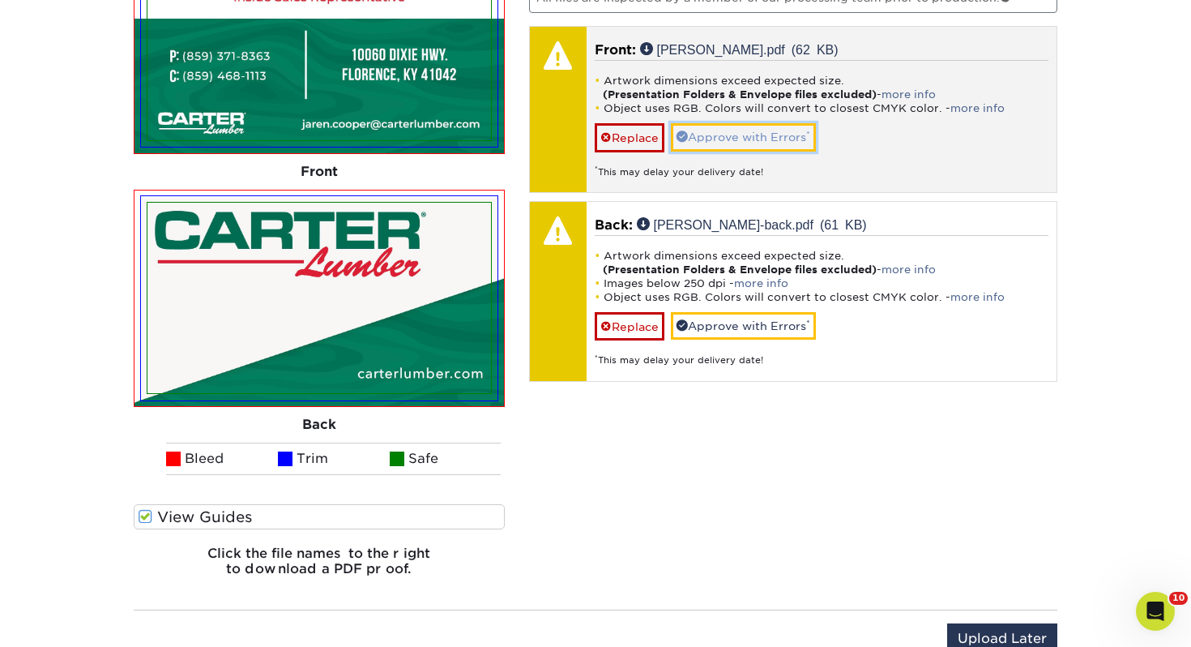
click at [778, 144] on link "Approve with Errors *" at bounding box center [743, 137] width 145 height 28
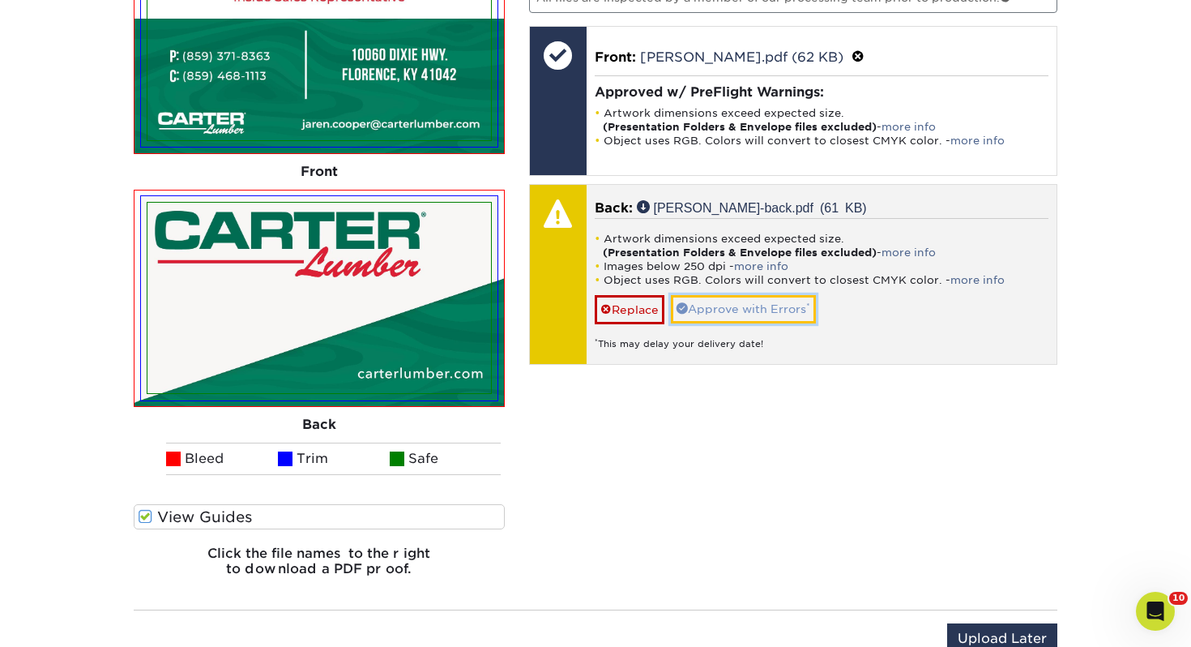
click at [729, 316] on link "Approve with Errors *" at bounding box center [743, 309] width 145 height 28
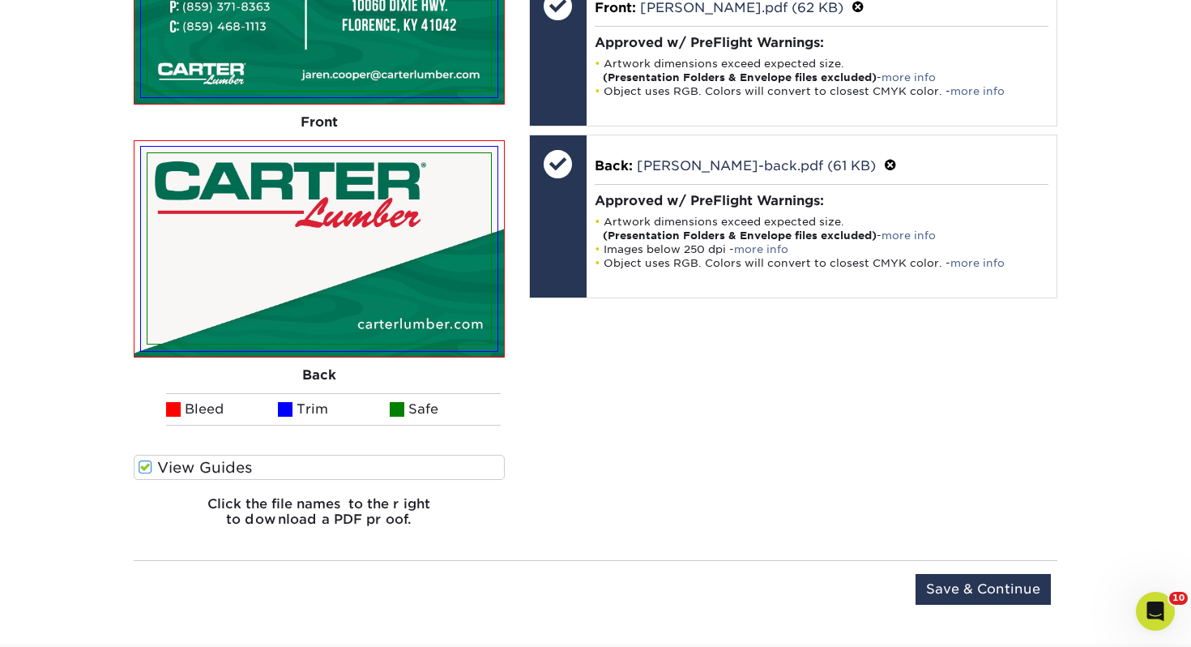
scroll to position [1188, 0]
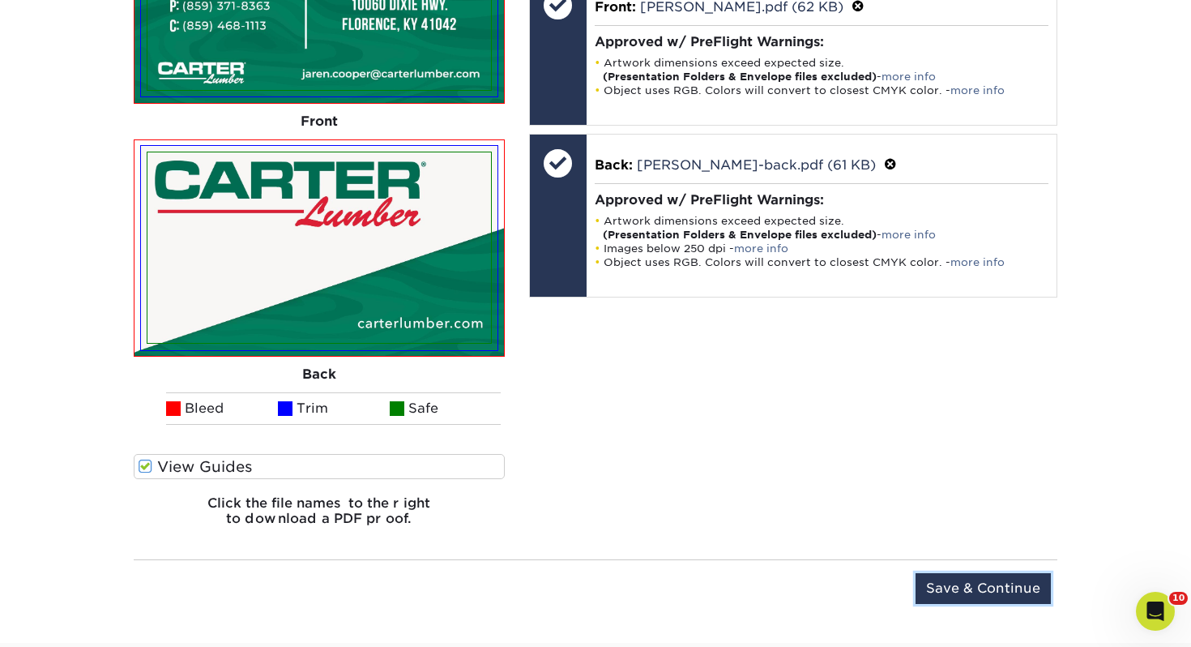
click at [963, 590] on input "Save & Continue" at bounding box center [983, 588] width 135 height 31
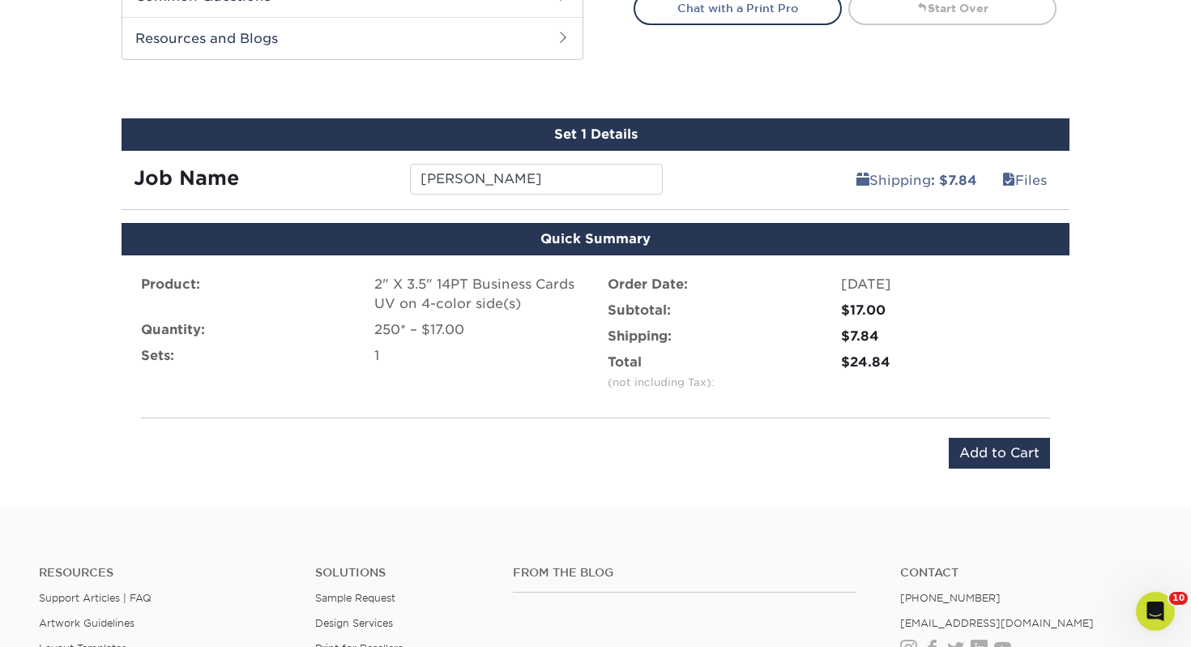
scroll to position [856, 0]
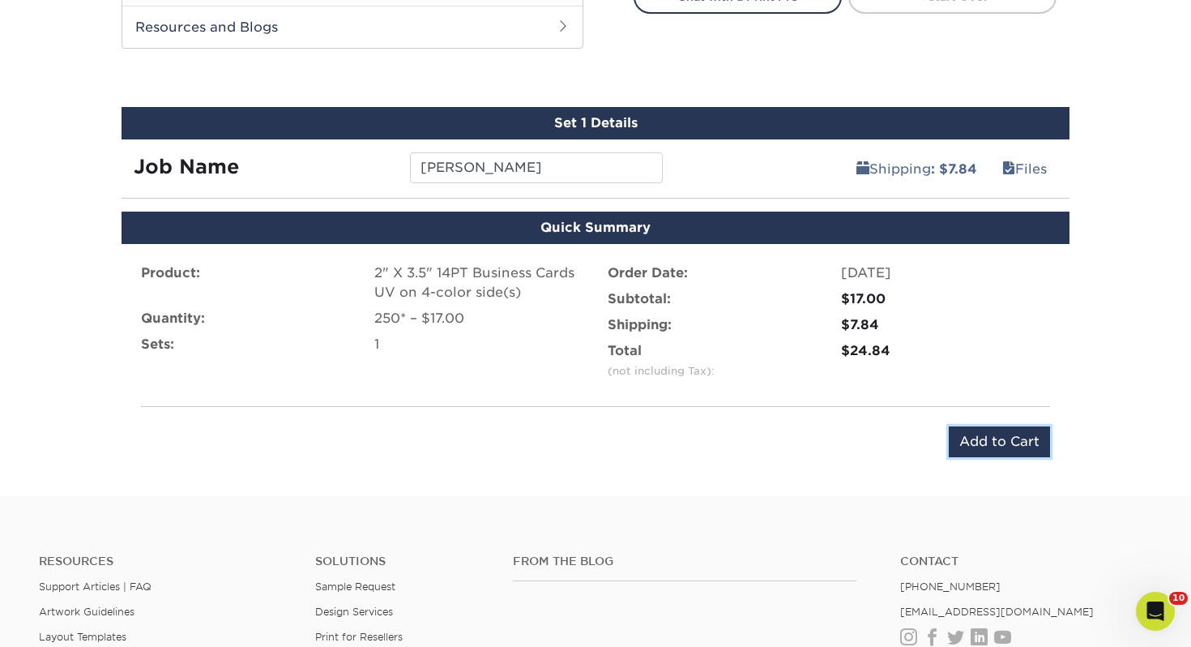
click at [1022, 440] on input "Add to Cart" at bounding box center [999, 441] width 101 height 31
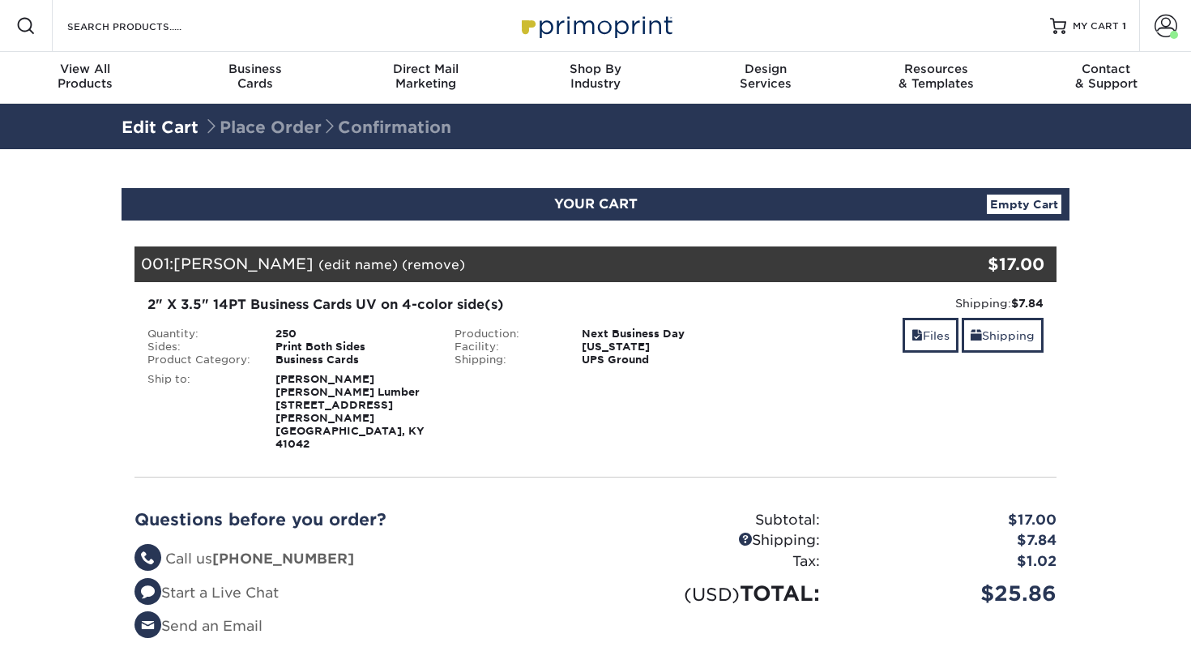
select select "125438"
click at [1022, 331] on link "Shipping" at bounding box center [1003, 335] width 82 height 35
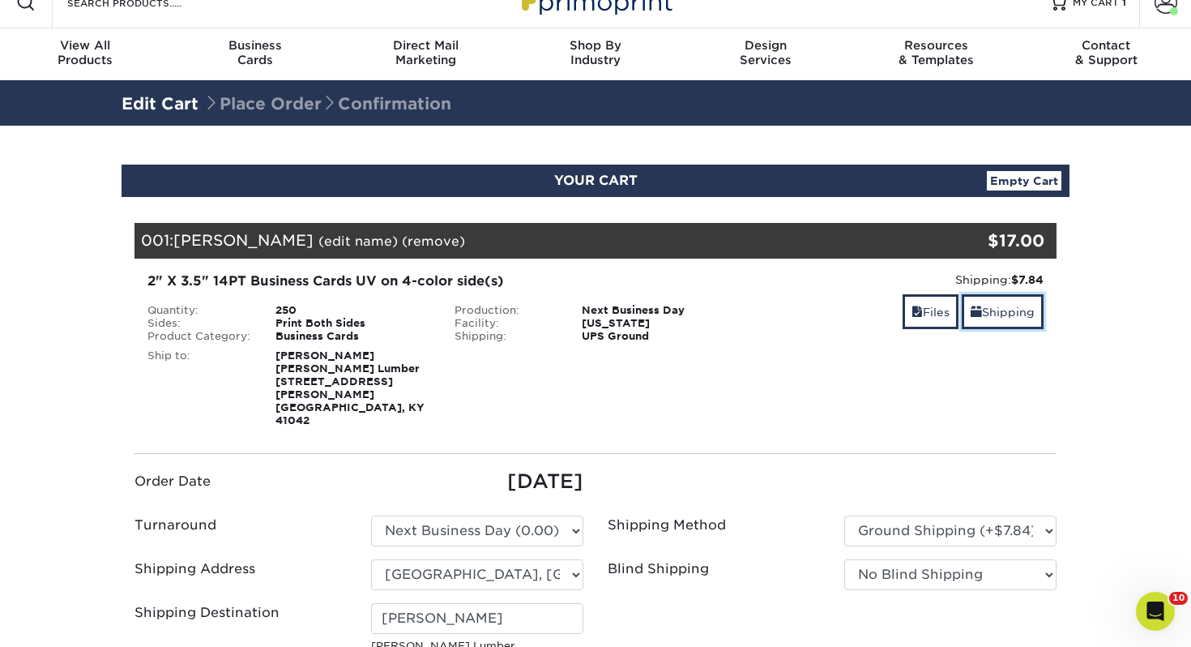
scroll to position [24, 0]
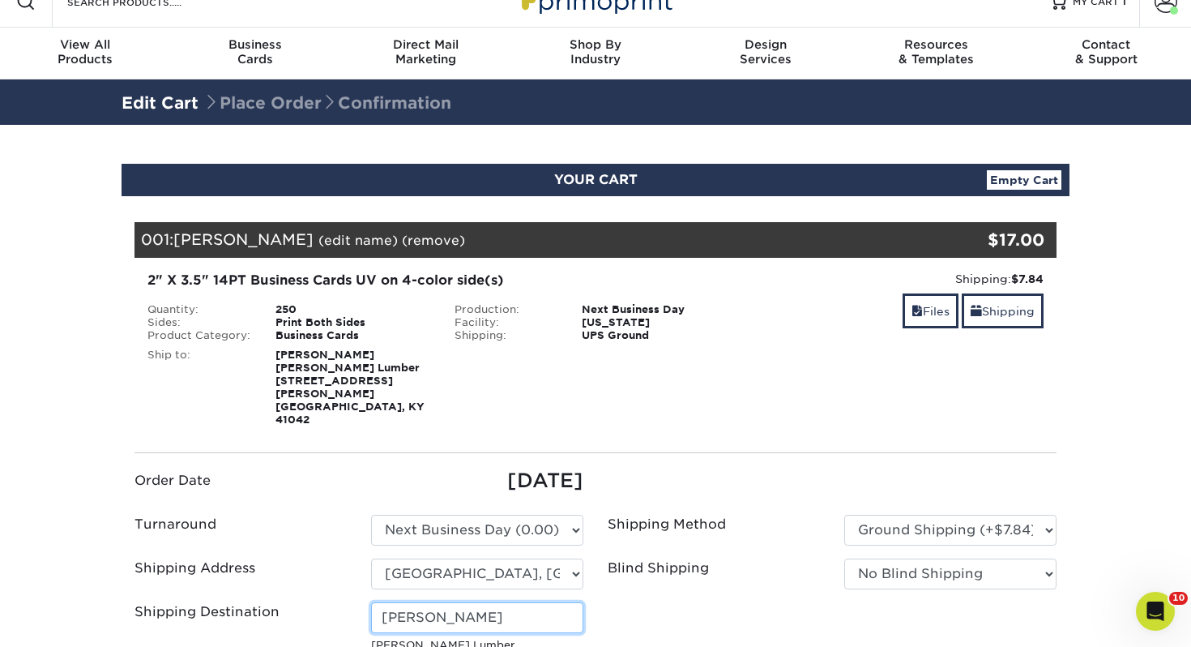
drag, startPoint x: 482, startPoint y: 594, endPoint x: -11, endPoint y: 568, distance: 493.3
type input "K"
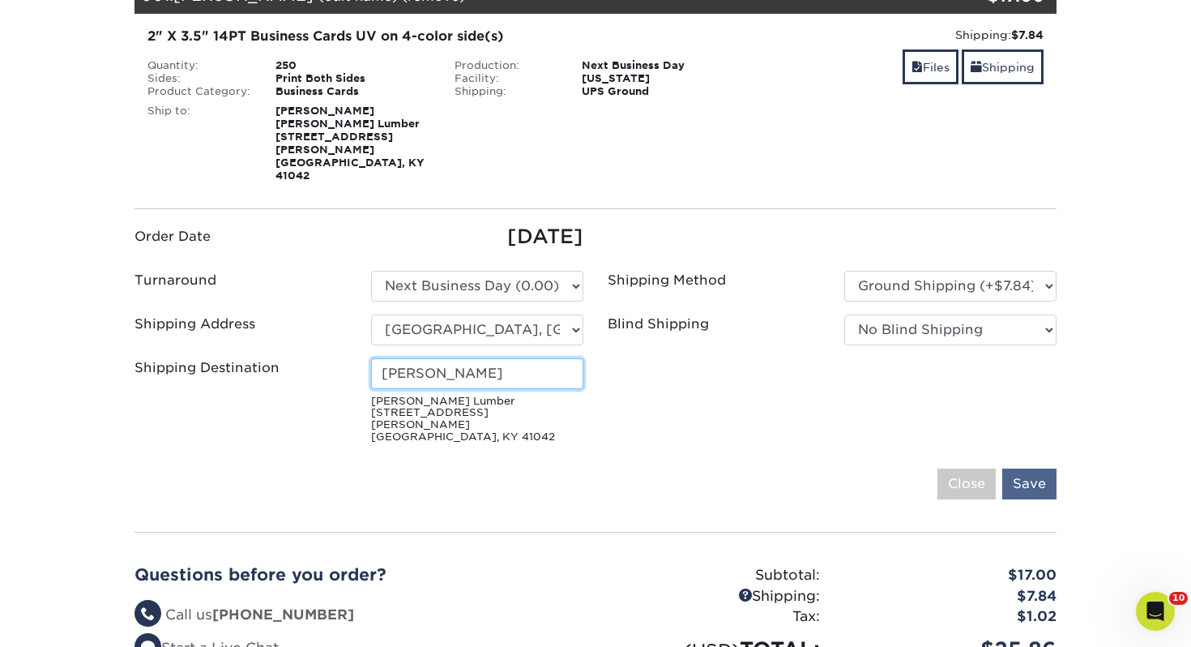
scroll to position [278, 0]
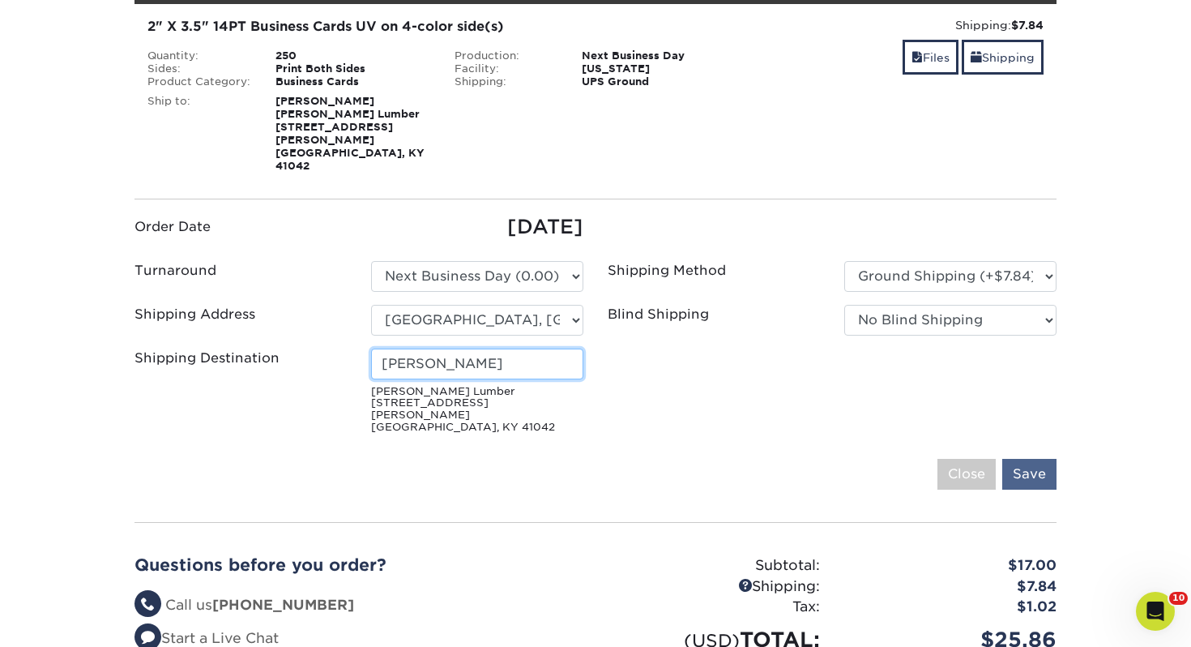
type input "[PERSON_NAME]"
click at [1051, 459] on input "Save" at bounding box center [1029, 474] width 54 height 31
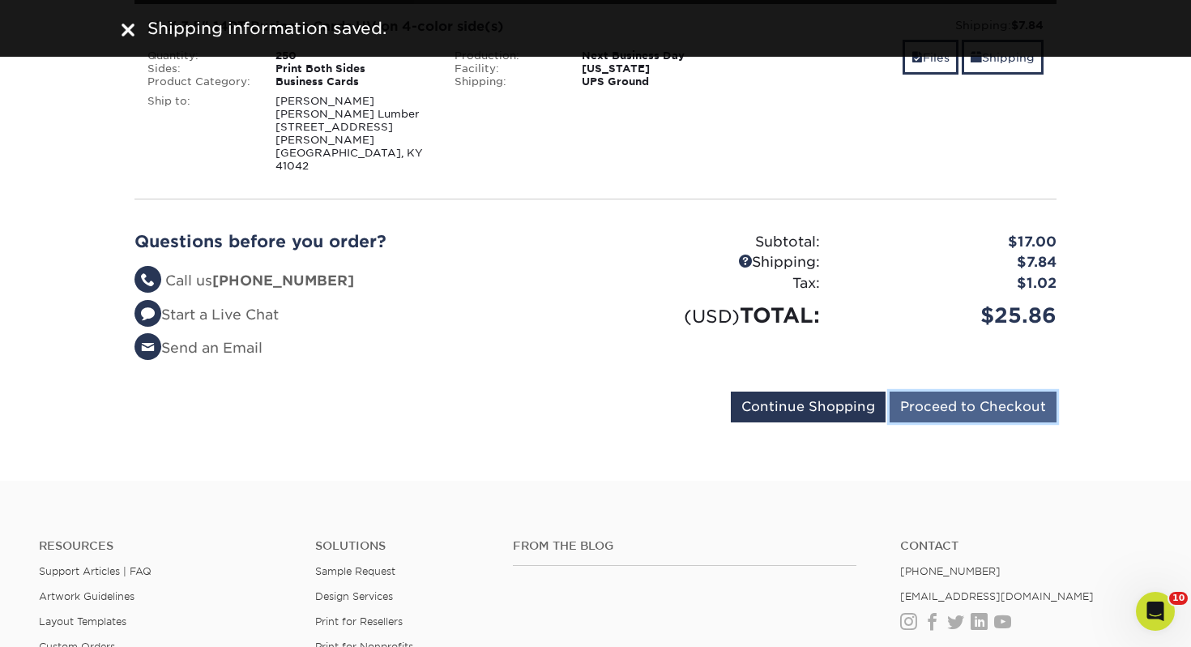
click at [1016, 394] on input "Proceed to Checkout" at bounding box center [973, 406] width 167 height 31
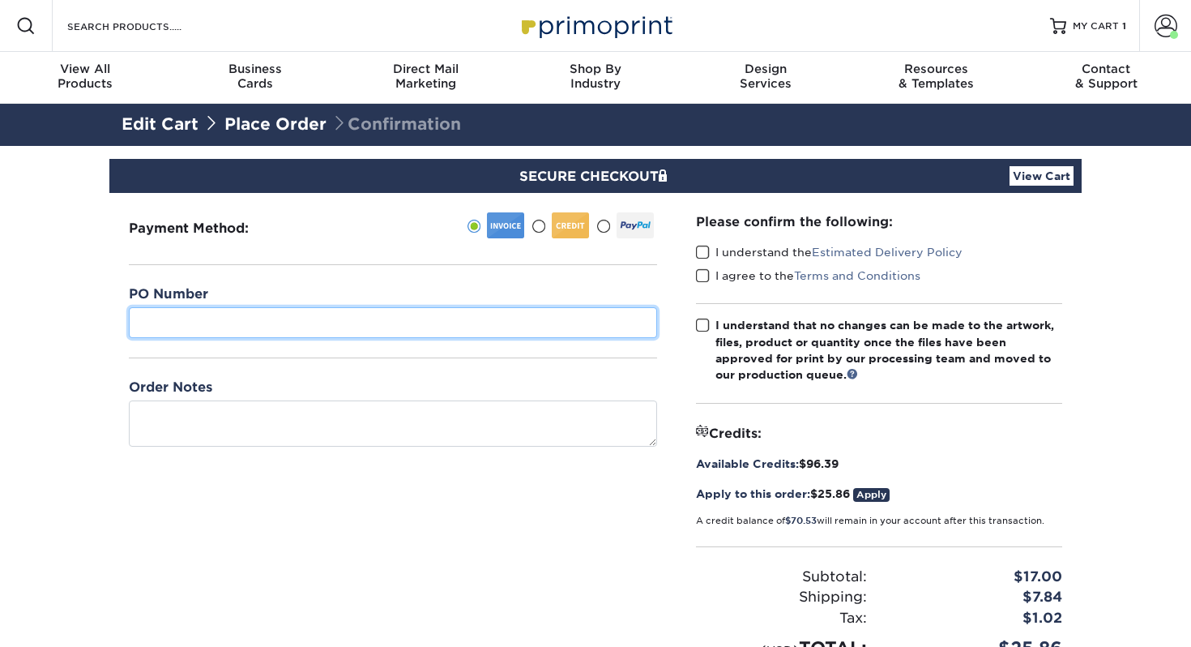
click at [246, 319] on input "text" at bounding box center [393, 322] width 528 height 31
type input "190"
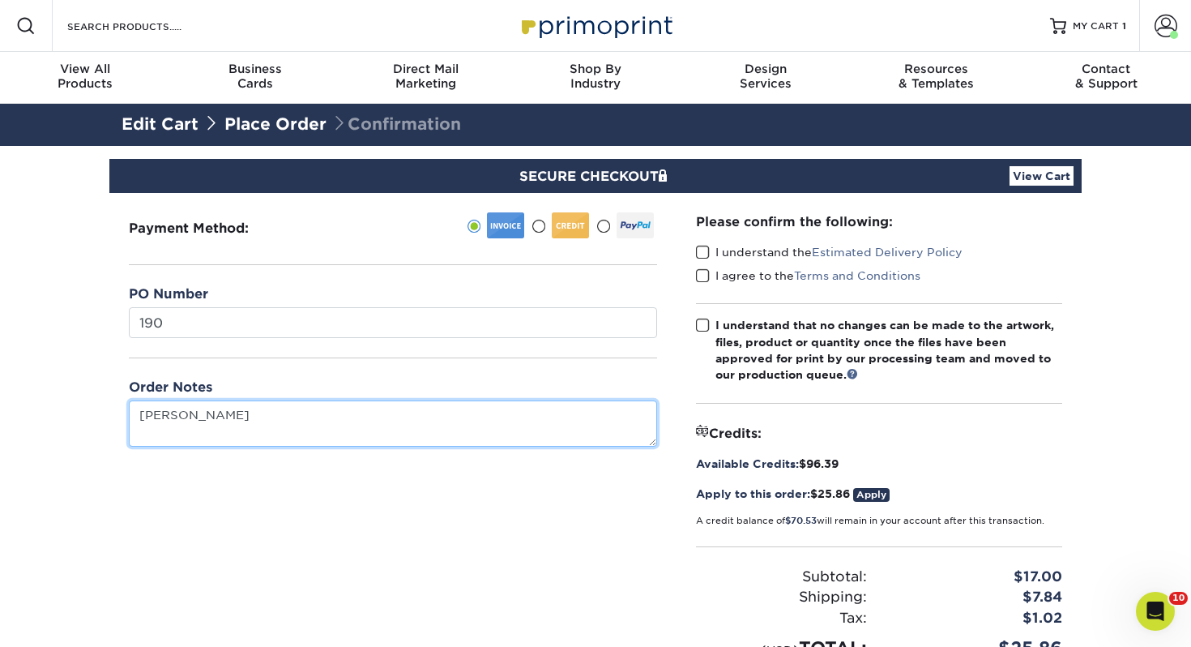
type textarea "[PERSON_NAME]"
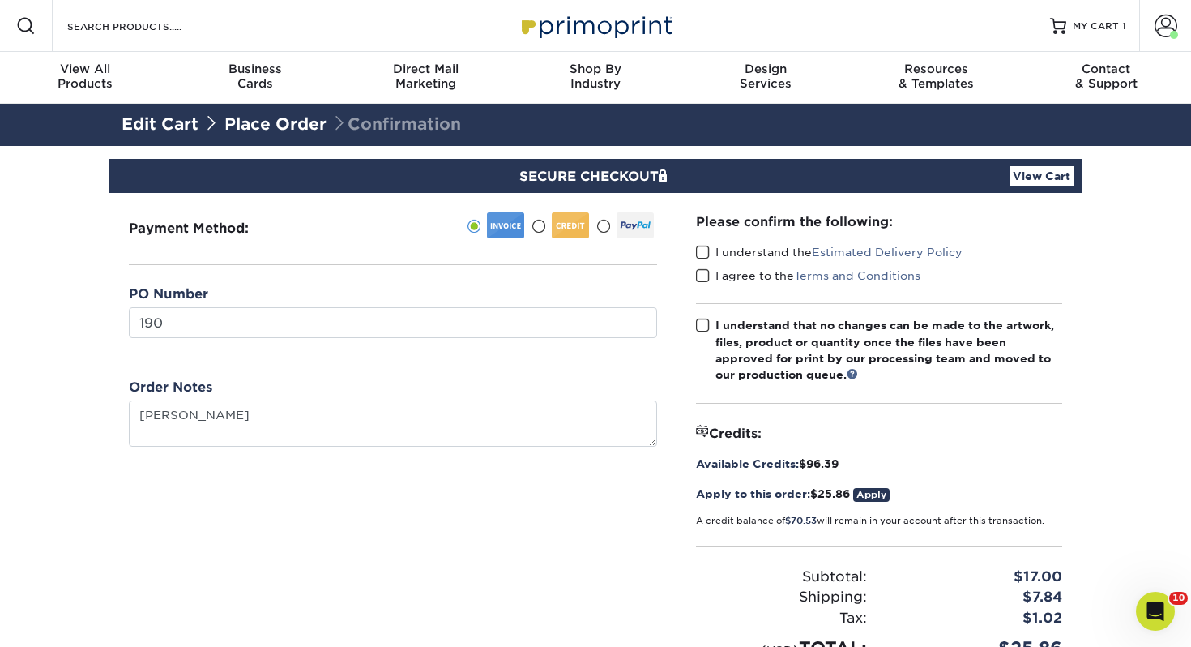
click at [701, 249] on span at bounding box center [703, 252] width 14 height 15
click at [0, 0] on input "I understand the Estimated Delivery Policy" at bounding box center [0, 0] width 0 height 0
drag, startPoint x: 702, startPoint y: 275, endPoint x: 707, endPoint y: 316, distance: 41.6
click at [702, 276] on span at bounding box center [703, 275] width 14 height 15
click at [0, 0] on input "I agree to the Terms and Conditions" at bounding box center [0, 0] width 0 height 0
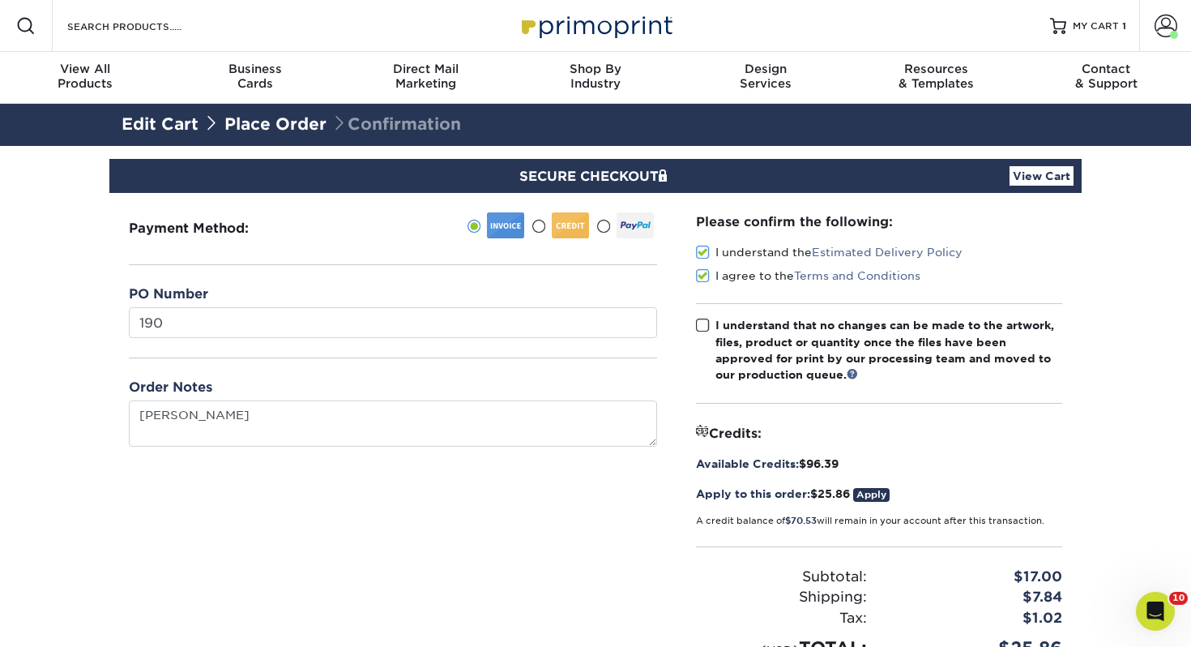
click at [707, 327] on span at bounding box center [703, 325] width 14 height 15
click at [0, 0] on input "I understand that no changes can be made to the artwork, files, product or quan…" at bounding box center [0, 0] width 0 height 0
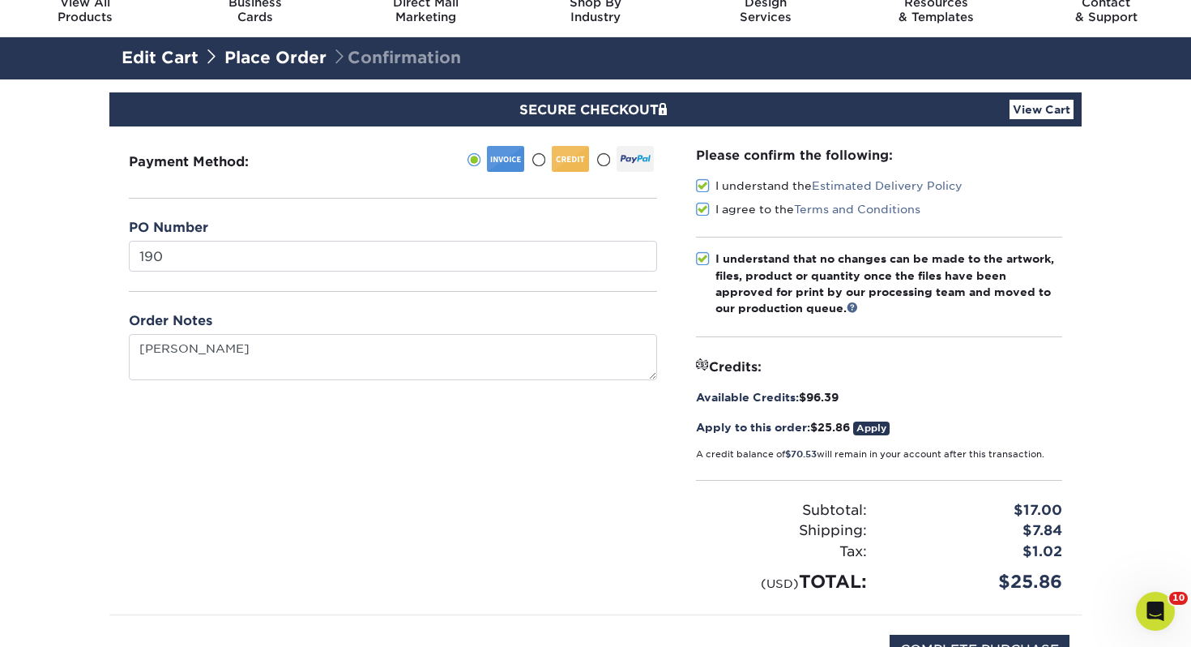
scroll to position [126, 0]
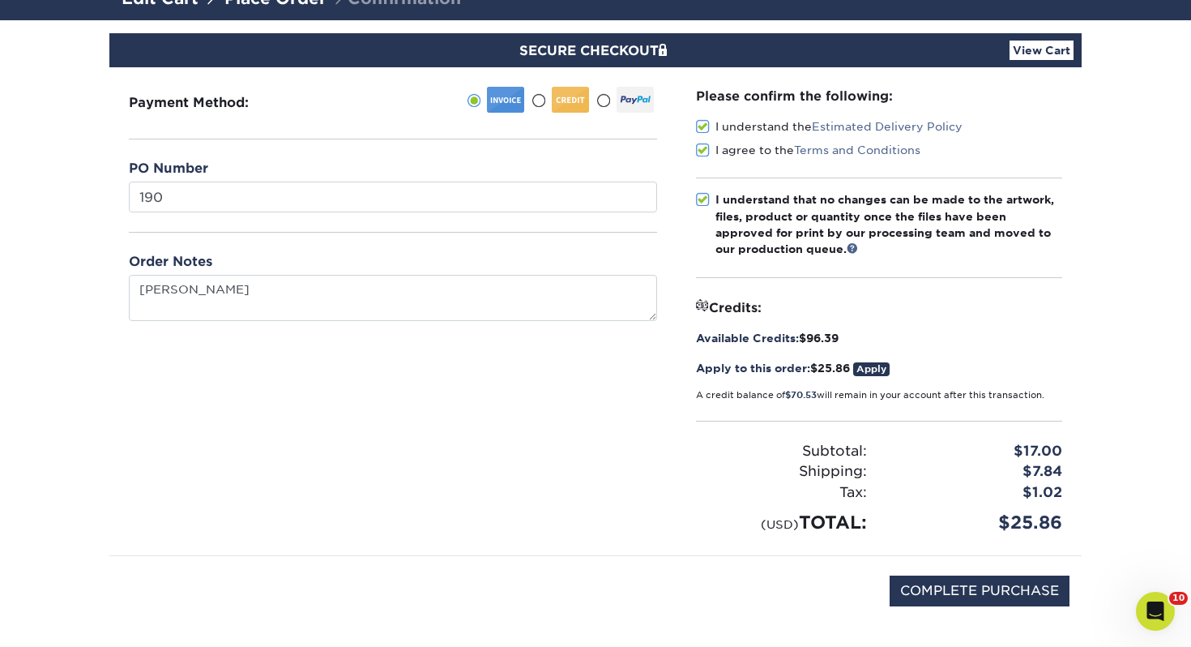
click at [1005, 605] on div "COMPLETE PURCHASE" at bounding box center [596, 599] width 948 height 87
click at [1009, 591] on input "COMPLETE PURCHASE" at bounding box center [980, 590] width 180 height 31
type input "PROCESSING, PLEASE WAIT..."
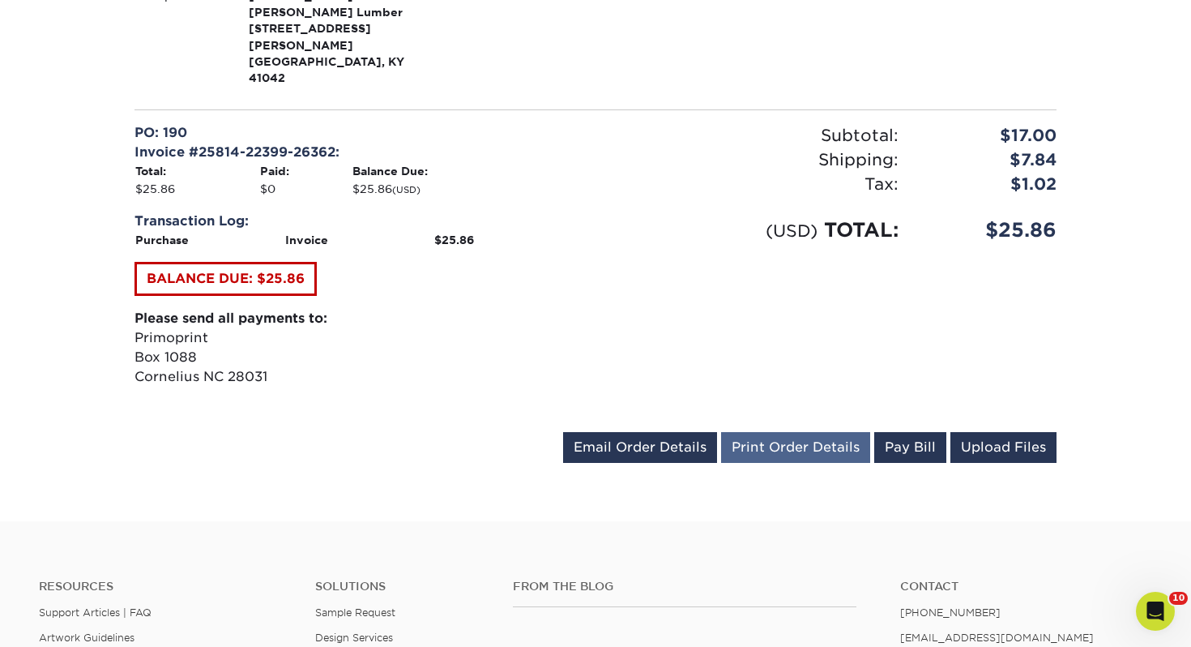
scroll to position [613, 0]
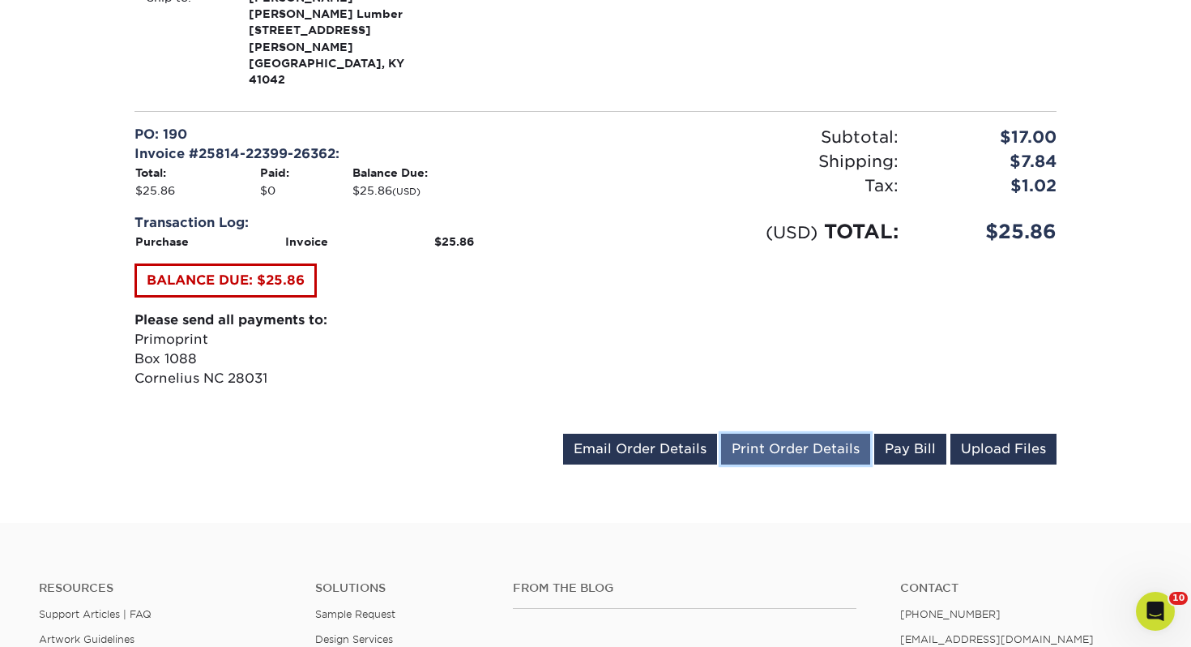
click at [792, 433] on link "Print Order Details" at bounding box center [795, 448] width 149 height 31
